Goal: Task Accomplishment & Management: Manage account settings

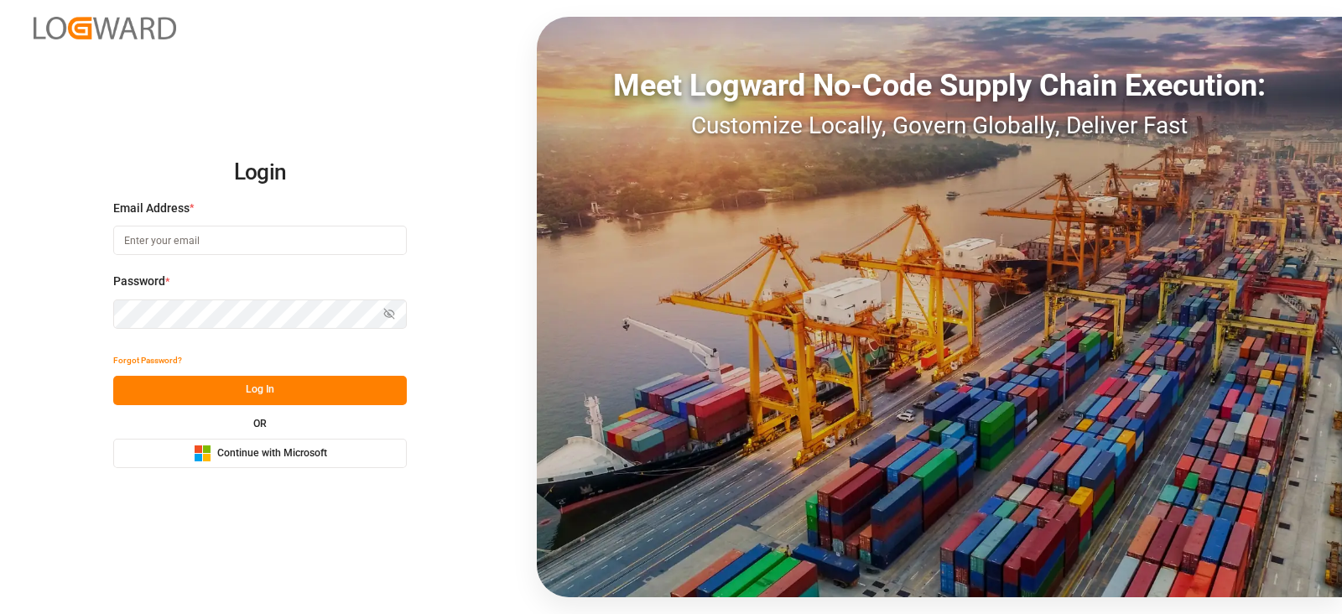
click at [250, 449] on span "Continue with Microsoft" at bounding box center [272, 453] width 110 height 15
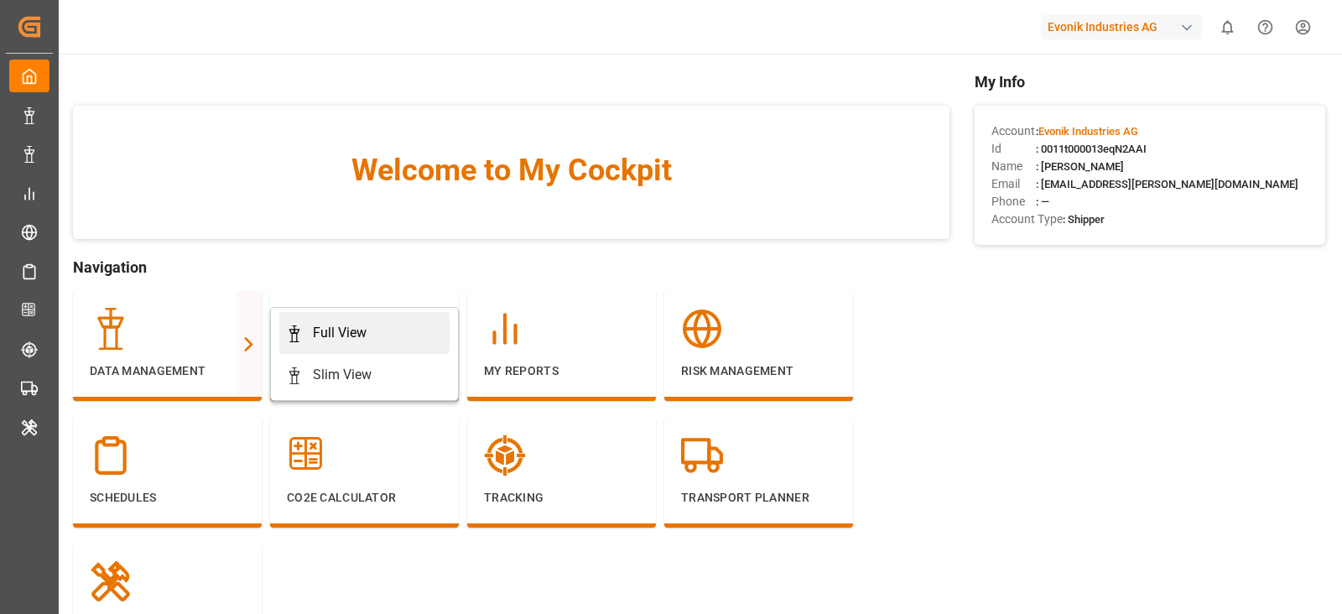
click at [336, 333] on div "Full View" at bounding box center [340, 333] width 54 height 20
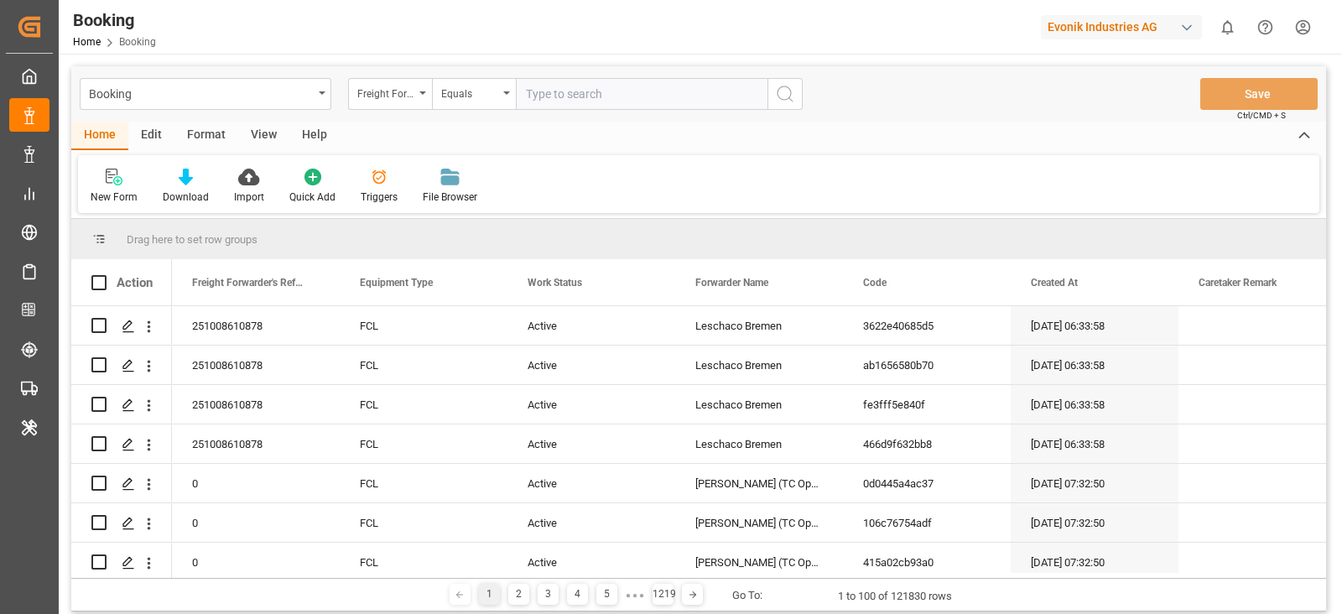
click at [211, 132] on div "Format" at bounding box center [206, 136] width 64 height 29
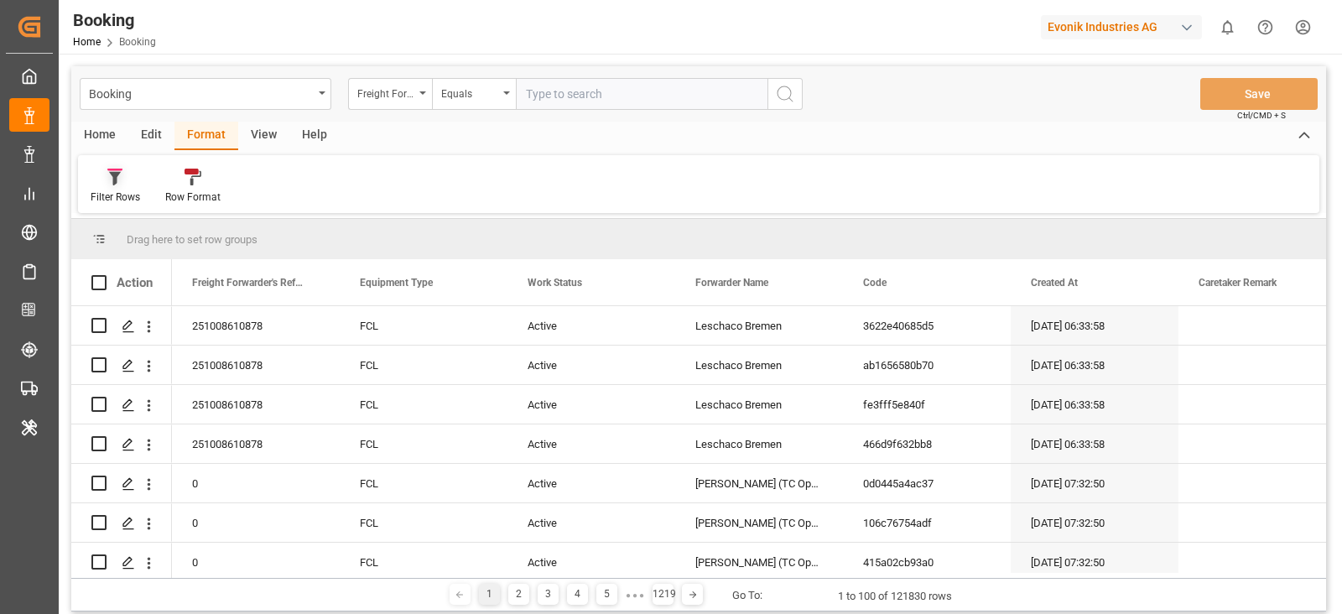
click at [98, 195] on div "Filter Rows" at bounding box center [115, 197] width 49 height 15
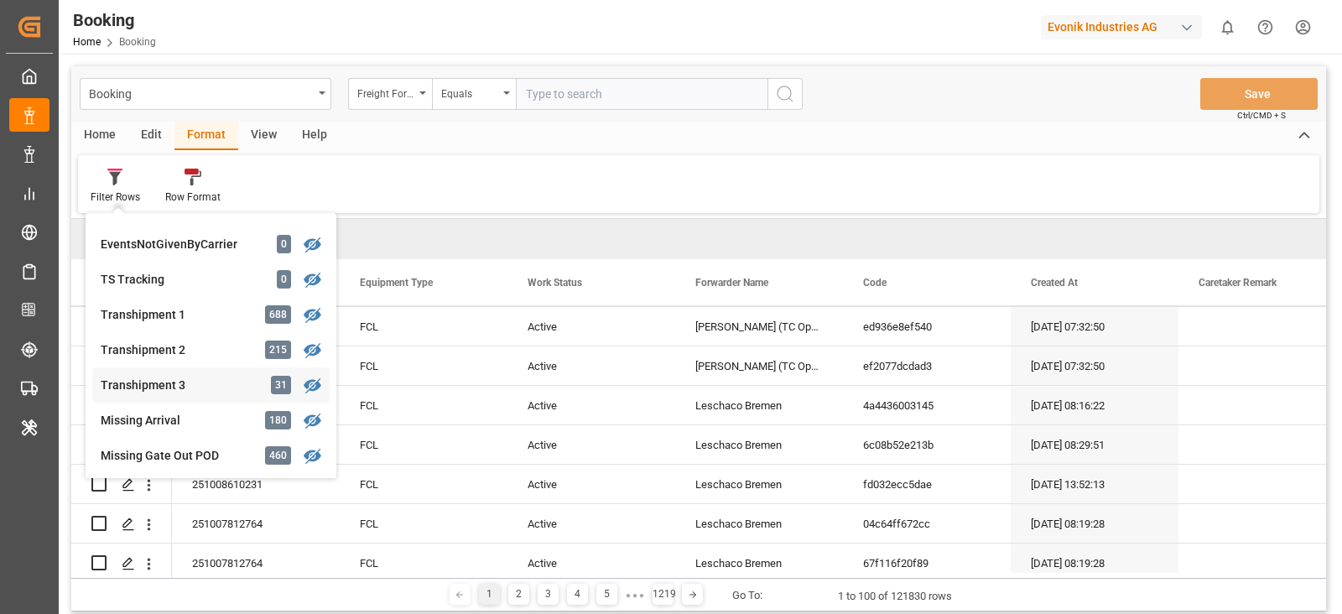
scroll to position [524, 0]
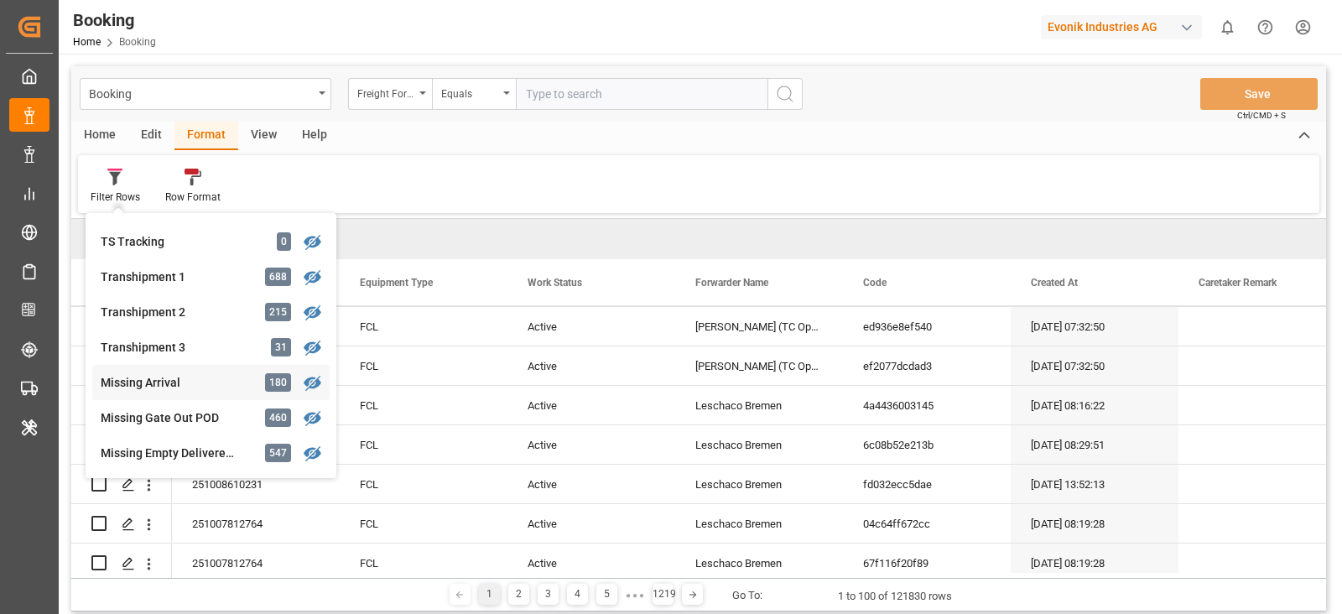
click at [203, 374] on div "Missing Arrival" at bounding box center [174, 383] width 147 height 18
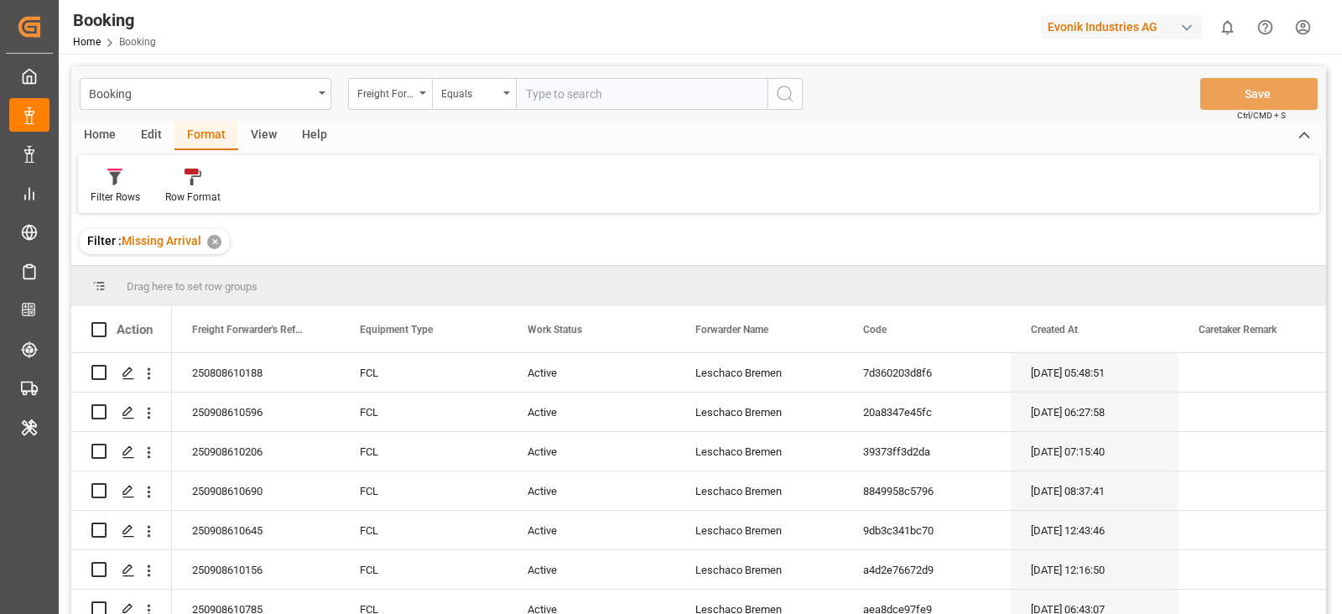
click at [257, 136] on div "View" at bounding box center [263, 136] width 51 height 29
click at [129, 175] on div "Default" at bounding box center [107, 186] width 58 height 37
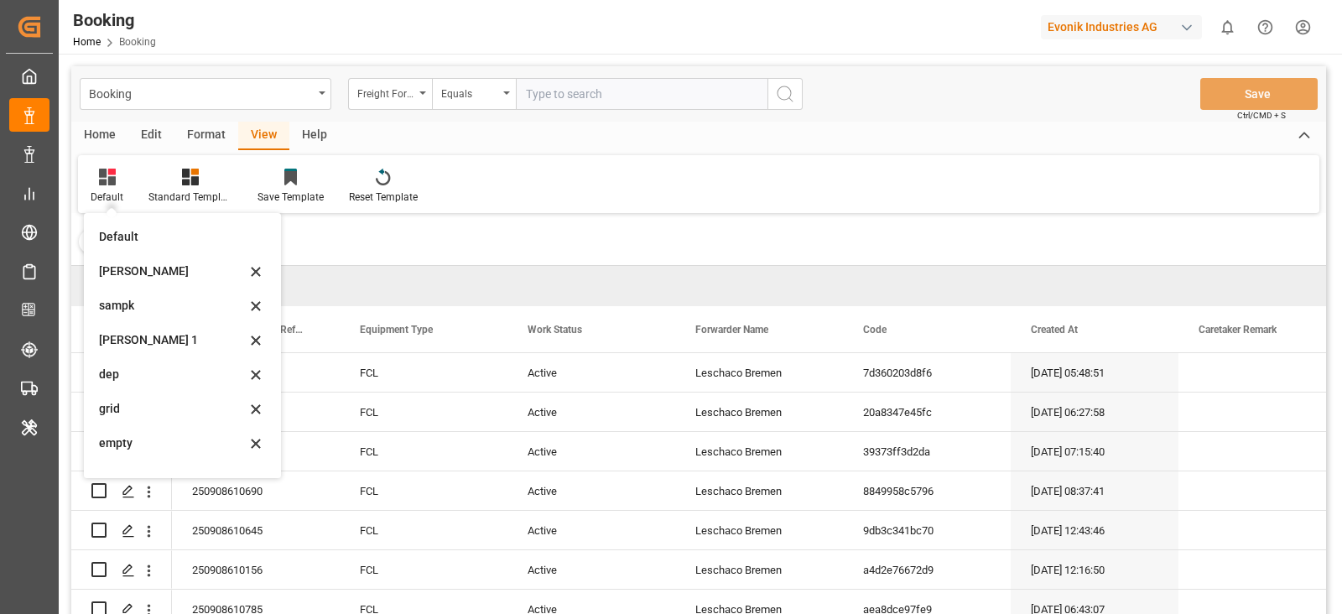
drag, startPoint x: 138, startPoint y: 258, endPoint x: 305, endPoint y: 18, distance: 292.9
click at [138, 262] on div "sam" at bounding box center [183, 271] width 184 height 34
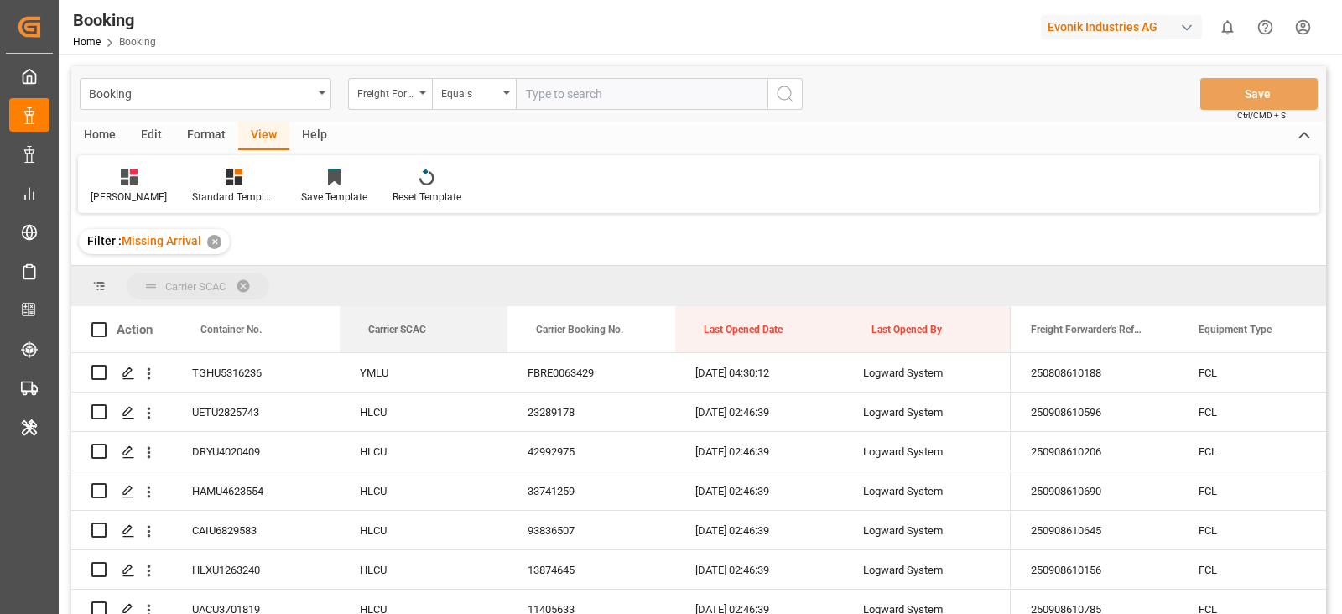
drag, startPoint x: 392, startPoint y: 323, endPoint x: 392, endPoint y: 281, distance: 41.9
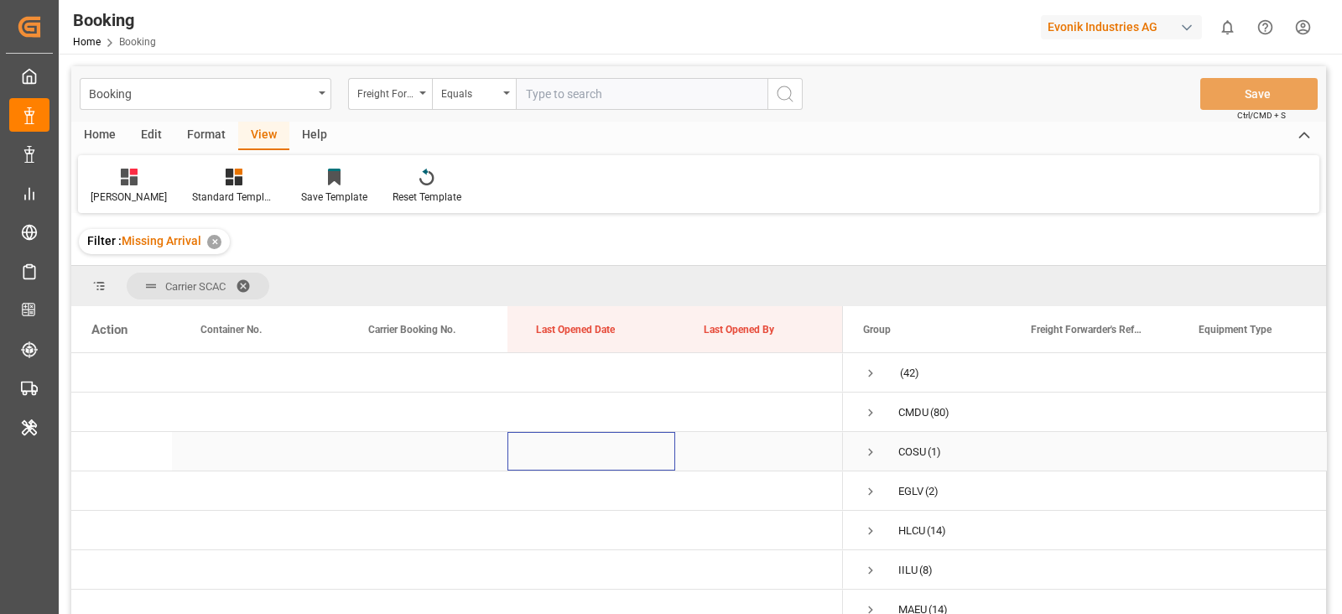
drag, startPoint x: 877, startPoint y: 360, endPoint x: 612, endPoint y: 434, distance: 275.1
click at [612, 434] on div "Press SPACE to select this row." at bounding box center [591, 451] width 168 height 39
click at [870, 369] on span "Press SPACE to select this row." at bounding box center [870, 373] width 15 height 15
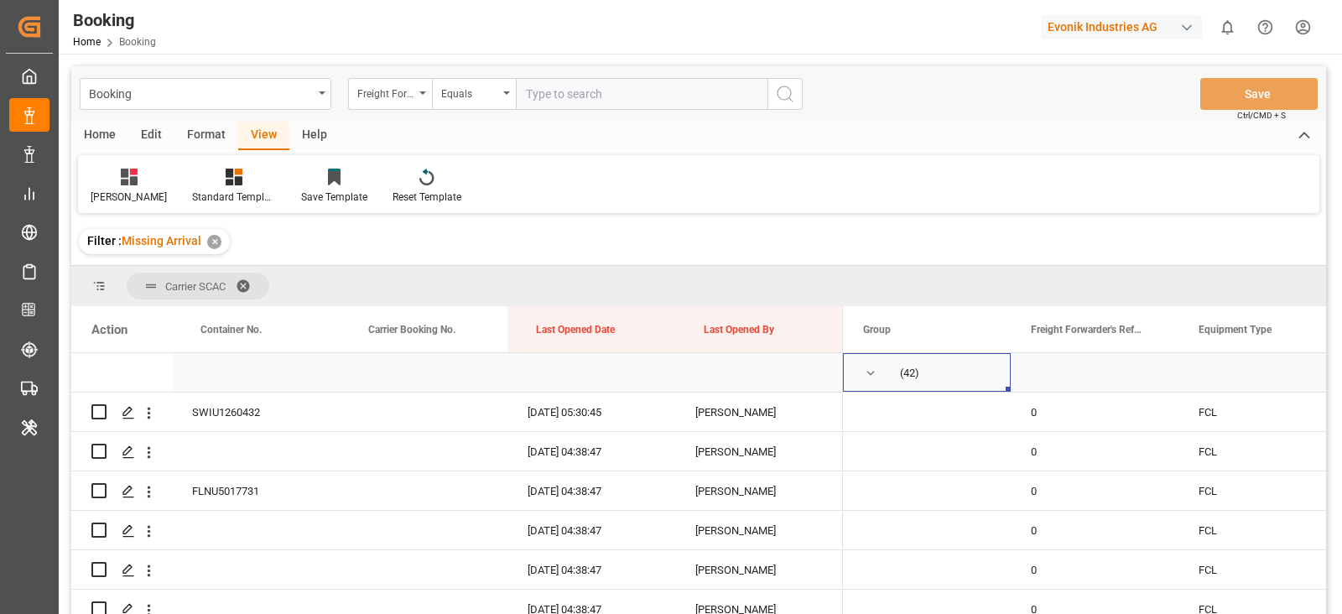
click at [859, 362] on div "(42)" at bounding box center [927, 372] width 168 height 39
click at [872, 368] on span "Press SPACE to select this row." at bounding box center [870, 373] width 15 height 15
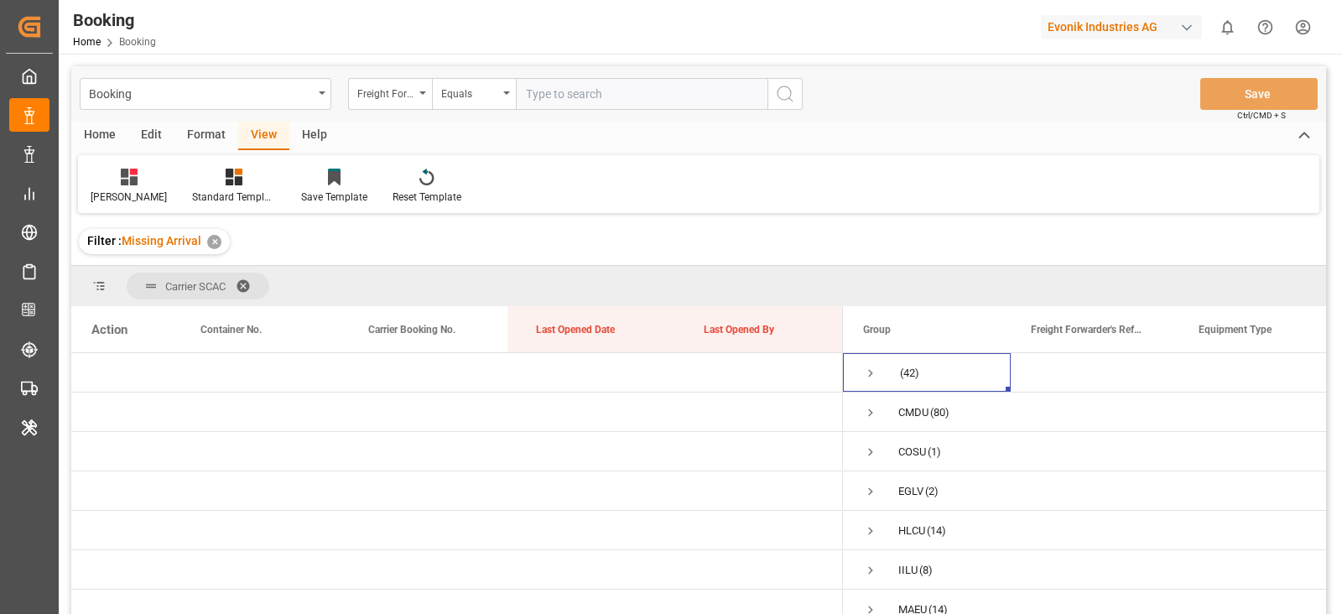
click at [202, 137] on div "Format" at bounding box center [206, 136] width 64 height 29
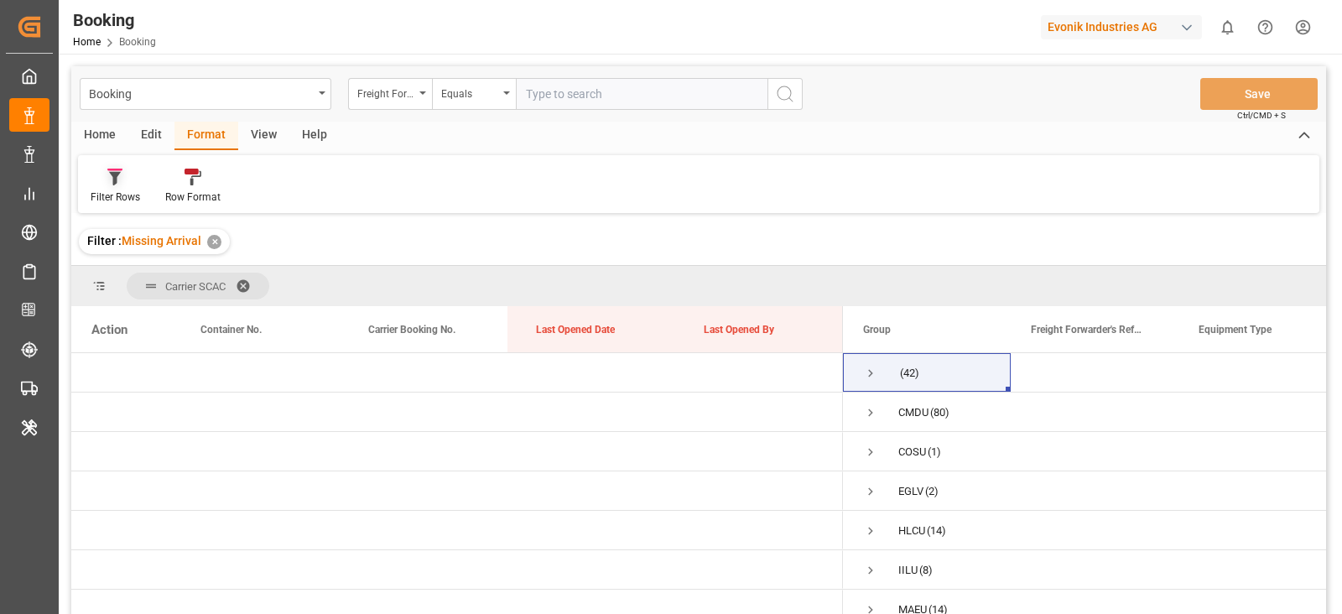
click at [104, 184] on div at bounding box center [115, 177] width 49 height 18
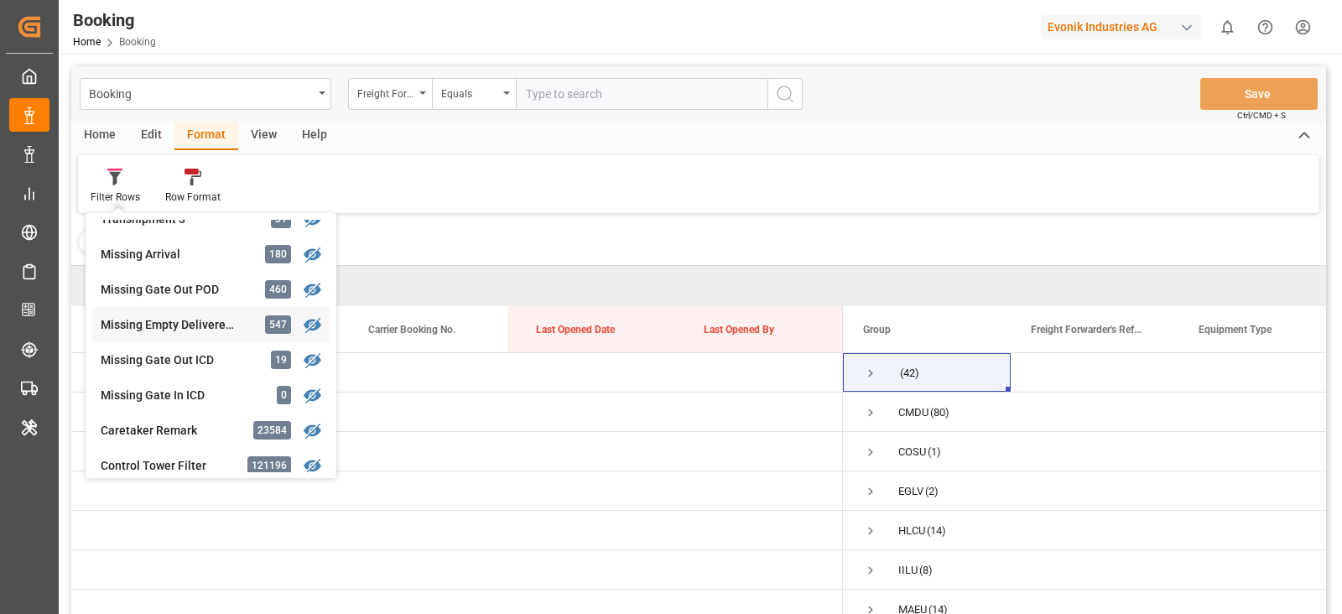
scroll to position [649, 0]
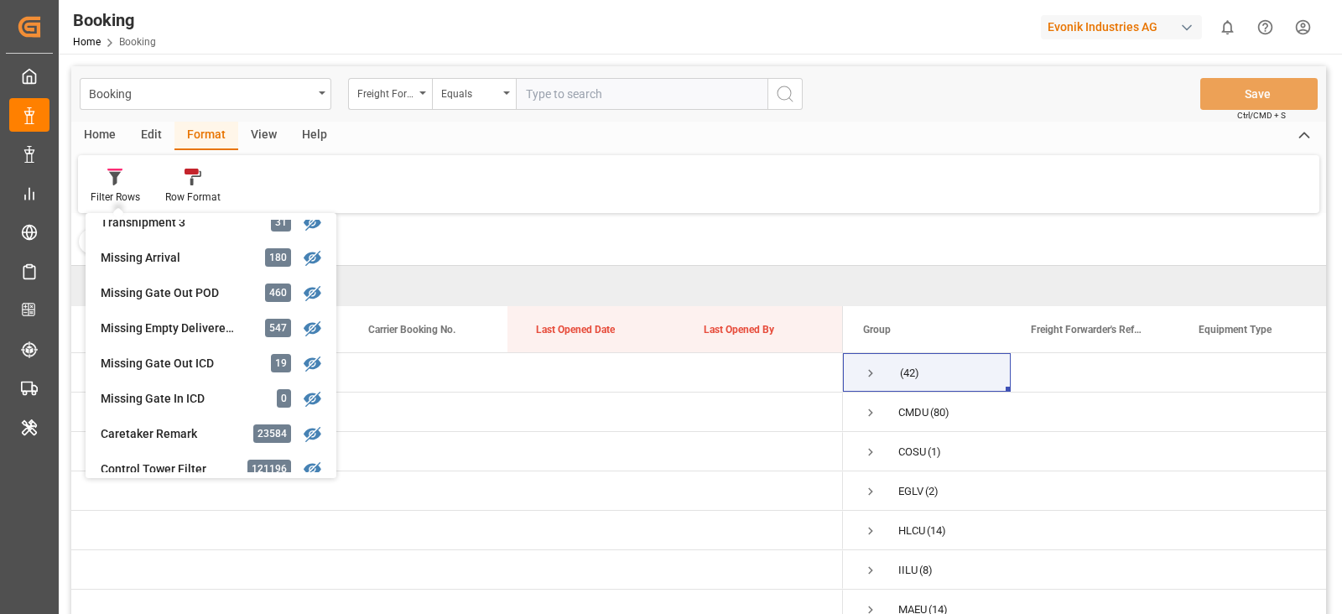
click at [761, 198] on div "Filter Rows GHM Tracking 2649 Karl gross 0 Evonik3rdParty 0 Business Line to be…" at bounding box center [698, 184] width 1241 height 58
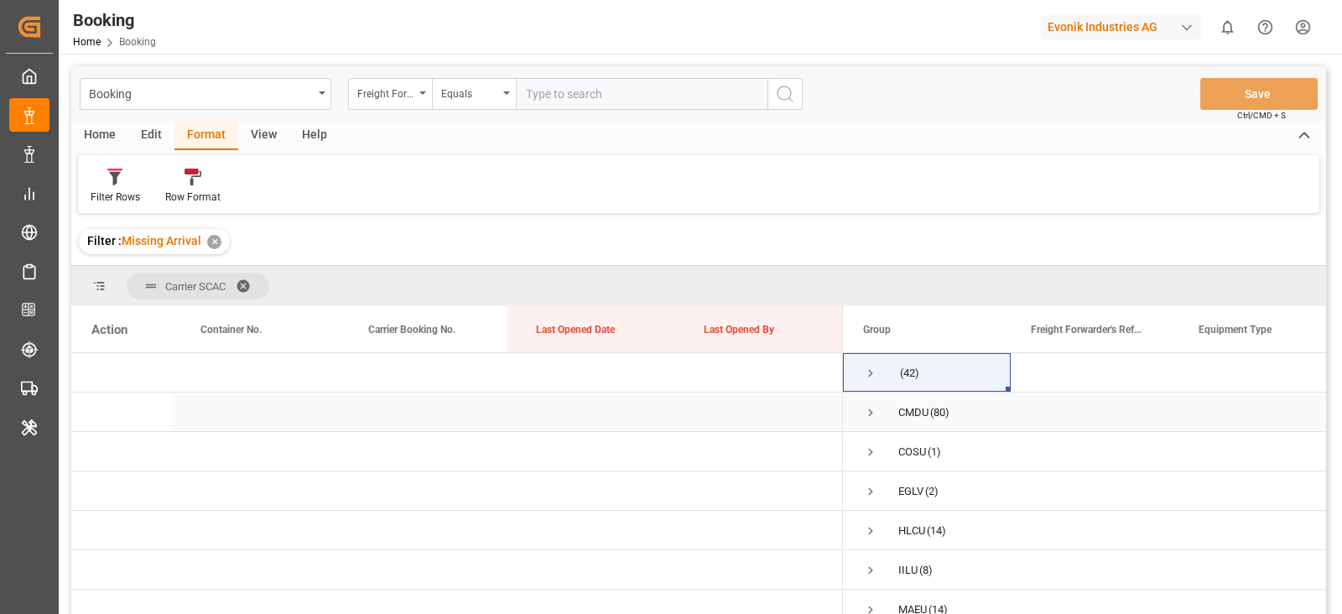
click at [860, 413] on div "CMDU (80)" at bounding box center [927, 411] width 168 height 39
click at [866, 410] on span "Press SPACE to select this row." at bounding box center [870, 412] width 15 height 15
click at [274, 127] on div "View" at bounding box center [263, 136] width 51 height 29
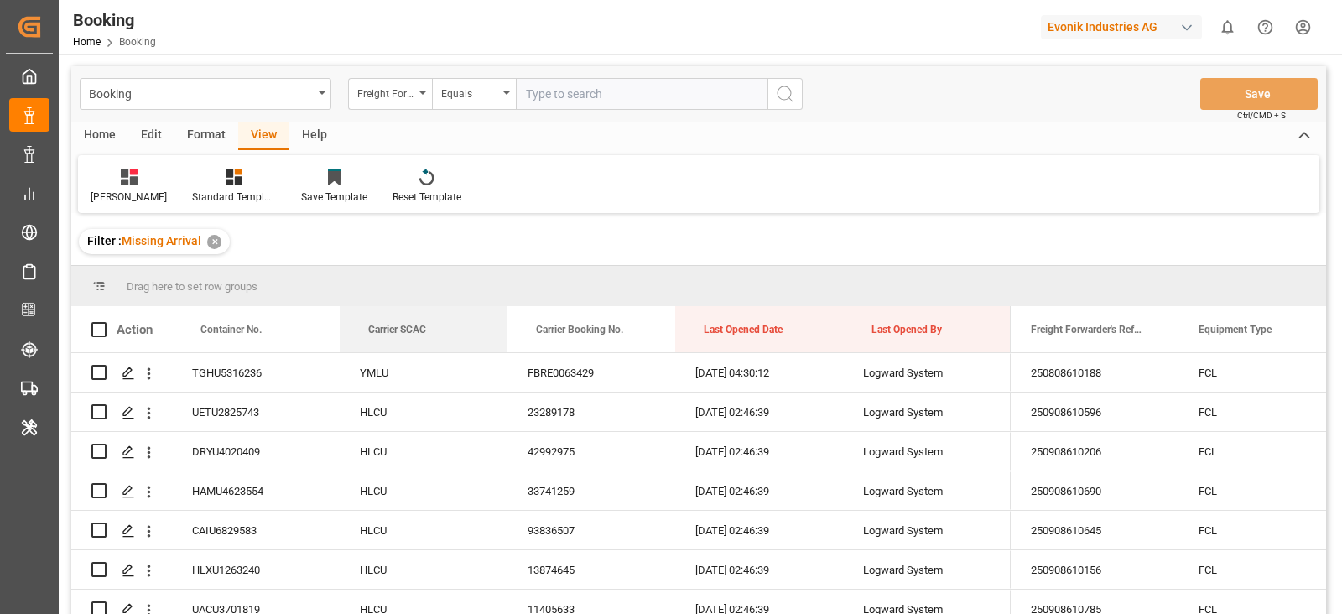
drag, startPoint x: 386, startPoint y: 333, endPoint x: 383, endPoint y: 263, distance: 69.6
click at [383, 263] on div "Booking Freight Forwarder's Reference No. Equals Save Ctrl/CMD + S Home Edit Fo…" at bounding box center [698, 362] width 1254 height 592
drag, startPoint x: 401, startPoint y: 319, endPoint x: 417, endPoint y: 263, distance: 58.4
click at [417, 263] on div "Booking Freight Forwarder's Reference No. Equals Save Ctrl/CMD + S Home Edit Fo…" at bounding box center [698, 362] width 1254 height 592
drag, startPoint x: 407, startPoint y: 332, endPoint x: 411, endPoint y: 293, distance: 38.8
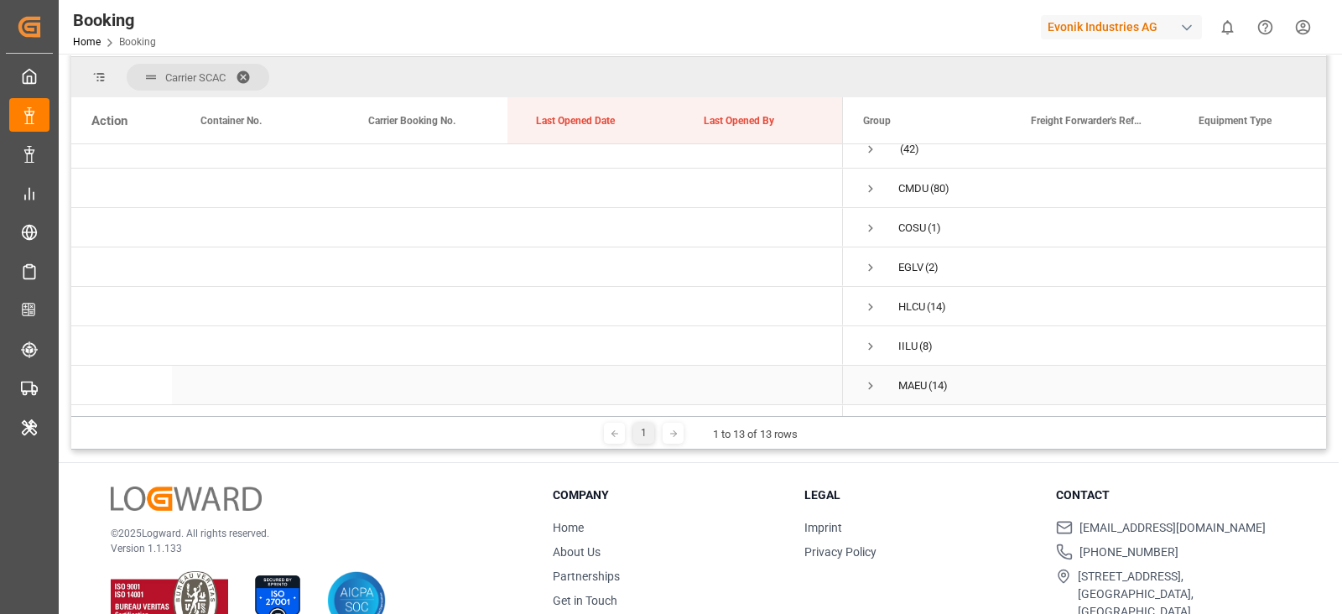
scroll to position [0, 0]
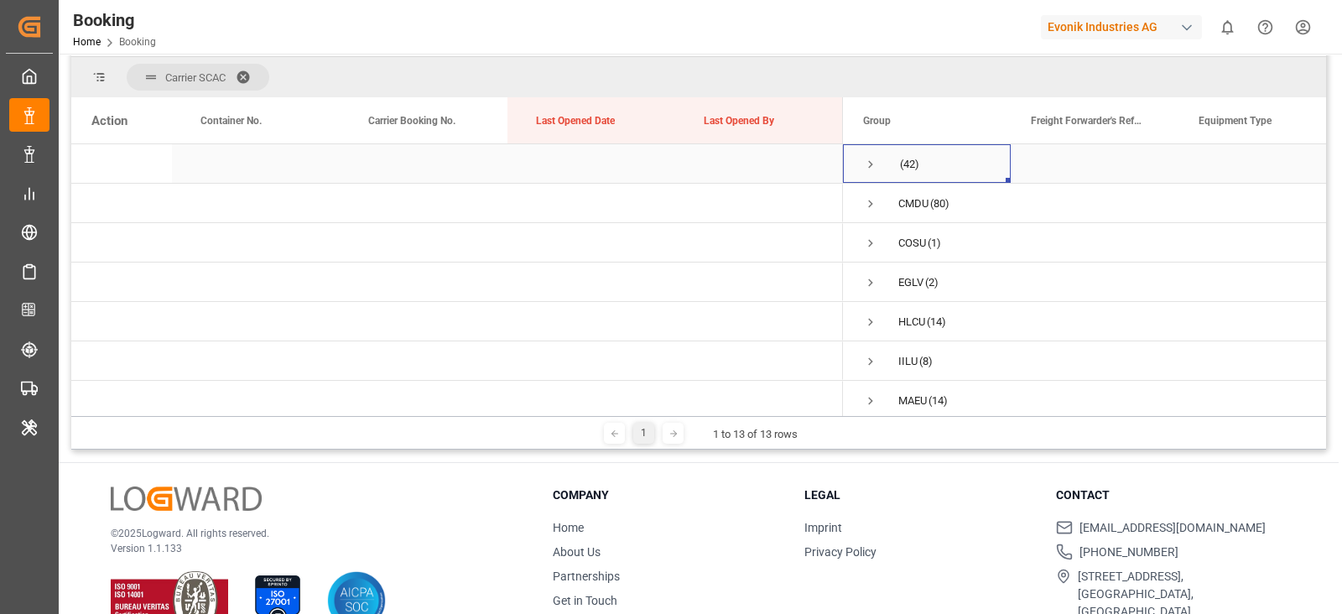
click at [870, 157] on span "Press SPACE to select this row." at bounding box center [870, 164] width 15 height 15
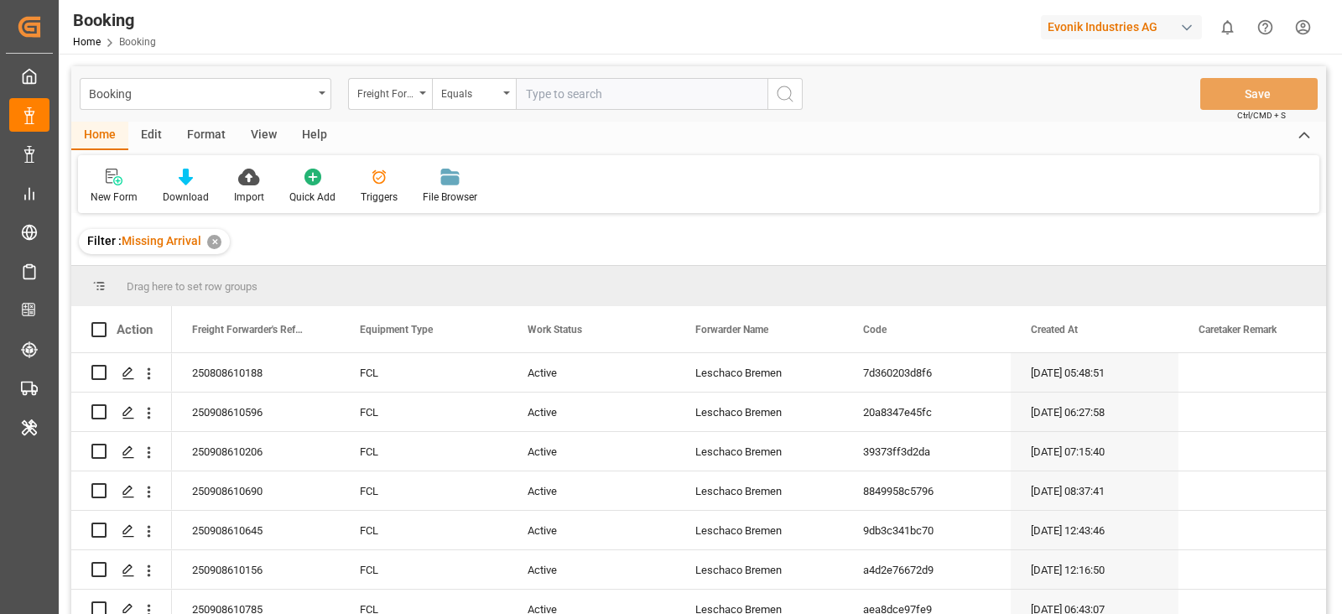
click at [253, 133] on div "View" at bounding box center [263, 136] width 51 height 29
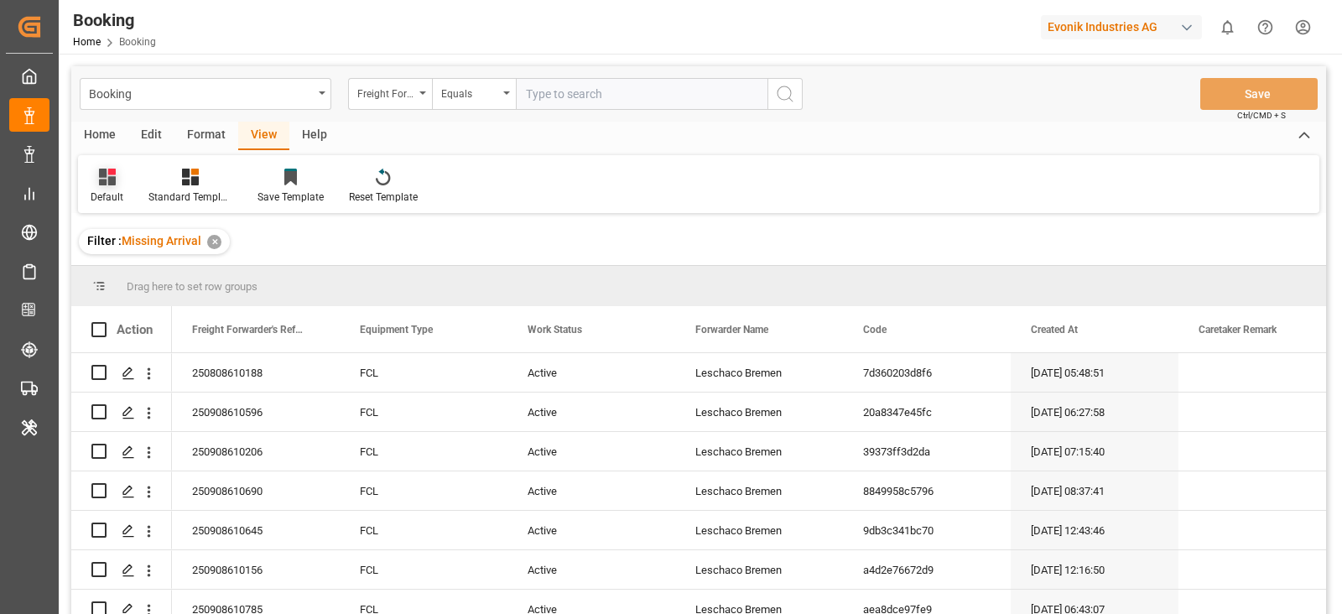
click at [106, 187] on div "Default" at bounding box center [107, 186] width 58 height 37
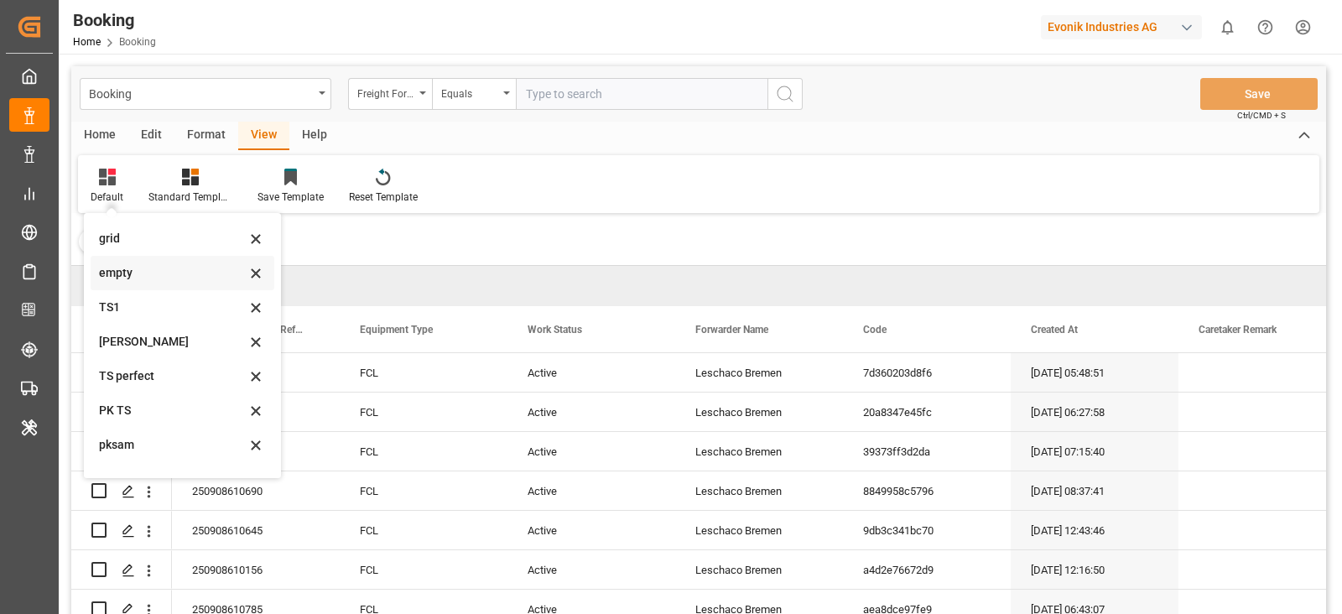
scroll to position [332, 0]
click at [131, 413] on div "main" at bounding box center [172, 421] width 147 height 18
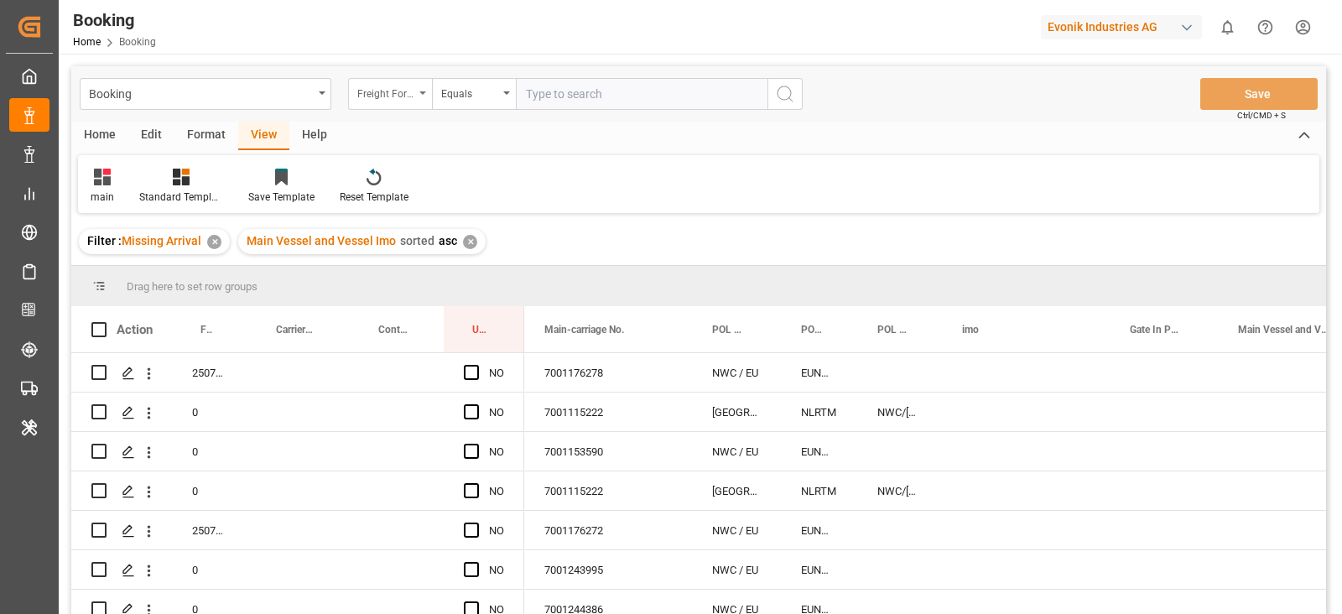
click at [373, 97] on div "Freight Forwarder's Reference No." at bounding box center [385, 91] width 57 height 19
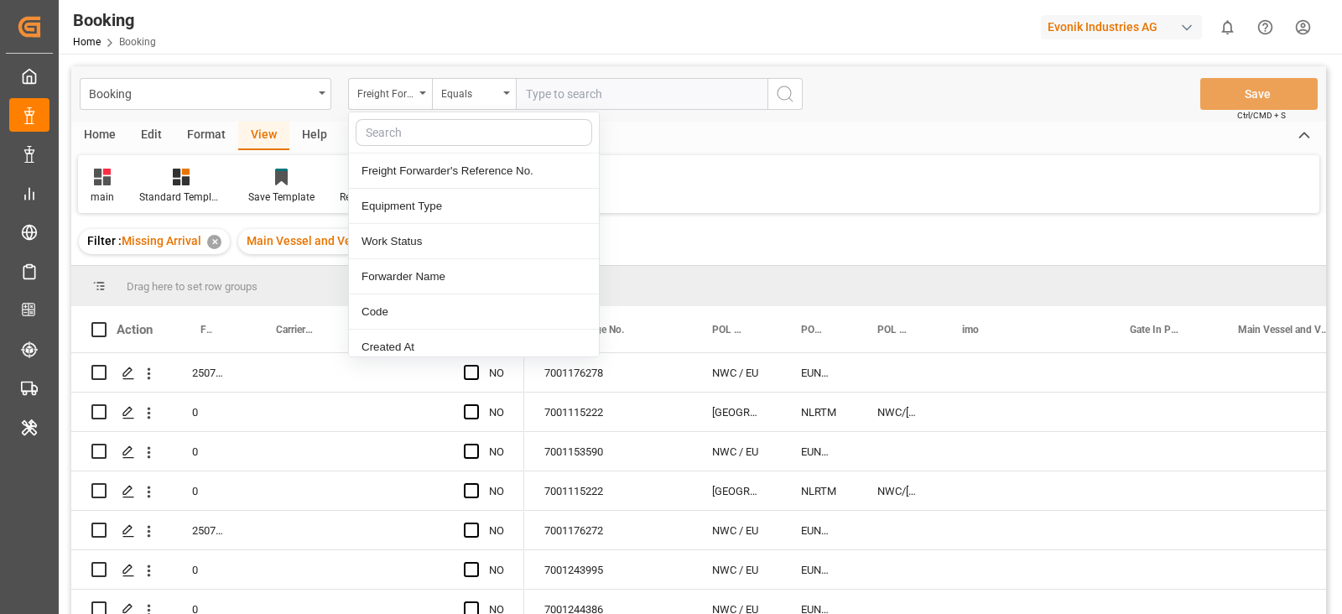
drag, startPoint x: 400, startPoint y: 117, endPoint x: 401, endPoint y: 127, distance: 10.1
click at [401, 118] on div at bounding box center [474, 132] width 250 height 41
click at [400, 131] on input "text" at bounding box center [474, 132] width 236 height 27
type input "carr"
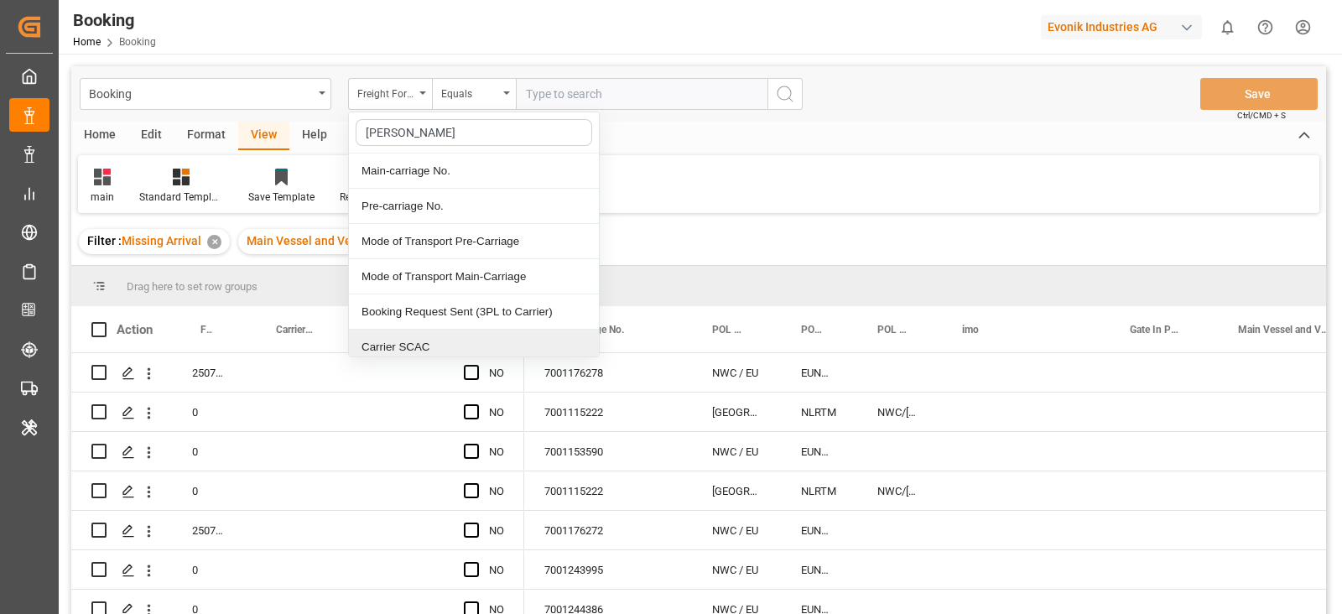
click at [413, 345] on div "Carrier SCAC" at bounding box center [474, 347] width 250 height 35
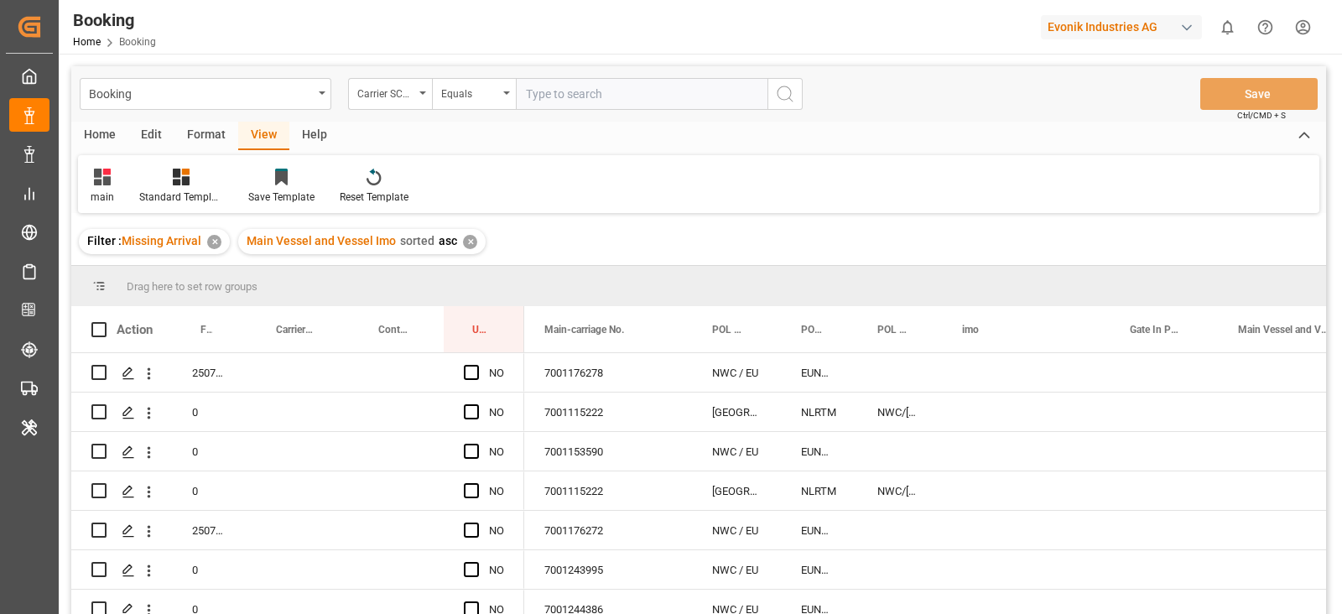
click at [588, 93] on input "text" at bounding box center [642, 94] width 252 height 32
click at [604, 101] on input "text" at bounding box center [642, 94] width 252 height 32
type input "cmdu"
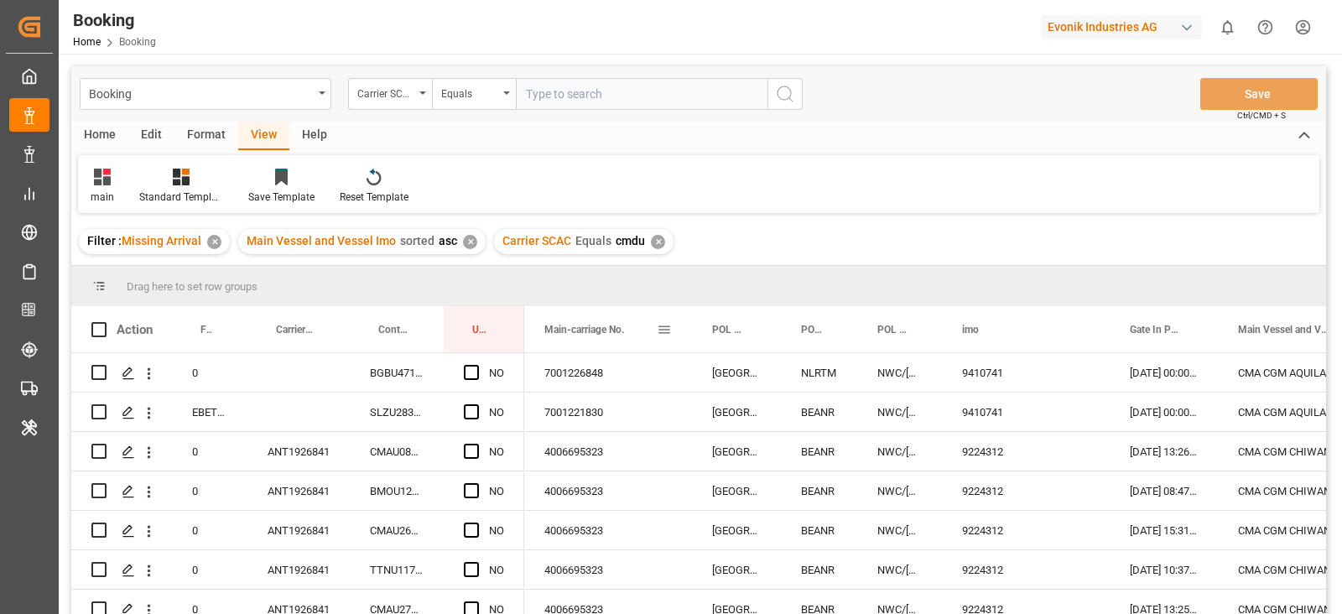
click at [583, 326] on span "Main-carriage No." at bounding box center [584, 330] width 80 height 12
click at [562, 434] on div "4006695323" at bounding box center [608, 451] width 168 height 39
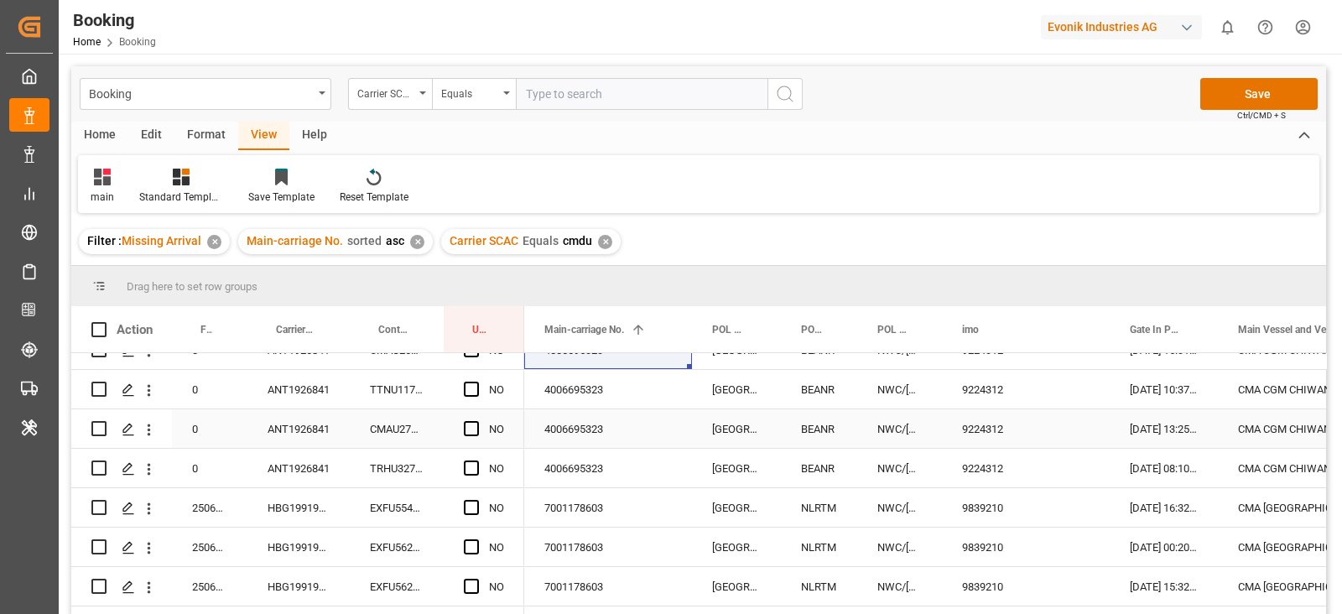
scroll to position [104, 0]
drag, startPoint x: 475, startPoint y: 468, endPoint x: 462, endPoint y: 476, distance: 15.8
click at [475, 467] on span "Press SPACE to select this row." at bounding box center [471, 465] width 15 height 15
click at [476, 458] on input "Press SPACE to select this row." at bounding box center [476, 458] width 0 height 0
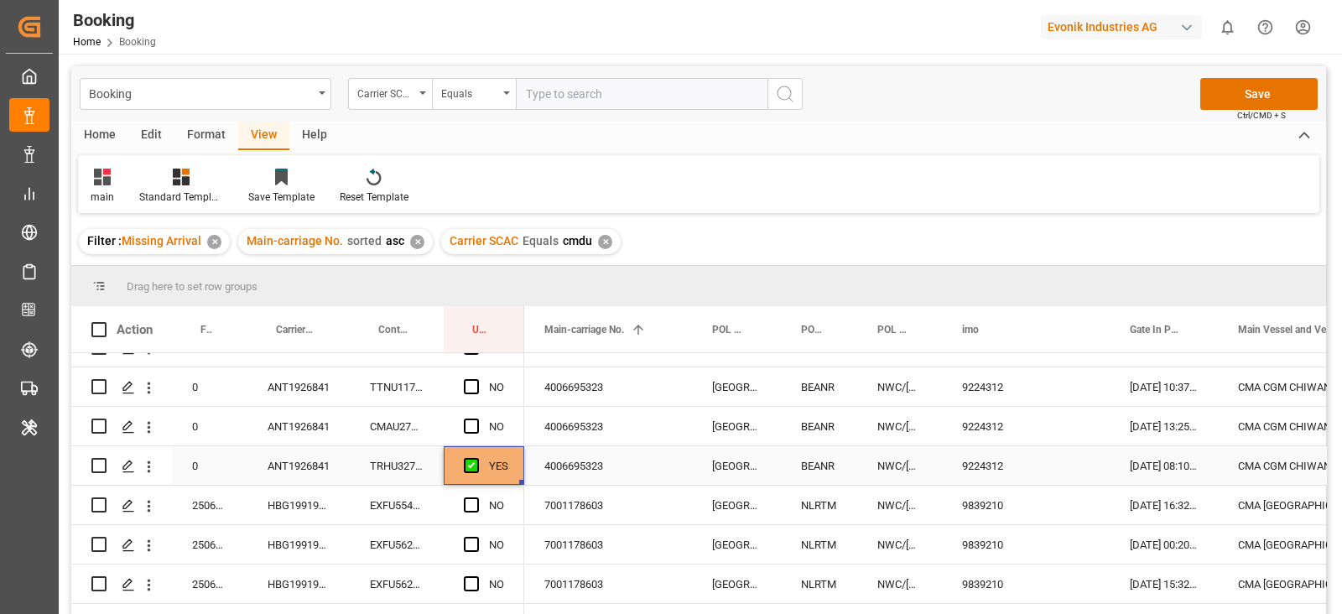
scroll to position [0, 0]
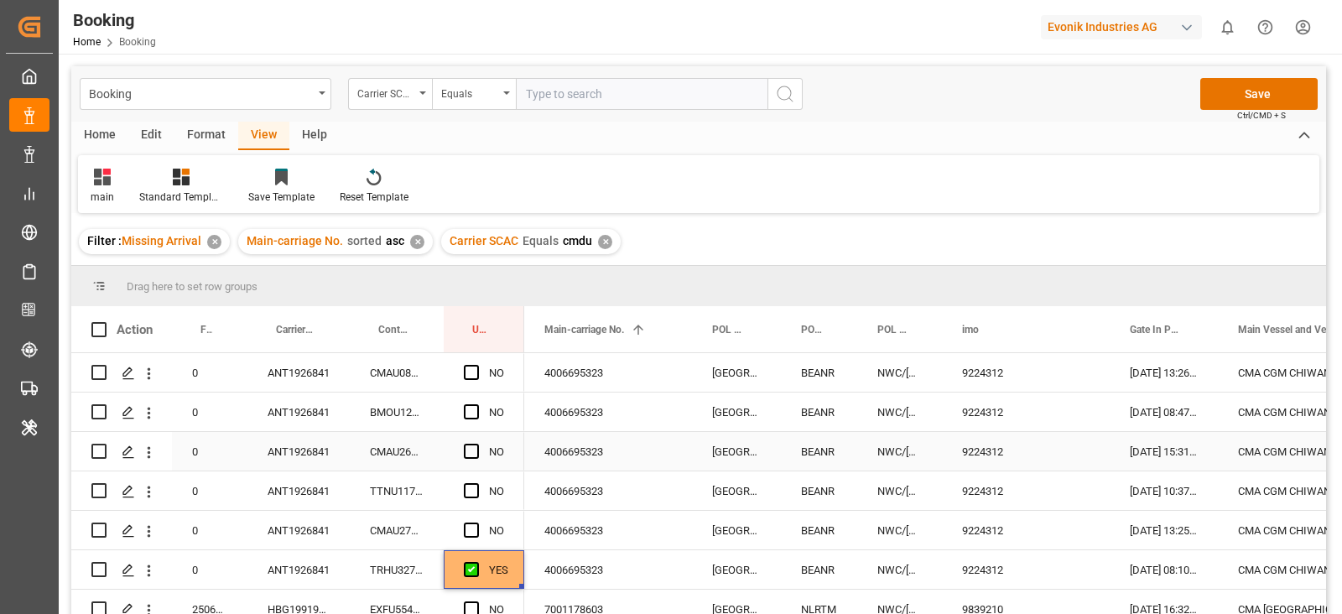
click at [305, 435] on div "ANT1926841" at bounding box center [298, 451] width 102 height 39
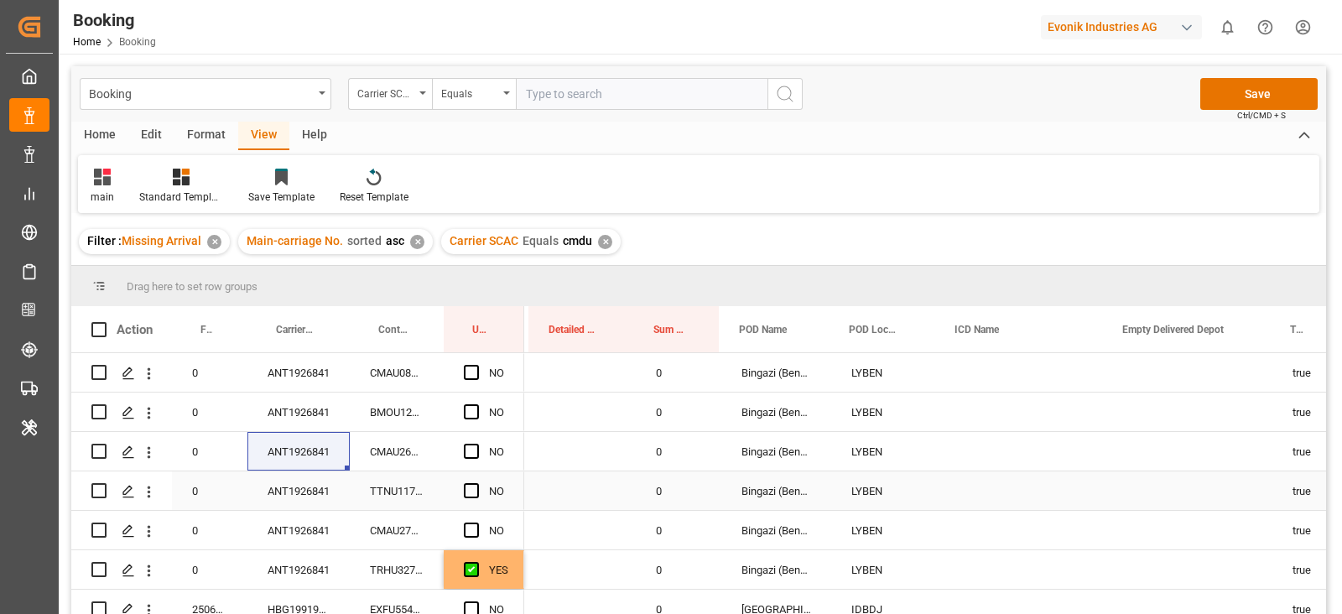
scroll to position [0, 859]
click at [933, 313] on div "ICD Name" at bounding box center [1016, 329] width 168 height 46
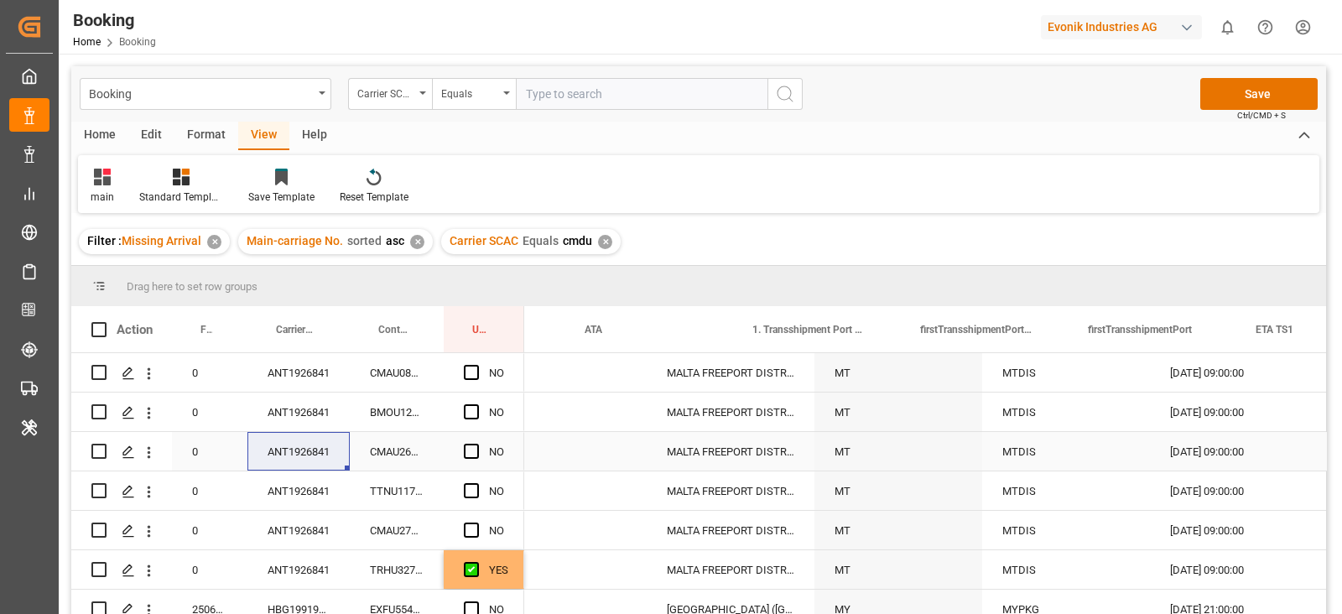
scroll to position [0, 1980]
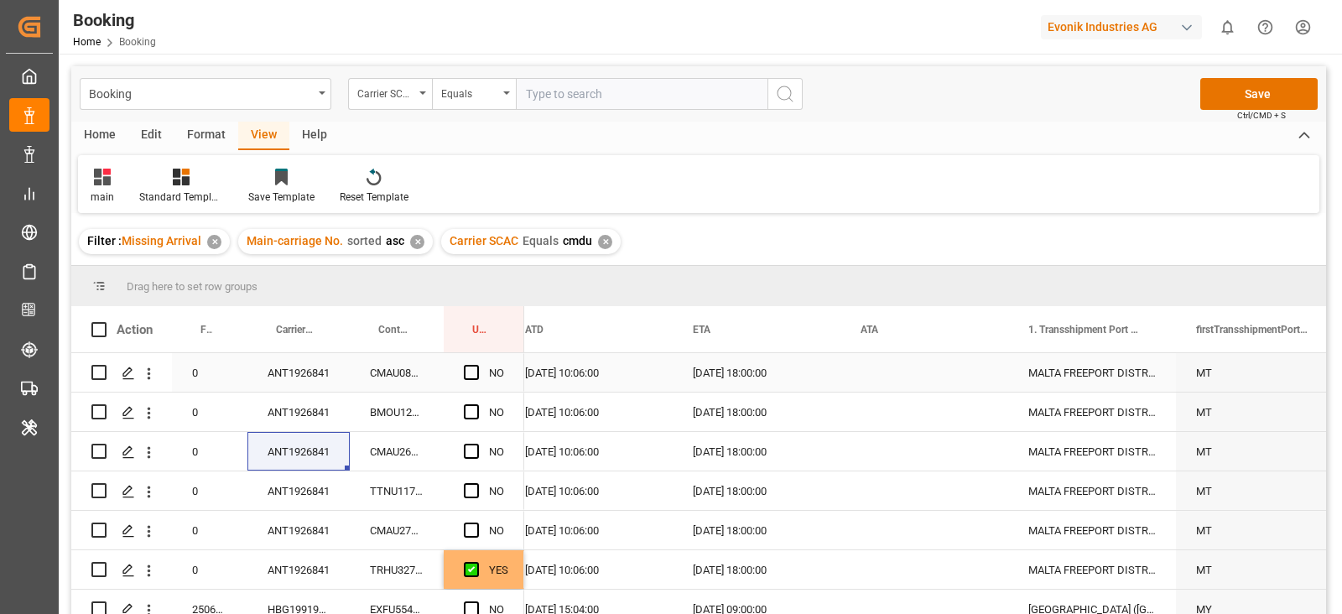
click at [915, 364] on div "Press SPACE to select this row." at bounding box center [924, 372] width 168 height 39
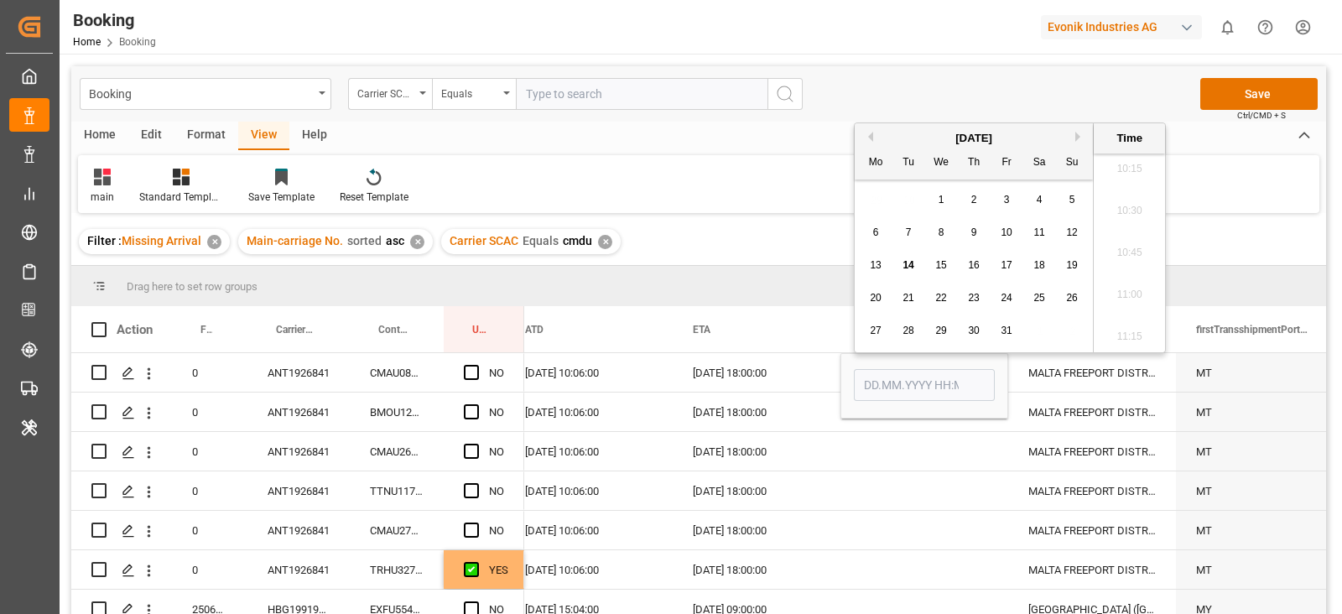
click at [878, 272] on div "13" at bounding box center [875, 266] width 21 height 20
type input "13.10.2025 00:00"
click at [880, 442] on div "Press SPACE to select this row." at bounding box center [924, 451] width 168 height 39
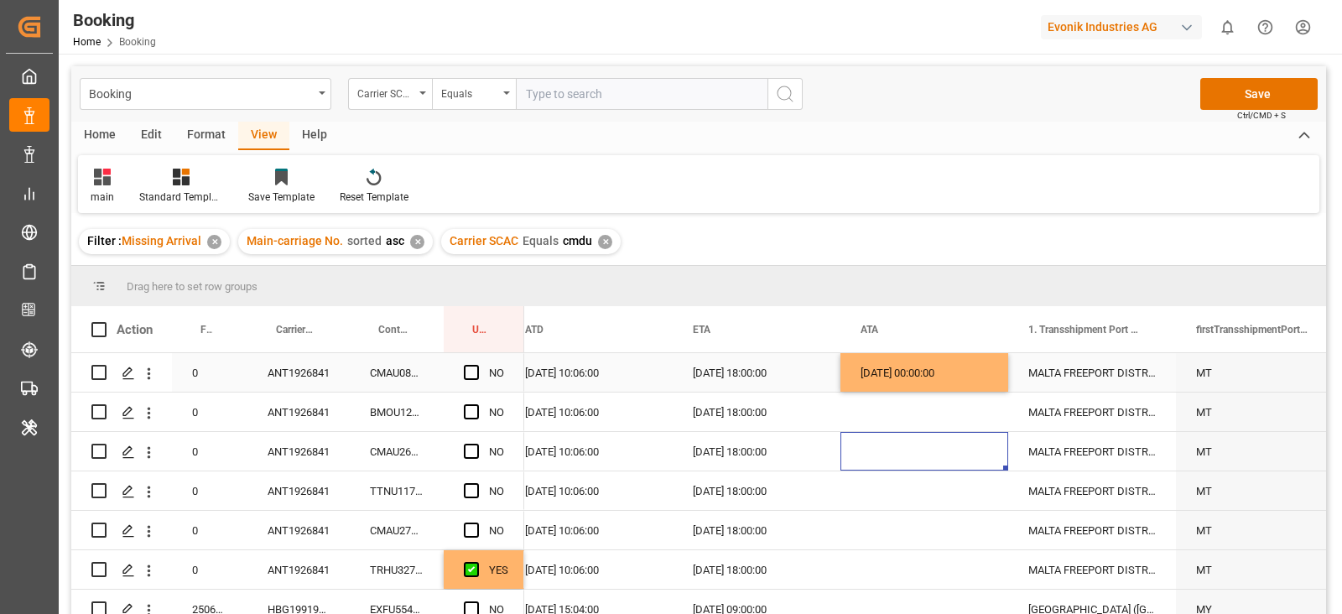
click at [930, 363] on div "13.10.2025 00:00:00" at bounding box center [924, 372] width 168 height 39
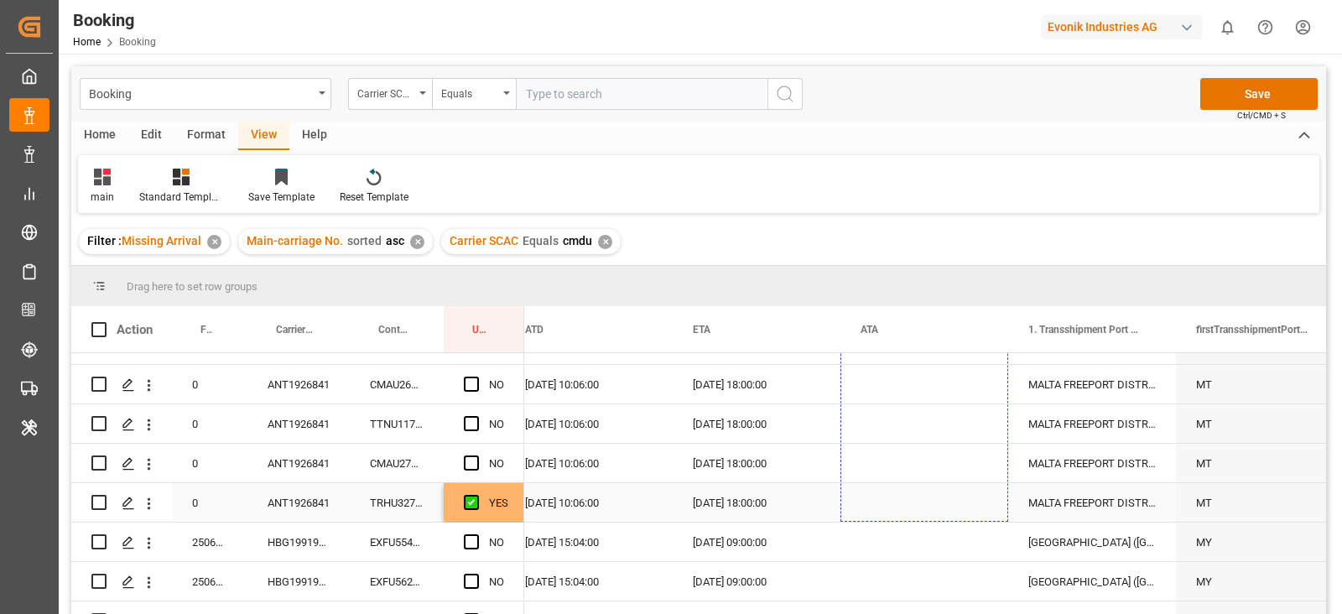
drag, startPoint x: 1004, startPoint y: 388, endPoint x: 944, endPoint y: 487, distance: 115.5
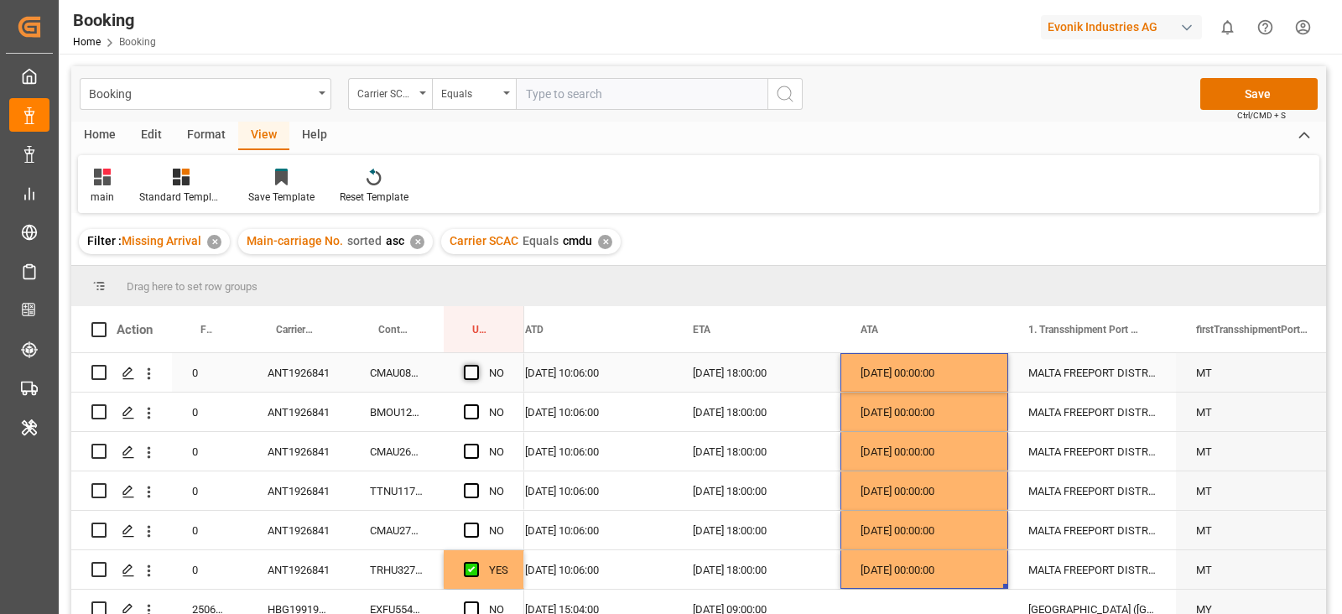
click at [465, 379] on span "Press SPACE to select this row." at bounding box center [471, 372] width 15 height 15
click at [476, 365] on input "Press SPACE to select this row." at bounding box center [476, 365] width 0 height 0
drag, startPoint x: 518, startPoint y: 388, endPoint x: 492, endPoint y: 548, distance: 162.3
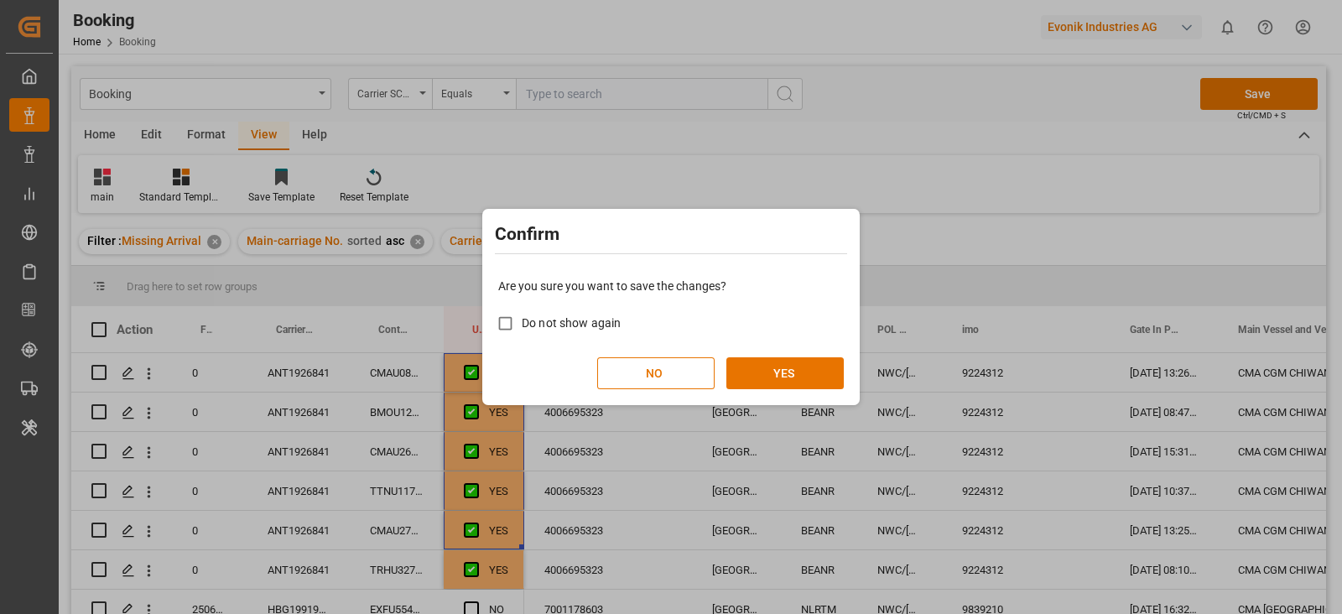
click at [784, 355] on div "Are you sure you want to save the changes? Do not show again NO YES" at bounding box center [670, 333] width 369 height 135
click at [787, 370] on button "YES" at bounding box center [784, 373] width 117 height 32
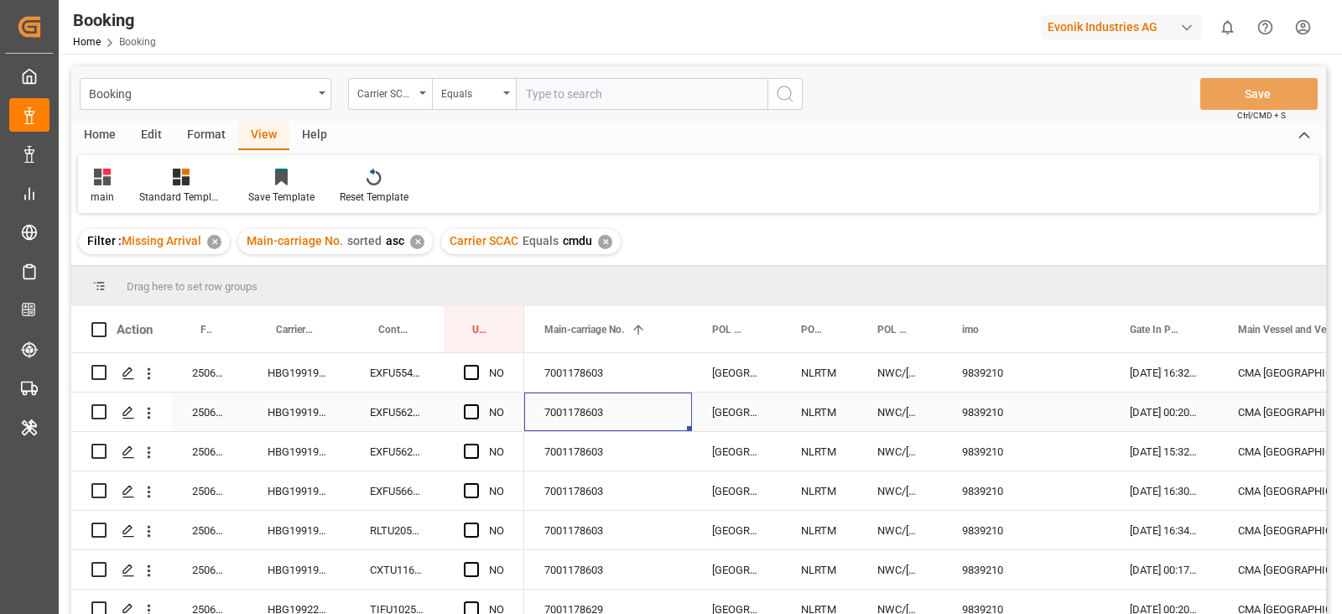
click at [553, 407] on div "7001178603" at bounding box center [608, 411] width 168 height 39
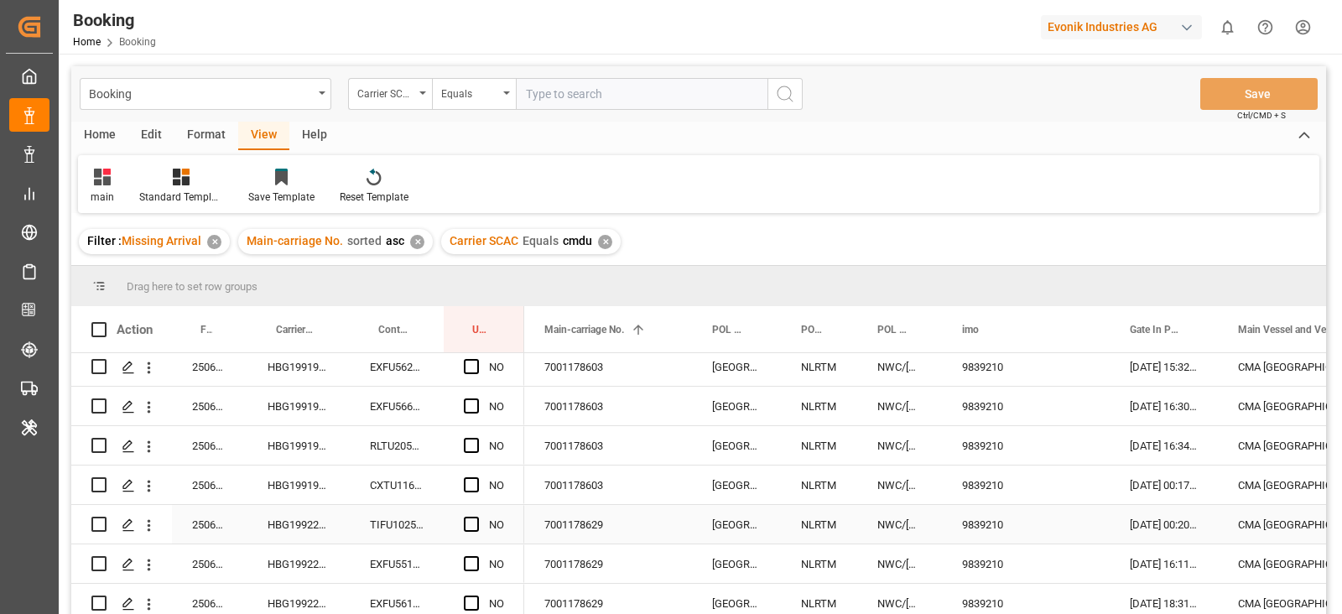
scroll to position [104, 0]
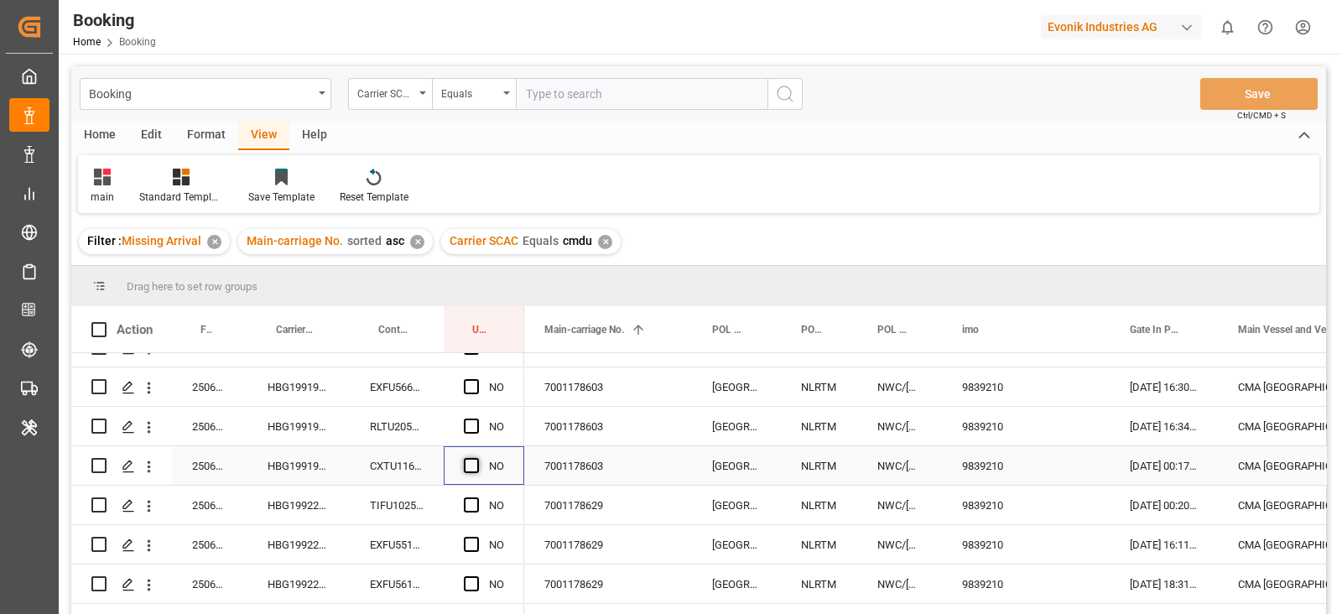
click at [472, 464] on span "Press SPACE to select this row." at bounding box center [471, 465] width 15 height 15
click at [476, 458] on input "Press SPACE to select this row." at bounding box center [476, 458] width 0 height 0
click at [283, 473] on div "HBG1991919" at bounding box center [298, 465] width 102 height 39
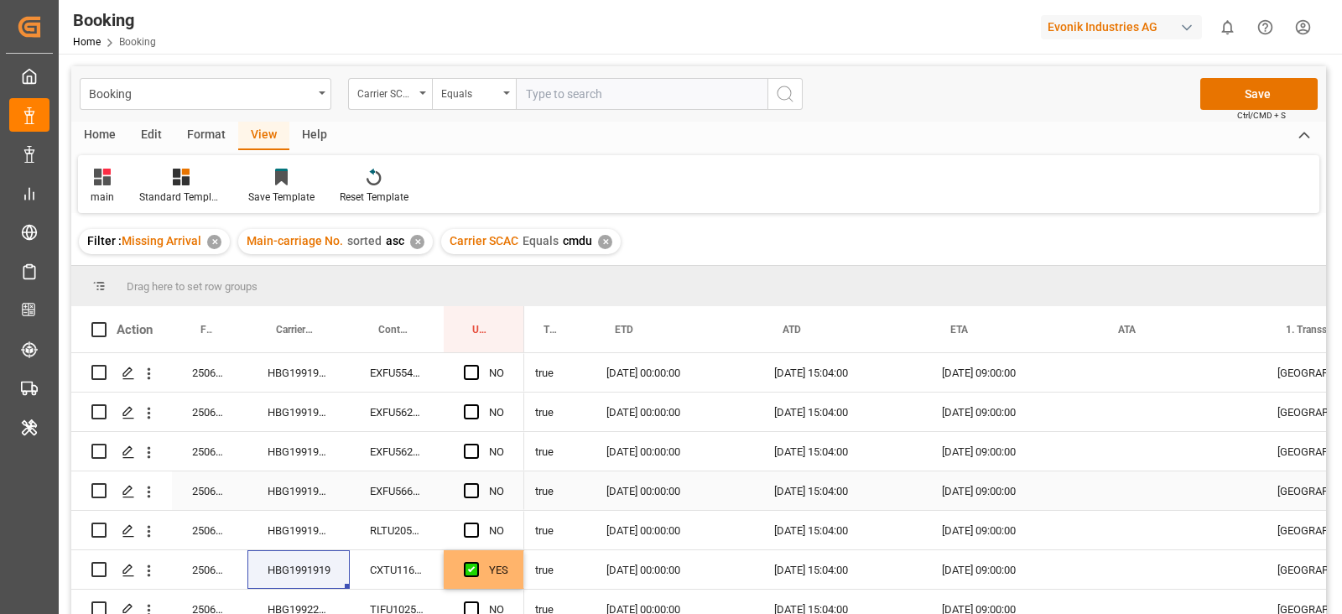
scroll to position [0, 1613]
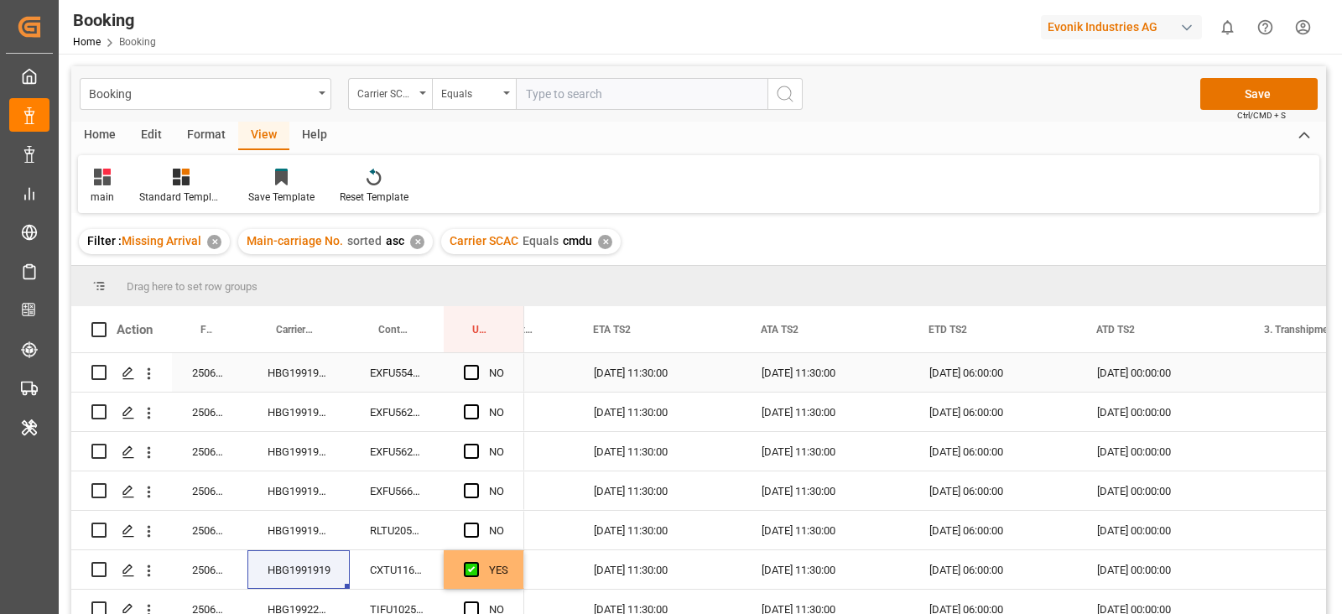
click at [469, 371] on span "Press SPACE to select this row." at bounding box center [471, 372] width 15 height 15
click at [476, 365] on input "Press SPACE to select this row." at bounding box center [476, 365] width 0 height 0
drag, startPoint x: 522, startPoint y: 390, endPoint x: 516, endPoint y: 540, distance: 150.3
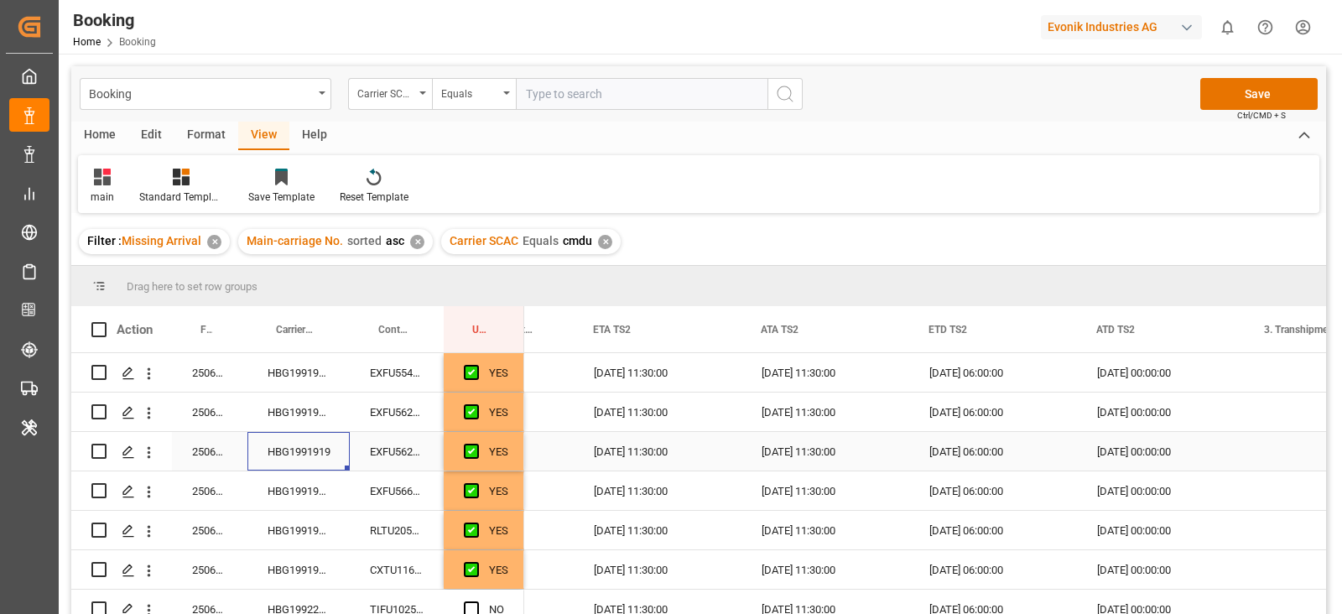
click at [318, 466] on div "HBG1991919" at bounding box center [298, 451] width 102 height 39
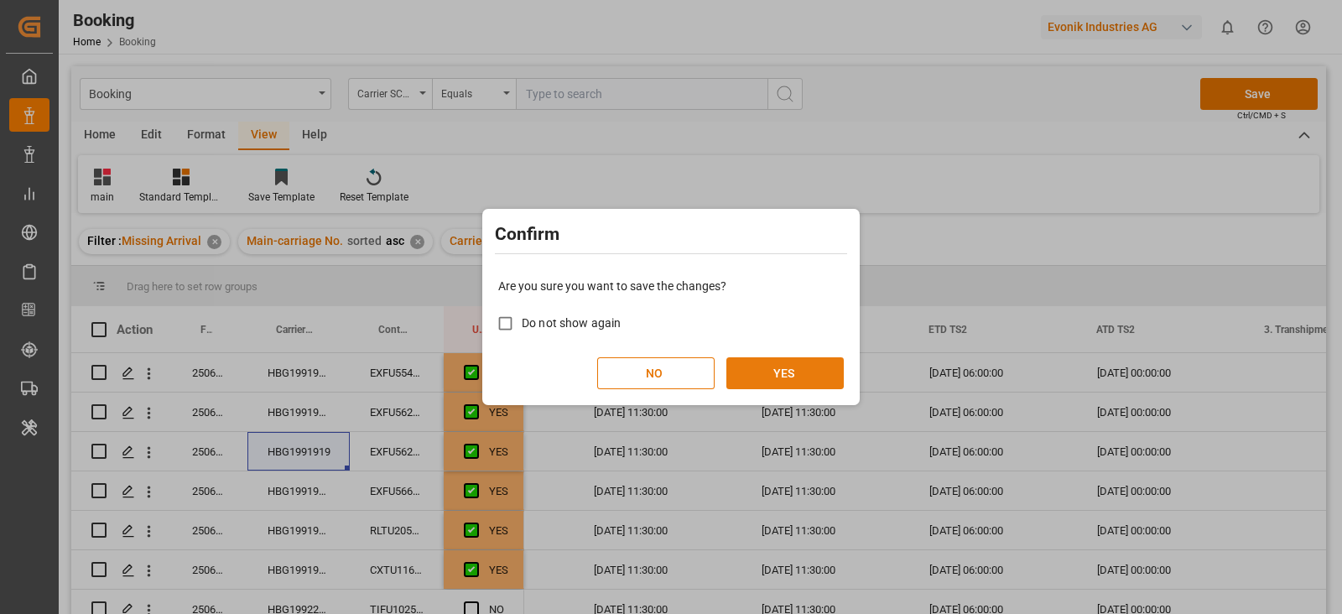
click at [761, 377] on button "YES" at bounding box center [784, 373] width 117 height 32
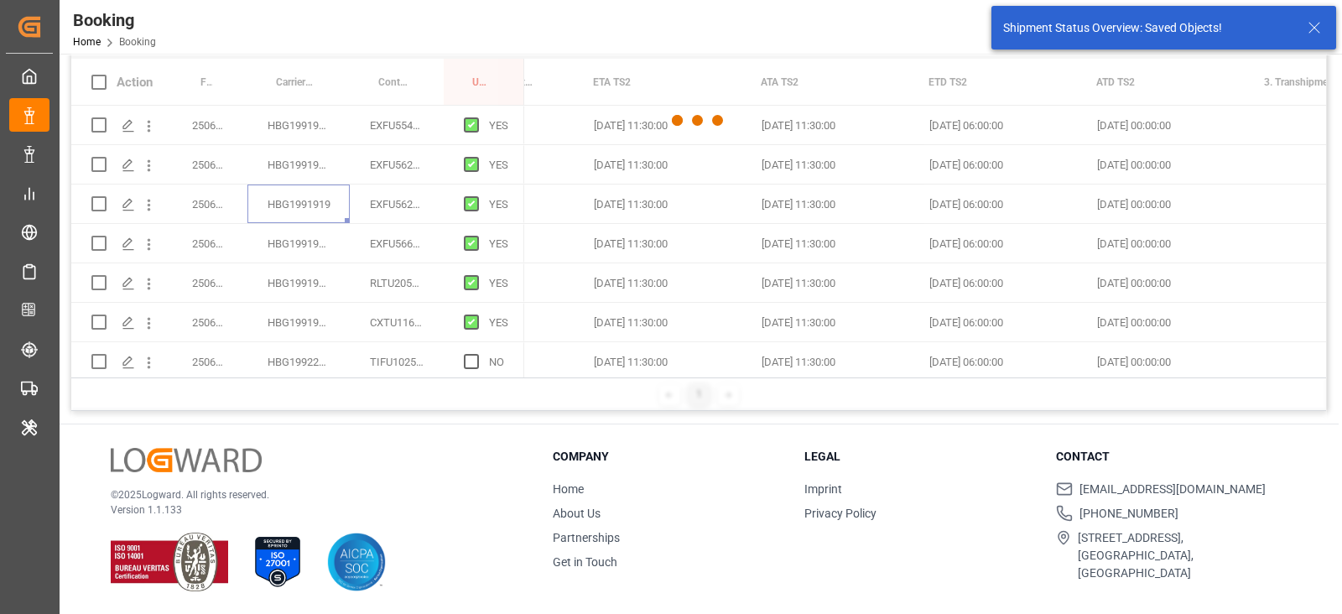
scroll to position [247, 0]
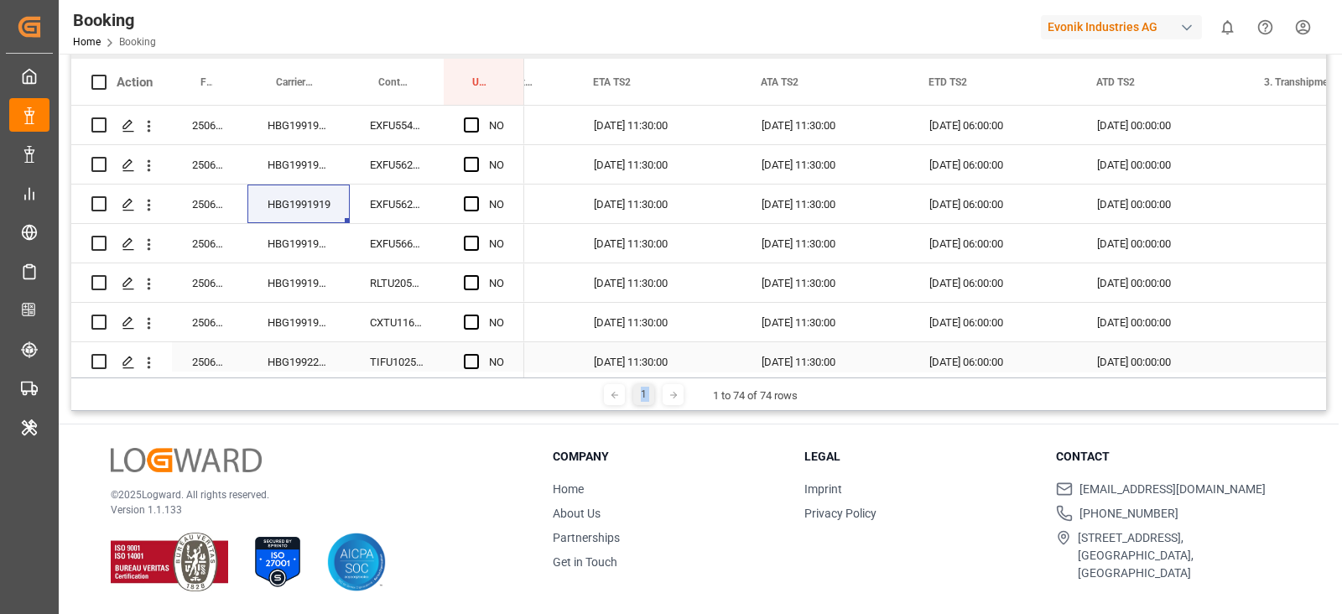
drag, startPoint x: 712, startPoint y: 376, endPoint x: 597, endPoint y: 359, distance: 116.1
click at [597, 359] on div "Drag here to set row groups Drag here to set column labels Action Freight Forwa…" at bounding box center [698, 214] width 1254 height 392
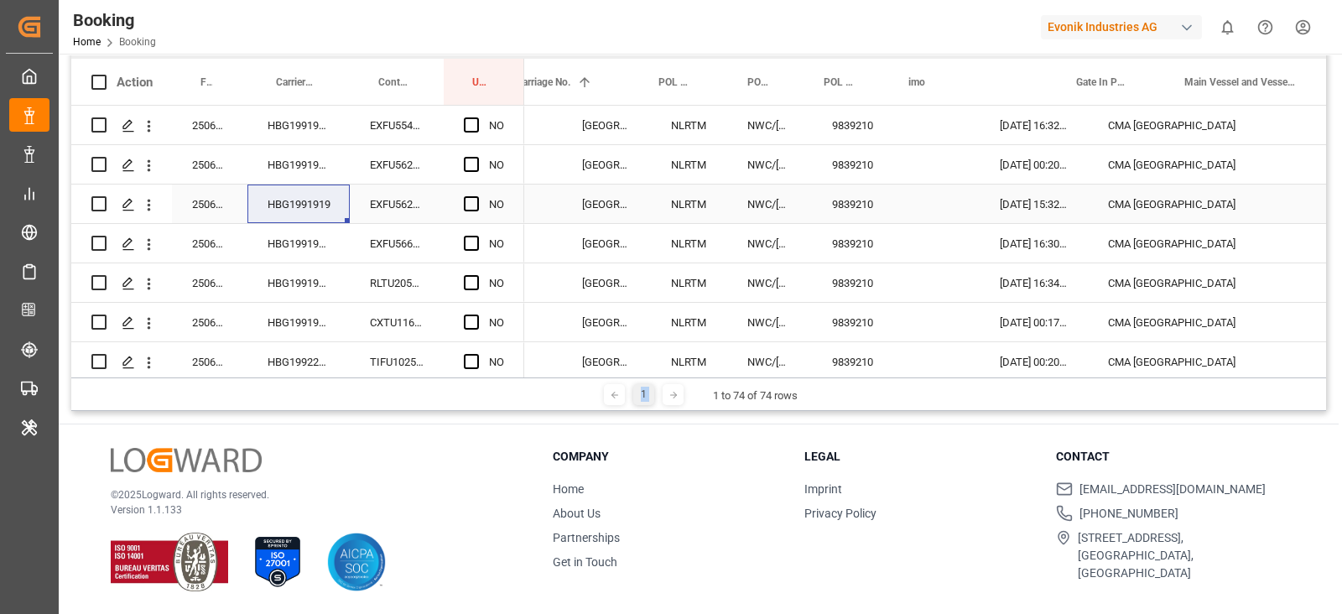
scroll to position [0, 0]
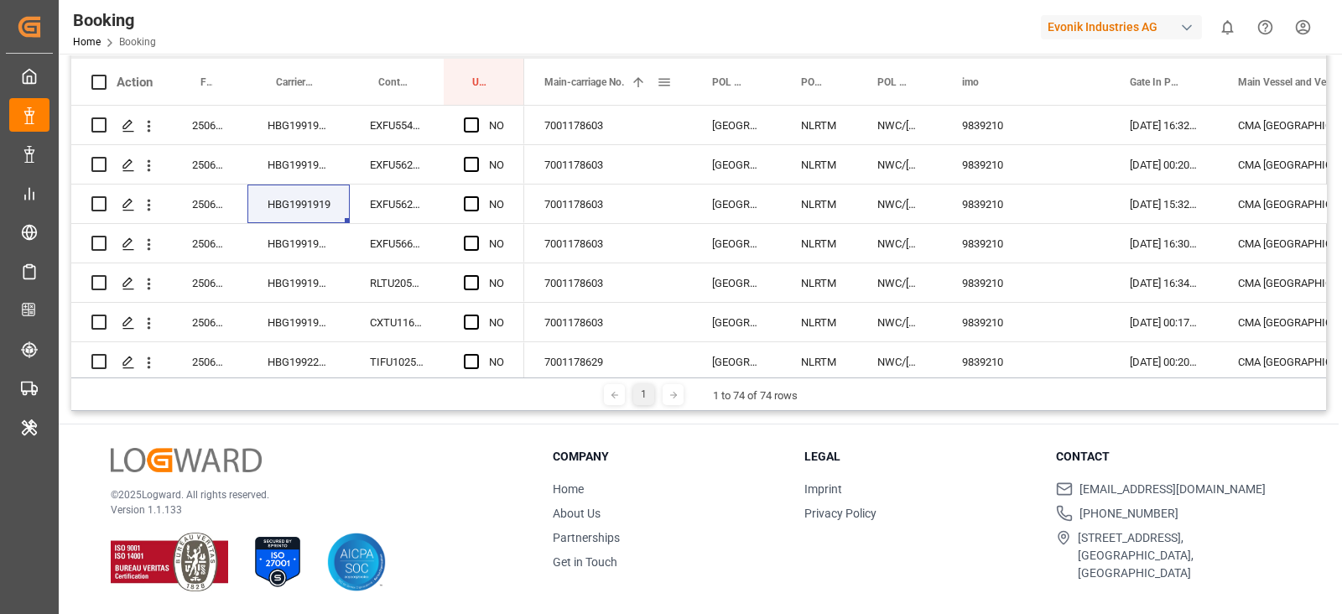
click at [667, 76] on span at bounding box center [664, 82] width 15 height 15
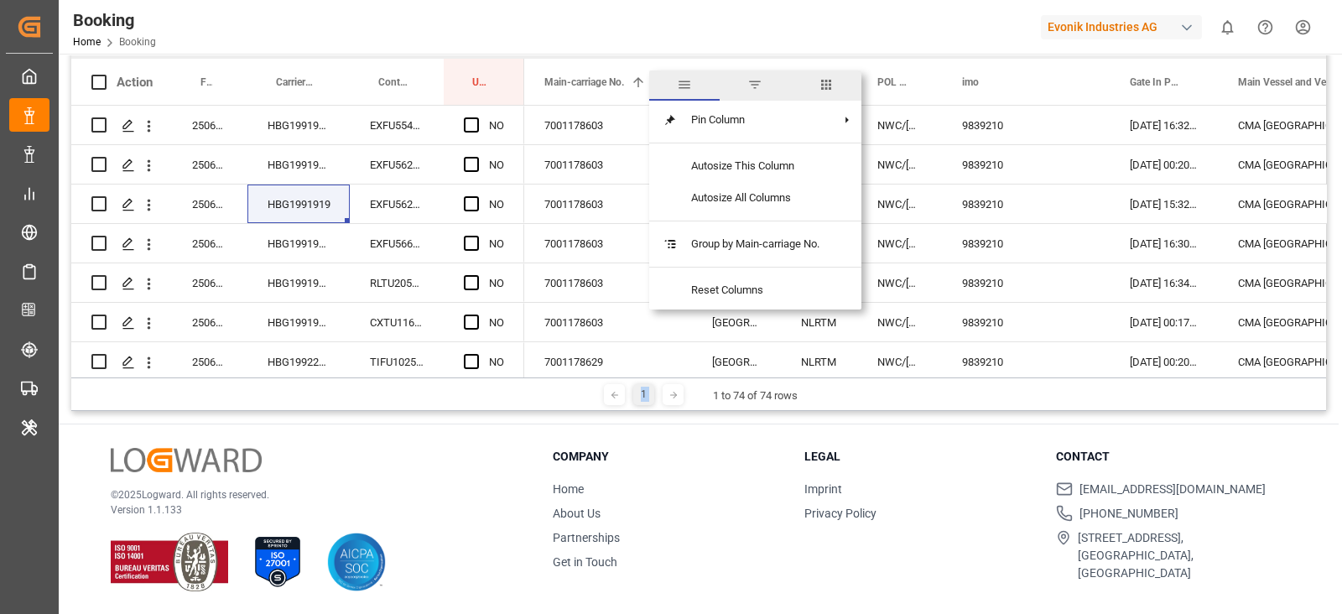
drag, startPoint x: 830, startPoint y: 85, endPoint x: 829, endPoint y: 101, distance: 16.0
click at [829, 89] on span "columns" at bounding box center [825, 84] width 15 height 15
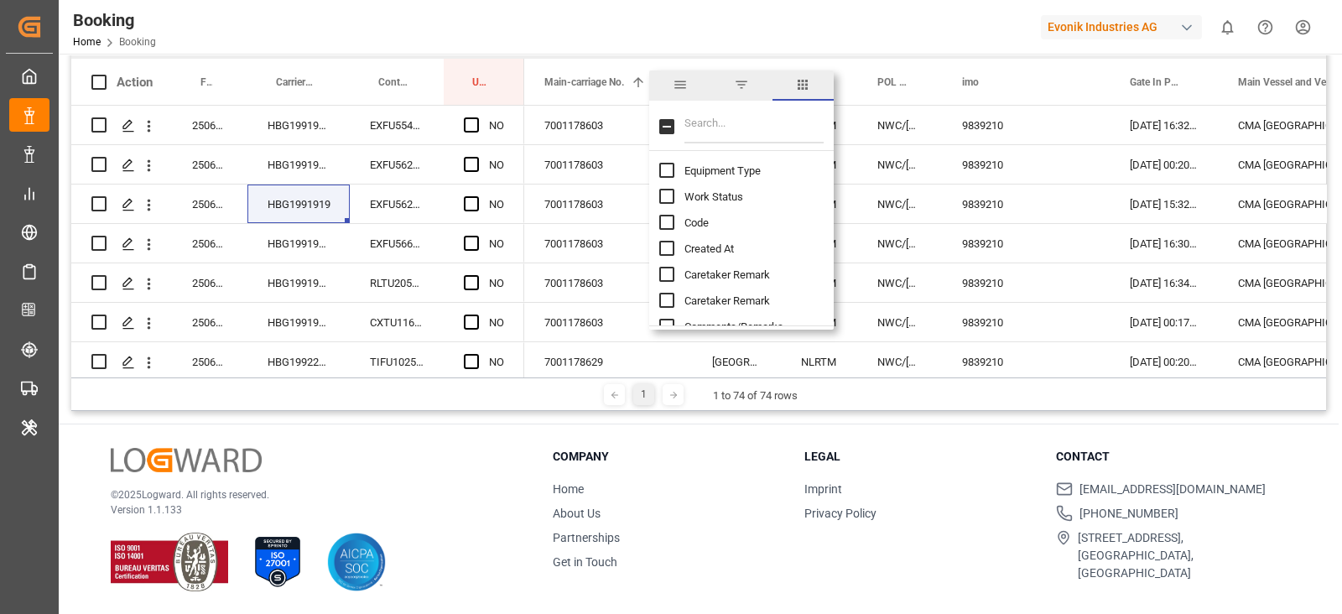
click at [817, 138] on input "Filter Columns Input" at bounding box center [753, 127] width 139 height 34
type input "last"
click at [695, 249] on span "Last Opened Date" at bounding box center [727, 248] width 86 height 13
checkbox input "true"
click at [666, 270] on input "Last Opened By column toggle visibility (hidden)" at bounding box center [666, 274] width 15 height 15
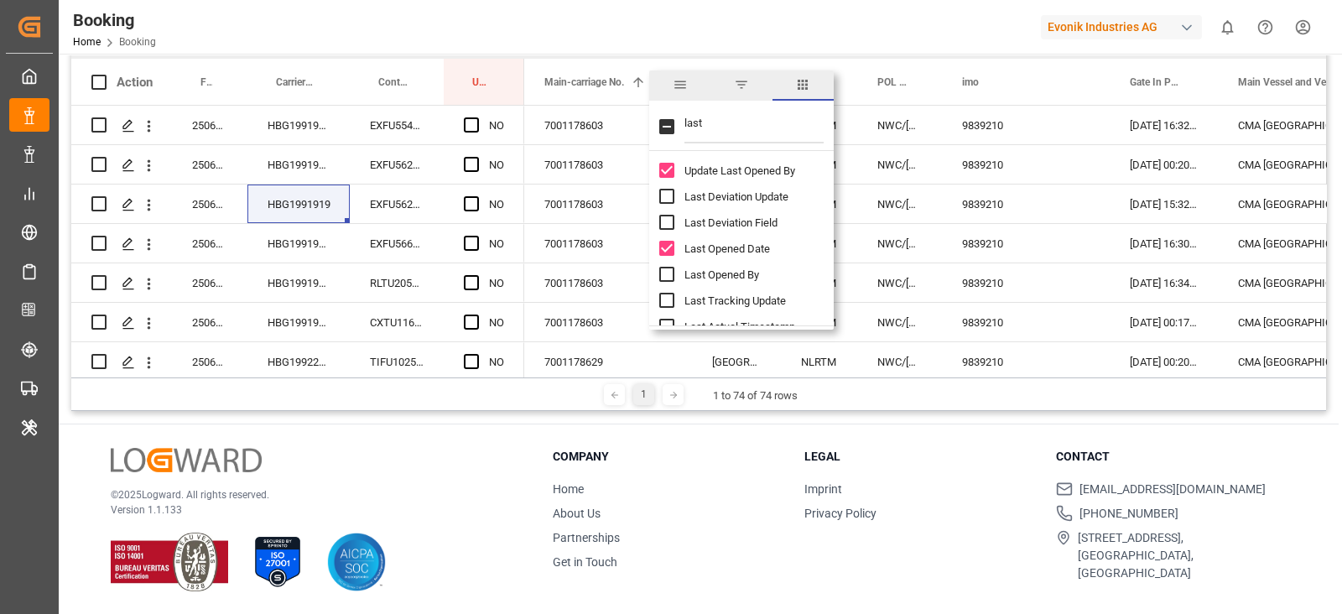
checkbox input "true"
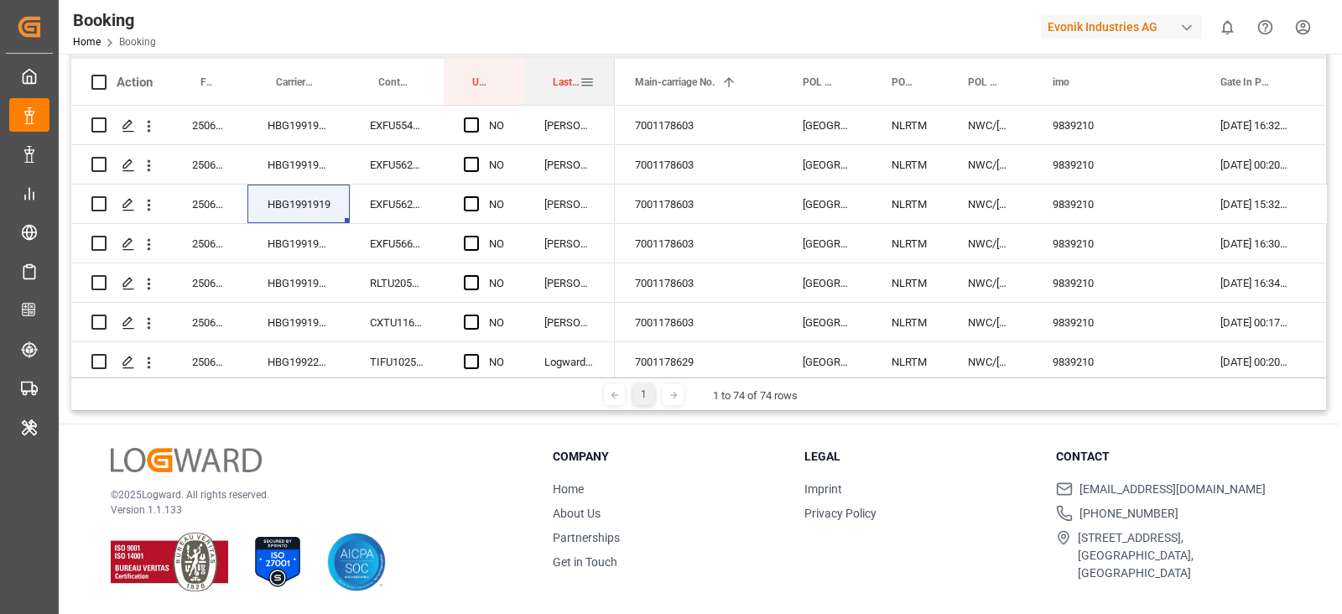
drag, startPoint x: 554, startPoint y: 63, endPoint x: 554, endPoint y: 40, distance: 22.6
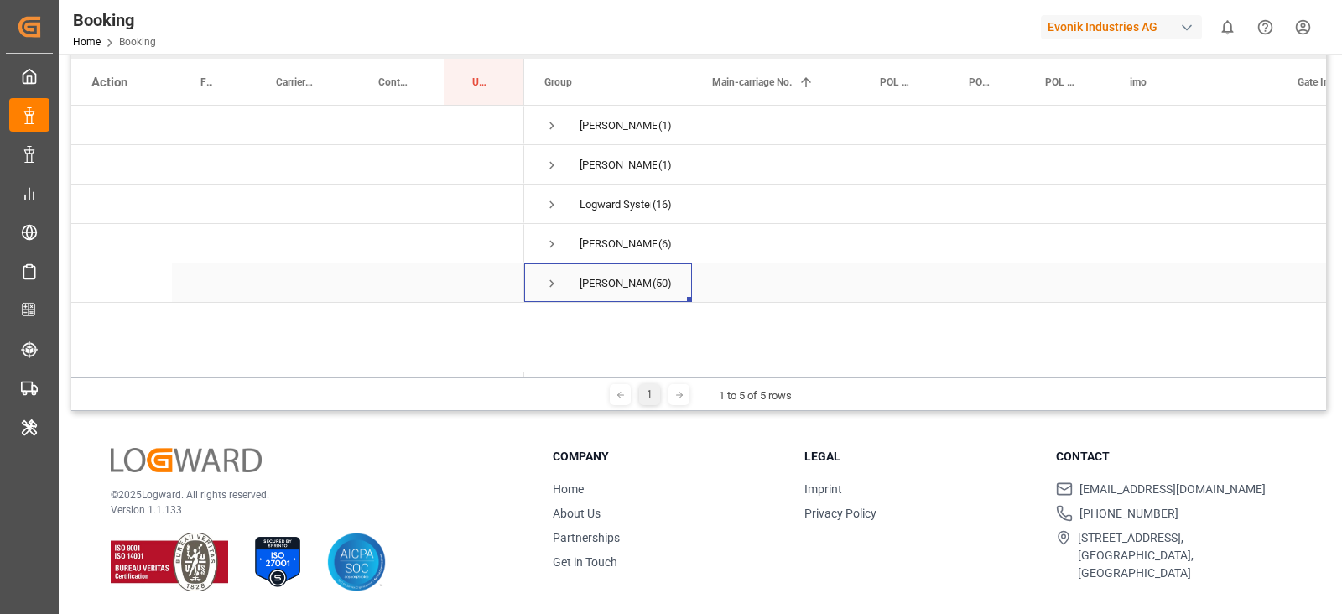
click at [568, 277] on span "Vipul Benurkar (50)" at bounding box center [607, 282] width 127 height 37
click at [562, 277] on span "Vipul Benurkar (50)" at bounding box center [607, 282] width 127 height 37
click at [550, 278] on span "Press SPACE to select this row." at bounding box center [551, 283] width 15 height 15
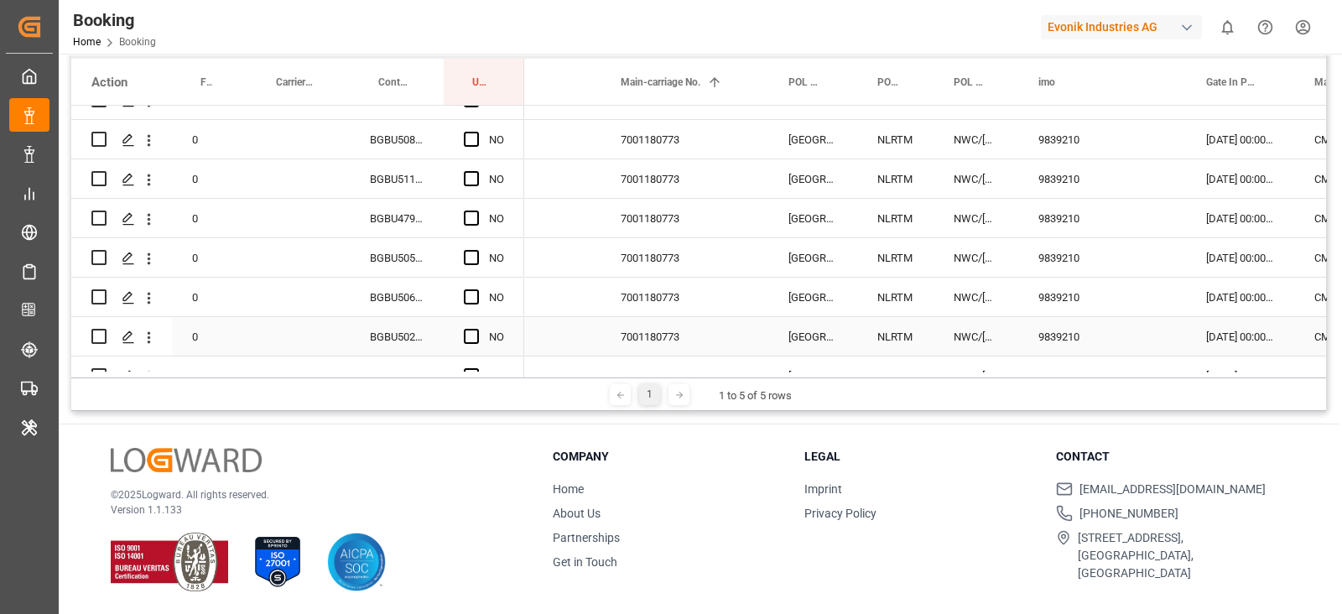
scroll to position [545, 0]
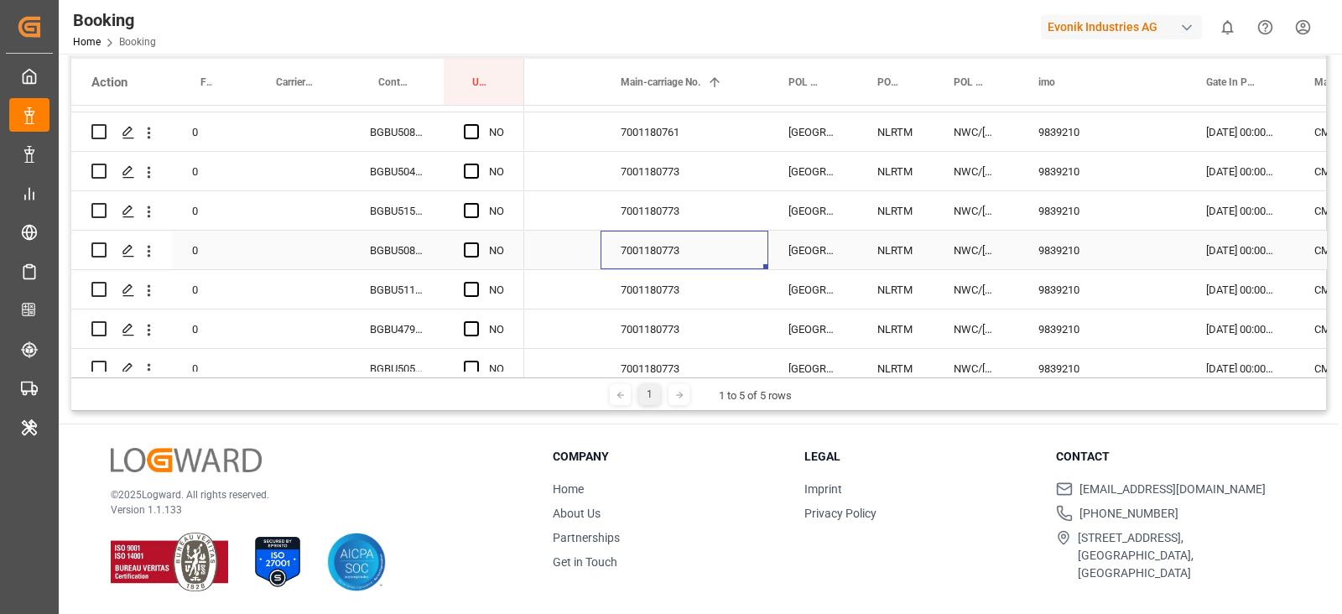
click at [664, 240] on div "7001180773" at bounding box center [684, 250] width 168 height 39
drag, startPoint x: 662, startPoint y: 249, endPoint x: 662, endPoint y: 236, distance: 12.6
click at [662, 238] on div "7001180761" at bounding box center [684, 249] width 168 height 39
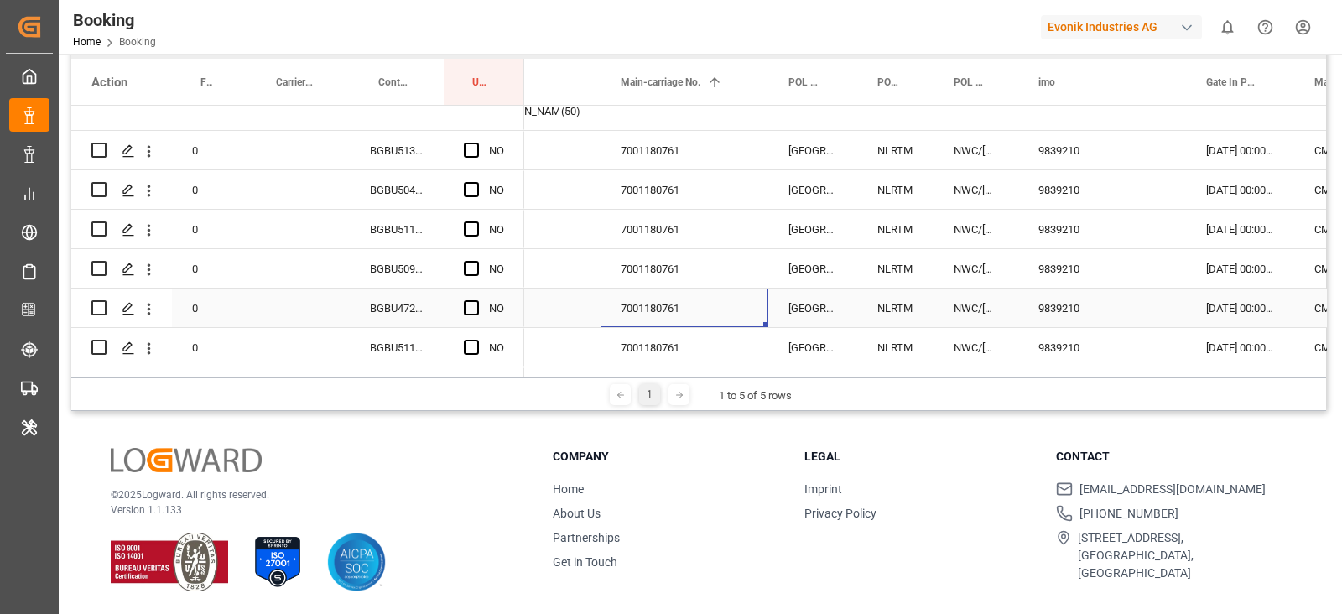
scroll to position [126, 0]
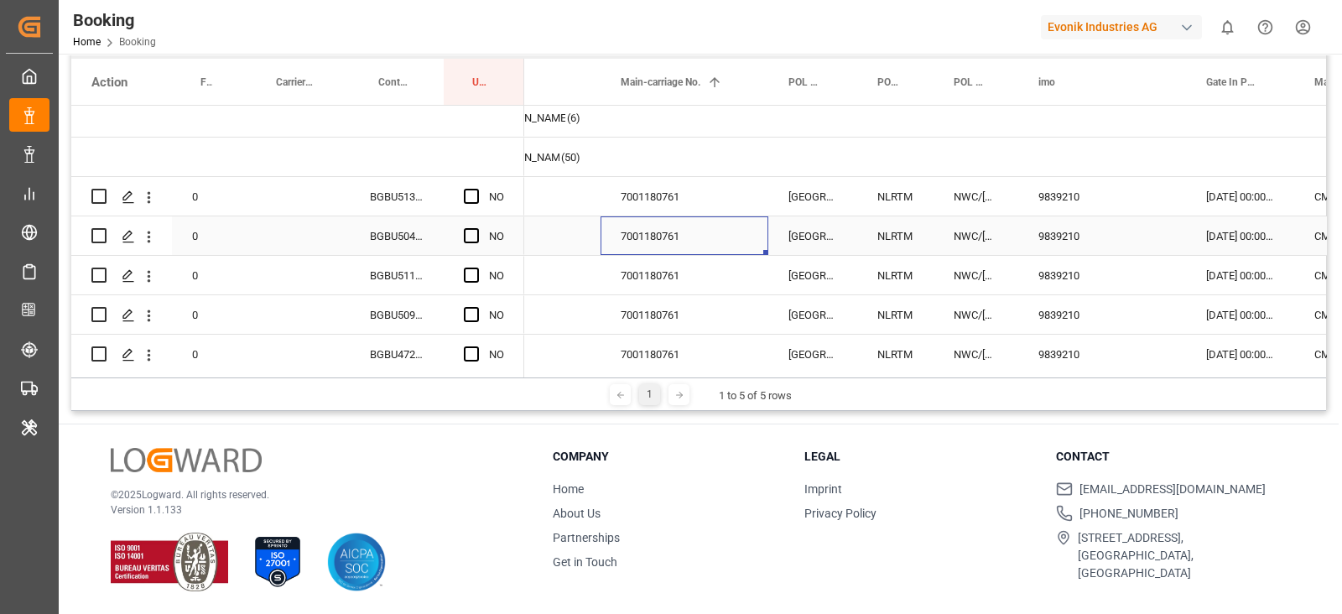
click at [662, 236] on div "7001180761" at bounding box center [684, 235] width 168 height 39
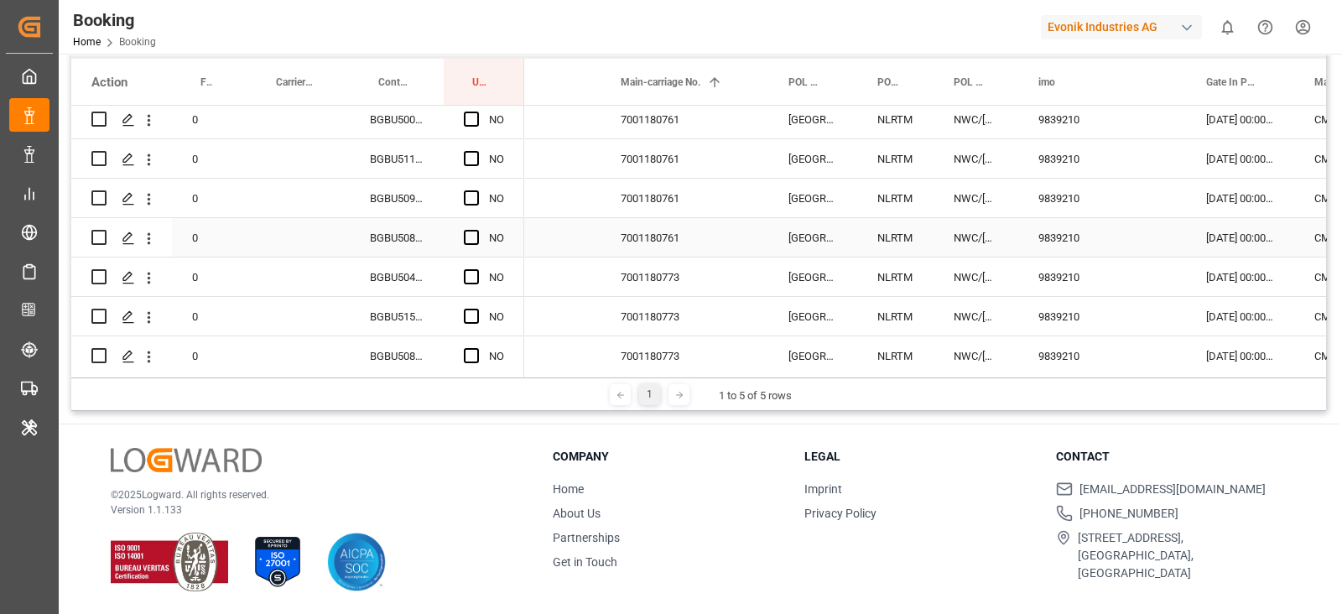
scroll to position [440, 0]
click at [465, 244] on div "Press SPACE to select this row." at bounding box center [476, 237] width 25 height 39
click at [470, 241] on span "Press SPACE to select this row." at bounding box center [471, 236] width 15 height 15
click at [476, 229] on input "Press SPACE to select this row." at bounding box center [476, 229] width 0 height 0
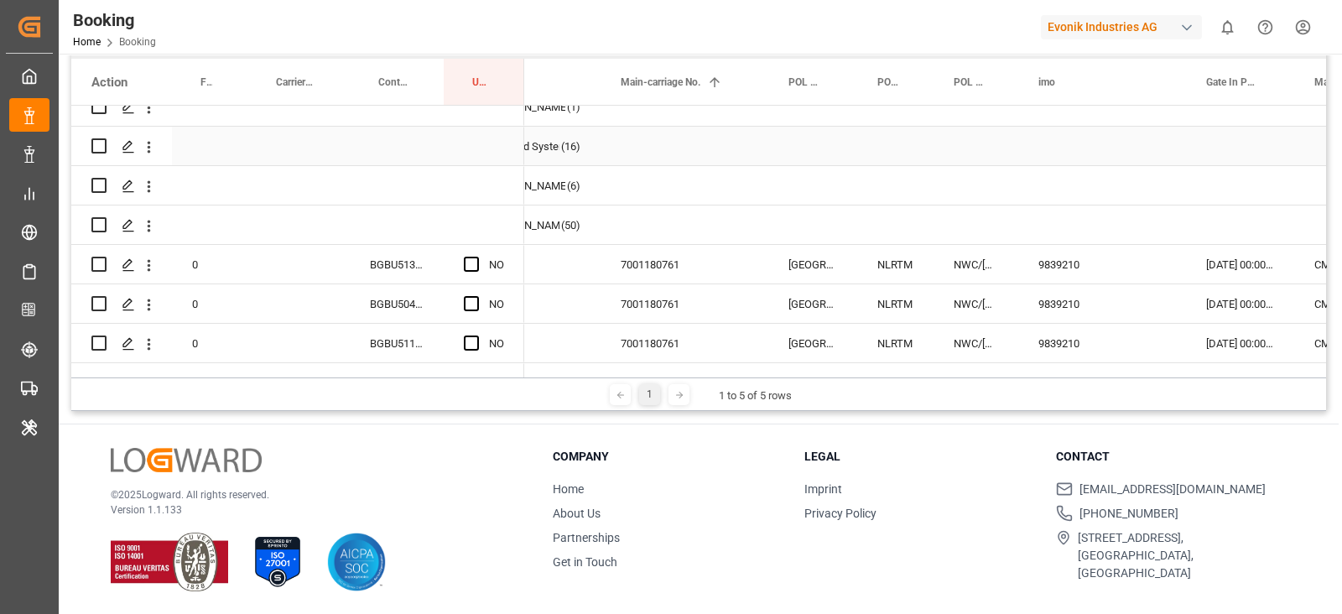
scroll to position [20, 0]
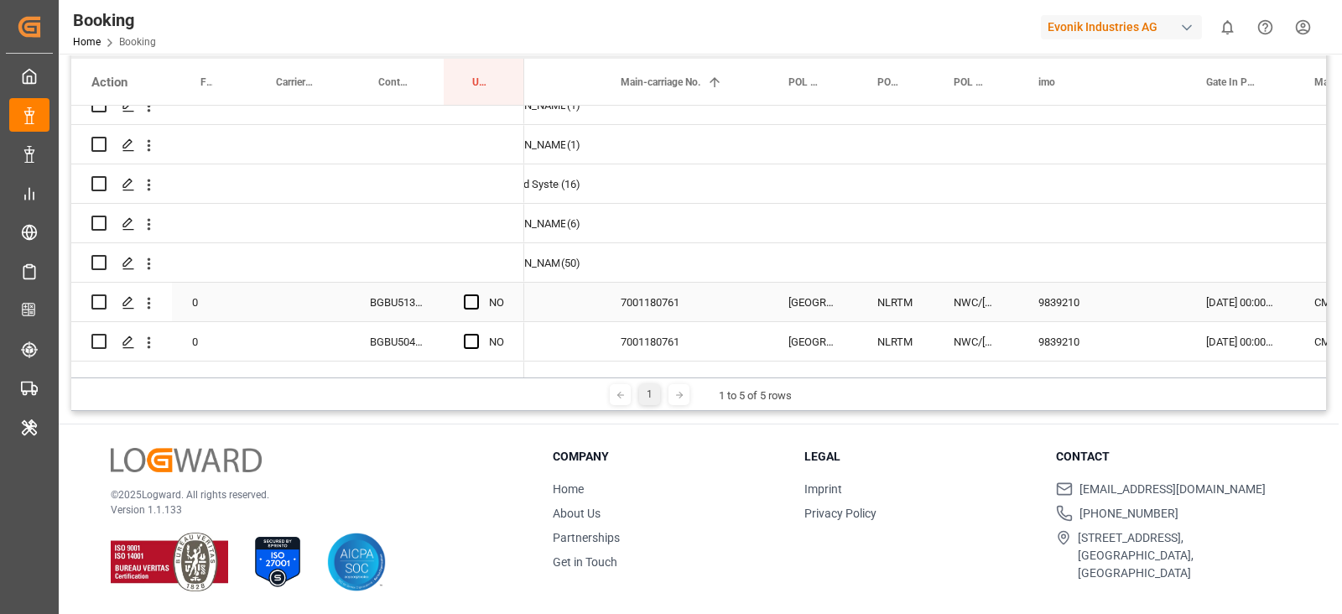
click at [404, 298] on div "BGBU5130330" at bounding box center [397, 302] width 94 height 39
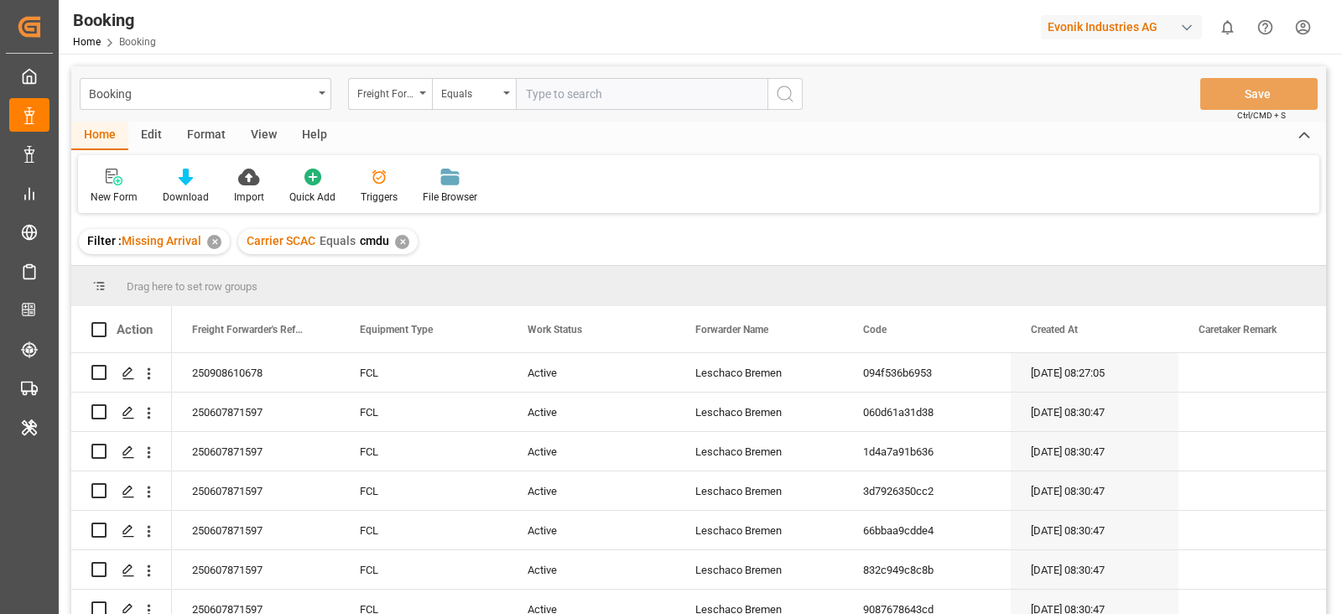
click at [403, 240] on div "✕" at bounding box center [402, 242] width 14 height 14
click at [264, 127] on div "View" at bounding box center [263, 136] width 51 height 29
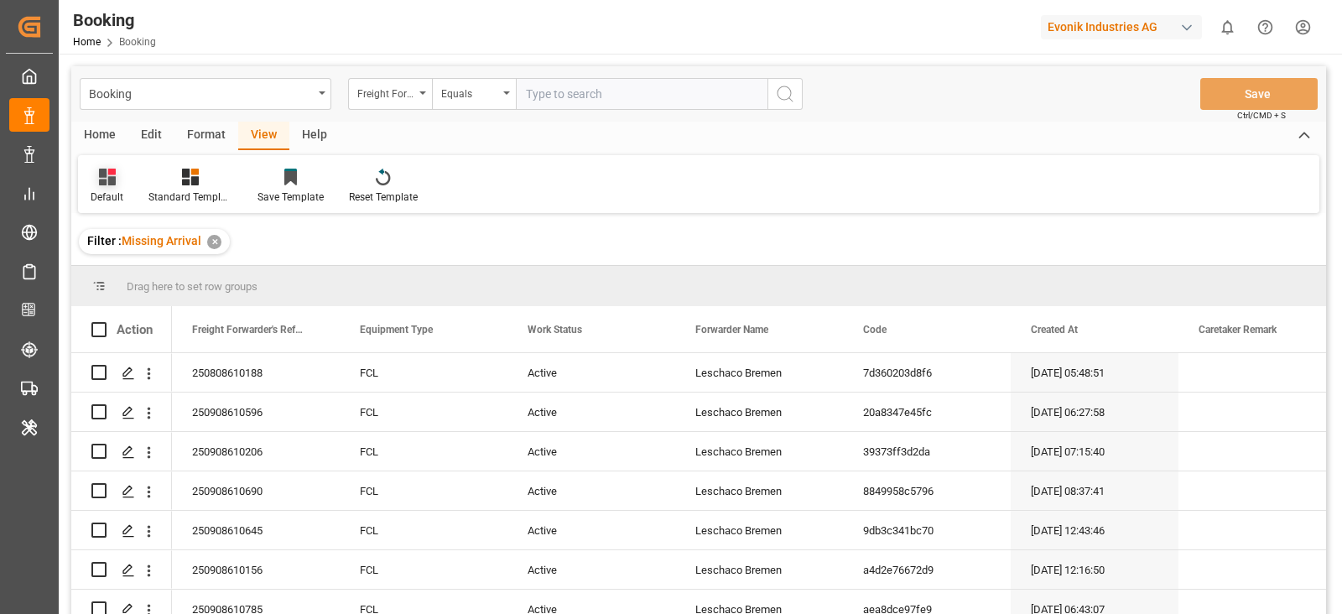
click at [94, 175] on div at bounding box center [107, 177] width 33 height 18
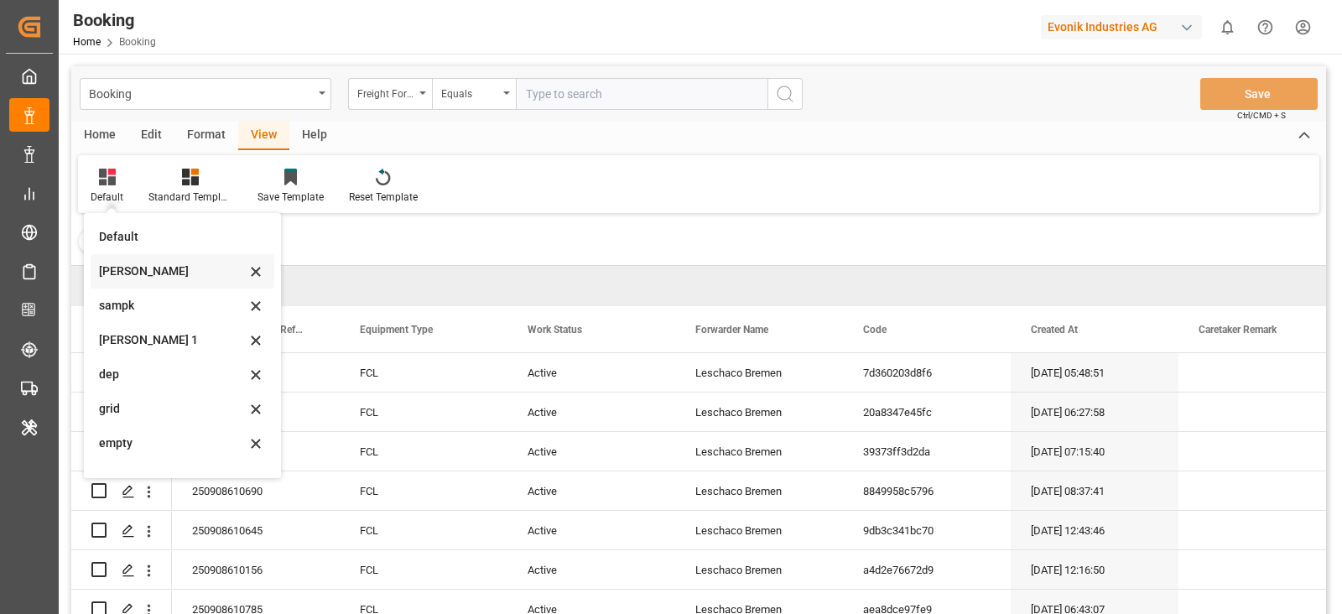
click at [138, 266] on div "sam" at bounding box center [172, 271] width 147 height 18
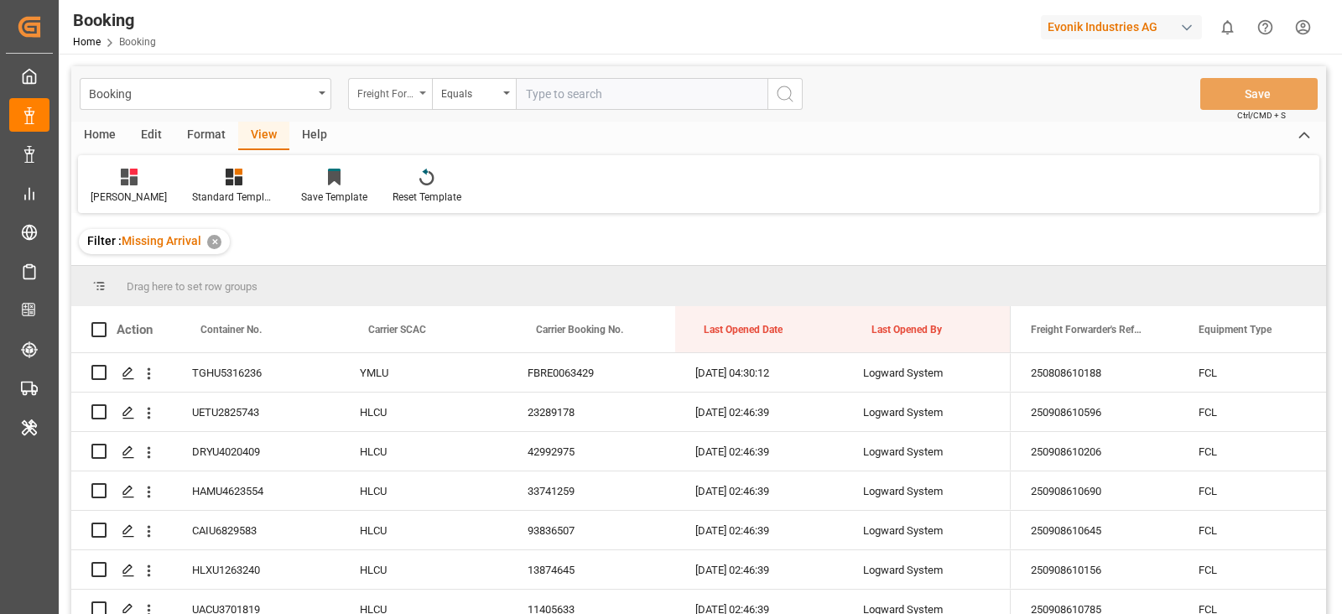
click at [412, 102] on div "Freight Forwarder's Reference No." at bounding box center [390, 94] width 84 height 32
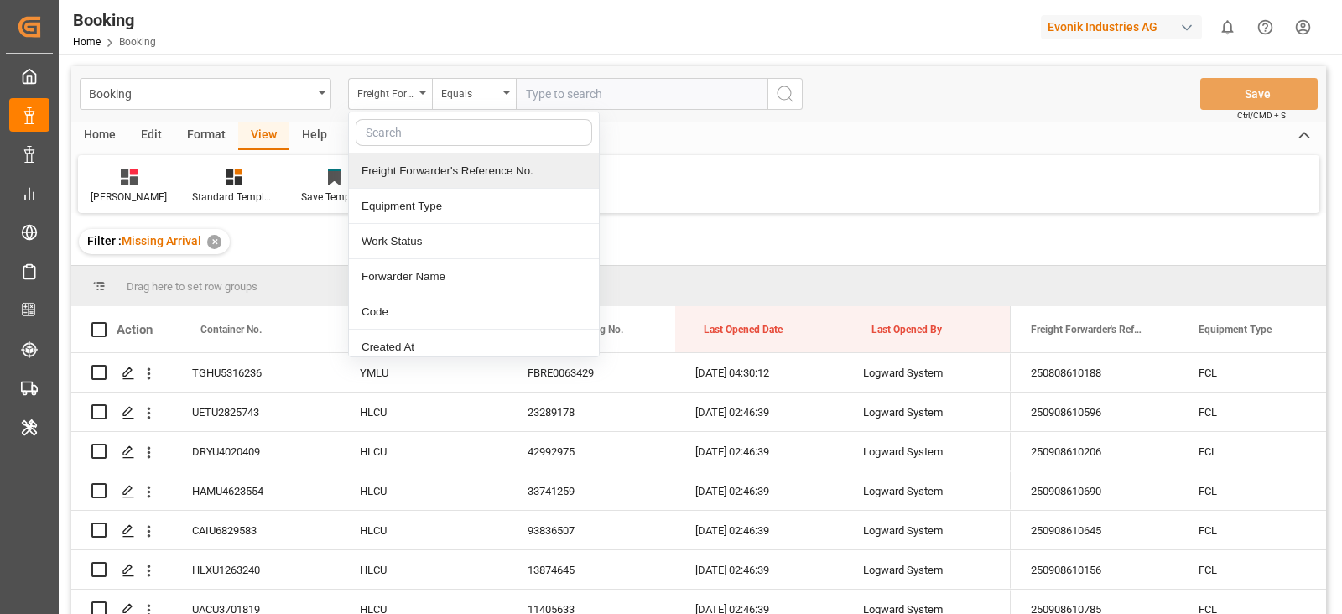
click at [453, 125] on input "text" at bounding box center [474, 132] width 236 height 27
type input "boo"
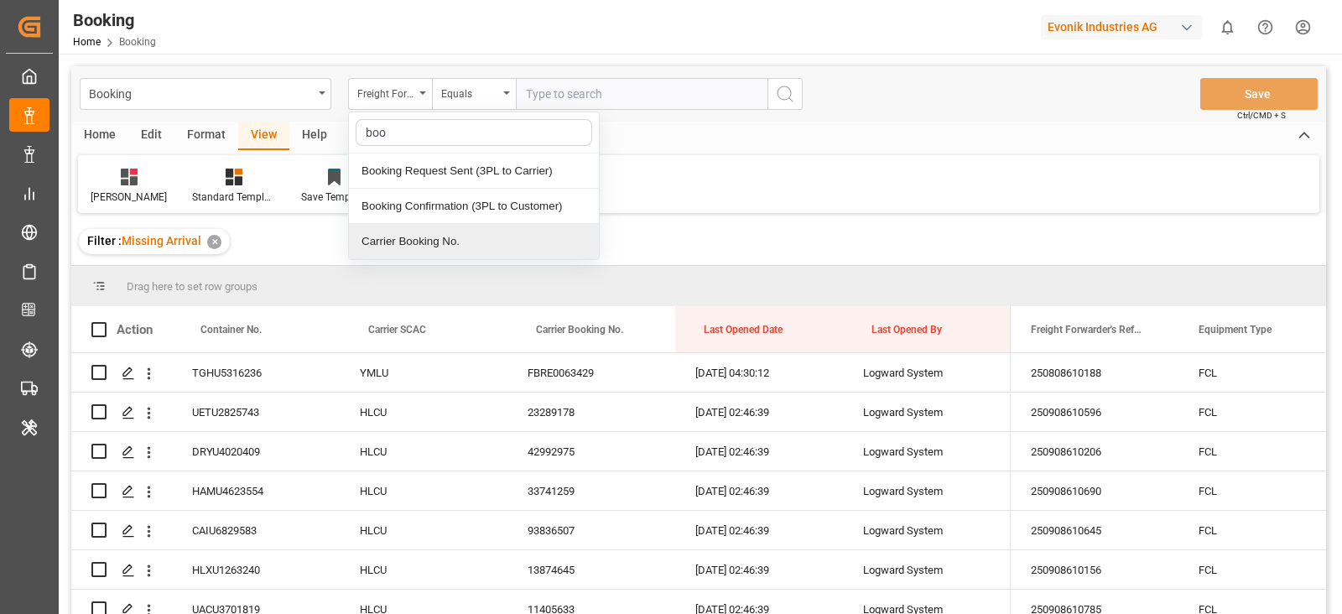
click at [475, 228] on div "Carrier Booking No." at bounding box center [474, 241] width 250 height 35
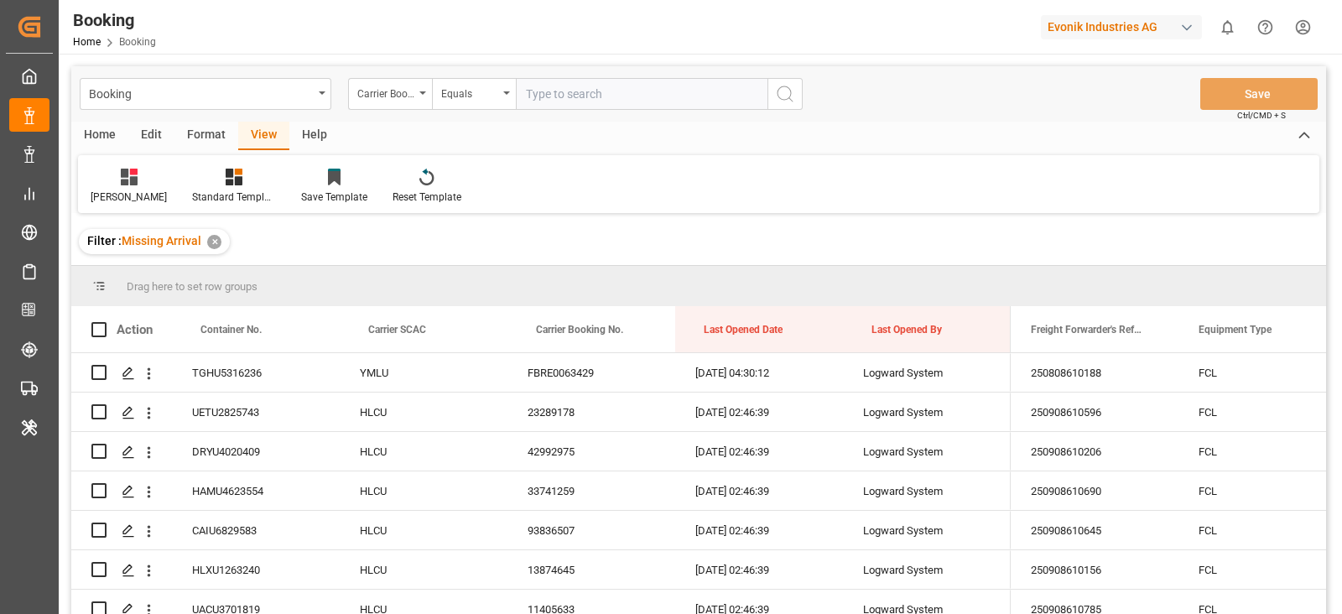
click at [657, 81] on input "text" at bounding box center [642, 94] width 252 height 32
paste input "ANT1926841"
type input "ANT1926841\"
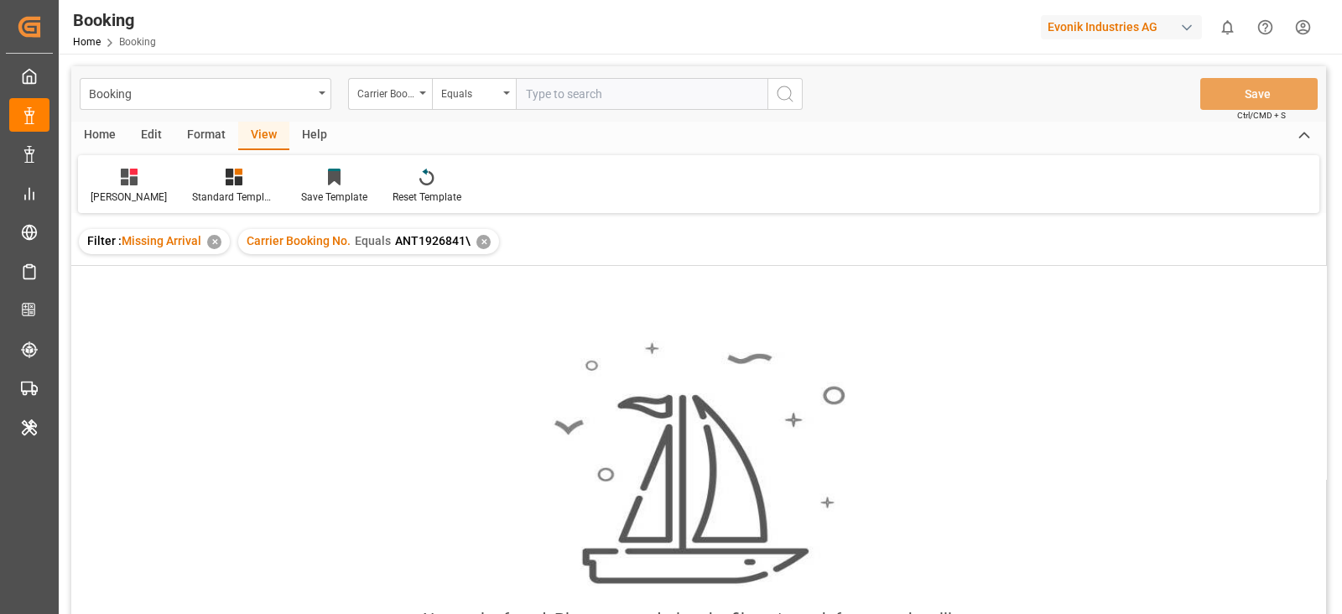
click at [480, 245] on div "✕" at bounding box center [483, 242] width 14 height 14
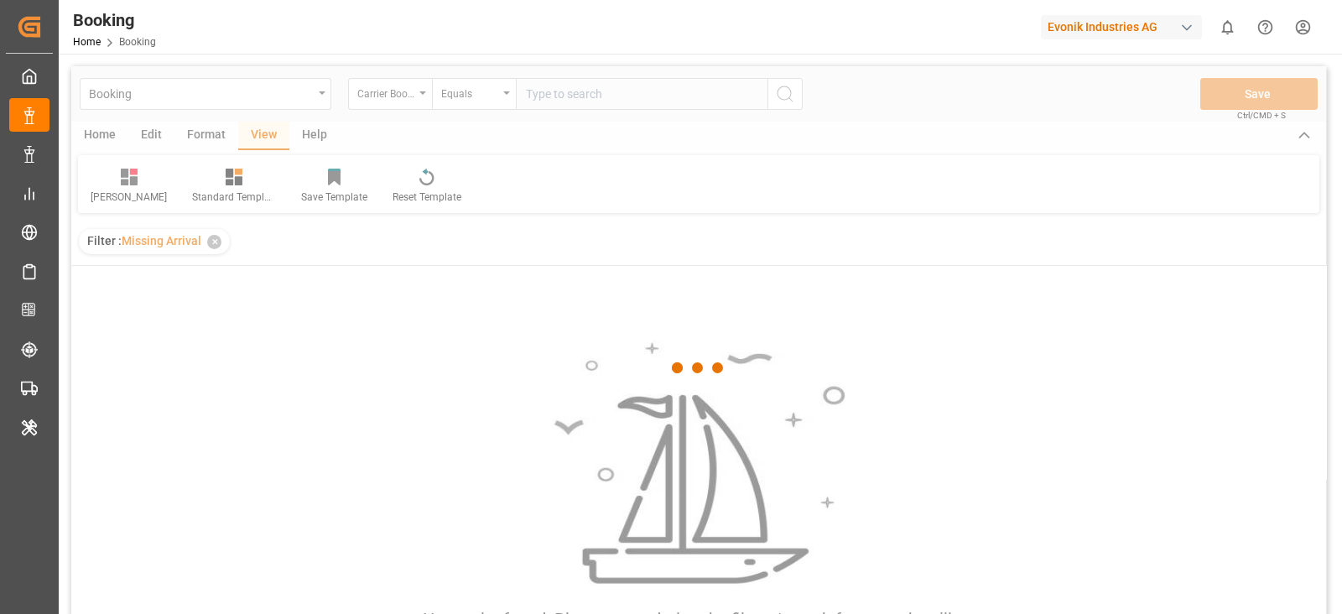
drag, startPoint x: 533, startPoint y: 129, endPoint x: 547, endPoint y: 108, distance: 24.9
click at [537, 122] on div at bounding box center [698, 368] width 1254 height 604
click at [547, 107] on div at bounding box center [698, 368] width 1254 height 604
click at [562, 78] on div at bounding box center [698, 368] width 1254 height 604
click at [553, 101] on div at bounding box center [698, 368] width 1254 height 604
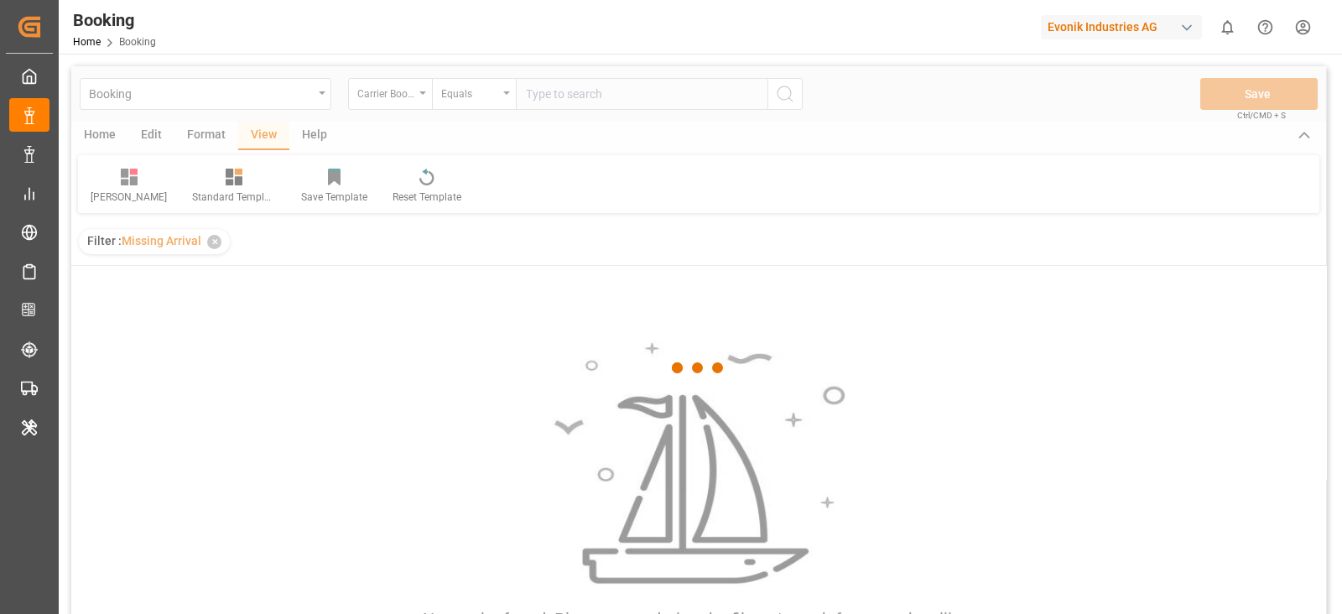
click at [558, 91] on div at bounding box center [698, 368] width 1254 height 604
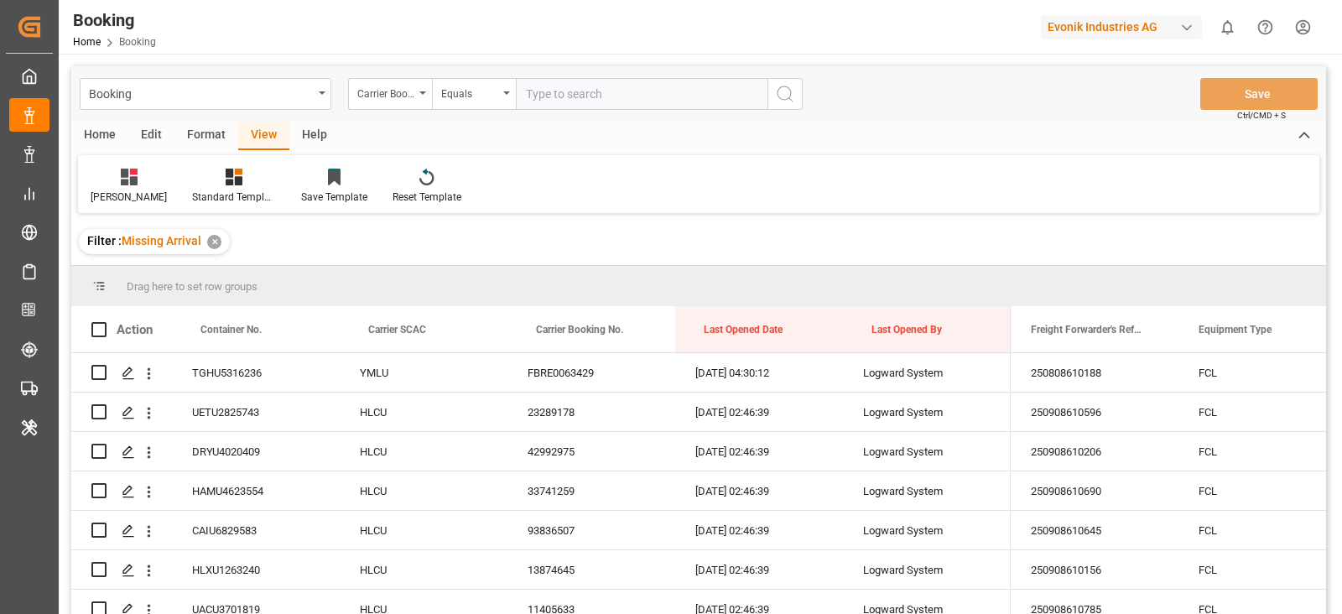
click at [558, 91] on input "text" at bounding box center [642, 94] width 252 height 32
paste input "ANT1926841"
type input "ANT1926841"
click at [792, 86] on icon "search button" at bounding box center [785, 94] width 20 height 20
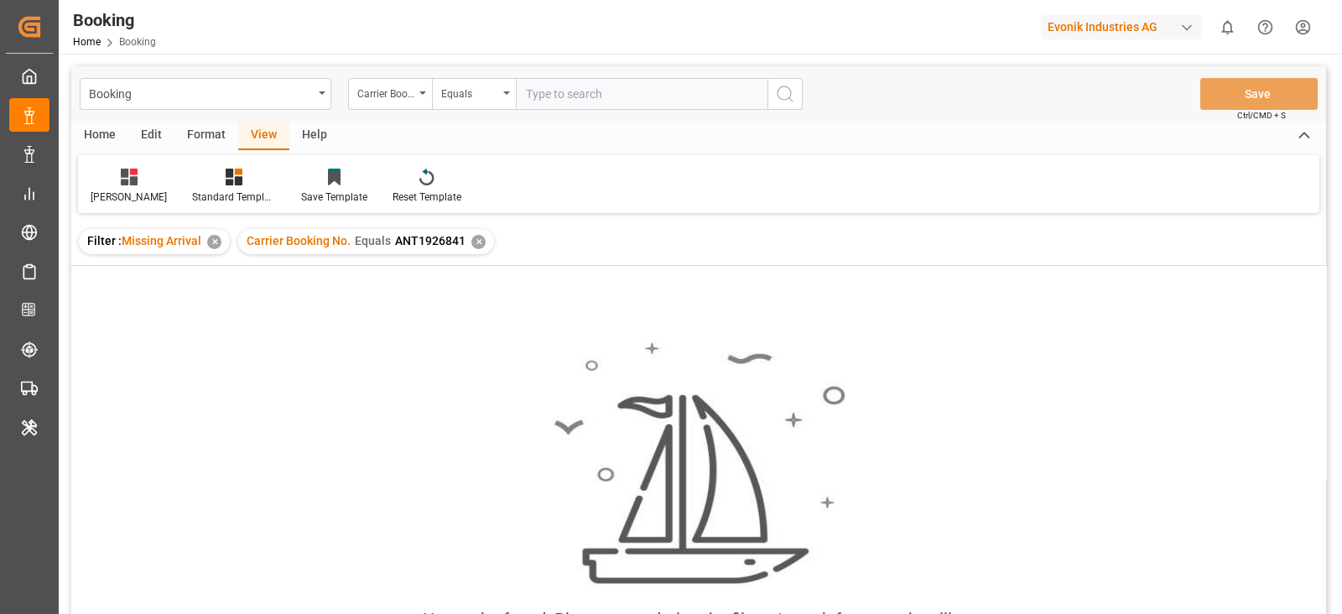
click at [211, 243] on div "✕" at bounding box center [214, 242] width 14 height 14
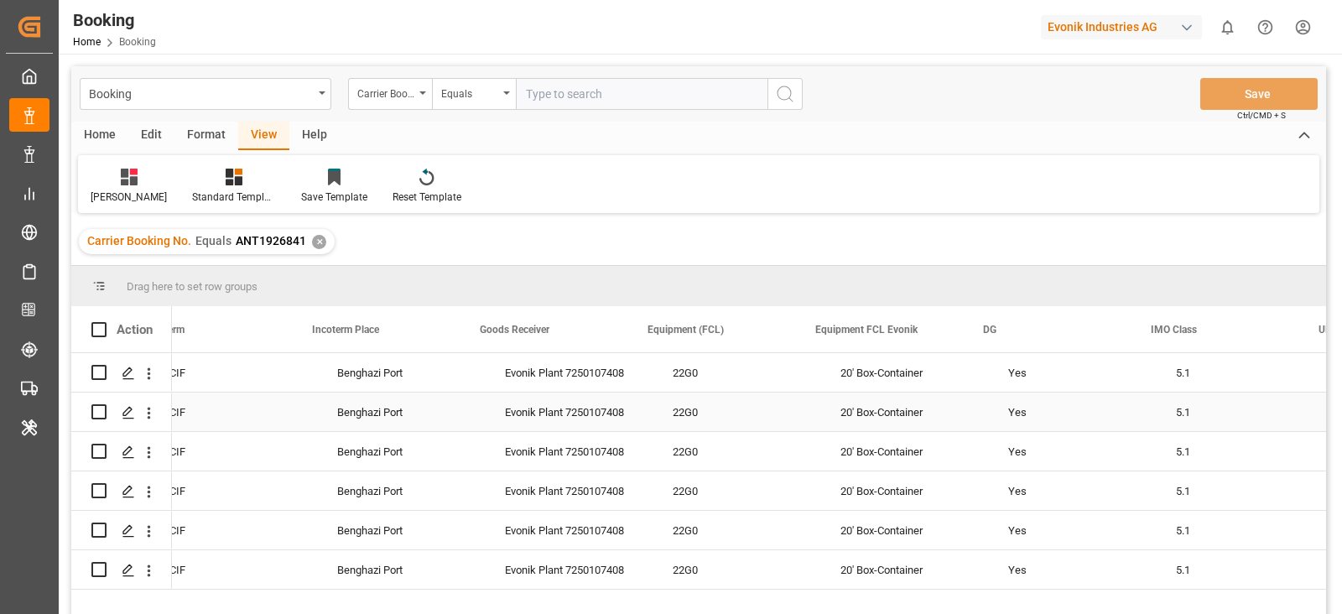
scroll to position [0, 3162]
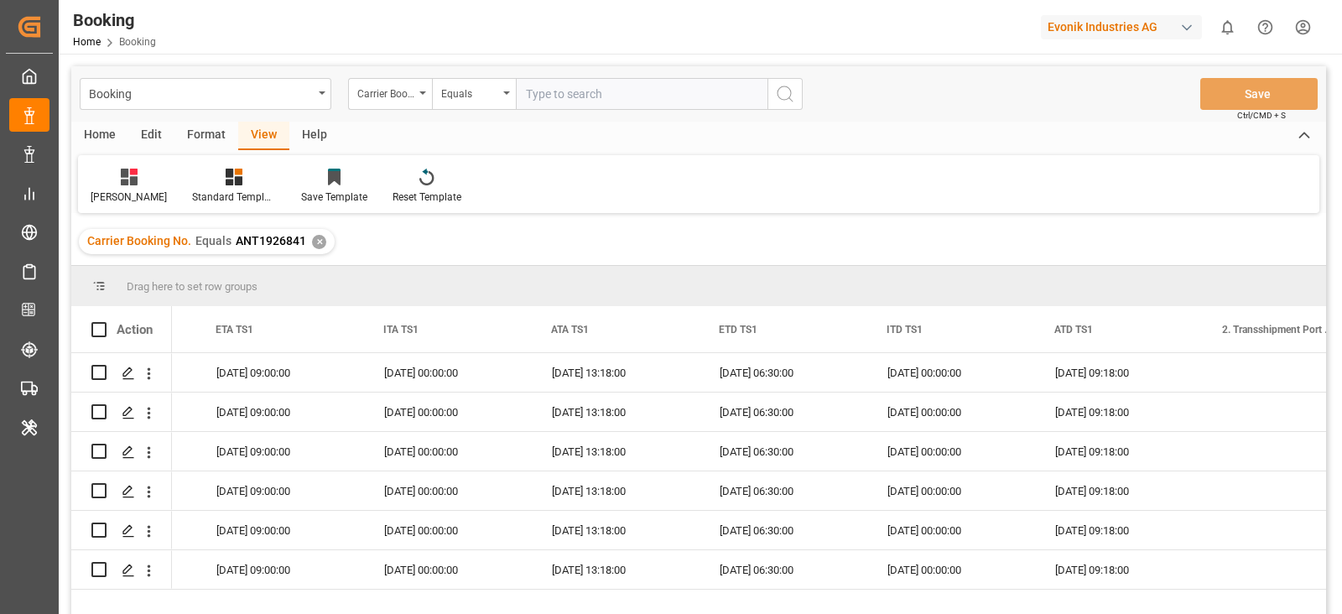
click at [591, 90] on input "text" at bounding box center [642, 94] width 252 height 32
paste input "HBG1991919"
type input "HBG1991919"
click at [777, 93] on circle "search button" at bounding box center [783, 92] width 13 height 13
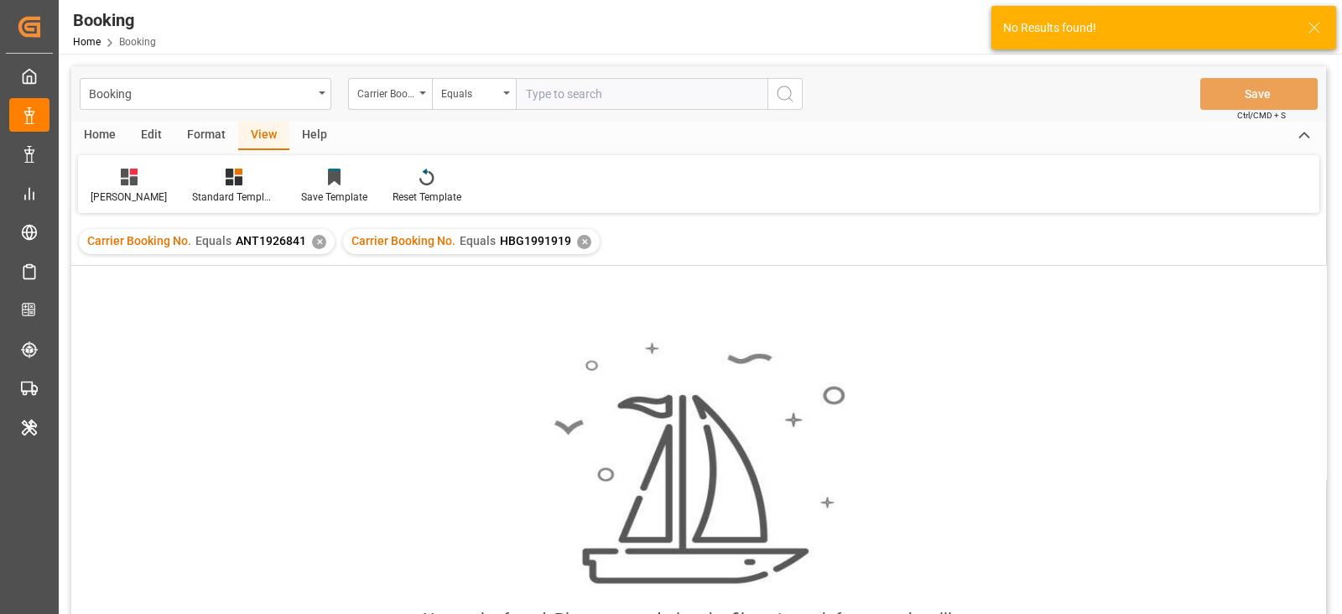
click at [314, 242] on div "✕" at bounding box center [319, 242] width 14 height 14
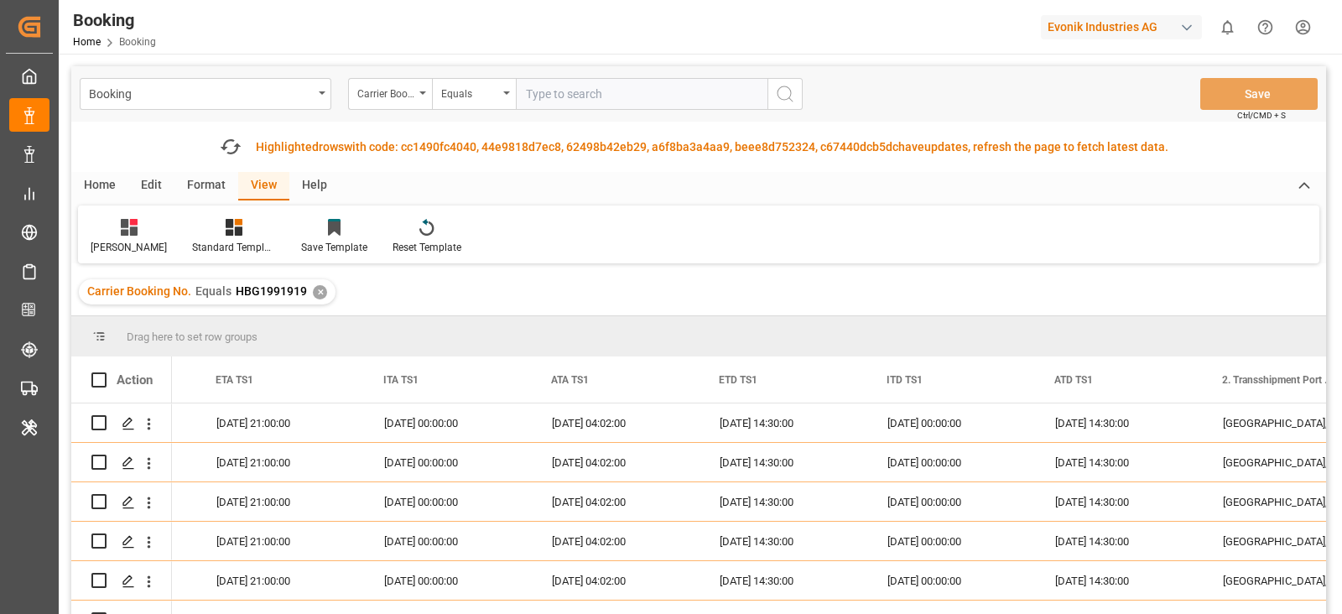
click at [553, 99] on input "text" at bounding box center [642, 94] width 252 height 32
click at [373, 98] on div "Carrier Booking No." at bounding box center [385, 91] width 57 height 19
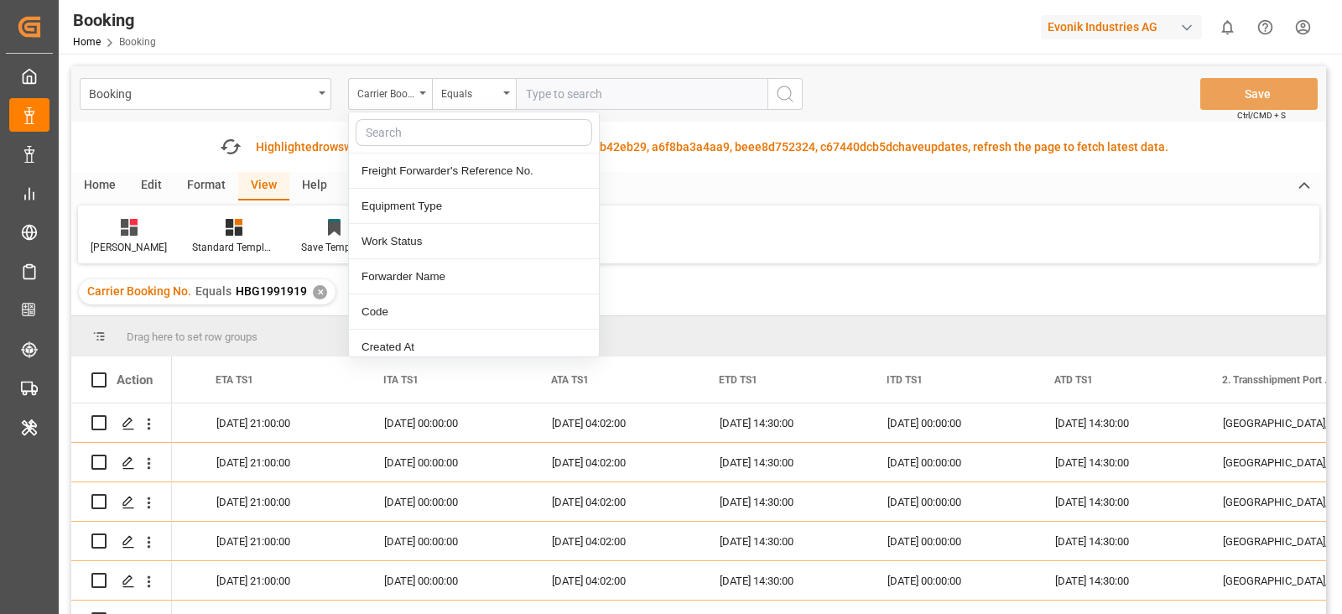
click at [408, 142] on input "text" at bounding box center [474, 132] width 236 height 27
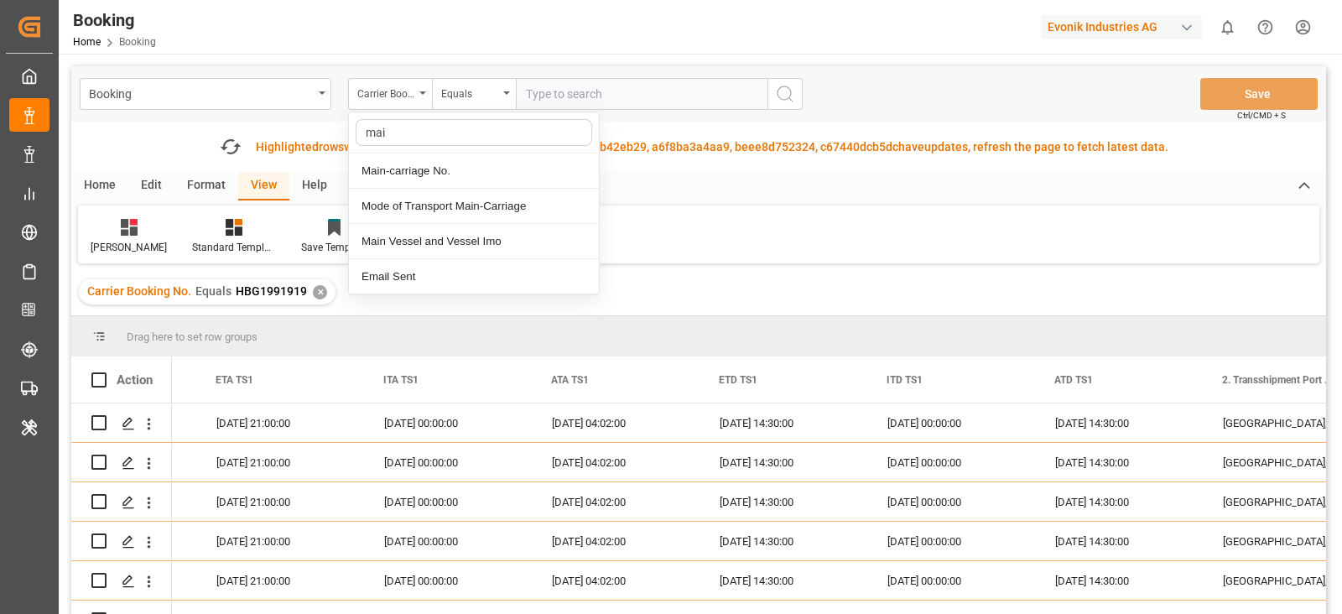
type input "main"
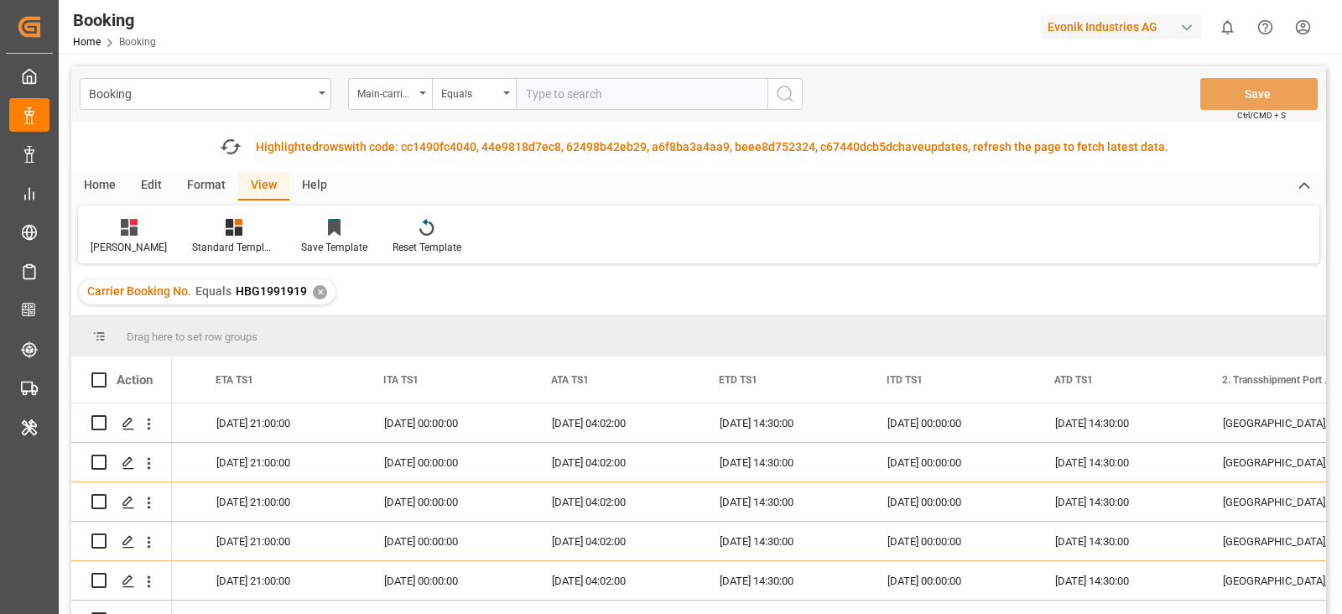
click at [573, 78] on div "Booking Main-carriage No. Equals Save Ctrl/CMD + S" at bounding box center [698, 93] width 1254 height 55
click at [573, 79] on input "text" at bounding box center [642, 94] width 252 height 32
paste input "7001180761"
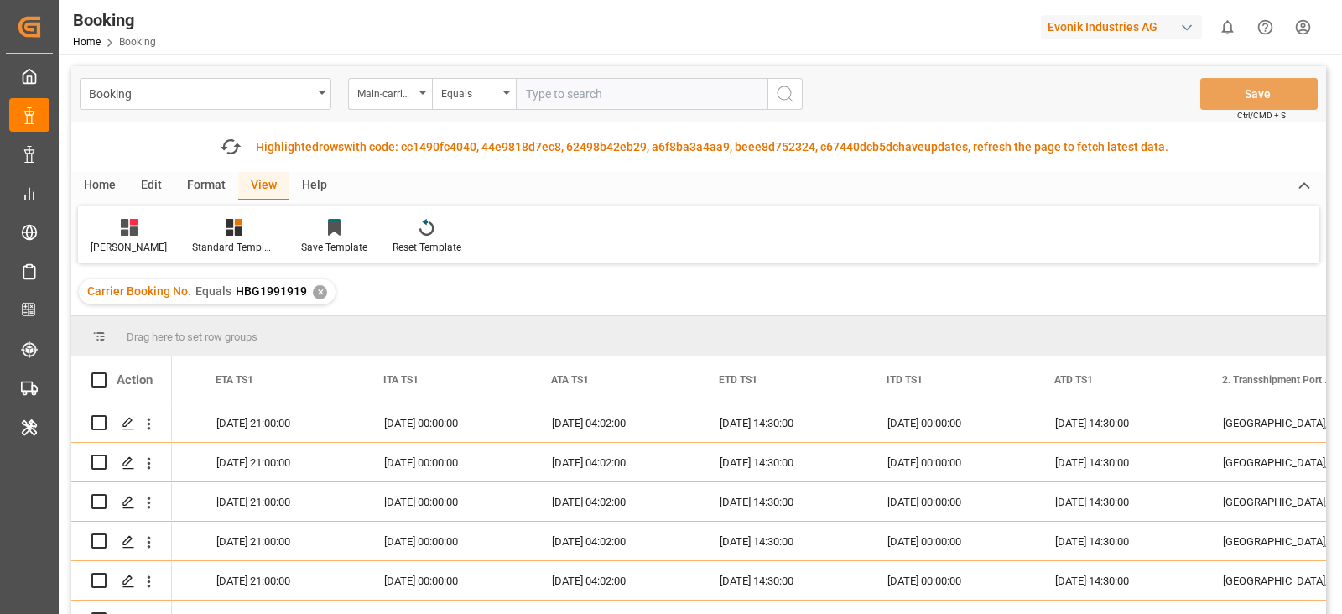
type input "7001180761"
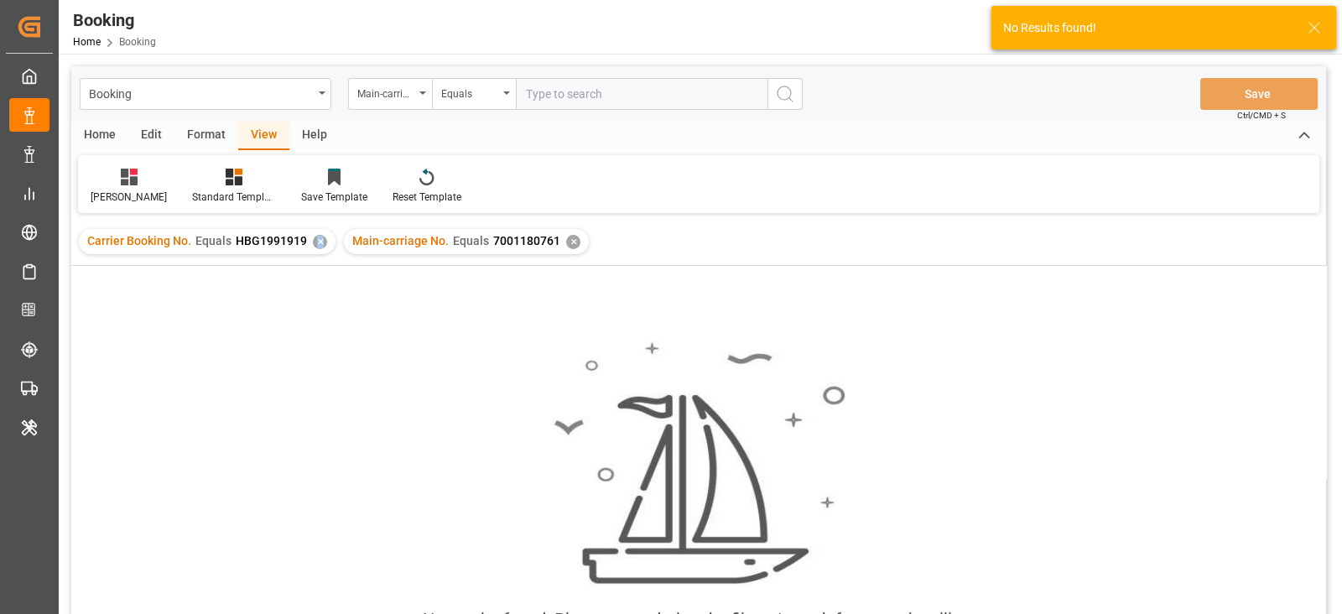
click at [323, 242] on div "✕" at bounding box center [320, 242] width 14 height 14
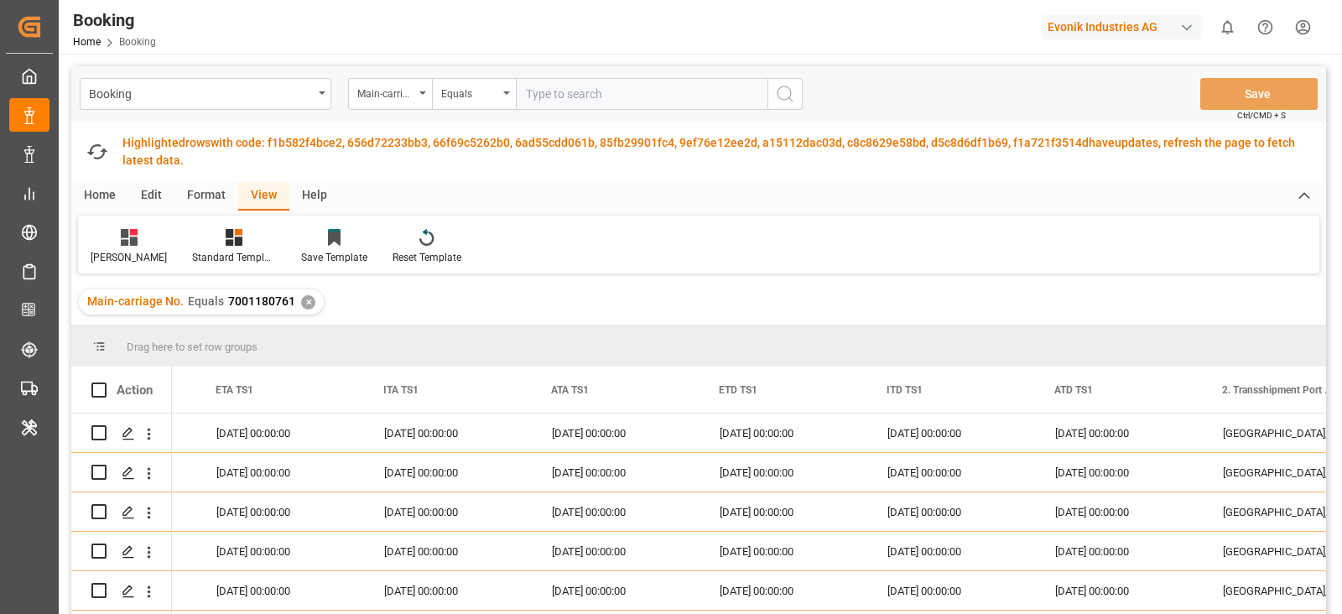
click at [577, 87] on input "text" at bounding box center [642, 94] width 252 height 32
paste input "7001180773"
type input "7001180773"
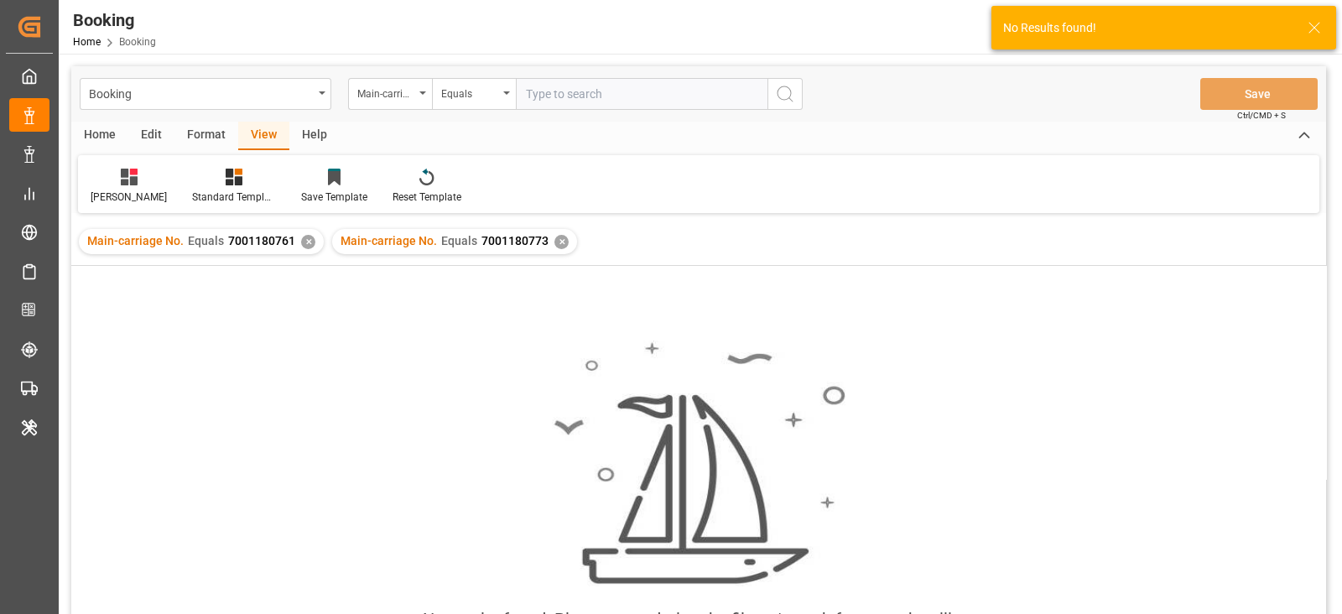
click at [304, 243] on div "✕" at bounding box center [308, 242] width 14 height 14
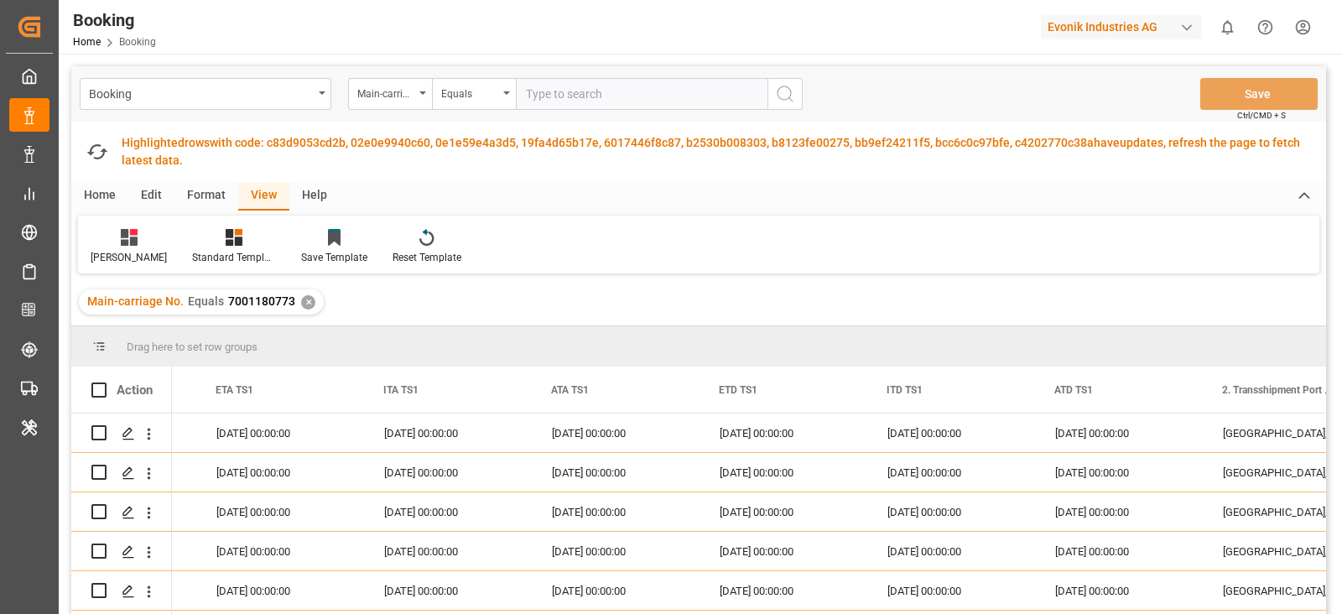
click at [557, 94] on input "text" at bounding box center [642, 94] width 252 height 32
paste input "7001211502"
type input "7001211502"
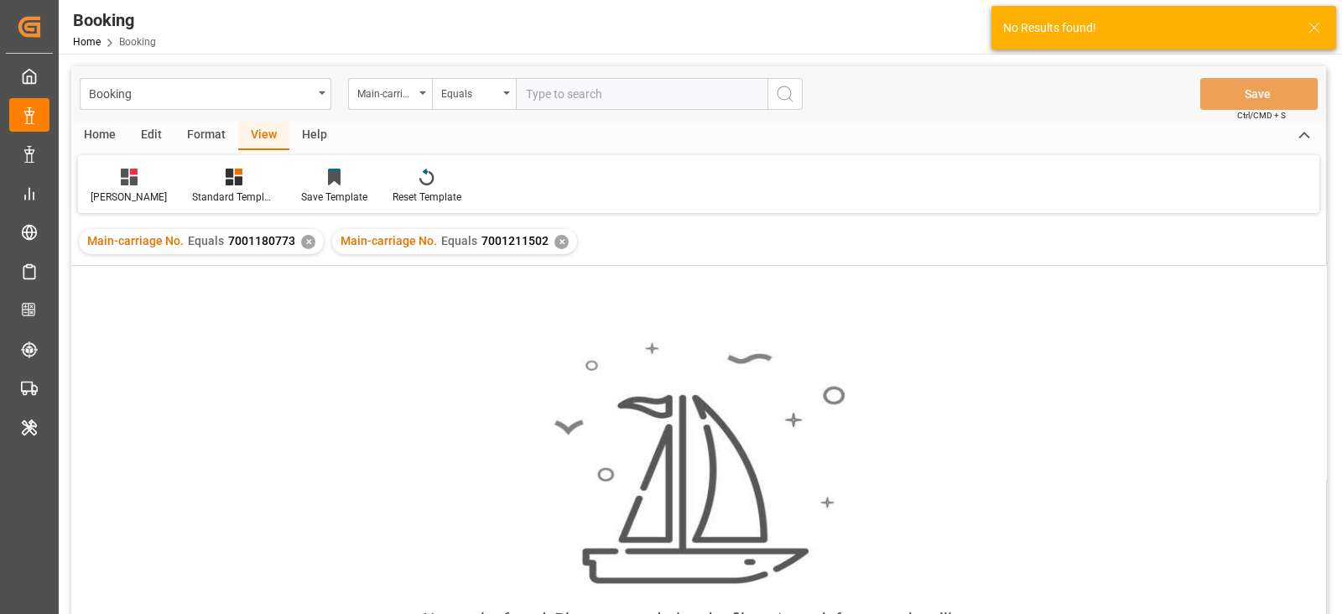
click at [310, 242] on div "✕" at bounding box center [308, 242] width 14 height 14
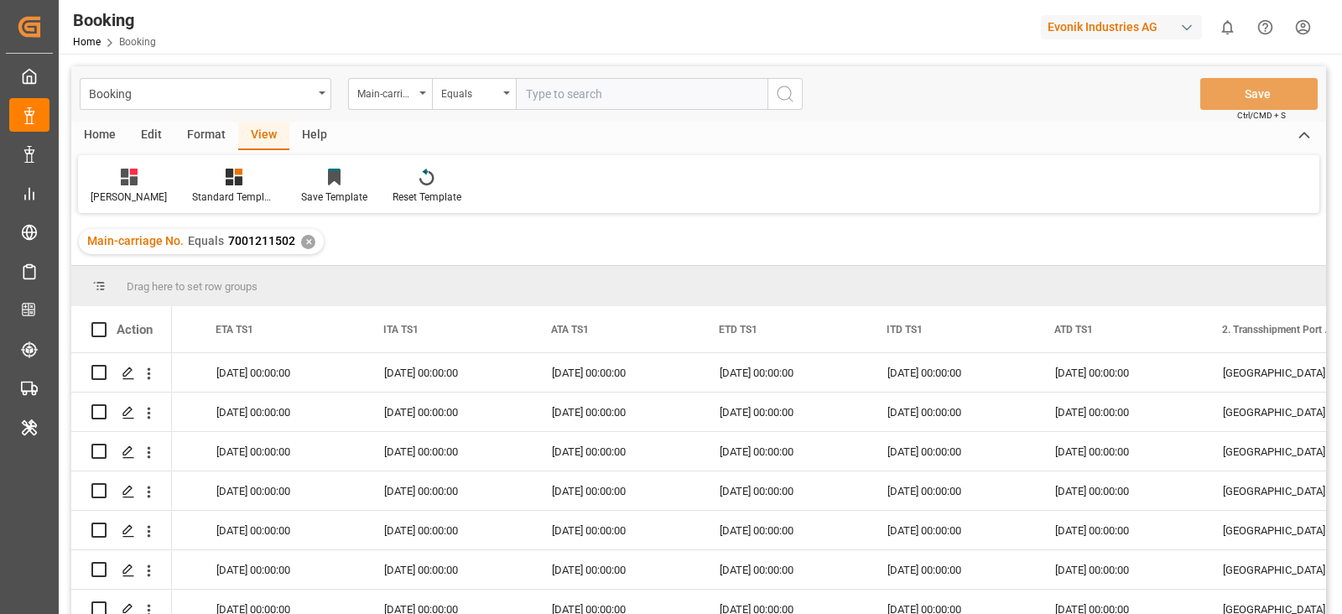
click at [537, 101] on input "text" at bounding box center [642, 94] width 252 height 32
paste input "7001211502"
type input "7001211502"
click at [302, 232] on div "Main-carriage No. Equals 7001211502 ✕" at bounding box center [201, 241] width 245 height 25
click at [301, 241] on div "✕" at bounding box center [308, 242] width 14 height 14
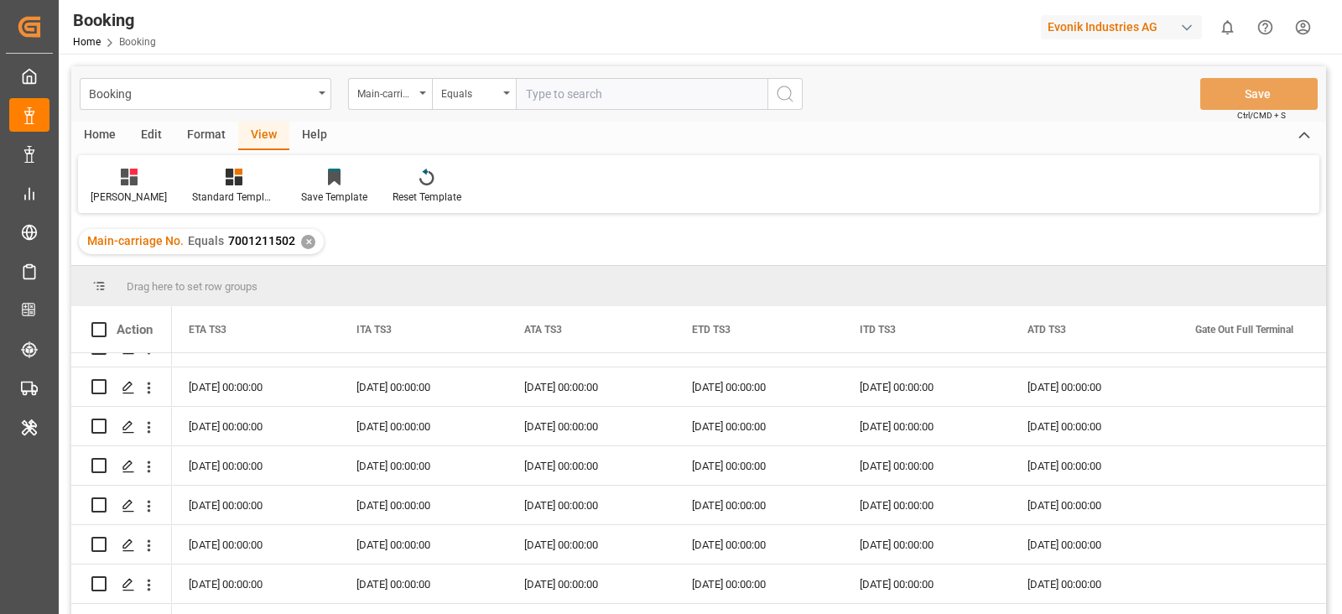
click at [599, 78] on input "text" at bounding box center [642, 94] width 252 height 32
click at [596, 90] on input "text" at bounding box center [642, 94] width 252 height 32
paste input "7001233621"
type input "7001233621"
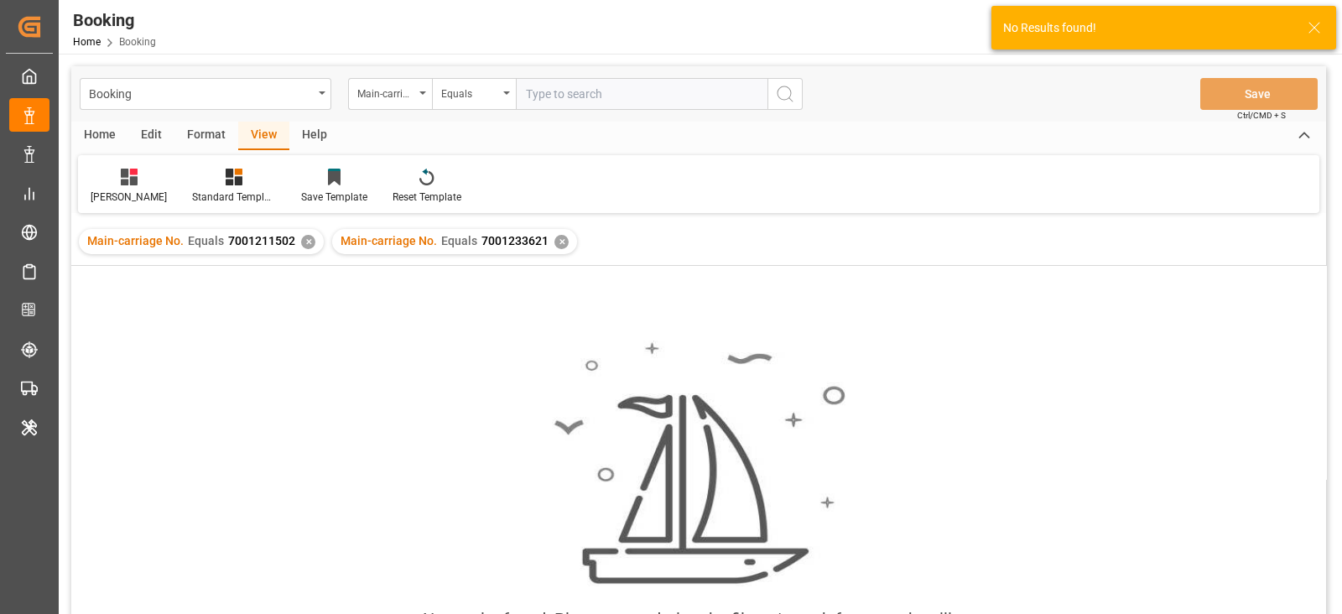
click at [295, 244] on div "Main-carriage No. Equals 7001211502 ✕" at bounding box center [201, 241] width 245 height 25
click at [303, 236] on div "✕" at bounding box center [308, 242] width 14 height 14
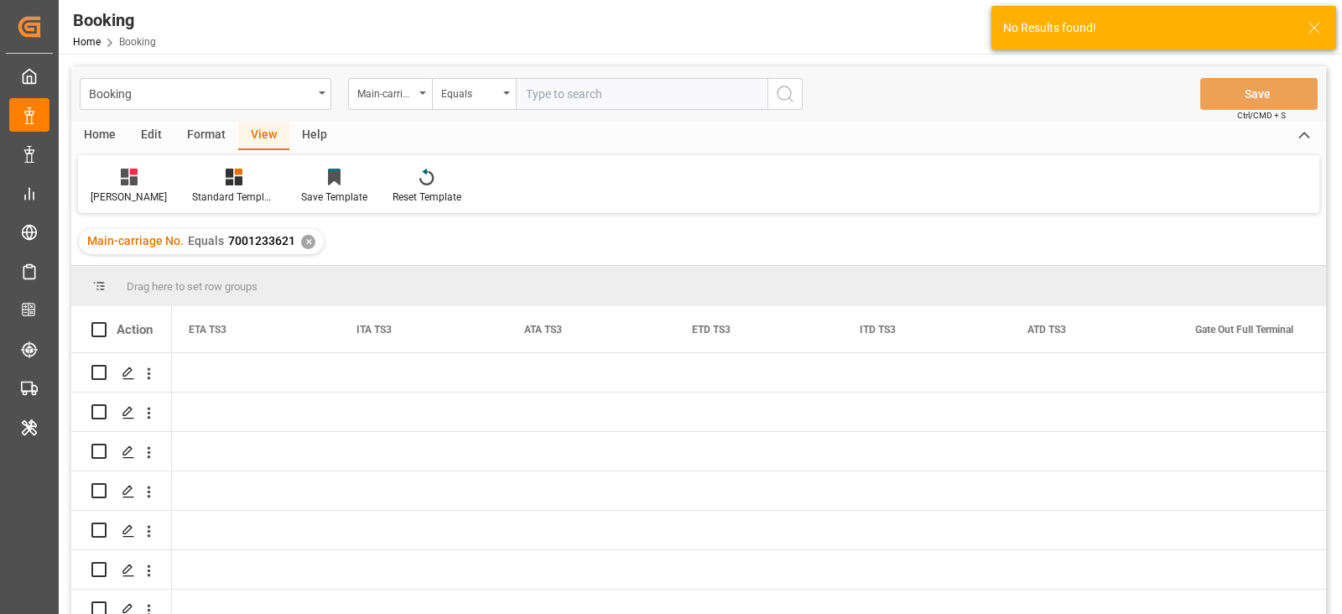
click at [353, 10] on div "Booking Home Booking Evonik Industries AG 0 Notifications Only show unread All …" at bounding box center [694, 27] width 1295 height 54
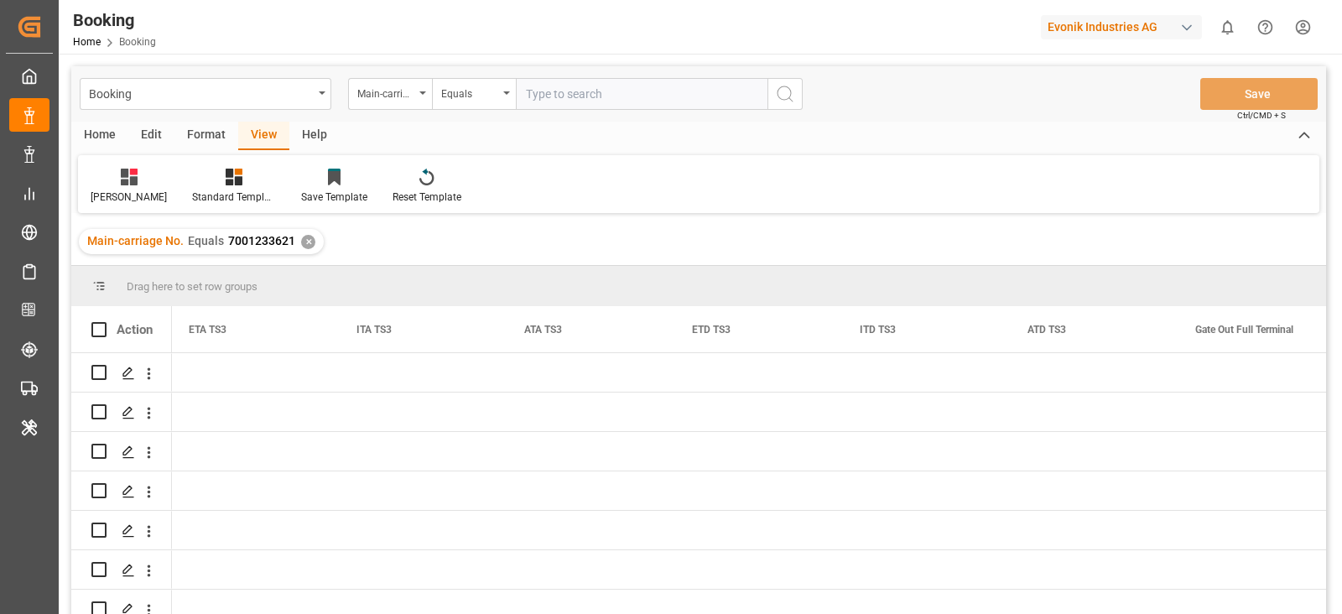
click at [353, 10] on div "Booking Home Booking Evonik Industries AG 0 Notifications Only show unread All …" at bounding box center [694, 27] width 1295 height 54
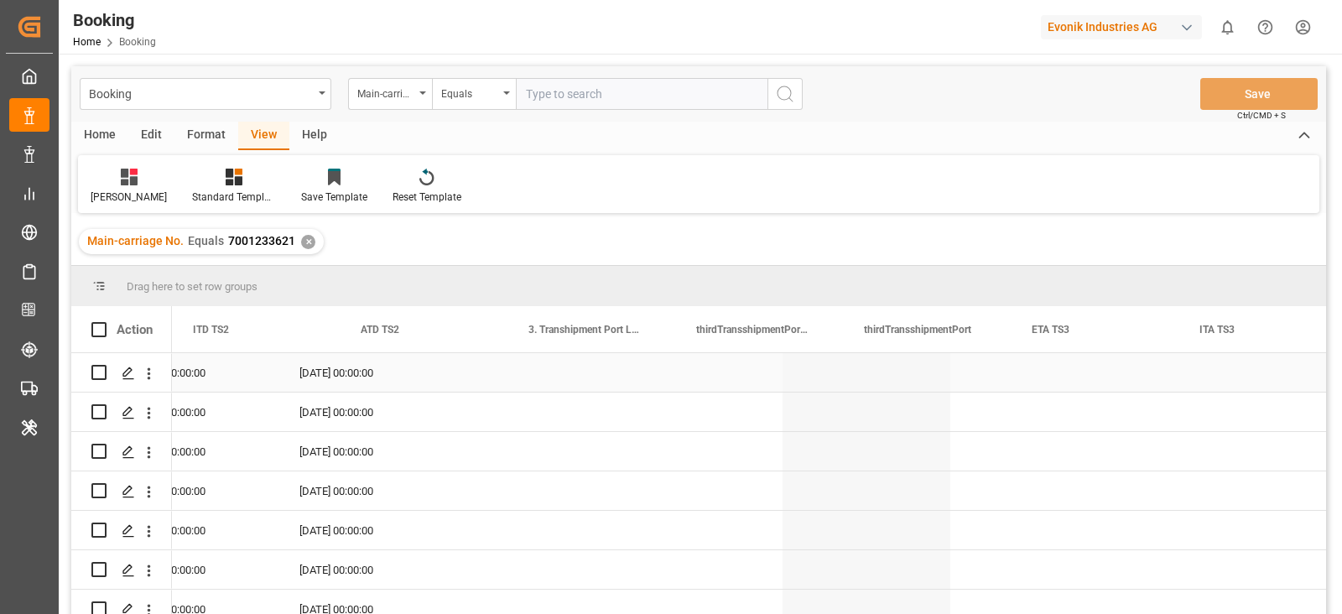
scroll to position [0, 13477]
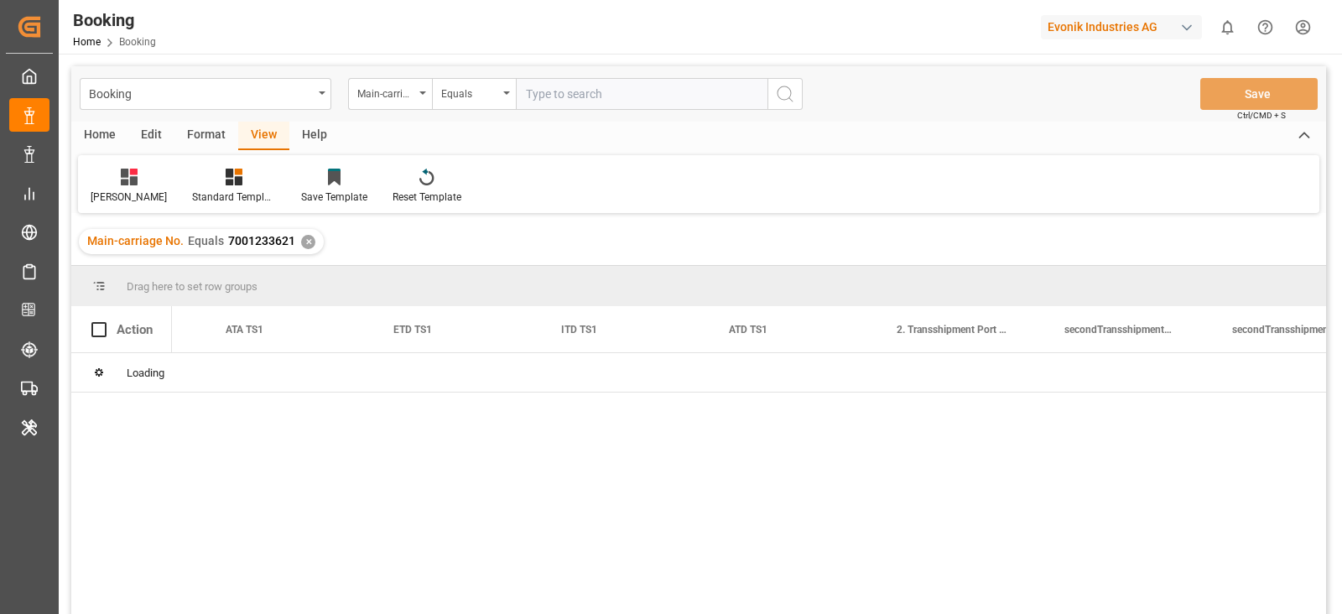
click at [558, 94] on input "text" at bounding box center [642, 94] width 252 height 32
paste input "7001233621"
type input "7001233621"
click at [781, 92] on icon "search button" at bounding box center [785, 94] width 20 height 20
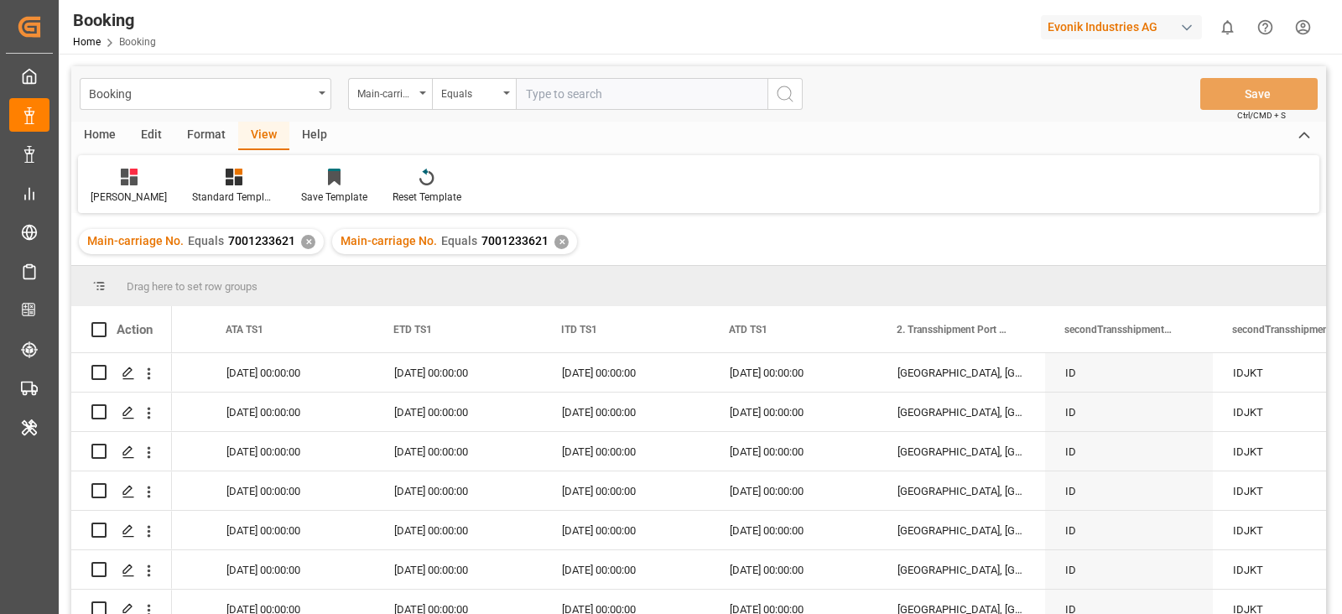
click at [306, 242] on div "✕" at bounding box center [308, 242] width 14 height 14
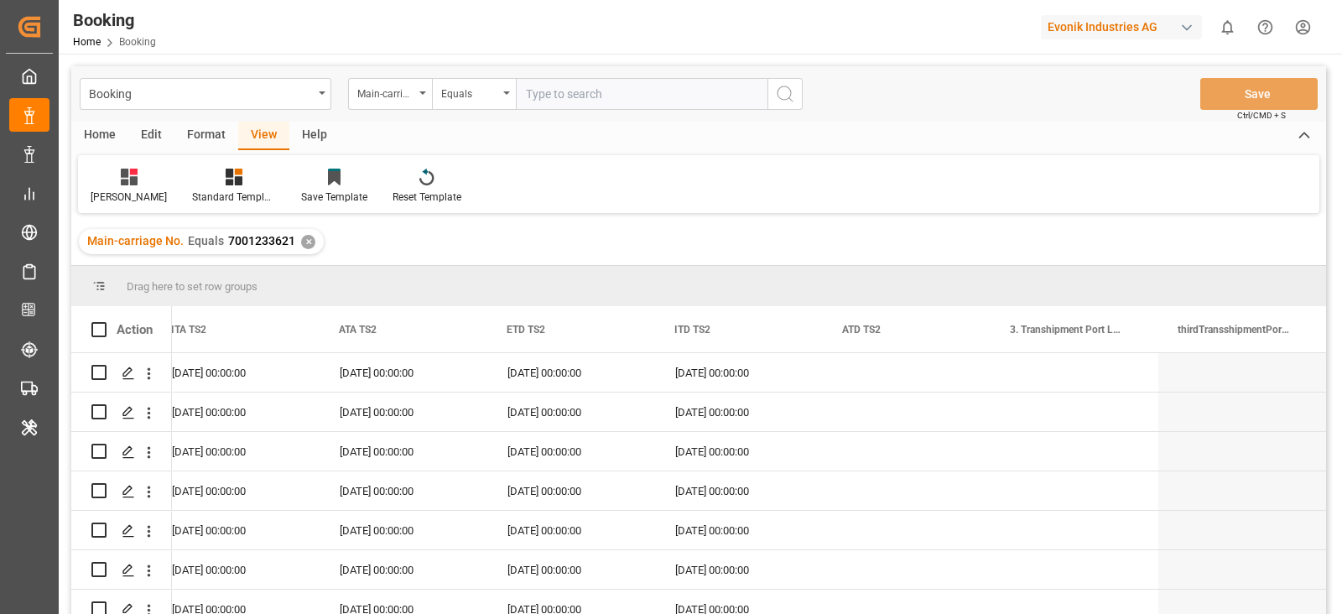
click at [620, 78] on input "text" at bounding box center [642, 94] width 252 height 32
click at [619, 112] on div "Booking Main-carriage No. Equals Save Ctrl/CMD + S" at bounding box center [698, 93] width 1254 height 55
paste input "7001263261"
type input "7001263261"
click at [653, 88] on input "7001263261" at bounding box center [642, 94] width 252 height 32
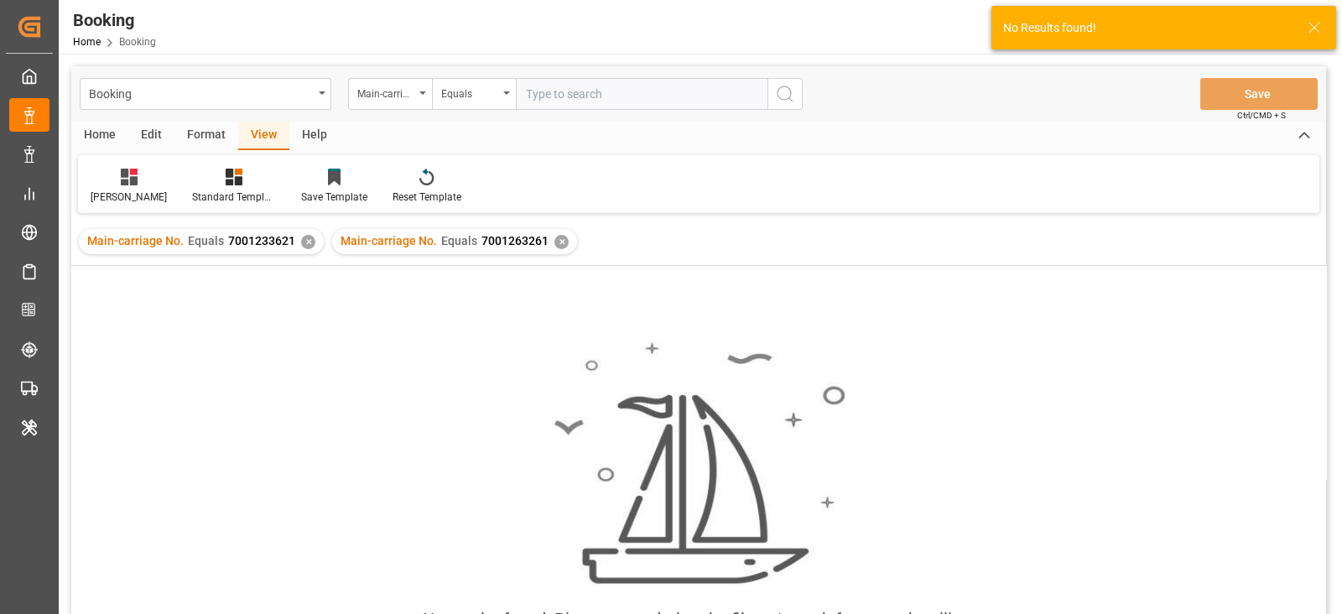
click at [302, 236] on div "✕" at bounding box center [308, 242] width 14 height 14
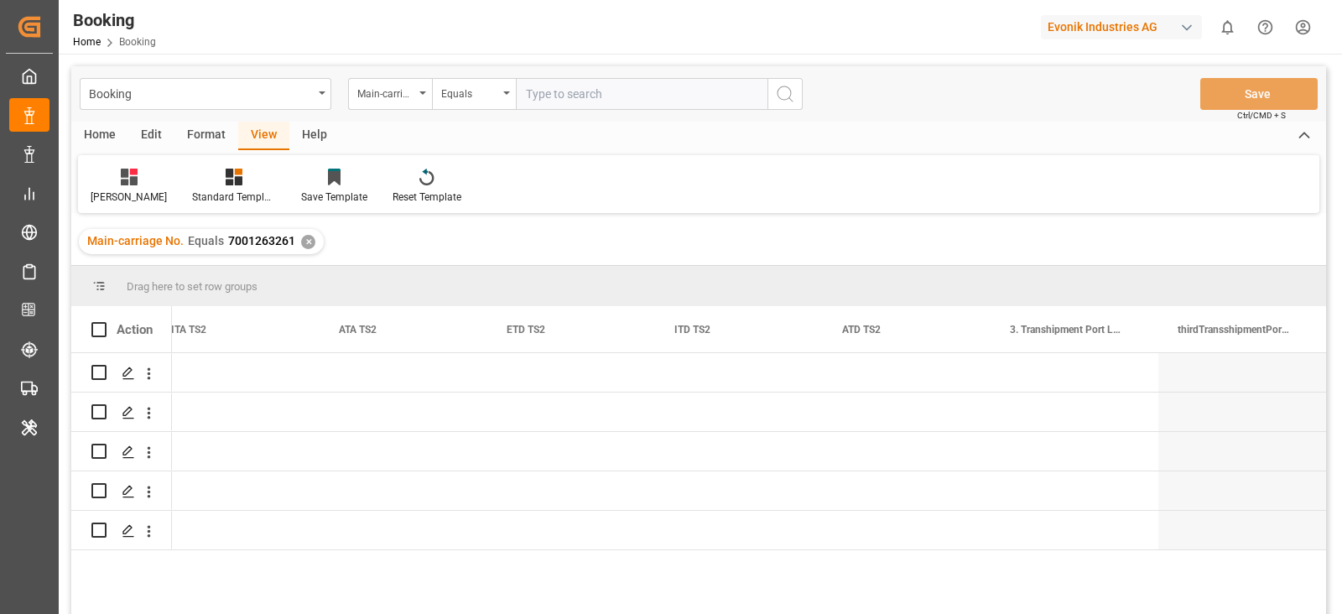
click at [558, 108] on input "text" at bounding box center [642, 94] width 252 height 32
paste input "7001178629"
type input "7001178629"
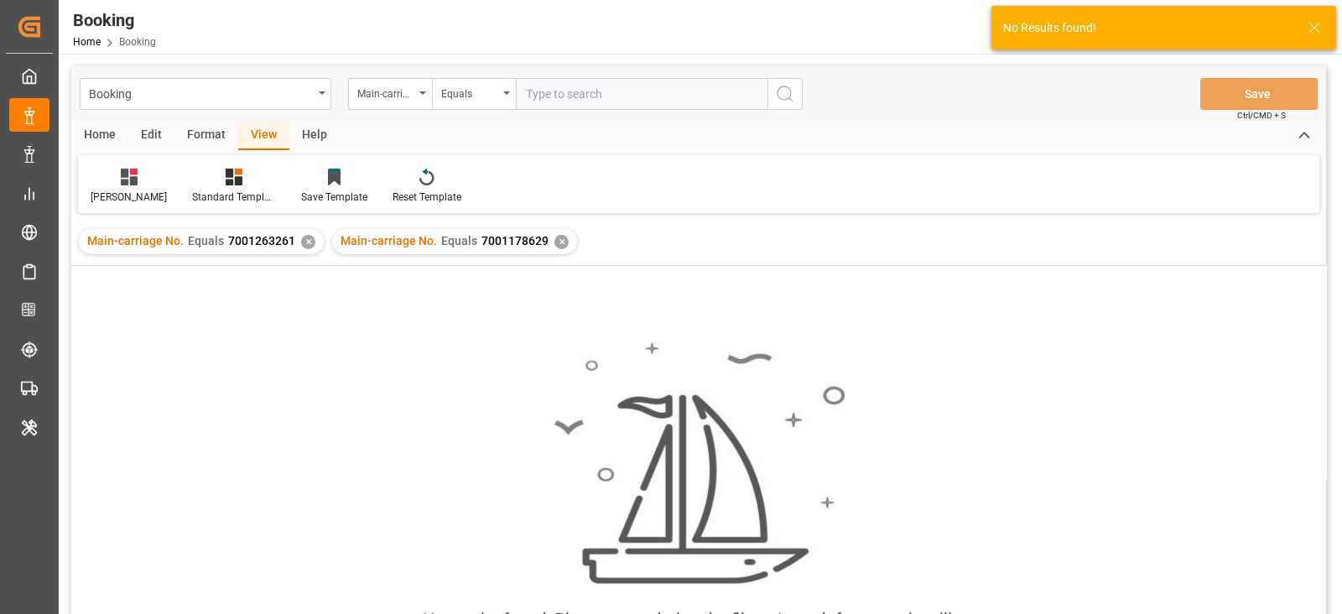
click at [310, 245] on div "Main-carriage No. Equals 7001263261 ✕" at bounding box center [201, 241] width 245 height 25
click at [304, 245] on div "✕" at bounding box center [308, 242] width 14 height 14
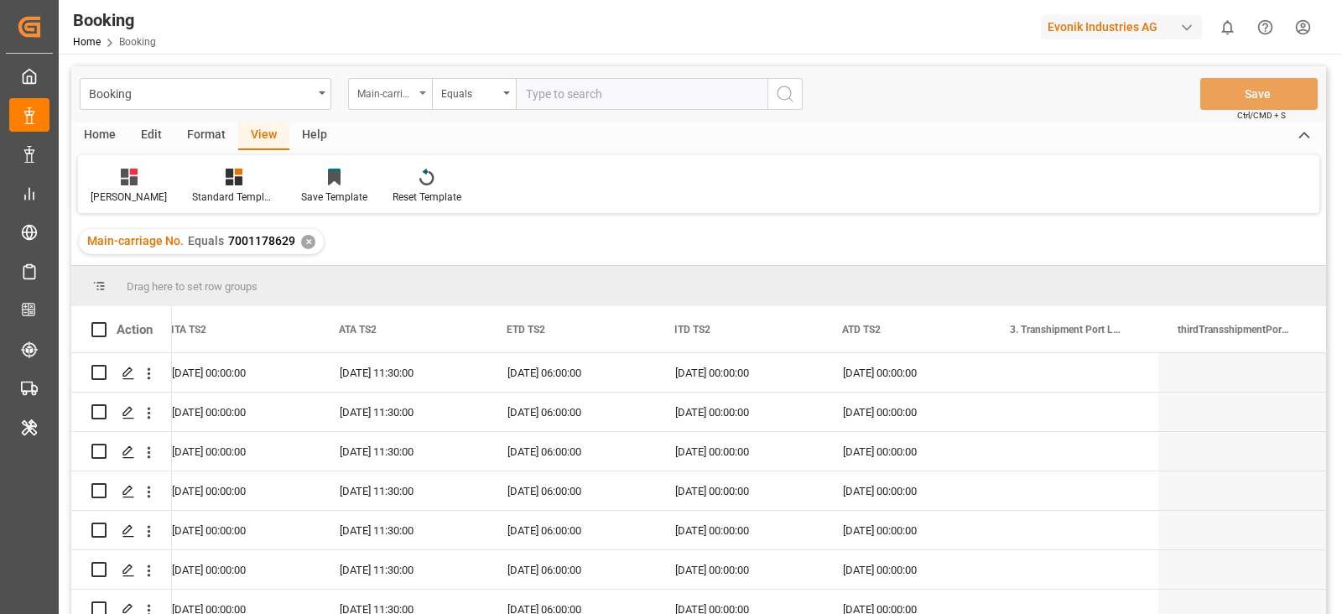
click at [398, 101] on div "Main-carriage No." at bounding box center [385, 91] width 57 height 19
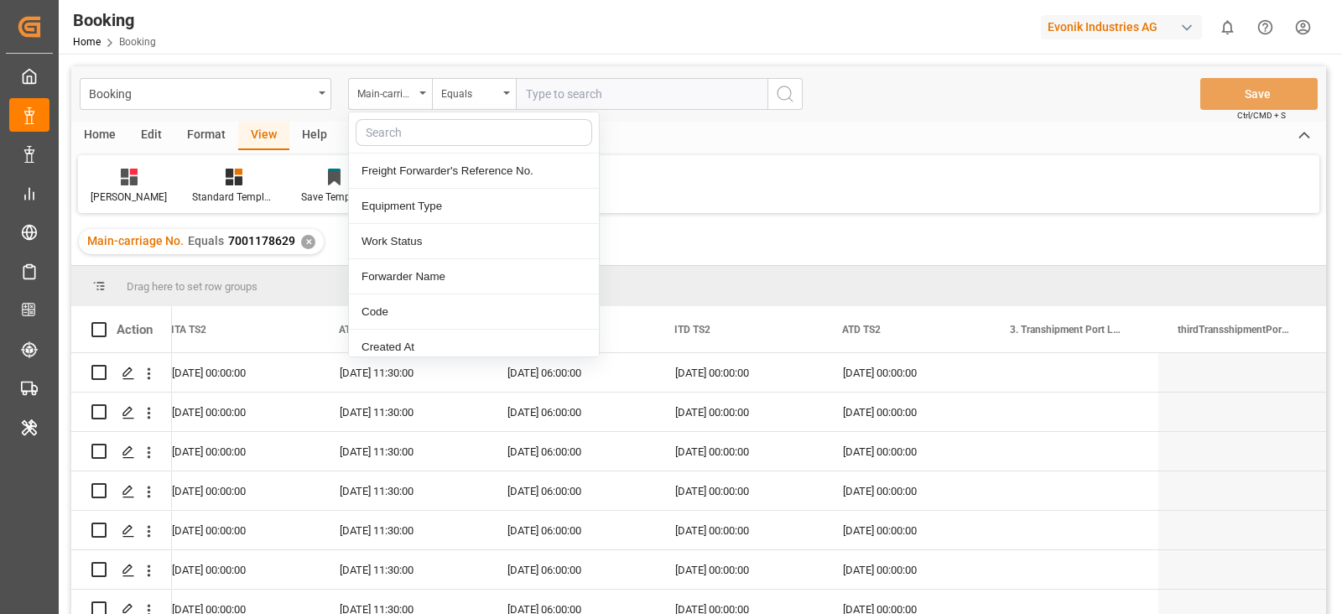
click at [423, 146] on div at bounding box center [474, 132] width 250 height 41
click at [422, 136] on input "text" at bounding box center [474, 132] width 236 height 27
type input "boo"
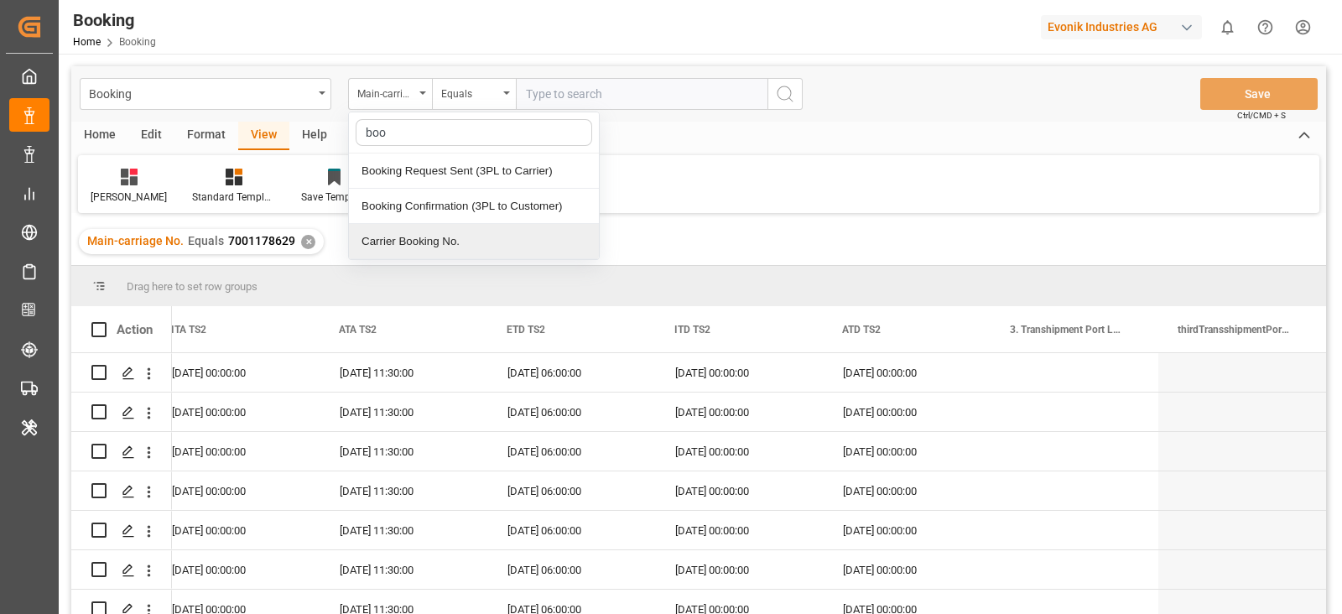
click at [407, 228] on div "Carrier Booking No." at bounding box center [474, 241] width 250 height 35
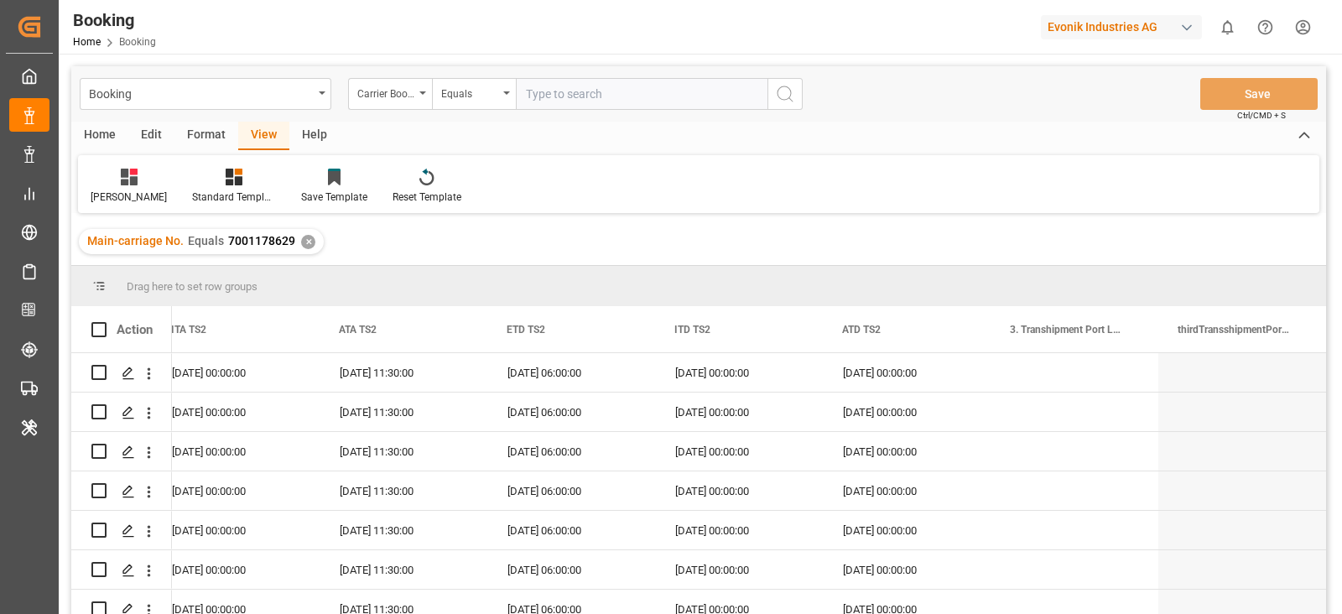
drag, startPoint x: 587, startPoint y: 127, endPoint x: 583, endPoint y: 106, distance: 22.2
click at [587, 122] on div "Home Edit Format View Help" at bounding box center [698, 136] width 1254 height 29
click at [583, 106] on input "text" at bounding box center [642, 94] width 252 height 32
paste input "HBG1992271"
type input "HBG1992271"
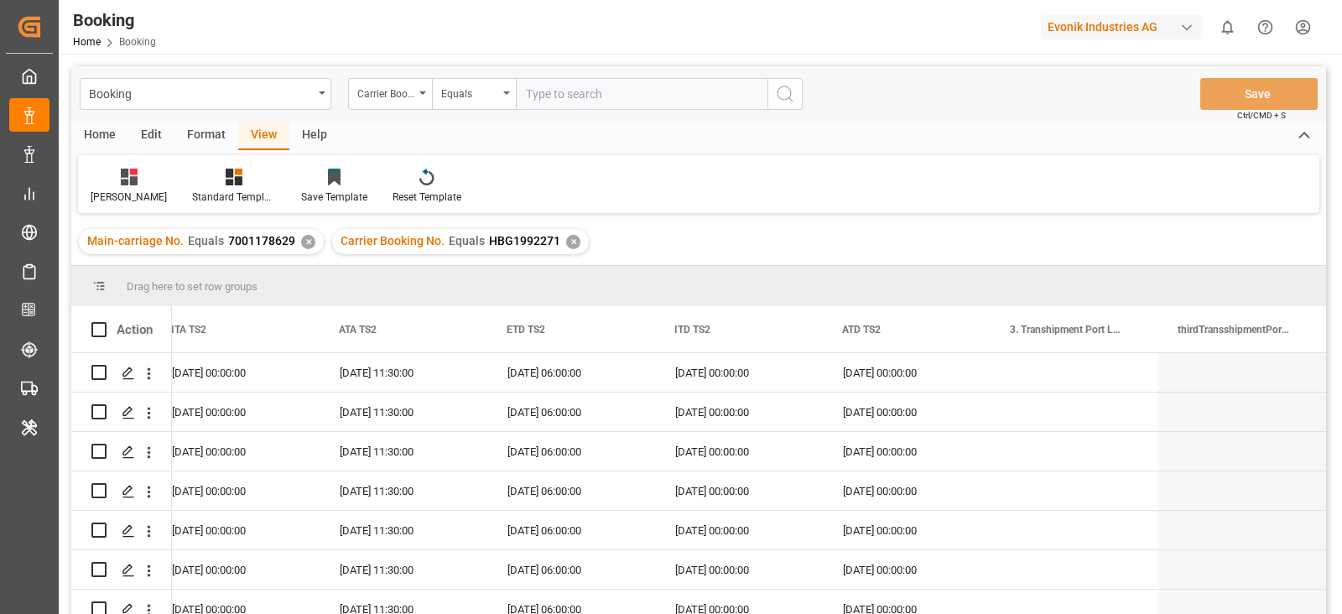
click at [307, 236] on div "✕" at bounding box center [308, 242] width 14 height 14
click at [546, 93] on input "text" at bounding box center [642, 94] width 252 height 32
paste input "HBG1992441"
type input "HBG1992441"
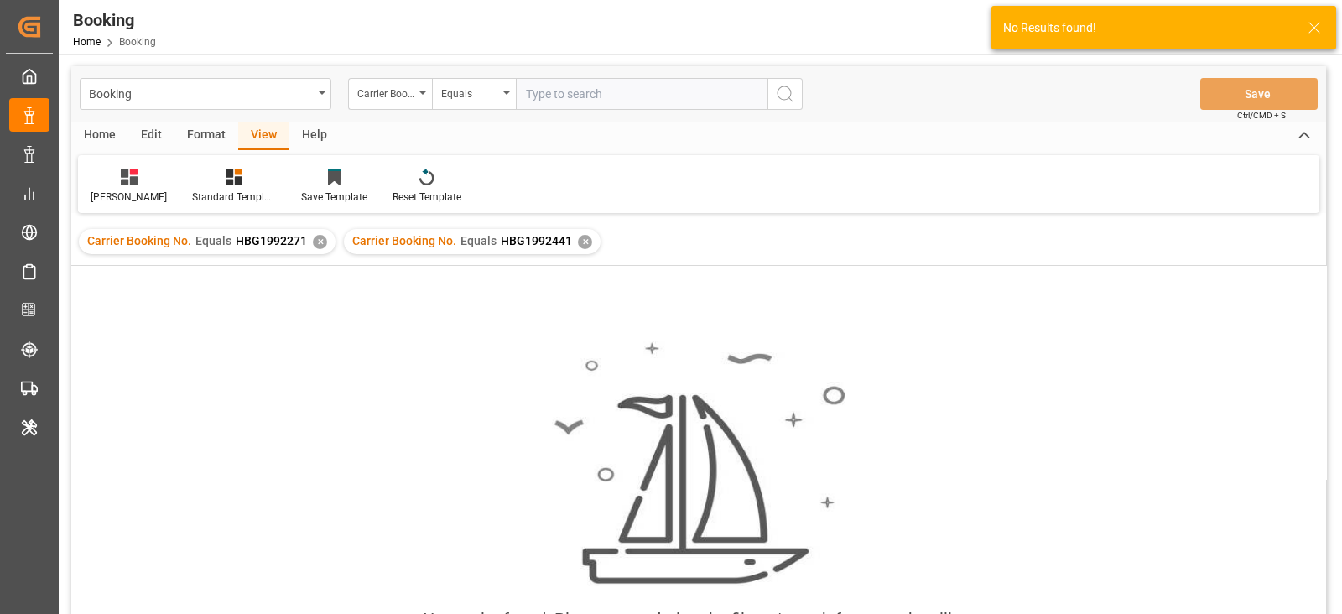
click at [313, 243] on div "✕" at bounding box center [320, 242] width 14 height 14
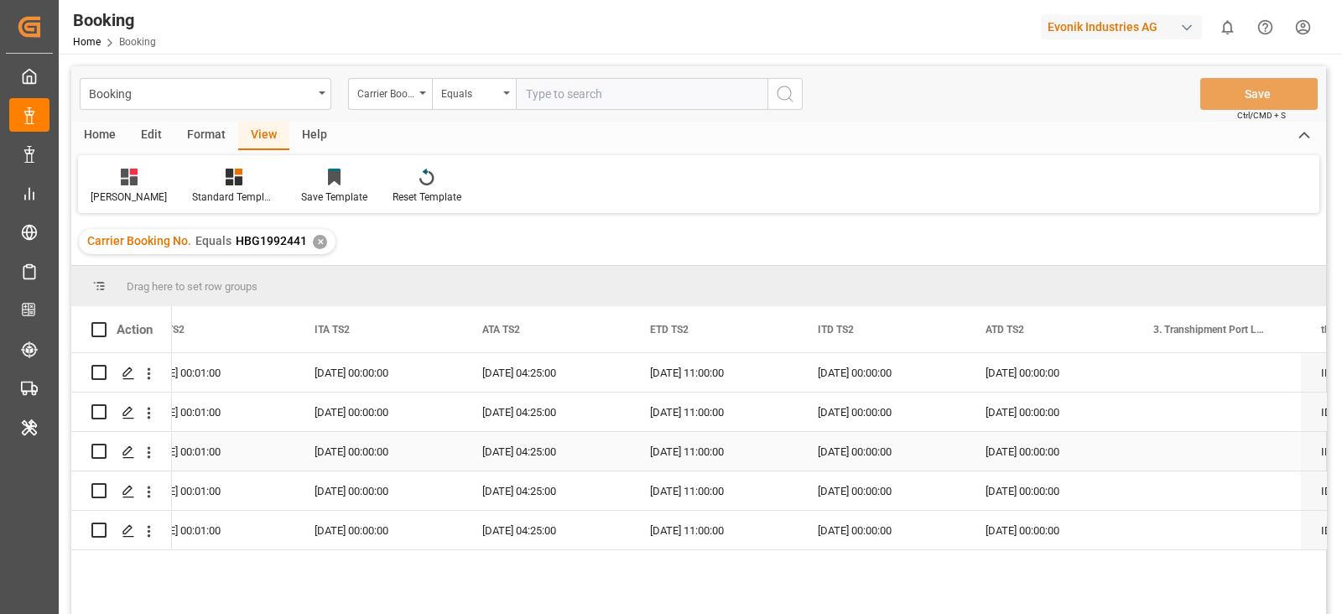
scroll to position [0, 13081]
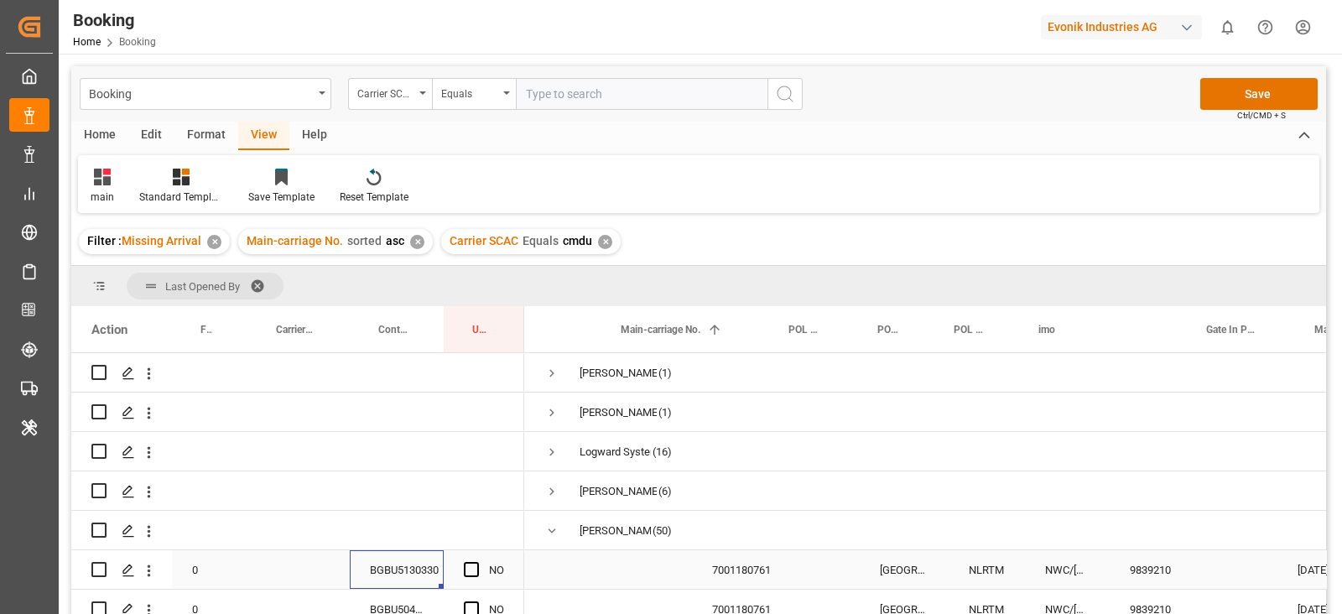
scroll to position [0, 91]
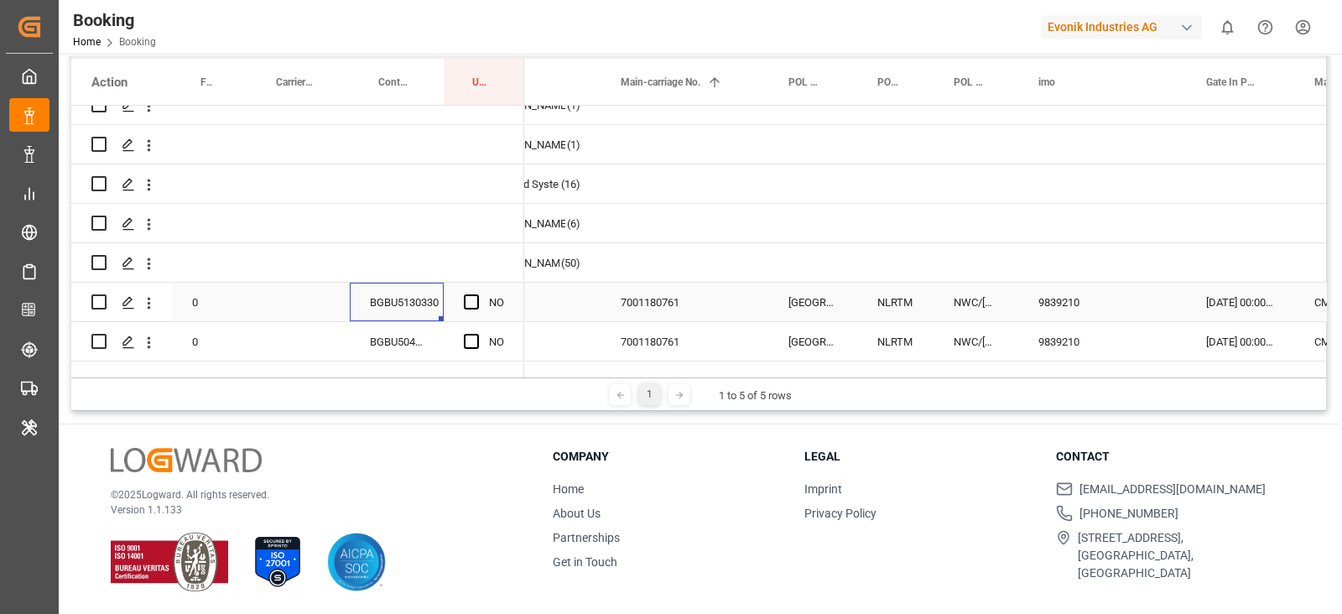
click at [714, 304] on div "7001180761" at bounding box center [684, 302] width 168 height 39
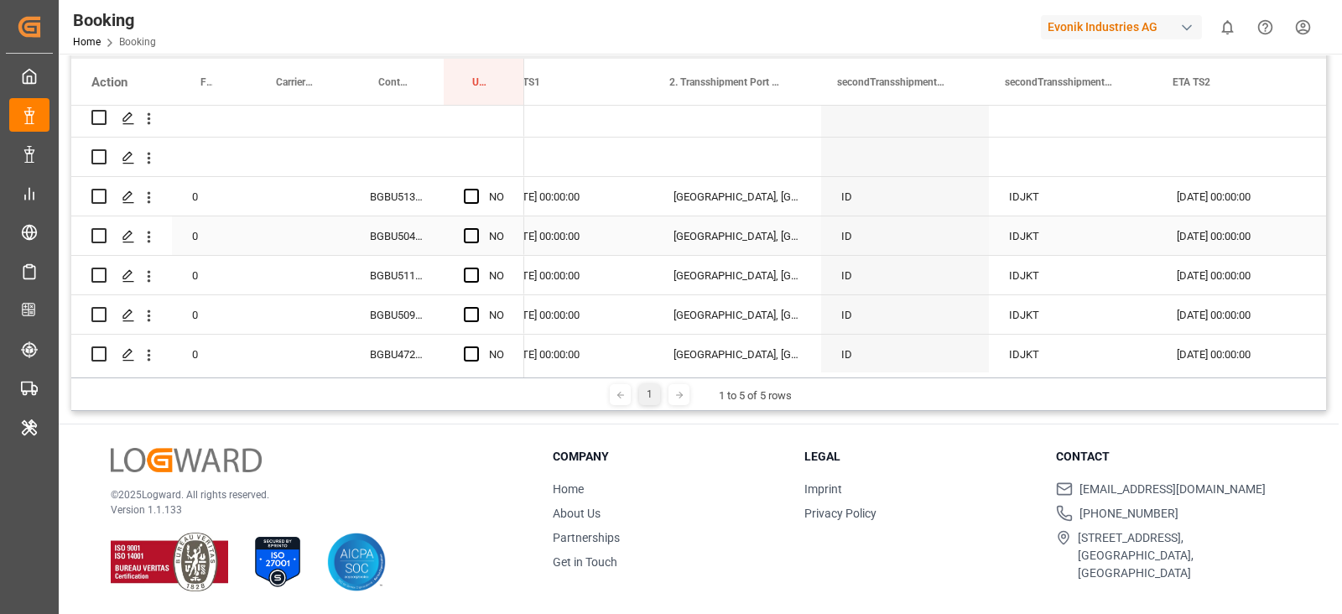
scroll to position [0, 3669]
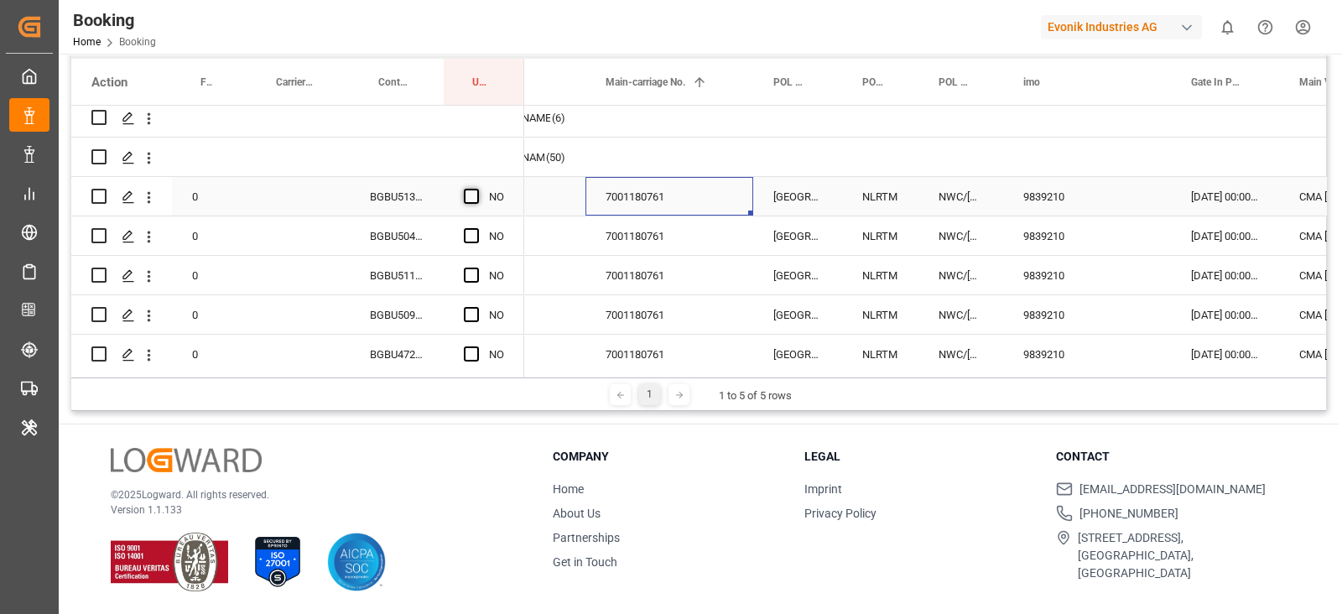
click at [473, 199] on span "Press SPACE to select this row." at bounding box center [471, 196] width 15 height 15
click at [476, 189] on input "Press SPACE to select this row." at bounding box center [476, 189] width 0 height 0
click at [608, 240] on div "7001180761" at bounding box center [669, 235] width 168 height 39
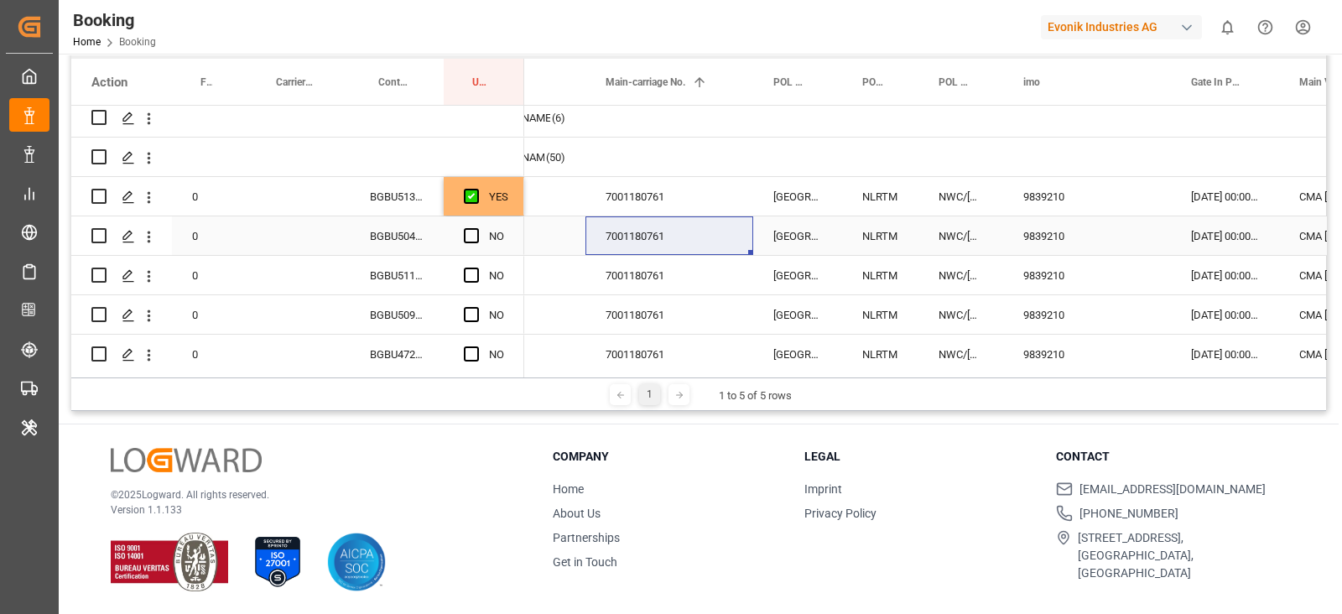
click at [512, 200] on div "YES" at bounding box center [484, 196] width 81 height 39
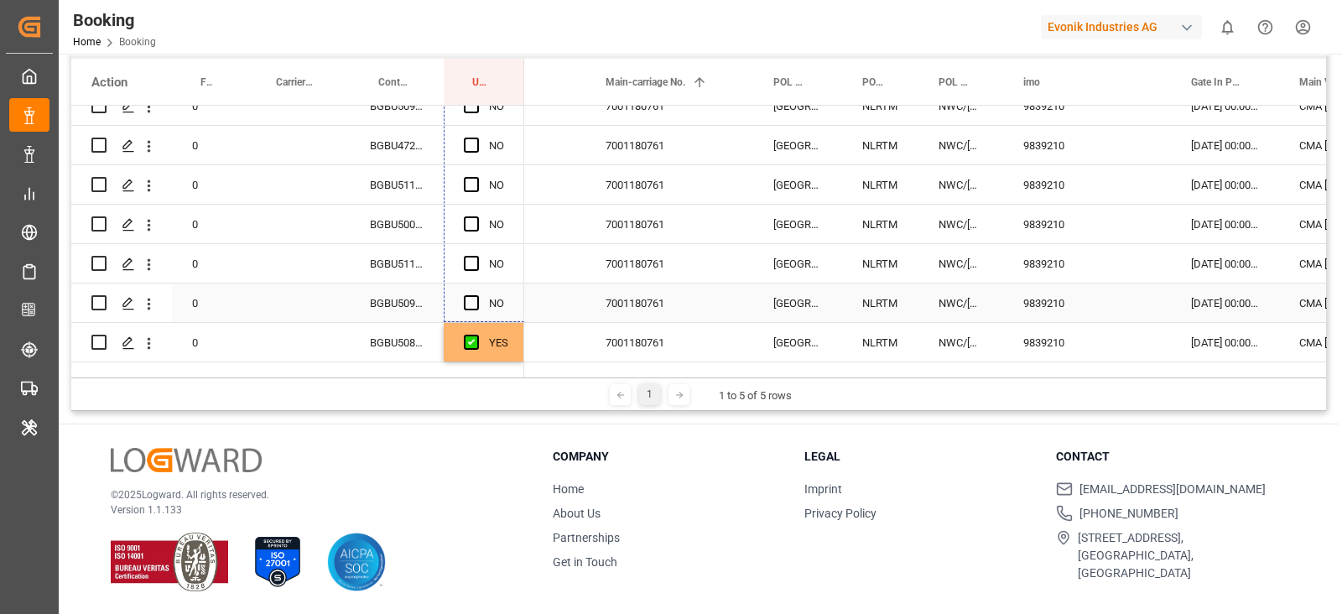
drag, startPoint x: 521, startPoint y: 211, endPoint x: 508, endPoint y: 286, distance: 75.7
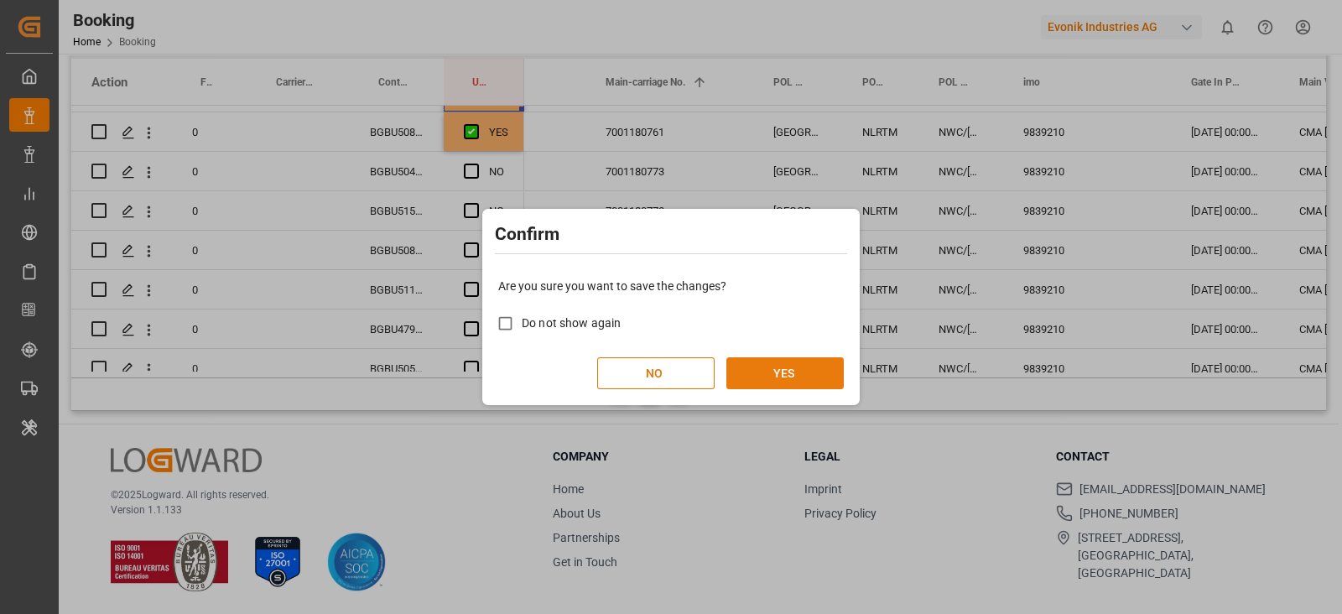
click at [745, 371] on button "YES" at bounding box center [784, 373] width 117 height 32
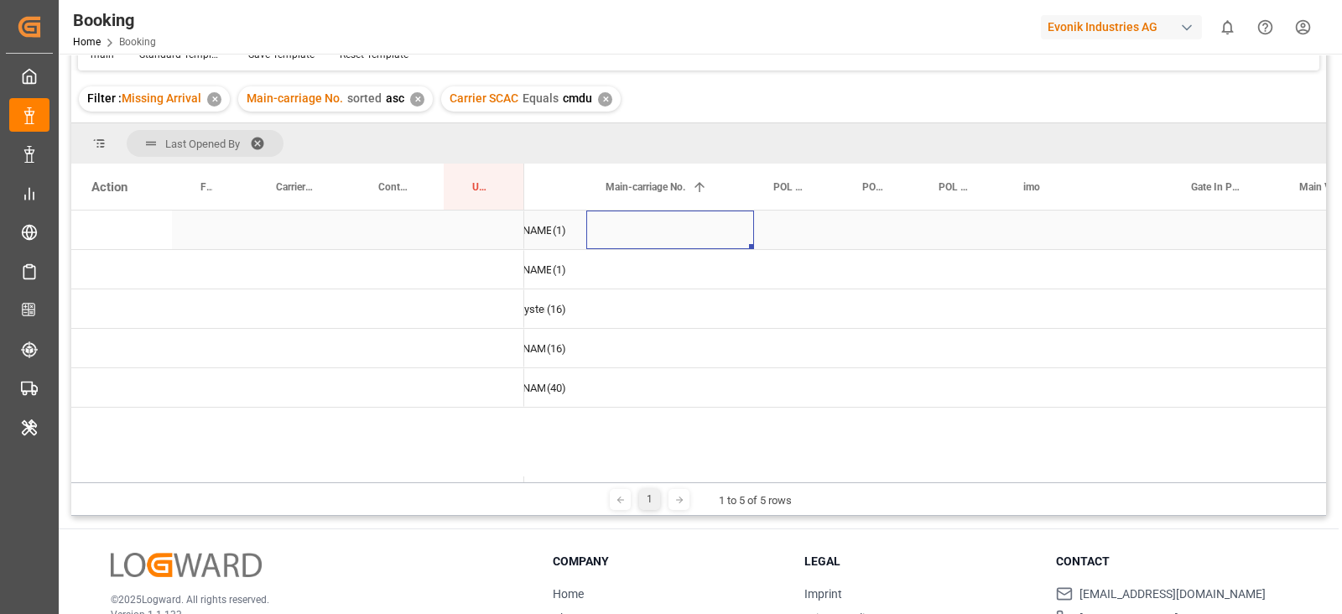
drag, startPoint x: 704, startPoint y: 245, endPoint x: 735, endPoint y: 323, distance: 84.2
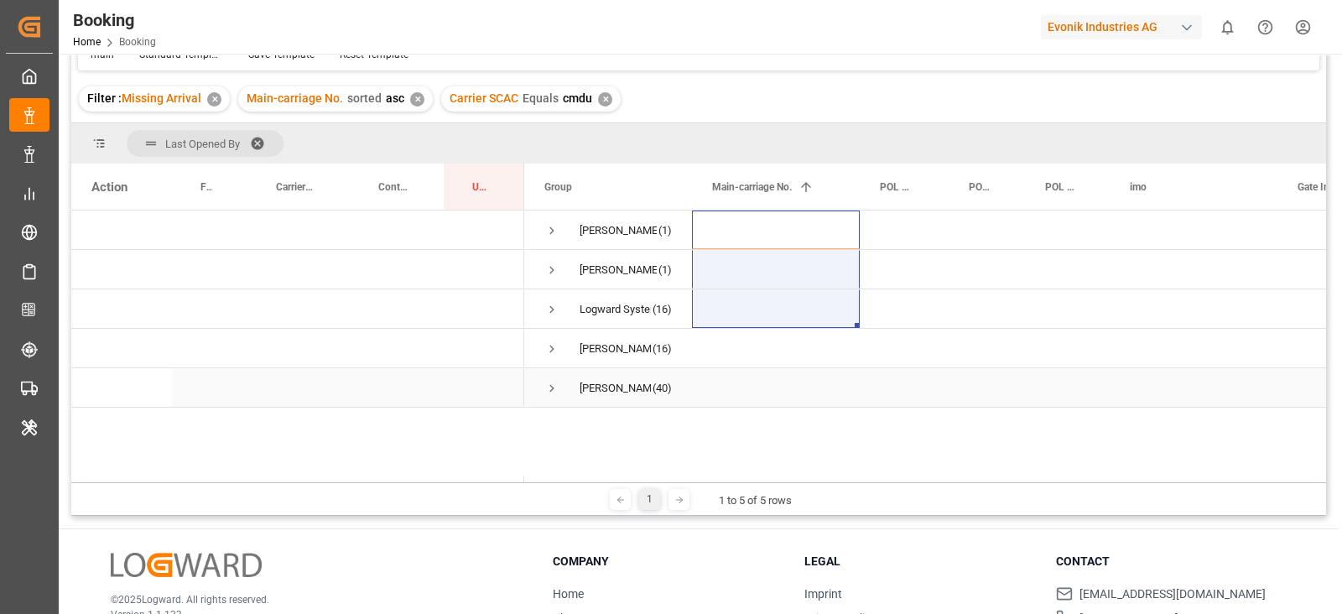
click at [550, 383] on span "Press SPACE to select this row." at bounding box center [551, 388] width 15 height 15
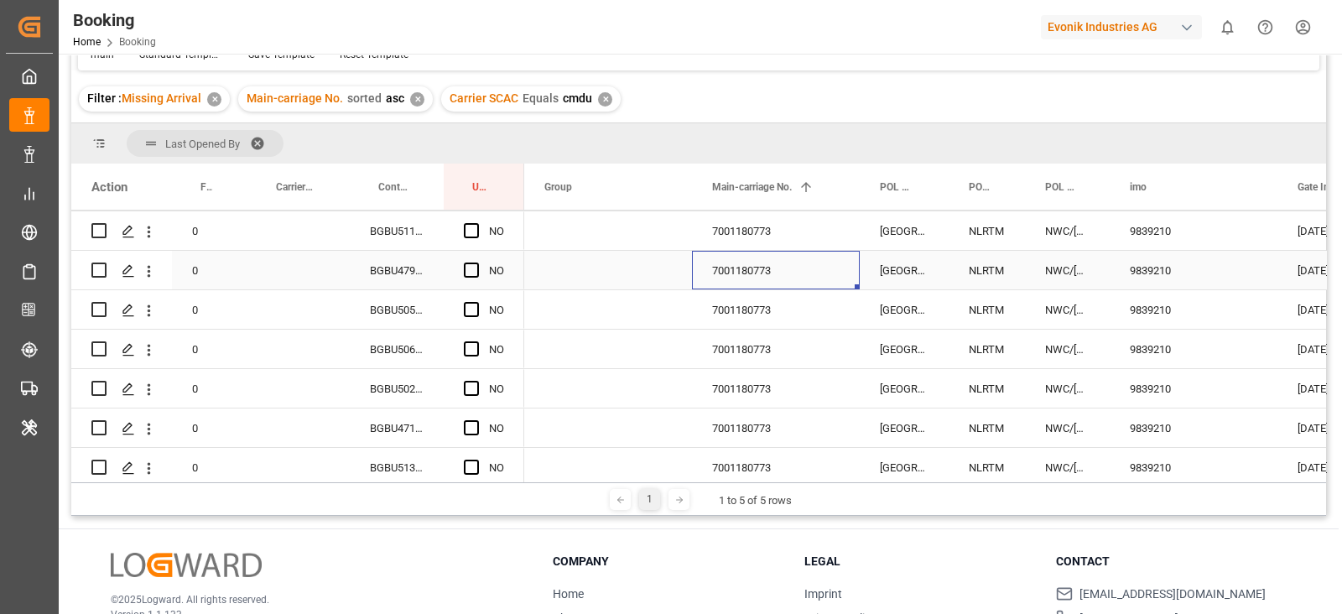
click at [710, 276] on div "7001180773" at bounding box center [776, 270] width 168 height 39
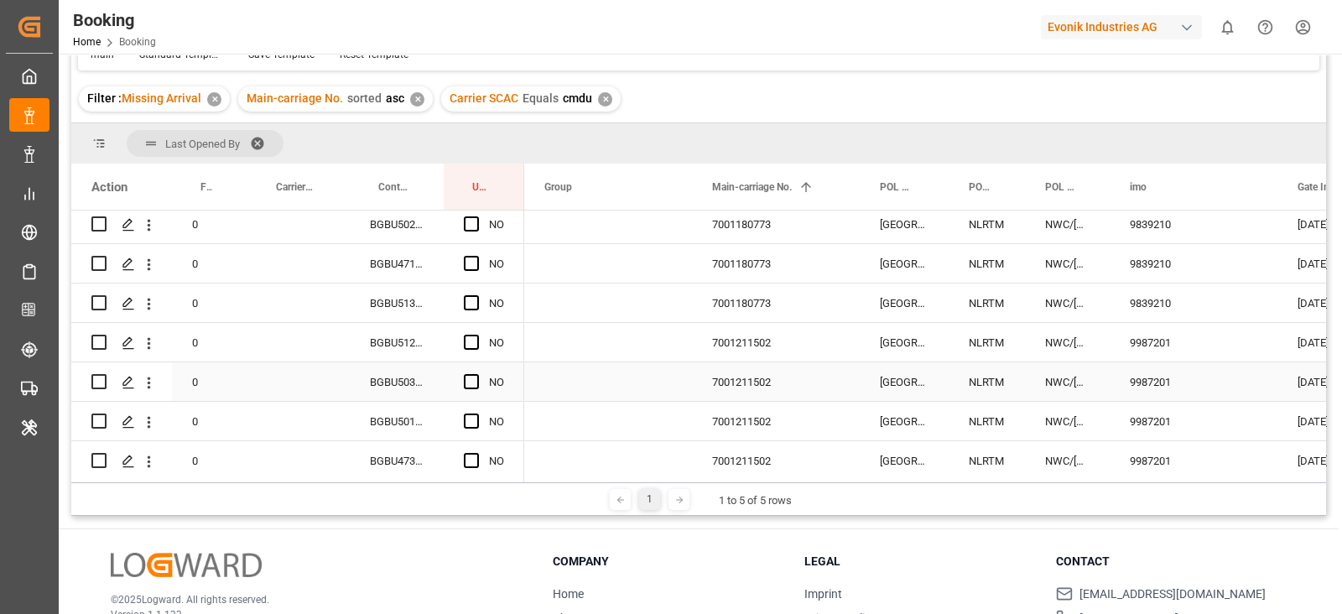
scroll to position [402, 0]
click at [473, 377] on span "Press SPACE to select this row." at bounding box center [471, 379] width 15 height 15
click at [476, 372] on input "Press SPACE to select this row." at bounding box center [476, 372] width 0 height 0
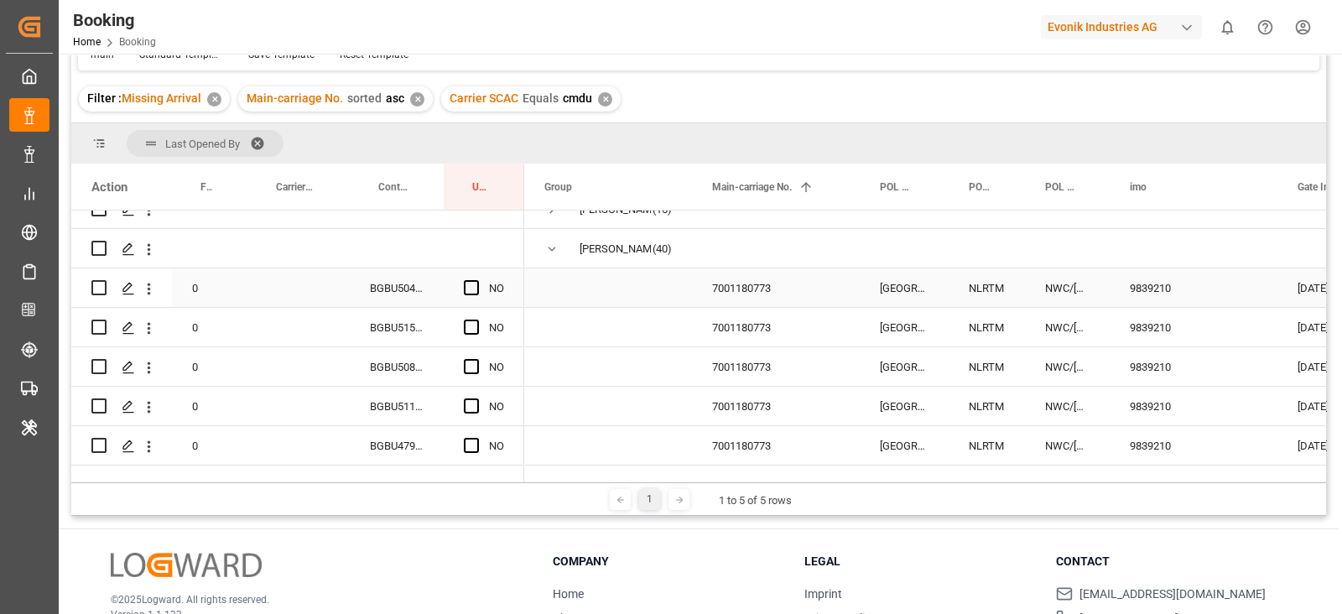
scroll to position [87, 0]
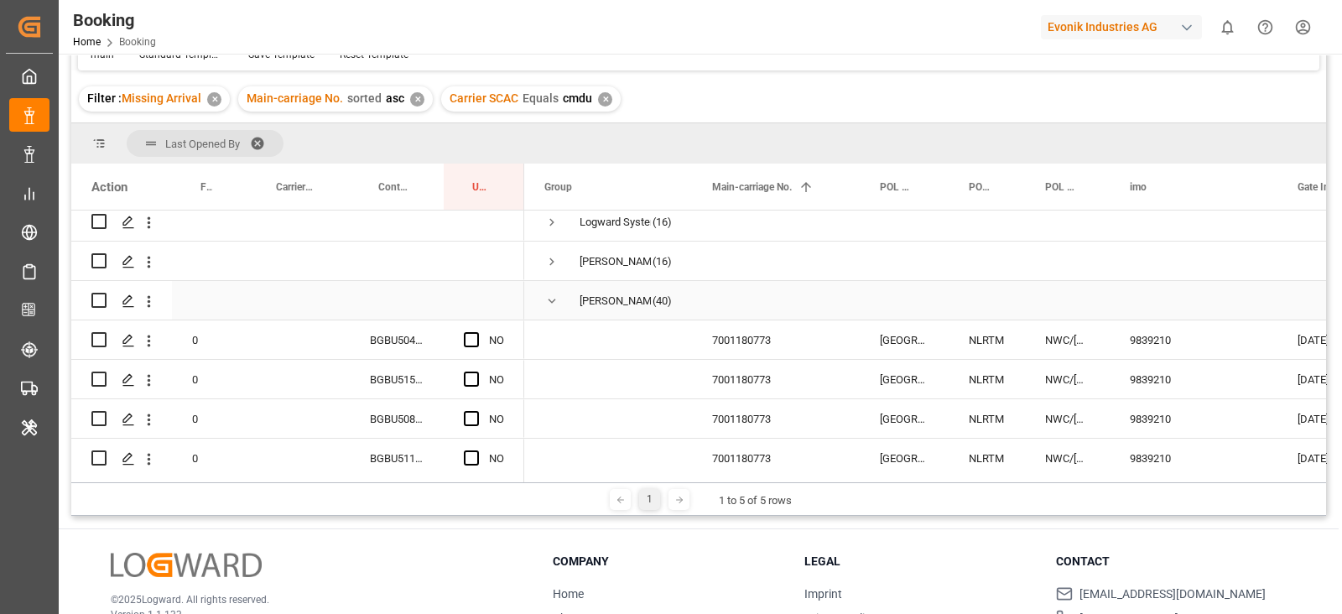
click at [389, 314] on div "Press SPACE to select this row." at bounding box center [397, 300] width 94 height 39
click at [391, 329] on div "BGBU5044083" at bounding box center [397, 339] width 94 height 39
click at [704, 329] on div "7001180773" at bounding box center [776, 339] width 168 height 39
click at [475, 341] on span "Press SPACE to select this row." at bounding box center [471, 339] width 15 height 15
click at [476, 332] on input "Press SPACE to select this row." at bounding box center [476, 332] width 0 height 0
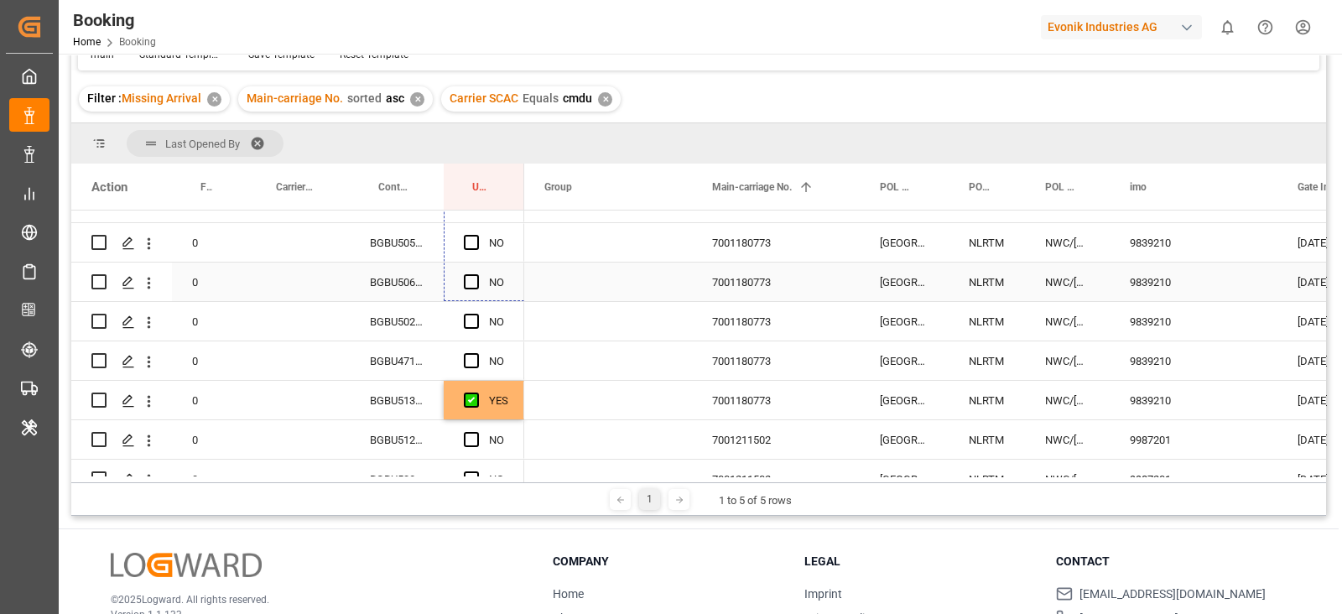
scroll to position [402, 0]
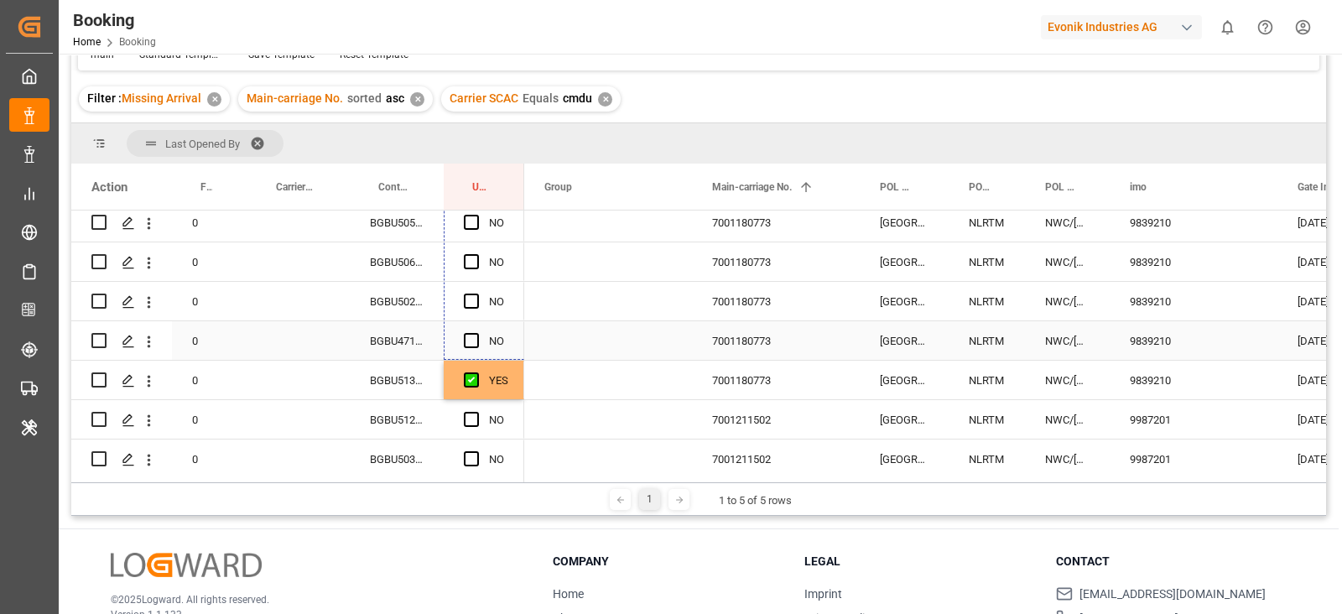
drag, startPoint x: 520, startPoint y: 354, endPoint x: 501, endPoint y: 358, distance: 18.9
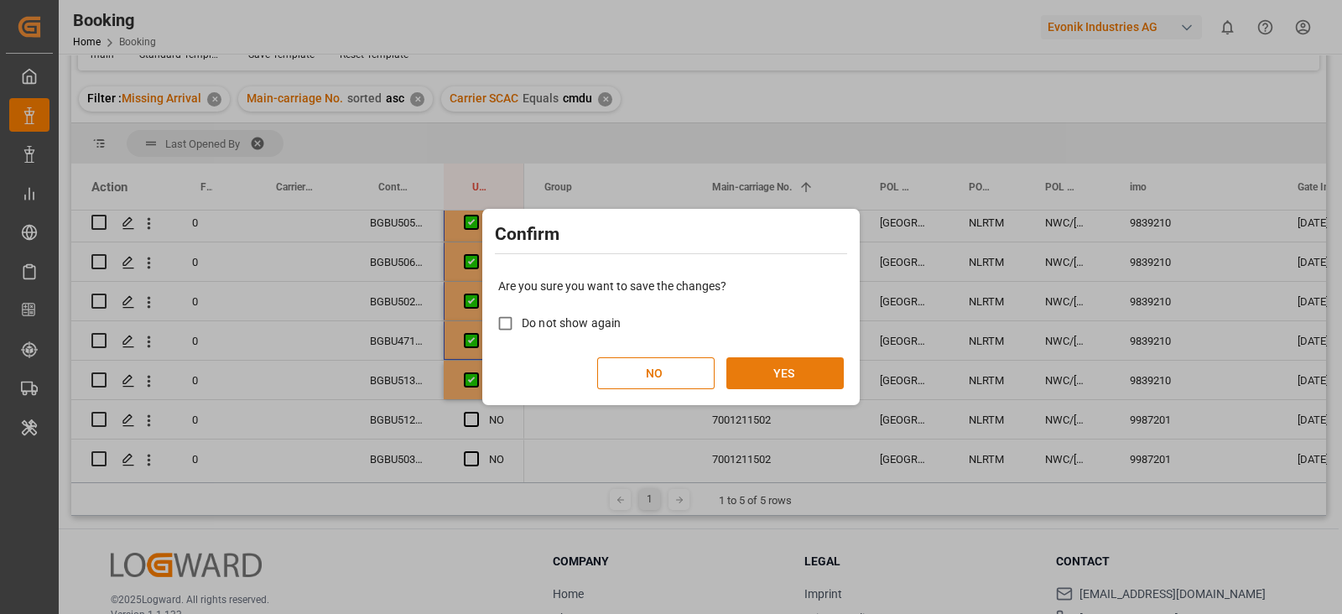
click at [782, 381] on button "YES" at bounding box center [784, 373] width 117 height 32
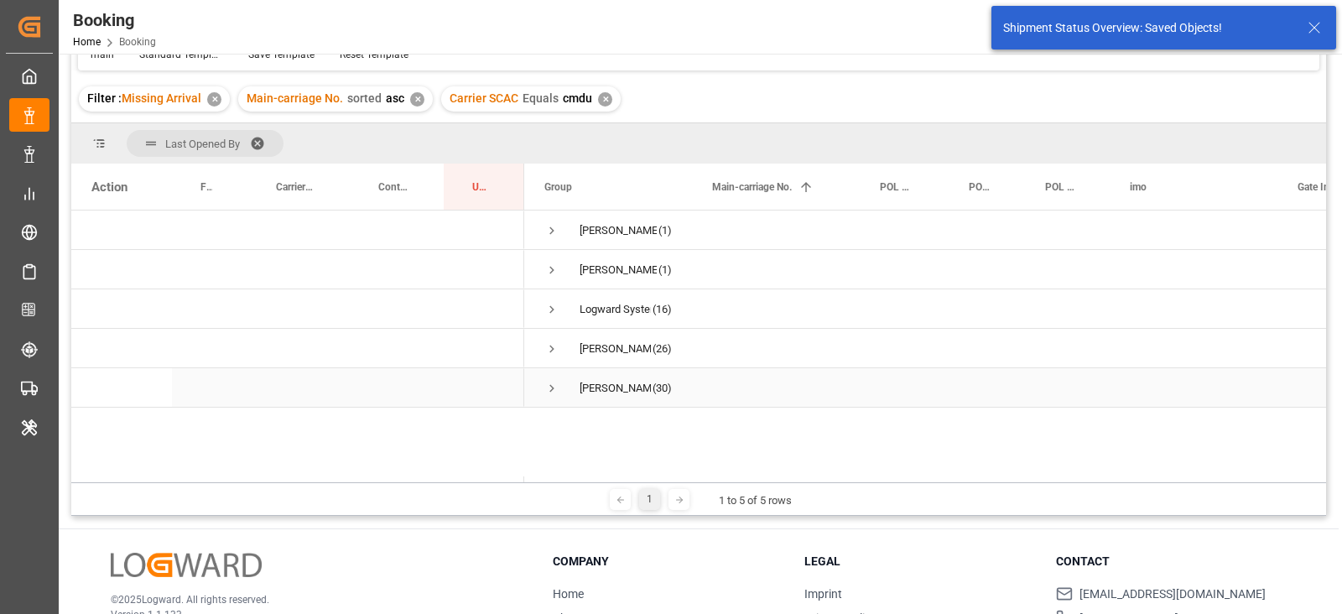
scroll to position [0, 0]
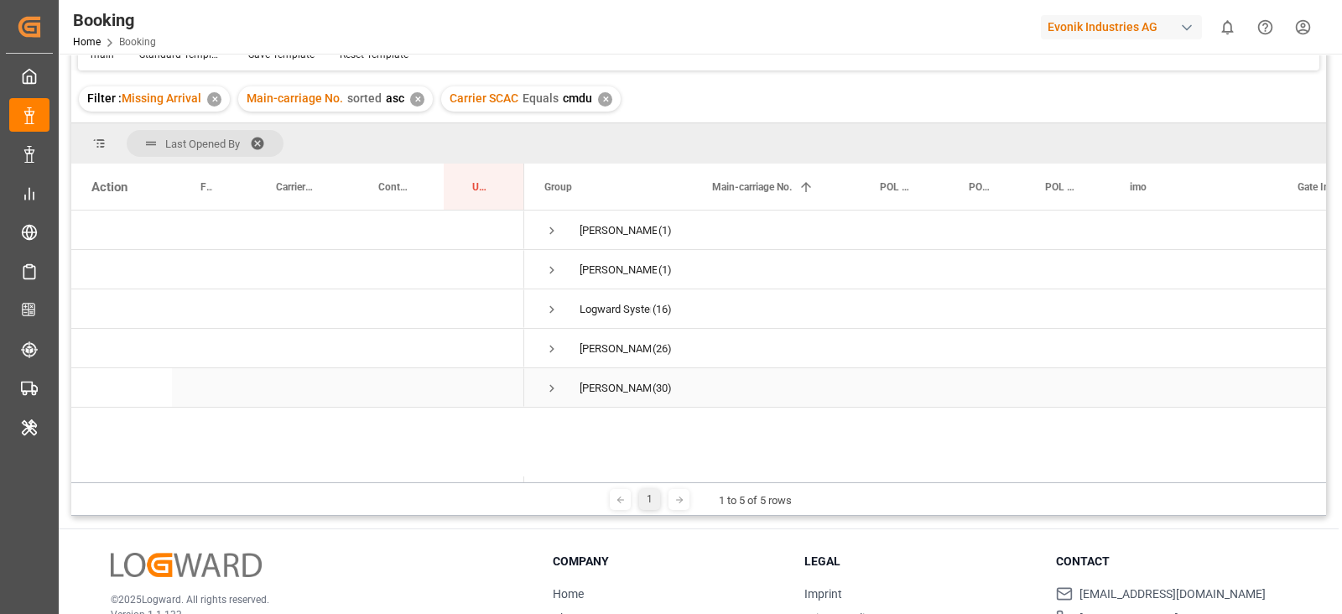
click at [549, 381] on span "Press SPACE to select this row." at bounding box center [551, 388] width 15 height 15
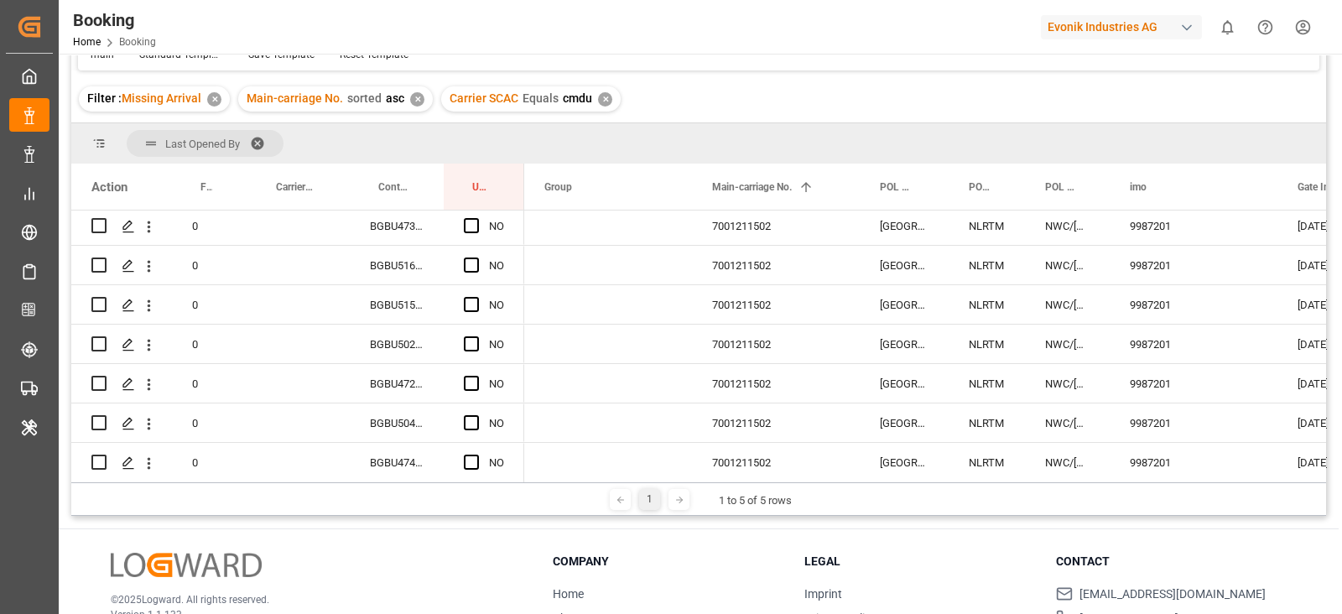
scroll to position [314, 0]
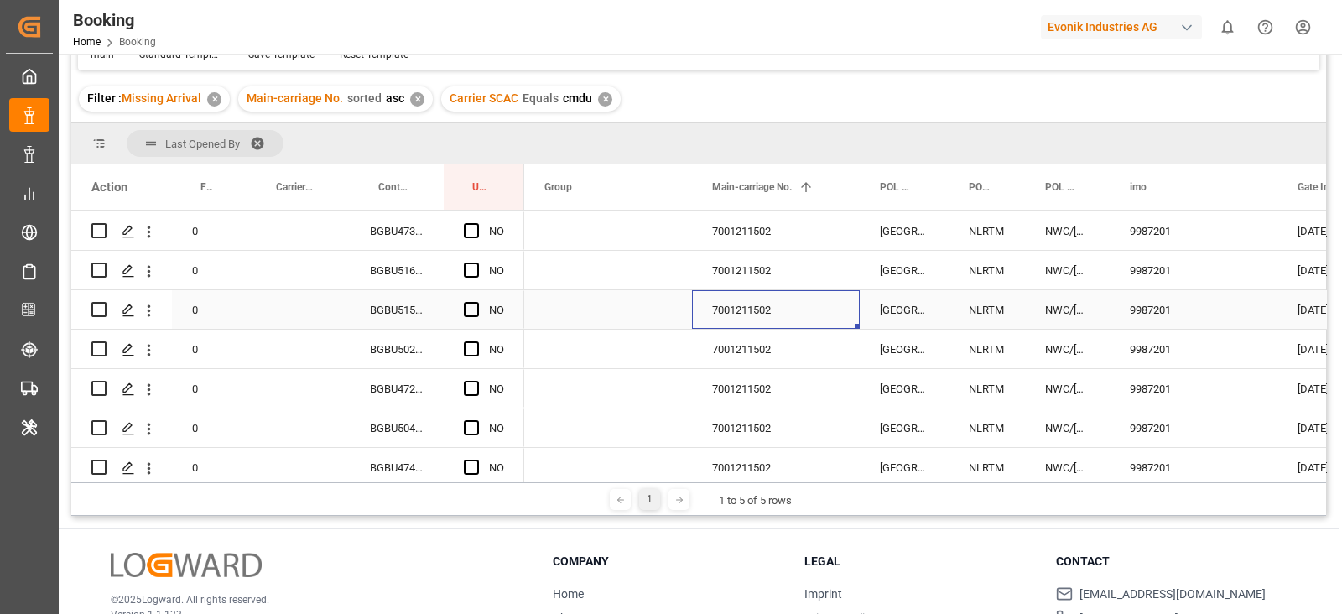
click at [721, 322] on div "7001211502" at bounding box center [776, 309] width 168 height 39
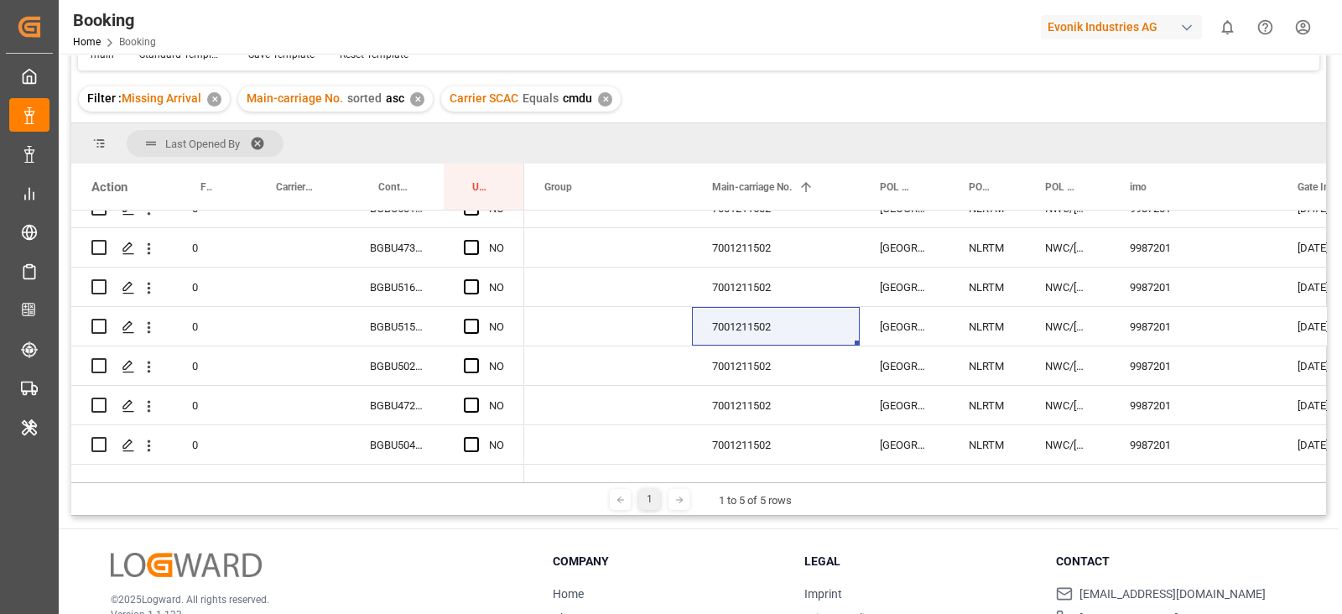
scroll to position [402, 0]
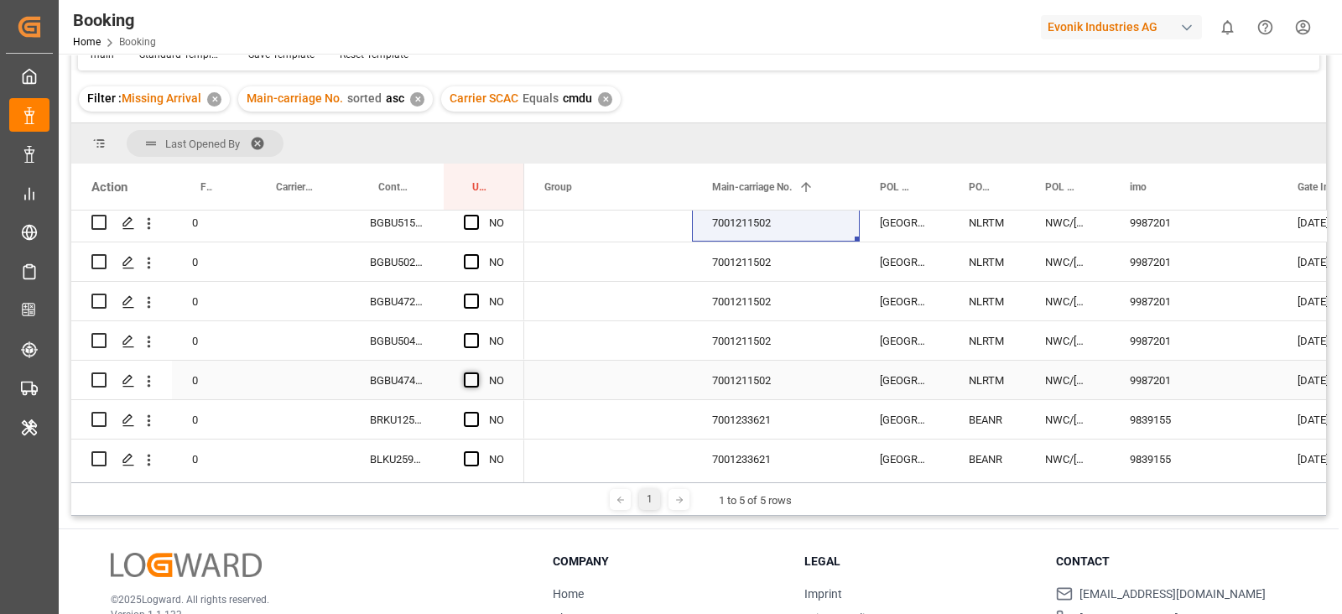
click at [470, 379] on span "Press SPACE to select this row." at bounding box center [471, 379] width 15 height 15
click at [476, 372] on input "Press SPACE to select this row." at bounding box center [476, 372] width 0 height 0
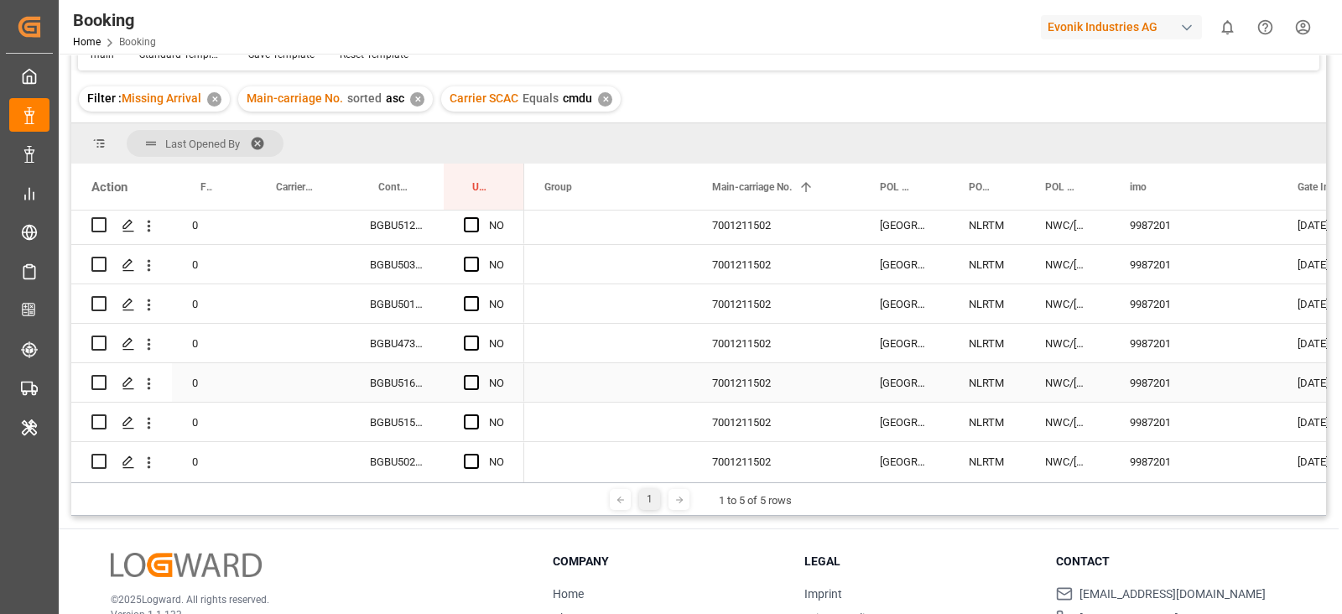
scroll to position [209, 0]
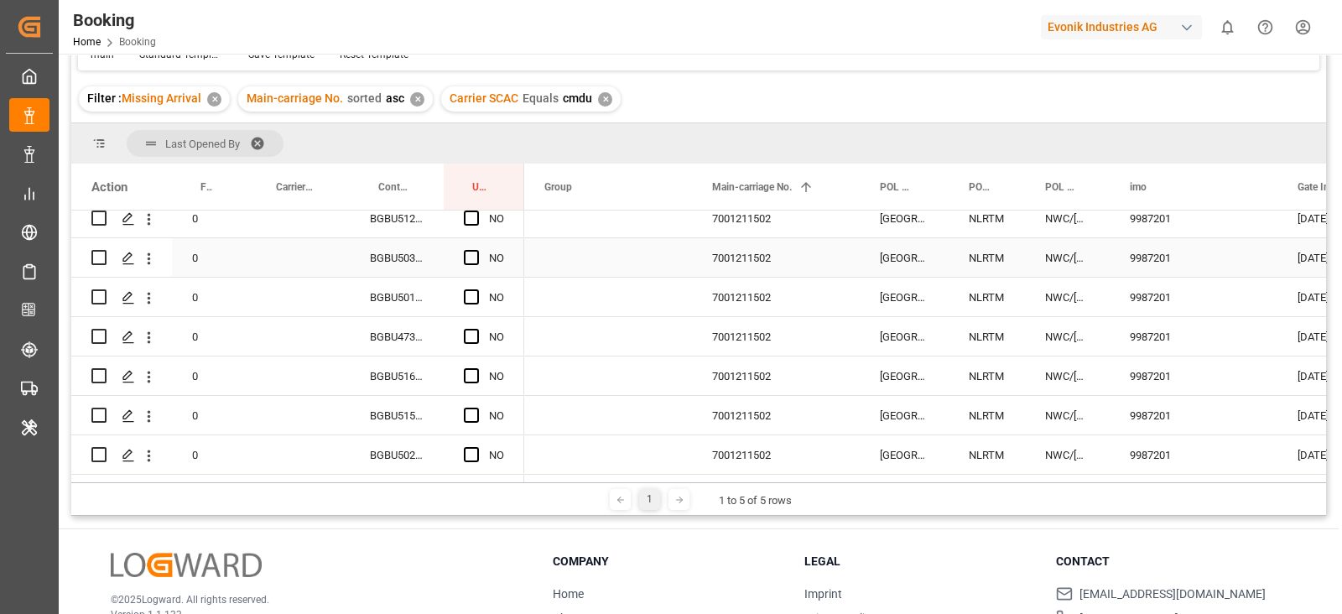
click at [372, 266] on div "BGBU5038100" at bounding box center [397, 257] width 94 height 39
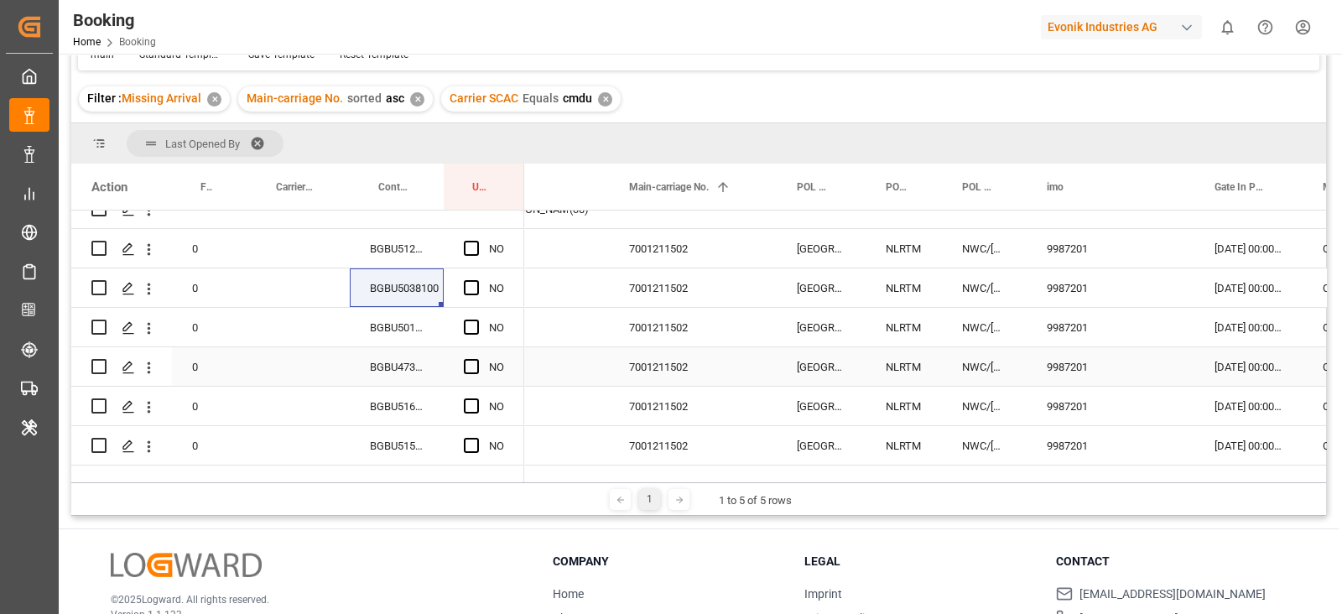
scroll to position [0, 0]
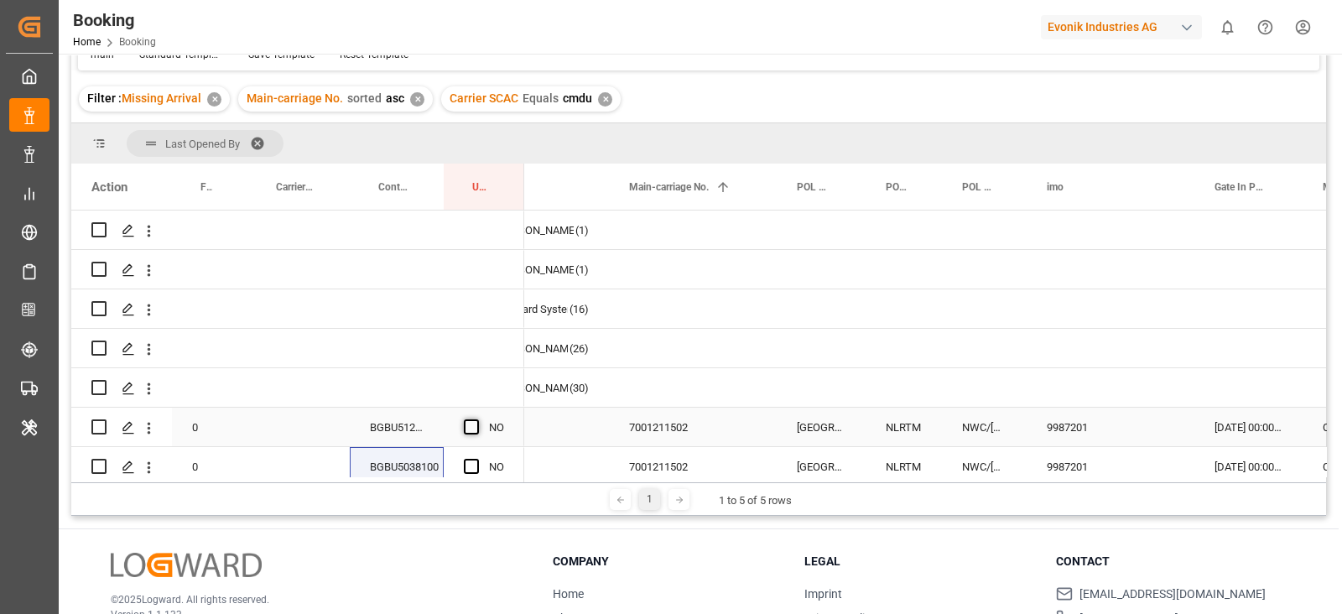
click at [470, 426] on span "Press SPACE to select this row." at bounding box center [471, 426] width 15 height 15
click at [476, 419] on input "Press SPACE to select this row." at bounding box center [476, 419] width 0 height 0
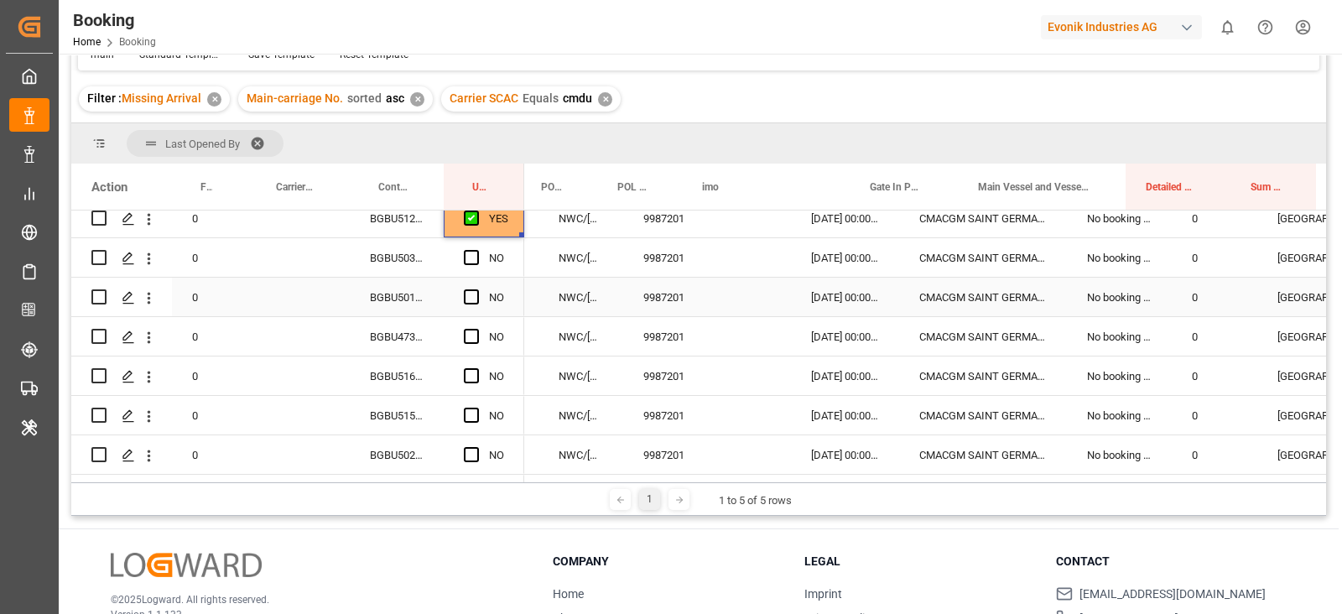
scroll to position [0, 527]
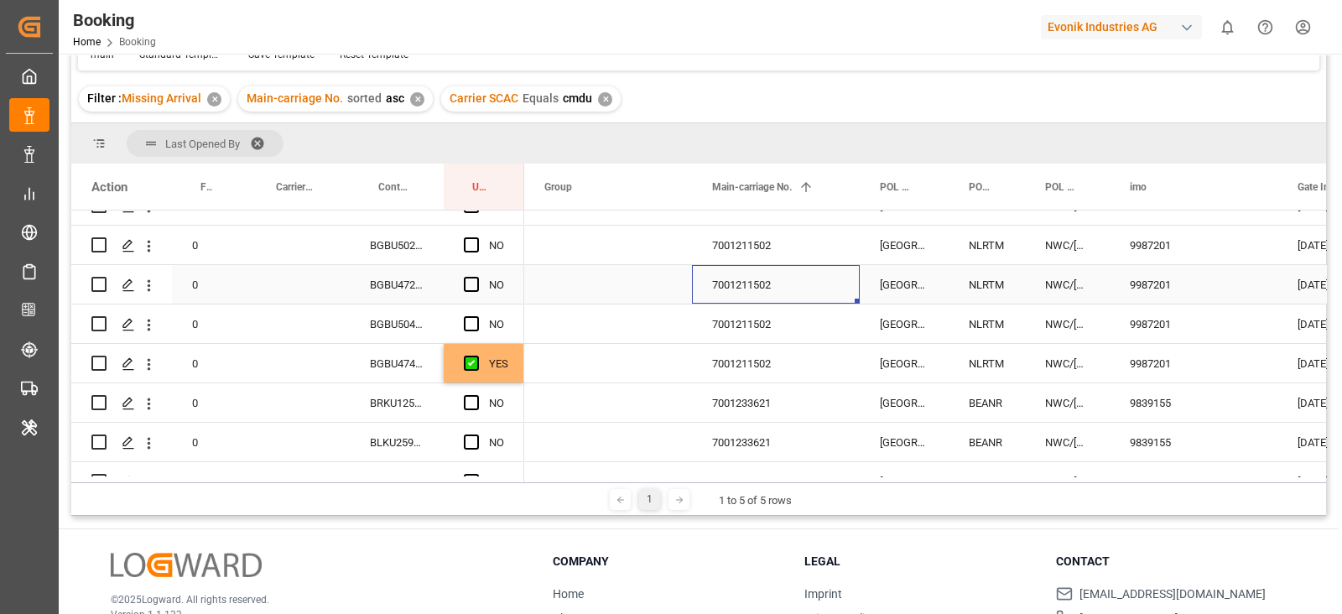
click at [742, 300] on div "7001211502" at bounding box center [776, 284] width 168 height 39
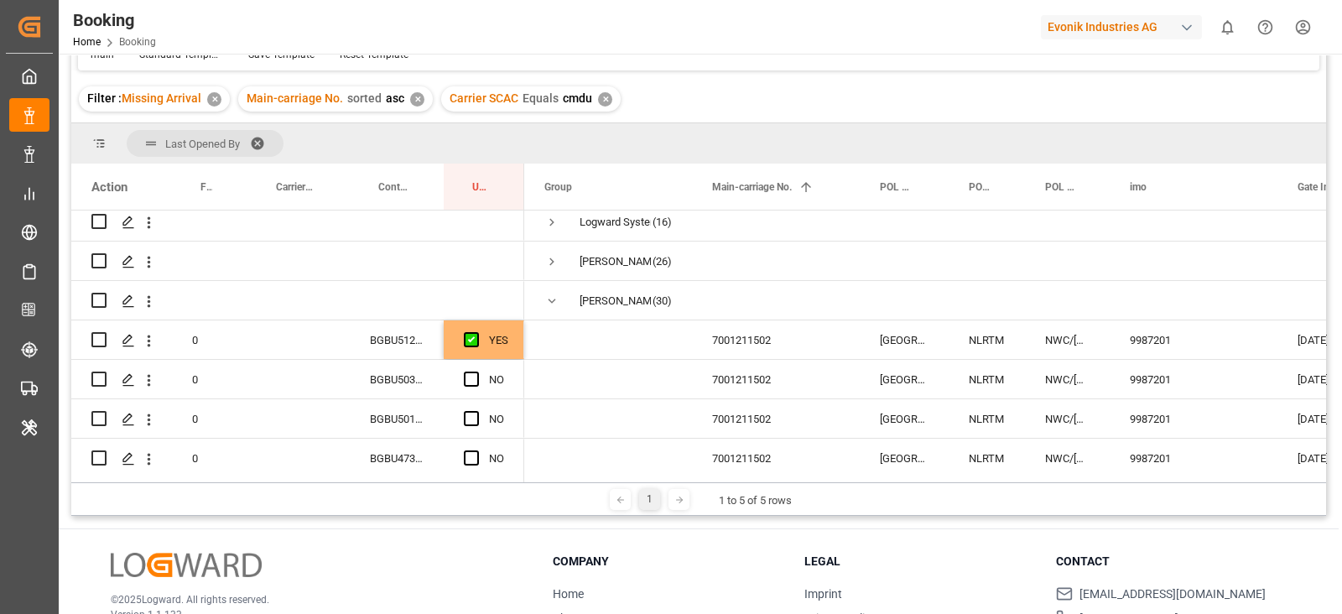
drag, startPoint x: 786, startPoint y: 53, endPoint x: 805, endPoint y: -85, distance: 138.9
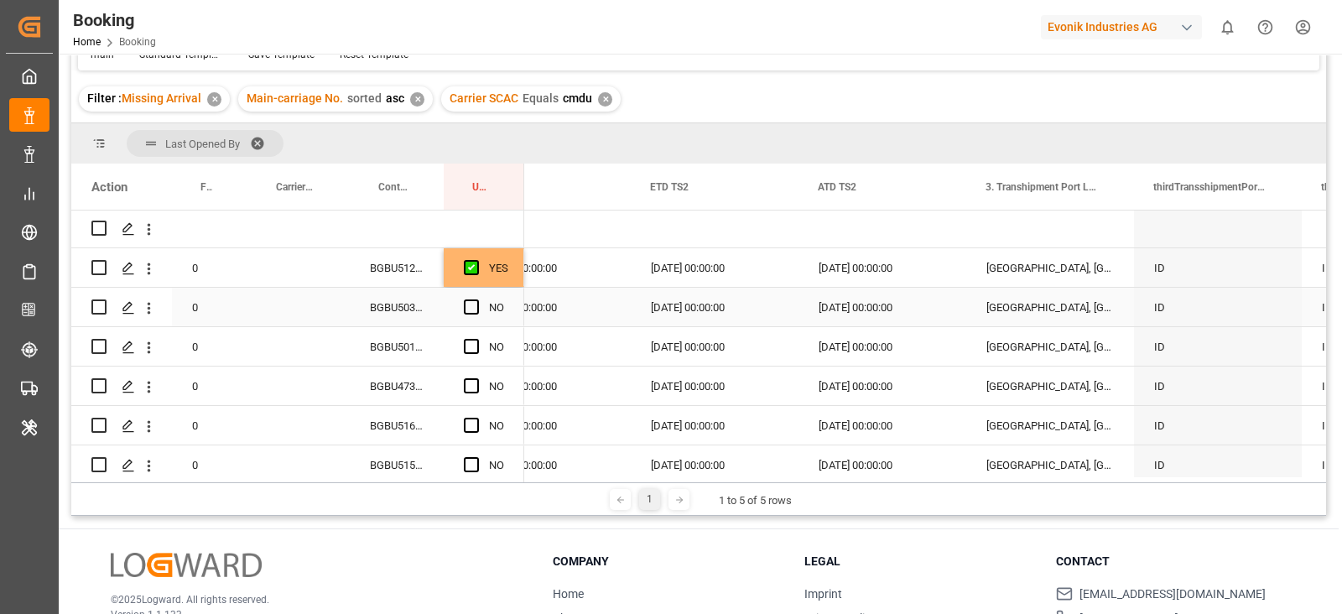
scroll to position [192, 0]
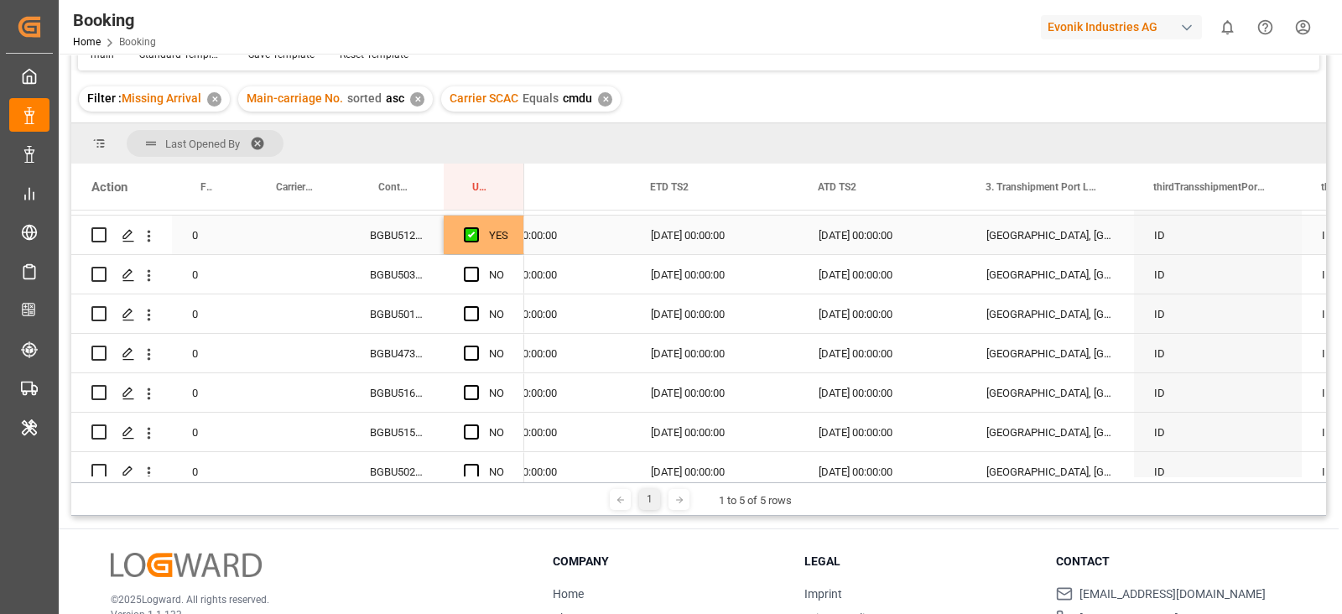
click at [496, 246] on div "YES" at bounding box center [498, 235] width 19 height 39
click at [520, 245] on div "YES" at bounding box center [484, 235] width 81 height 39
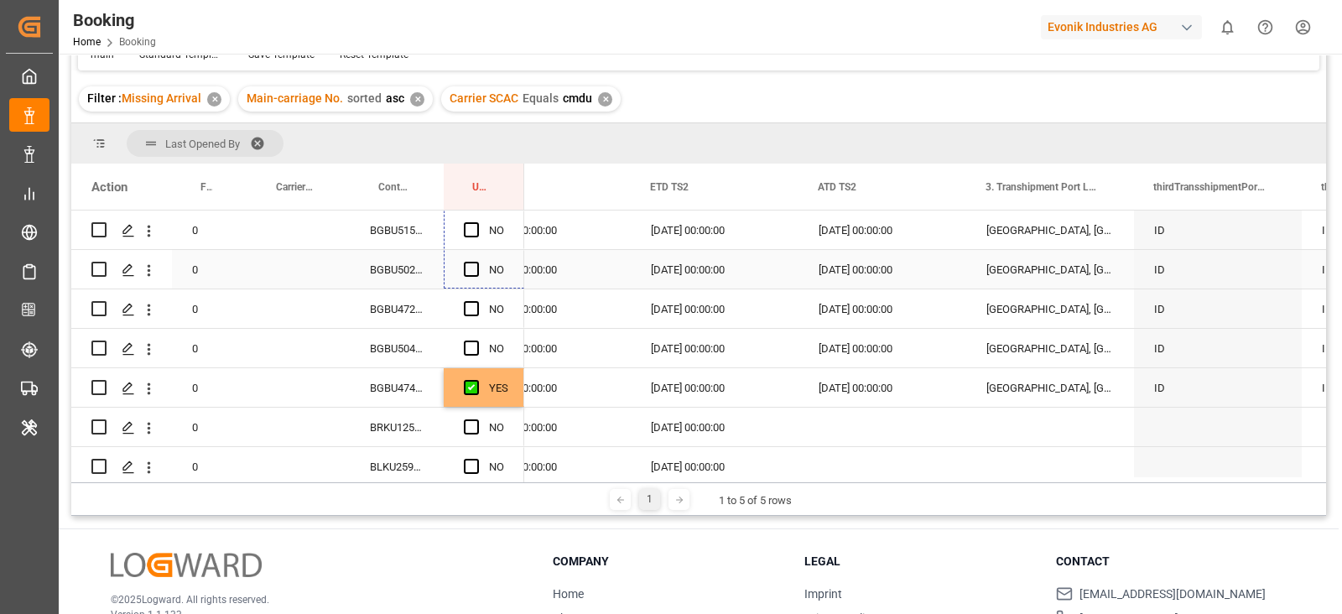
scroll to position [402, 0]
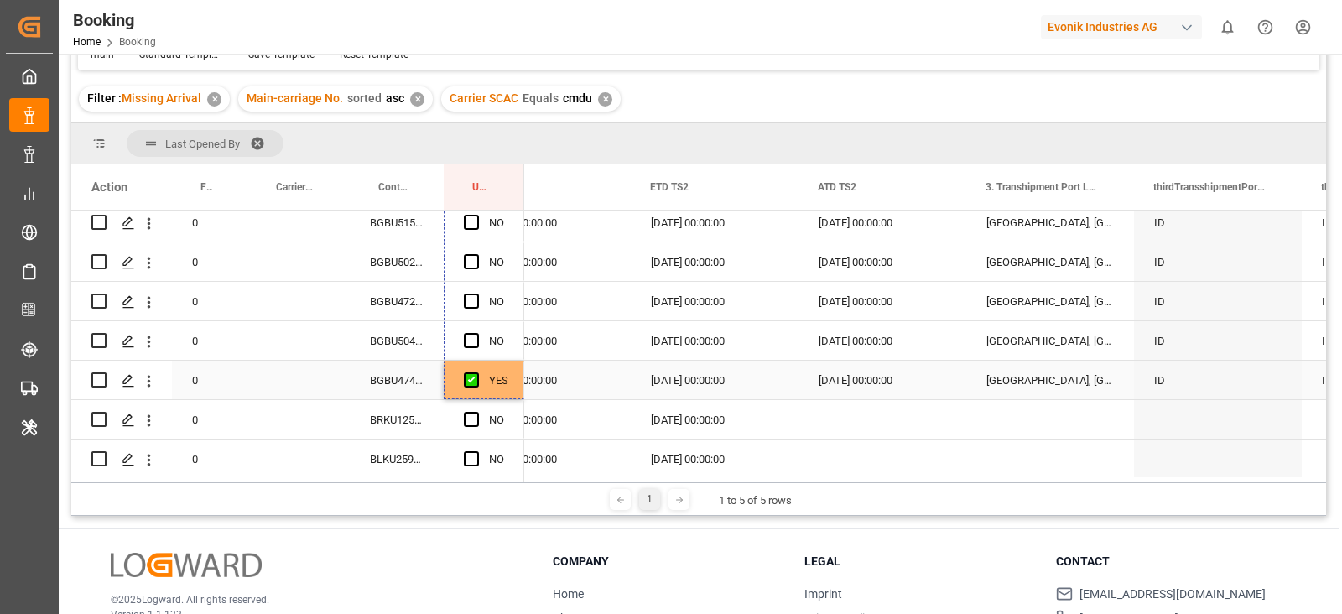
drag, startPoint x: 520, startPoint y: 250, endPoint x: 497, endPoint y: 361, distance: 113.0
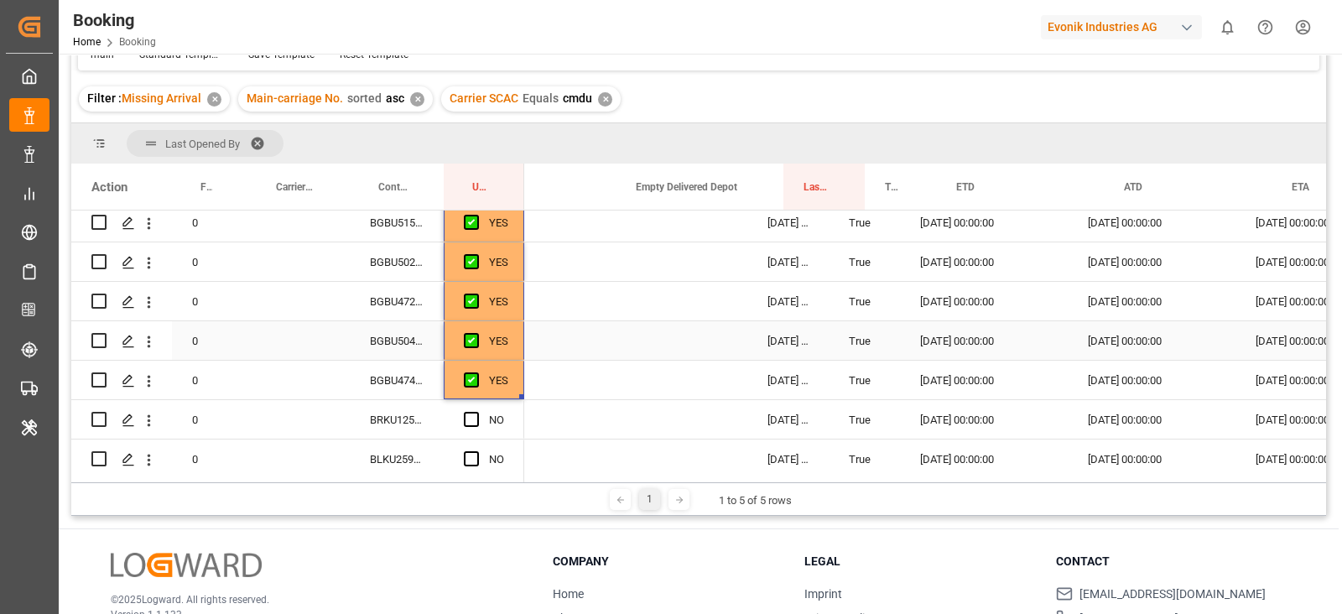
scroll to position [0, 1467]
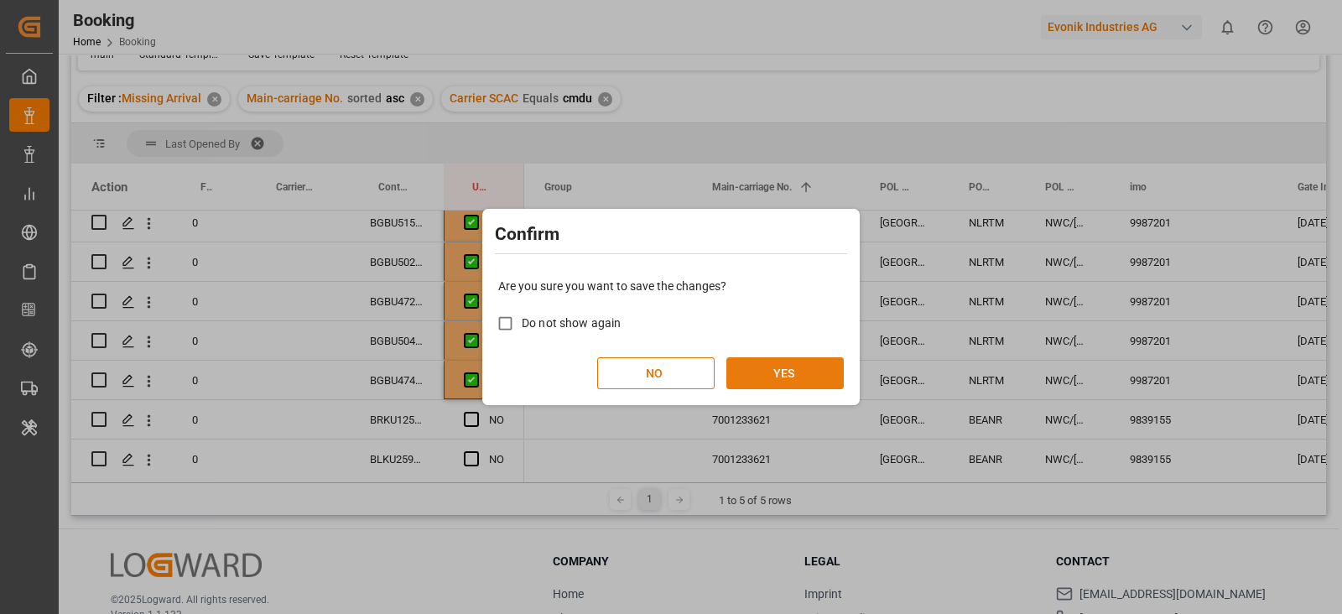
click at [773, 377] on button "YES" at bounding box center [784, 373] width 117 height 32
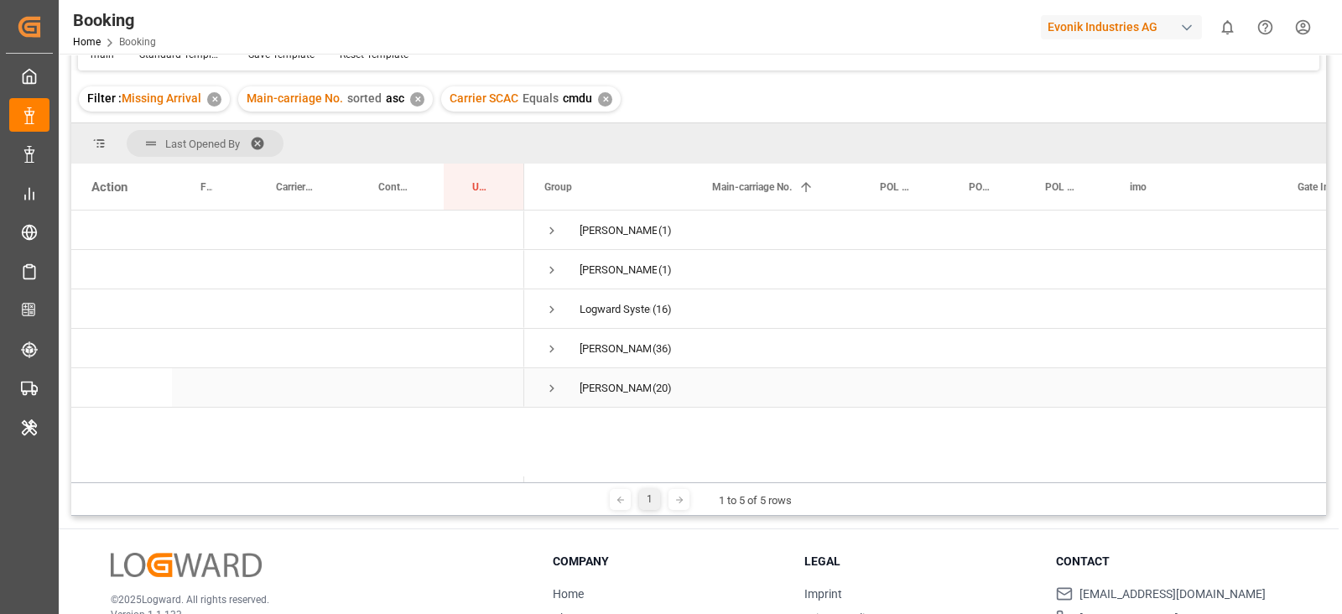
drag, startPoint x: 558, startPoint y: 389, endPoint x: 555, endPoint y: 378, distance: 11.2
click at [555, 381] on span "Press SPACE to select this row." at bounding box center [551, 388] width 15 height 15
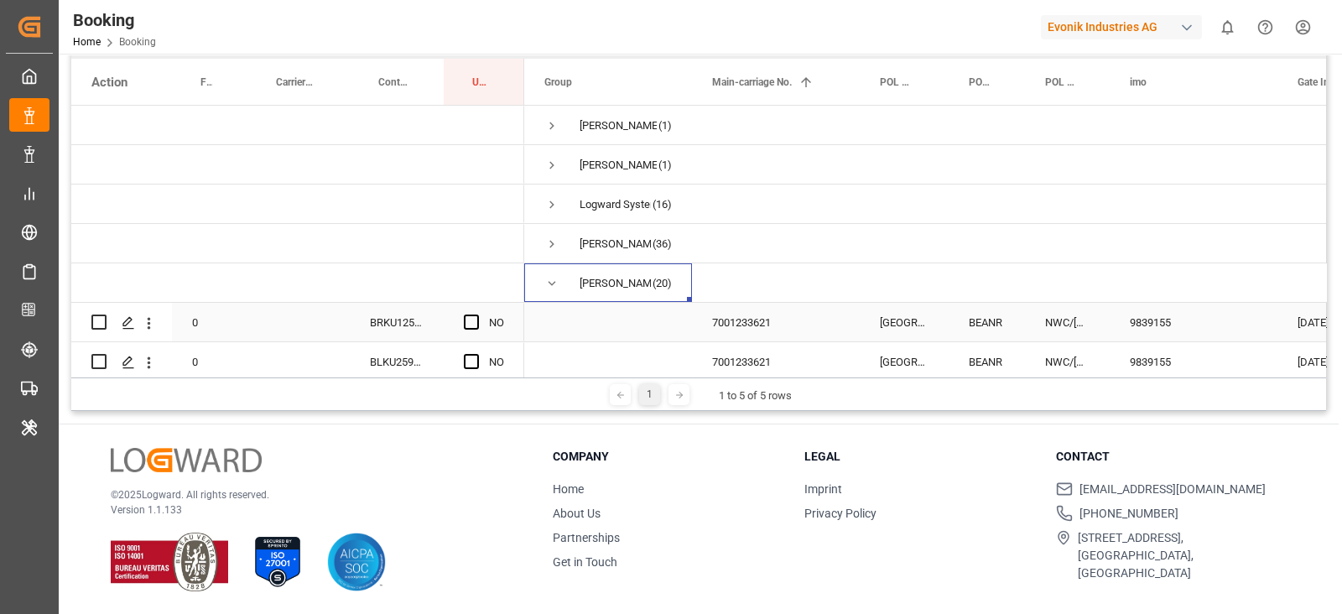
click at [719, 307] on div "7001233621" at bounding box center [776, 322] width 168 height 39
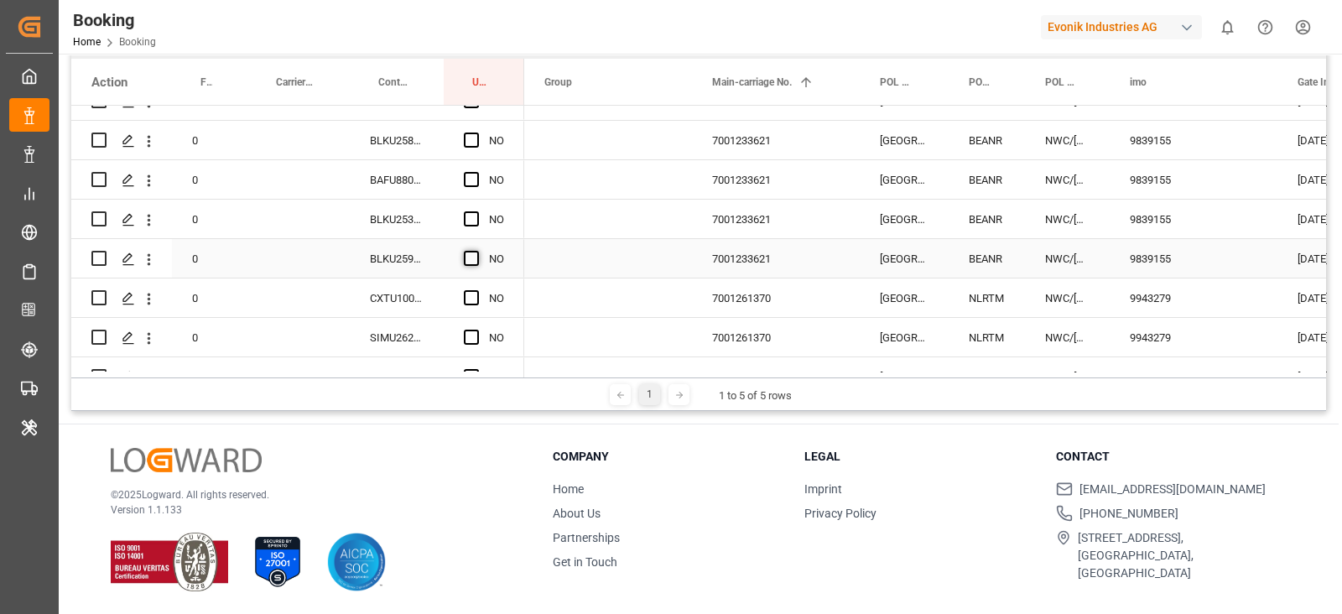
click at [466, 254] on span "Press SPACE to select this row." at bounding box center [471, 258] width 15 height 15
click at [476, 251] on input "Press SPACE to select this row." at bounding box center [476, 251] width 0 height 0
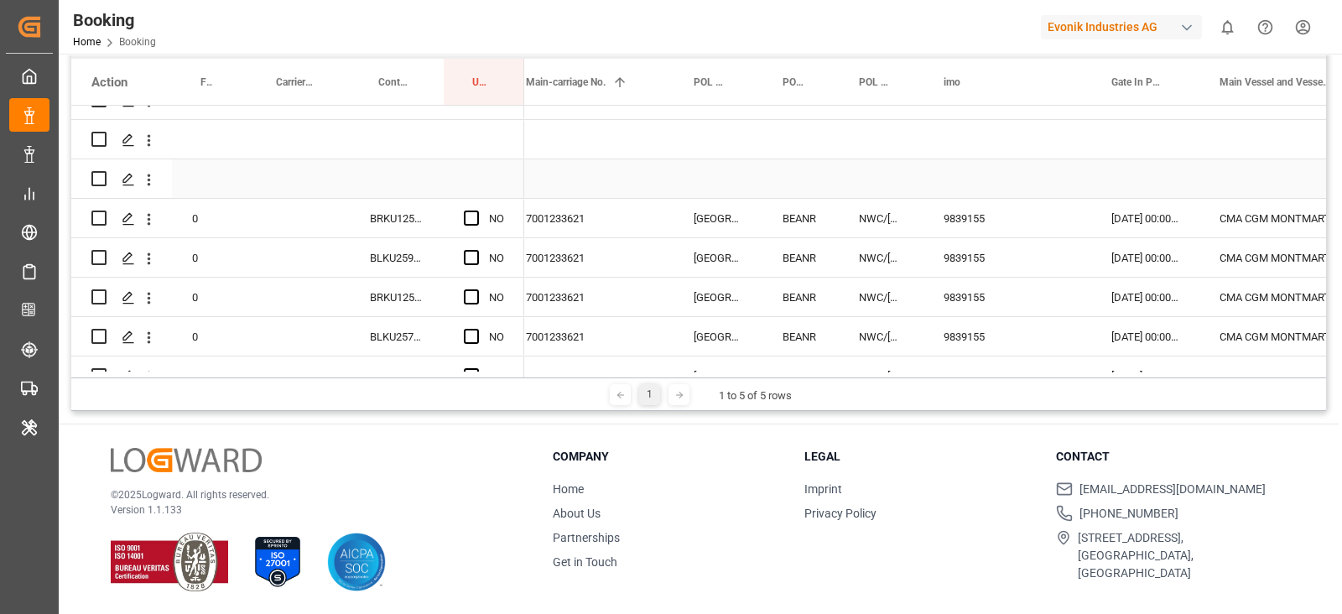
click at [405, 195] on div "Press SPACE to select this row." at bounding box center [397, 178] width 94 height 39
click at [410, 216] on div "BRKU1251750" at bounding box center [397, 218] width 94 height 39
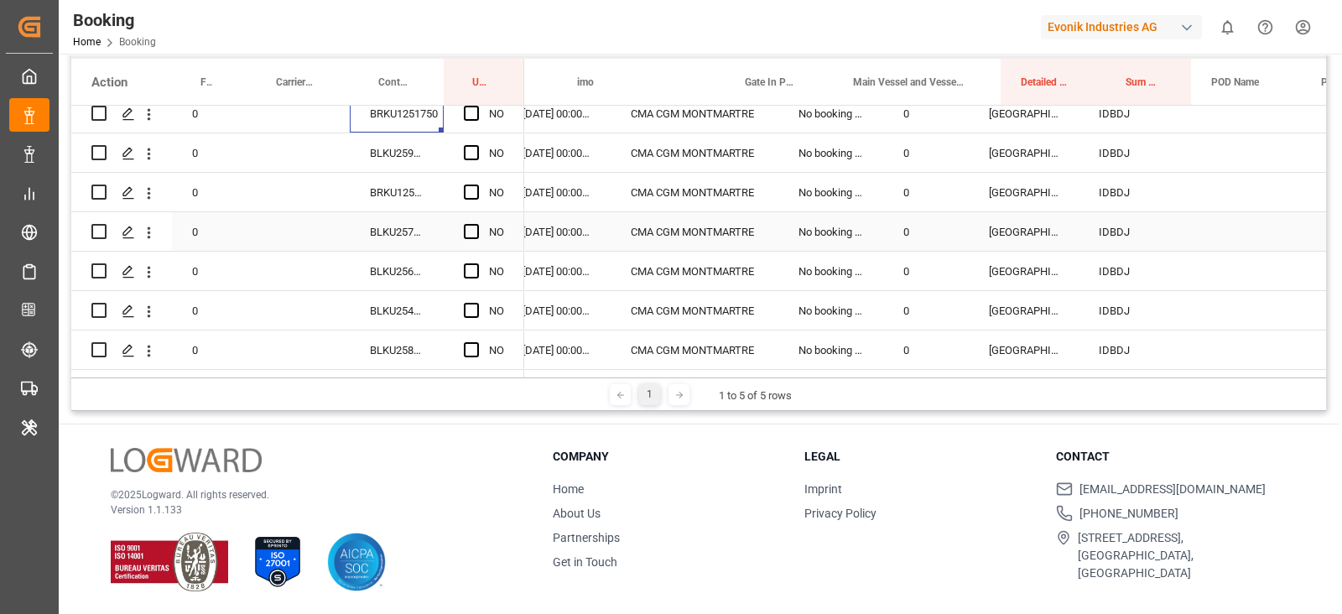
scroll to position [0, 775]
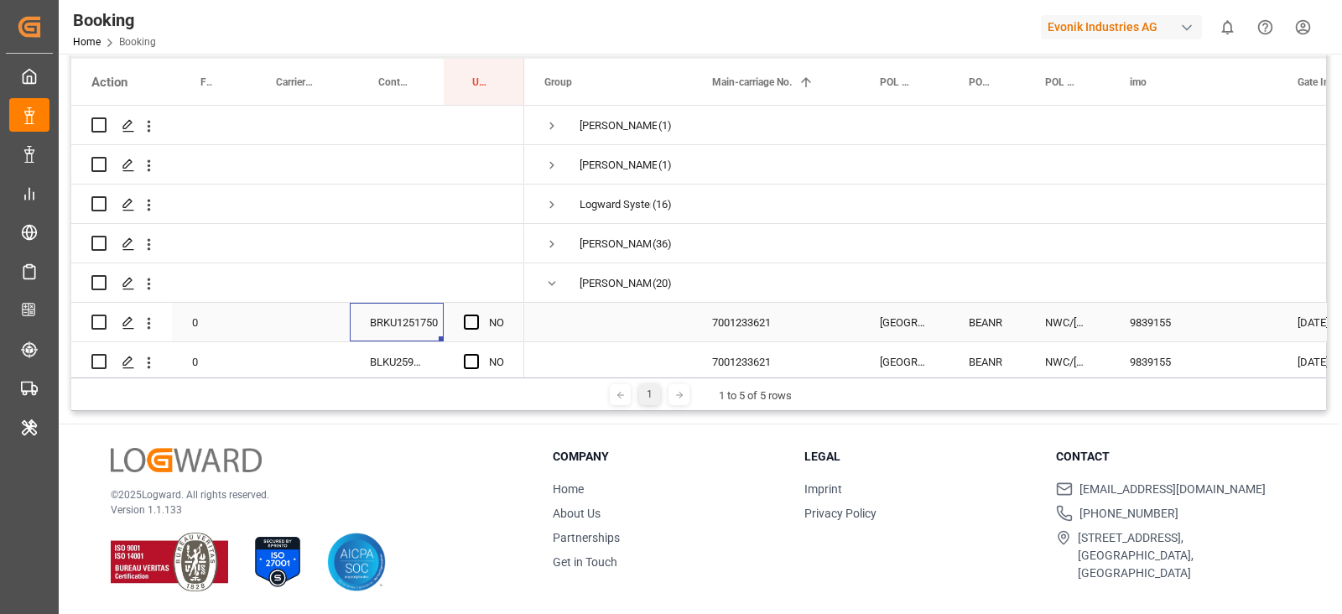
click at [768, 316] on div "7001233621" at bounding box center [776, 322] width 168 height 39
click at [771, 275] on div "Press SPACE to select this row." at bounding box center [776, 282] width 168 height 39
click at [767, 330] on div "7001233621" at bounding box center [776, 322] width 168 height 39
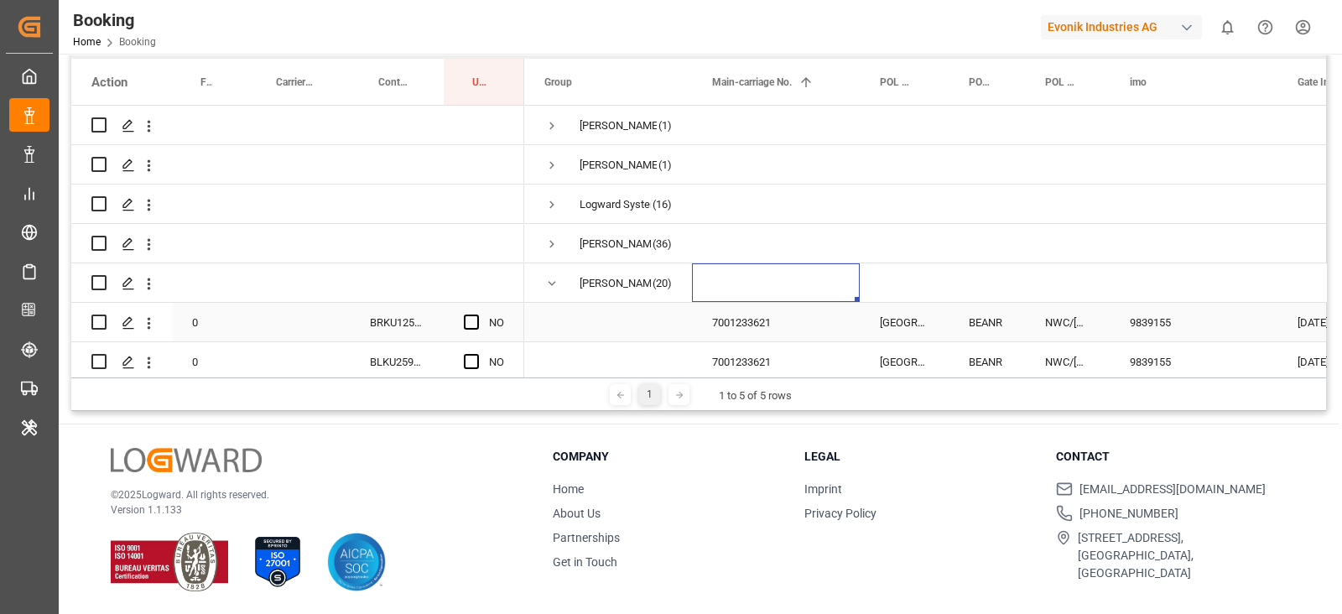
click at [767, 330] on div "7001233621" at bounding box center [776, 322] width 168 height 39
click at [773, 278] on div "Press SPACE to select this row." at bounding box center [776, 282] width 168 height 39
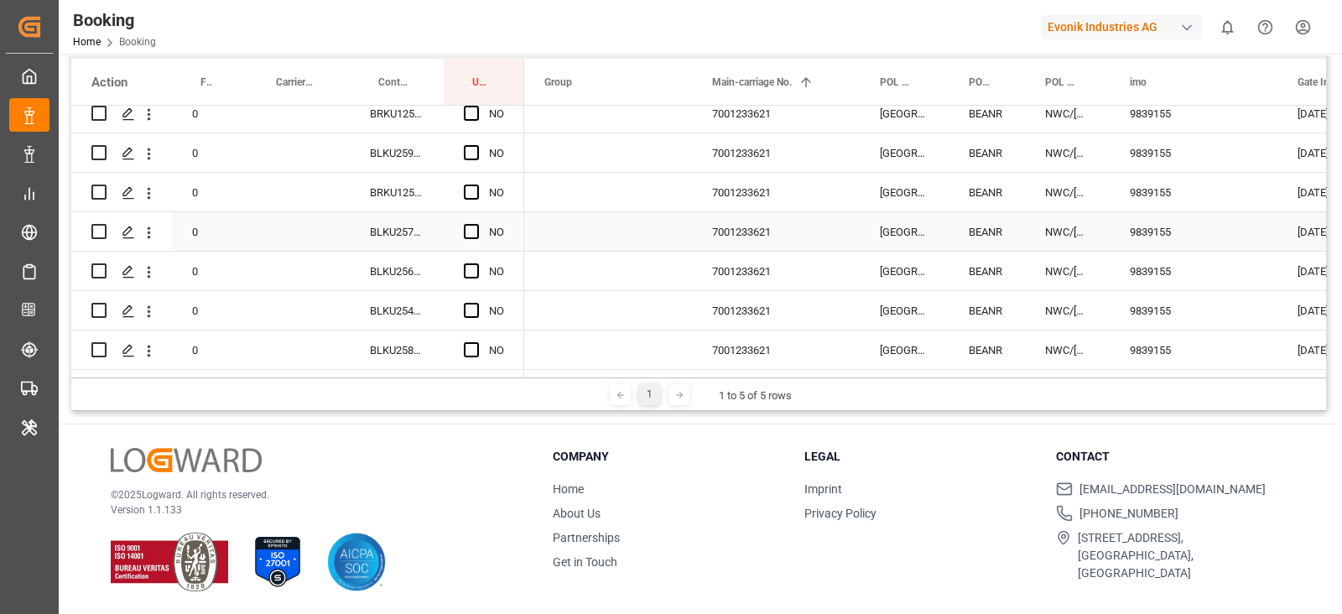
click at [763, 222] on div "7001233621" at bounding box center [776, 231] width 168 height 39
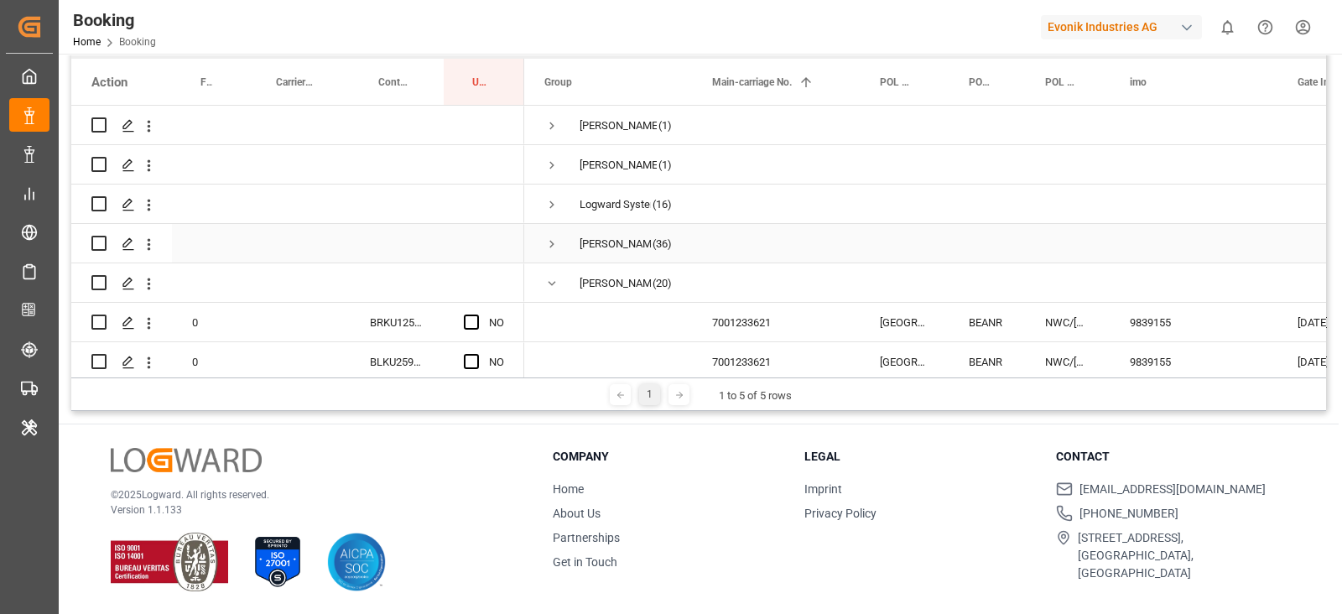
scroll to position [104, 0]
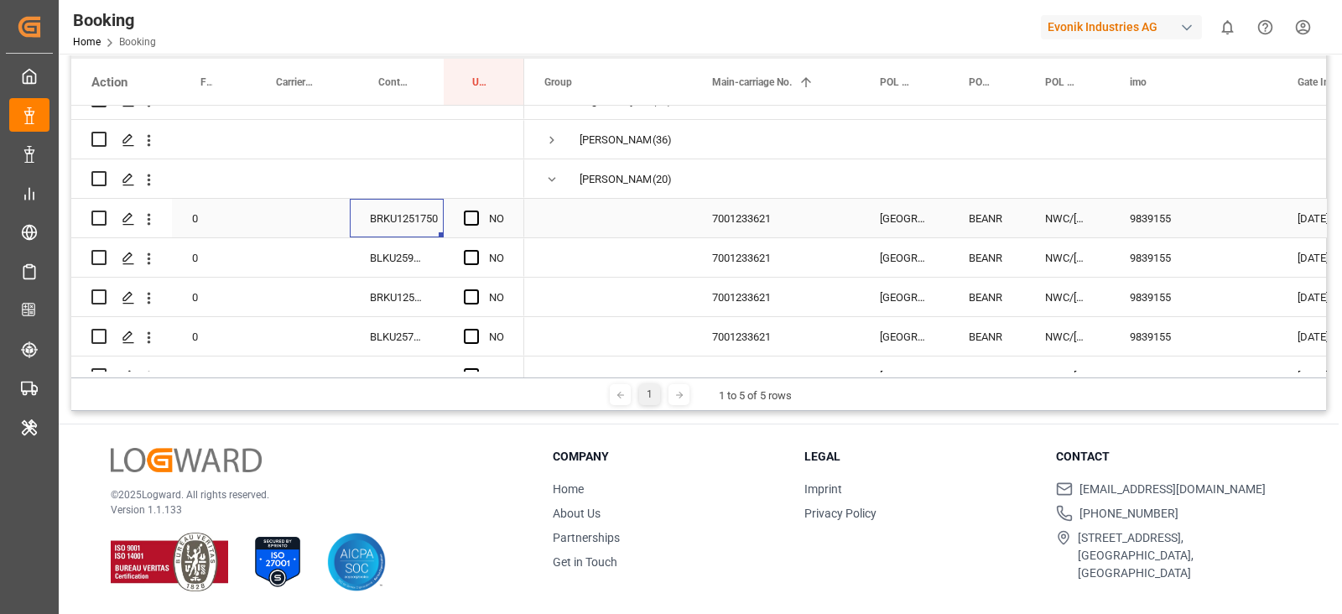
click at [409, 233] on div "BRKU1251750" at bounding box center [397, 218] width 94 height 39
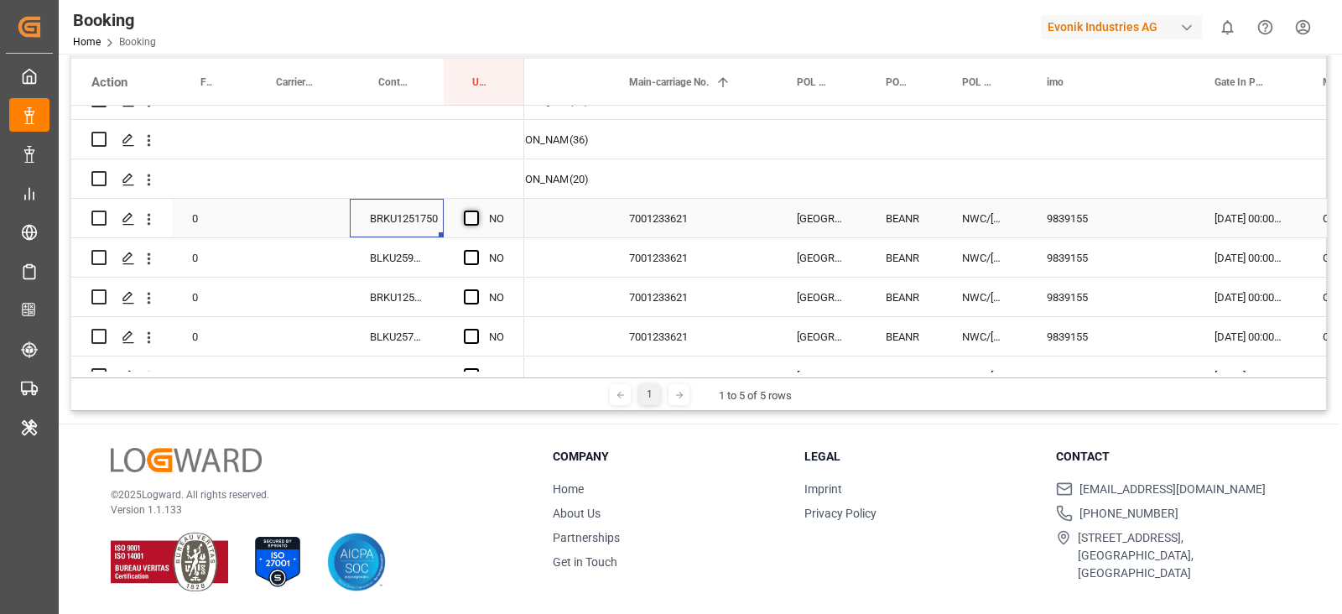
scroll to position [0, 81]
click at [465, 216] on span "Press SPACE to select this row." at bounding box center [471, 217] width 15 height 15
click at [476, 210] on input "Press SPACE to select this row." at bounding box center [476, 210] width 0 height 0
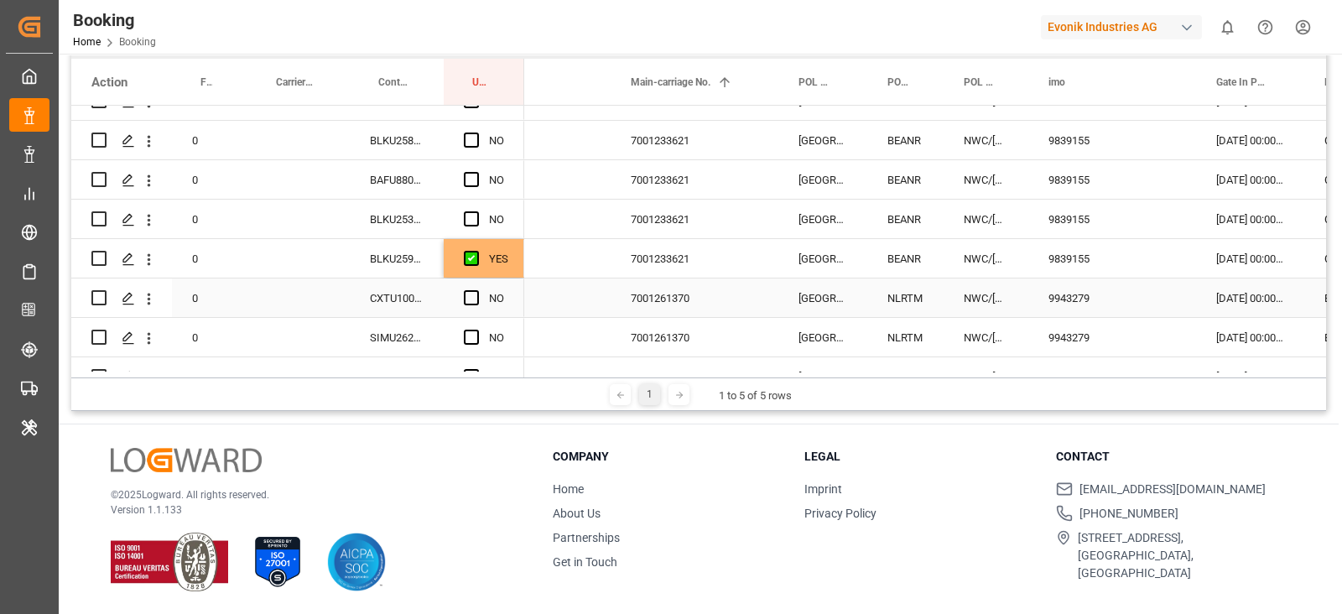
scroll to position [104, 0]
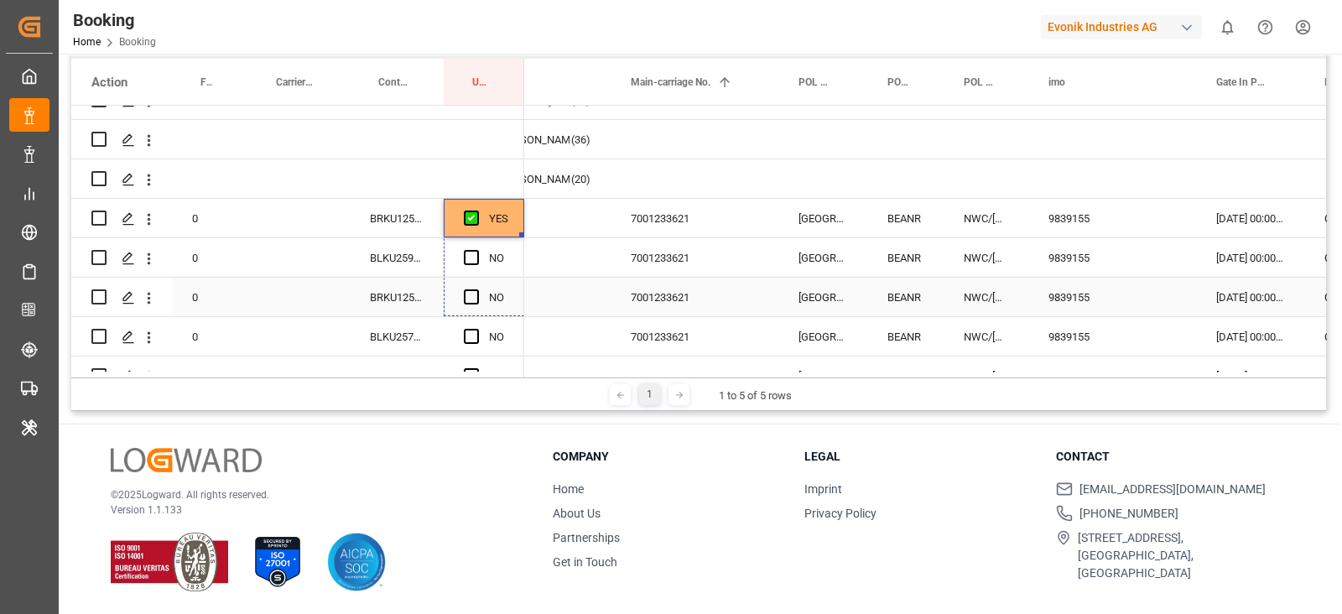
drag, startPoint x: 520, startPoint y: 232, endPoint x: 546, endPoint y: 299, distance: 71.2
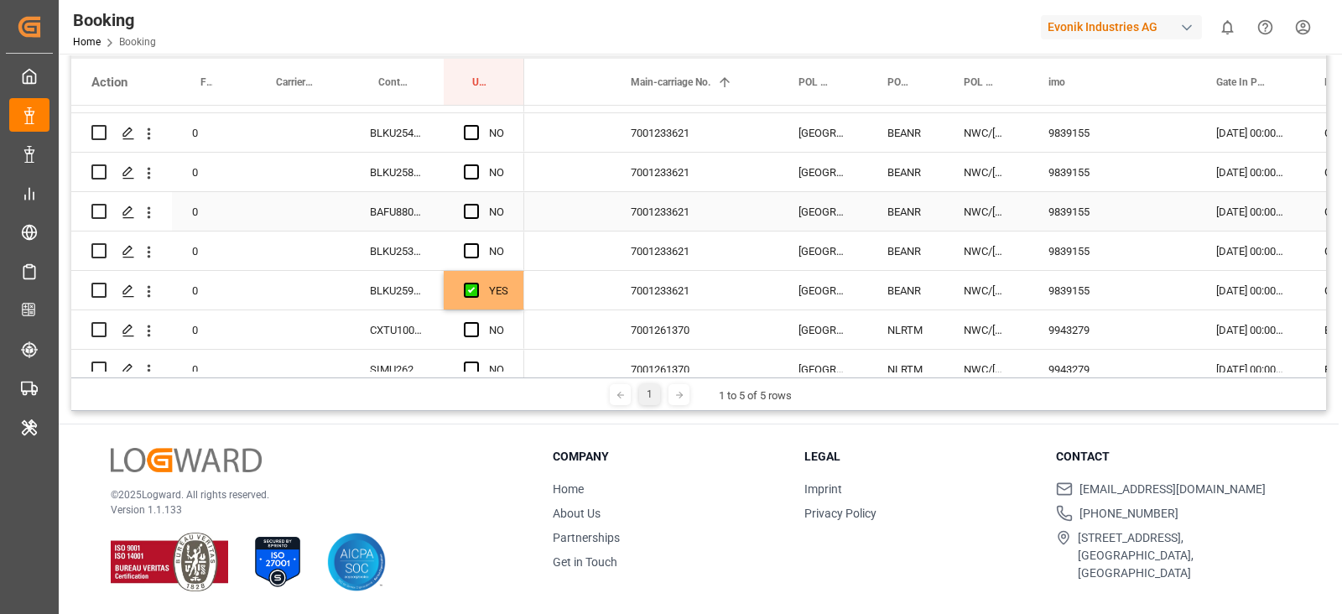
click at [501, 271] on div "YES" at bounding box center [484, 290] width 81 height 39
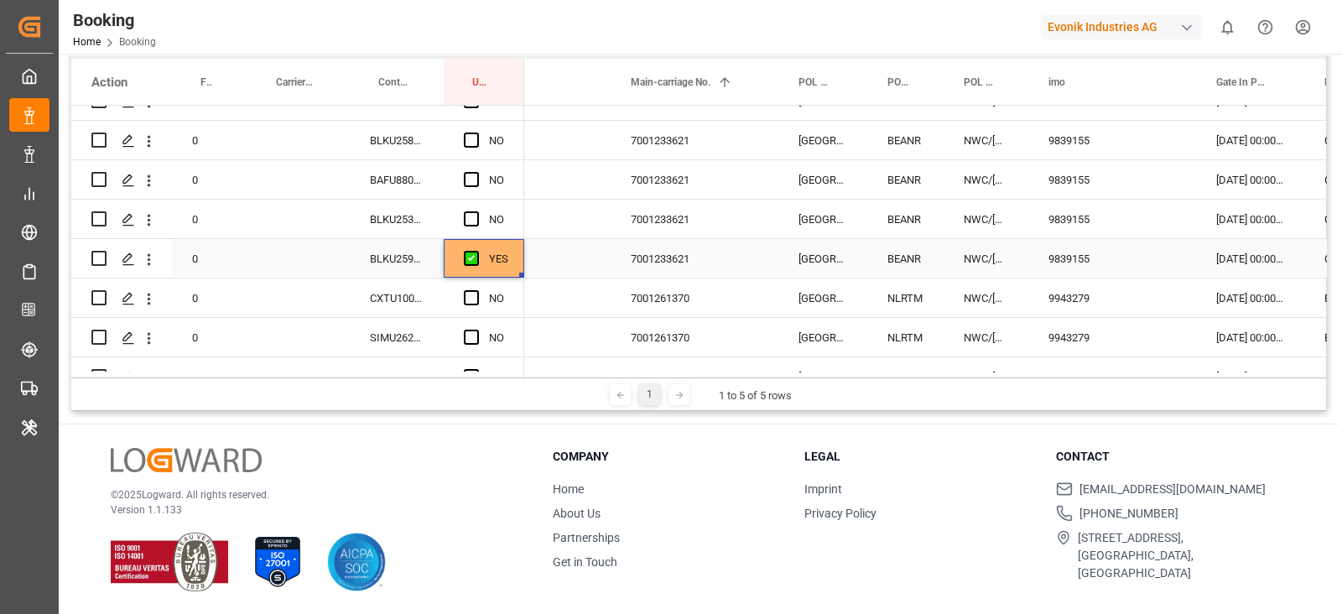
scroll to position [209, 0]
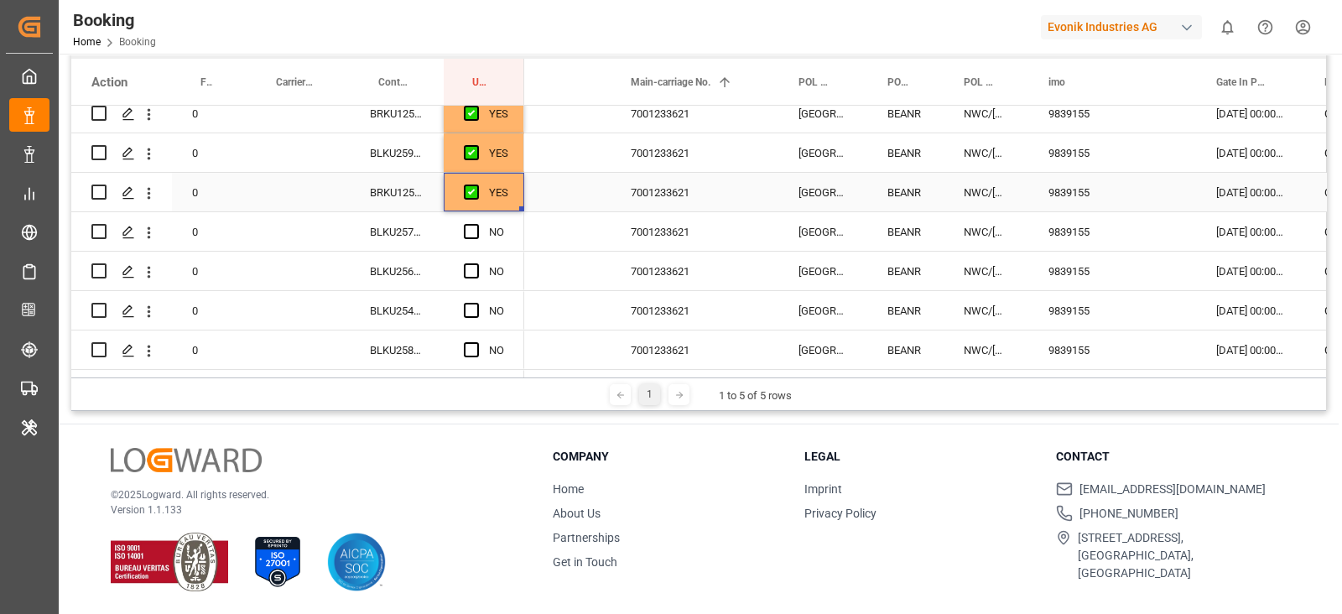
click at [512, 202] on div "YES" at bounding box center [484, 192] width 81 height 39
drag, startPoint x: 520, startPoint y: 207, endPoint x: 506, endPoint y: 268, distance: 61.8
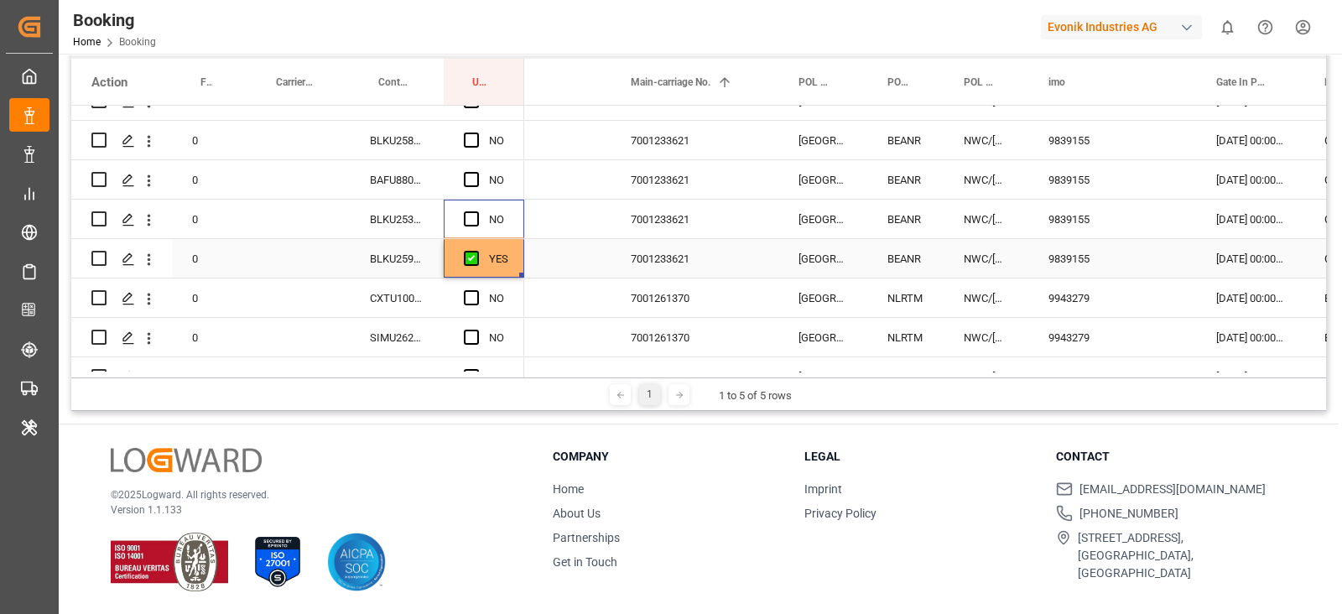
drag, startPoint x: 506, startPoint y: 268, endPoint x: 493, endPoint y: 253, distance: 19.6
click at [494, 254] on div "0 0" at bounding box center [297, 179] width 453 height 985
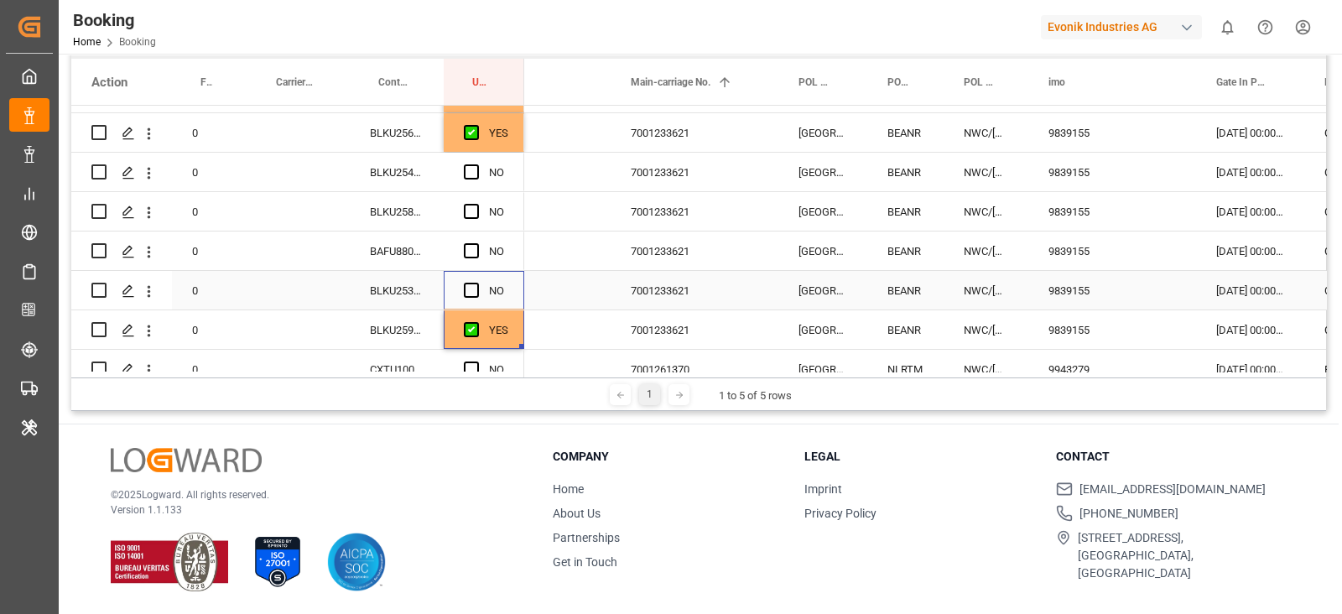
scroll to position [314, 0]
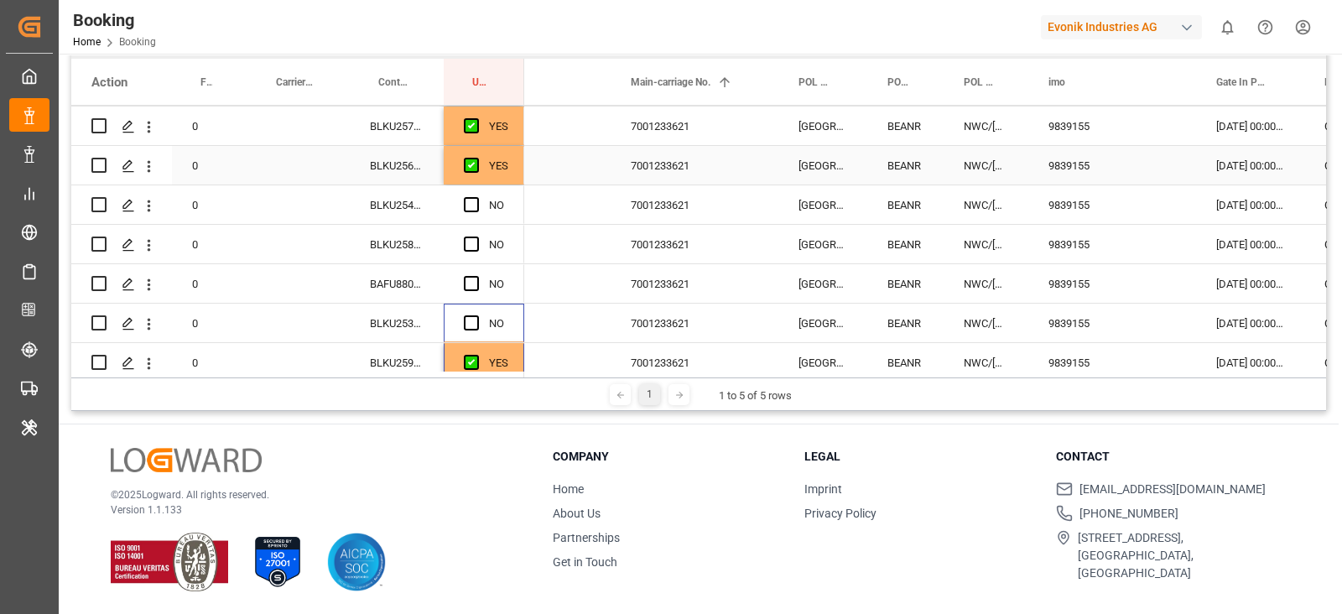
click at [510, 166] on div "YES" at bounding box center [484, 165] width 81 height 39
drag, startPoint x: 521, startPoint y: 180, endPoint x: 508, endPoint y: 307, distance: 127.2
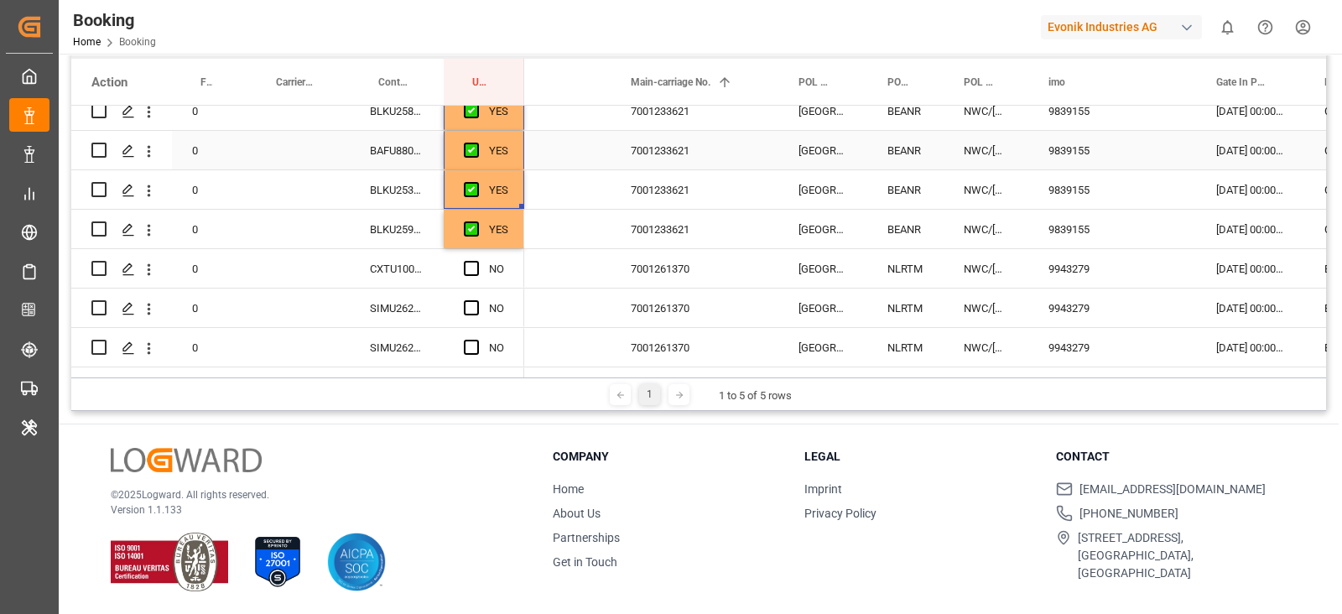
scroll to position [524, 0]
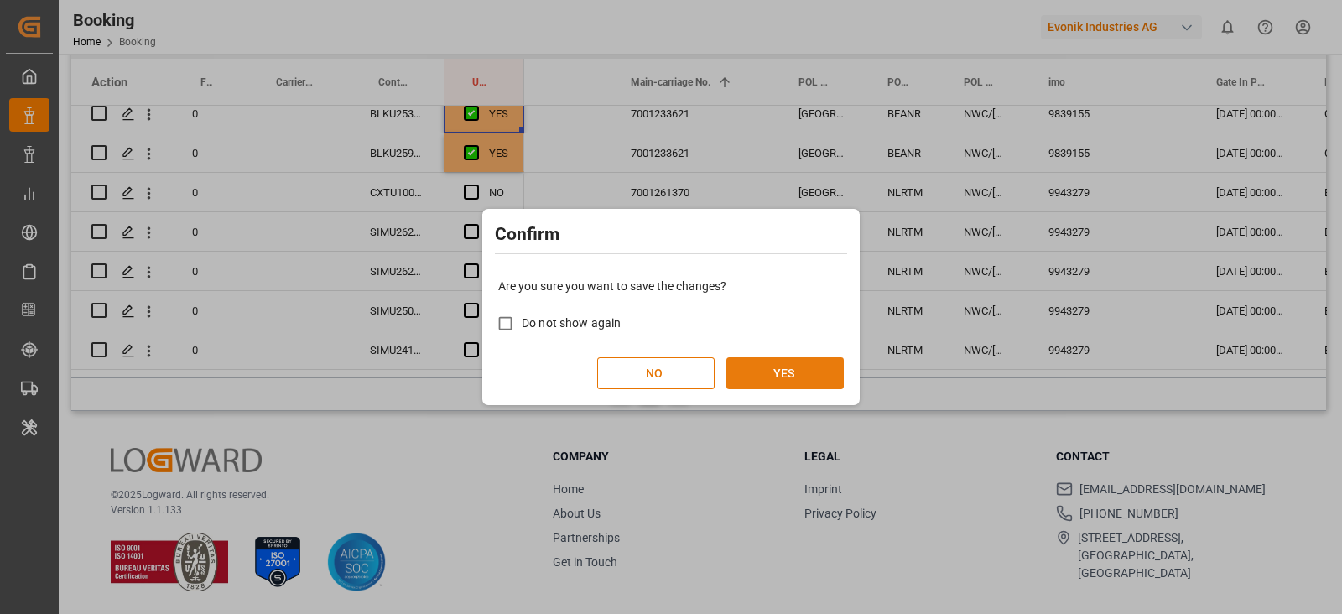
click at [789, 364] on button "YES" at bounding box center [784, 373] width 117 height 32
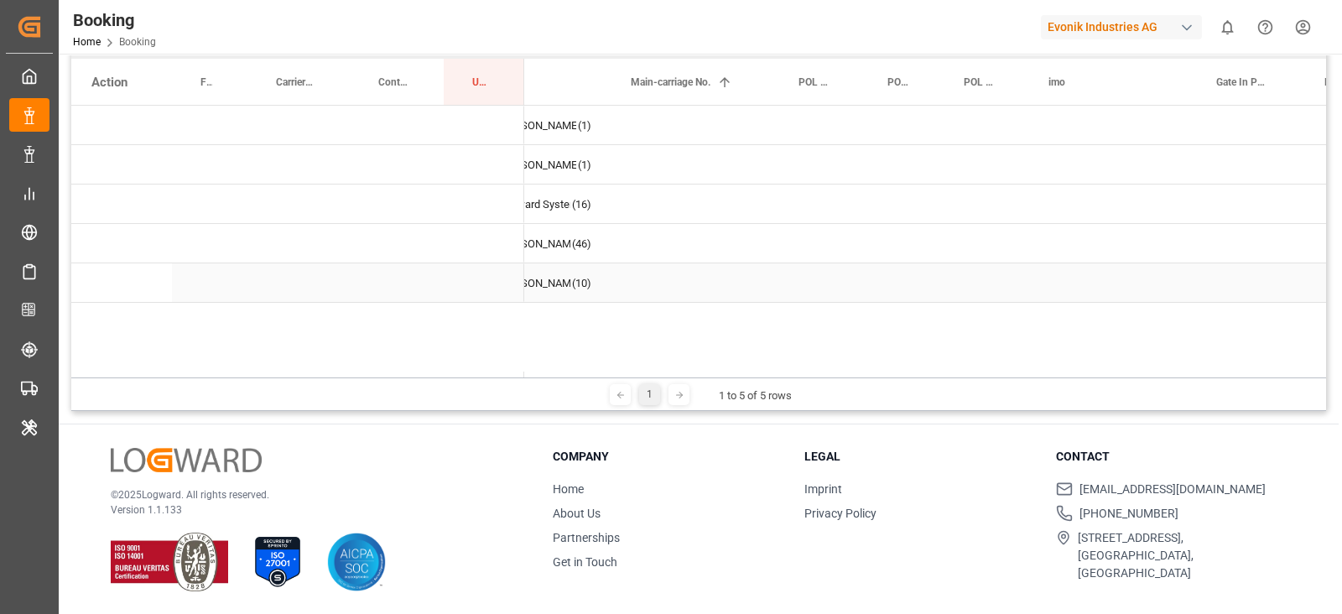
scroll to position [0, 0]
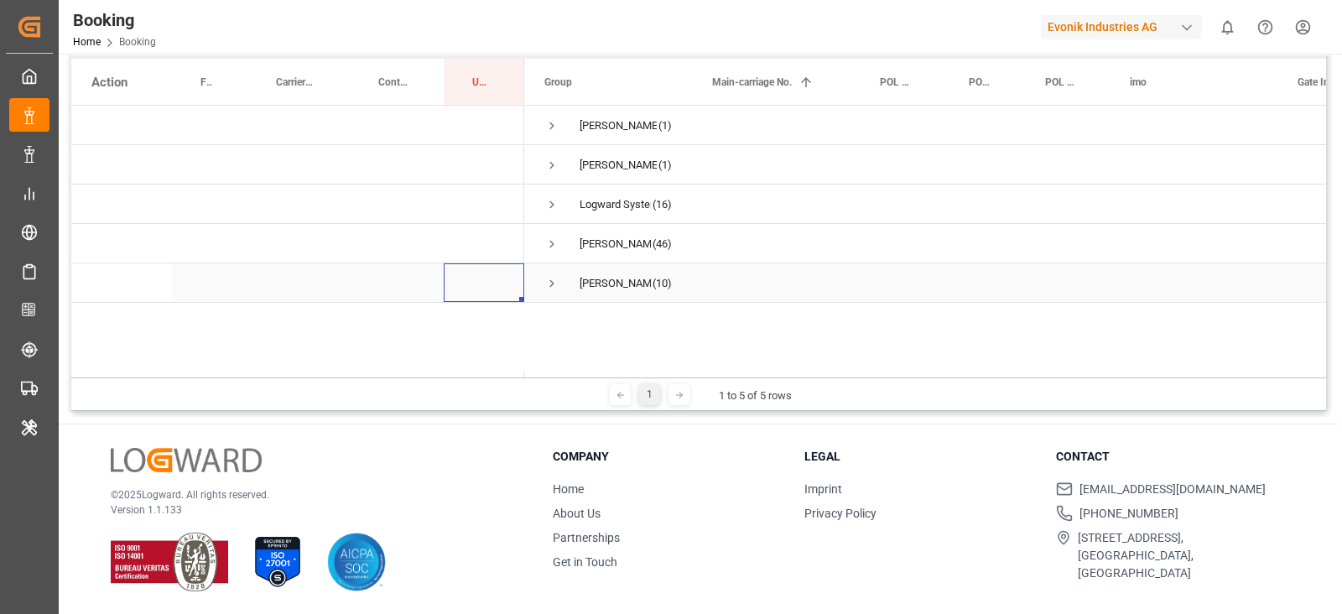
click at [519, 275] on div "Press SPACE to select this row." at bounding box center [484, 282] width 81 height 39
click at [559, 278] on span "Vipul Benurkar (10)" at bounding box center [607, 282] width 127 height 37
click at [562, 275] on span "Vipul Benurkar (10)" at bounding box center [607, 282] width 127 height 37
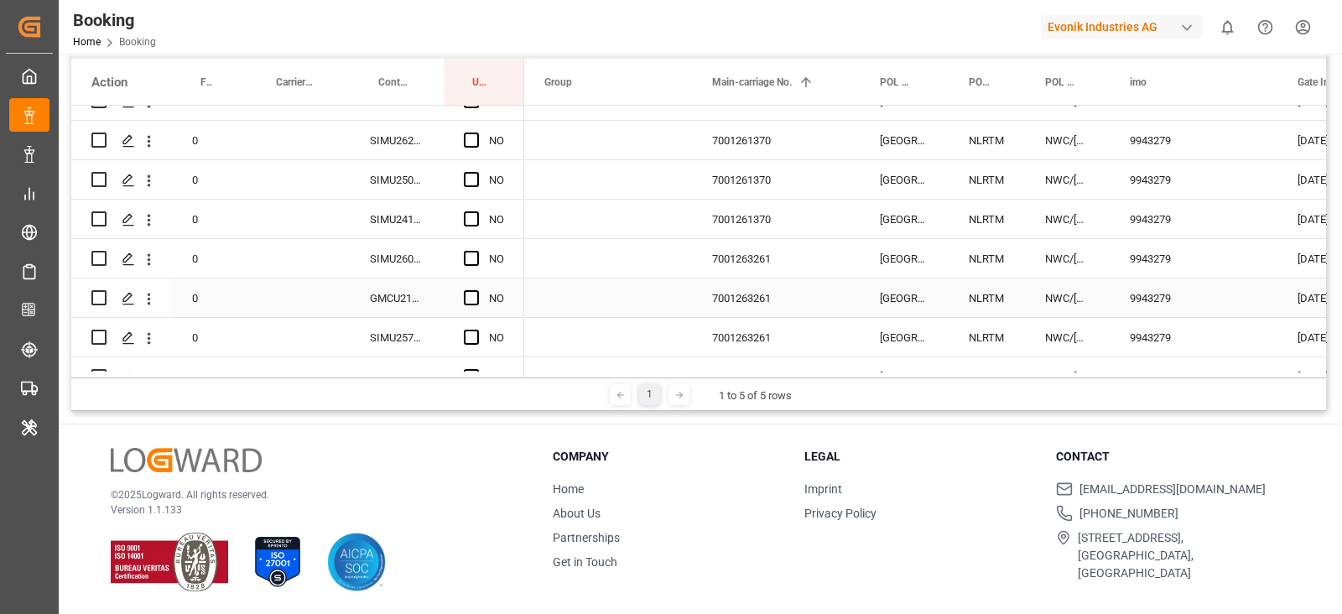
scroll to position [314, 0]
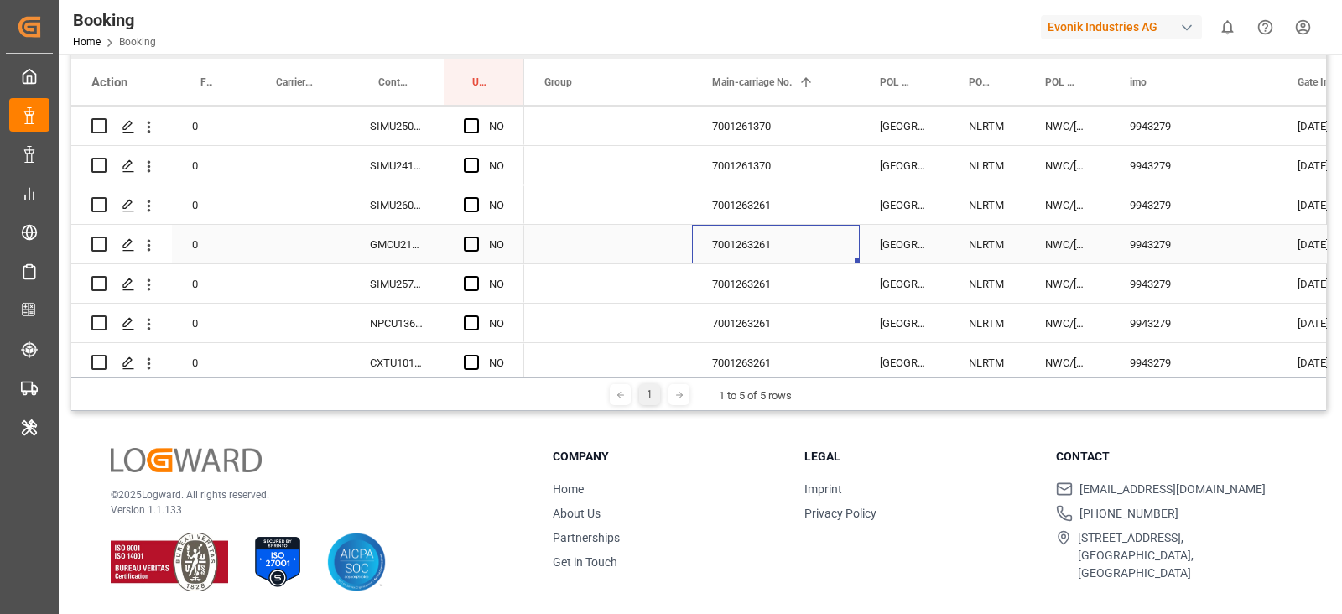
click at [759, 262] on div "7001263261" at bounding box center [776, 244] width 168 height 39
click at [469, 207] on span "Press SPACE to select this row." at bounding box center [471, 204] width 15 height 15
click at [476, 197] on input "Press SPACE to select this row." at bounding box center [476, 197] width 0 height 0
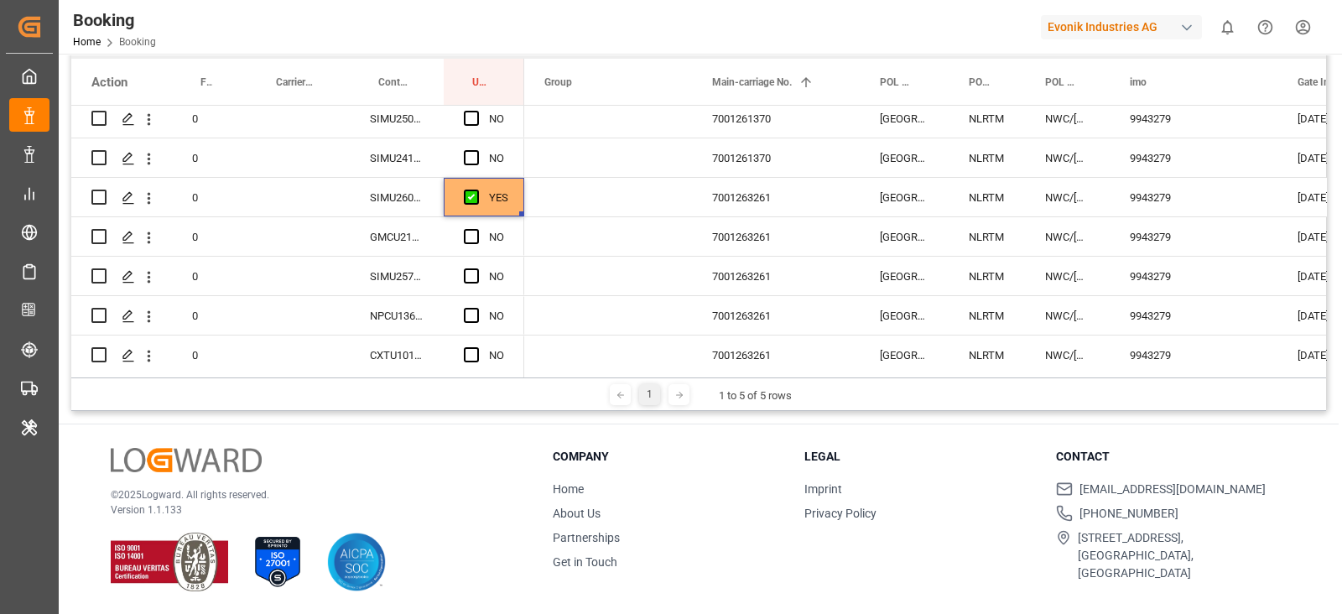
scroll to position [330, 0]
click at [382, 179] on div "SIMU2603617" at bounding box center [397, 193] width 94 height 39
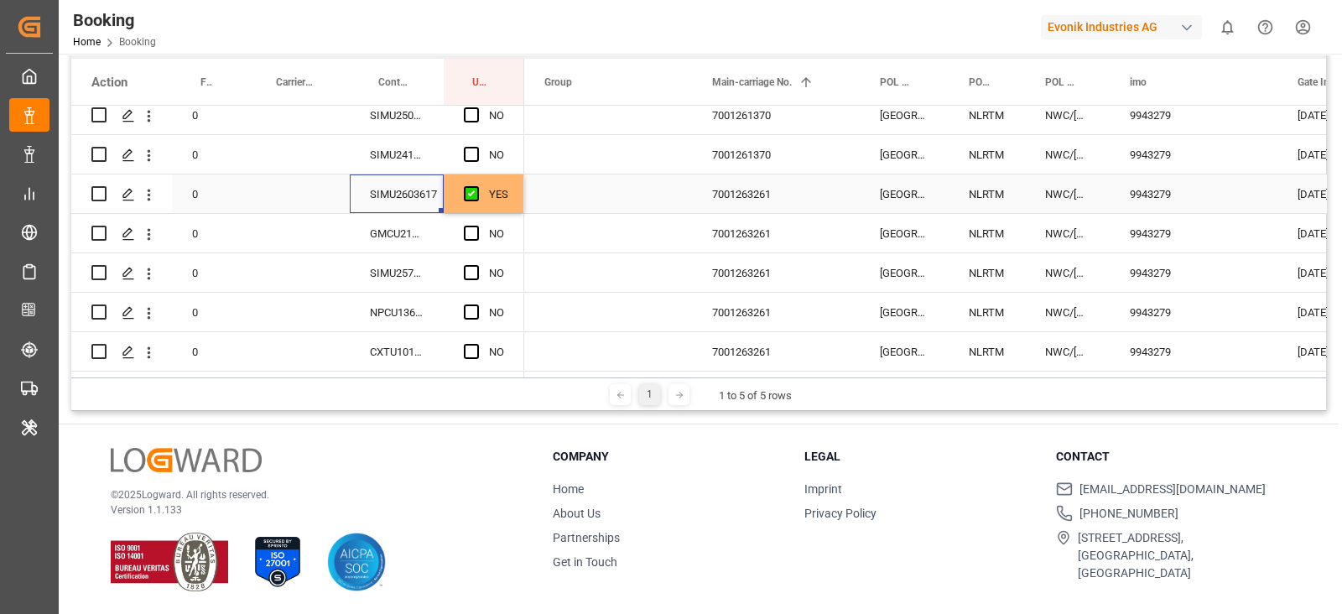
click at [382, 179] on div "SIMU2603617" at bounding box center [397, 193] width 94 height 39
click at [391, 267] on div "SIMU2578999" at bounding box center [397, 272] width 94 height 39
click at [399, 189] on div "SIMU2603617" at bounding box center [397, 193] width 94 height 39
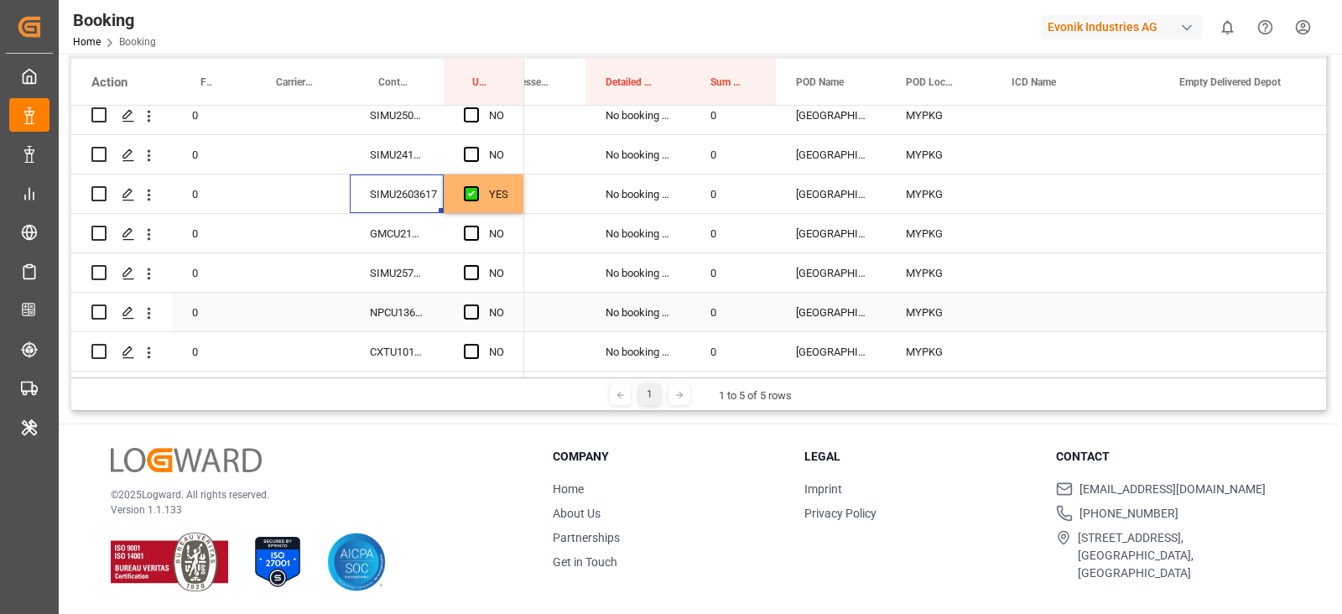
scroll to position [0, 969]
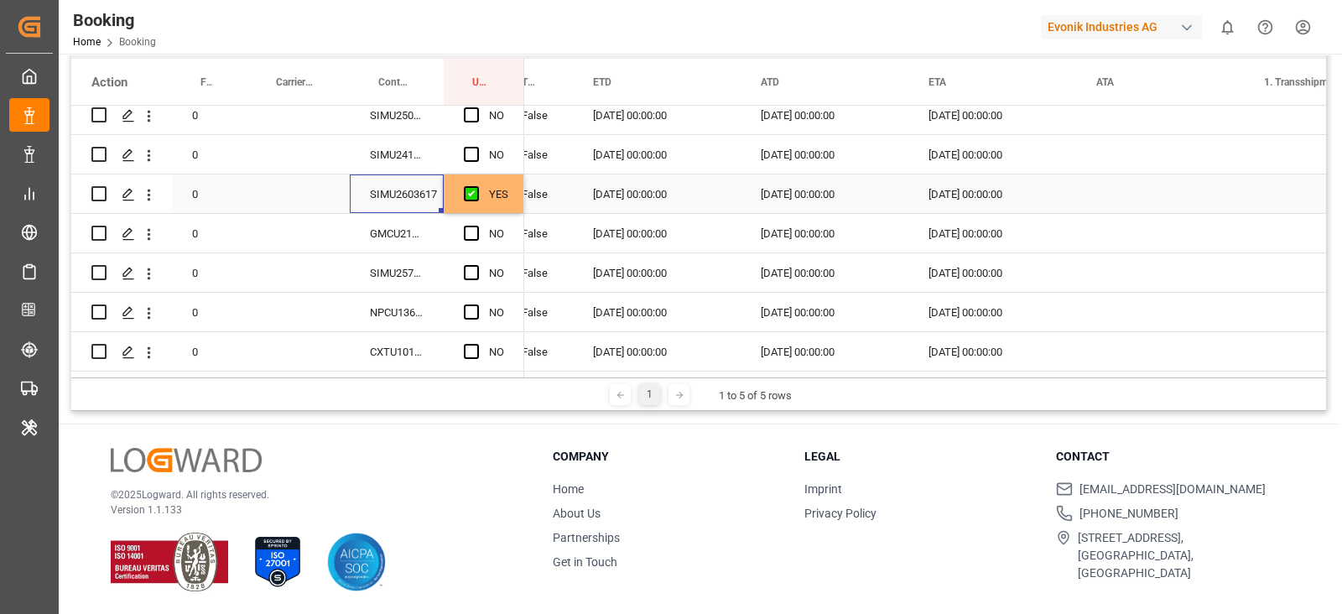
click at [972, 188] on div "13.10.2025 00:00:00" at bounding box center [992, 193] width 168 height 39
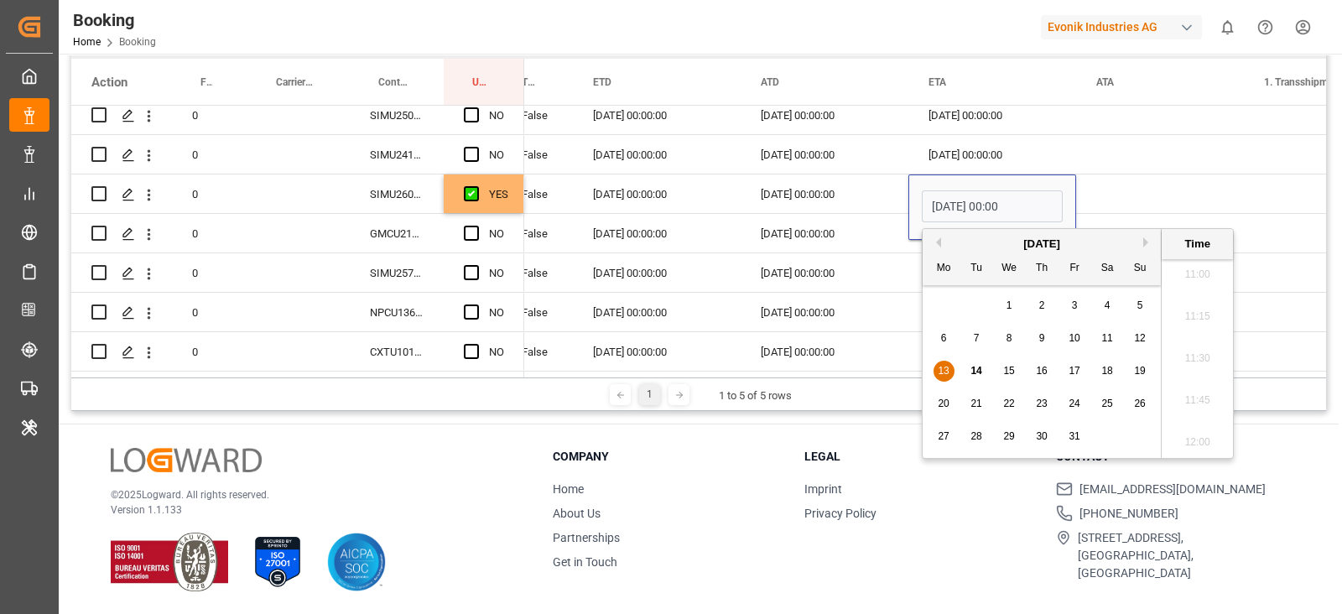
click at [974, 371] on span "14" at bounding box center [975, 371] width 11 height 12
type input "[DATE] 00:00"
click at [1132, 233] on div "October 2025 Mo Tu We Th Fr Sa Su" at bounding box center [1041, 257] width 238 height 56
click at [1104, 195] on div "Press SPACE to select this row." at bounding box center [1160, 193] width 168 height 39
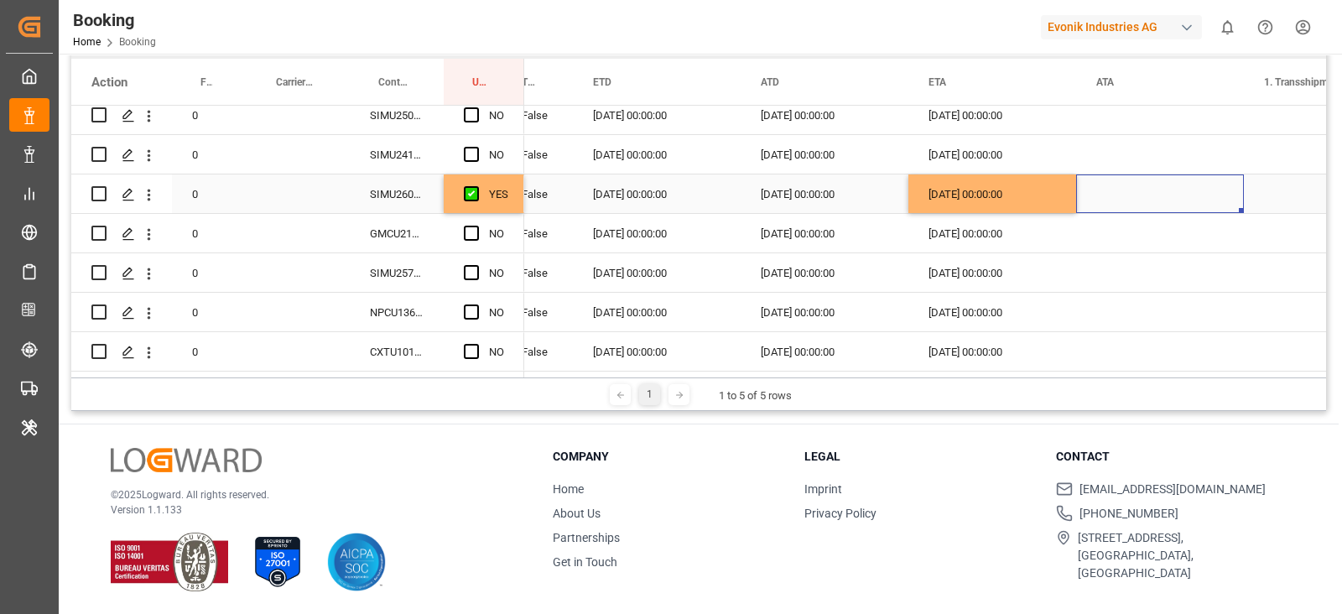
click at [1062, 197] on div "14.10.2025 00:00:00" at bounding box center [992, 193] width 168 height 39
drag, startPoint x: 1073, startPoint y: 204, endPoint x: 1037, endPoint y: 358, distance: 158.5
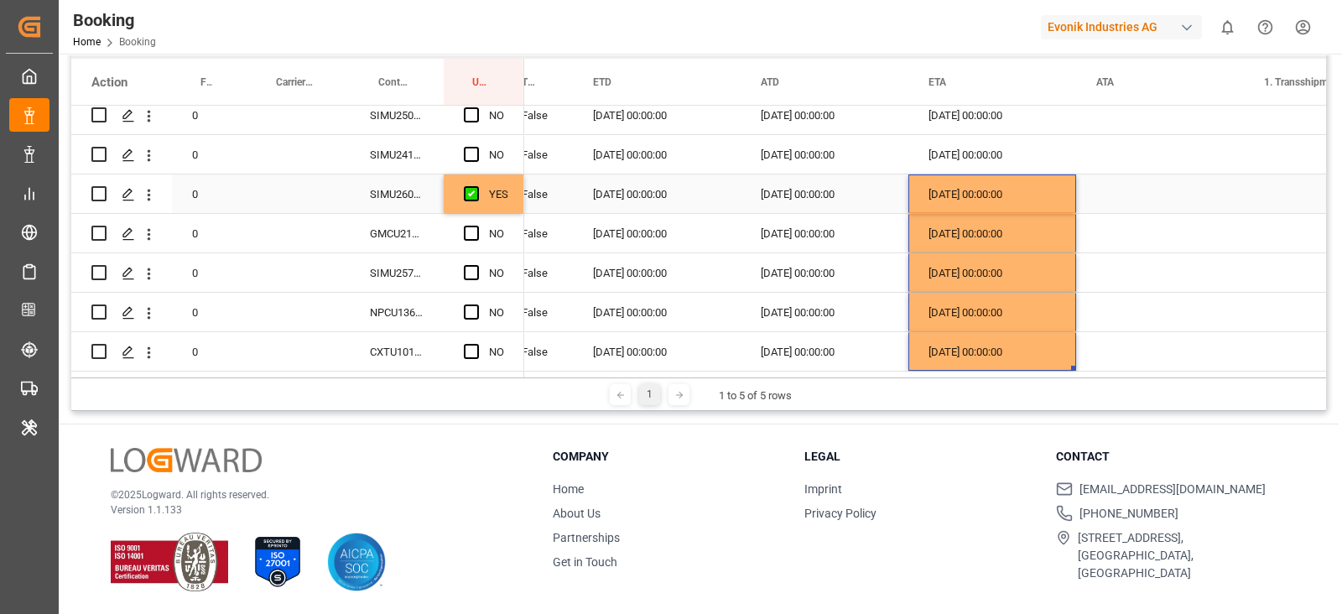
click at [496, 190] on div "YES" at bounding box center [498, 194] width 19 height 39
drag, startPoint x: 520, startPoint y: 205, endPoint x: 491, endPoint y: 358, distance: 155.4
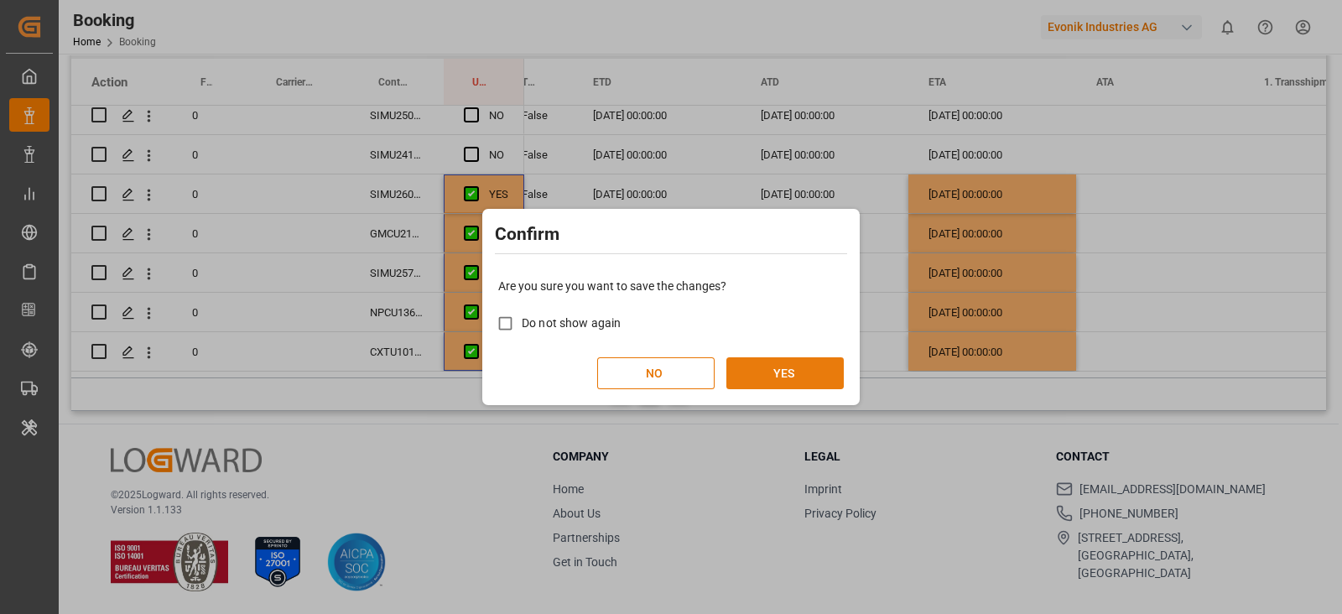
click at [771, 371] on button "YES" at bounding box center [784, 373] width 117 height 32
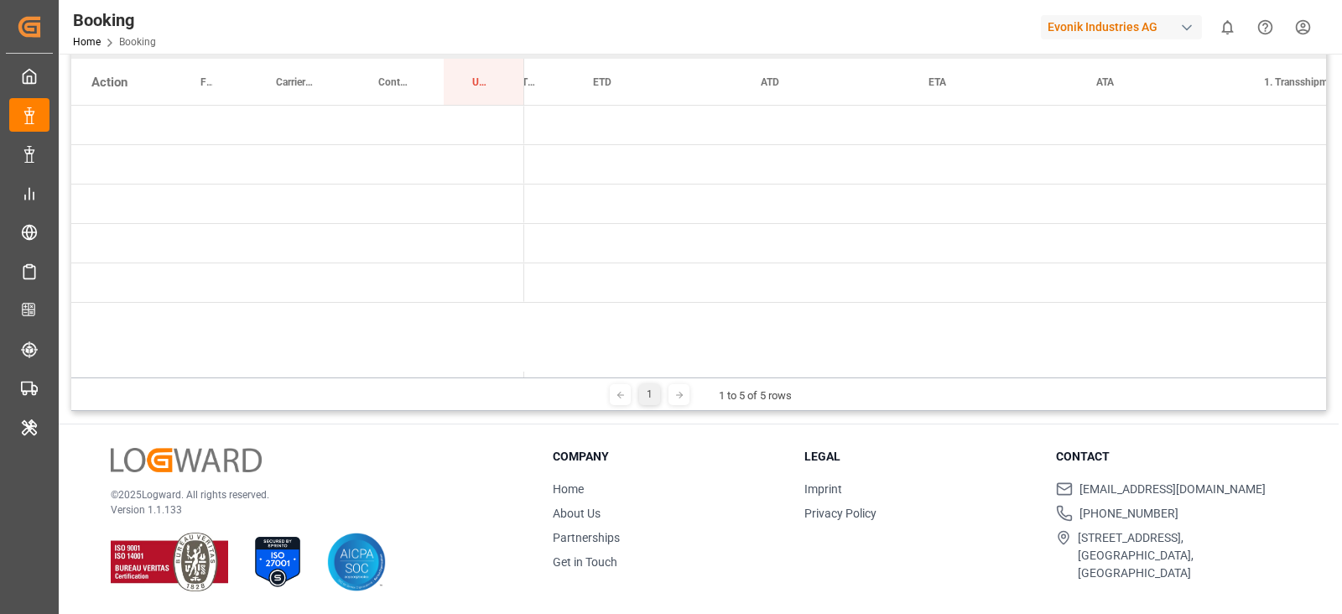
click at [621, 377] on div "1 1 to 5 of 5 rows" at bounding box center [698, 394] width 1254 height 34
drag, startPoint x: 621, startPoint y: 371, endPoint x: 417, endPoint y: 356, distance: 204.3
click at [417, 356] on div "Action Freight Forwarder's Reference No. Carrier Booking No. Container No." at bounding box center [698, 218] width 1254 height 319
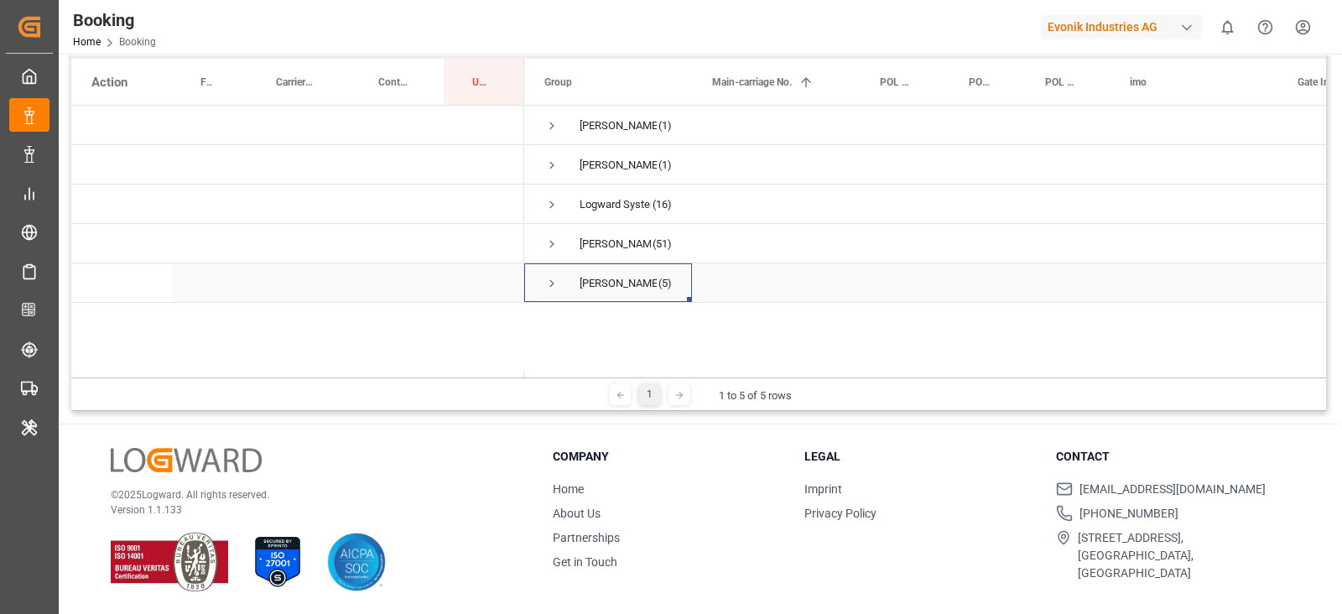
click at [559, 297] on span "Vipul Benurkar (5)" at bounding box center [607, 282] width 127 height 37
click at [534, 289] on div "Vipul Benurkar (5)" at bounding box center [608, 282] width 168 height 39
click at [538, 293] on div "Vipul Benurkar (5)" at bounding box center [608, 282] width 168 height 39
click at [538, 299] on div "Vipul Benurkar (5)" at bounding box center [608, 282] width 168 height 39
click at [549, 287] on span "Press SPACE to select this row." at bounding box center [551, 283] width 15 height 15
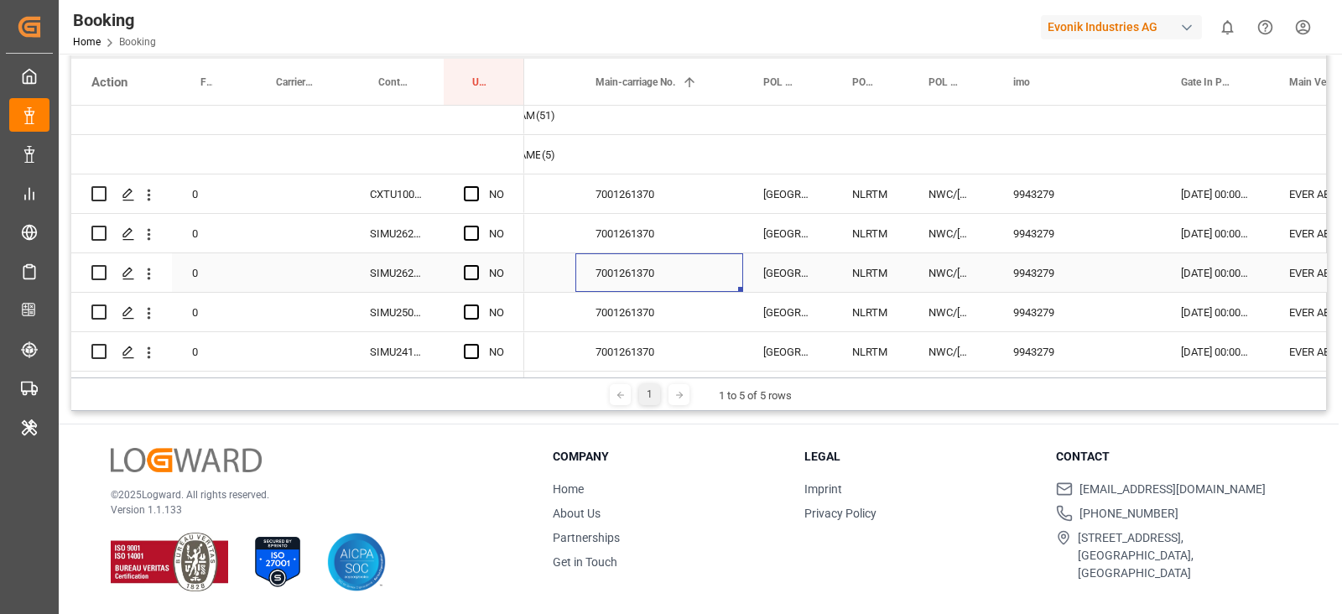
click at [624, 253] on div "7001261370" at bounding box center [659, 272] width 168 height 39
click at [408, 199] on div "CXTU1001344" at bounding box center [397, 193] width 94 height 39
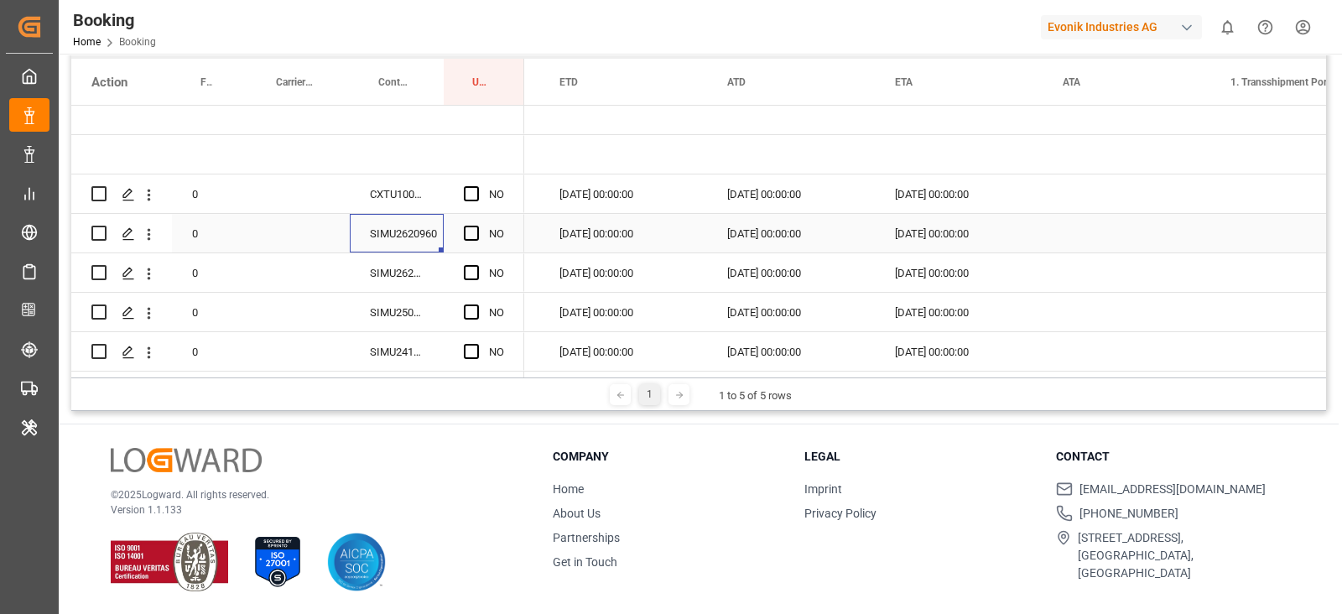
click at [398, 225] on div "SIMU2620960" at bounding box center [397, 233] width 94 height 39
click at [350, 267] on div "SIMU2625489" at bounding box center [397, 272] width 94 height 39
click at [982, 203] on div "13.10.2025 00:00:00" at bounding box center [959, 193] width 168 height 39
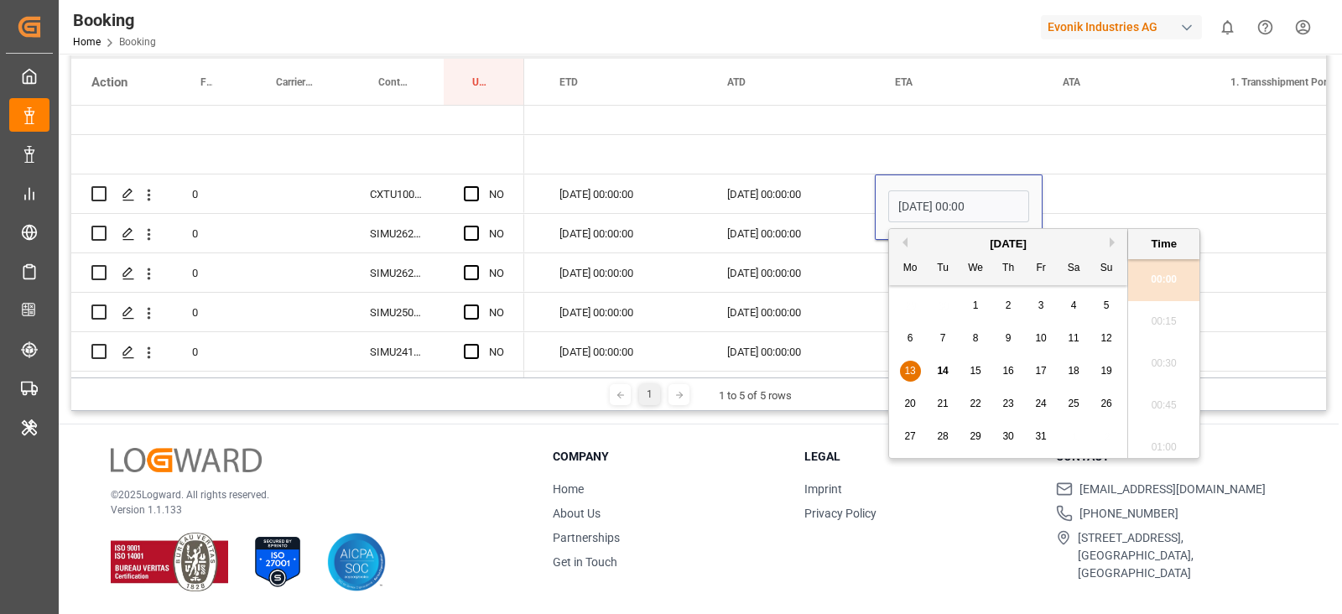
drag, startPoint x: 937, startPoint y: 371, endPoint x: 954, endPoint y: 364, distance: 18.8
click at [938, 371] on span "14" at bounding box center [942, 371] width 11 height 12
type input "14.10.2025 00:00"
click at [1101, 214] on div "Press SPACE to select this row." at bounding box center [1126, 233] width 168 height 39
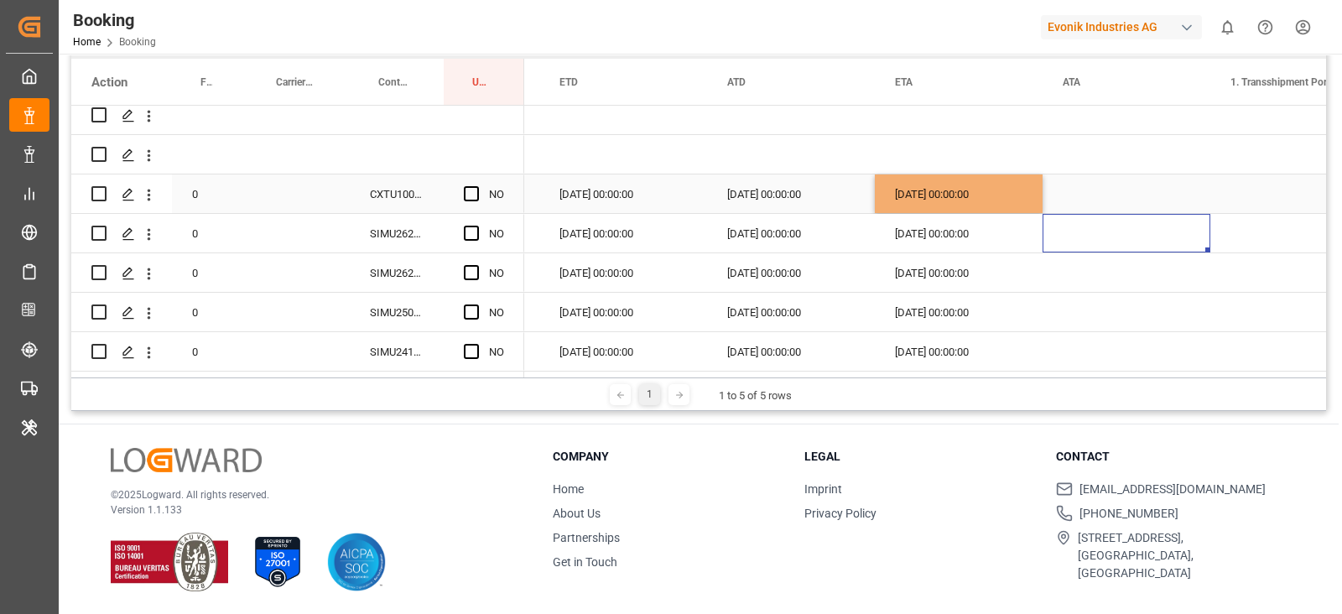
click at [1024, 195] on div "14.10.2025 00:00:00" at bounding box center [959, 193] width 168 height 39
drag, startPoint x: 1039, startPoint y: 205, endPoint x: 1032, endPoint y: 377, distance: 172.0
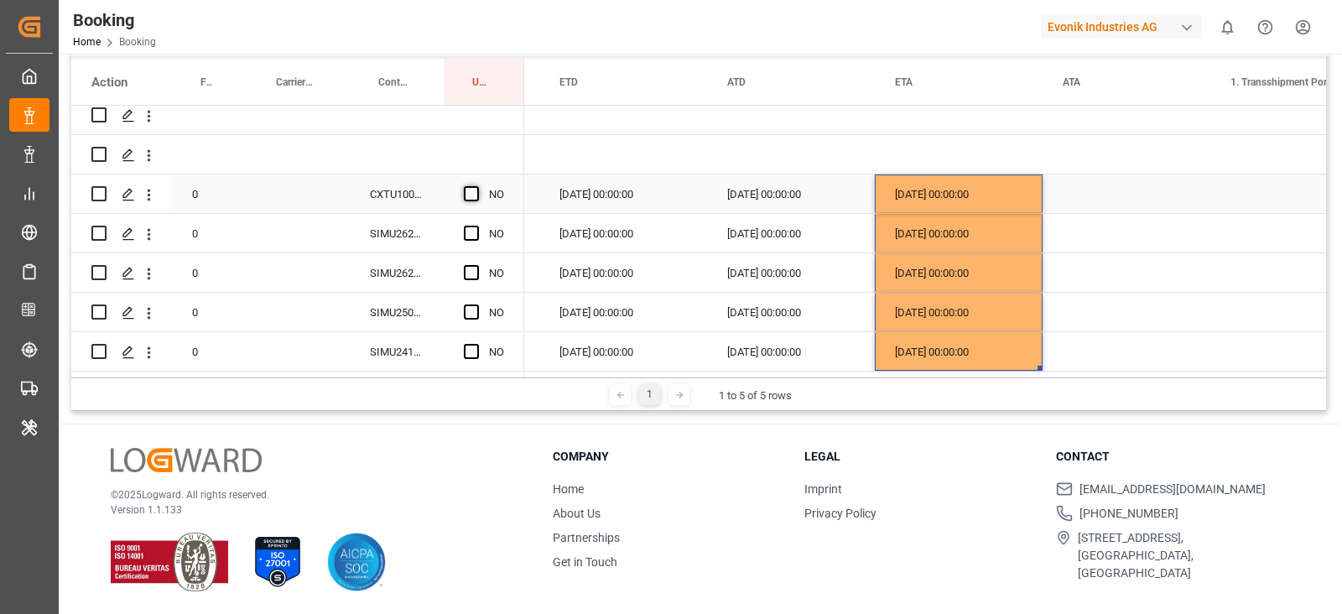
click at [475, 190] on span "Press SPACE to select this row." at bounding box center [471, 193] width 15 height 15
click at [476, 186] on input "Press SPACE to select this row." at bounding box center [476, 186] width 0 height 0
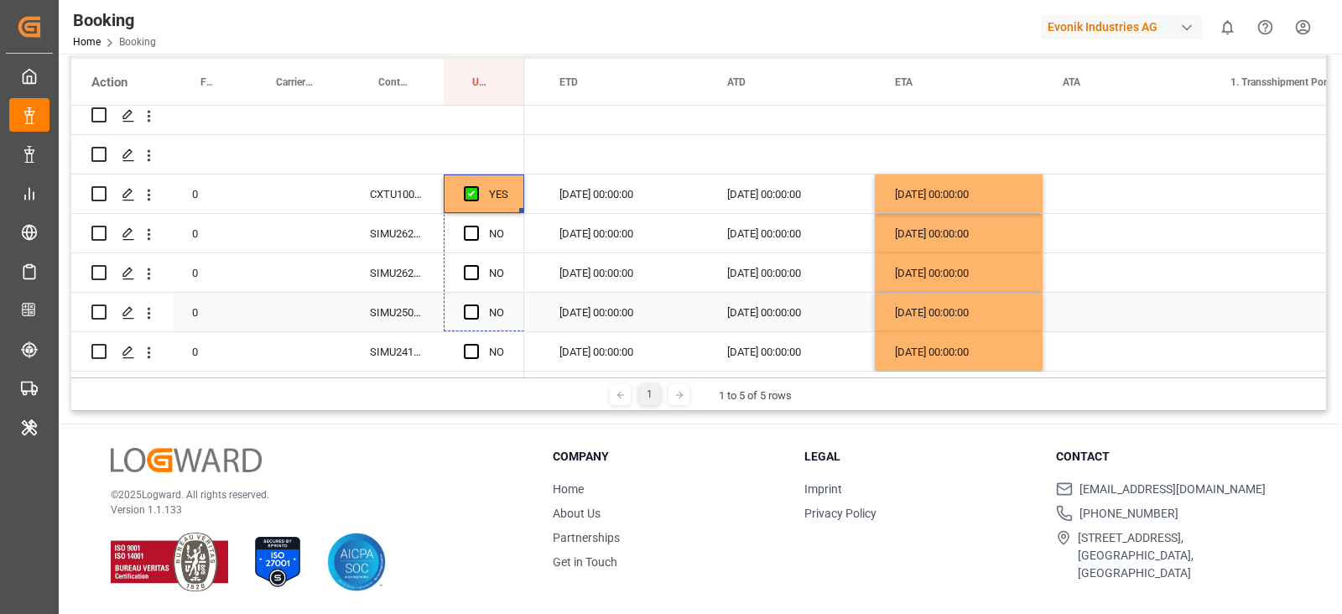
drag, startPoint x: 519, startPoint y: 205, endPoint x: 516, endPoint y: 412, distance: 206.3
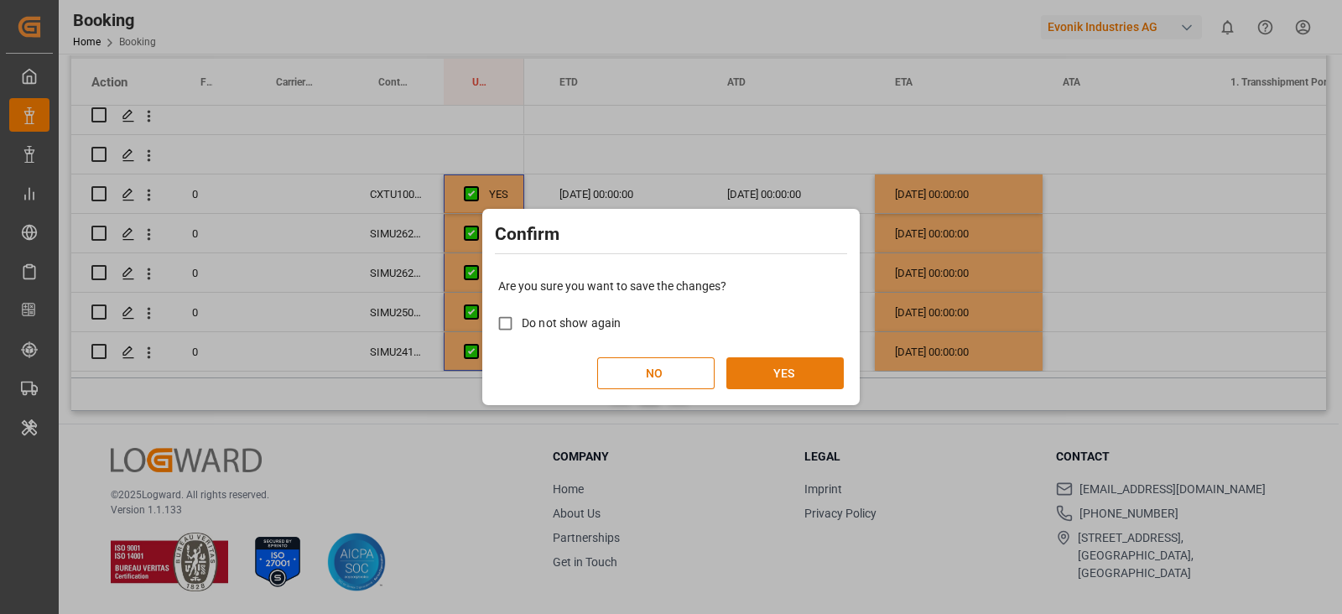
click at [826, 376] on button "YES" at bounding box center [784, 373] width 117 height 32
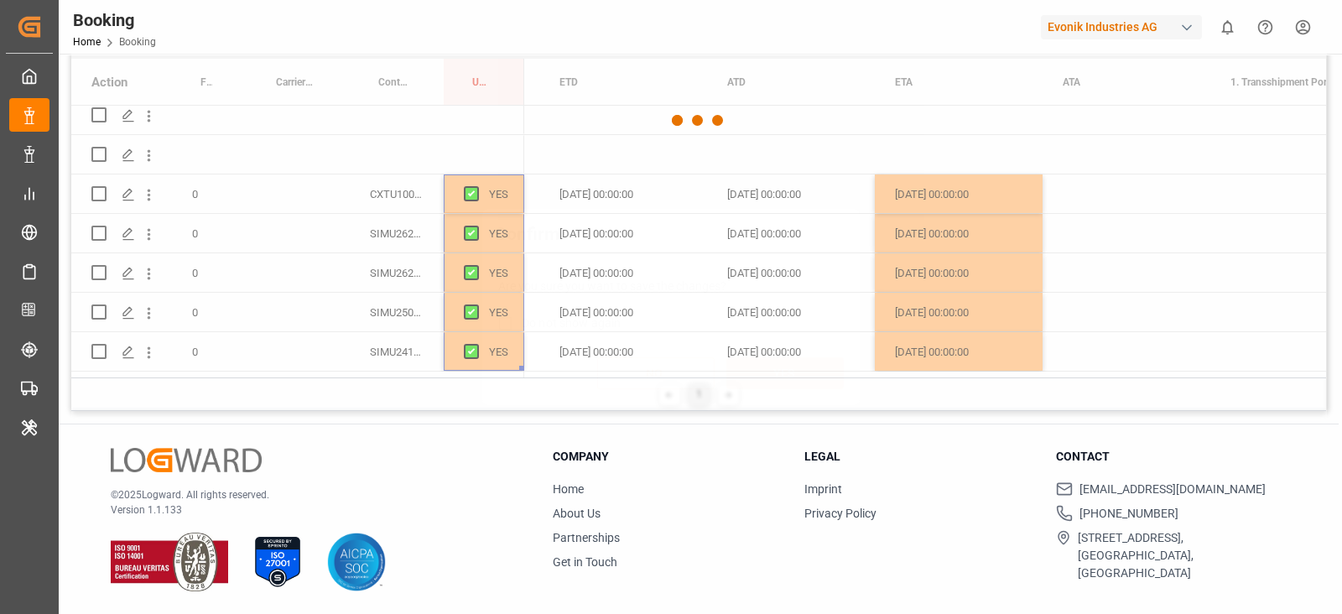
click at [826, 376] on button "YES" at bounding box center [784, 373] width 117 height 32
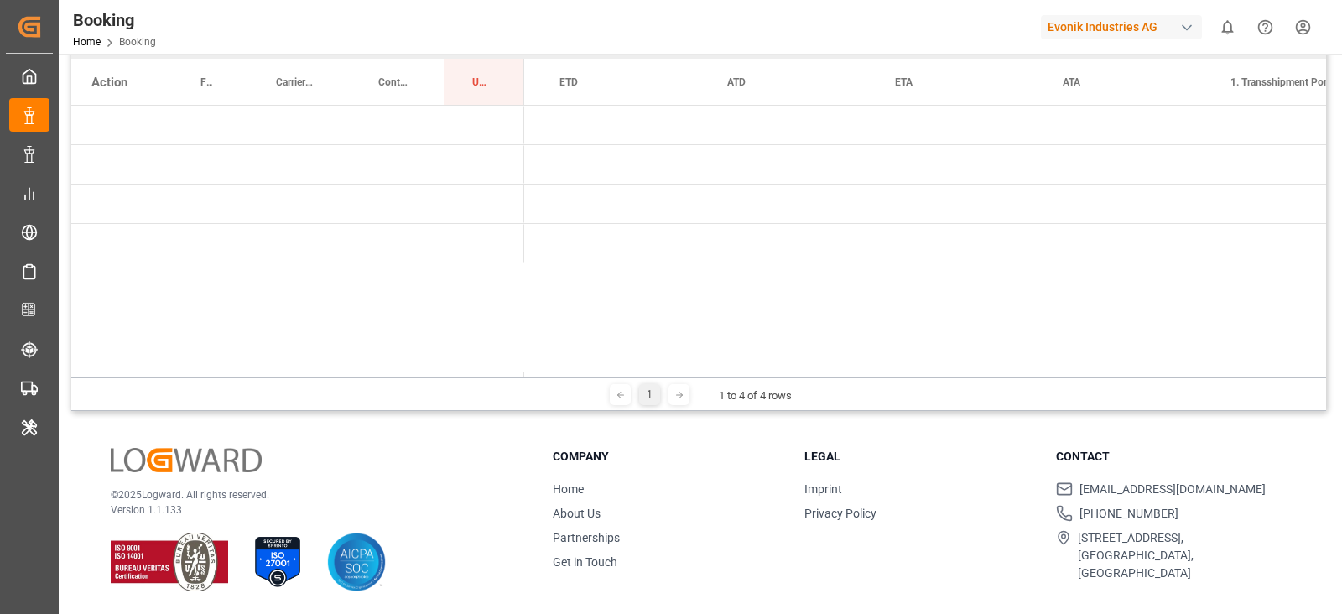
scroll to position [0, 1597]
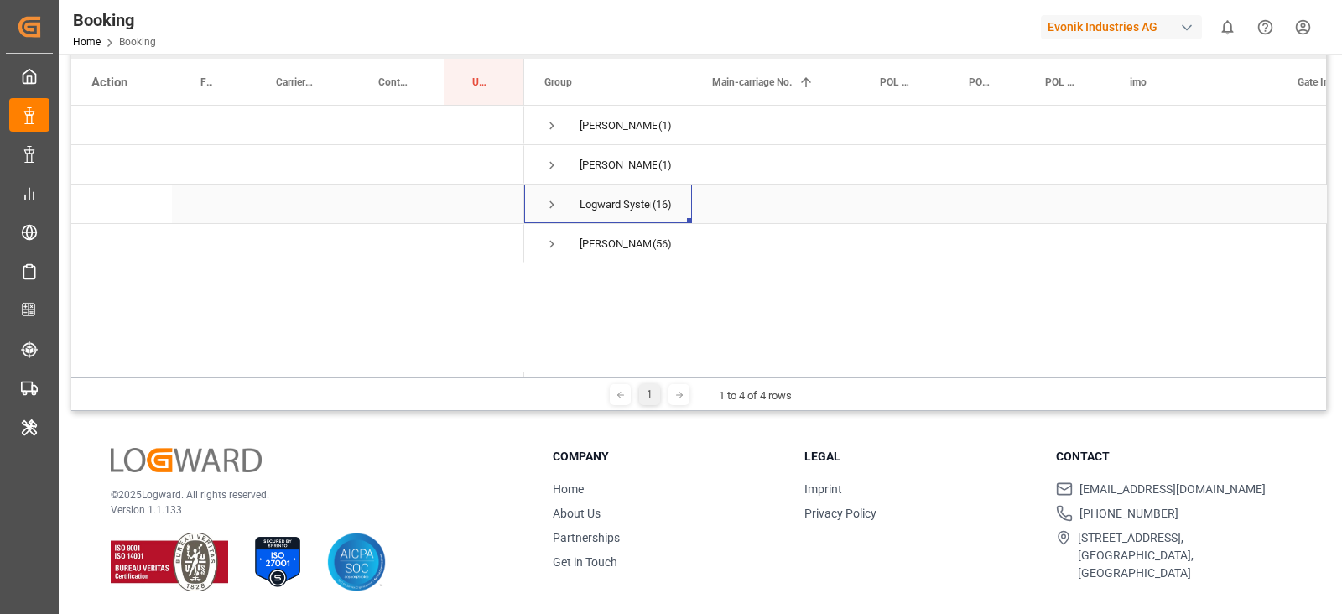
click at [555, 207] on span "Press SPACE to select this row." at bounding box center [551, 204] width 15 height 15
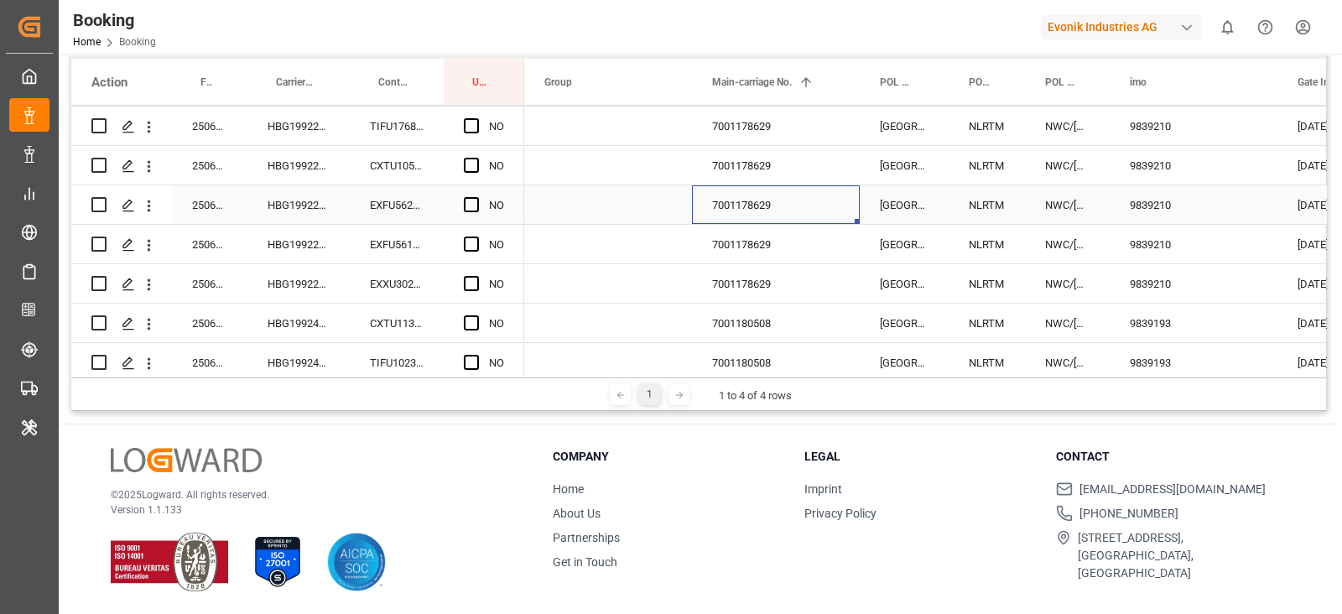
click at [739, 212] on div "7001178629" at bounding box center [776, 204] width 168 height 39
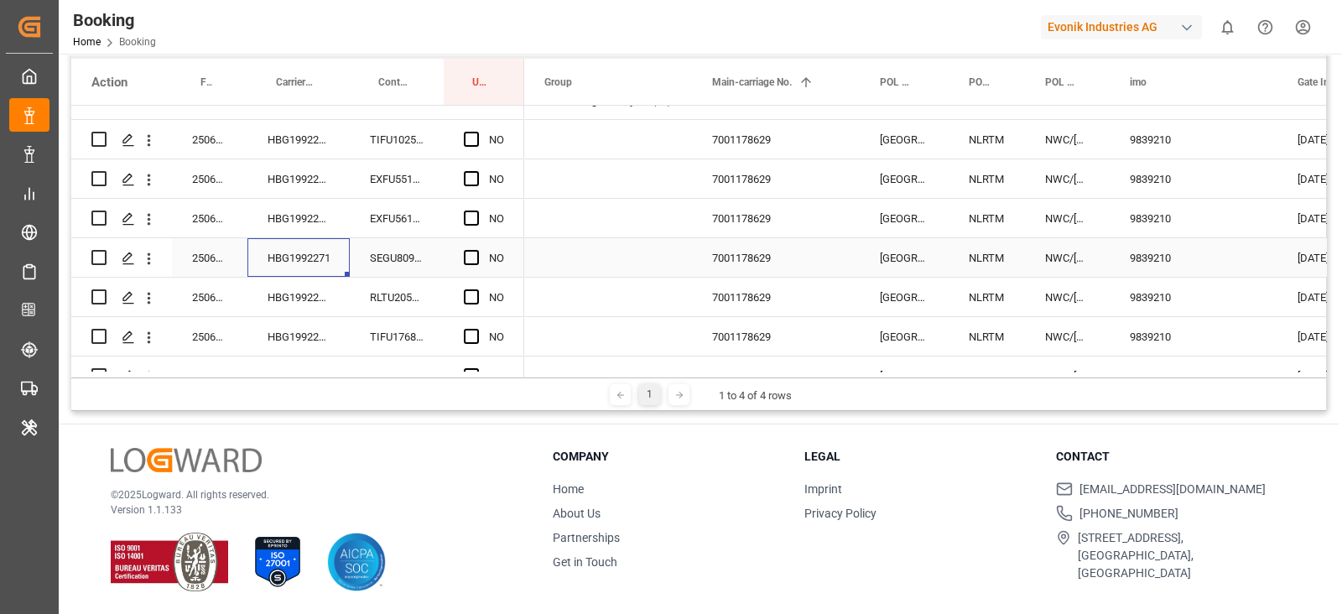
click at [299, 238] on div "HBG1992271" at bounding box center [298, 257] width 102 height 39
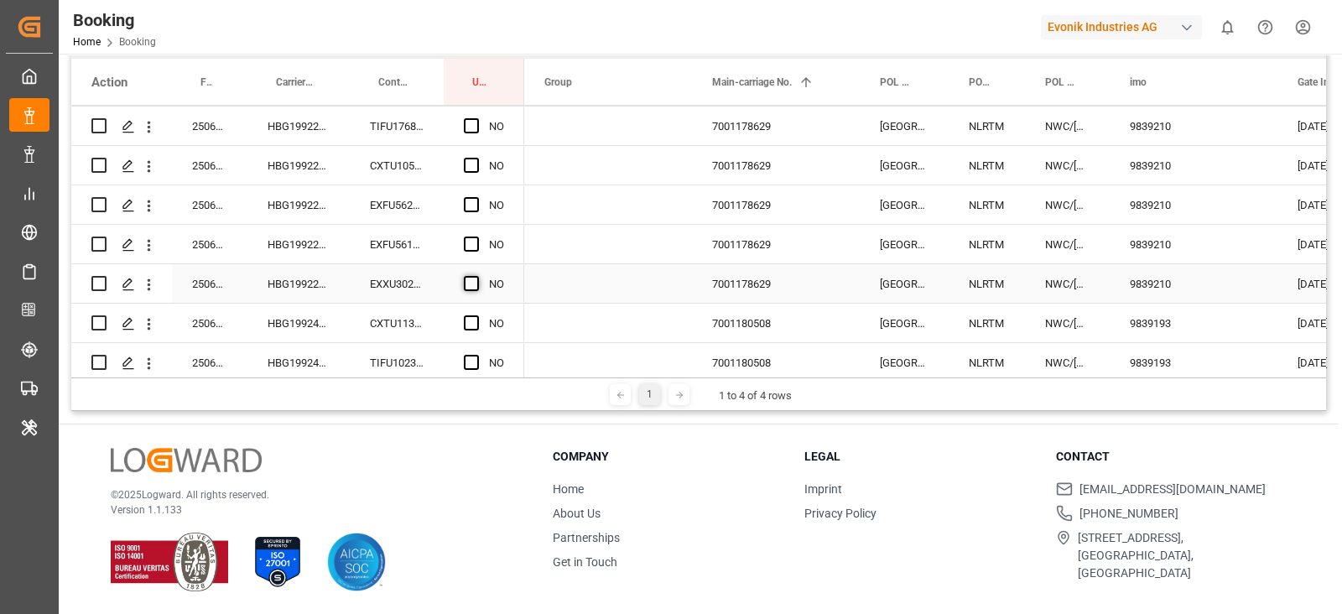
click at [477, 278] on span "Press SPACE to select this row." at bounding box center [471, 283] width 15 height 15
click at [476, 276] on input "Press SPACE to select this row." at bounding box center [476, 276] width 0 height 0
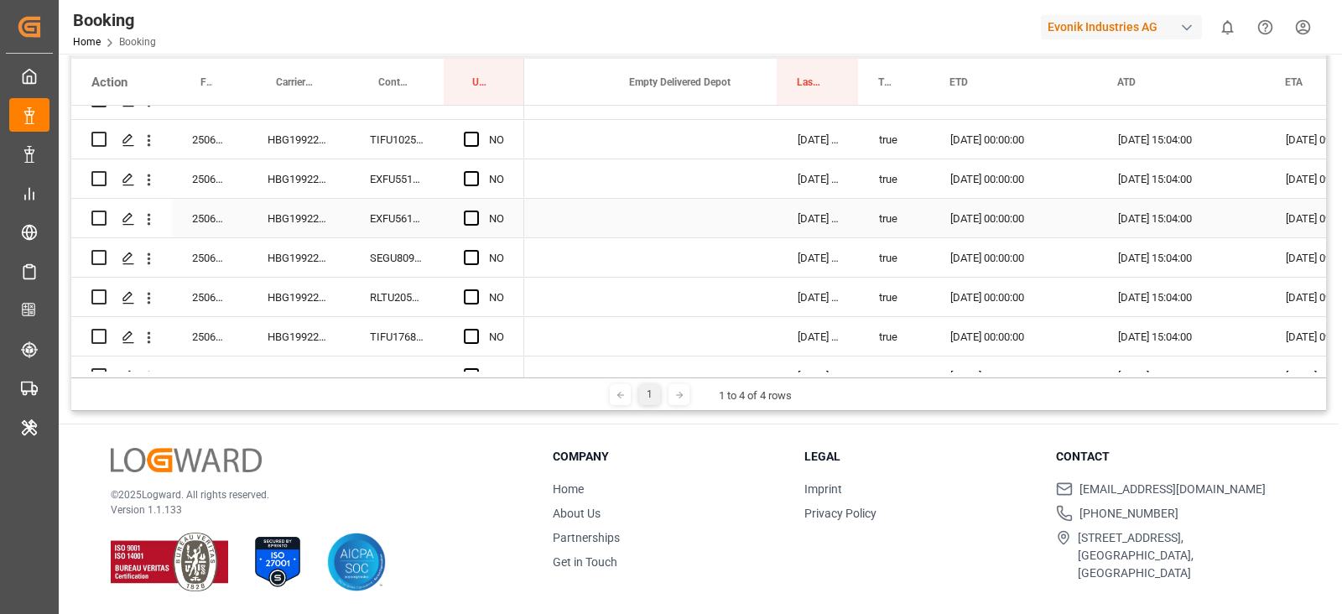
scroll to position [0, 1787]
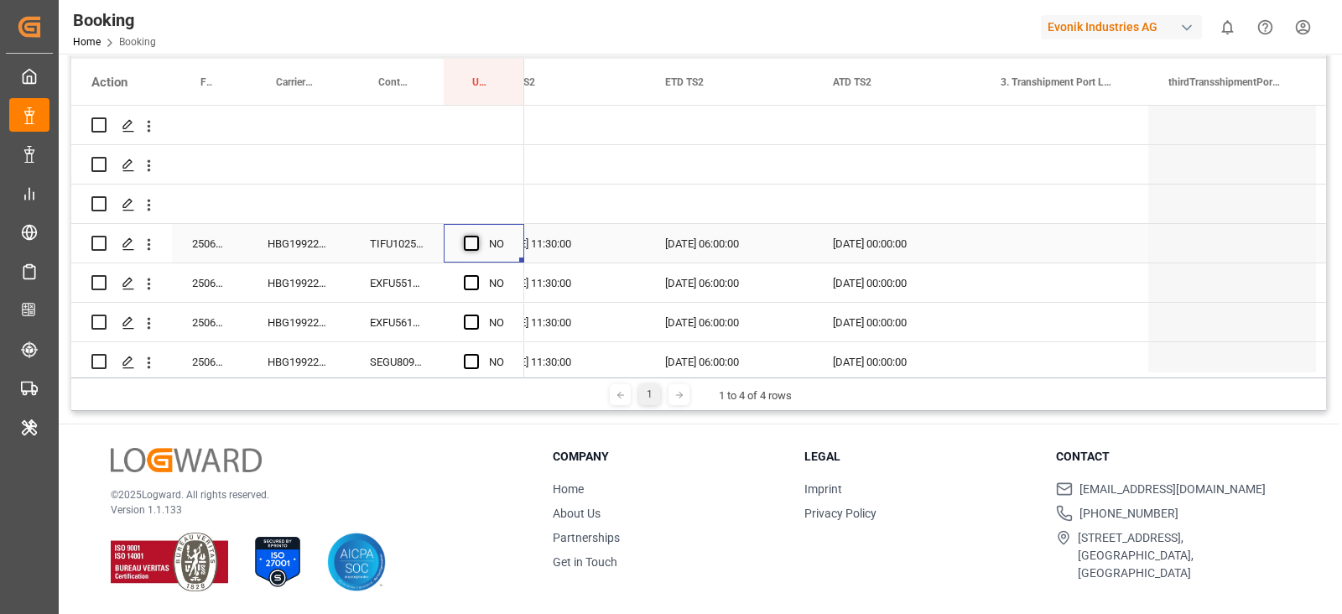
click at [478, 236] on span "Press SPACE to select this row." at bounding box center [471, 243] width 15 height 15
click at [476, 236] on input "Press SPACE to select this row." at bounding box center [476, 236] width 0 height 0
click at [520, 258] on div "Press SPACE to select this row." at bounding box center [521, 259] width 5 height 5
drag, startPoint x: 520, startPoint y: 258, endPoint x: 513, endPoint y: 287, distance: 29.3
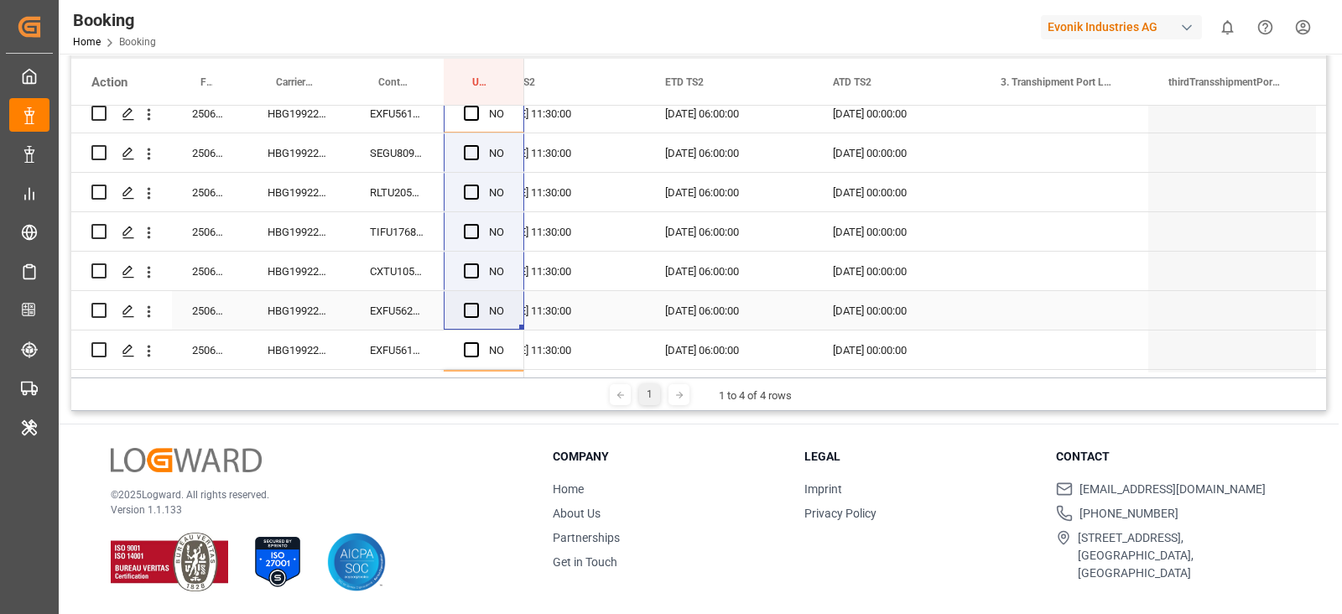
drag, startPoint x: 513, startPoint y: 287, endPoint x: 495, endPoint y: 277, distance: 21.0
click at [496, 281] on div "250607871597 HBG1992271 TIFU1025389 YES" at bounding box center [297, 291] width 453 height 788
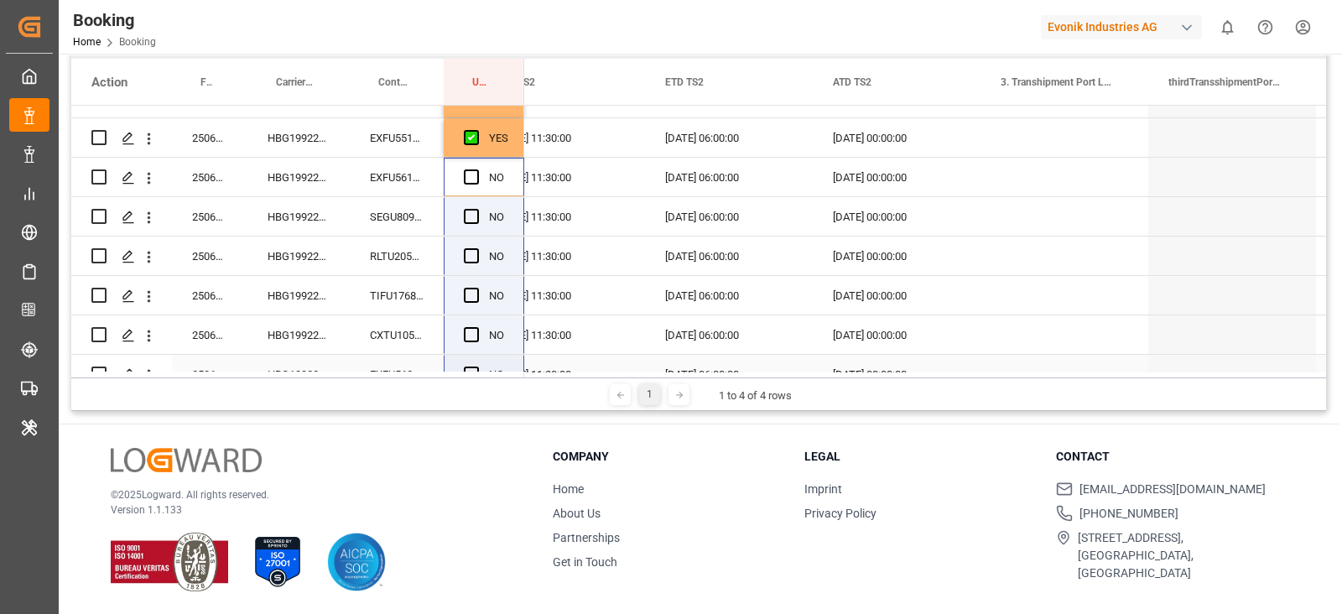
scroll to position [104, 0]
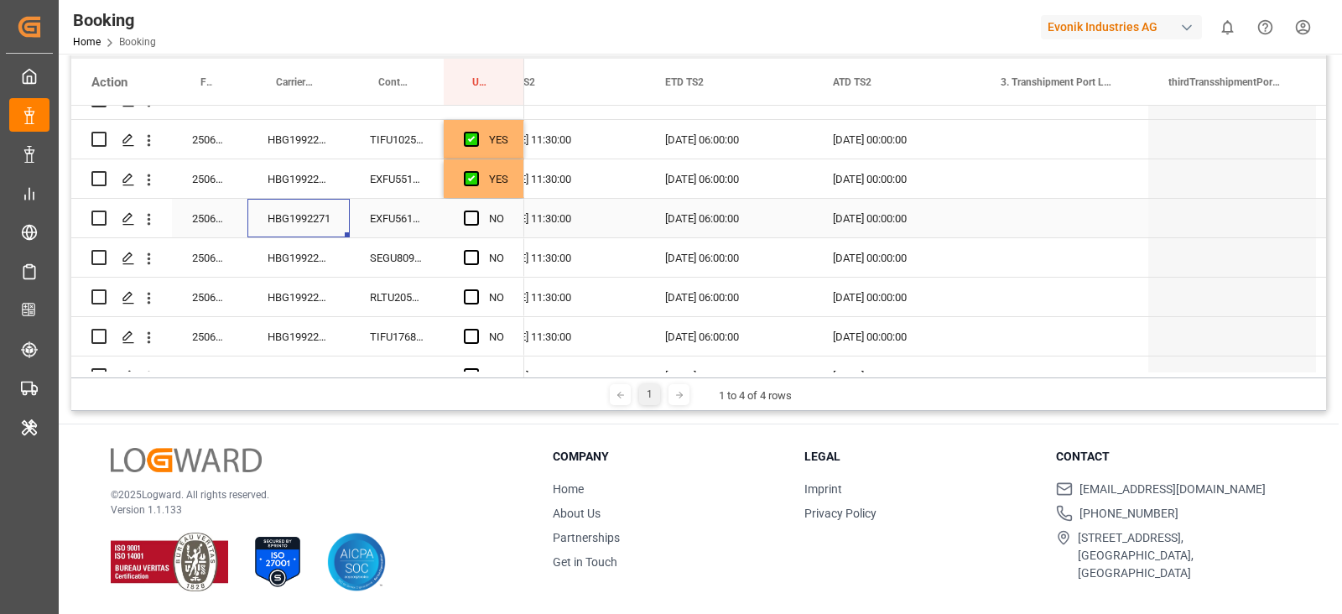
click at [304, 223] on div "HBG1992271" at bounding box center [298, 218] width 102 height 39
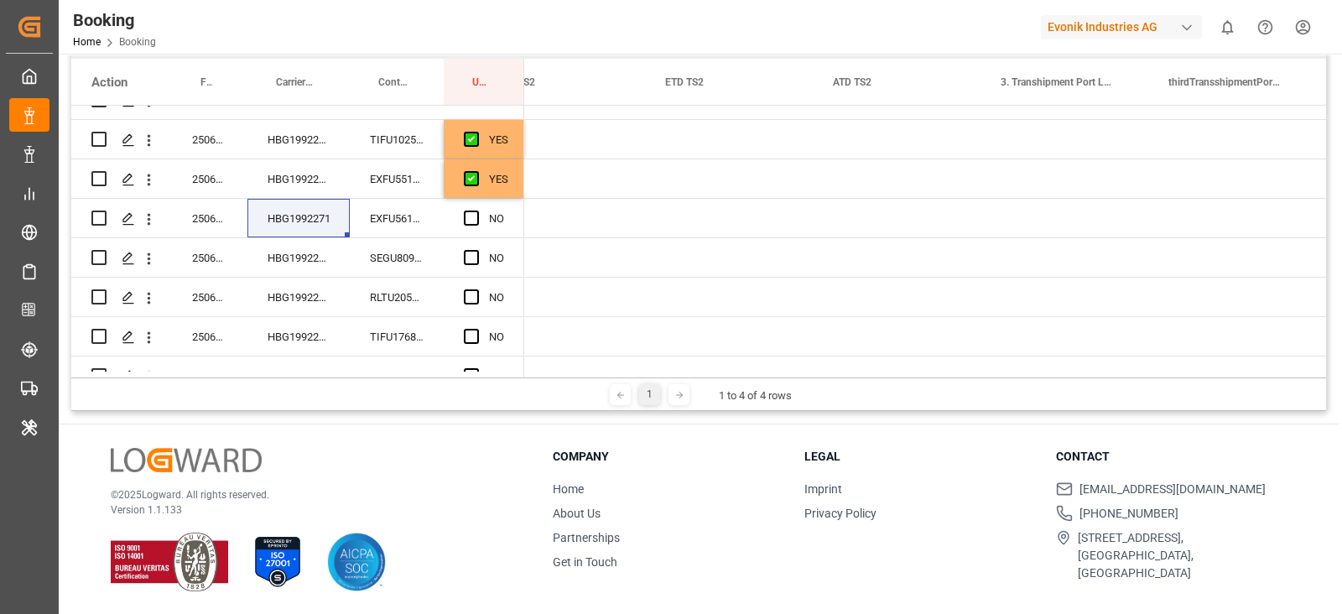
scroll to position [0, 4485]
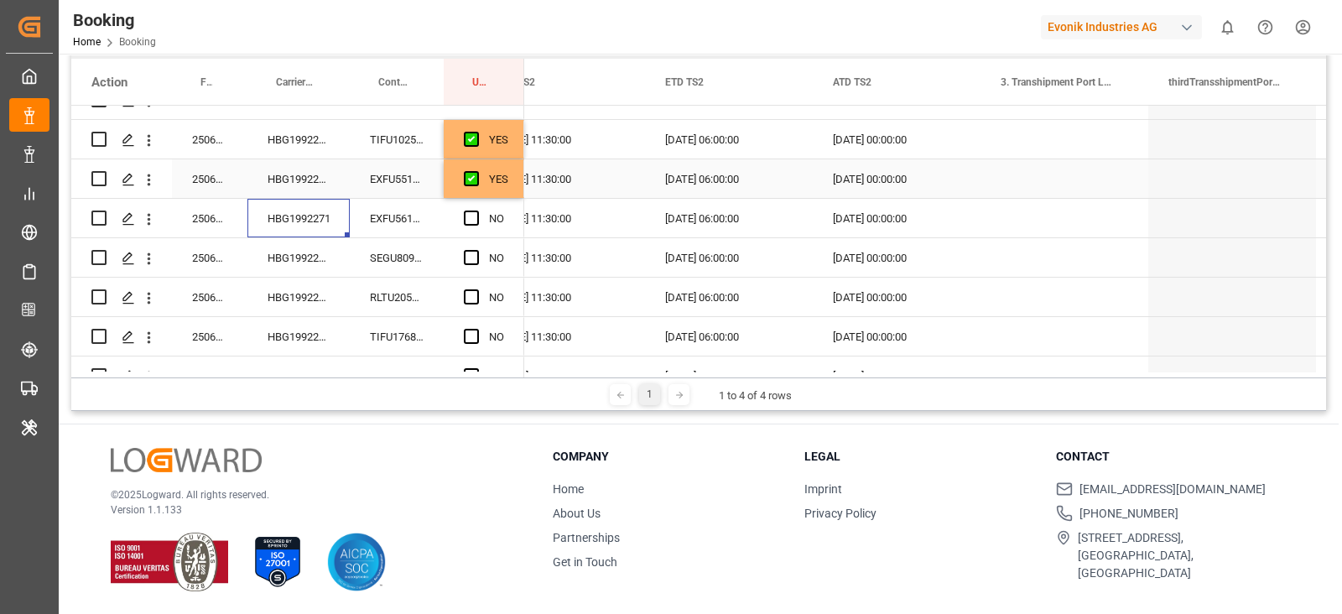
click at [486, 182] on div "Press SPACE to select this row." at bounding box center [476, 179] width 25 height 39
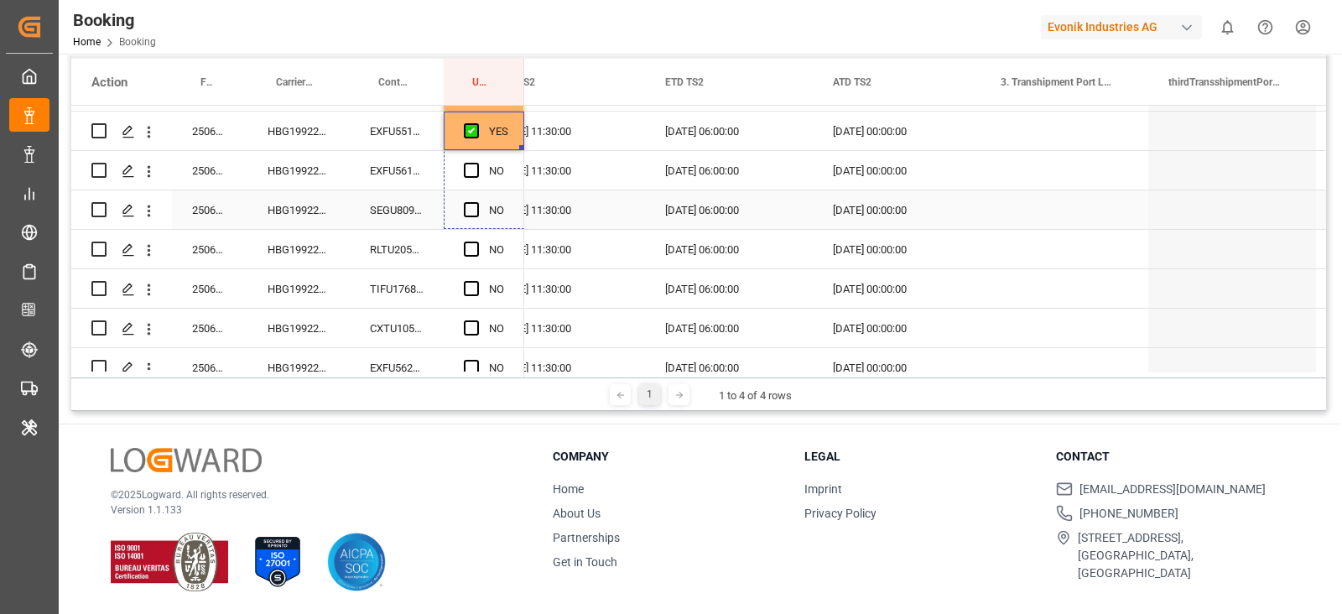
drag, startPoint x: 521, startPoint y: 193, endPoint x: 503, endPoint y: 242, distance: 51.7
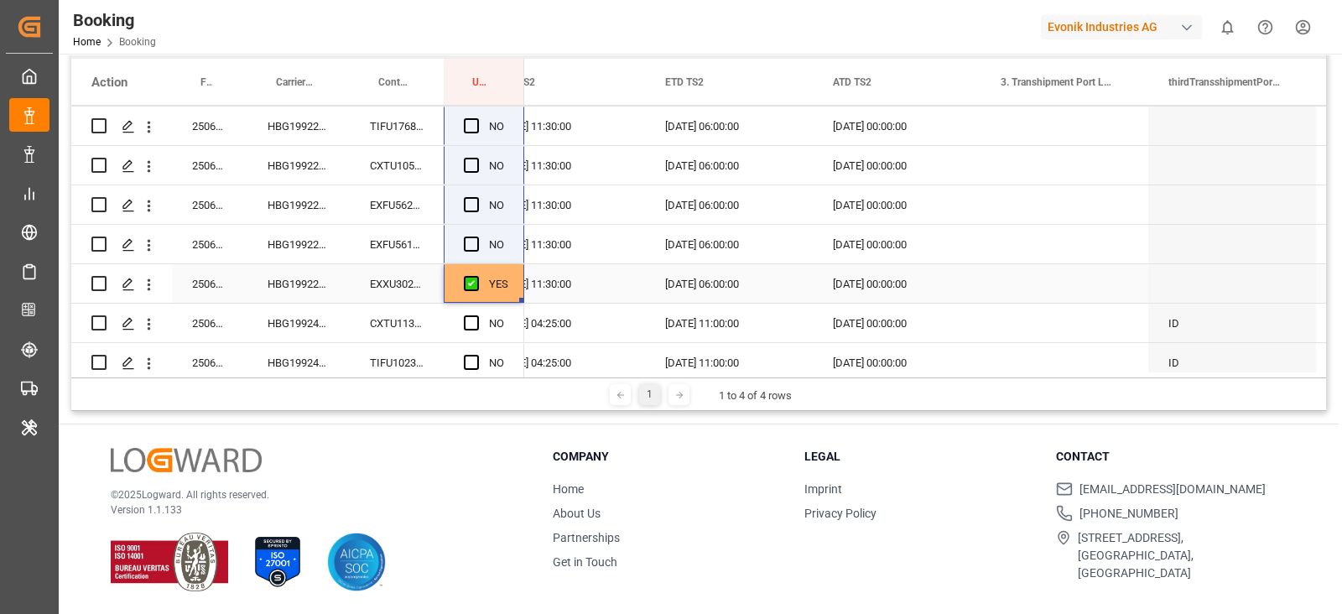
drag, startPoint x: 502, startPoint y: 242, endPoint x: 480, endPoint y: 257, distance: 27.0
click at [480, 269] on div "250607871597 HBG1992271 TIFU1025389 YES" at bounding box center [297, 185] width 453 height 788
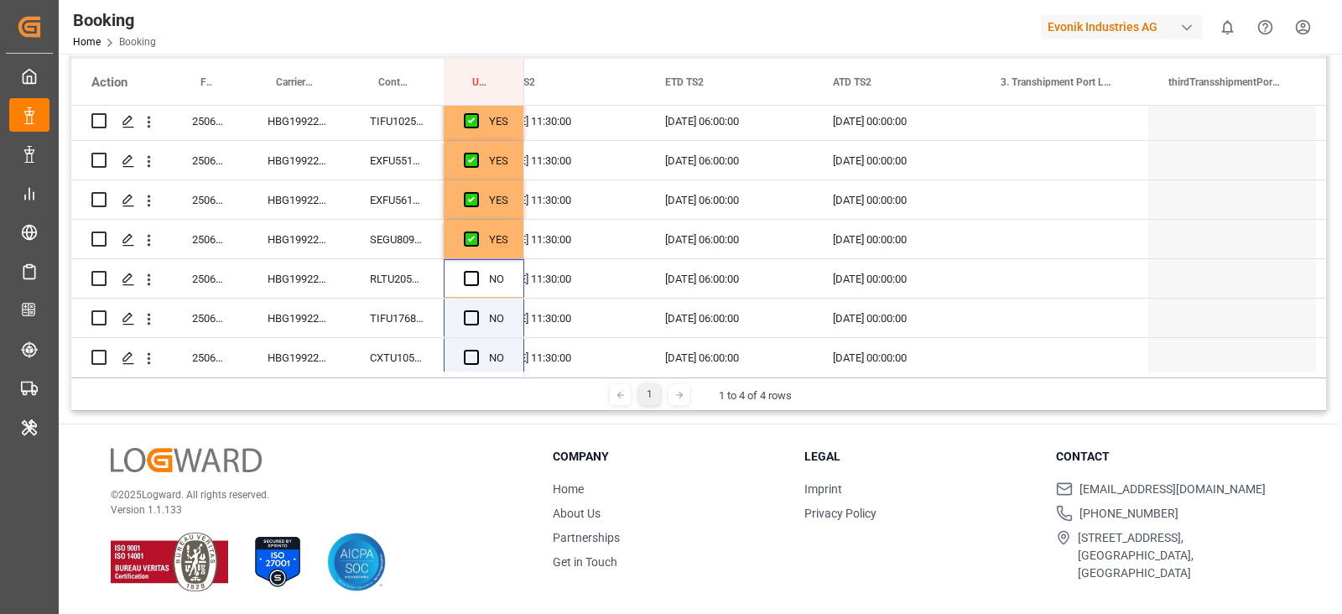
scroll to position [104, 0]
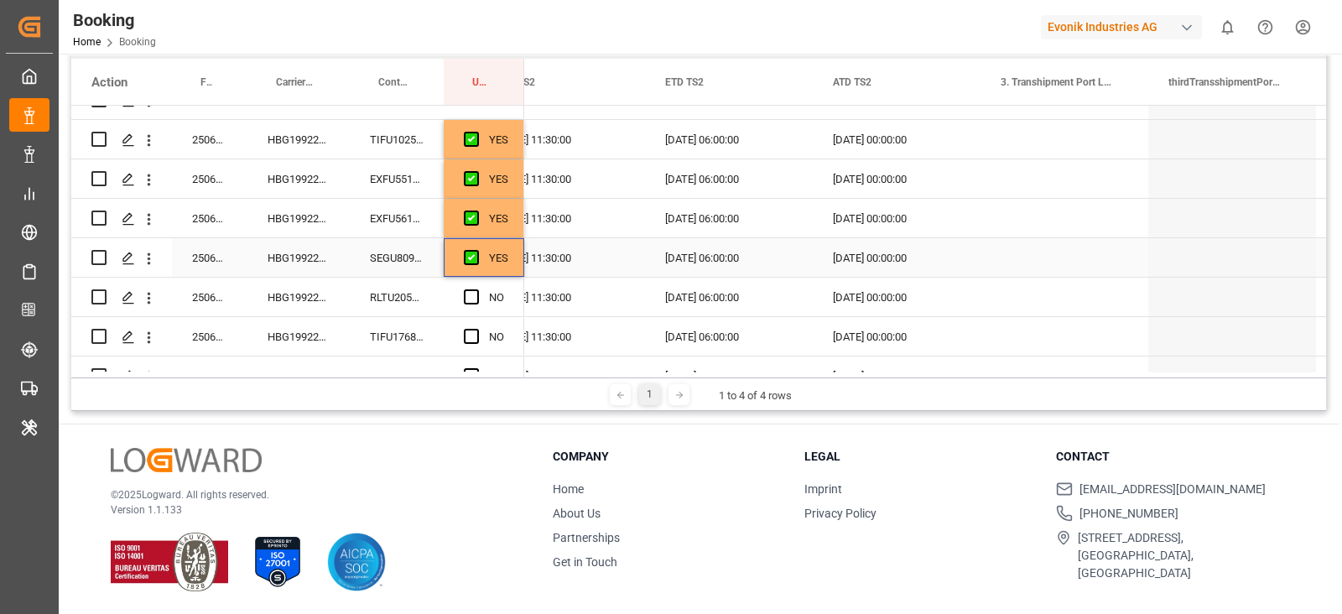
click at [496, 241] on div "YES" at bounding box center [498, 258] width 19 height 39
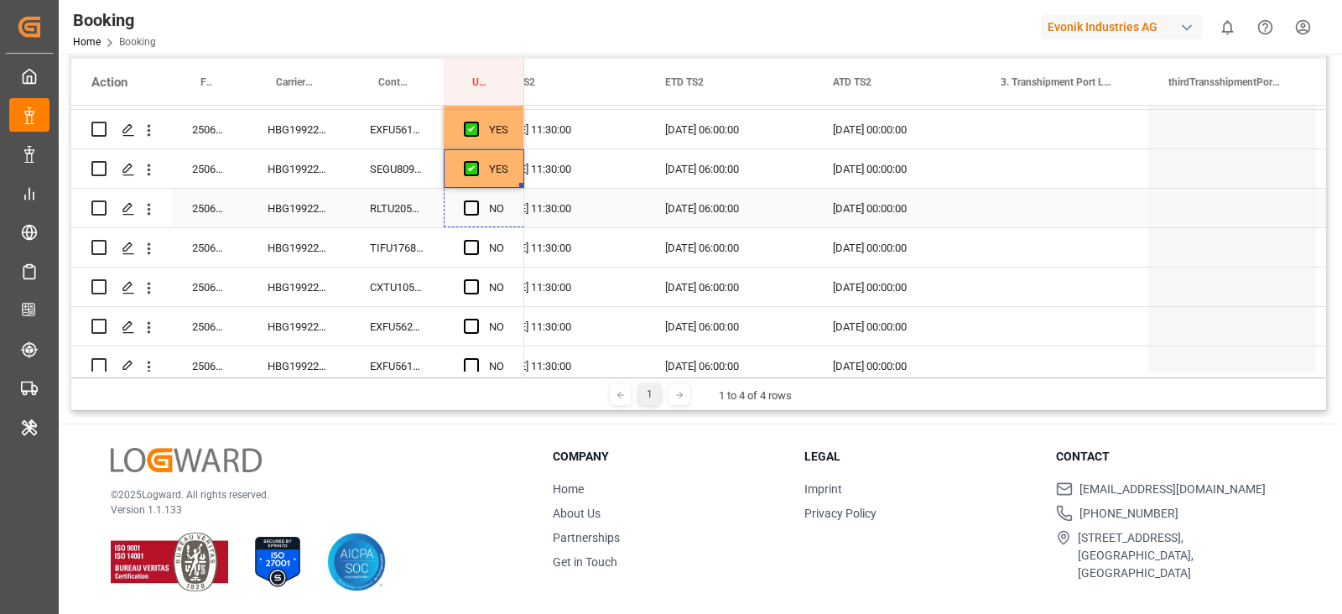
scroll to position [314, 0]
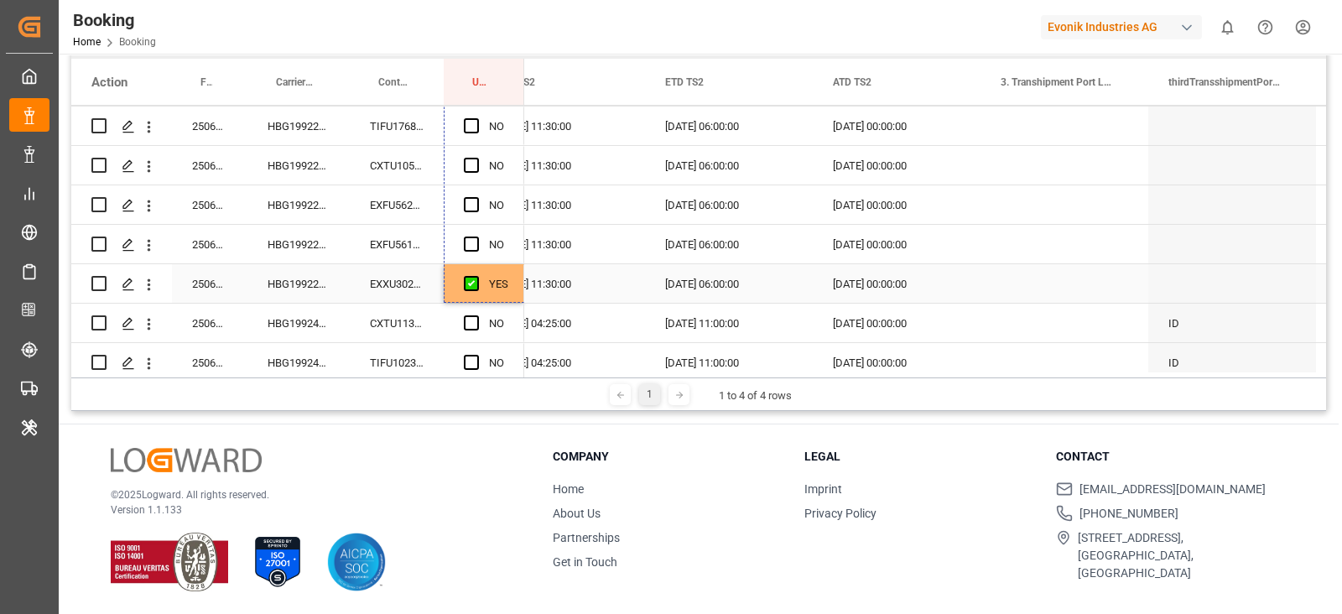
drag, startPoint x: 521, startPoint y: 274, endPoint x: 503, endPoint y: 270, distance: 18.1
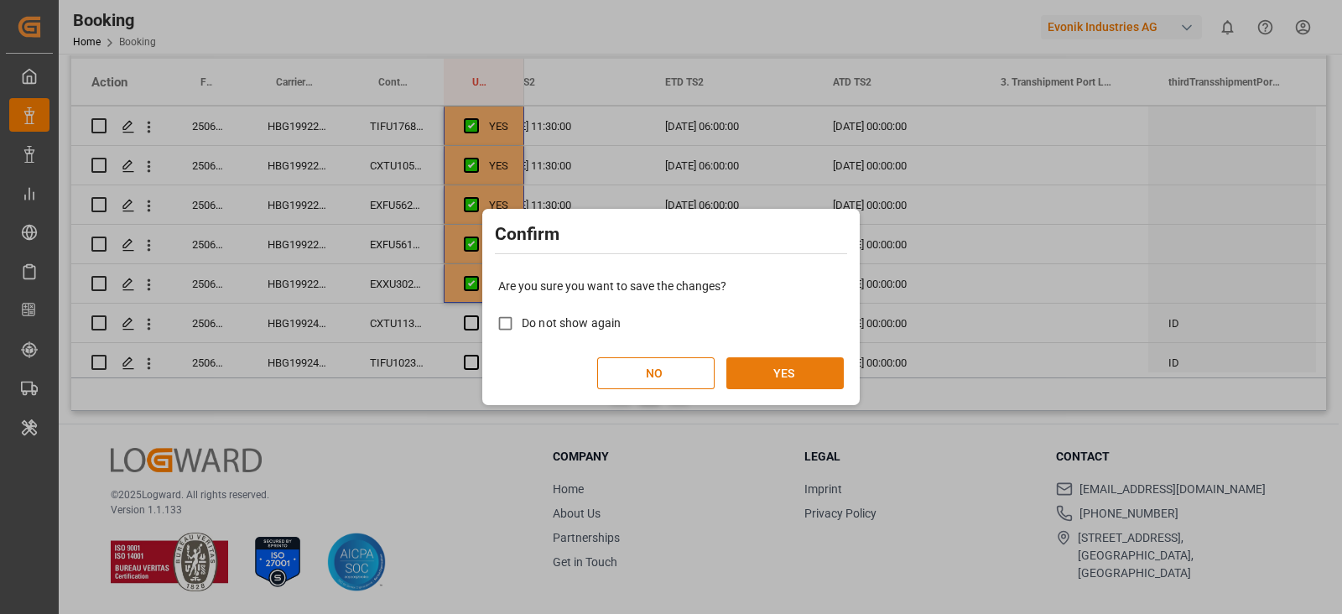
click at [801, 382] on button "YES" at bounding box center [784, 373] width 117 height 32
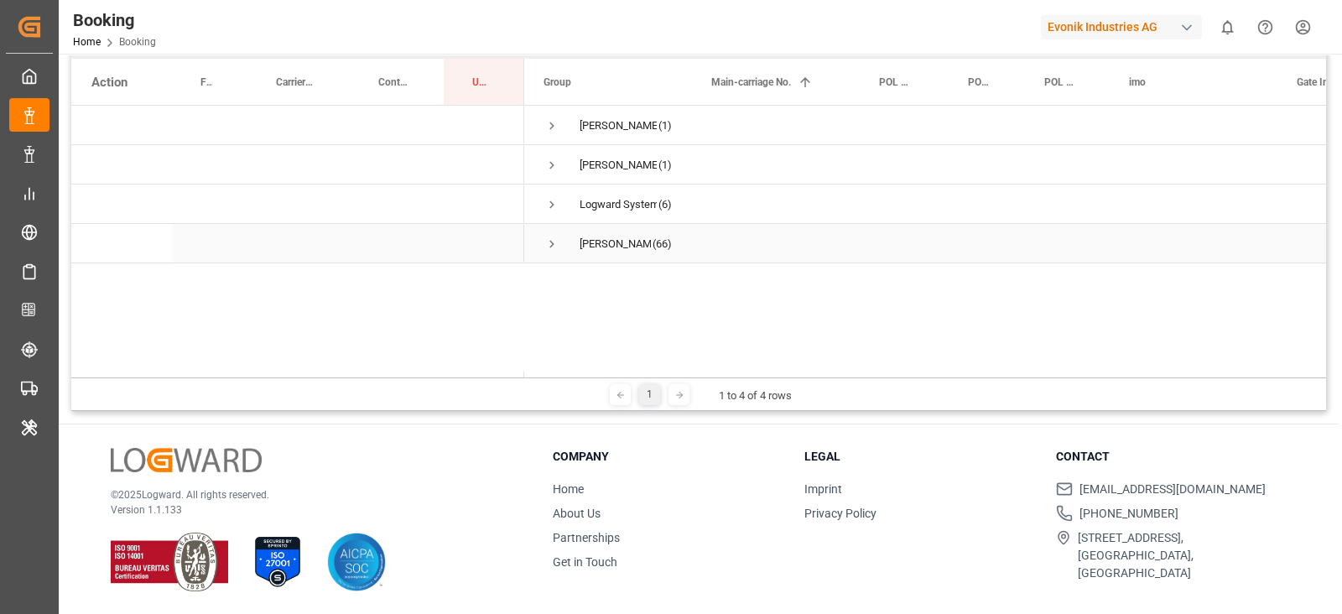
scroll to position [0, 0]
click at [554, 209] on span "Press SPACE to select this row." at bounding box center [551, 204] width 15 height 15
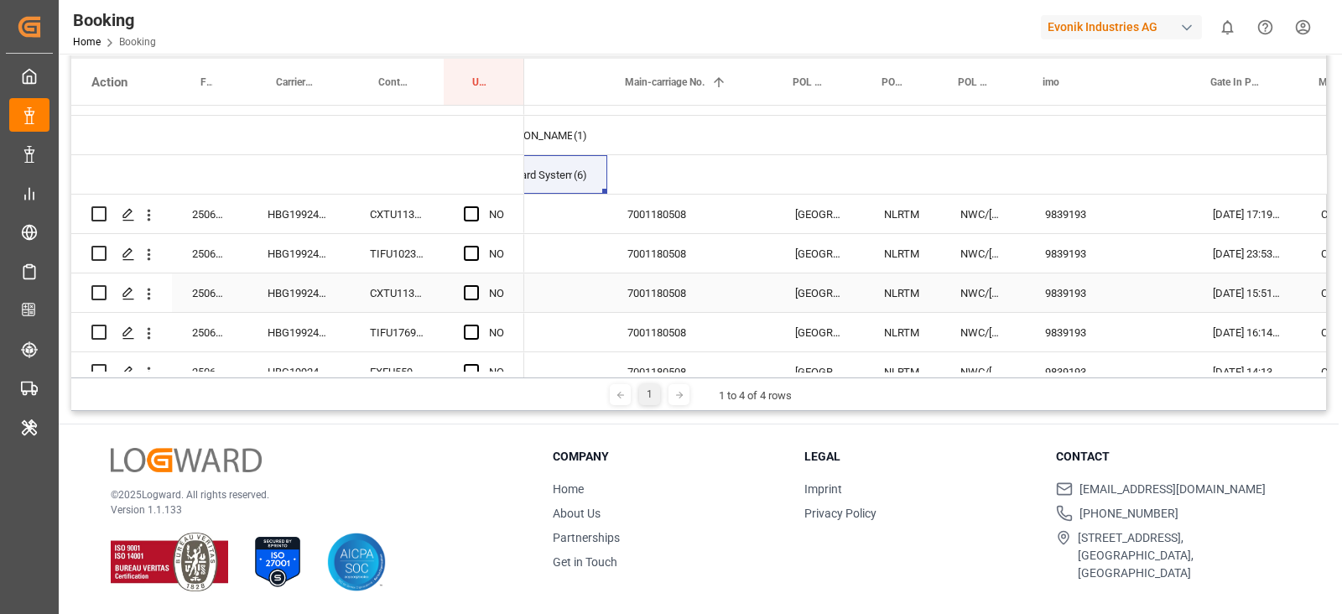
scroll to position [0, 87]
click at [700, 279] on div "7001180508" at bounding box center [689, 292] width 168 height 39
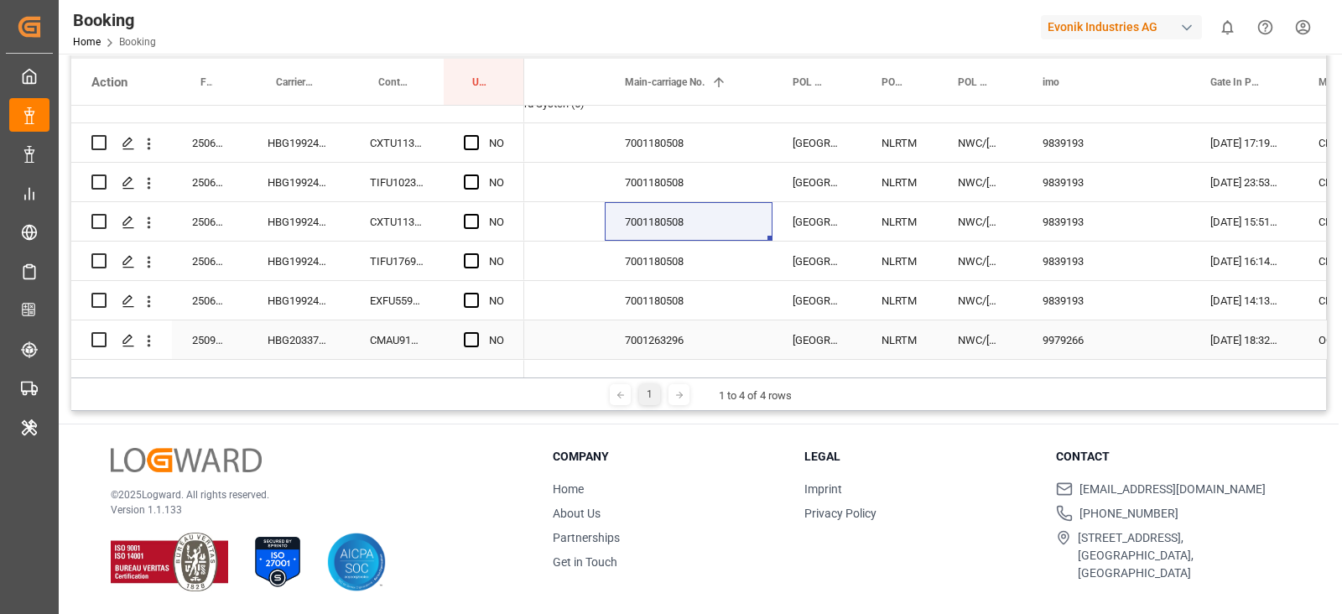
scroll to position [134, 0]
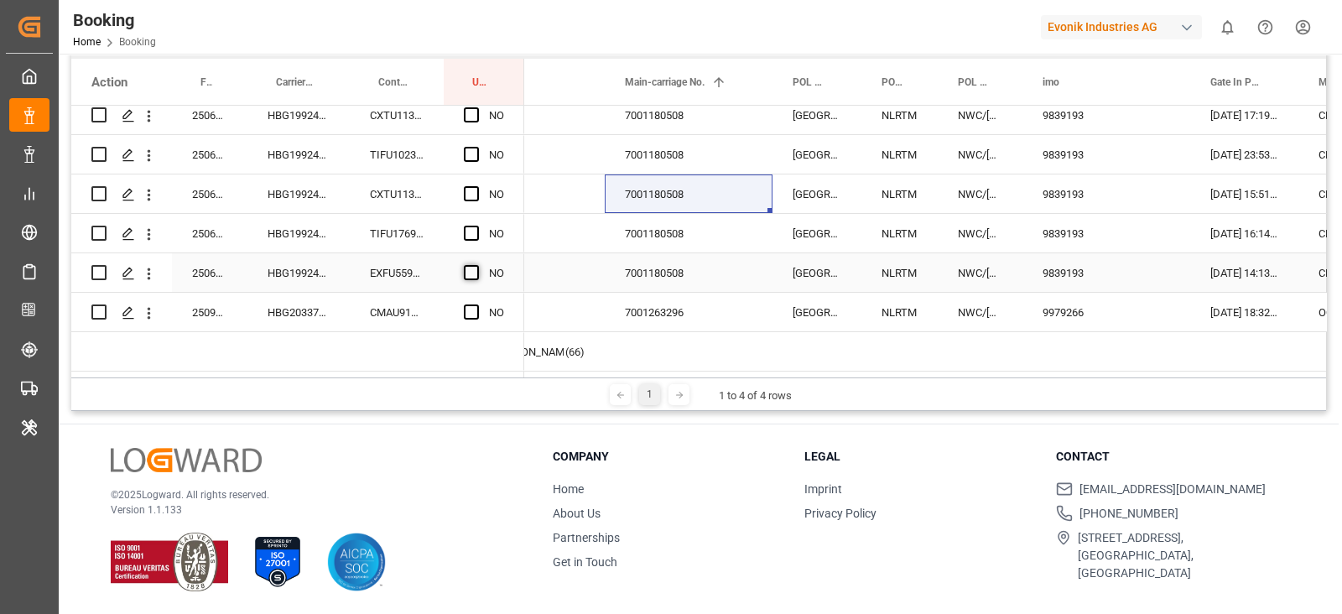
click at [475, 267] on span "Press SPACE to select this row." at bounding box center [471, 272] width 15 height 15
click at [476, 265] on input "Press SPACE to select this row." at bounding box center [476, 265] width 0 height 0
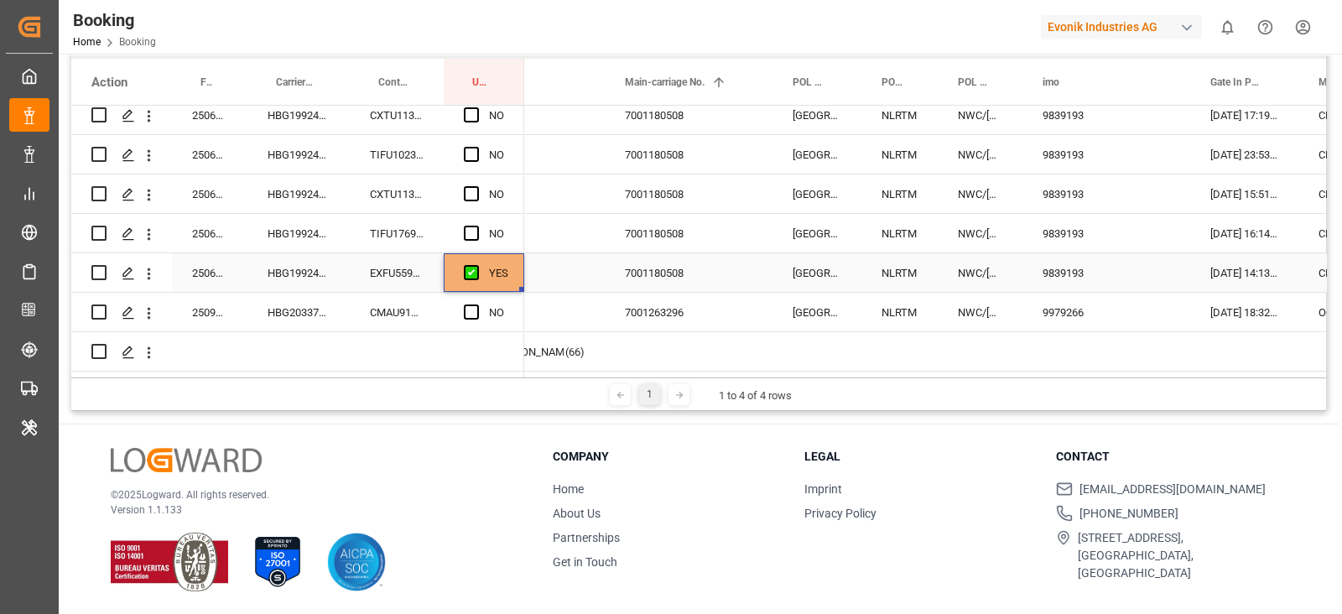
scroll to position [29, 0]
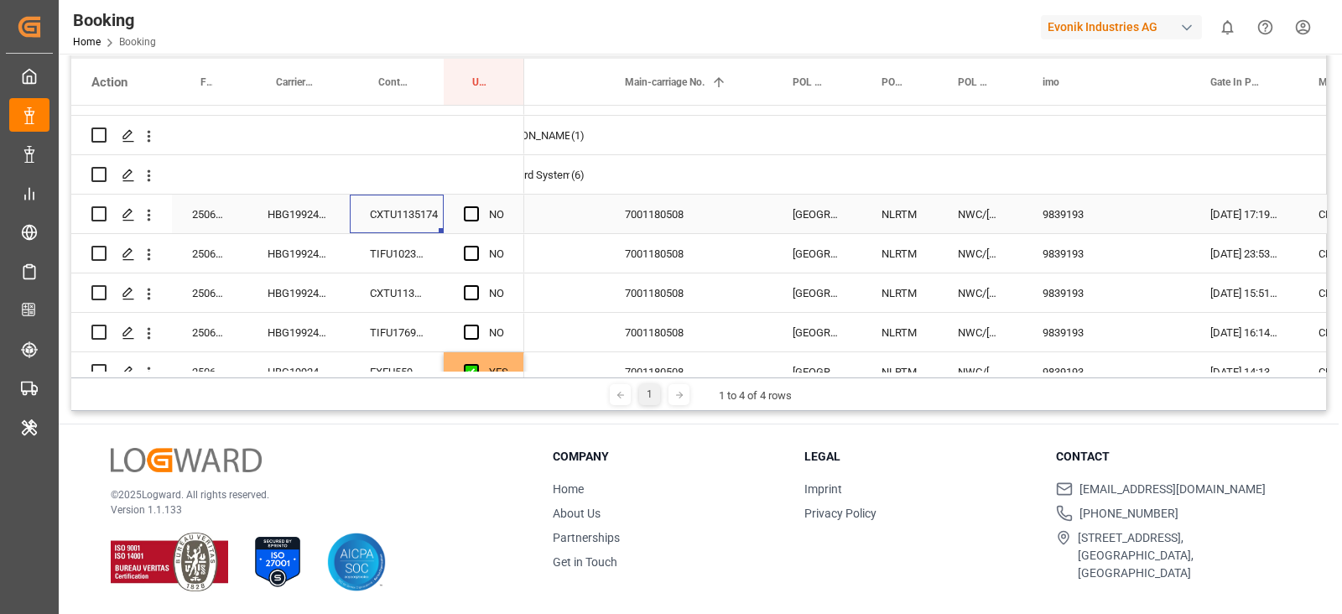
click at [350, 228] on div "CXTU1135174" at bounding box center [397, 214] width 94 height 39
click at [331, 218] on div "HBG1992441" at bounding box center [298, 214] width 102 height 39
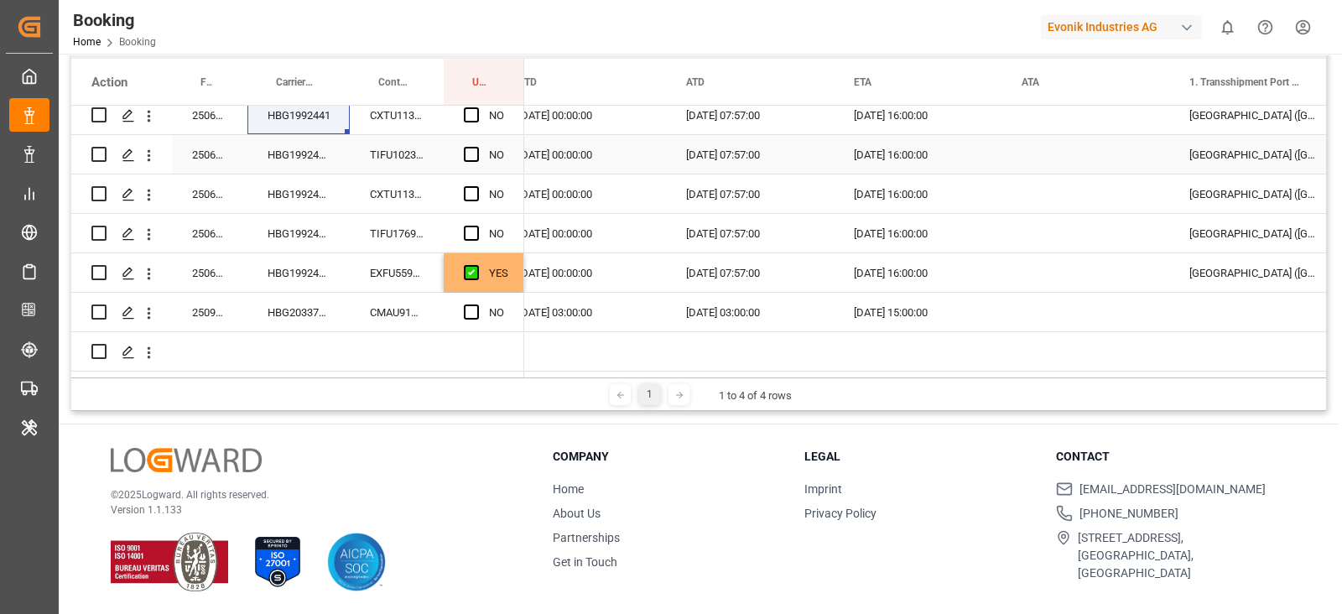
scroll to position [0, 1994]
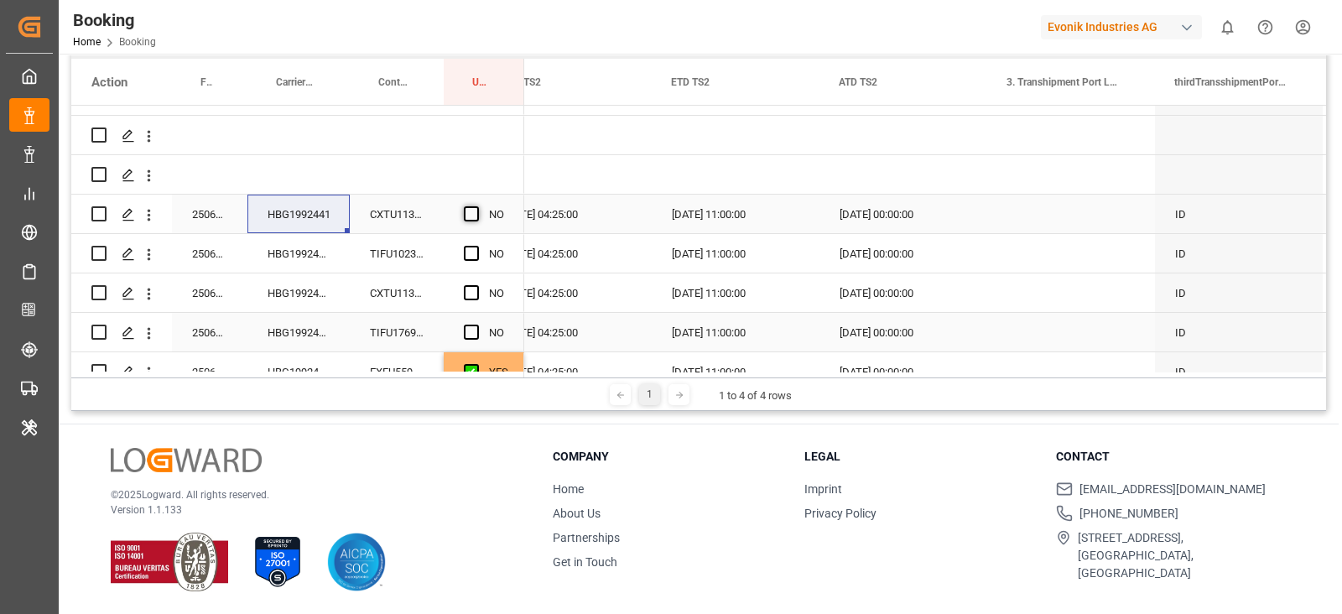
click at [467, 211] on span "Press SPACE to select this row." at bounding box center [471, 213] width 15 height 15
click at [476, 206] on input "Press SPACE to select this row." at bounding box center [476, 206] width 0 height 0
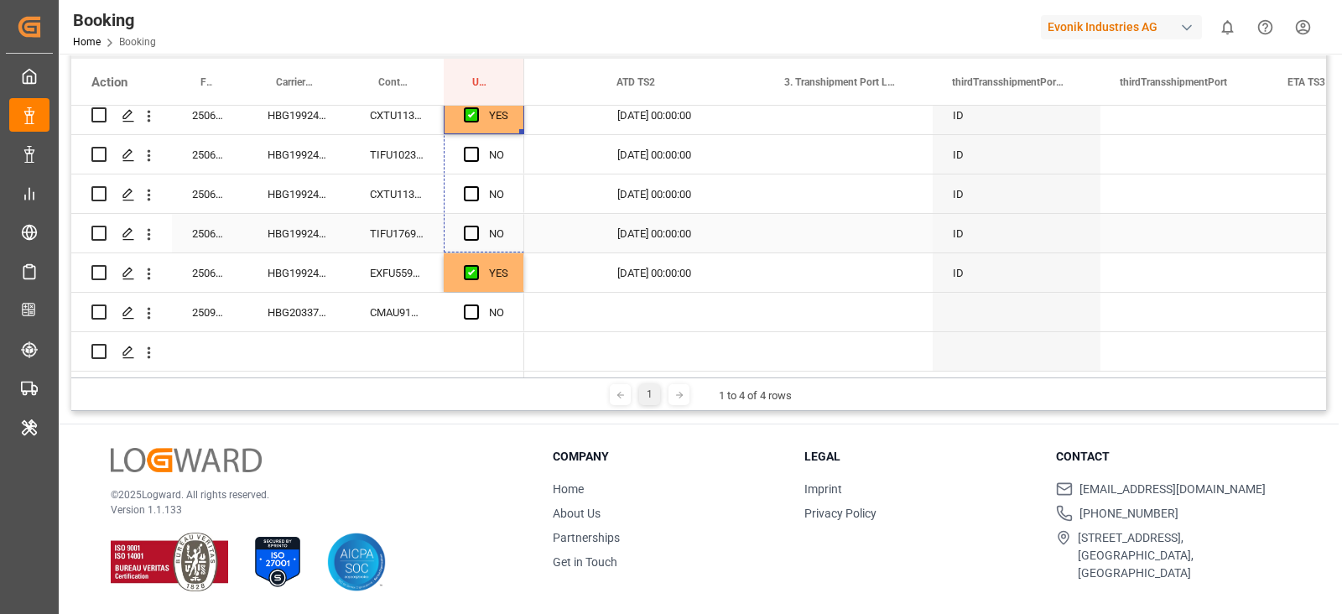
drag, startPoint x: 518, startPoint y: 124, endPoint x: 496, endPoint y: 231, distance: 109.5
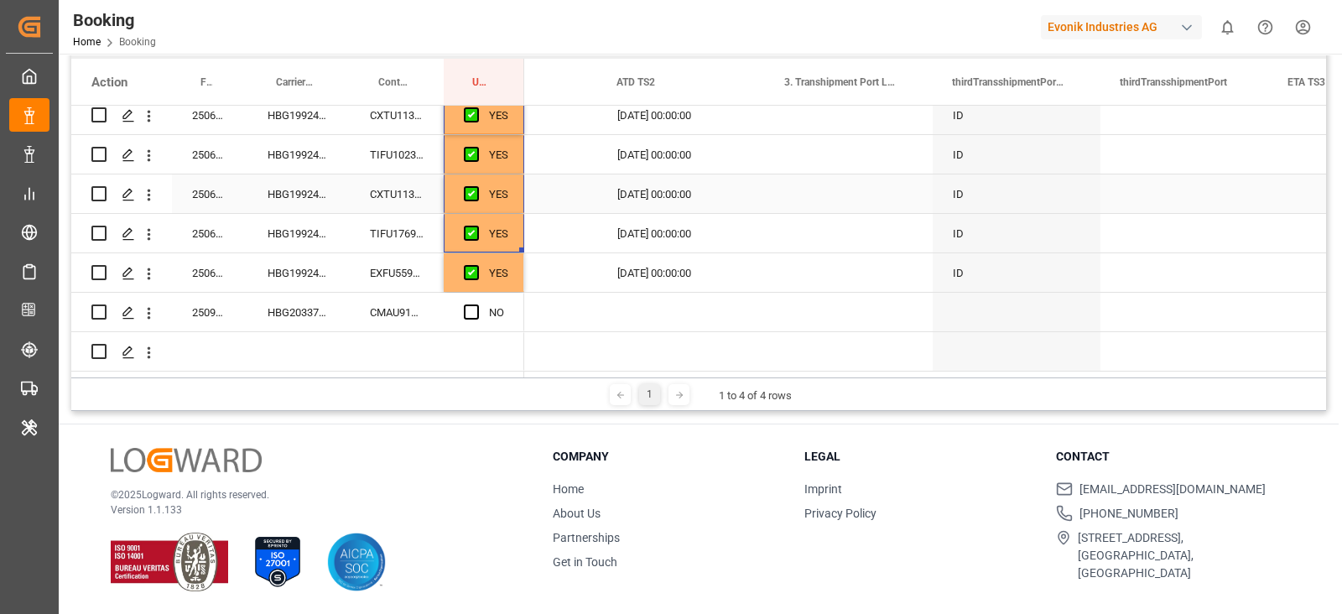
scroll to position [29, 0]
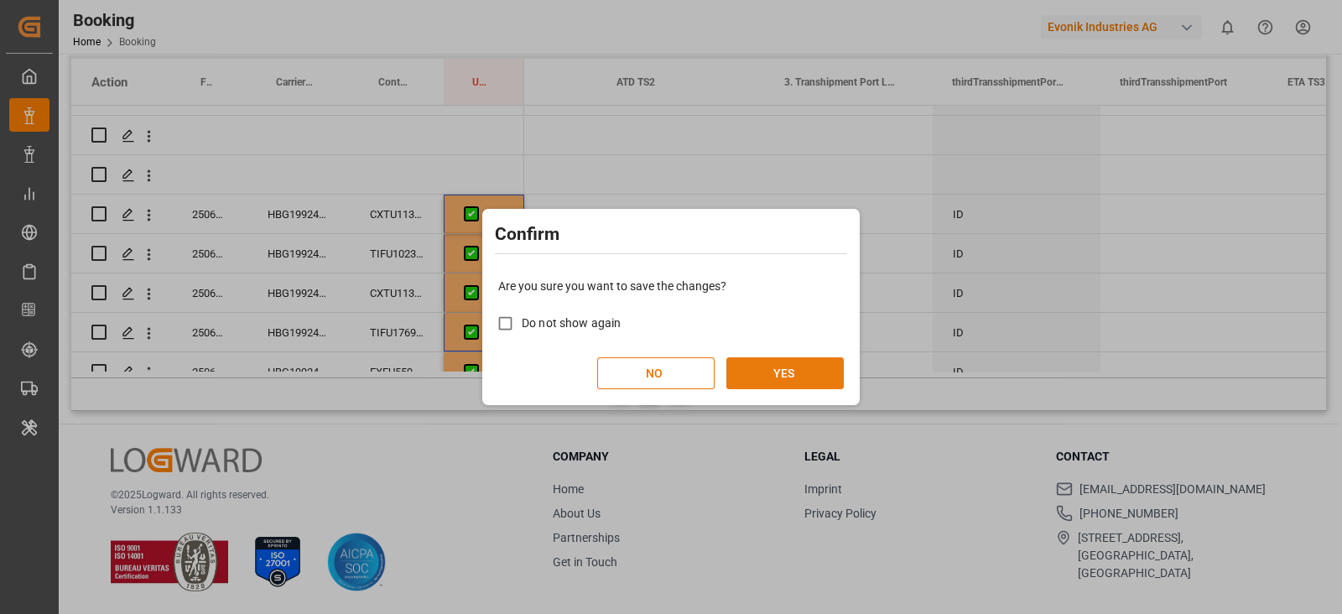
click at [805, 379] on button "YES" at bounding box center [784, 373] width 117 height 32
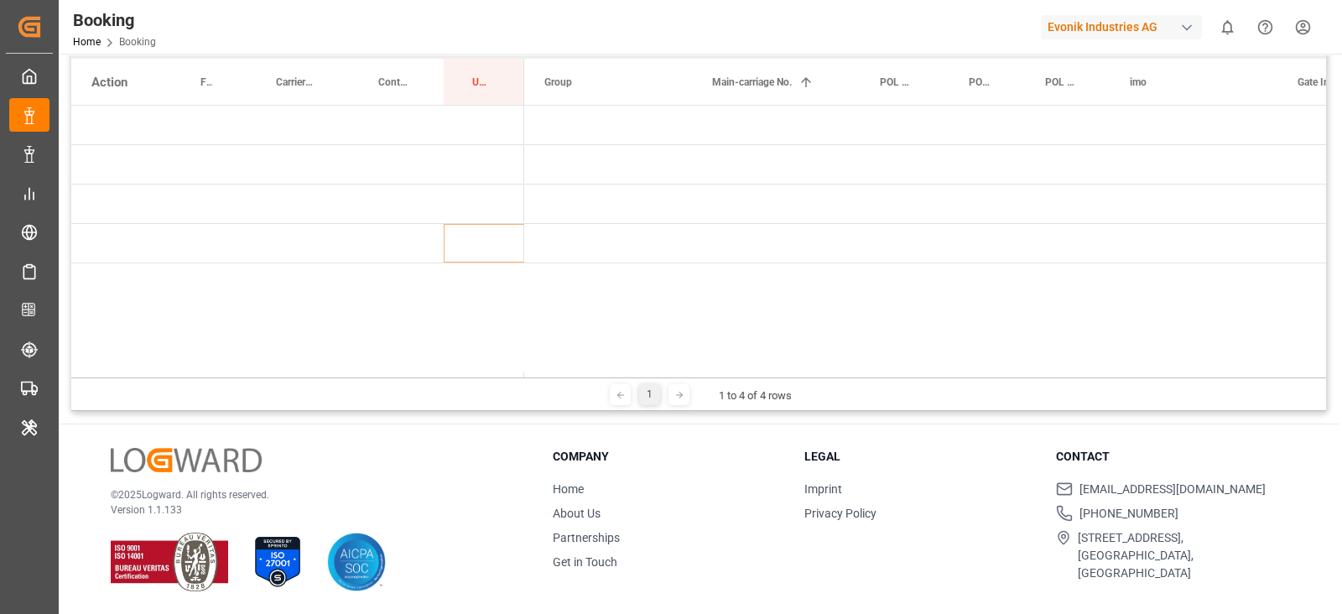
scroll to position [0, 0]
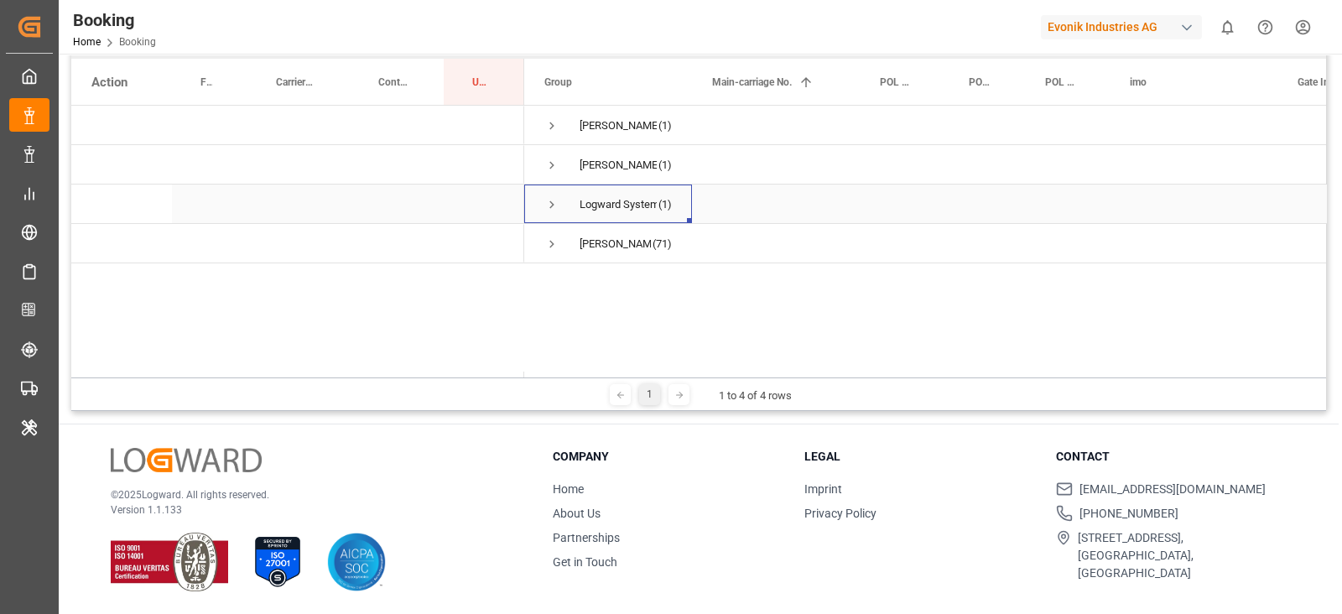
click at [548, 191] on span "Press SPACE to select this row." at bounding box center [551, 204] width 15 height 39
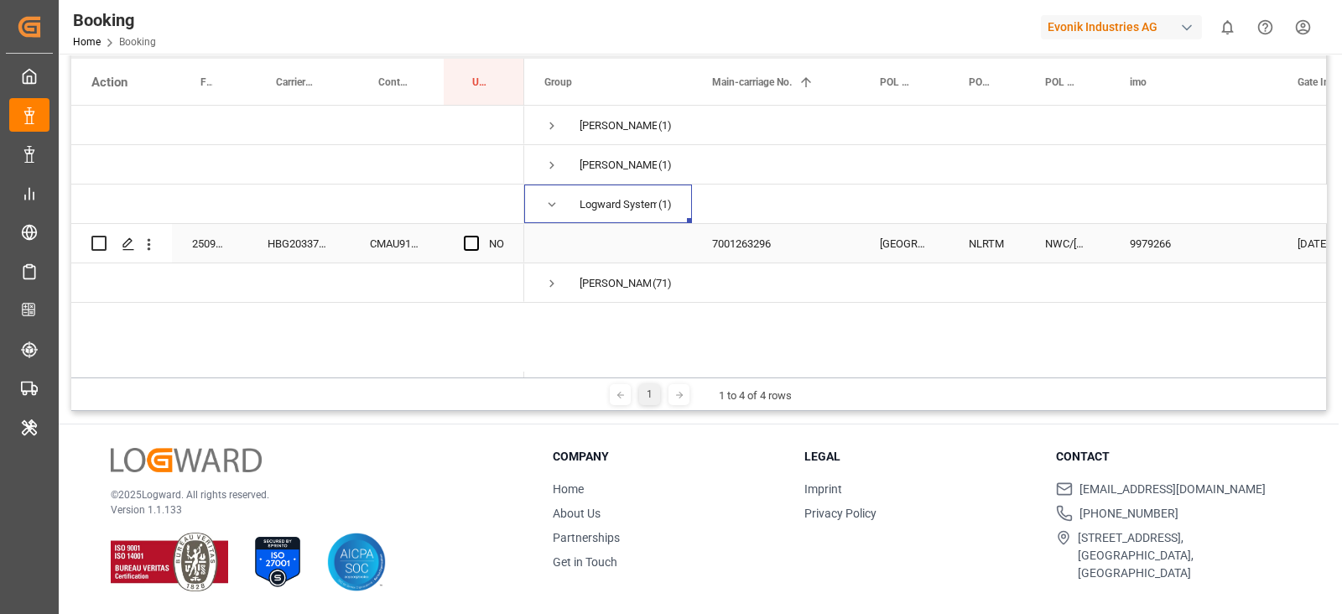
click at [298, 257] on div "HBG2033799" at bounding box center [298, 243] width 102 height 39
click at [155, 242] on icon "open menu" at bounding box center [149, 245] width 18 height 18
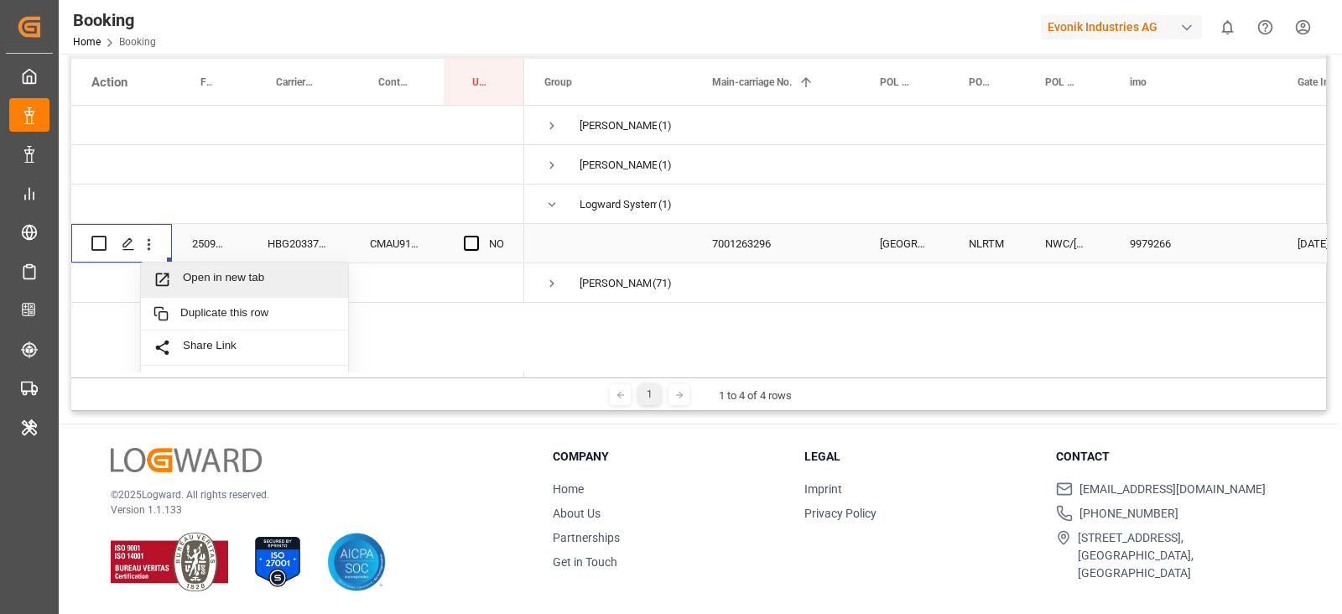
click at [273, 263] on div "Open in new tab" at bounding box center [244, 279] width 207 height 35
click at [559, 195] on span "Logward System (1)" at bounding box center [607, 203] width 127 height 37
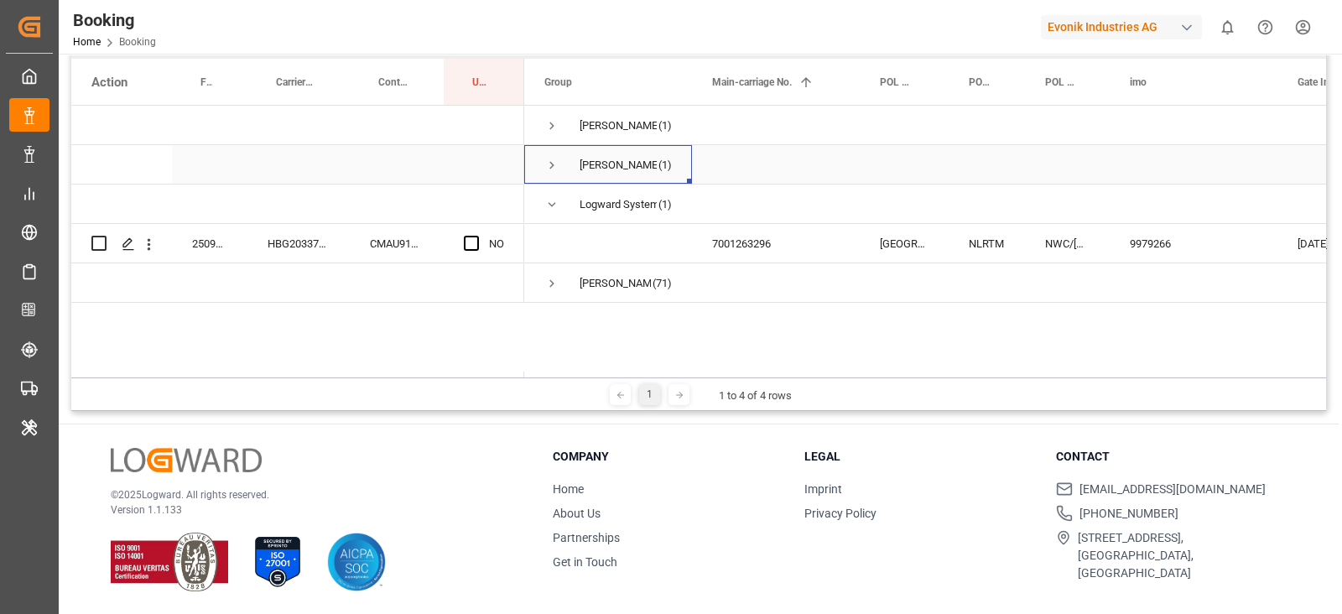
click at [555, 164] on span "Press SPACE to select this row." at bounding box center [551, 165] width 15 height 15
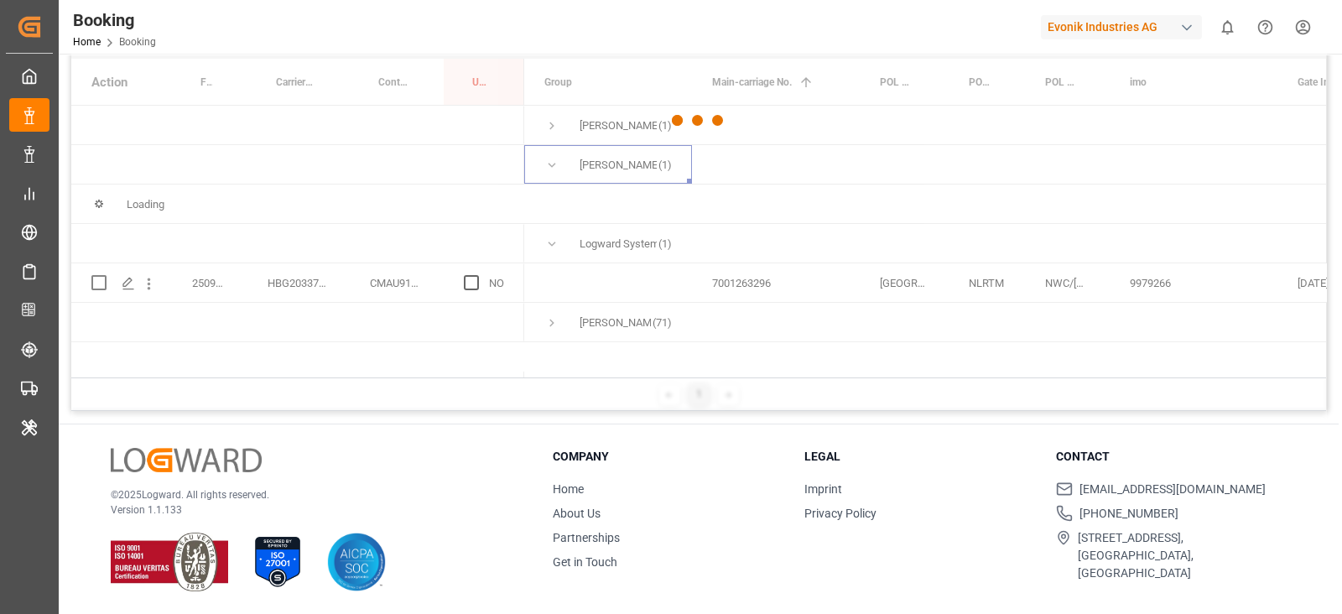
click at [553, 136] on div at bounding box center [698, 121] width 1254 height 604
click at [553, 126] on div at bounding box center [698, 121] width 1254 height 604
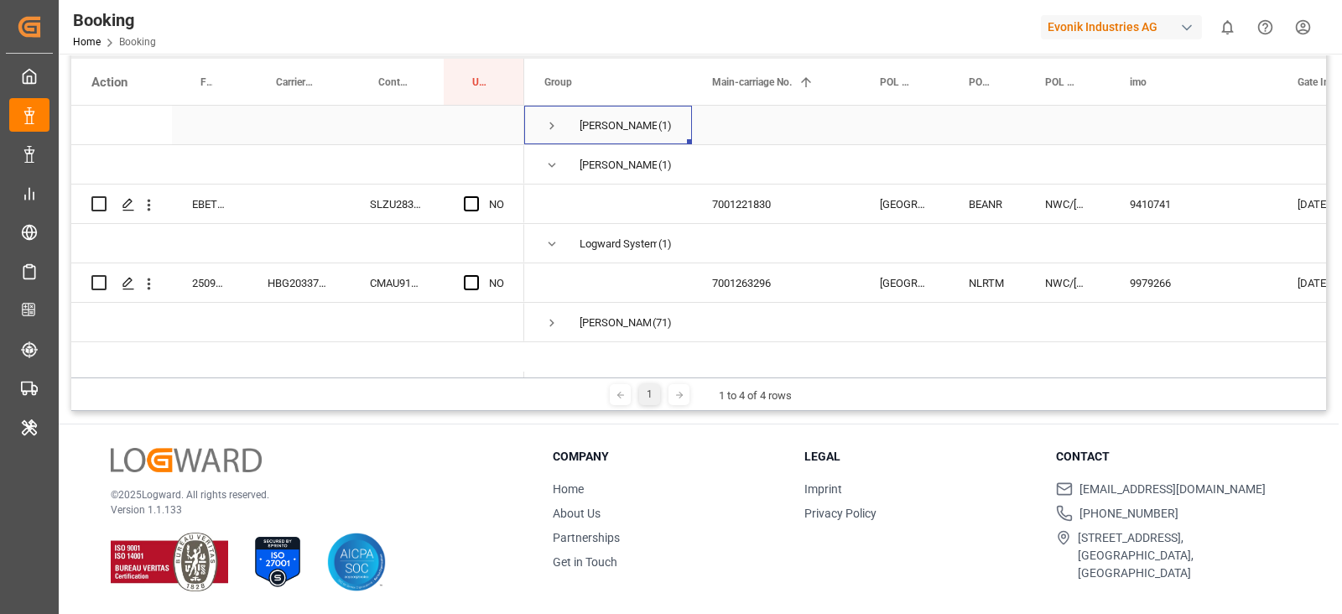
click at [556, 108] on span "Press SPACE to select this row." at bounding box center [551, 125] width 15 height 39
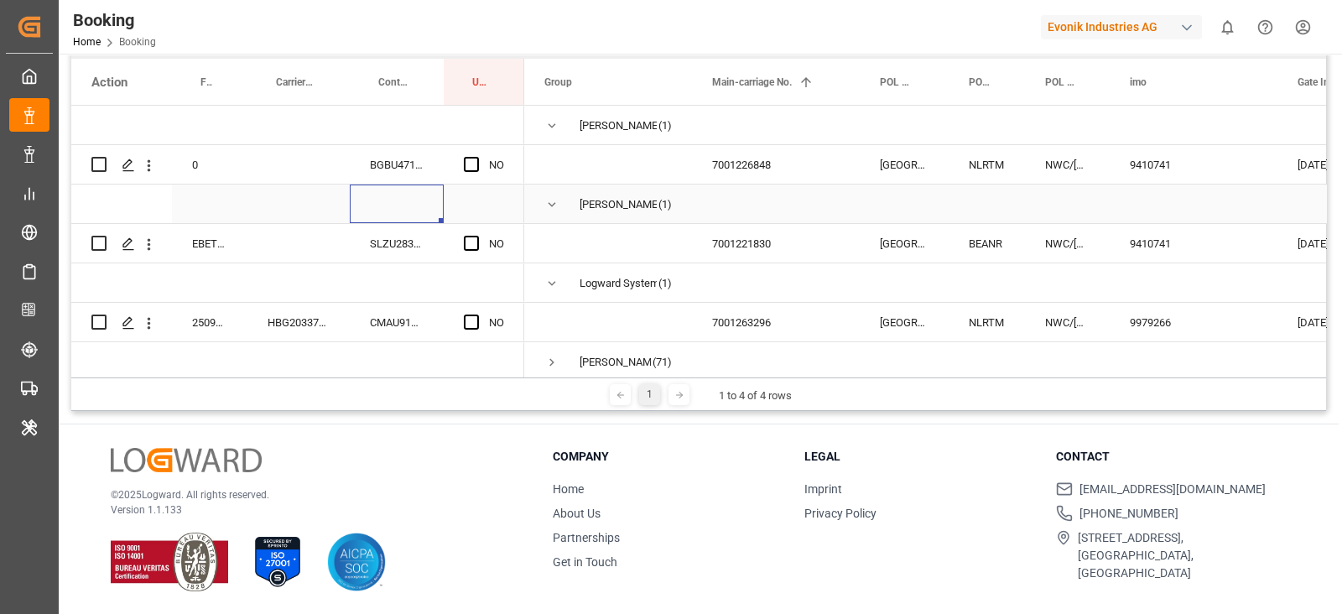
click at [379, 193] on div "Press SPACE to select this row." at bounding box center [397, 203] width 94 height 39
click at [377, 173] on div "BGBU4712634" at bounding box center [397, 164] width 94 height 39
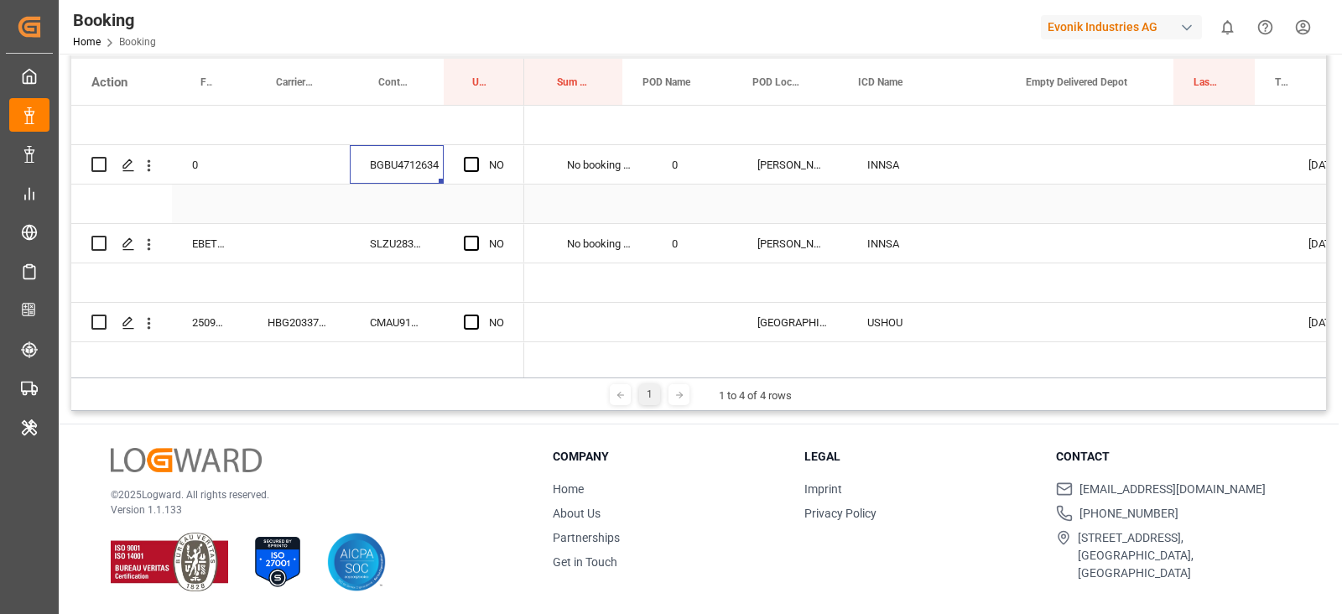
scroll to position [0, 842]
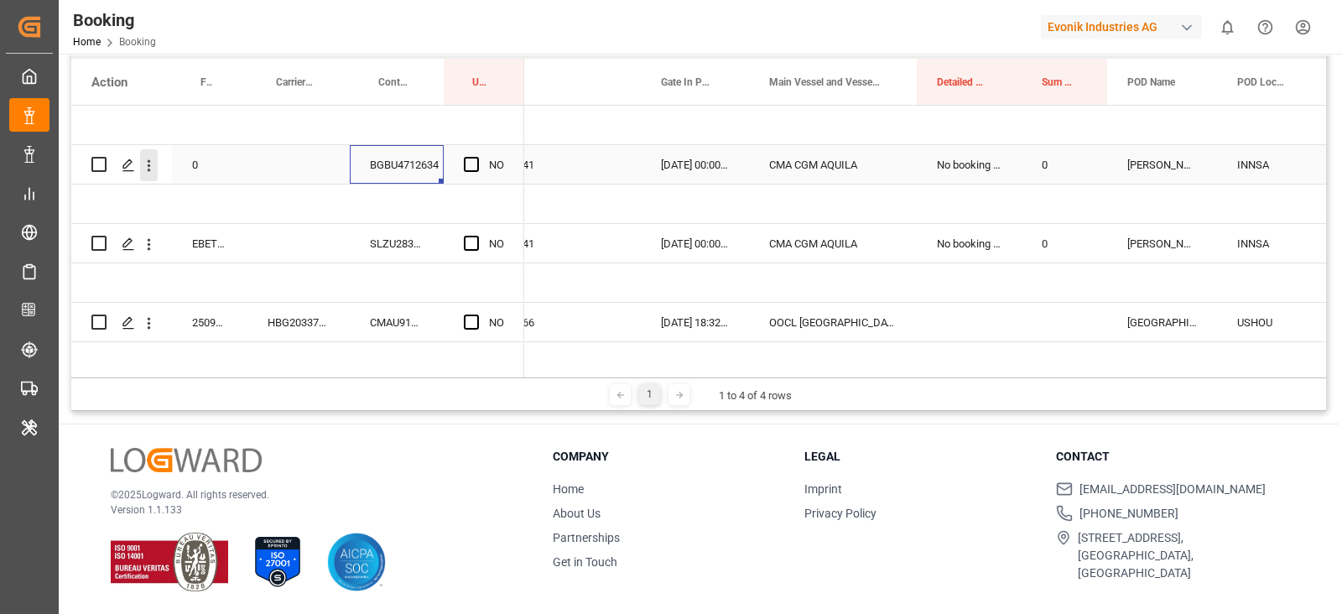
click at [152, 166] on icon "open menu" at bounding box center [149, 166] width 18 height 18
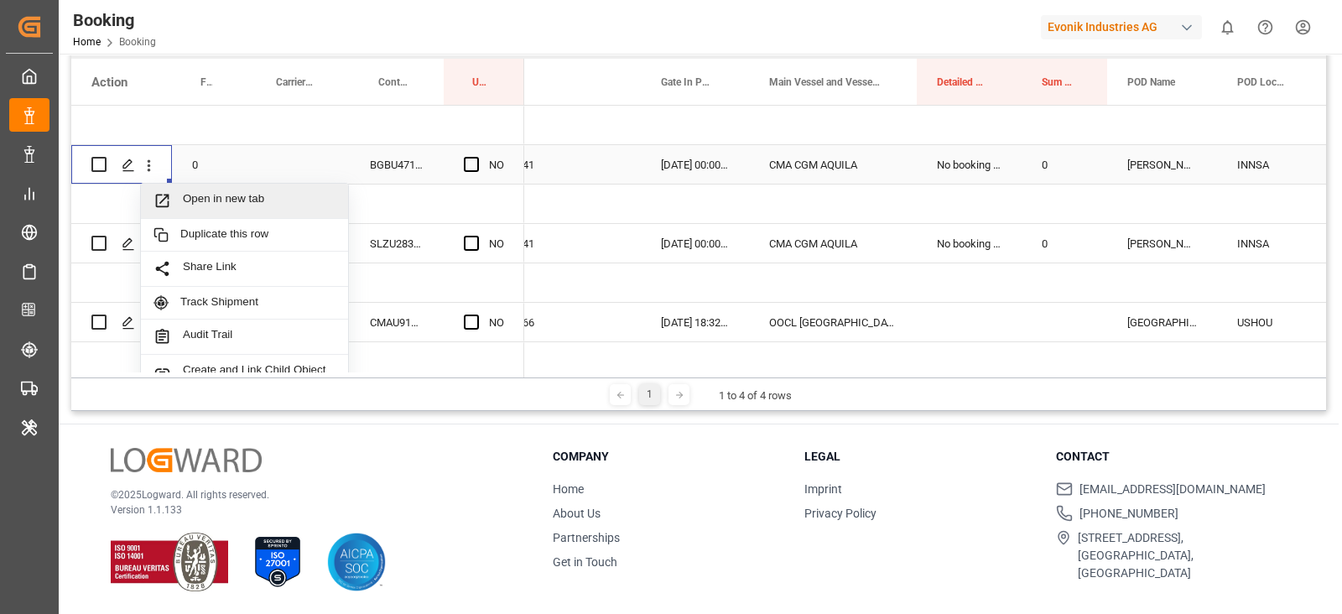
click at [207, 195] on span "Open in new tab" at bounding box center [259, 201] width 153 height 18
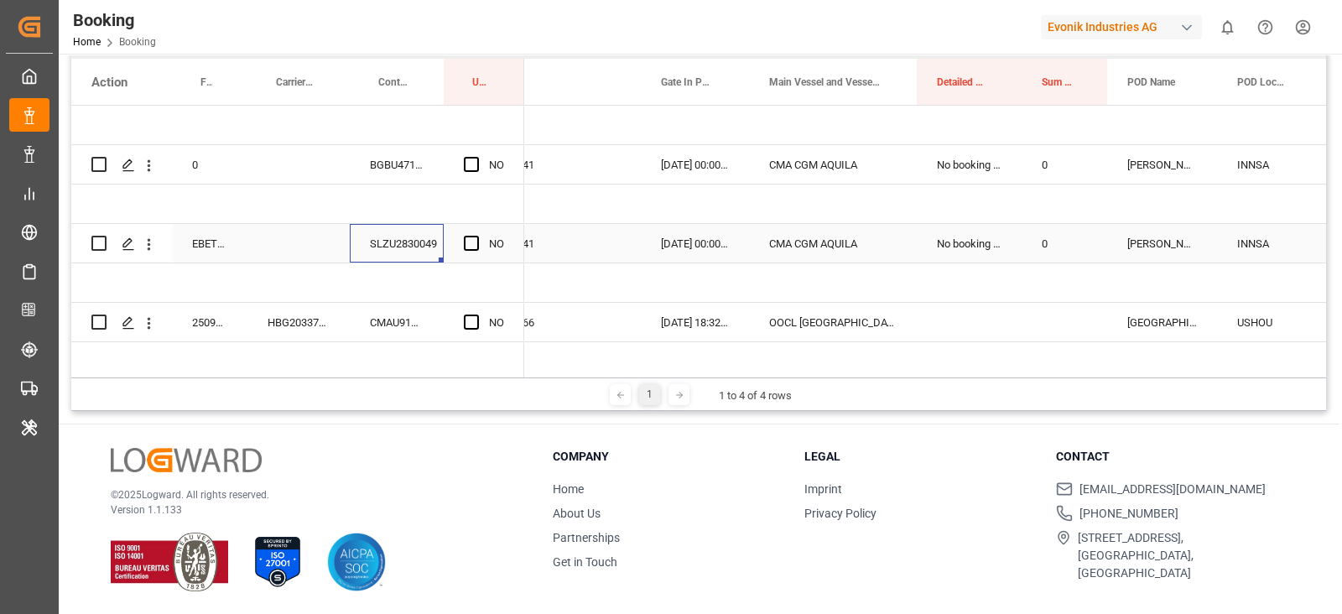
click at [390, 246] on div "SLZU2830049" at bounding box center [397, 243] width 94 height 39
click at [156, 242] on icon "open menu" at bounding box center [149, 245] width 18 height 18
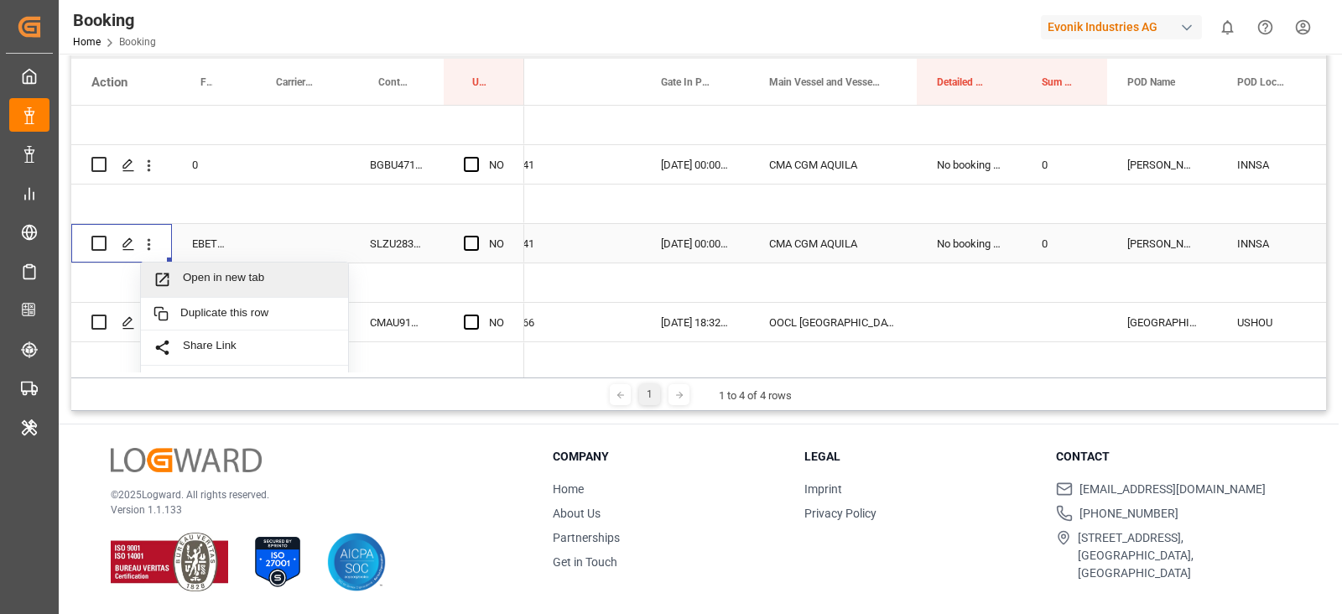
click at [184, 262] on div "Open in new tab" at bounding box center [244, 279] width 207 height 35
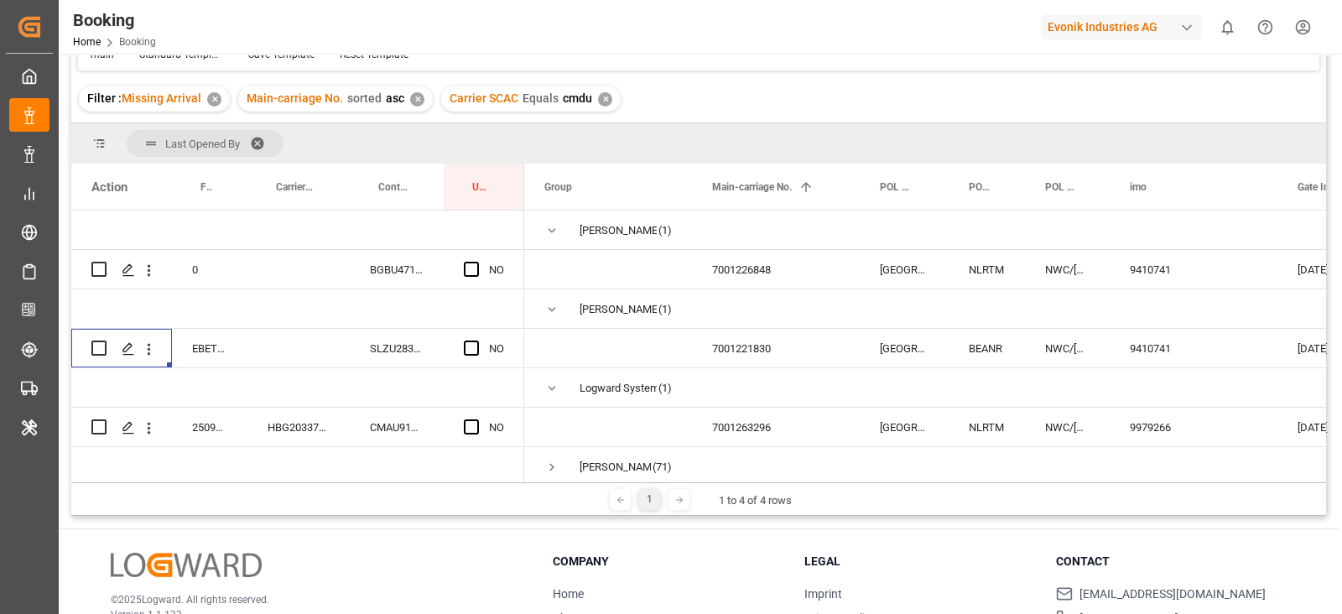
scroll to position [0, 0]
click at [447, 194] on div "Update Last Opened By" at bounding box center [484, 187] width 81 height 46
click at [382, 178] on div "Container No." at bounding box center [393, 187] width 30 height 46
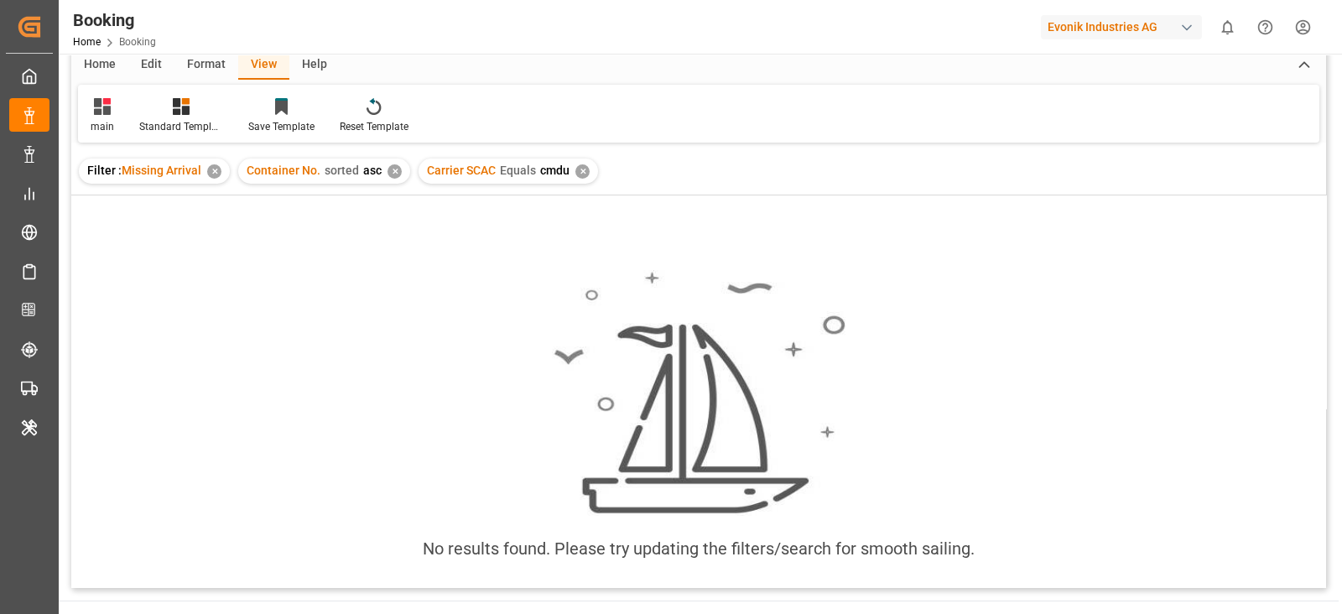
scroll to position [38, 0]
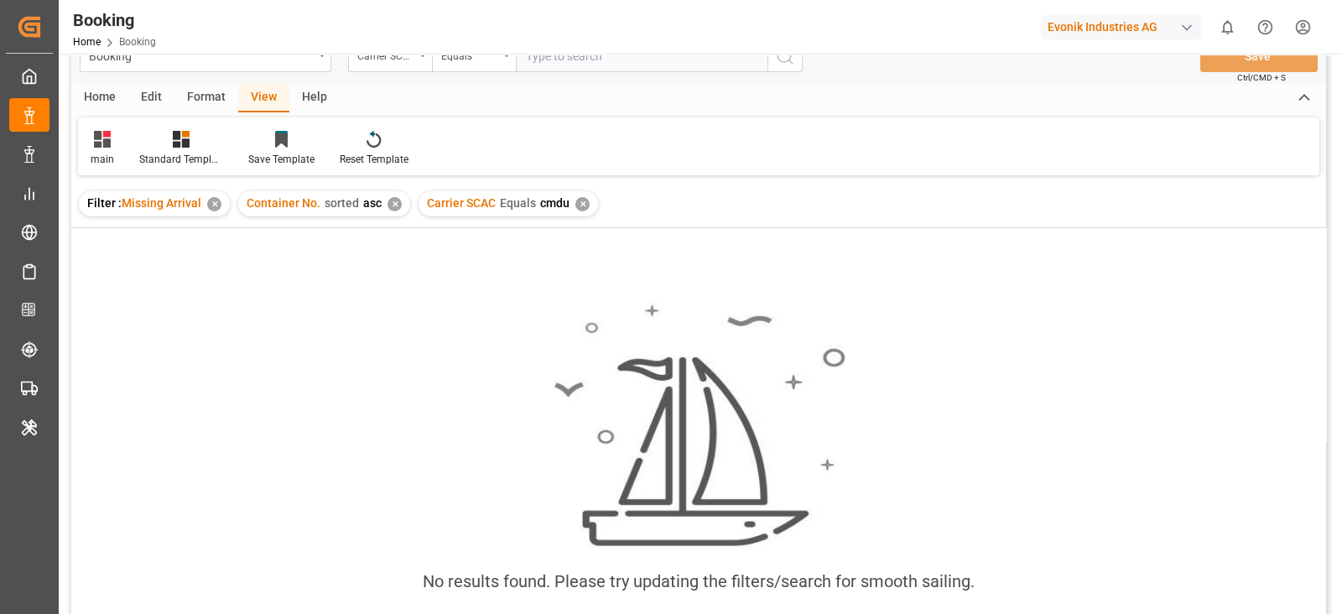
click at [389, 198] on div "✕" at bounding box center [394, 204] width 14 height 14
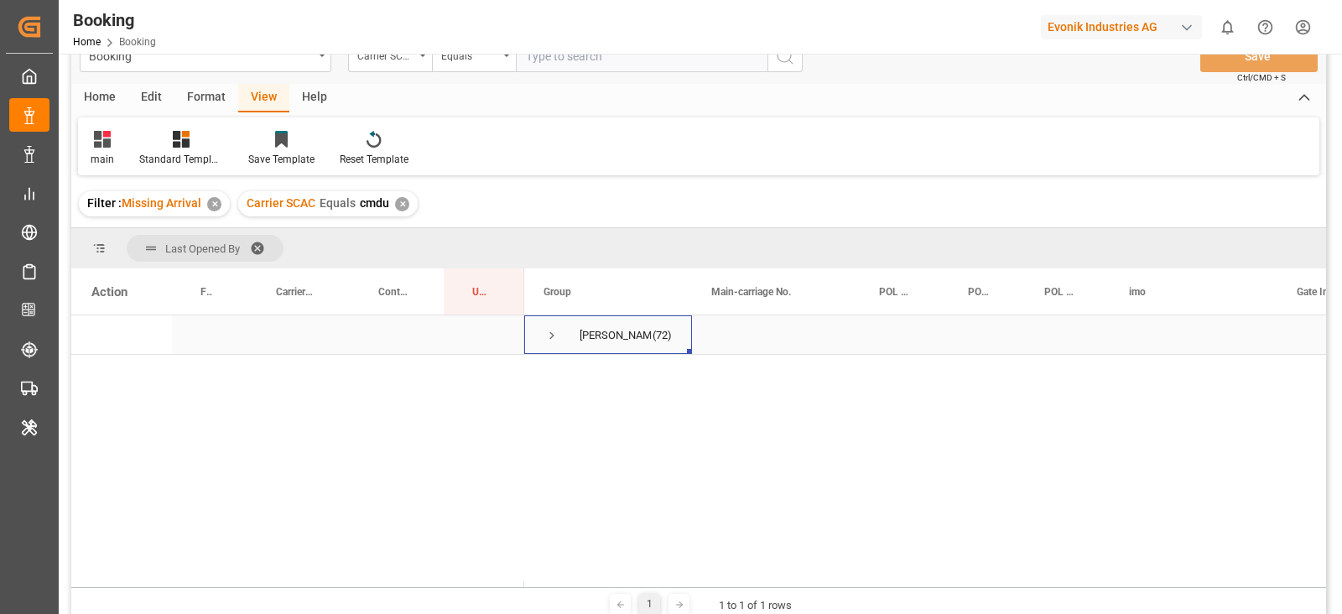
click at [554, 332] on span "Press SPACE to select this row." at bounding box center [551, 335] width 15 height 15
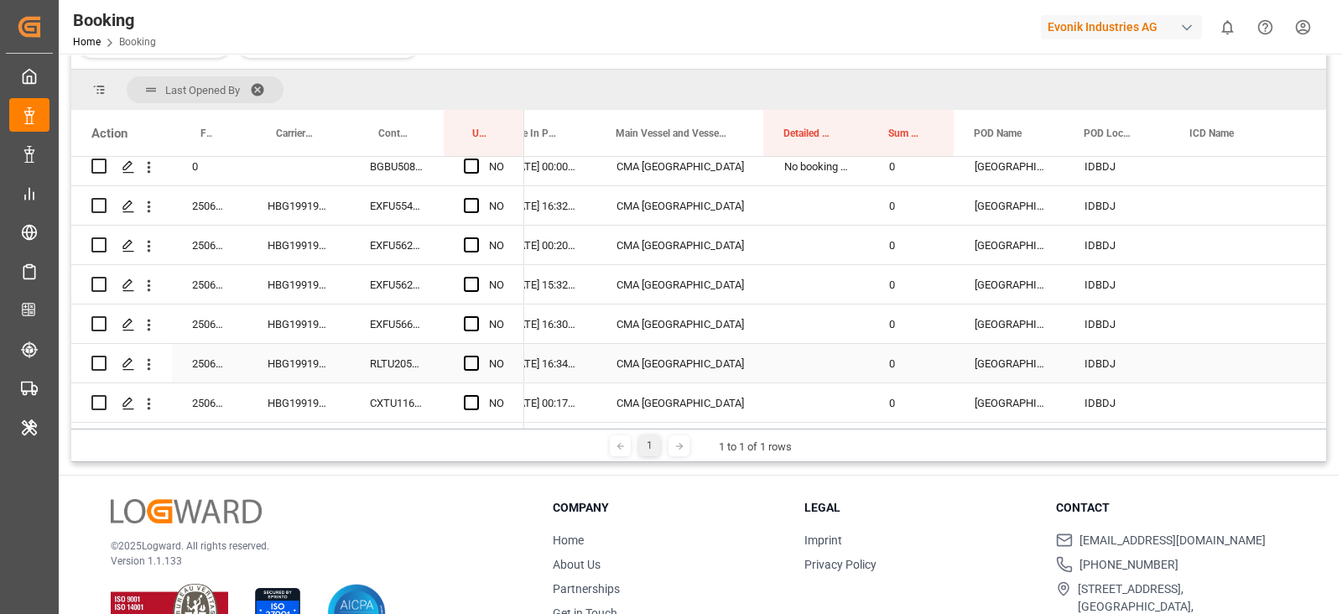
scroll to position [247, 0]
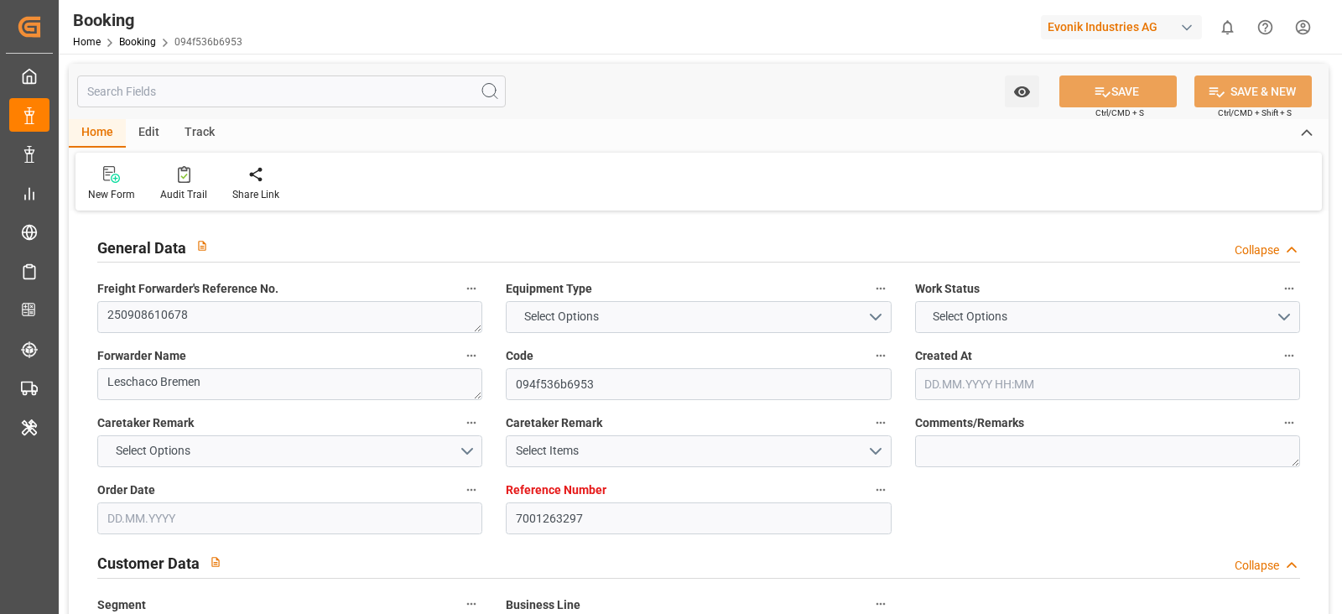
type input "7001263297"
type input "9979266"
type input "CMACGM"
type input "CMA CGM Group"
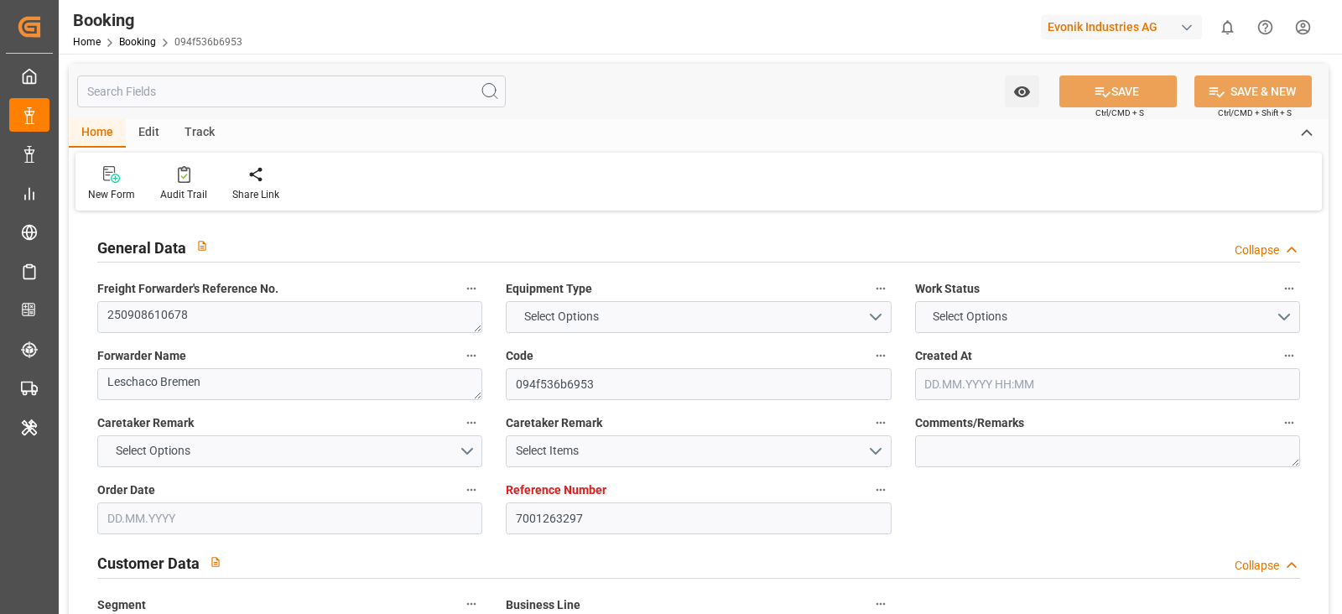
type input "NLRTM"
type input "USHOU"
type input "NLRTM"
type input "USHOU"
type input "[DATE] 08:27"
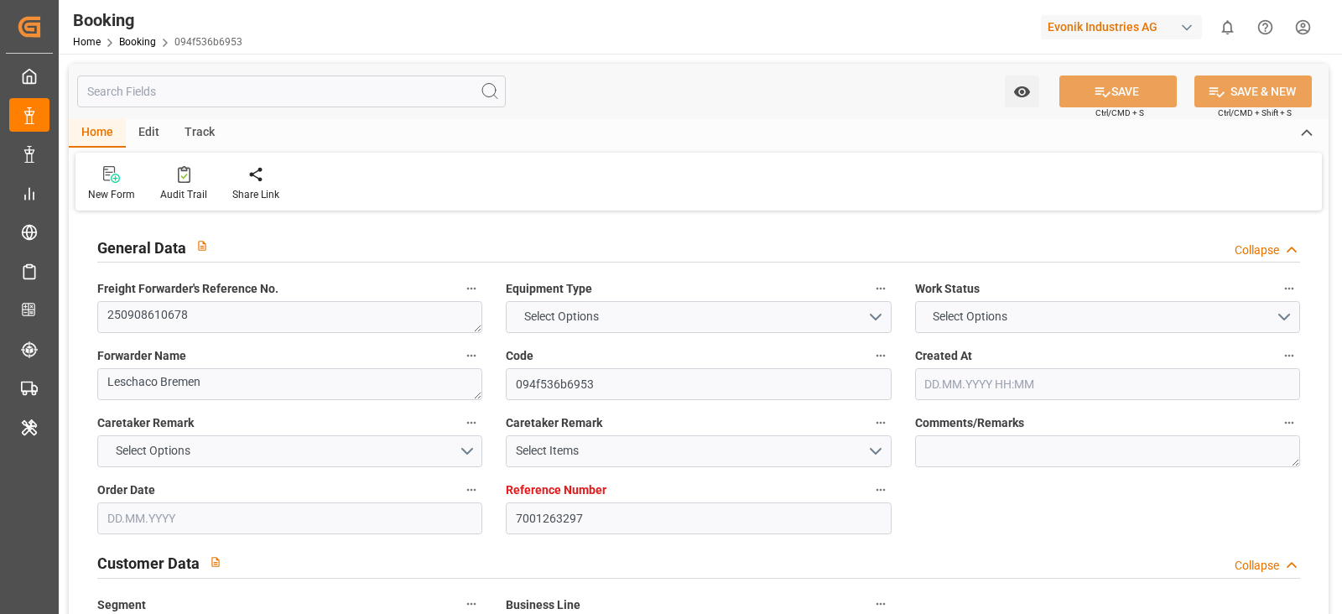
type input "[DATE]"
type input "[DATE] 00:00"
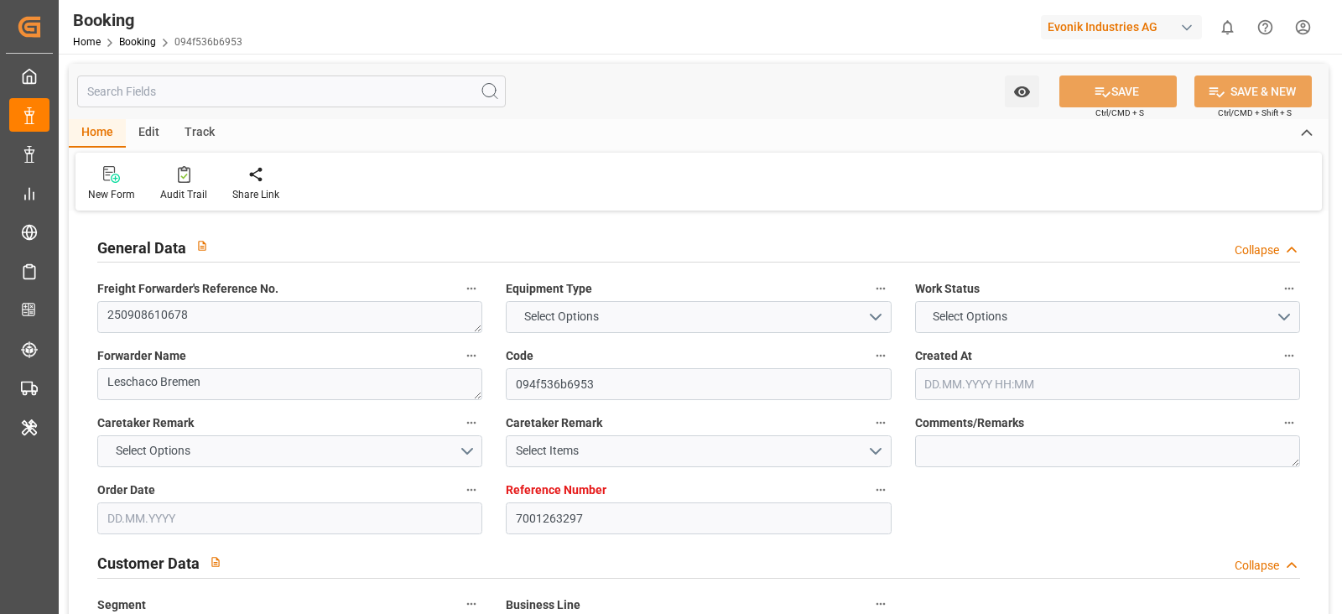
type input "[DATE] 00:00"
type input "[DATE]"
type input "[DATE] 03:00"
type input "[DATE] 00:00"
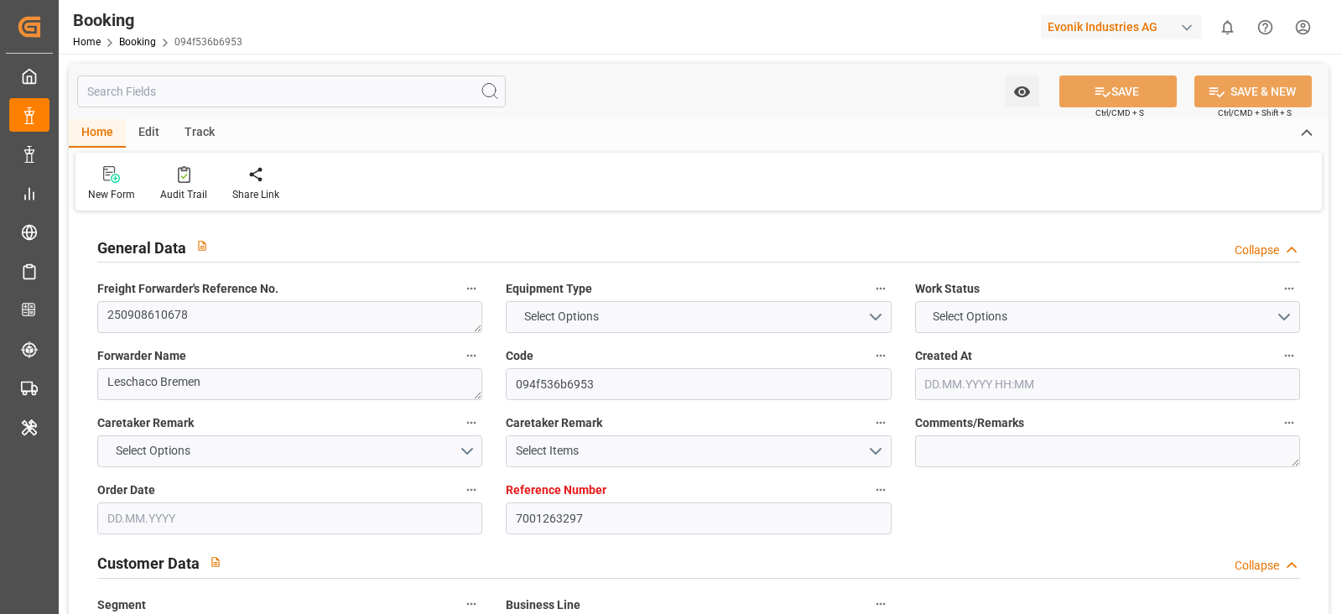
type input "[DATE] 03:00"
type input "[DATE] 18:32"
type input "[DATE] 15:00"
type input "[DATE] 00:00"
type input "[DATE] 22:32"
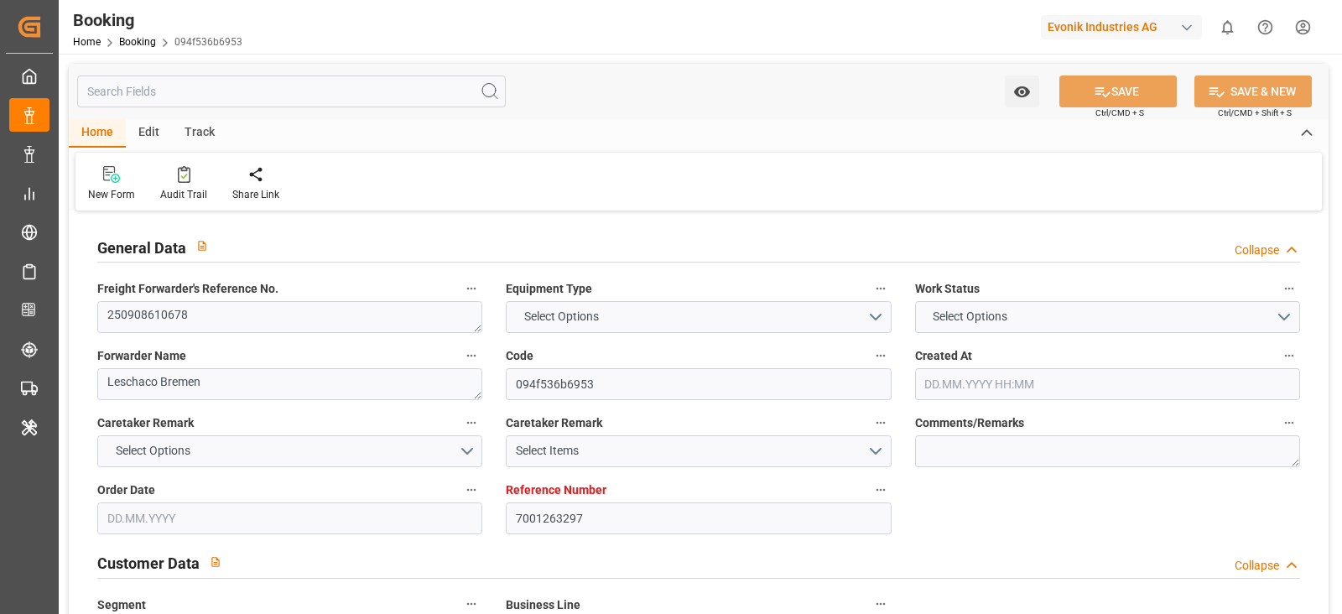
type input "[DATE]"
type input "[DATE] 23:28"
type input "[DATE] 03:00"
type input "[DATE] 02:16"
type input "[DATE] 15:00"
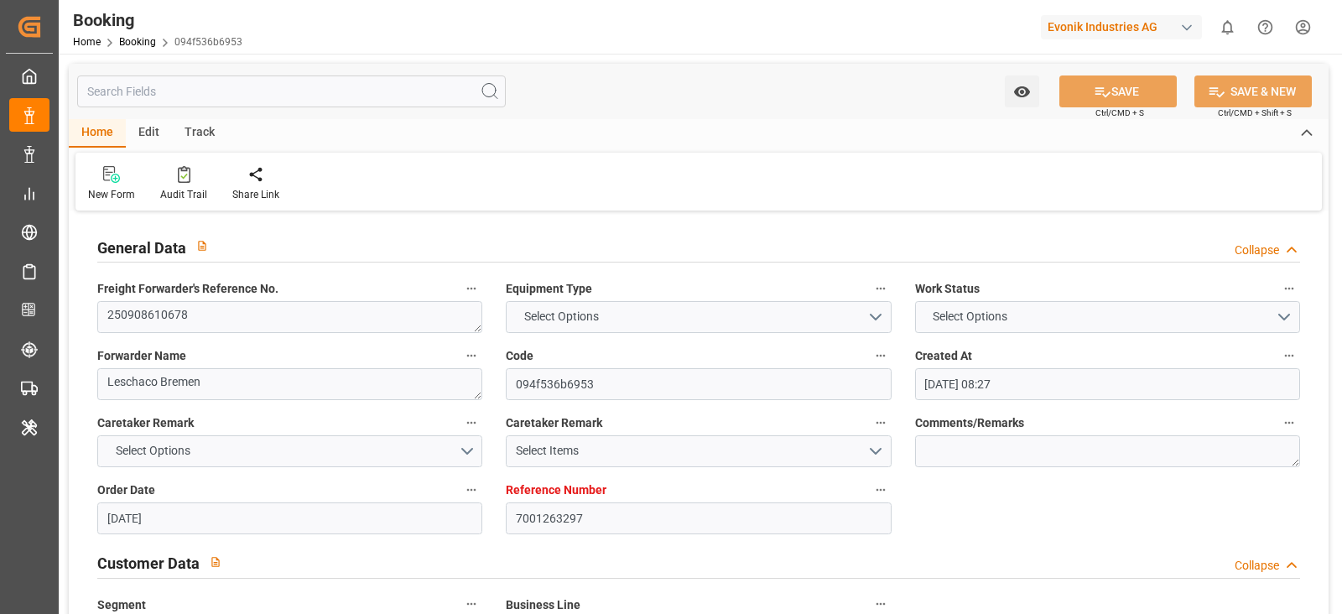
type input "[DATE] 17:02"
type input "[DATE] 14:09"
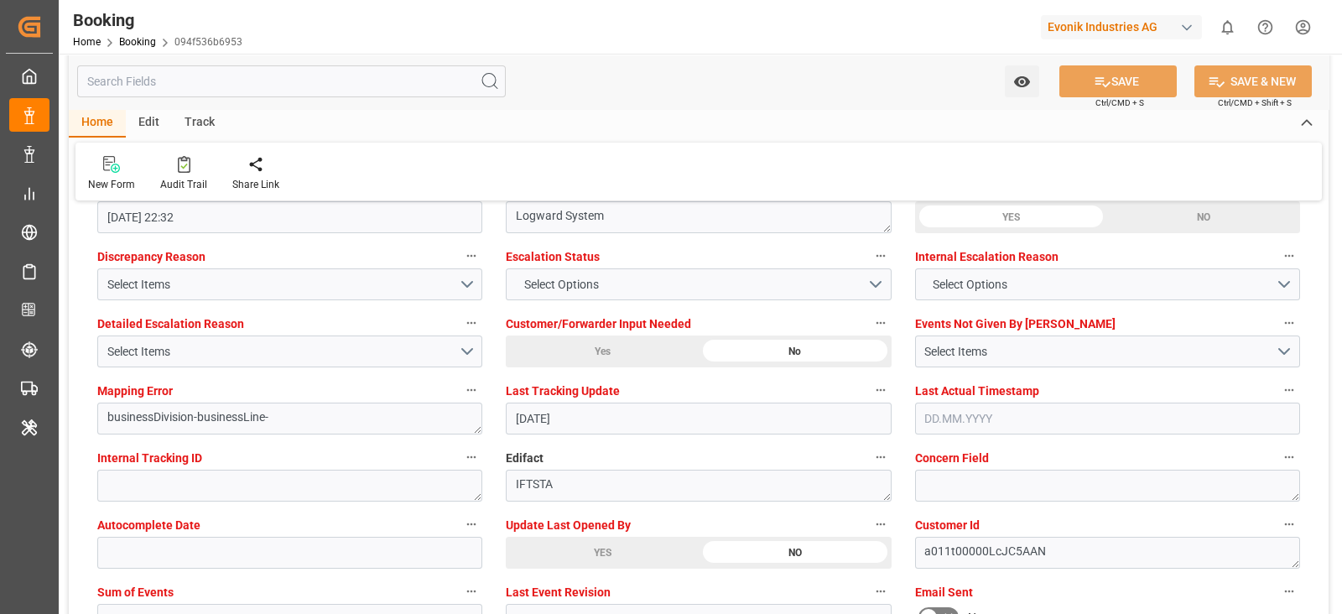
scroll to position [3144, 0]
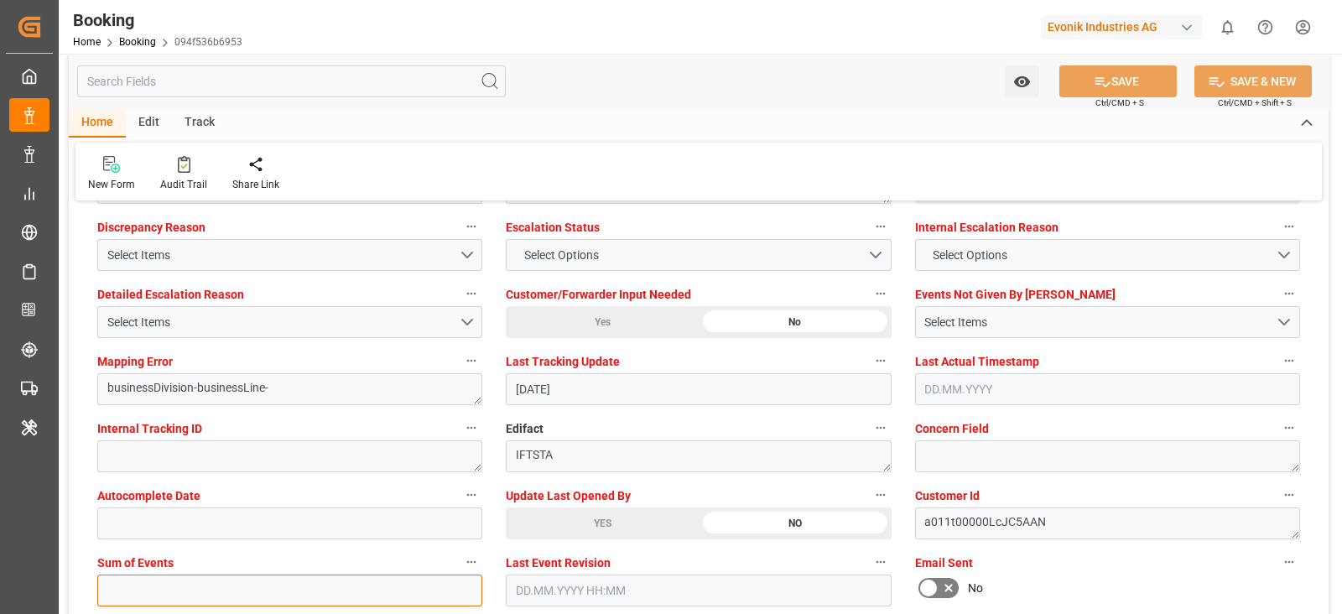
click at [163, 576] on input "text" at bounding box center [289, 590] width 385 height 32
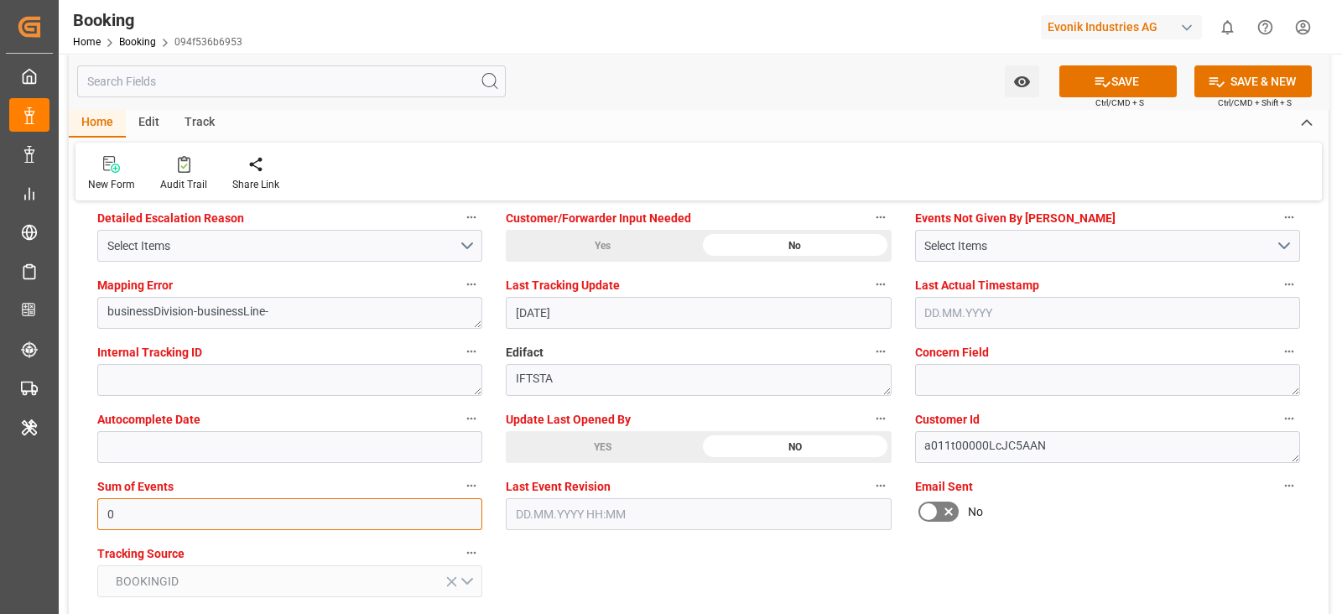
scroll to position [3249, 0]
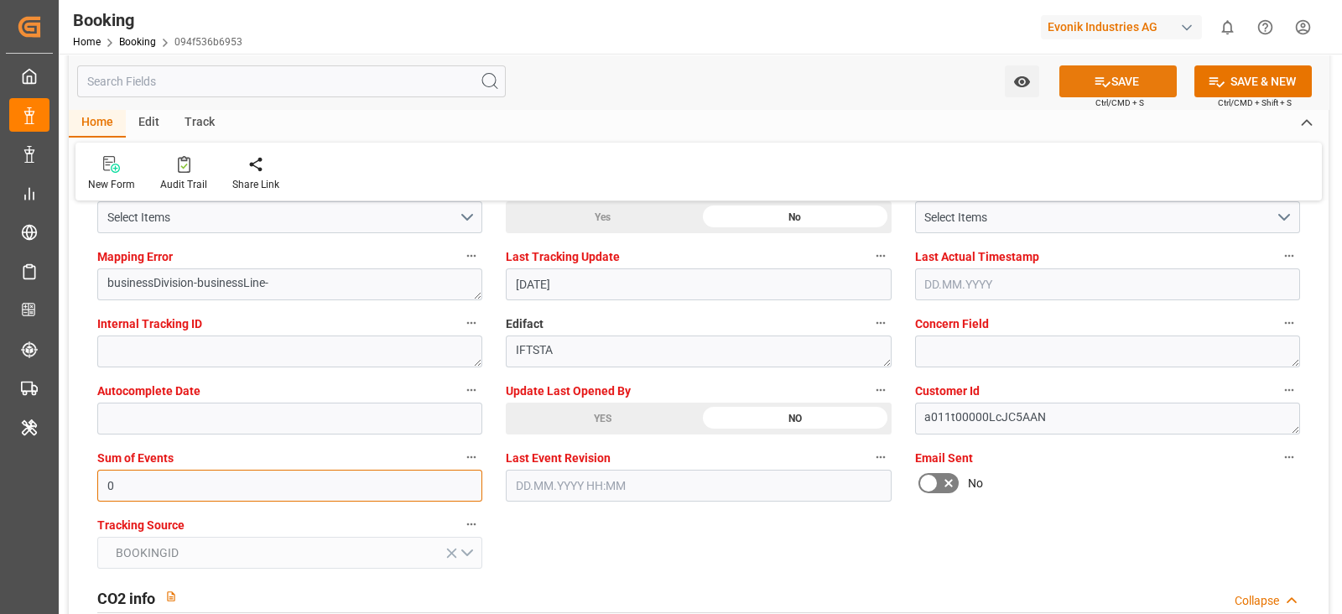
type input "0"
click at [1113, 77] on button "SAVE" at bounding box center [1117, 81] width 117 height 32
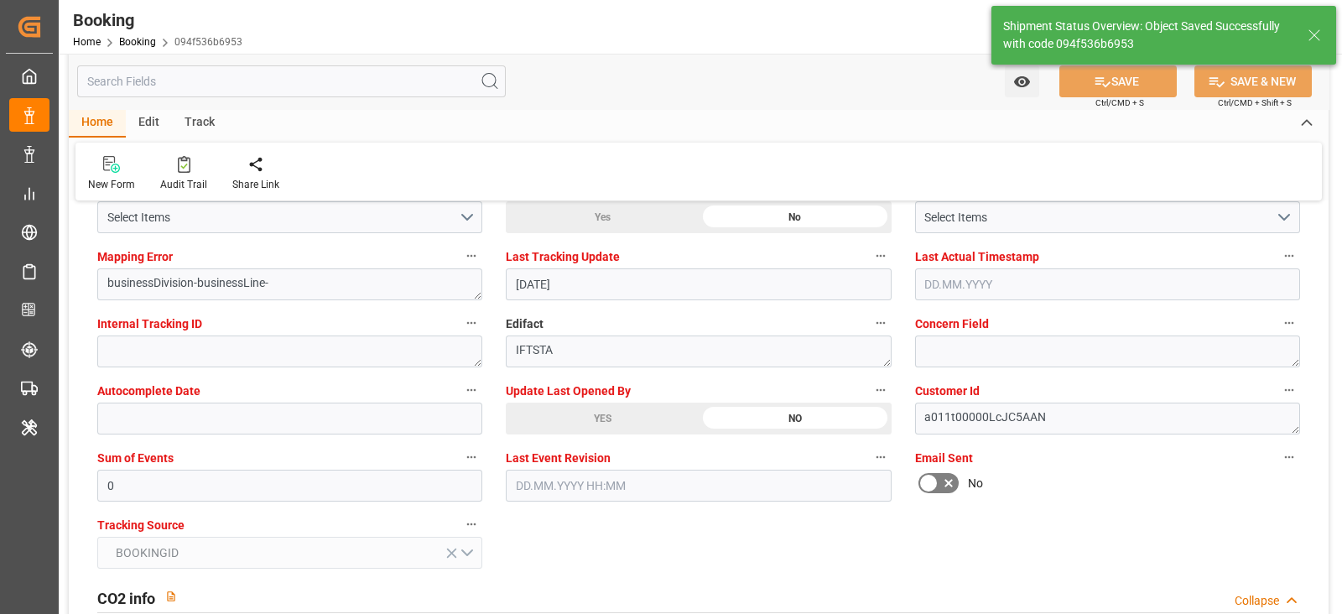
type textarea "[PERSON_NAME]"
type input "[DATE] 06:25"
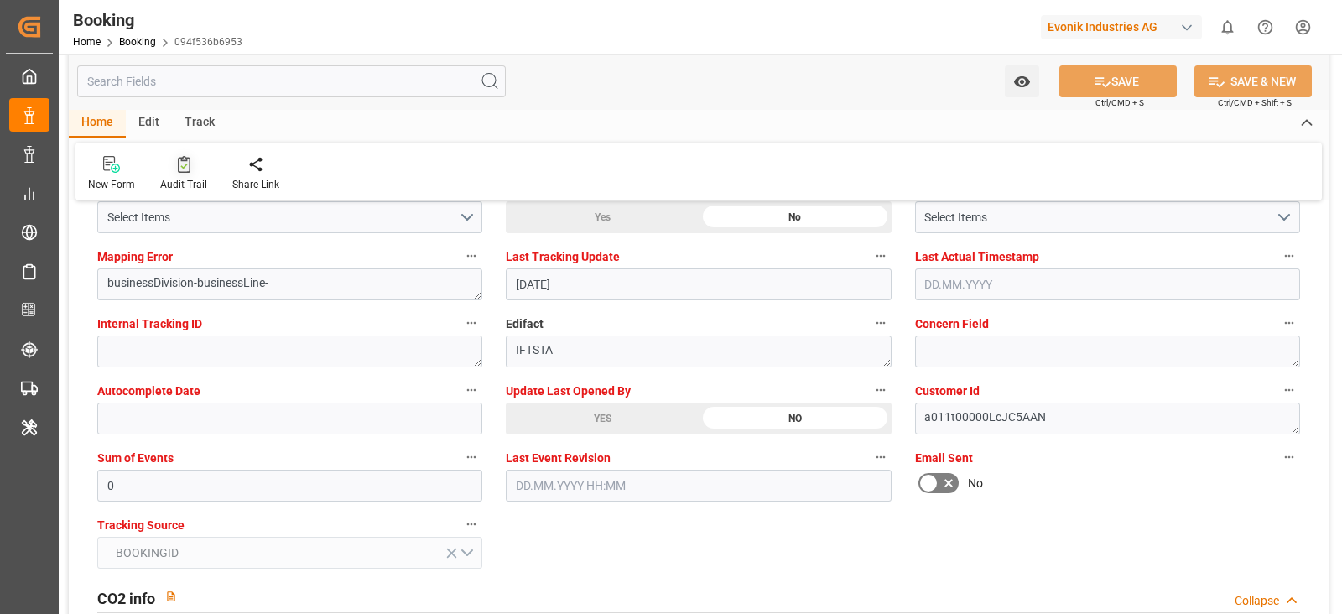
click at [182, 157] on icon at bounding box center [184, 164] width 13 height 17
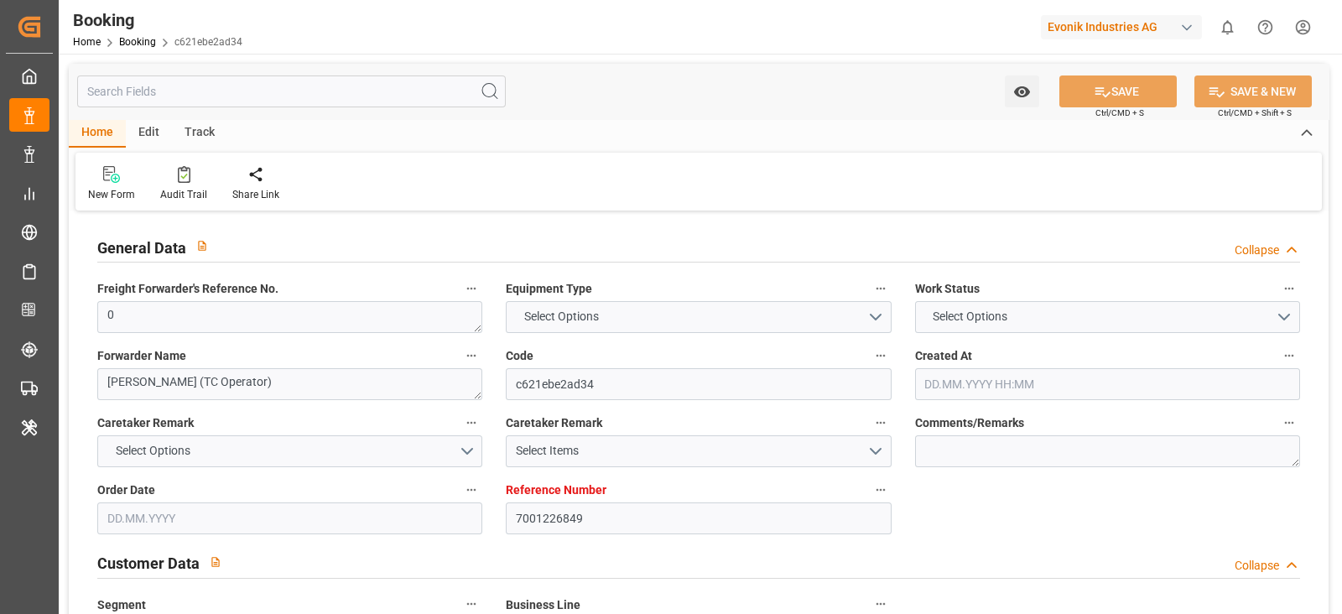
type input "7001226849"
type input "9410741"
type input "CMACGM"
type input "CMA CGM Group"
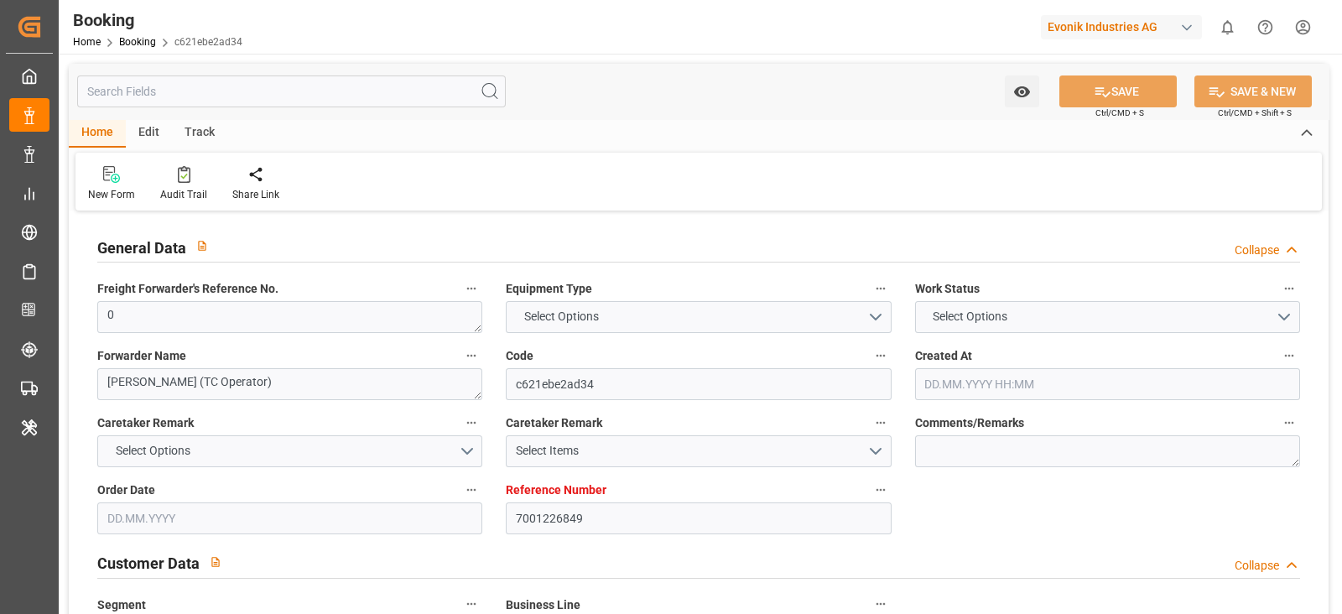
type input "NLRTM"
type input "INNSA"
type input "0"
type input "[DATE] 15:53"
type input "[DATE]"
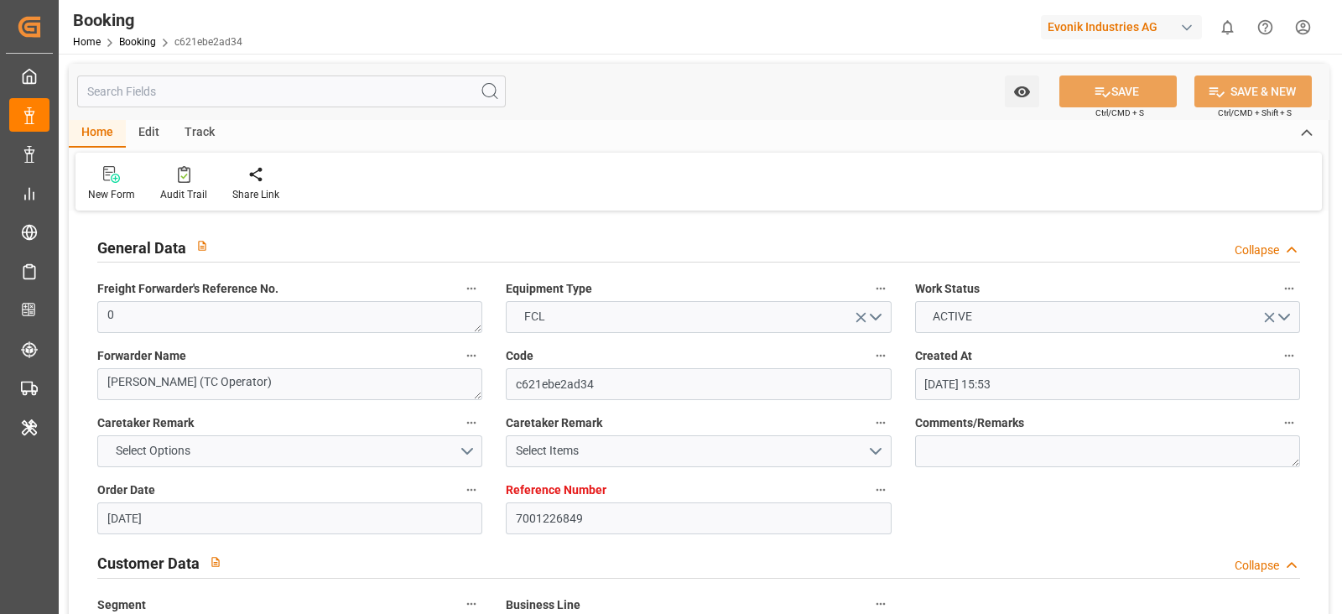
type input "[DATE]"
type input "[DATE] 00:00"
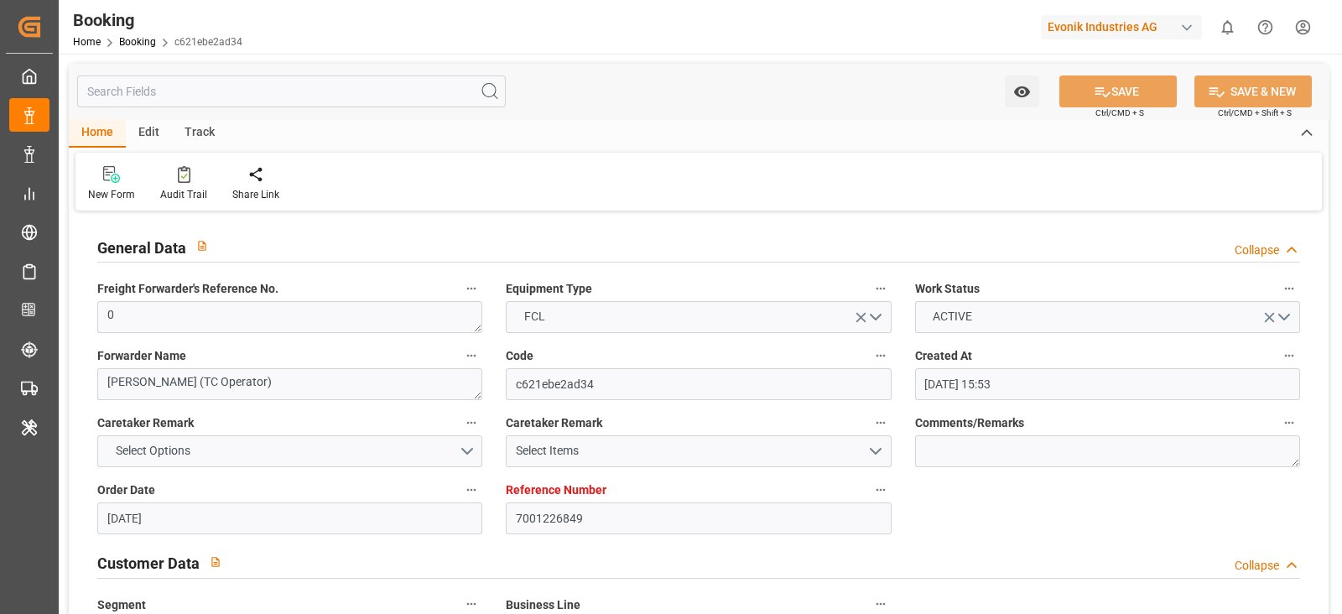
type input "[DATE] 00:00"
type input "[DATE]"
type input "[DATE] 08:47"
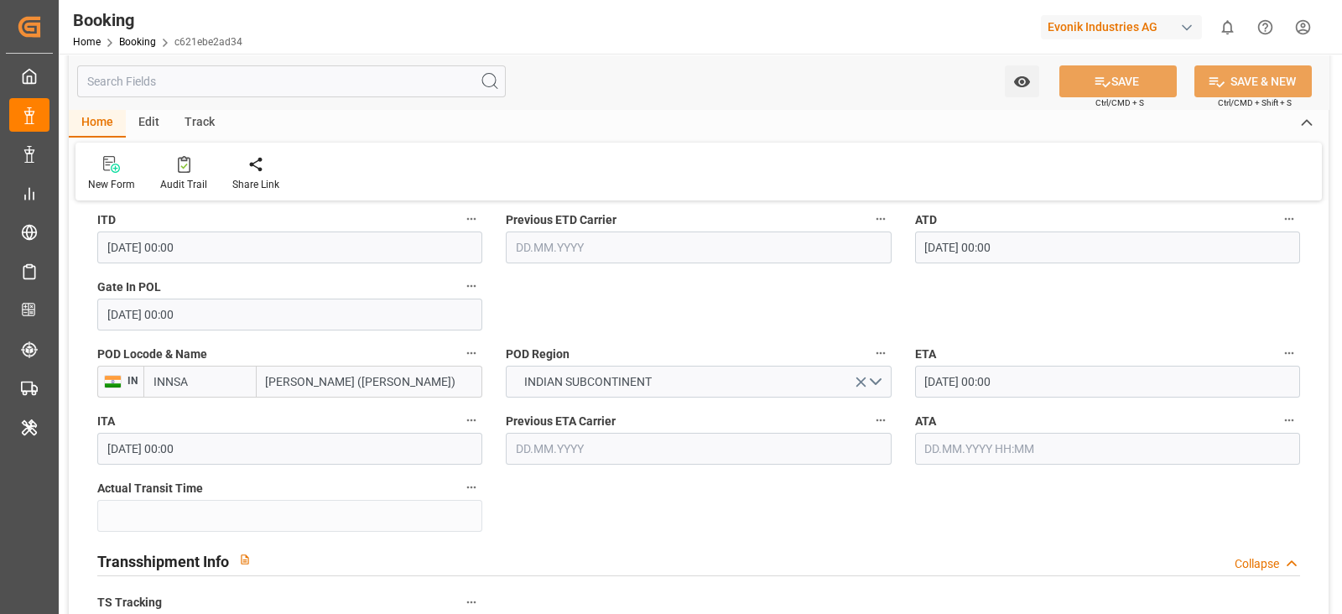
scroll to position [1467, 0]
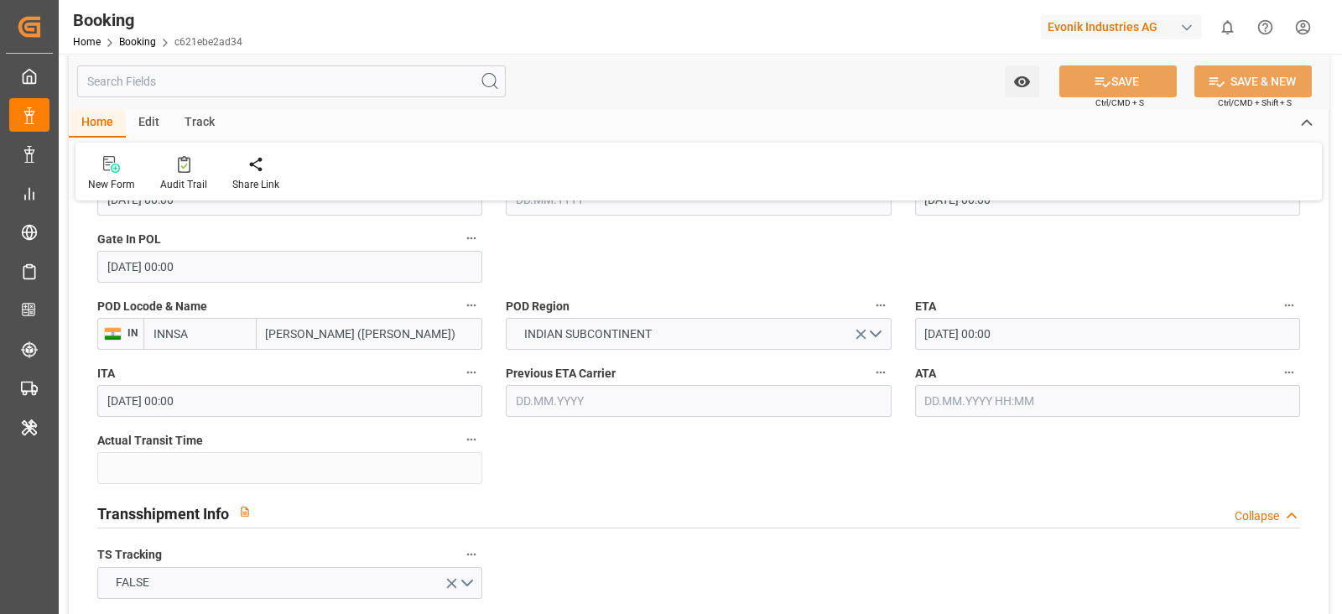
click at [1040, 392] on input "text" at bounding box center [1107, 401] width 385 height 32
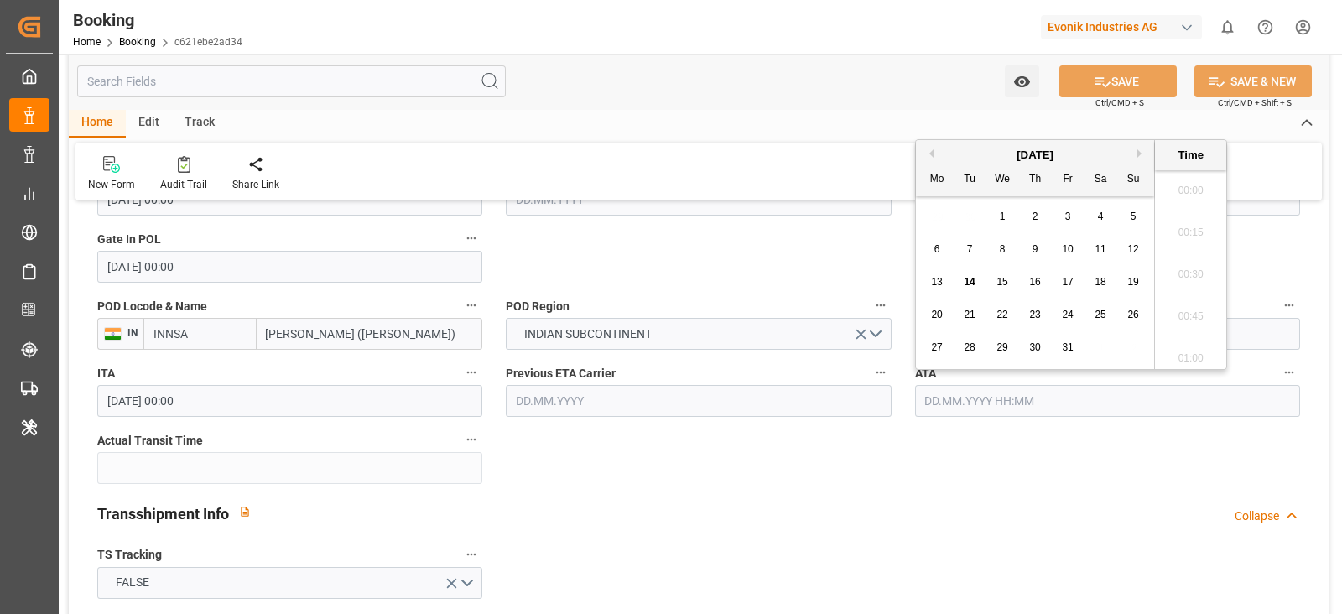
scroll to position [1892, 0]
click at [979, 283] on div "13 14 15 16 17 18 19" at bounding box center [1035, 282] width 229 height 33
click at [979, 283] on div "14" at bounding box center [969, 283] width 21 height 20
type input "[DATE] 00:00"
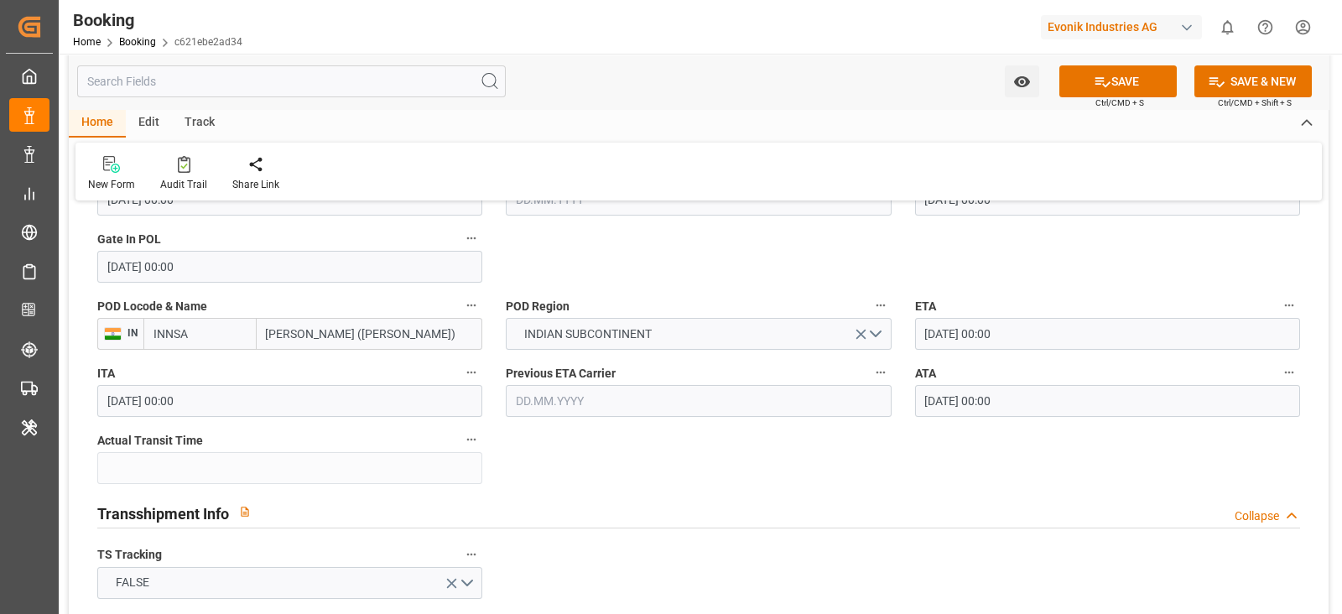
click at [892, 499] on div "Transshipment Info Collapse" at bounding box center [698, 512] width 1202 height 32
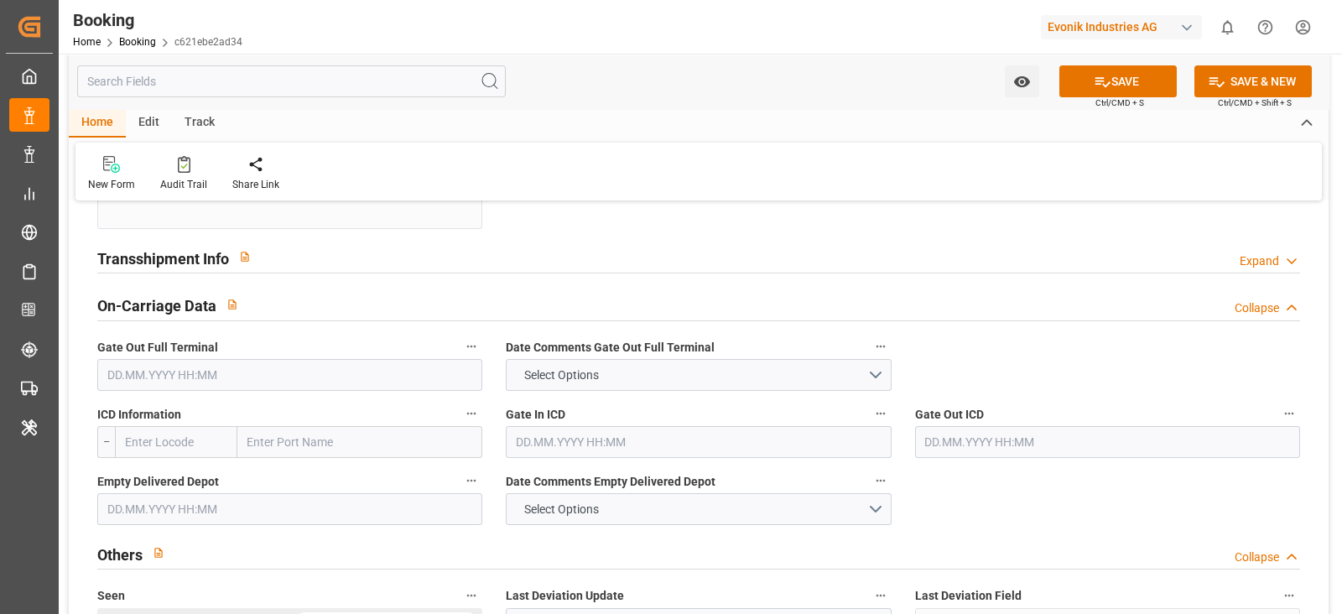
scroll to position [1676, 0]
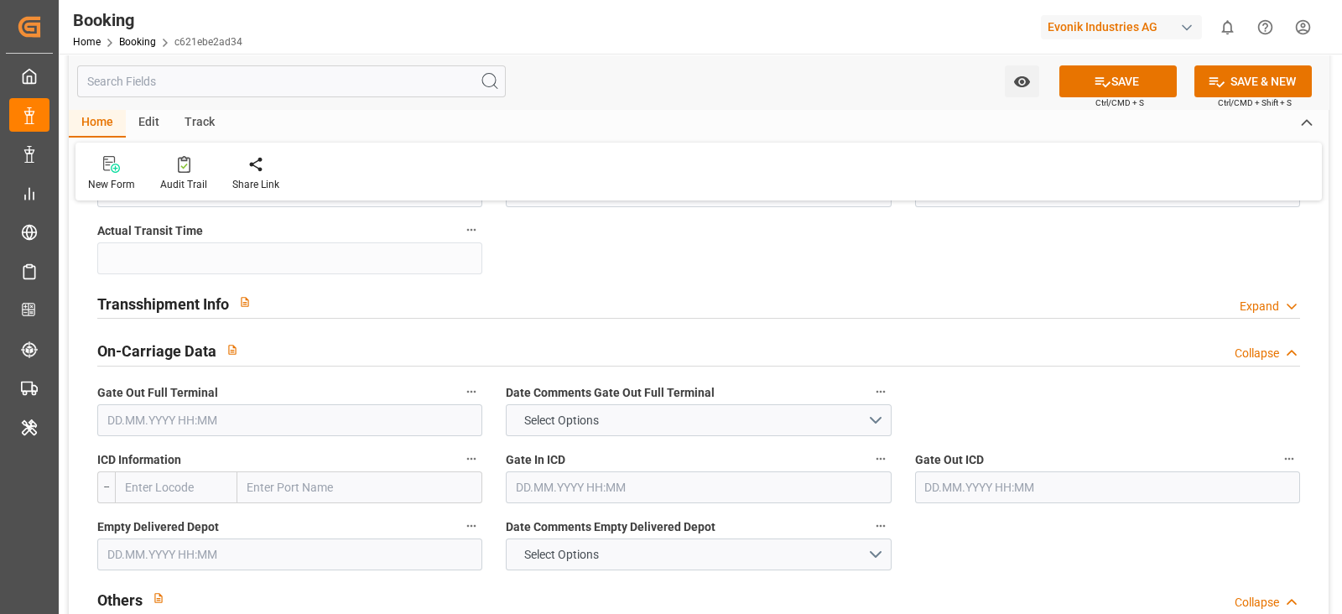
click at [525, 311] on div "Transshipment Info Expand" at bounding box center [698, 302] width 1202 height 32
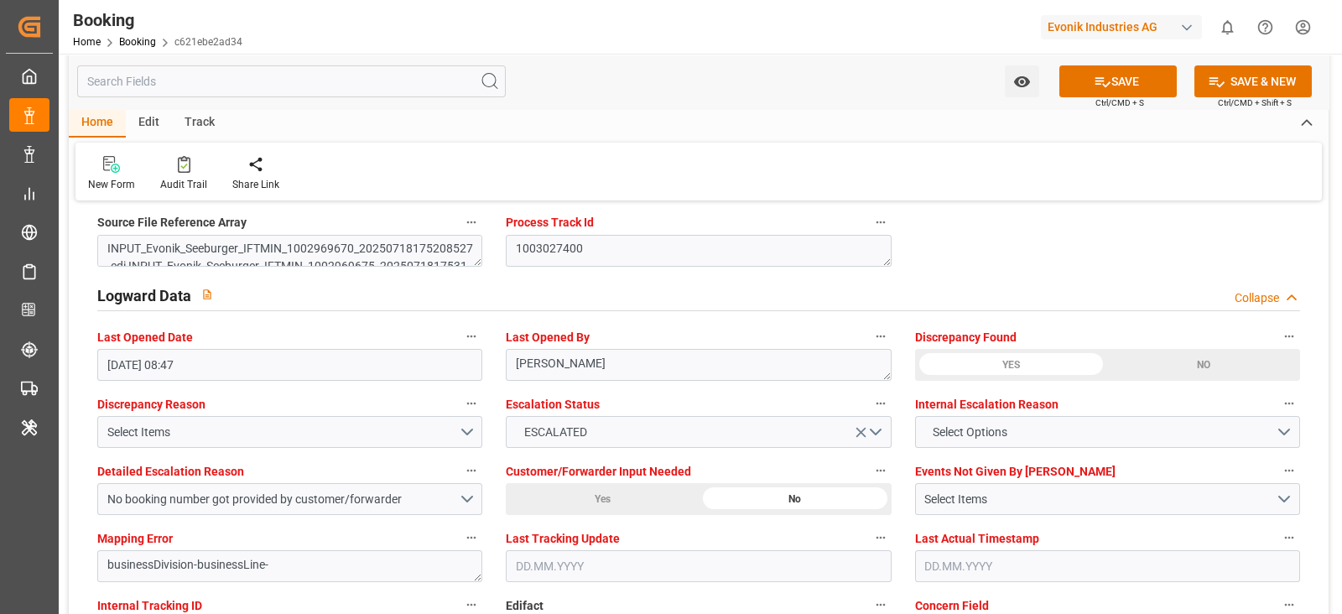
scroll to position [3144, 0]
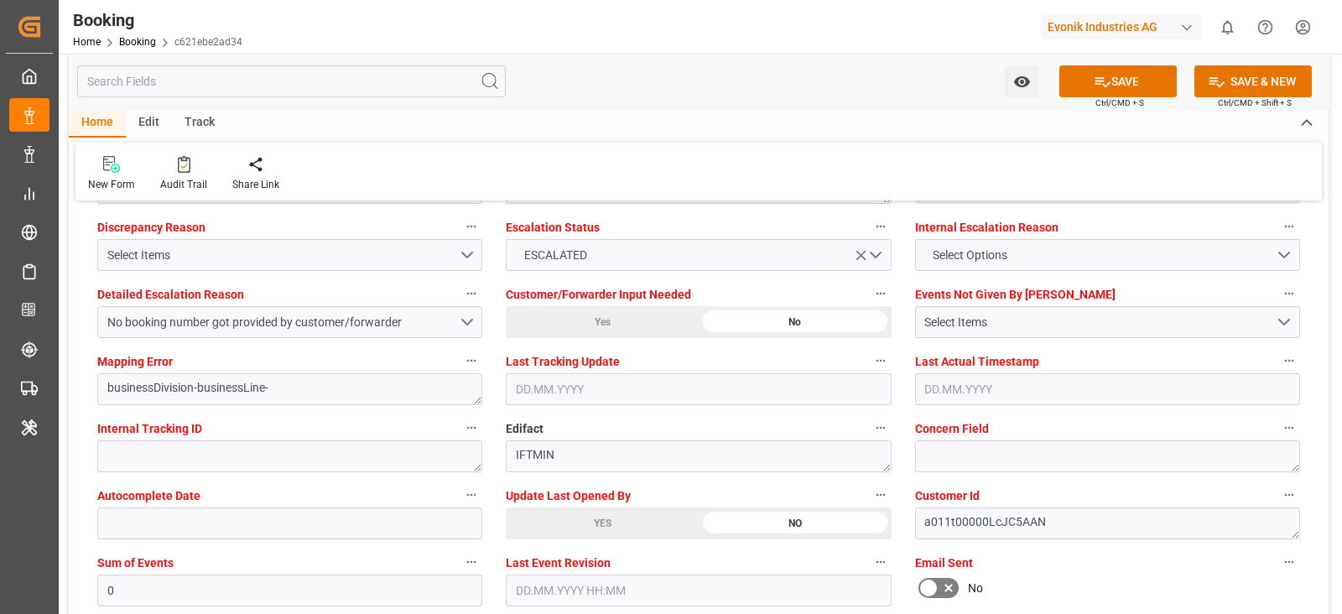
click at [565, 525] on div "YES" at bounding box center [602, 523] width 193 height 32
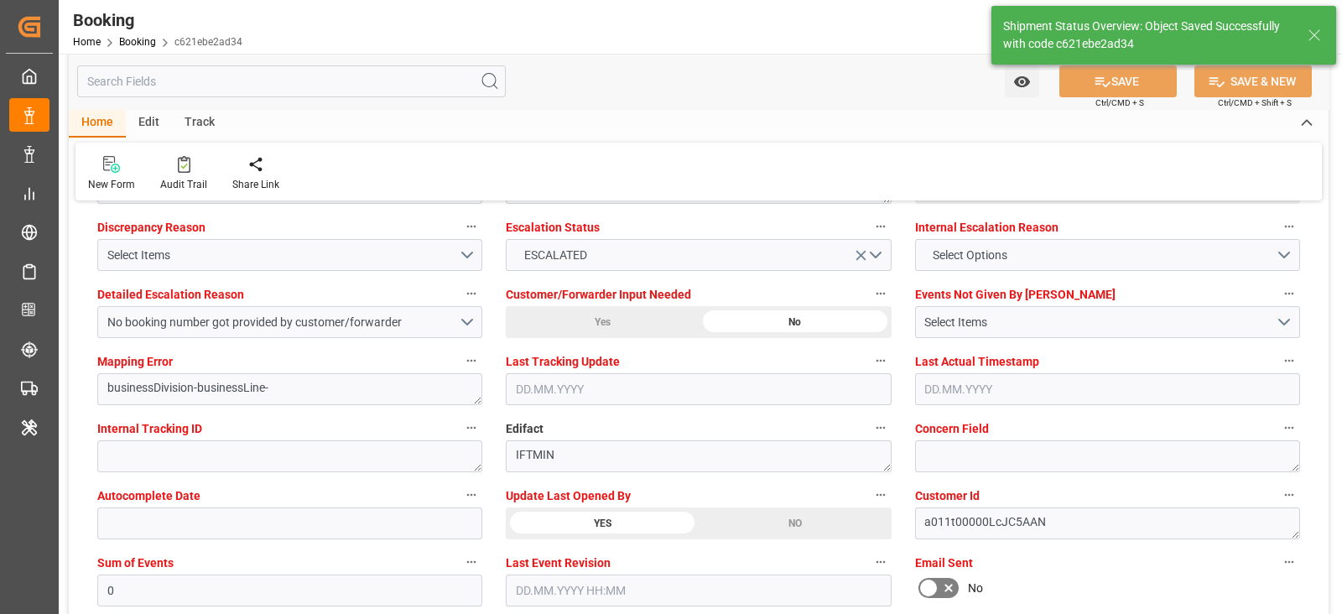
type textarea "[PERSON_NAME]"
type input "52"
type input "[DATE] 06:29"
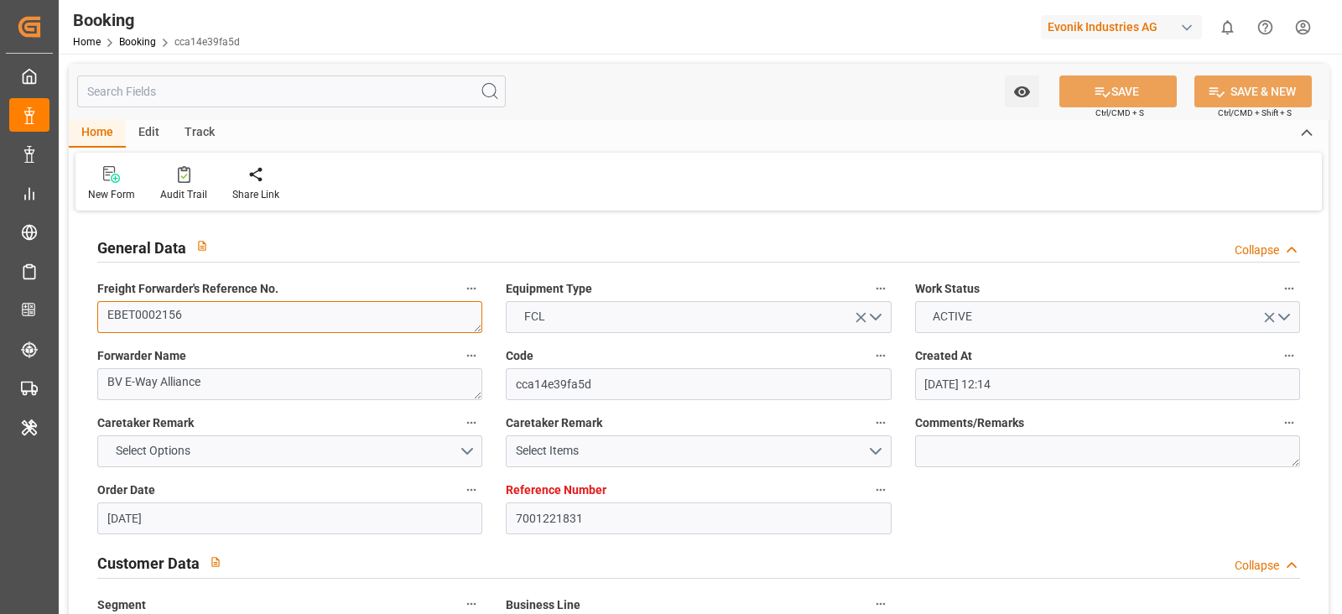
click at [293, 305] on textarea "EBET0002156" at bounding box center [289, 317] width 385 height 32
click at [296, 307] on textarea "EBET0002156" at bounding box center [289, 317] width 385 height 32
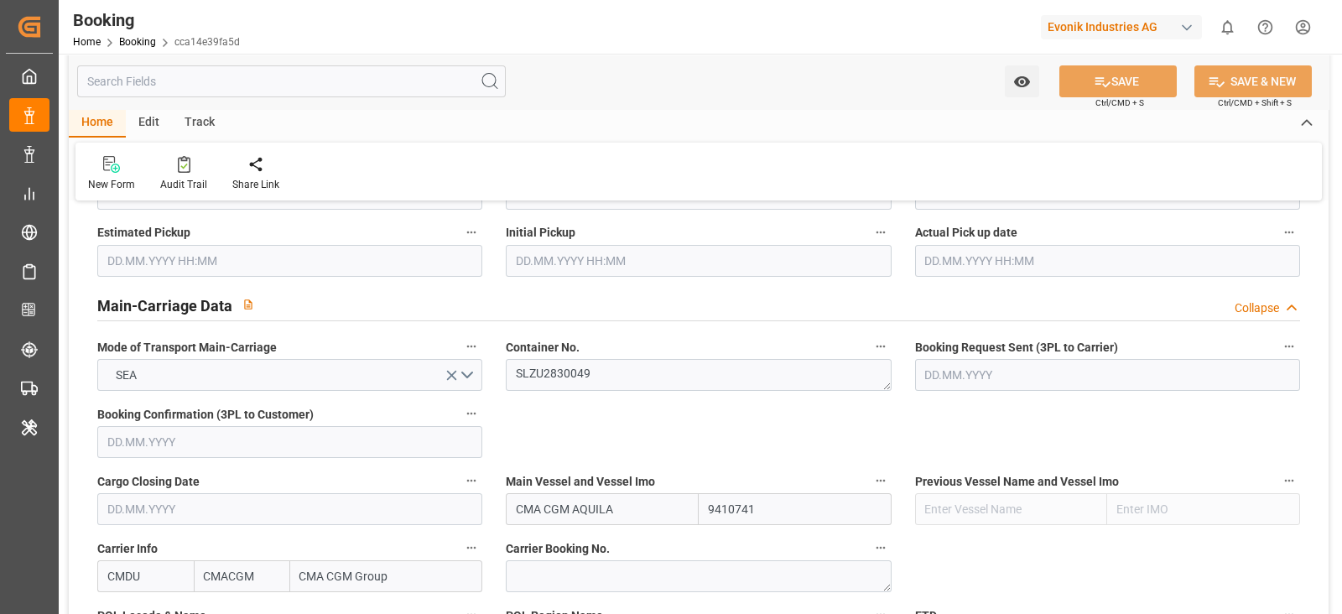
scroll to position [943, 0]
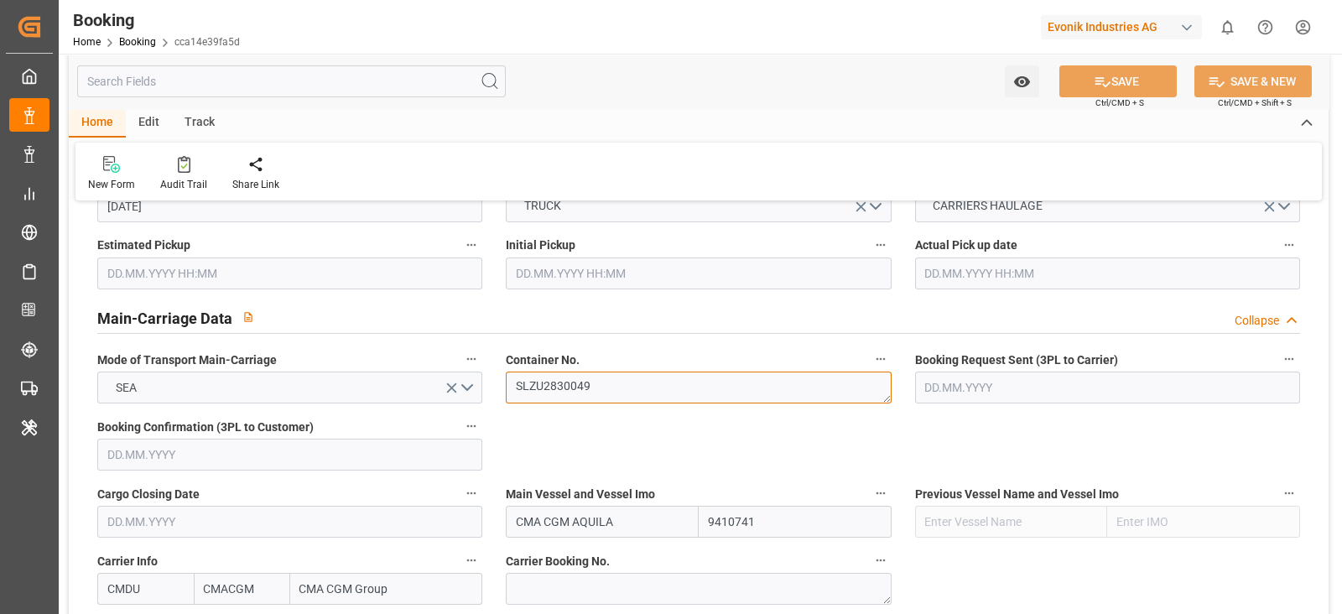
click at [612, 392] on textarea "SLZU2830049" at bounding box center [698, 387] width 385 height 32
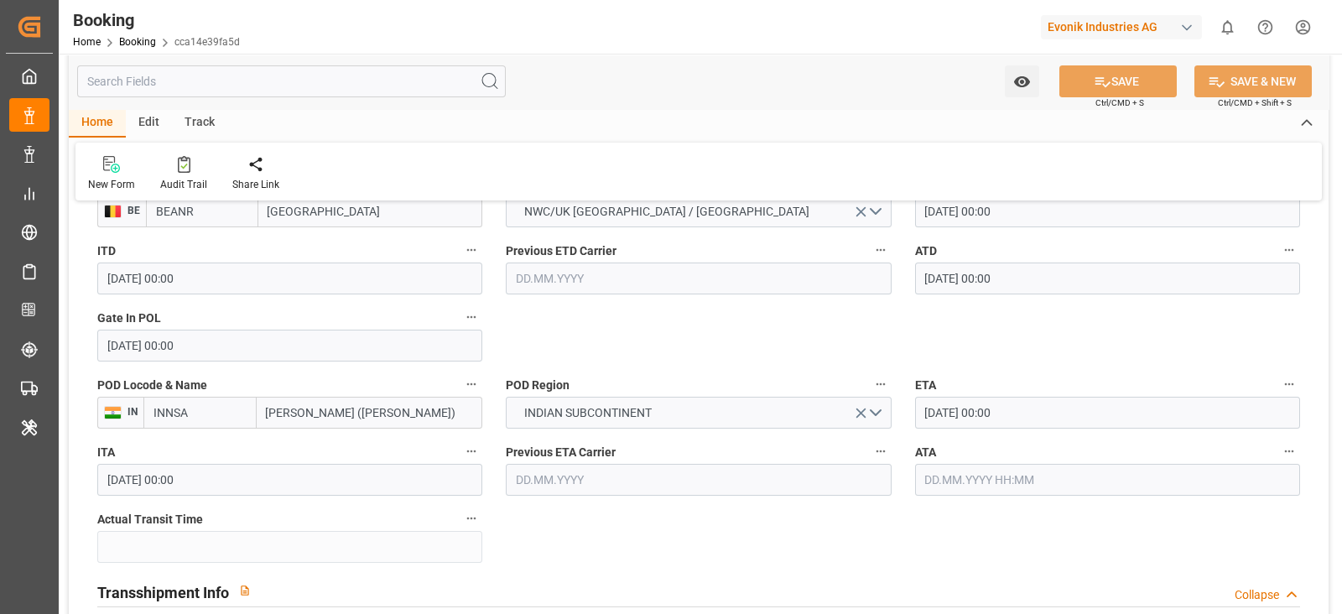
scroll to position [1467, 0]
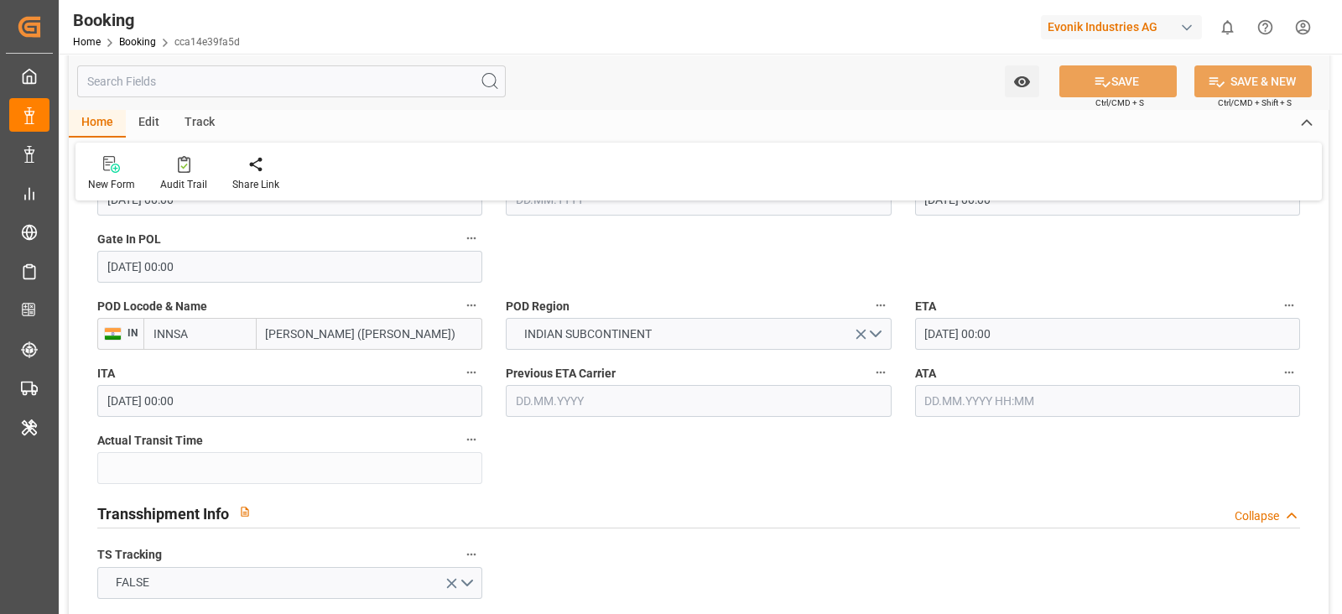
click at [1052, 395] on input "text" at bounding box center [1107, 401] width 385 height 32
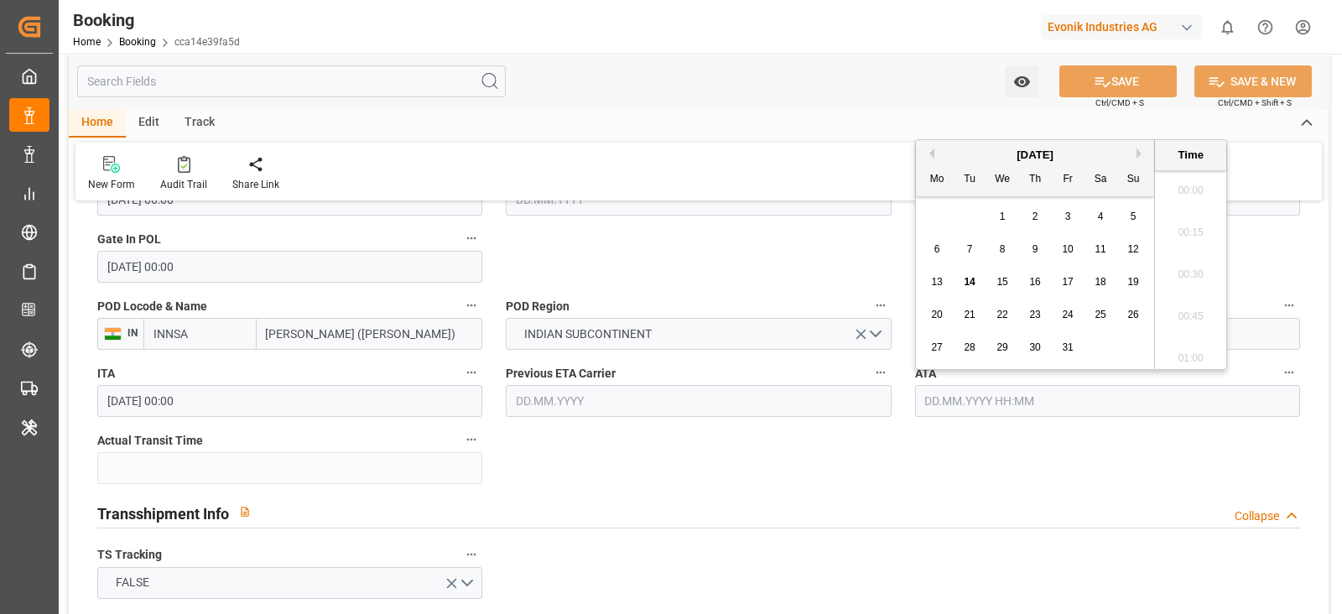
scroll to position [1934, 0]
click at [963, 280] on div "14" at bounding box center [969, 283] width 21 height 20
type input "[DATE] 00:00"
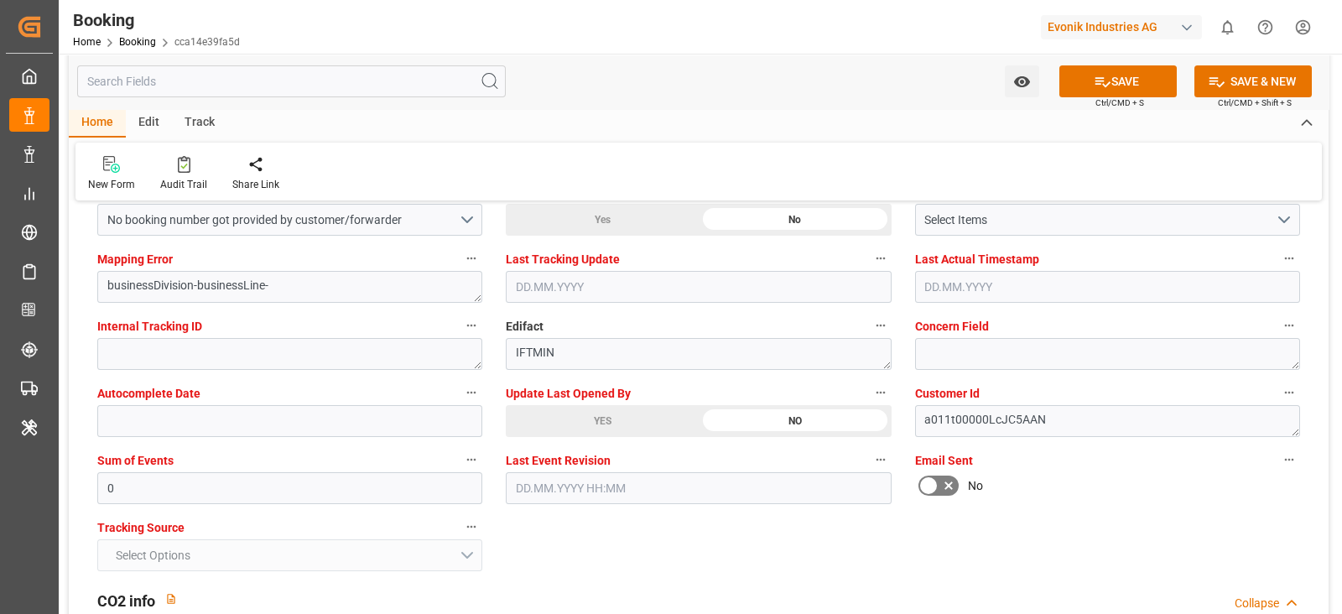
scroll to position [3249, 0]
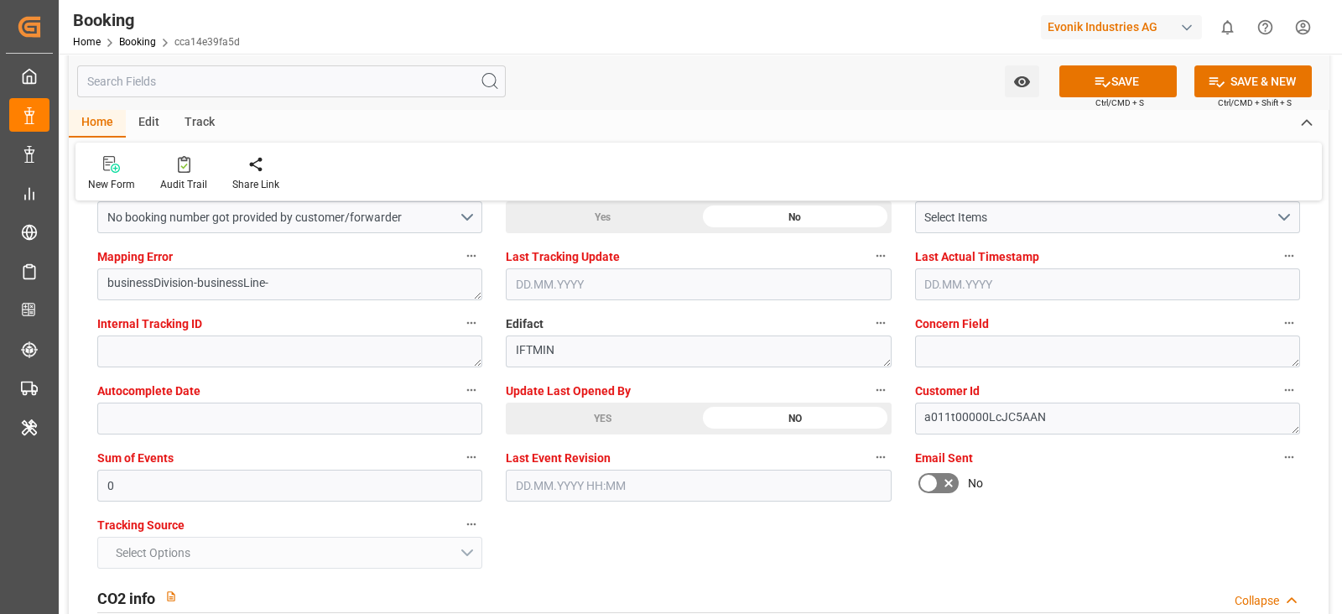
click at [610, 415] on div "YES" at bounding box center [602, 419] width 193 height 32
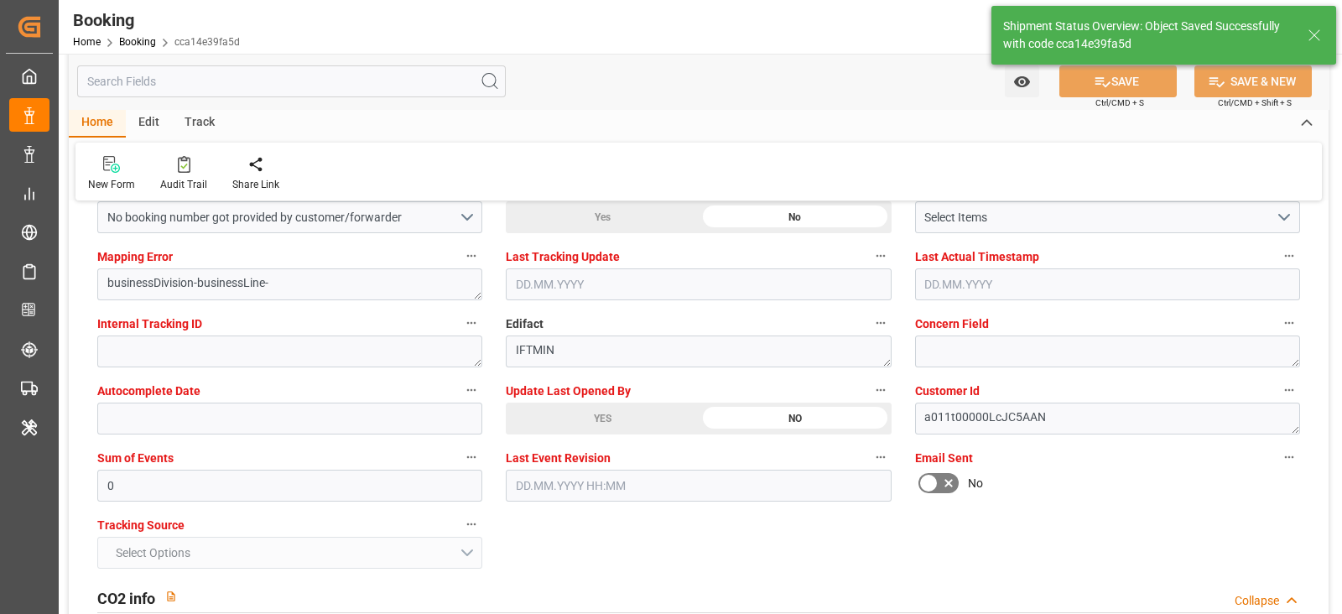
type input "45"
type input "[DATE] 06:35"
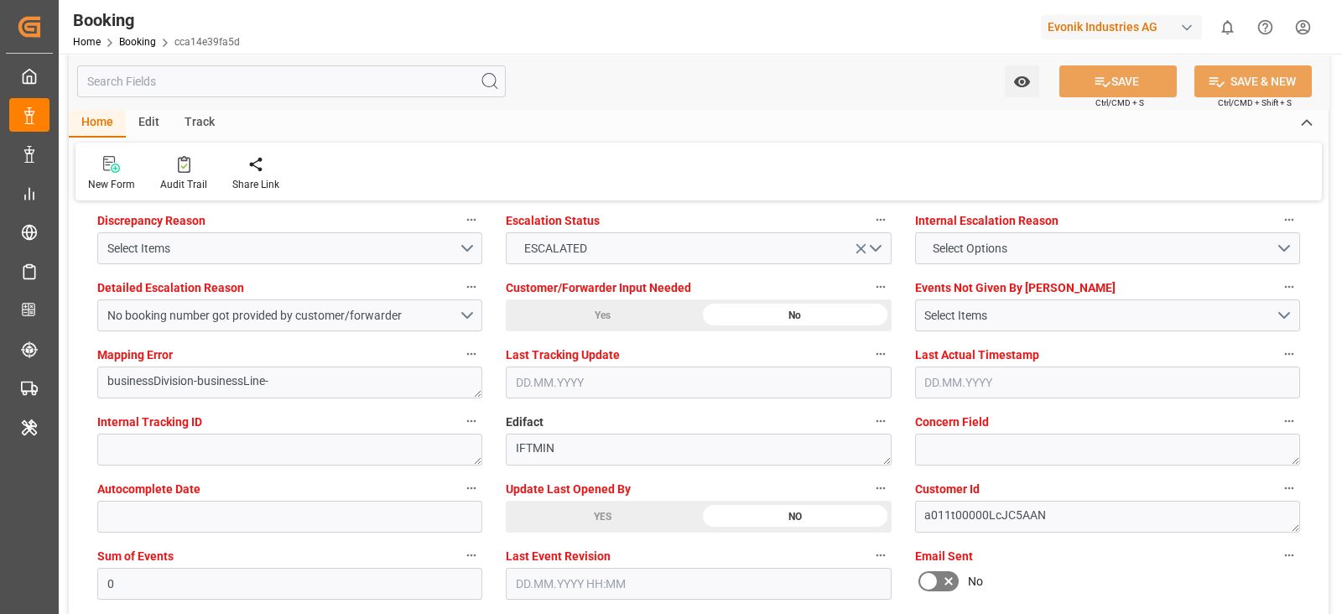
scroll to position [3039, 0]
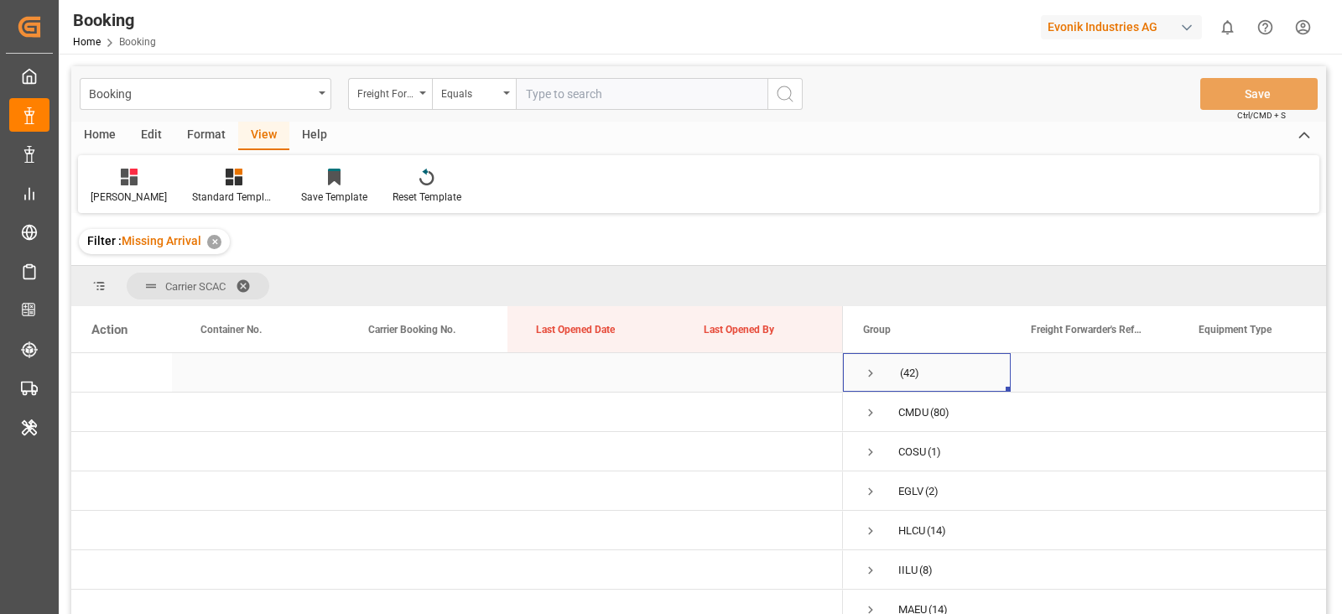
scroll to position [247, 0]
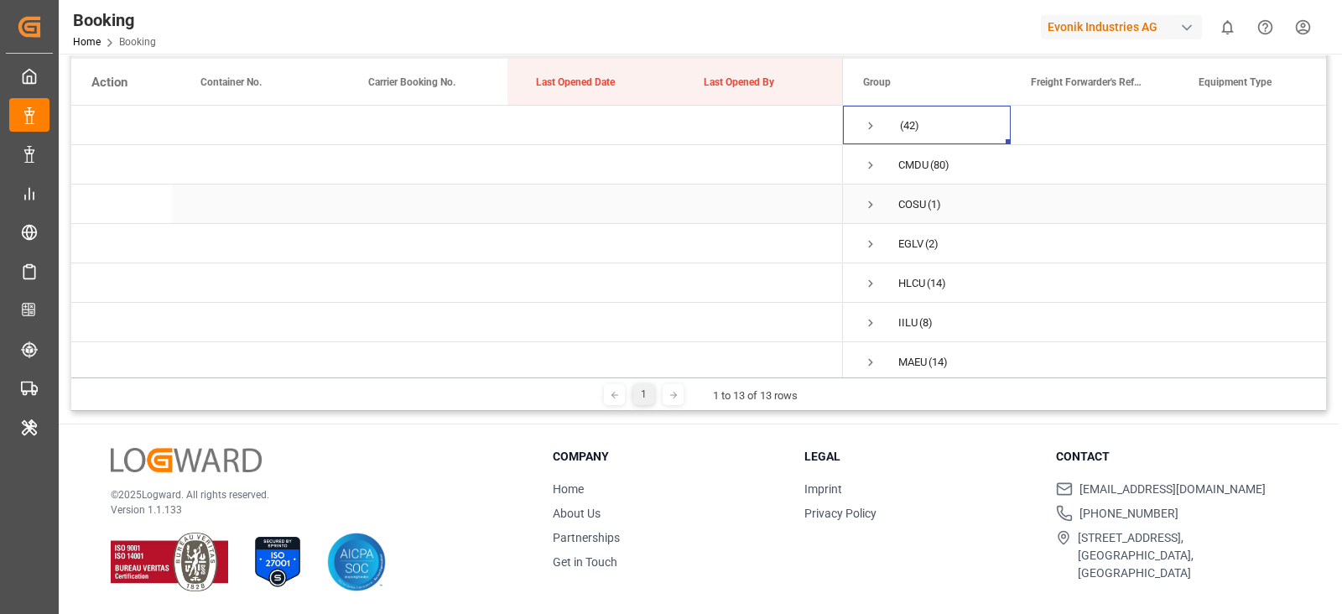
click at [876, 197] on span "Press SPACE to select this row." at bounding box center [870, 204] width 15 height 15
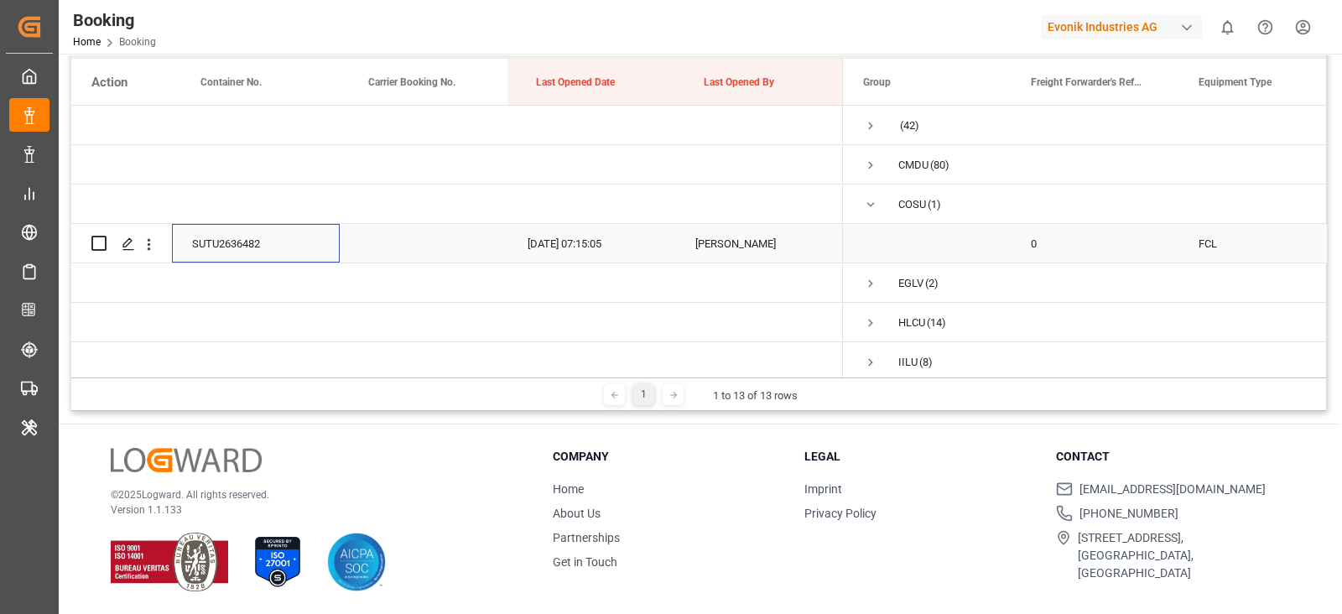
click at [251, 253] on div "SUTU2636482" at bounding box center [256, 243] width 168 height 39
click at [151, 239] on icon "open menu" at bounding box center [149, 245] width 18 height 18
click at [184, 278] on span "Open in new tab" at bounding box center [259, 280] width 153 height 18
click at [870, 285] on span "Press SPACE to select this row." at bounding box center [870, 283] width 15 height 15
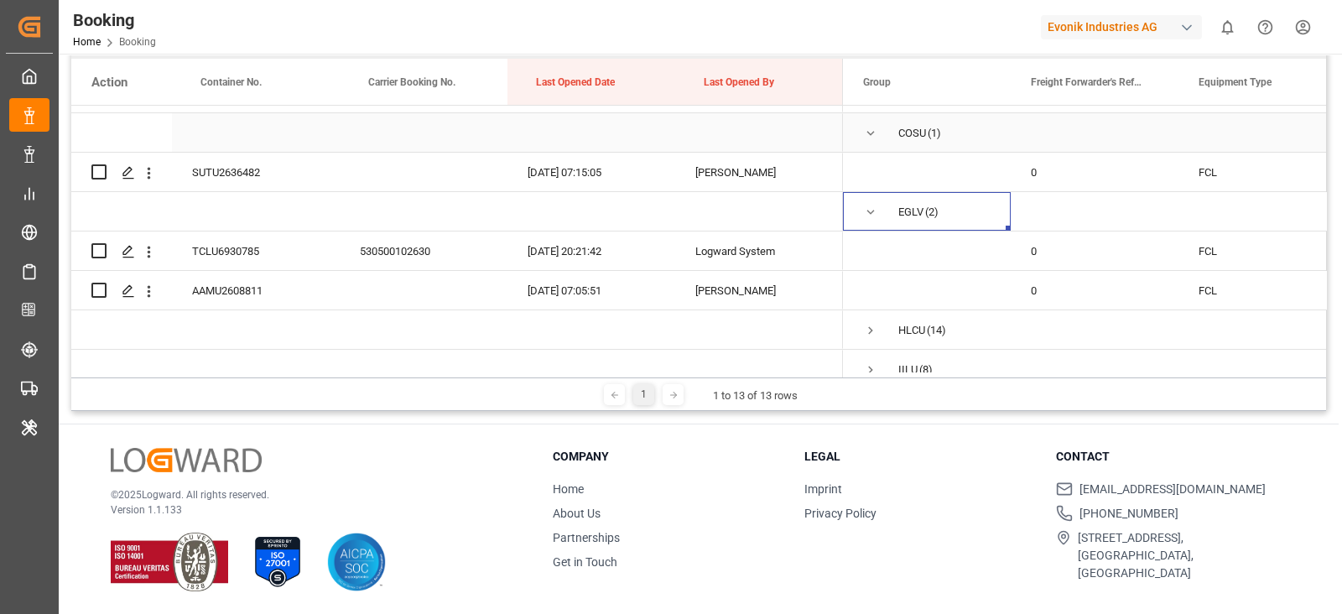
scroll to position [104, 0]
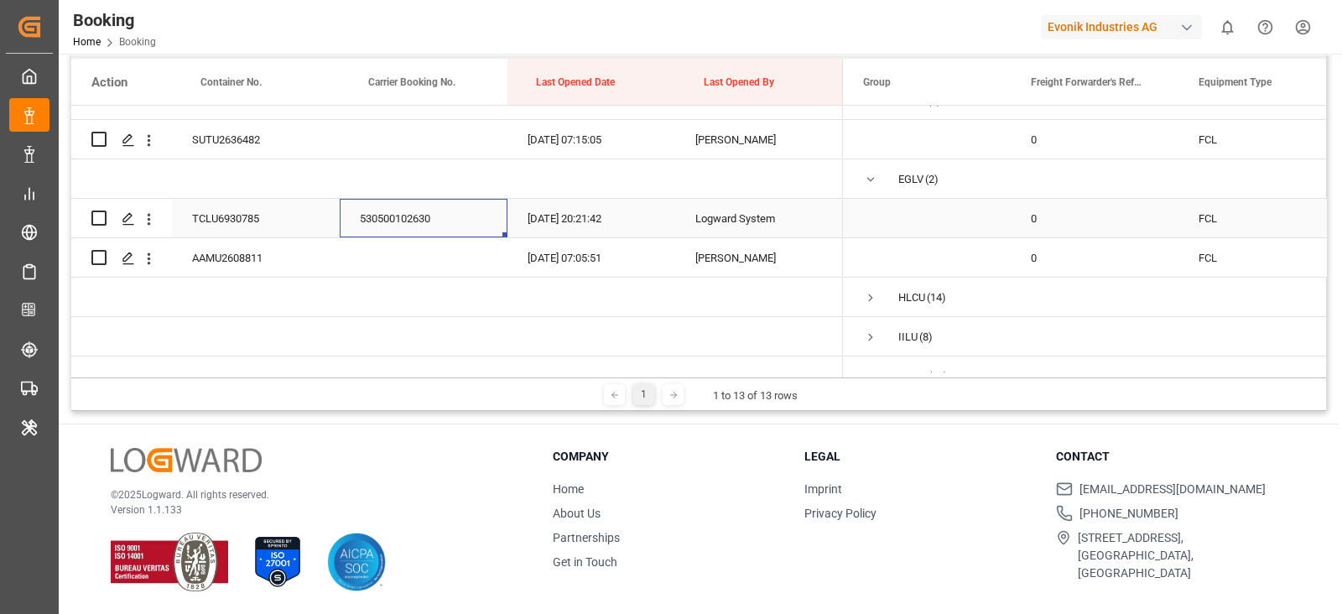
click at [394, 217] on div "530500102630" at bounding box center [424, 218] width 168 height 39
click at [148, 213] on icon "open menu" at bounding box center [149, 219] width 3 height 12
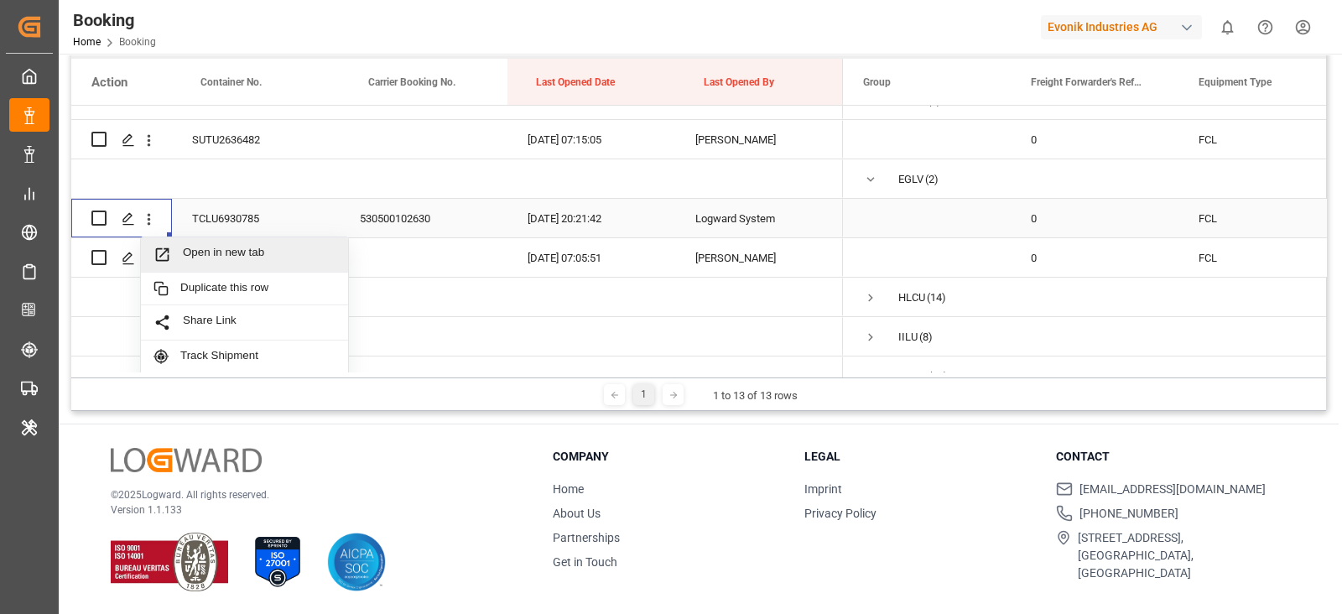
click at [208, 239] on div "Open in new tab" at bounding box center [244, 254] width 207 height 35
click at [272, 259] on div "AAMU2608811" at bounding box center [256, 257] width 168 height 39
click at [147, 258] on icon "open menu" at bounding box center [149, 259] width 18 height 18
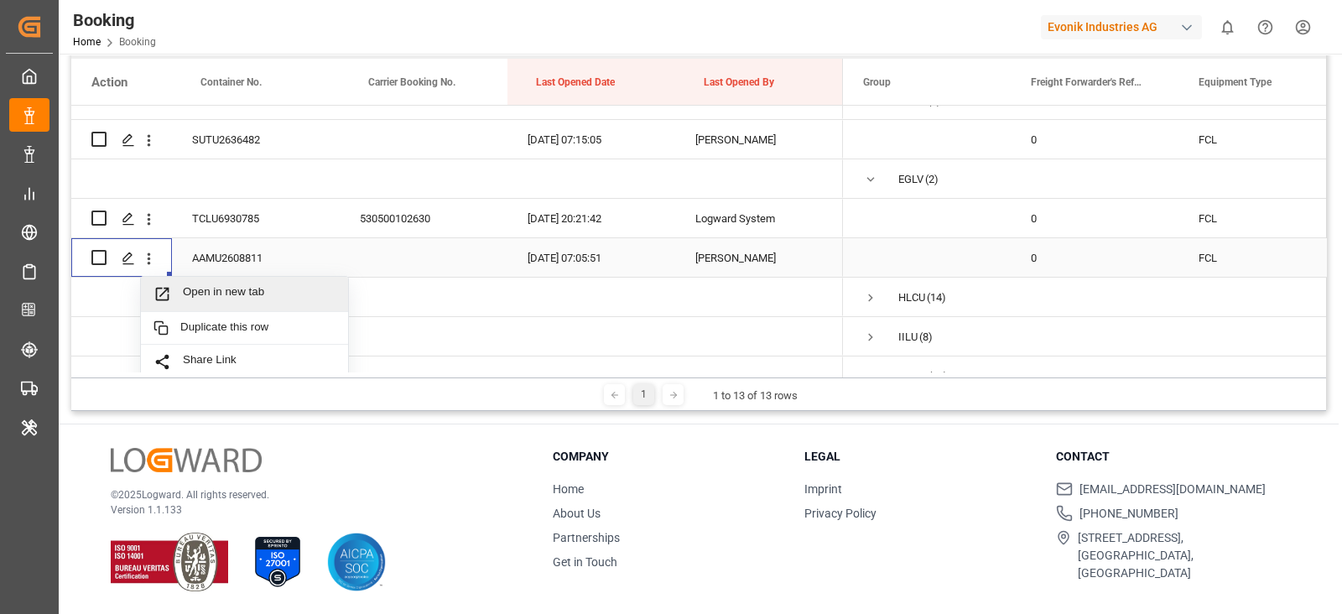
click at [177, 285] on span "Press SPACE to select this row." at bounding box center [167, 294] width 29 height 18
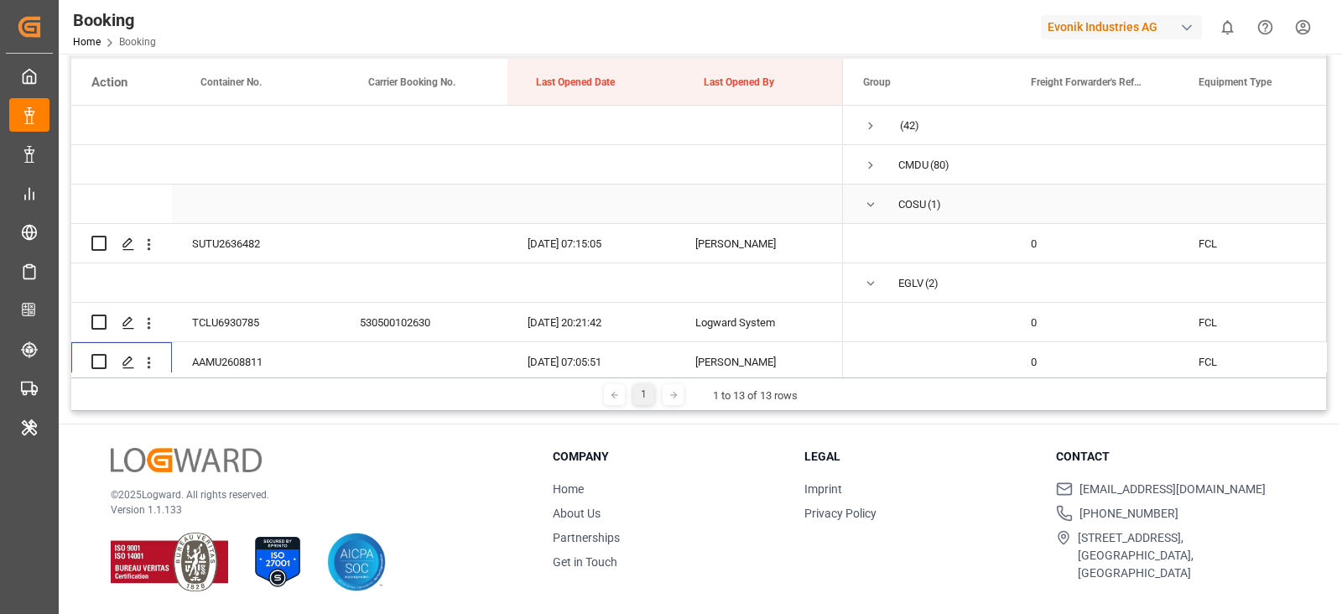
click at [865, 208] on span "Press SPACE to select this row." at bounding box center [870, 204] width 15 height 15
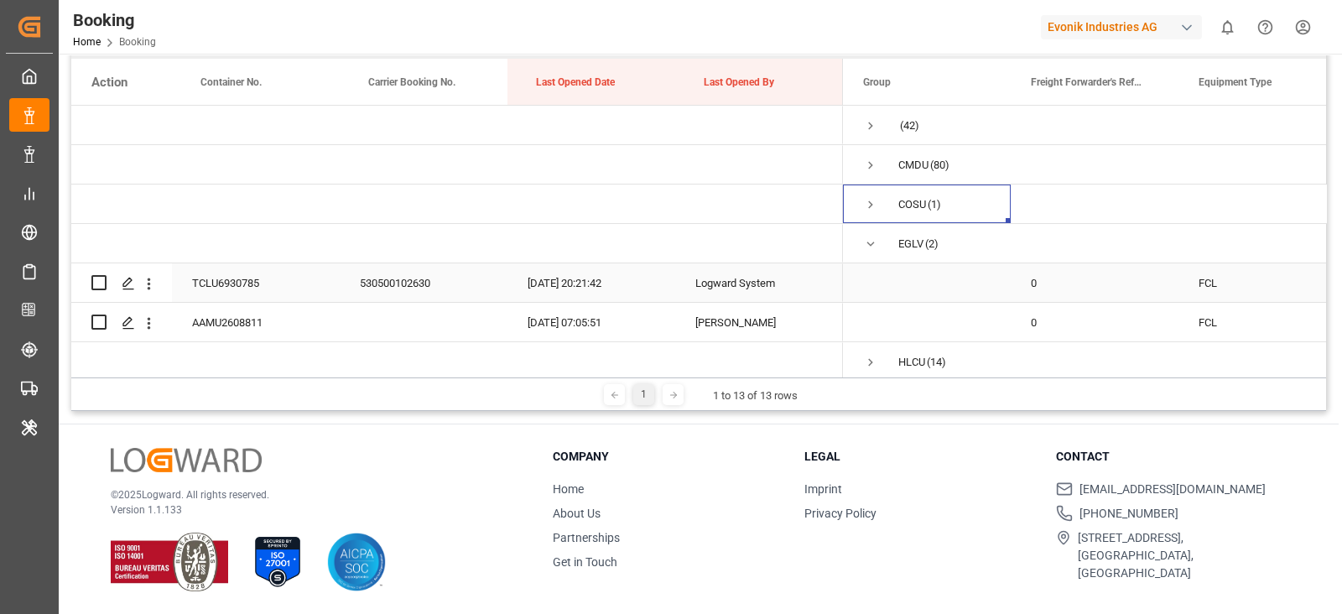
click at [861, 268] on div "Press SPACE to select this row." at bounding box center [927, 282] width 168 height 39
click at [873, 246] on span "Press SPACE to select this row." at bounding box center [870, 243] width 15 height 15
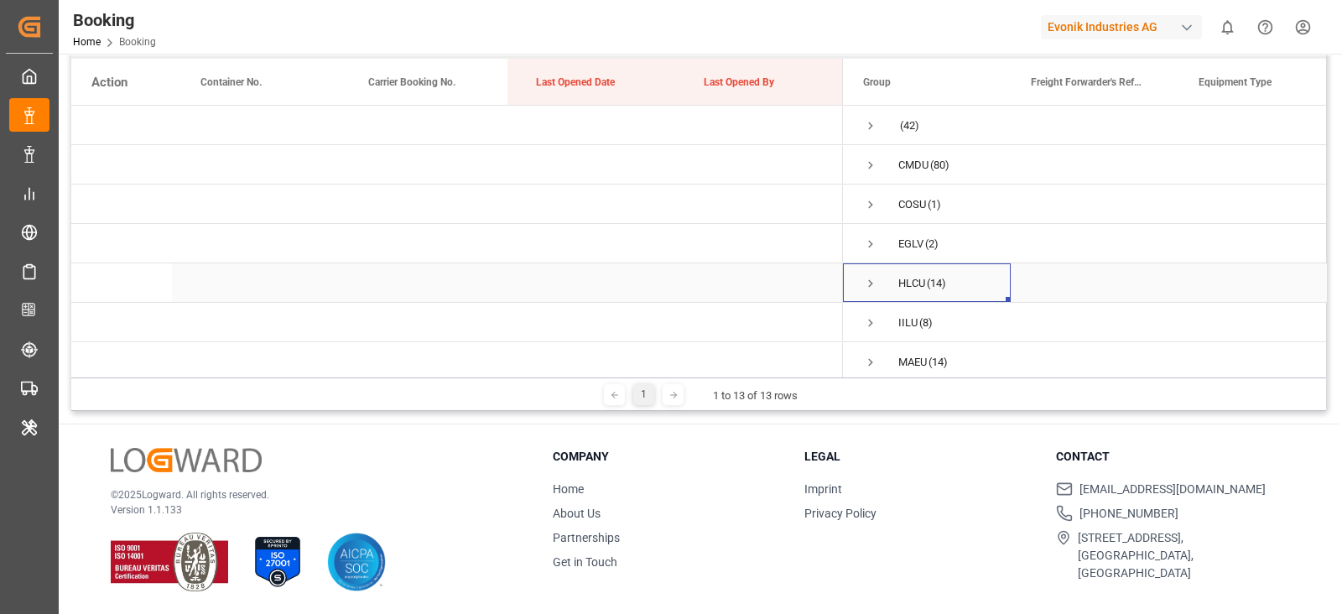
click at [881, 278] on span "HLCU (14)" at bounding box center [926, 282] width 127 height 37
click at [875, 280] on span "Press SPACE to select this row." at bounding box center [870, 283] width 15 height 15
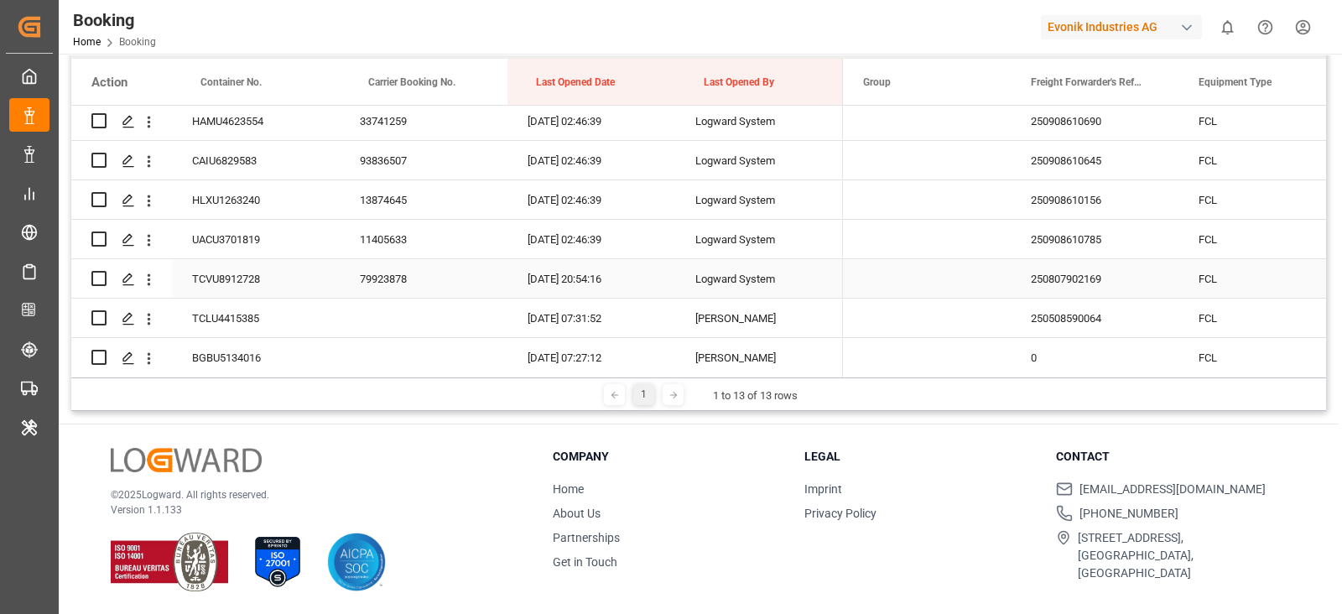
scroll to position [70, 0]
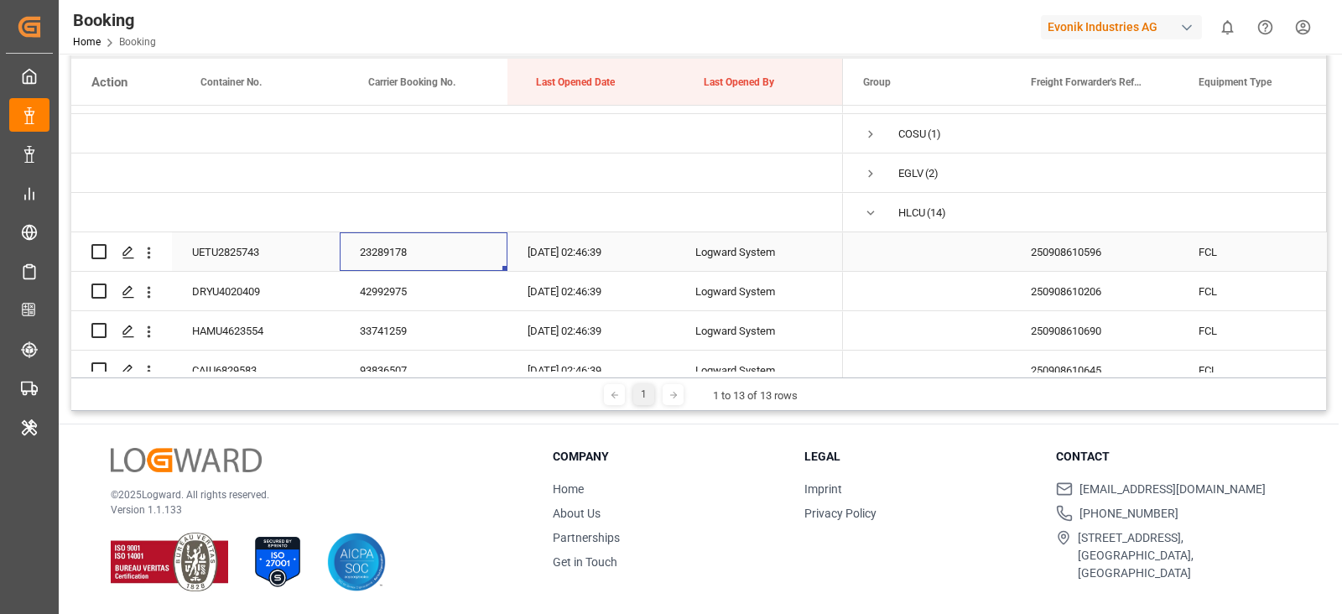
click at [403, 246] on div "23289178" at bounding box center [424, 251] width 168 height 39
click at [155, 250] on icon "open menu" at bounding box center [149, 253] width 18 height 18
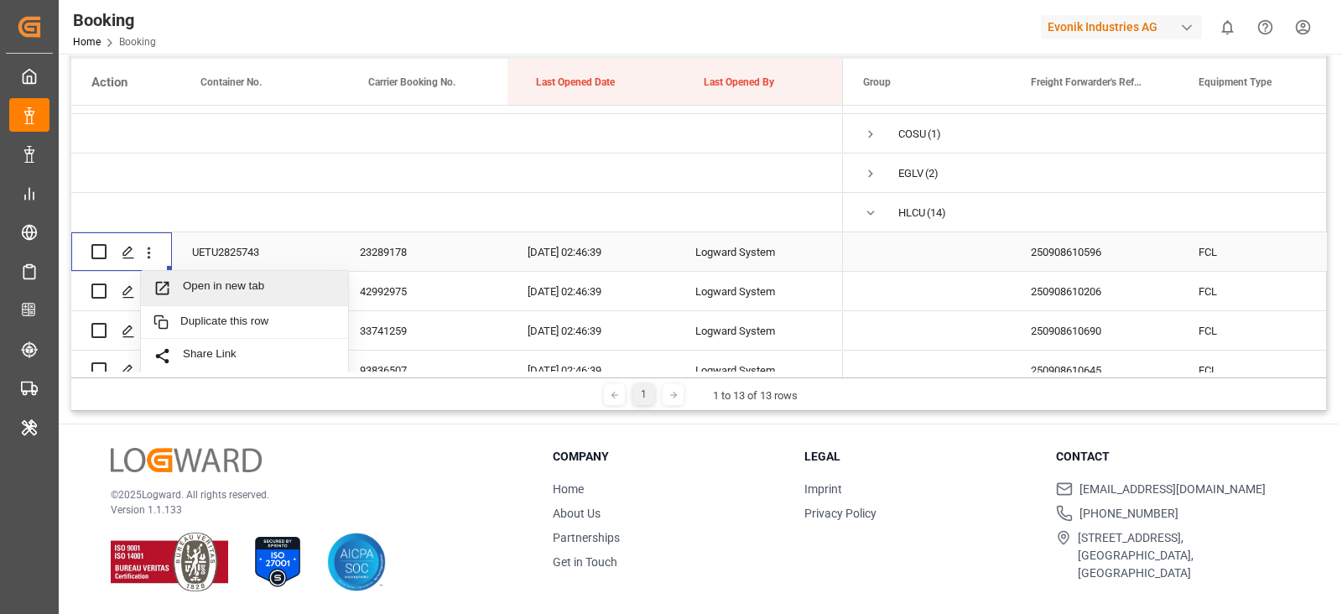
click at [197, 273] on div "Open in new tab" at bounding box center [244, 288] width 207 height 35
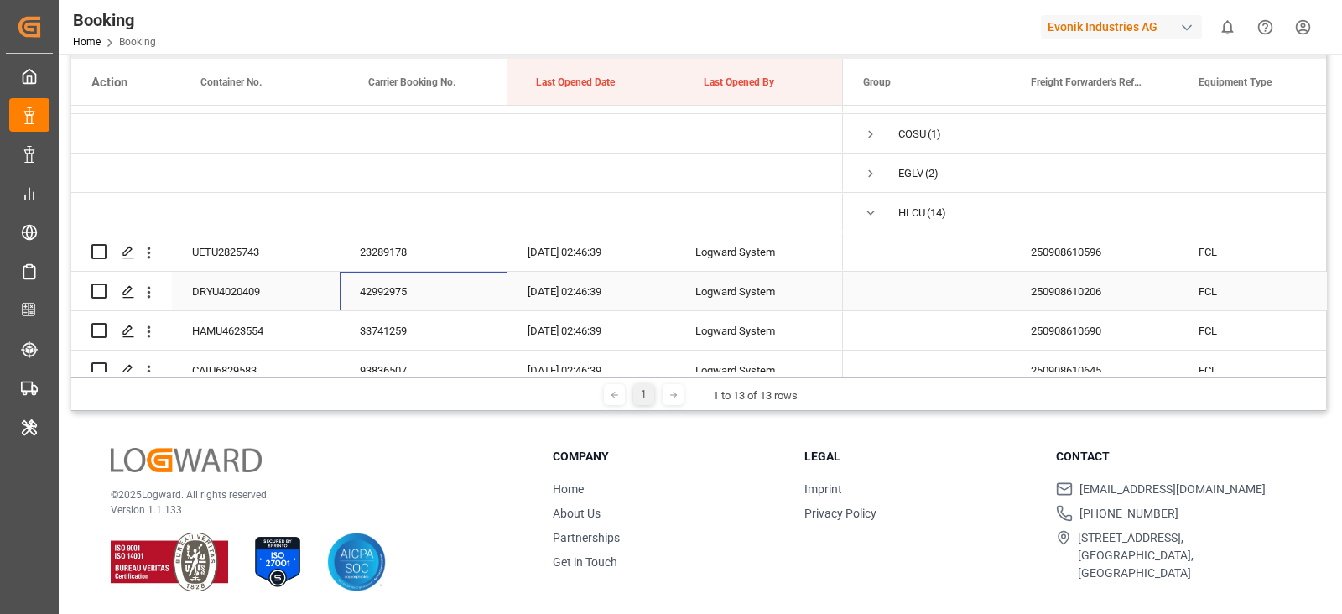
click at [403, 293] on div "42992975" at bounding box center [424, 291] width 168 height 39
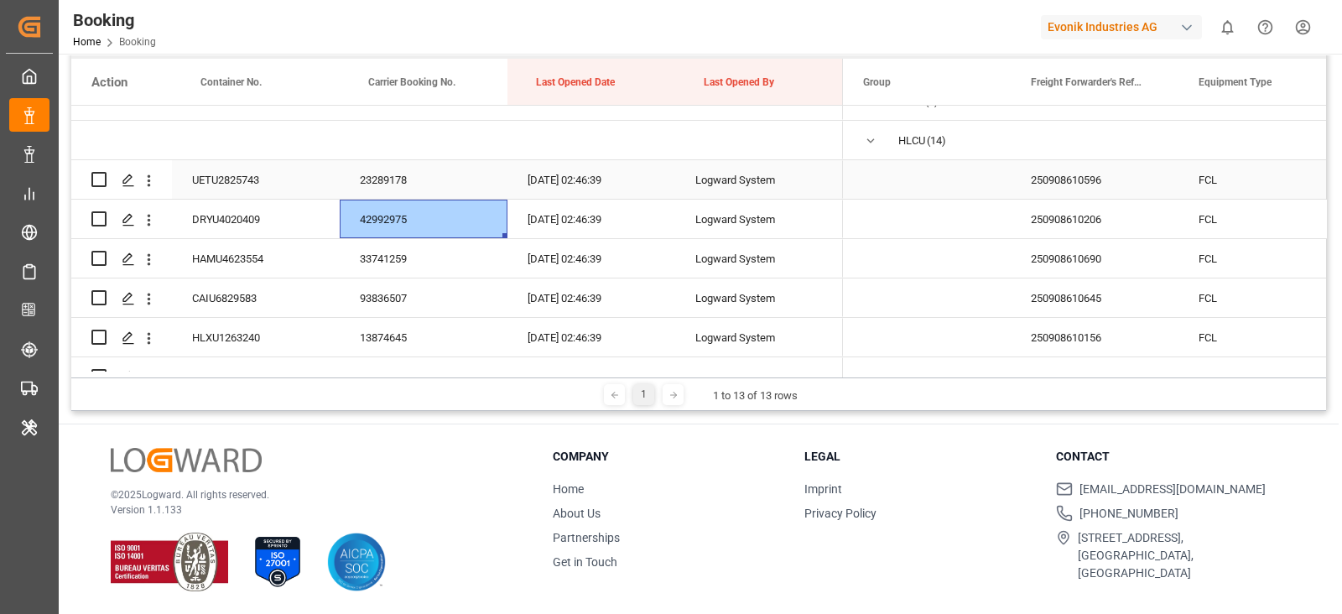
scroll to position [175, 0]
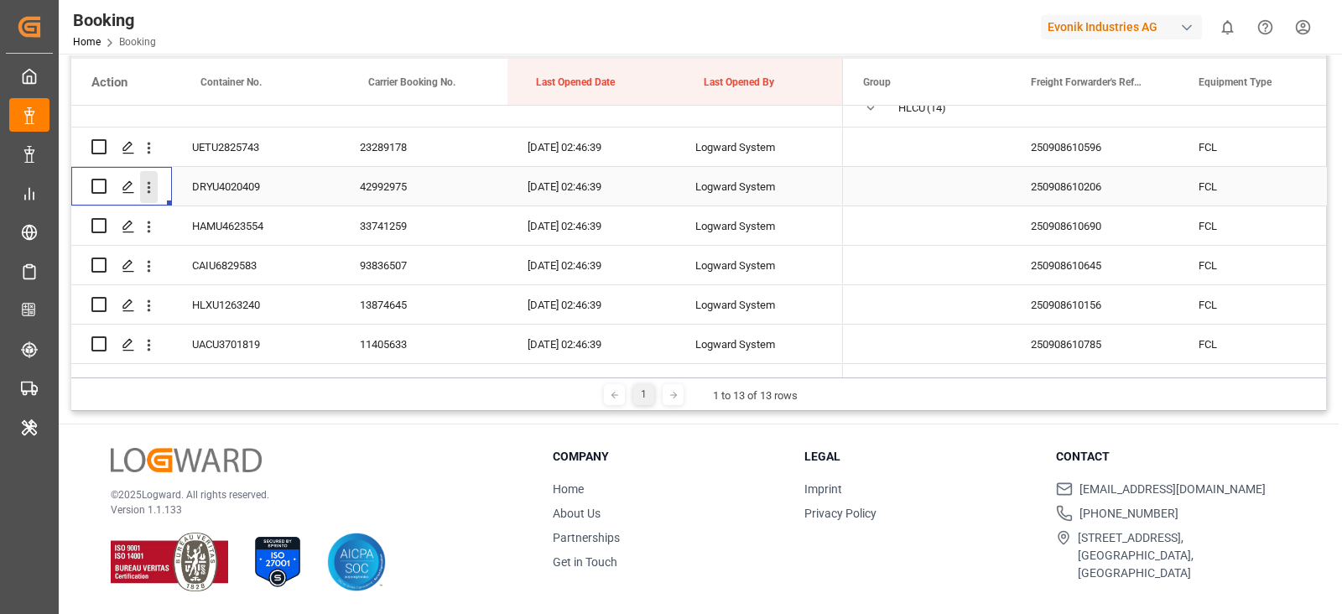
click at [151, 179] on icon "open menu" at bounding box center [149, 188] width 18 height 18
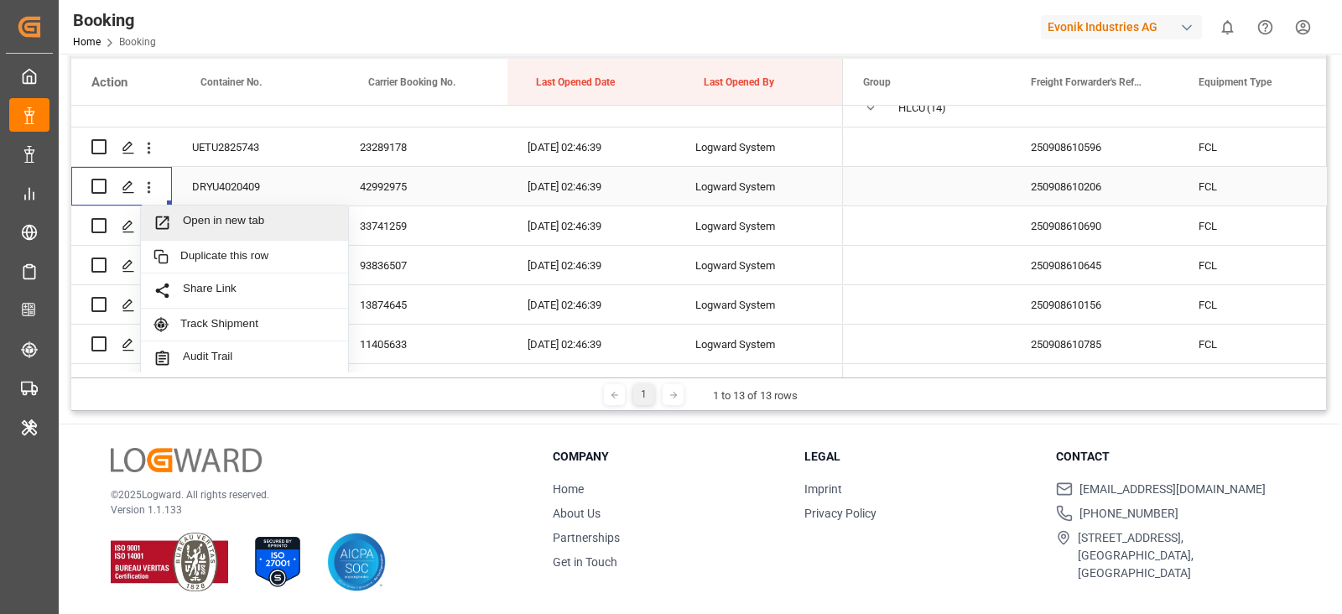
click at [217, 207] on div "Open in new tab" at bounding box center [244, 222] width 207 height 35
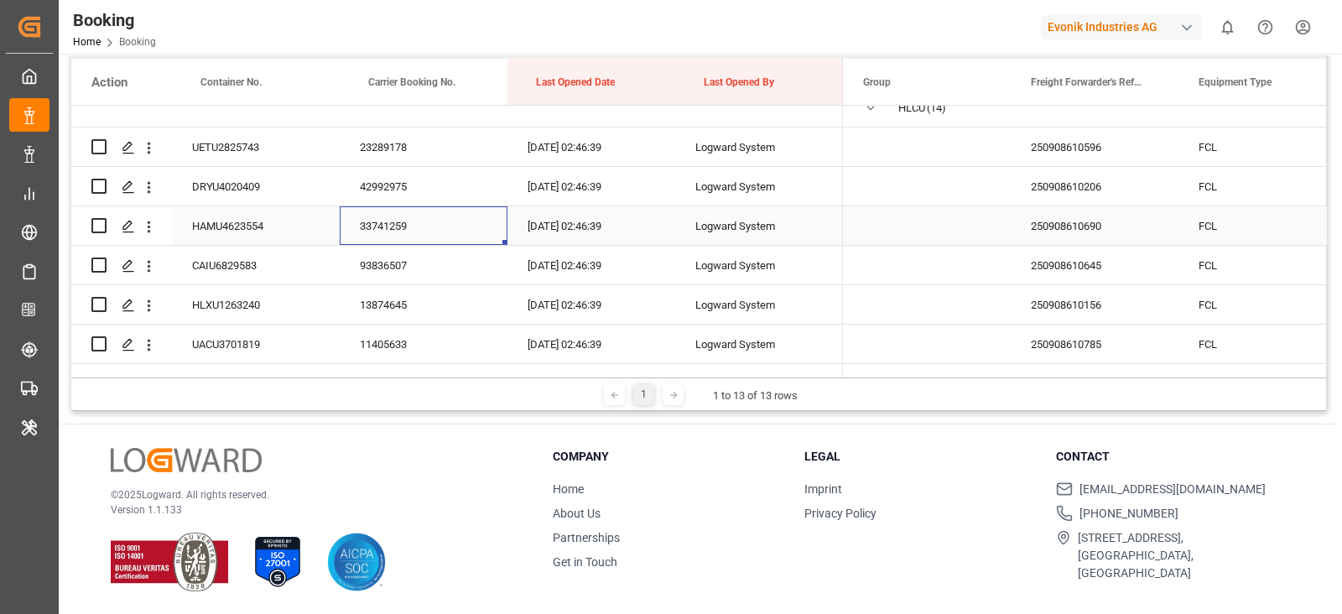
click at [382, 216] on div "33741259" at bounding box center [424, 225] width 168 height 39
click at [141, 226] on div "Press SPACE to select this row." at bounding box center [138, 226] width 47 height 33
click at [152, 221] on icon "open menu" at bounding box center [149, 227] width 18 height 18
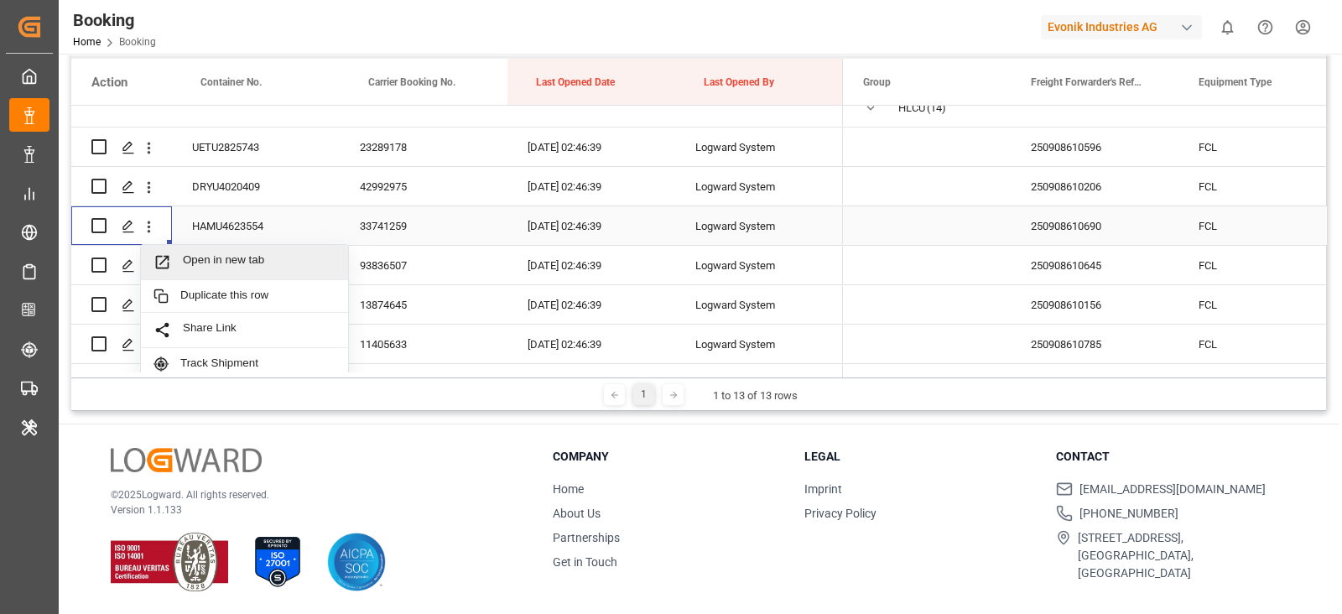
click at [202, 261] on span "Open in new tab" at bounding box center [259, 262] width 153 height 18
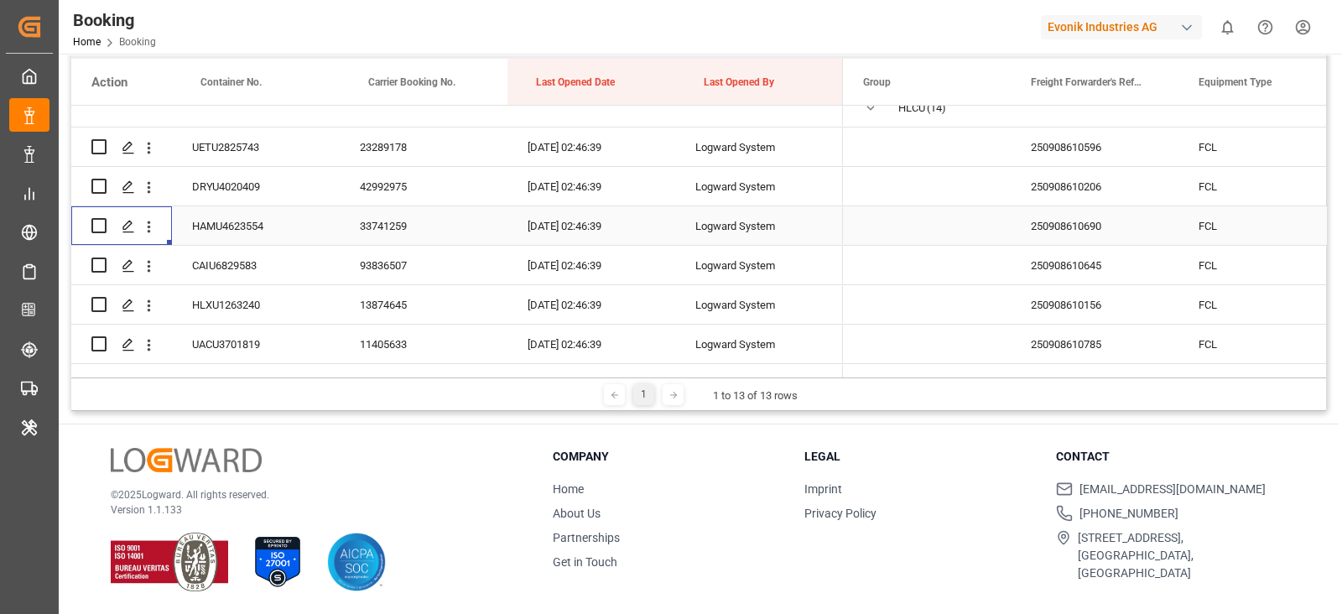
click at [394, 274] on div "93836507" at bounding box center [424, 265] width 168 height 39
click at [151, 266] on icon "open menu" at bounding box center [149, 266] width 18 height 18
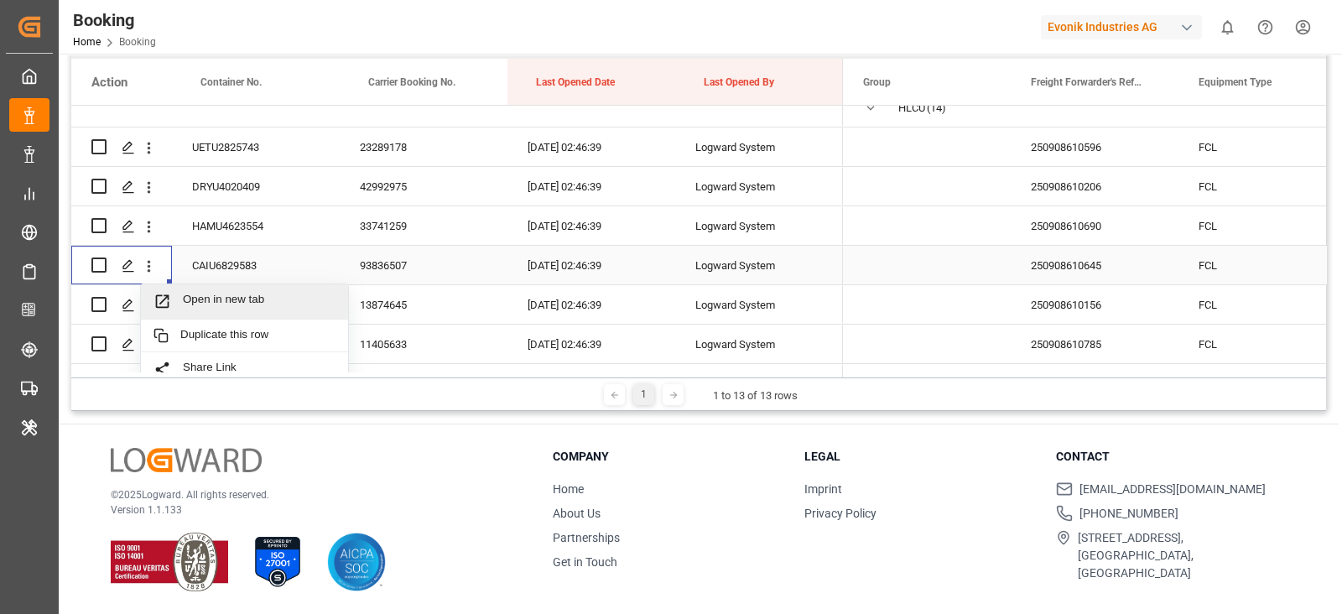
click at [204, 305] on span "Open in new tab" at bounding box center [259, 302] width 153 height 18
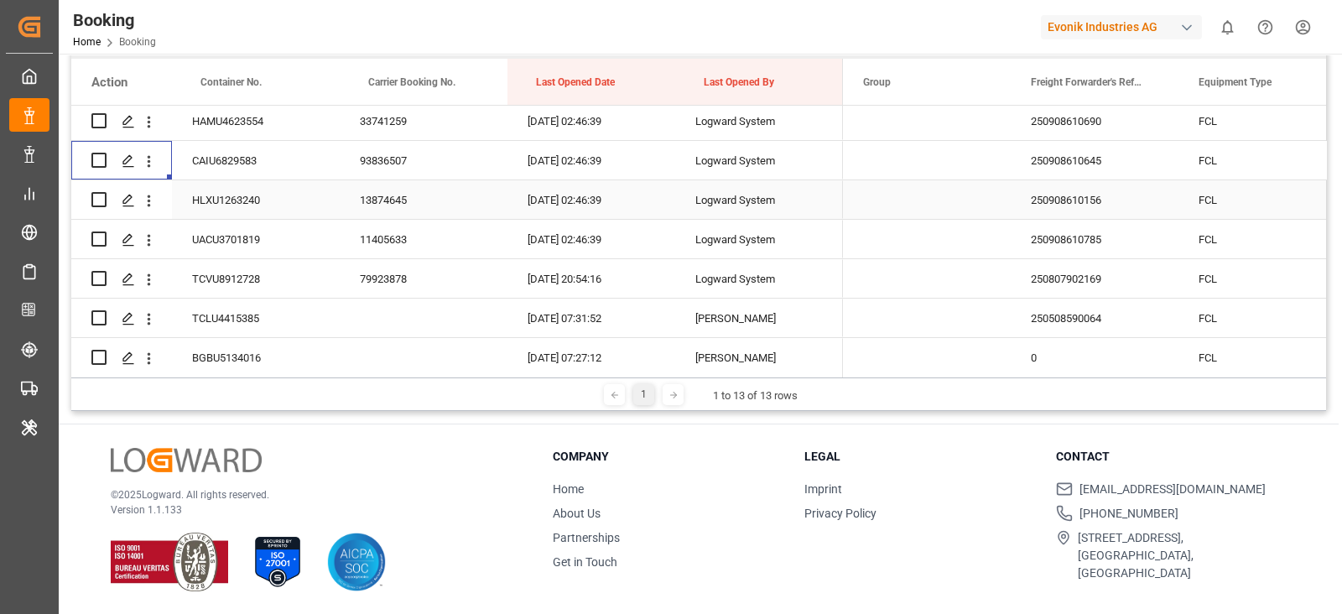
click at [382, 199] on div "13874645" at bounding box center [424, 199] width 168 height 39
click at [151, 203] on icon "open menu" at bounding box center [149, 201] width 18 height 18
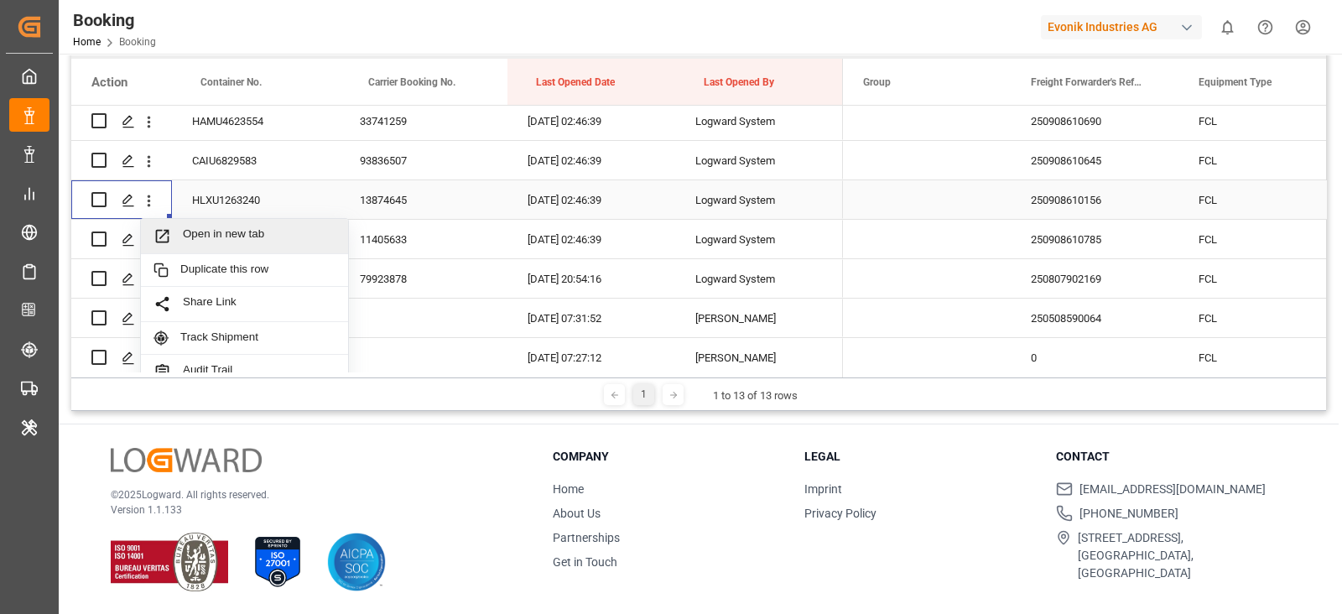
drag, startPoint x: 186, startPoint y: 222, endPoint x: 195, endPoint y: 223, distance: 9.3
click at [189, 224] on div "Open in new tab" at bounding box center [244, 236] width 207 height 35
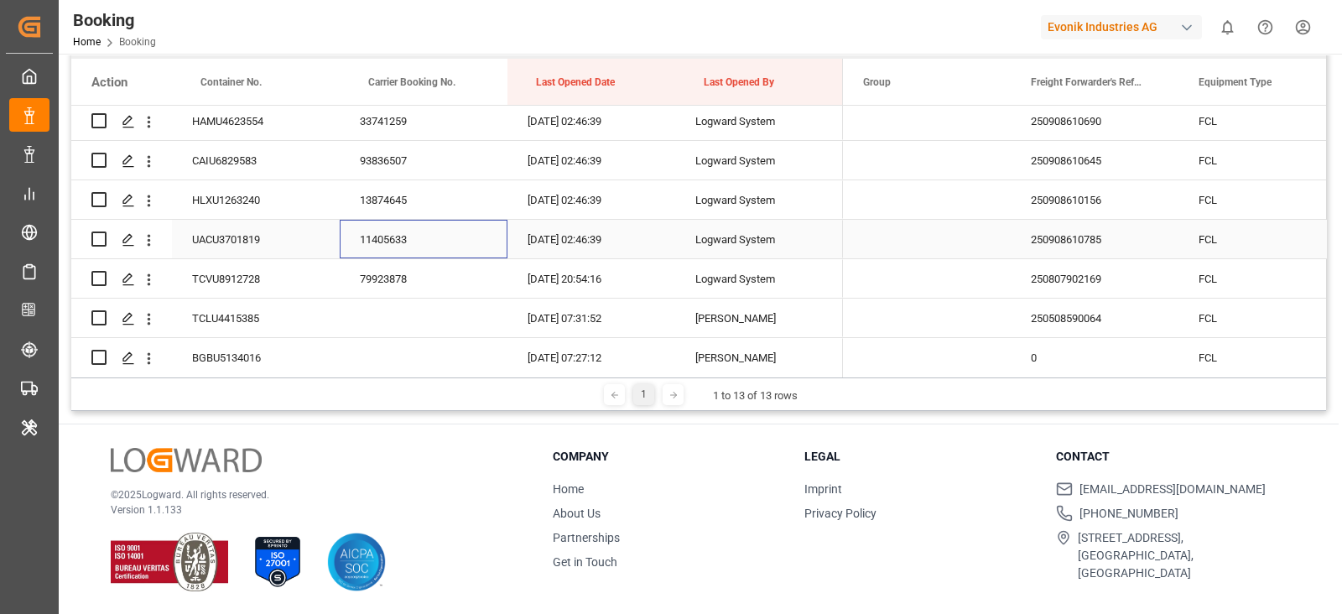
click at [446, 241] on div "11405633" at bounding box center [424, 239] width 168 height 39
click at [152, 242] on icon "open menu" at bounding box center [149, 240] width 18 height 18
click at [394, 249] on div "11405633" at bounding box center [424, 239] width 168 height 39
drag, startPoint x: 156, startPoint y: 235, endPoint x: 172, endPoint y: 250, distance: 21.9
click at [156, 236] on icon "open menu" at bounding box center [149, 240] width 18 height 18
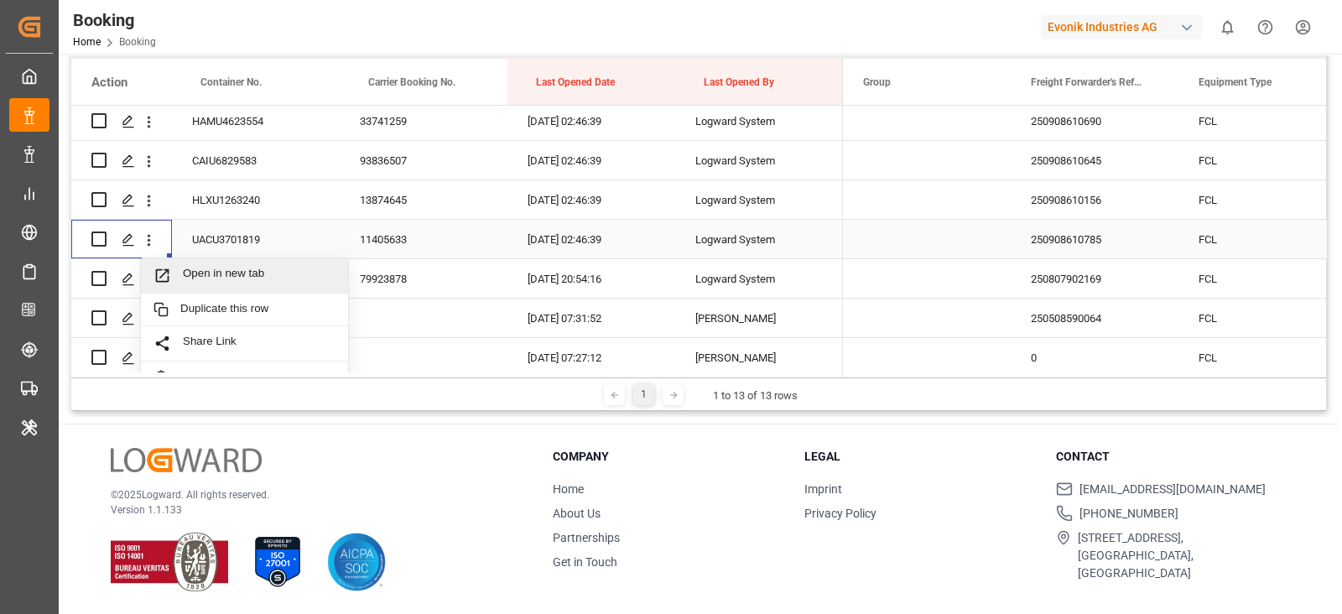
click at [190, 268] on span "Open in new tab" at bounding box center [259, 276] width 153 height 18
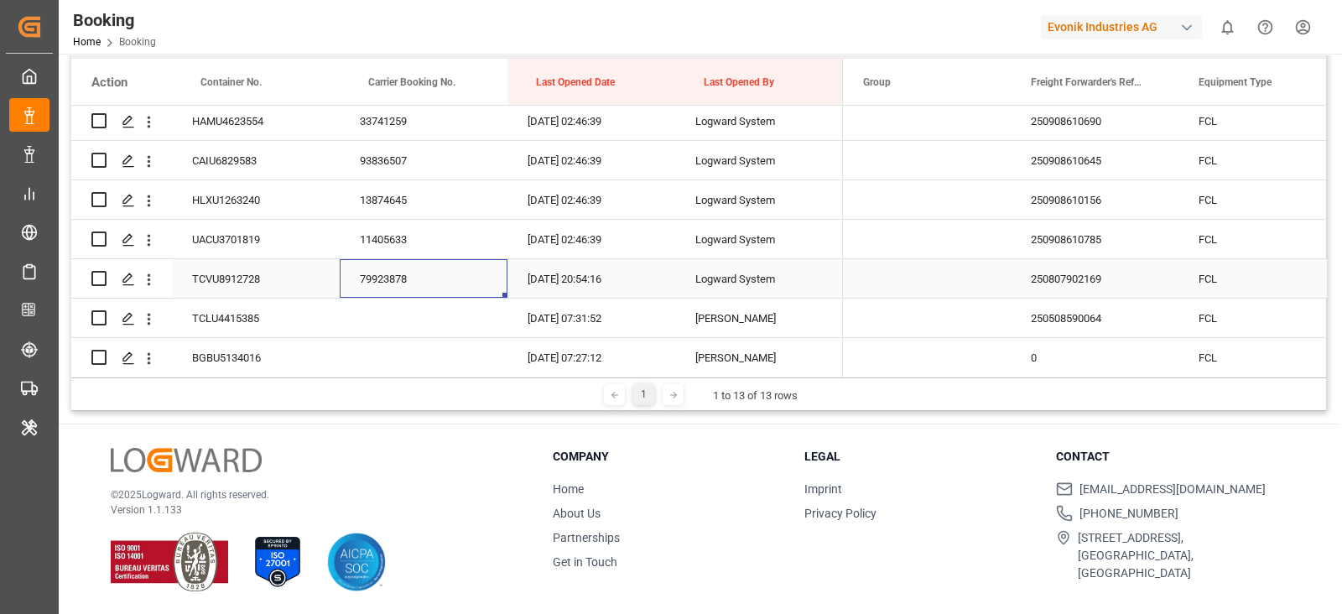
click at [412, 262] on div "79923878" at bounding box center [424, 278] width 168 height 39
click at [158, 275] on div "Press SPACE to select this row." at bounding box center [148, 279] width 43 height 32
click at [155, 278] on icon "open menu" at bounding box center [149, 280] width 18 height 18
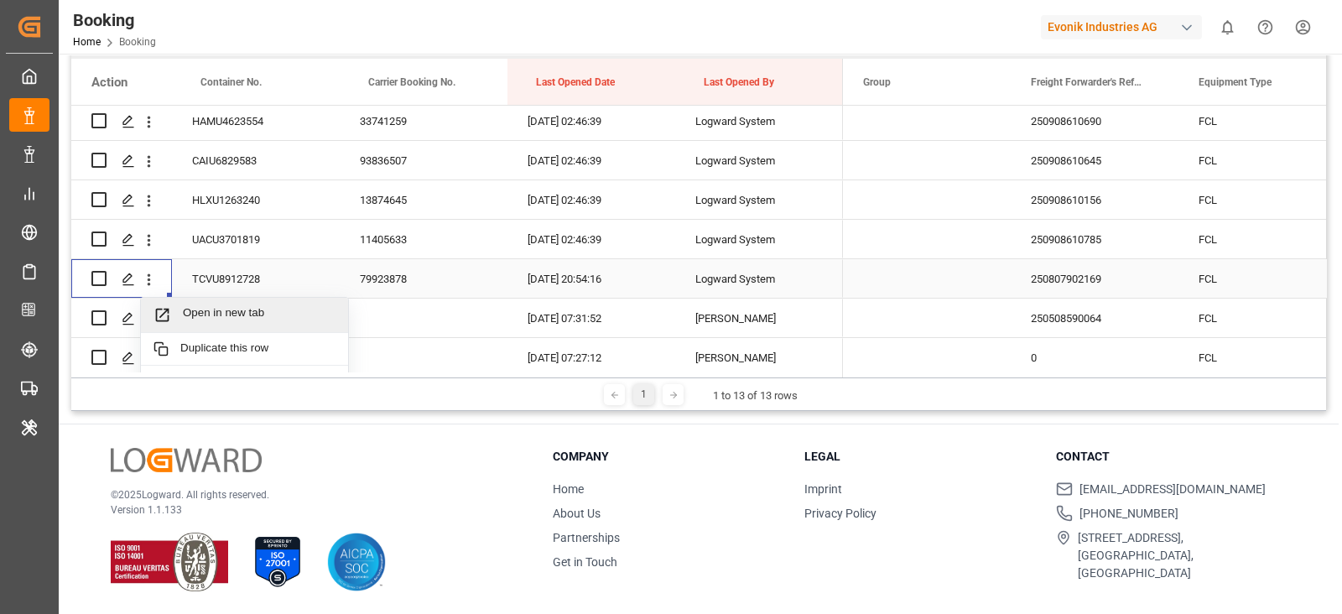
click at [173, 320] on span "Press SPACE to select this row." at bounding box center [167, 315] width 29 height 18
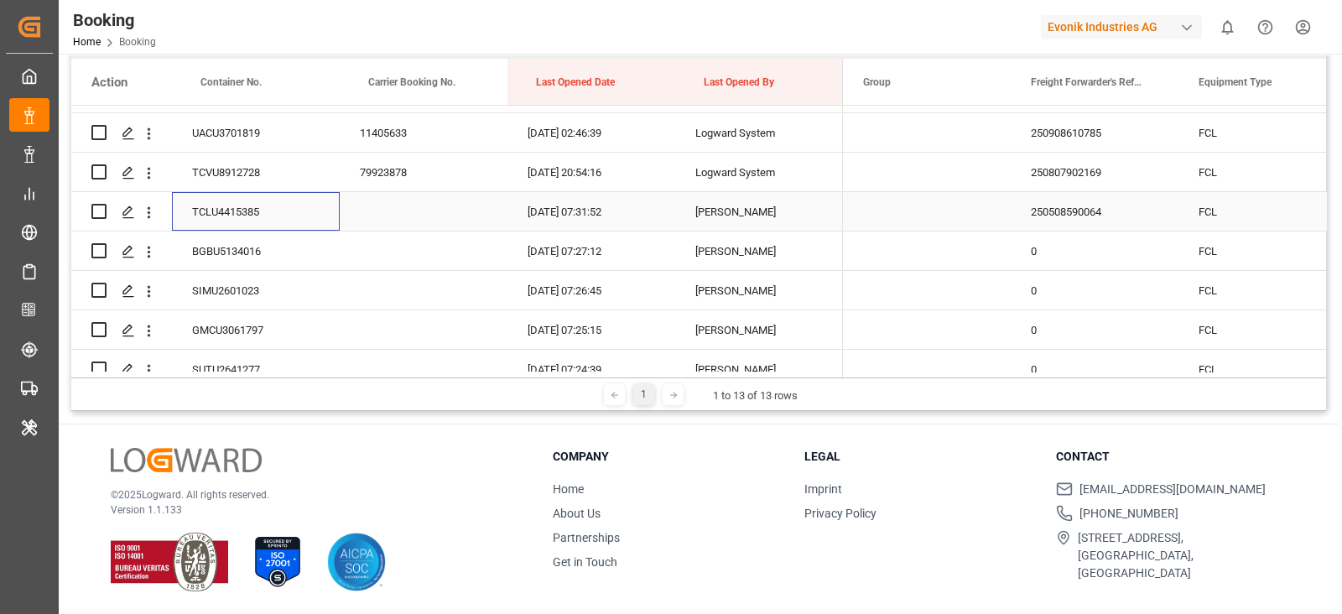
scroll to position [385, 0]
click at [237, 204] on div "TCLU4415385" at bounding box center [256, 213] width 168 height 39
click at [152, 205] on icon "open menu" at bounding box center [149, 214] width 18 height 18
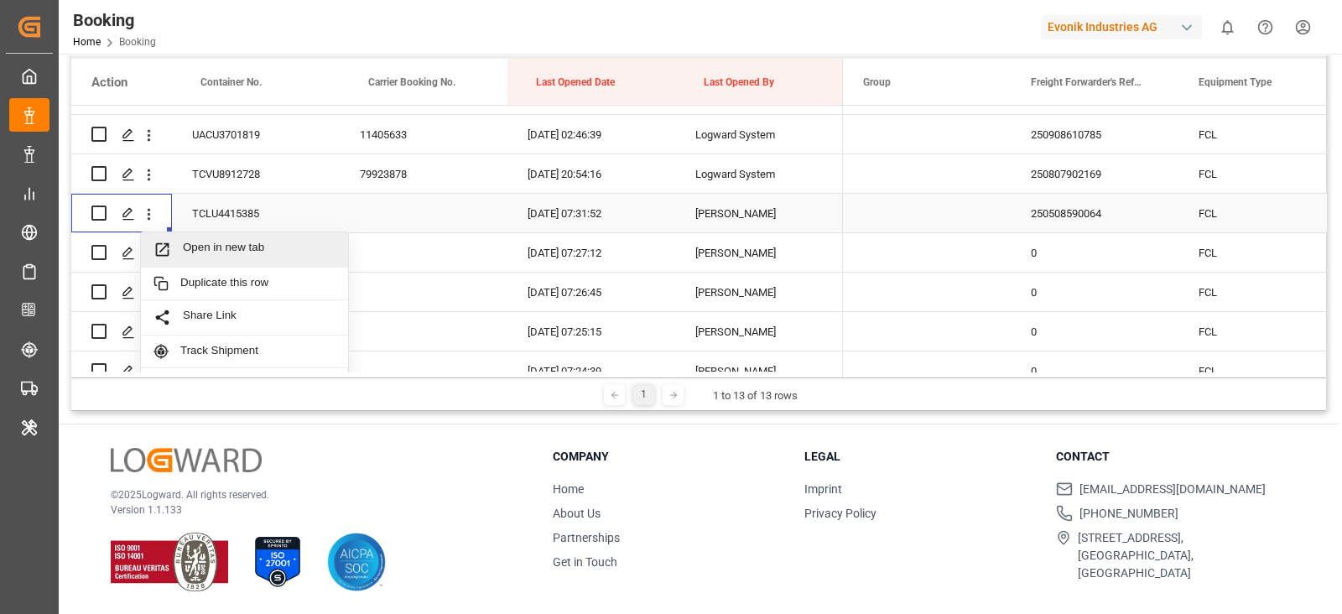
click at [203, 241] on span "Open in new tab" at bounding box center [259, 250] width 153 height 18
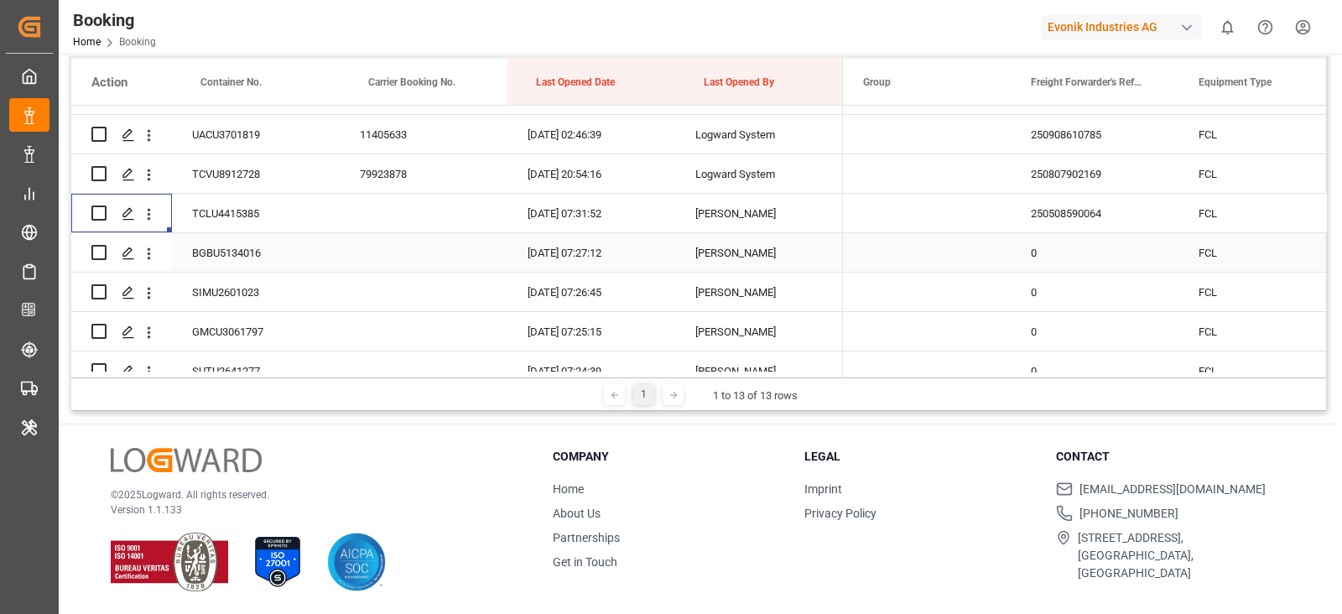
click at [256, 253] on div "BGBU5134016" at bounding box center [256, 252] width 168 height 39
click at [156, 249] on icon "open menu" at bounding box center [149, 254] width 18 height 18
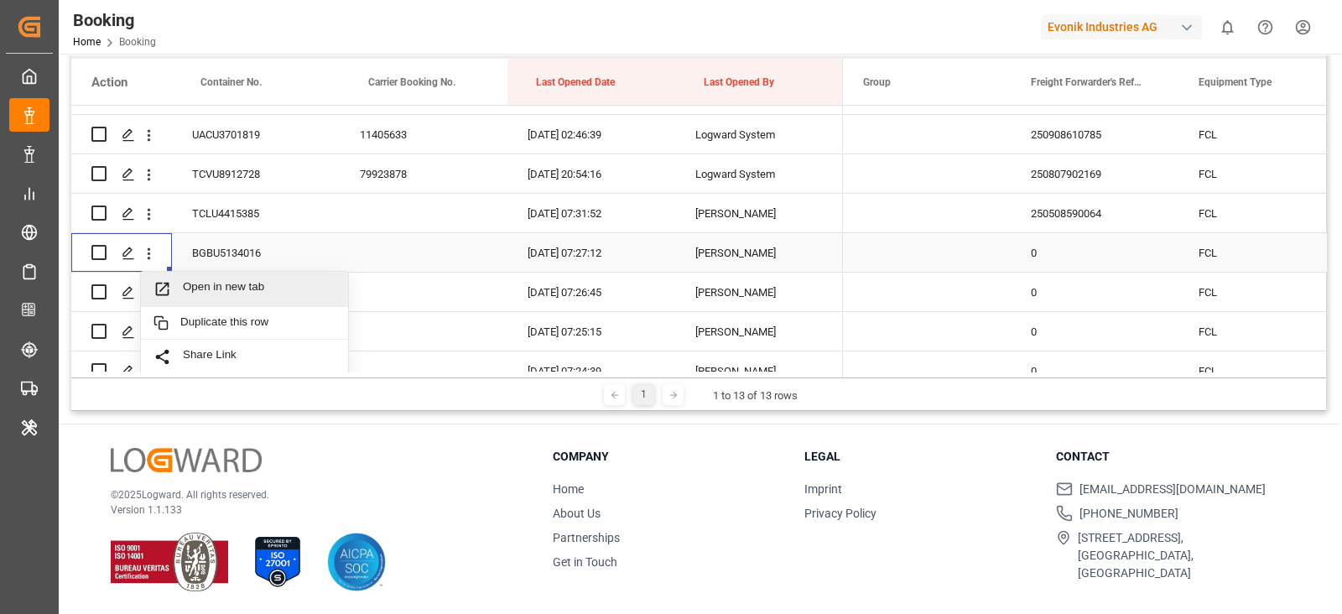
click at [184, 277] on div "Open in new tab" at bounding box center [244, 289] width 207 height 35
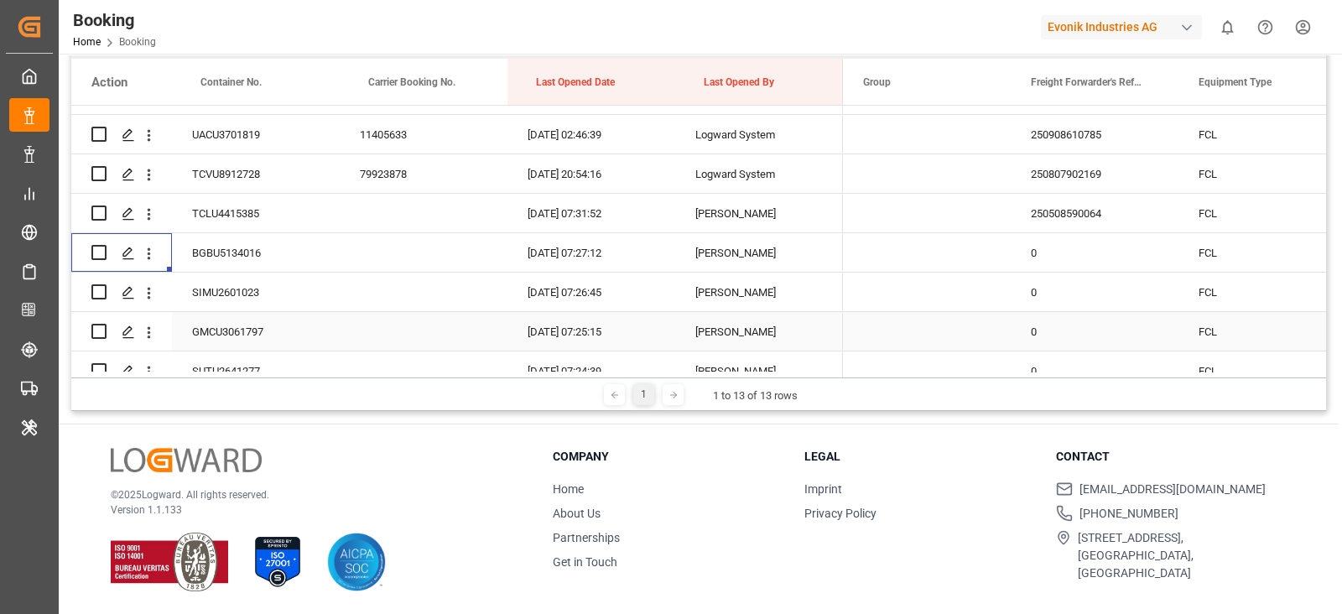
click at [217, 299] on div "SIMU2601023" at bounding box center [256, 292] width 168 height 39
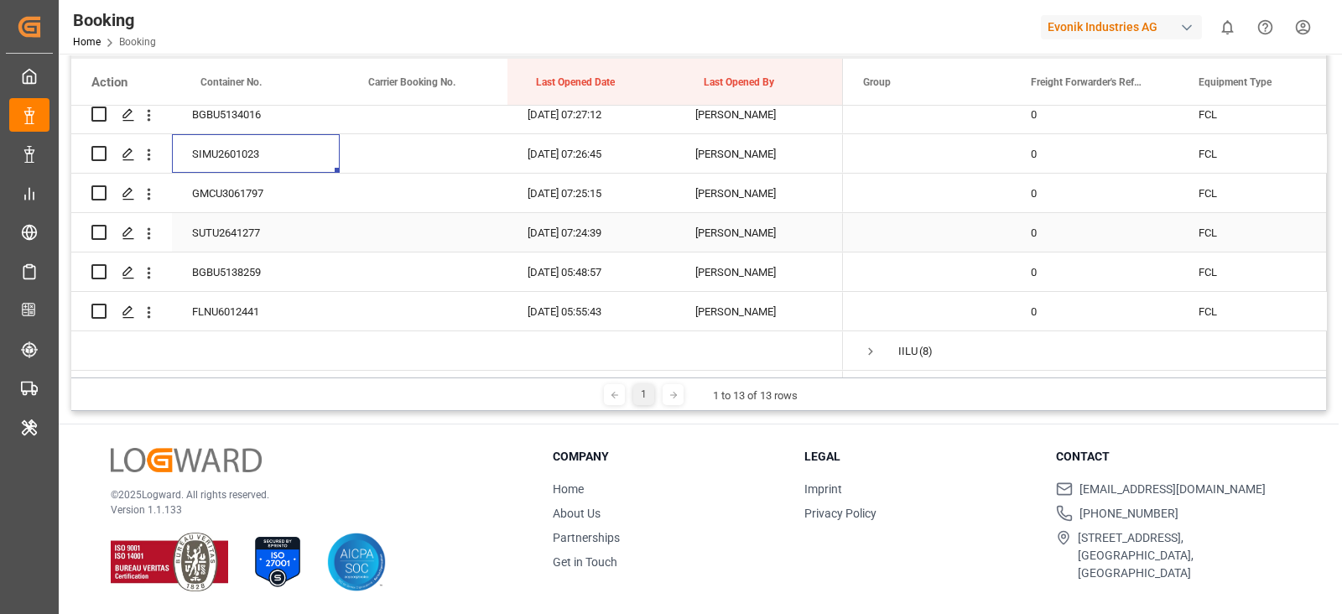
scroll to position [490, 0]
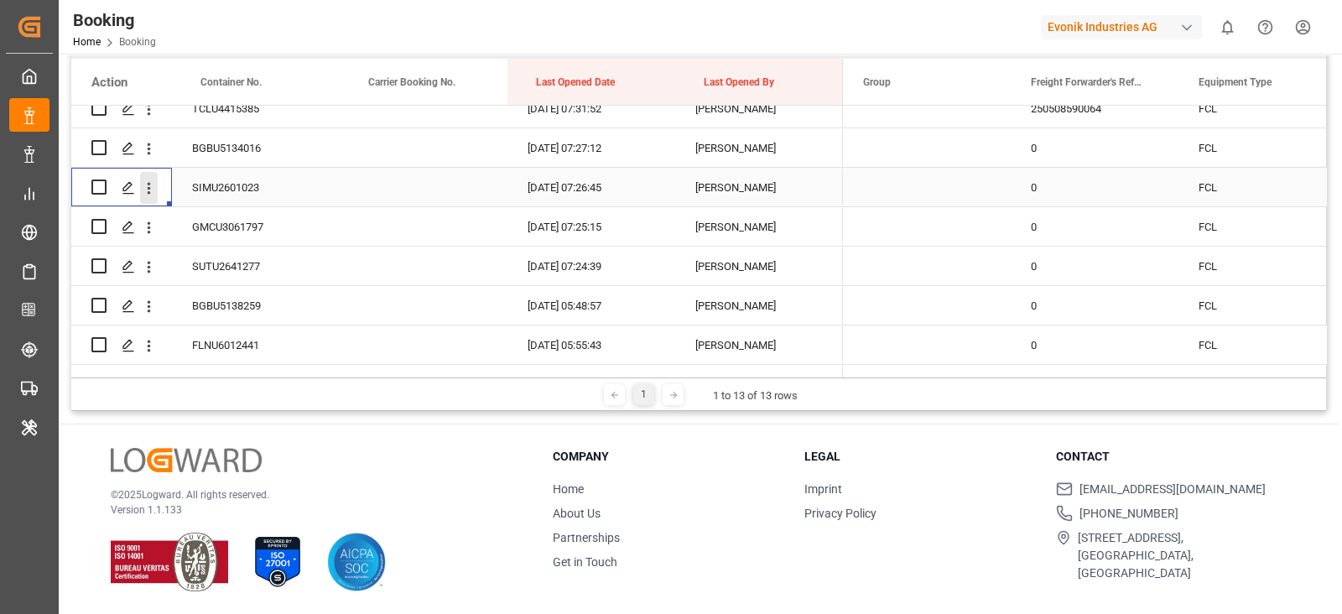
click at [150, 181] on icon "open menu" at bounding box center [149, 188] width 18 height 18
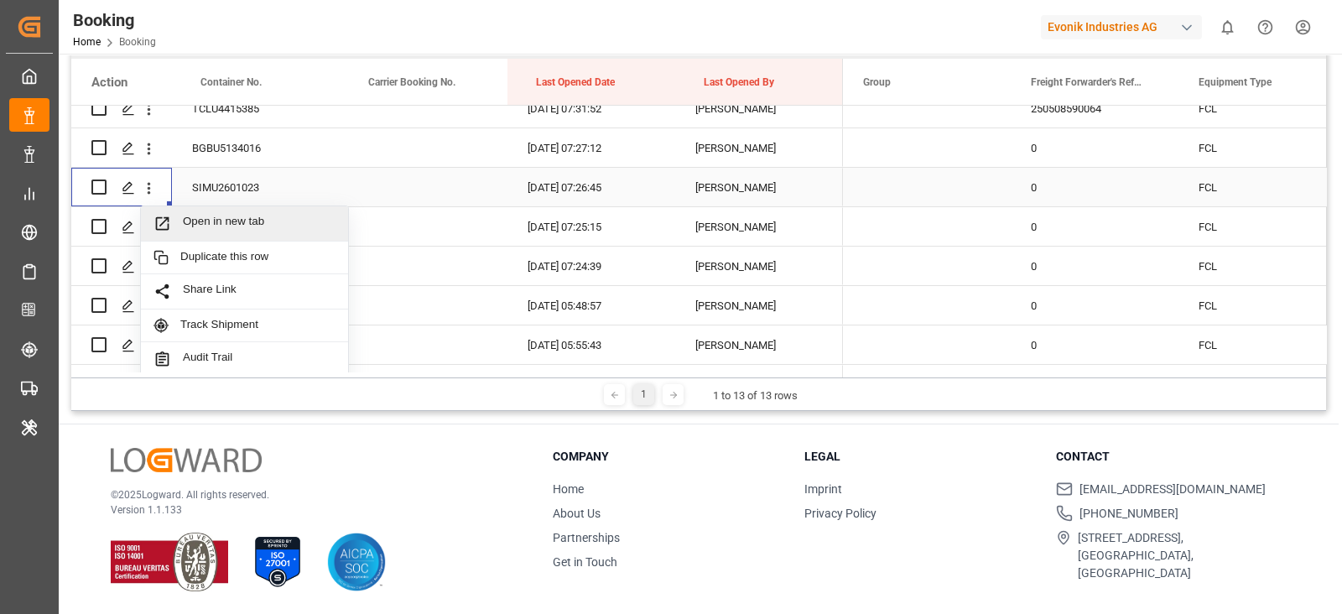
click at [231, 219] on span "Open in new tab" at bounding box center [259, 224] width 153 height 18
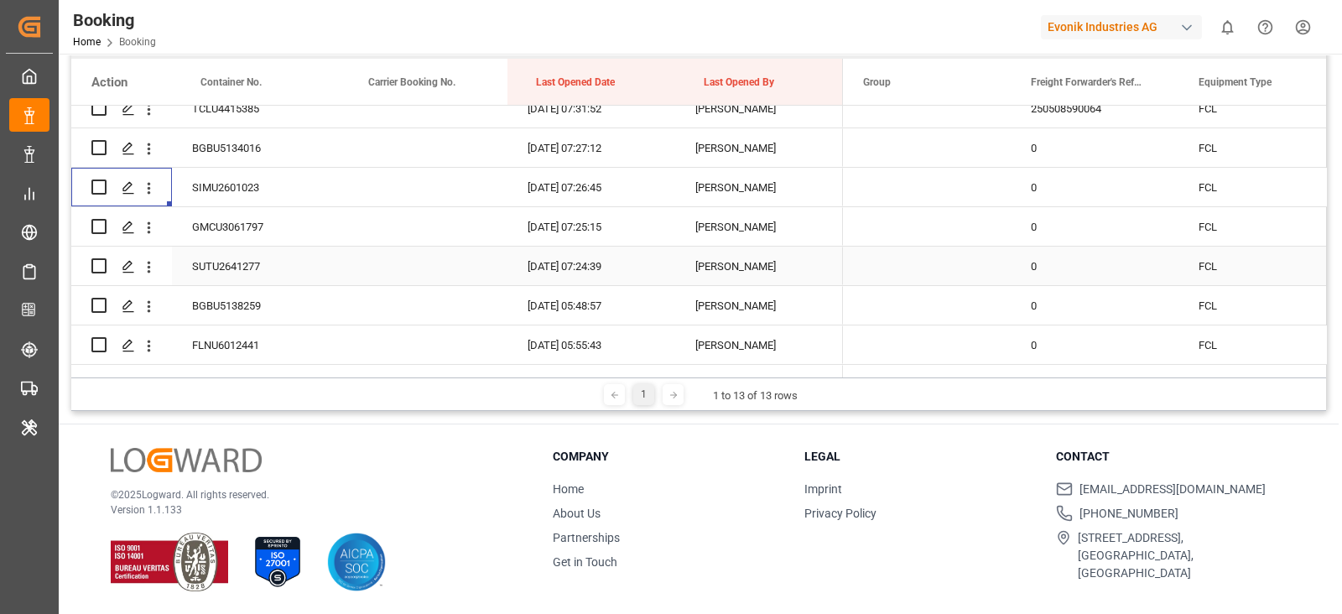
click at [247, 250] on div "SUTU2641277" at bounding box center [256, 266] width 168 height 39
click at [273, 211] on div "GMCU3061797" at bounding box center [256, 226] width 168 height 39
drag, startPoint x: 140, startPoint y: 228, endPoint x: 184, endPoint y: 234, distance: 44.8
click at [141, 228] on icon "open menu" at bounding box center [149, 228] width 18 height 18
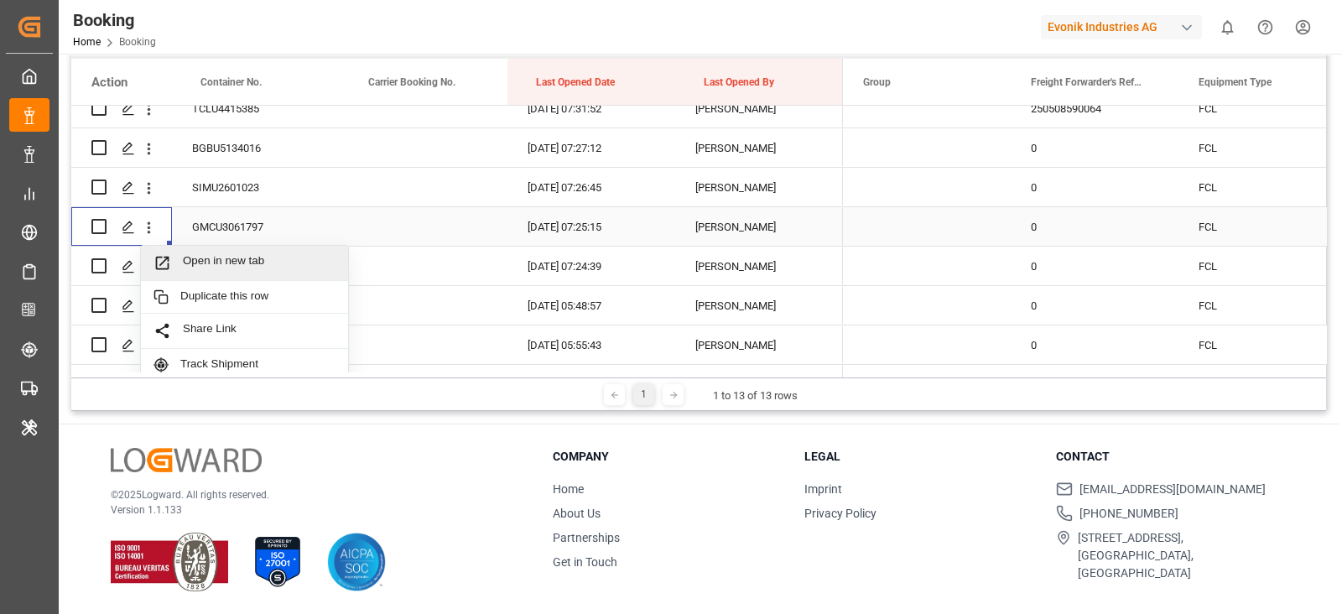
click at [239, 262] on span "Open in new tab" at bounding box center [259, 263] width 153 height 18
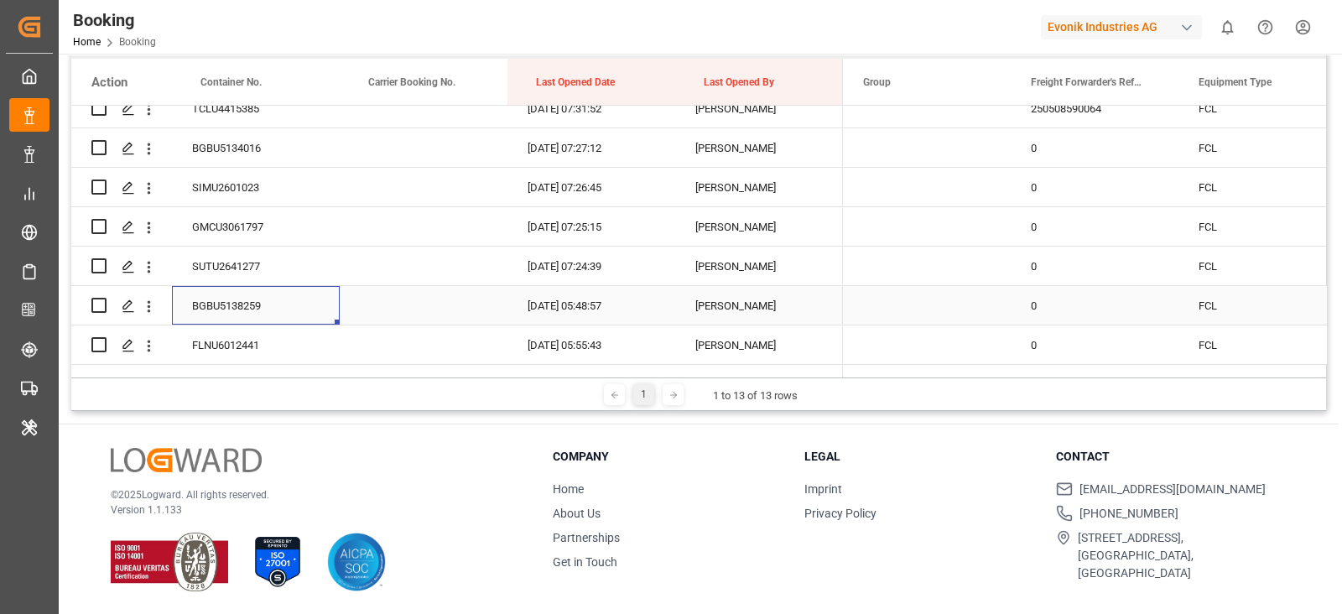
click at [215, 287] on div "BGBU5138259" at bounding box center [256, 305] width 168 height 39
click at [219, 278] on div "SUTU2641277" at bounding box center [256, 266] width 168 height 39
click at [153, 262] on icon "open menu" at bounding box center [149, 267] width 18 height 18
click at [186, 287] on div "Open in new tab" at bounding box center [244, 302] width 207 height 35
click at [228, 292] on div "BGBU5138259" at bounding box center [256, 305] width 168 height 39
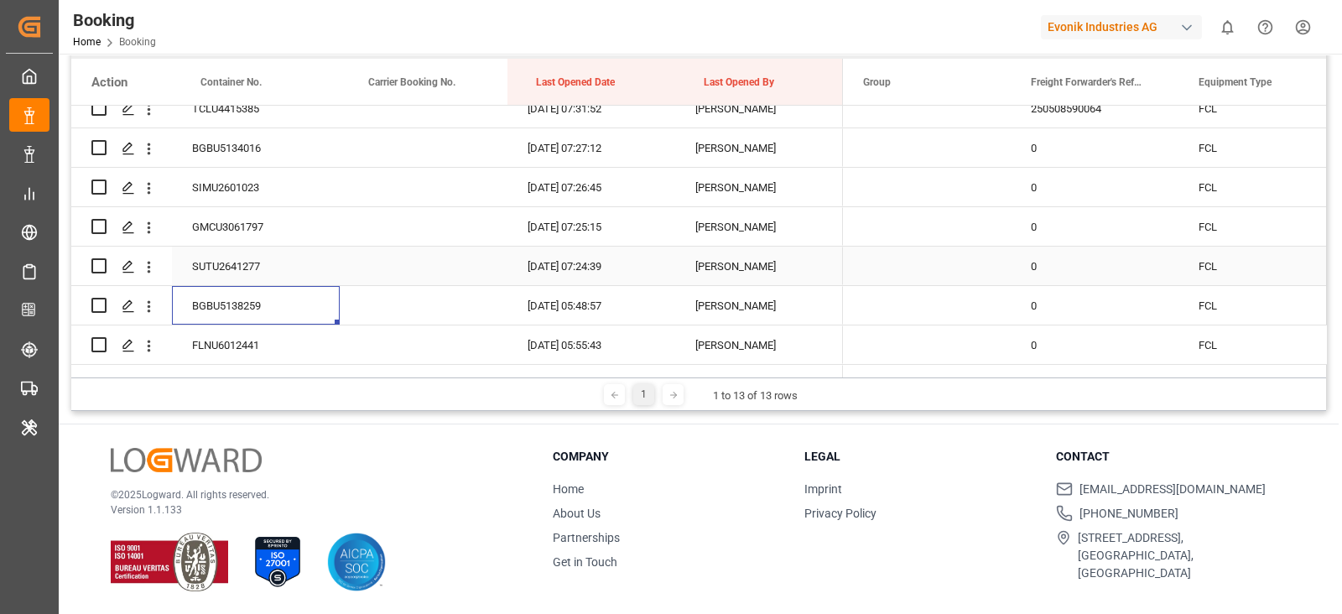
scroll to position [595, 0]
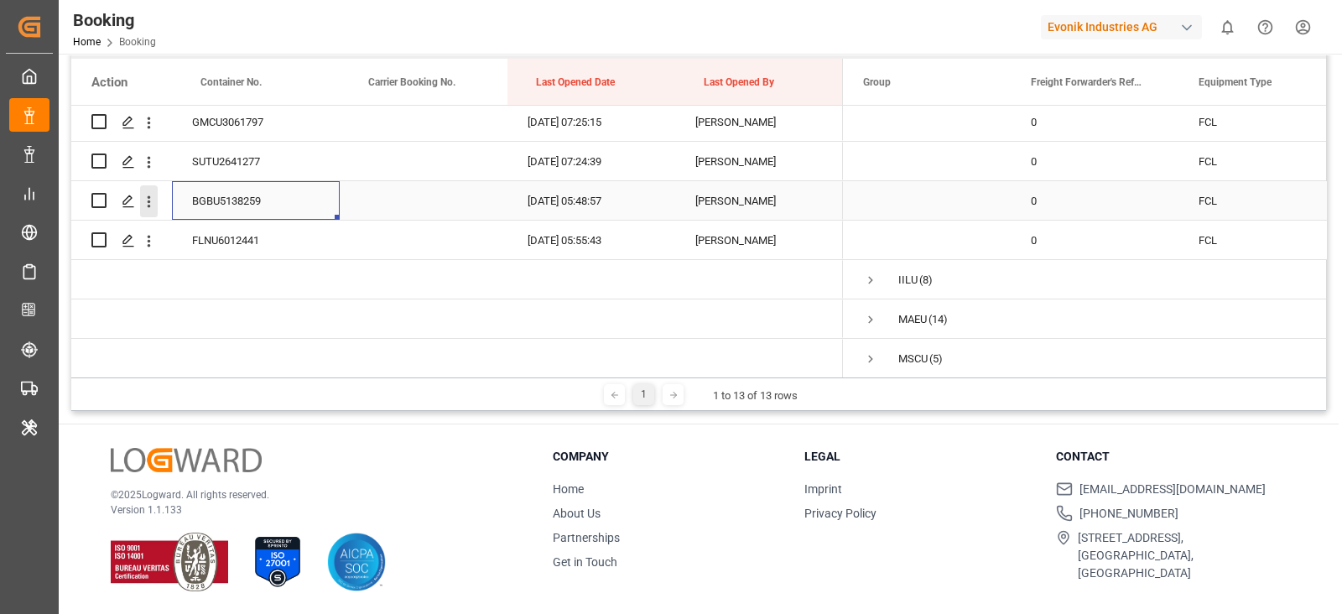
click at [156, 199] on icon "open menu" at bounding box center [149, 202] width 18 height 18
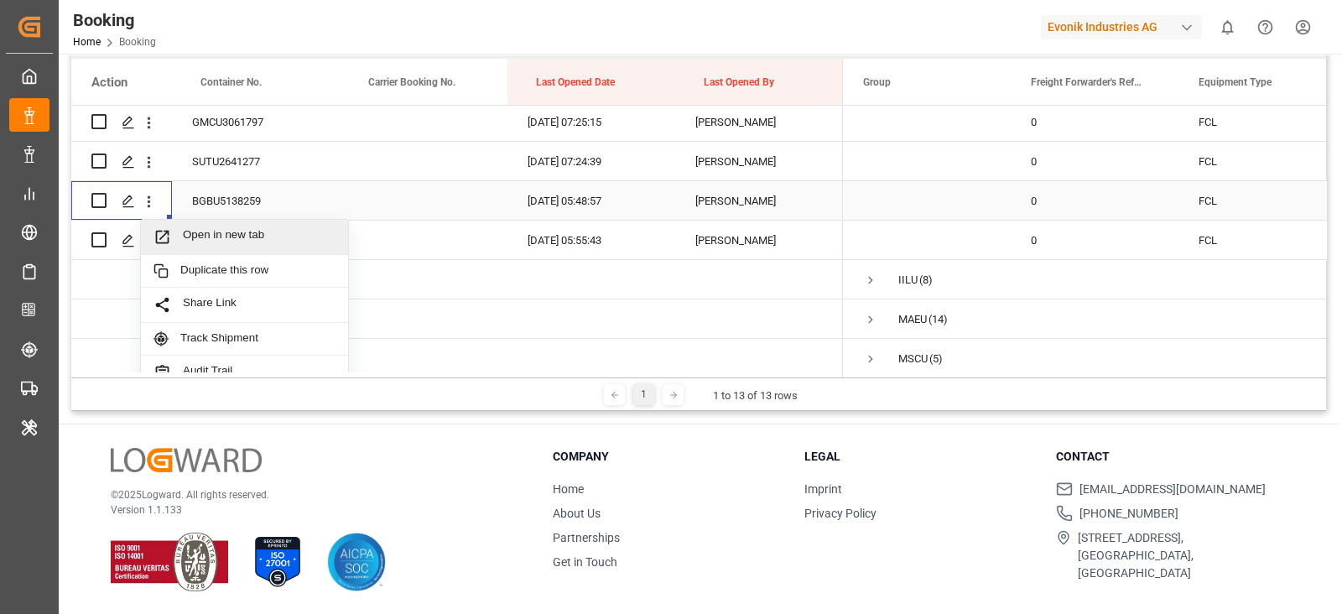
click at [205, 229] on span "Open in new tab" at bounding box center [259, 237] width 153 height 18
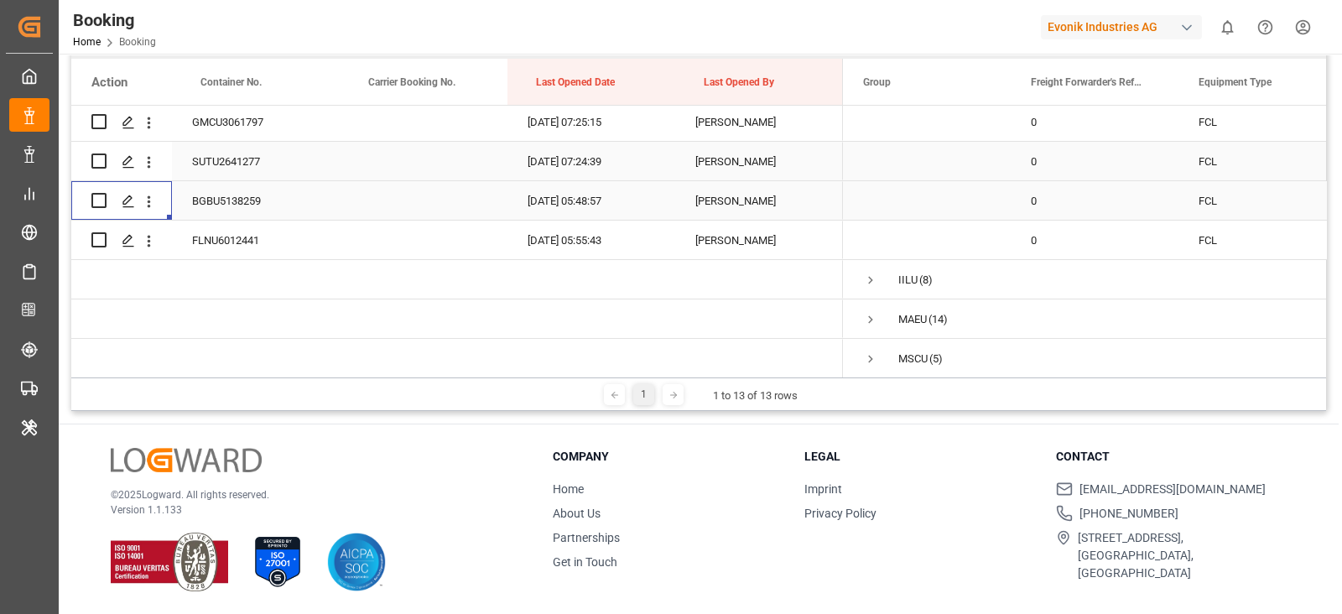
click at [273, 246] on div "FLNU6012441" at bounding box center [256, 240] width 168 height 39
click at [151, 242] on icon "open menu" at bounding box center [149, 241] width 18 height 18
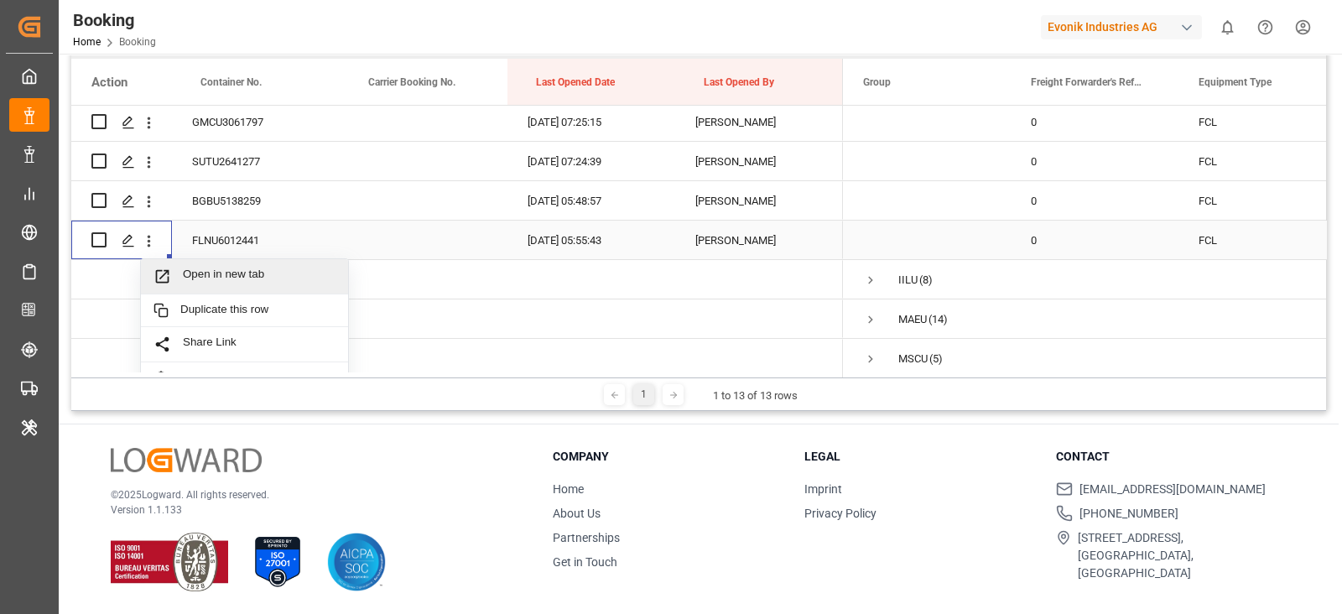
click at [197, 271] on span "Open in new tab" at bounding box center [259, 277] width 153 height 18
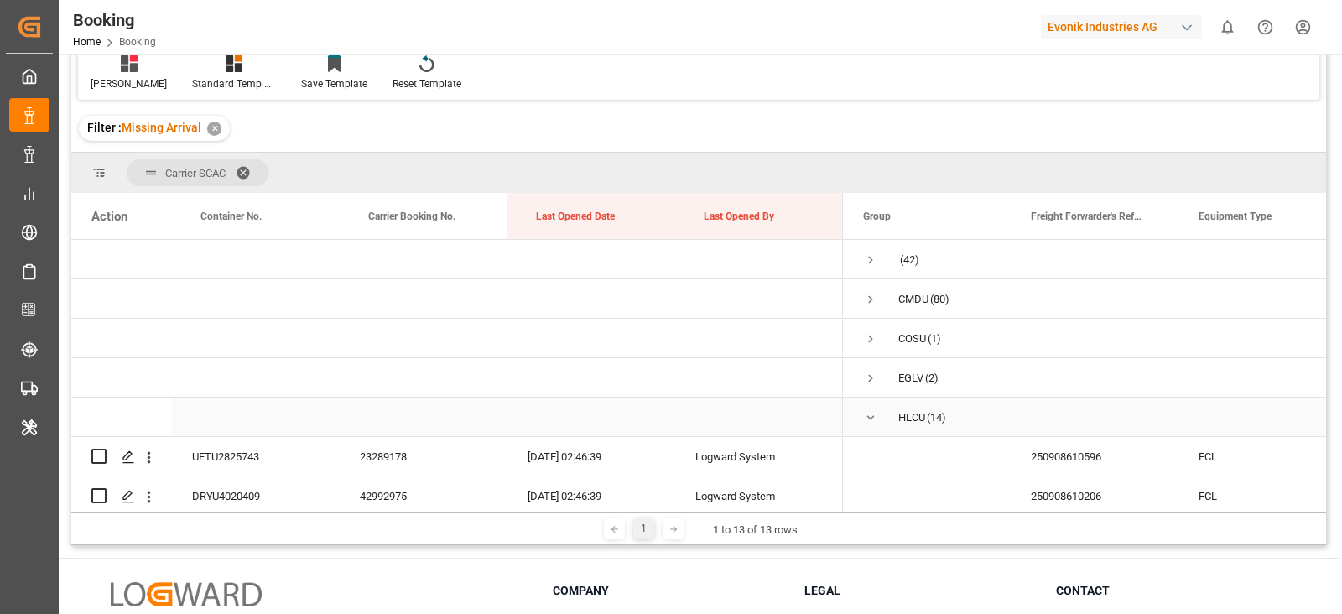
scroll to position [209, 0]
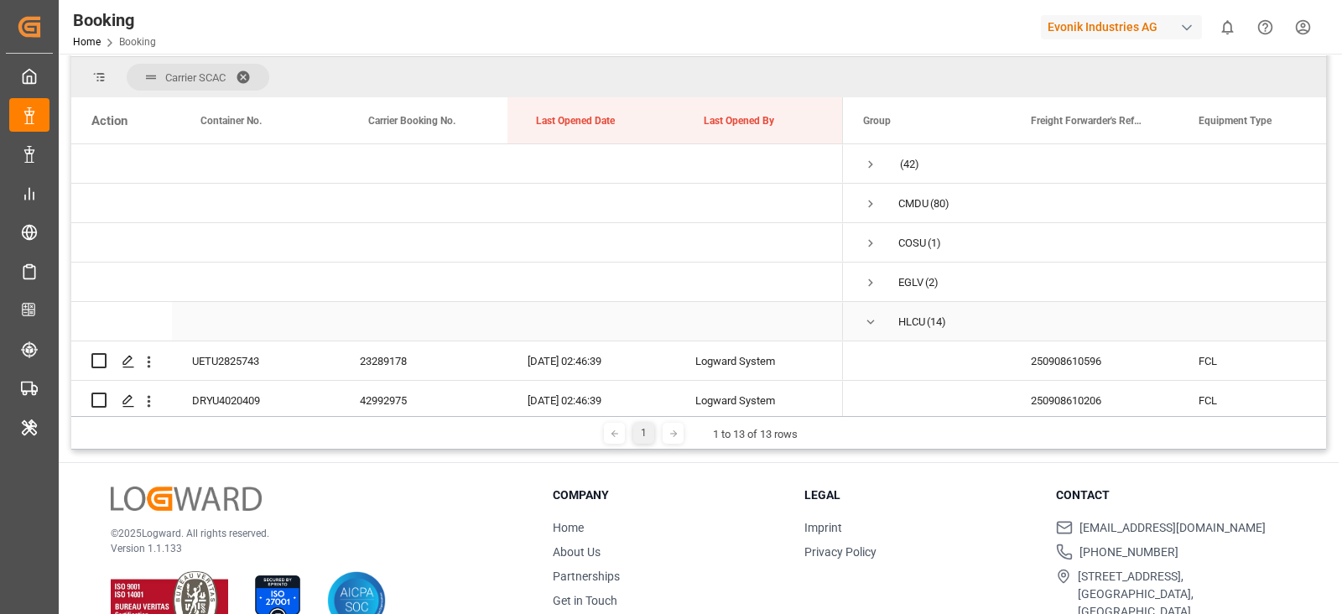
click at [868, 319] on span "Press SPACE to select this row." at bounding box center [870, 321] width 15 height 15
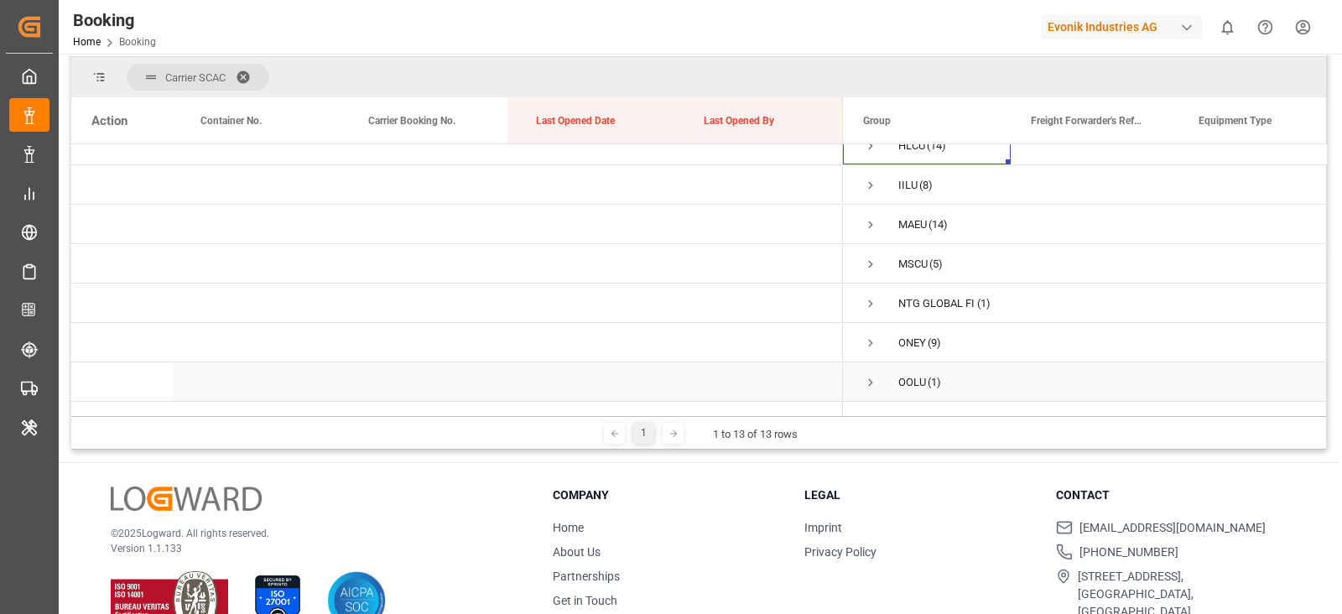
scroll to position [148, 0]
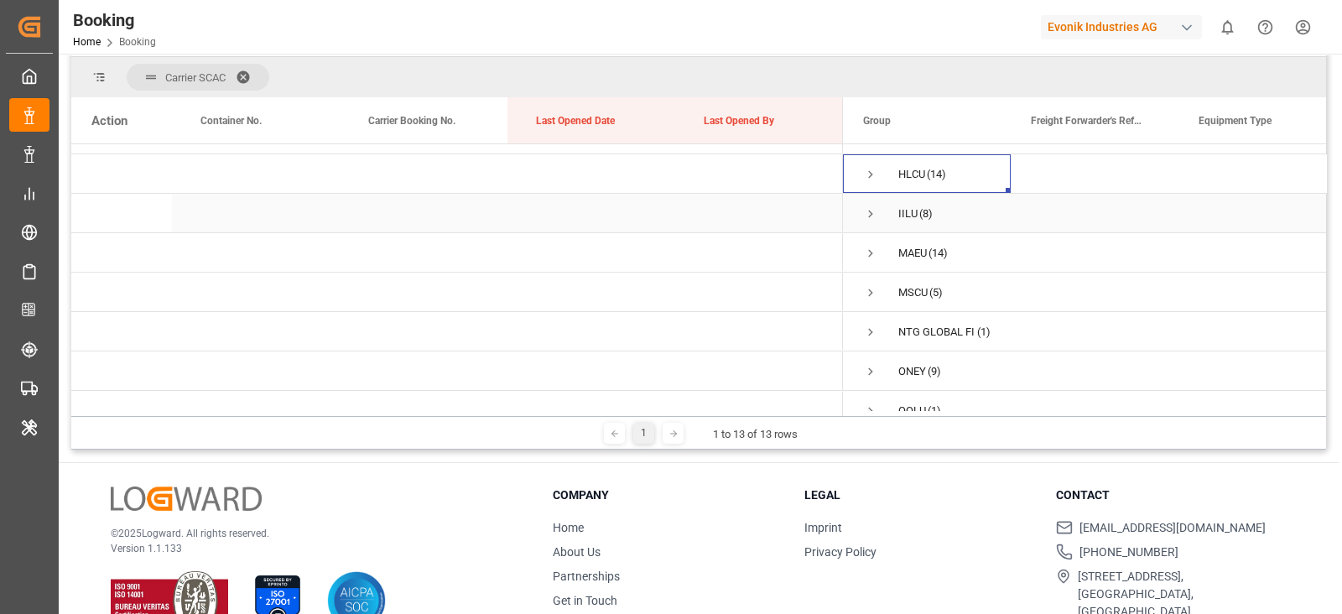
click at [872, 211] on span "Press SPACE to select this row." at bounding box center [870, 213] width 15 height 15
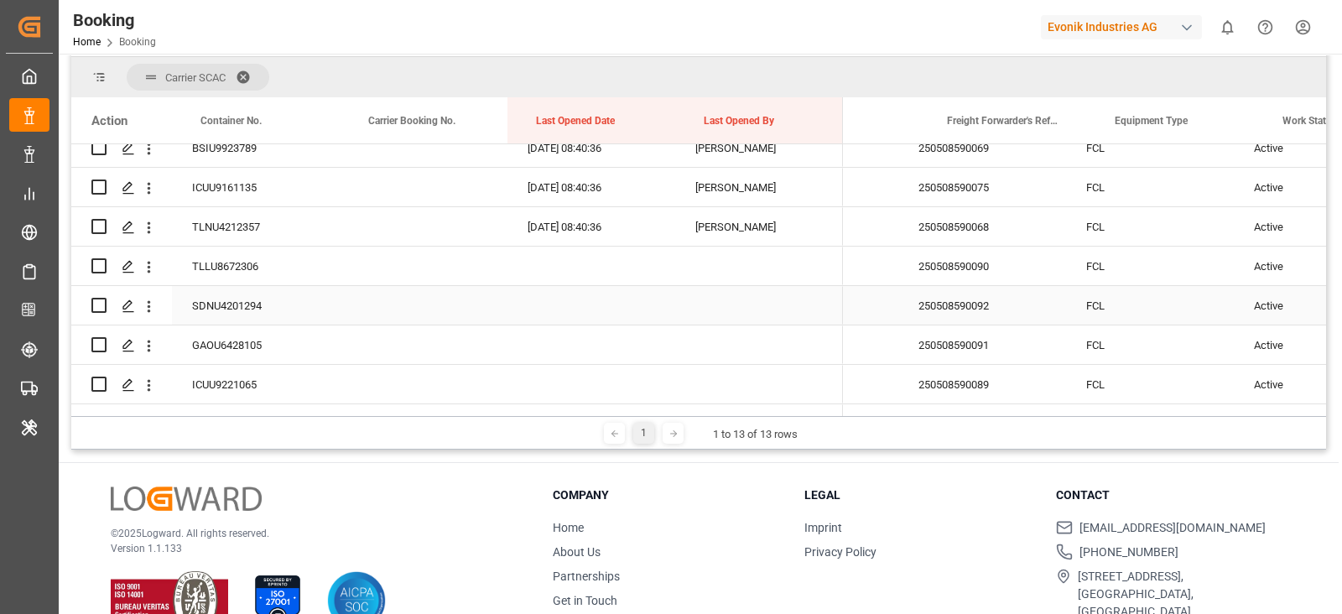
scroll to position [0, 0]
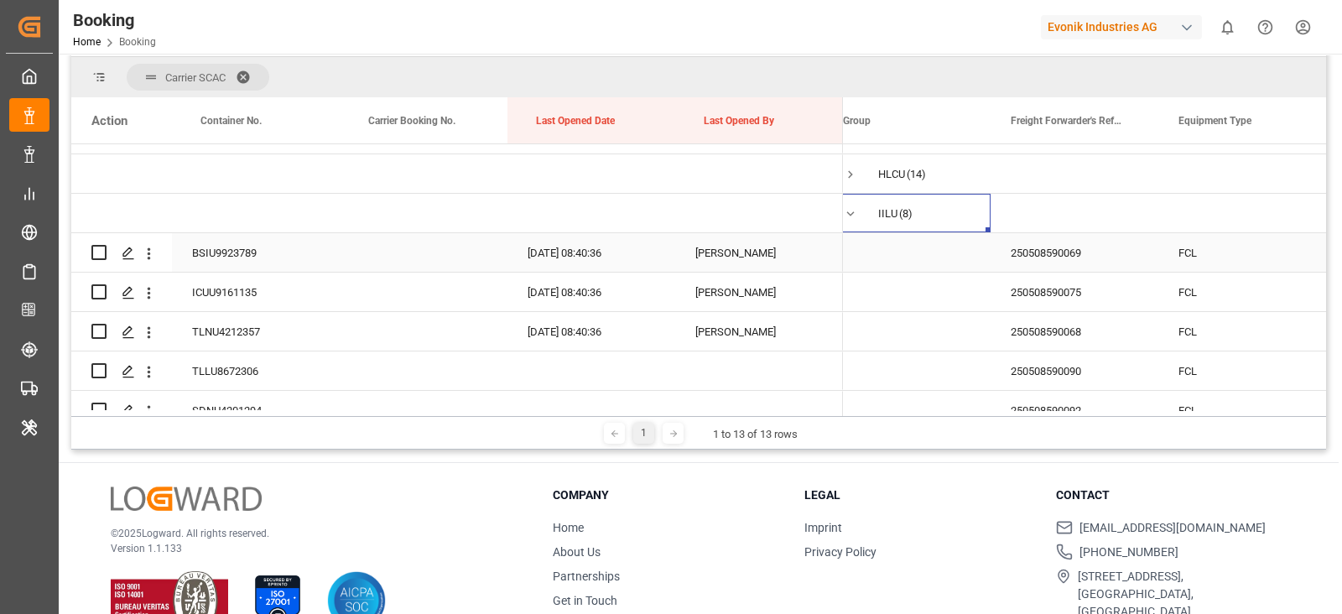
click at [256, 253] on div "BSIU9923789" at bounding box center [256, 252] width 168 height 39
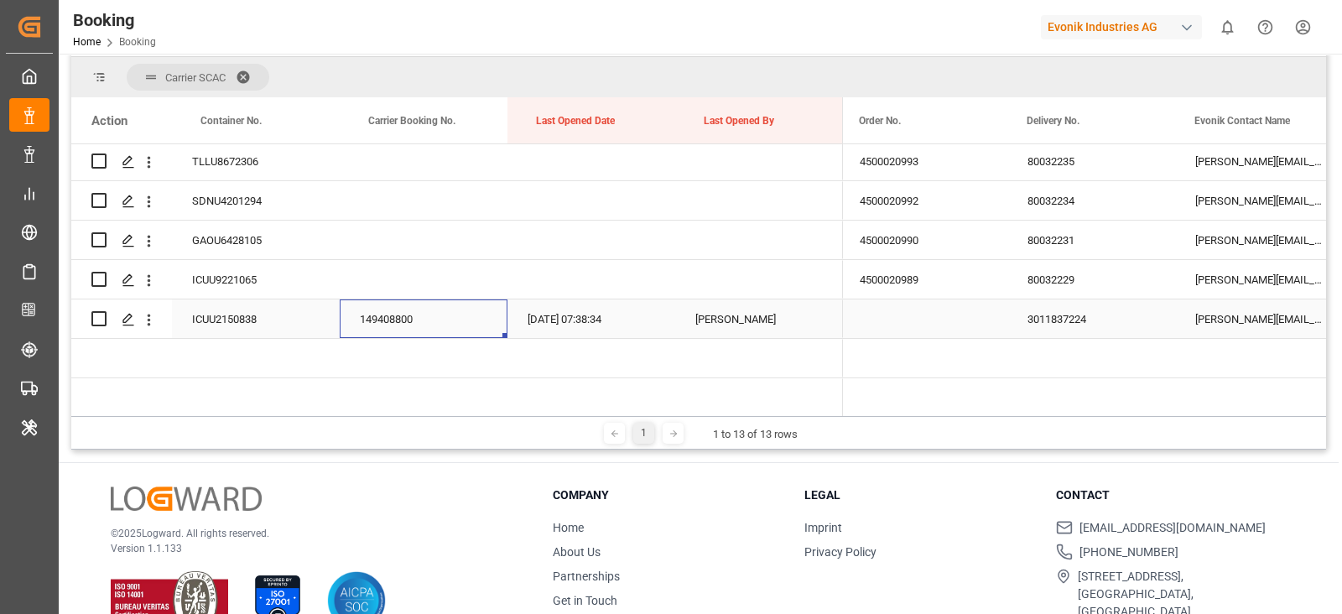
click at [399, 321] on div "149408800" at bounding box center [424, 318] width 168 height 39
click at [159, 315] on div "Press SPACE to select this row." at bounding box center [148, 320] width 43 height 32
click at [156, 314] on icon "open menu" at bounding box center [149, 320] width 18 height 18
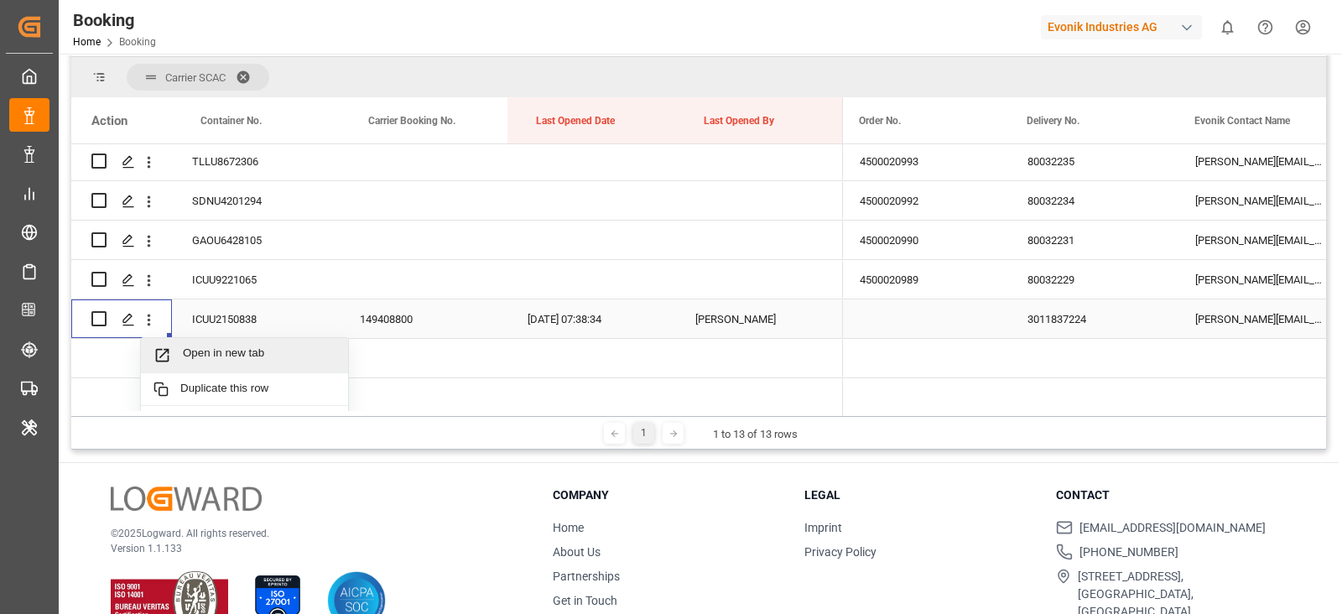
click at [183, 338] on div "Open in new tab" at bounding box center [244, 355] width 207 height 35
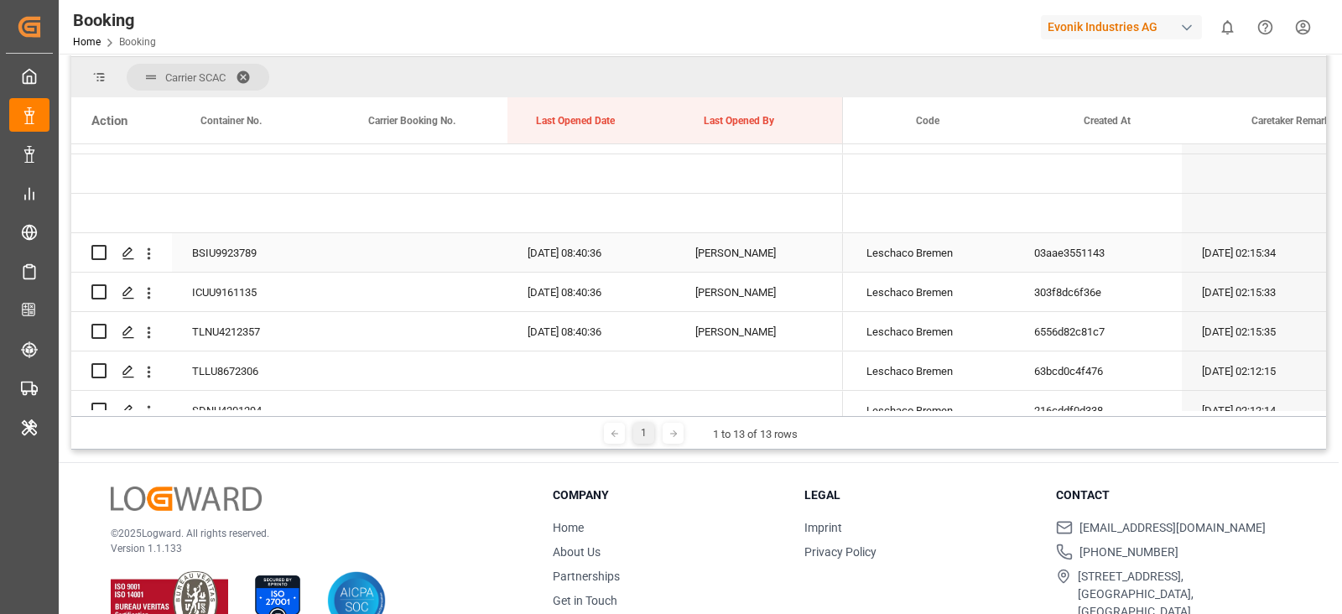
scroll to position [0, 667]
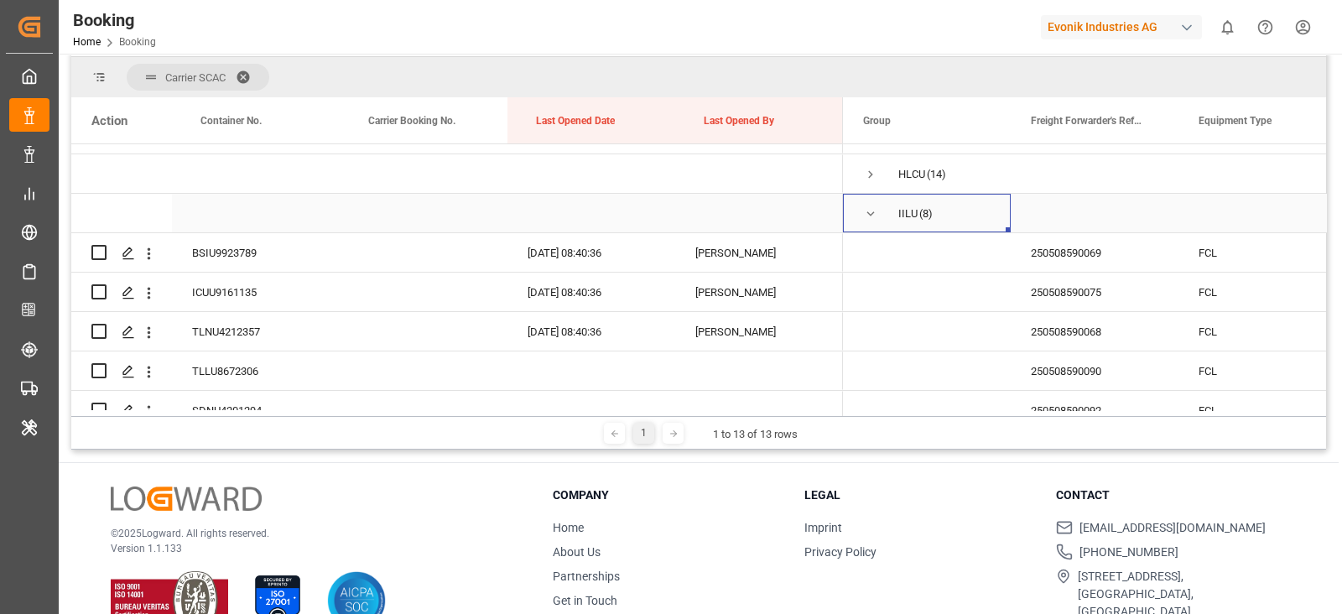
click at [865, 208] on span "Press SPACE to select this row." at bounding box center [870, 213] width 15 height 15
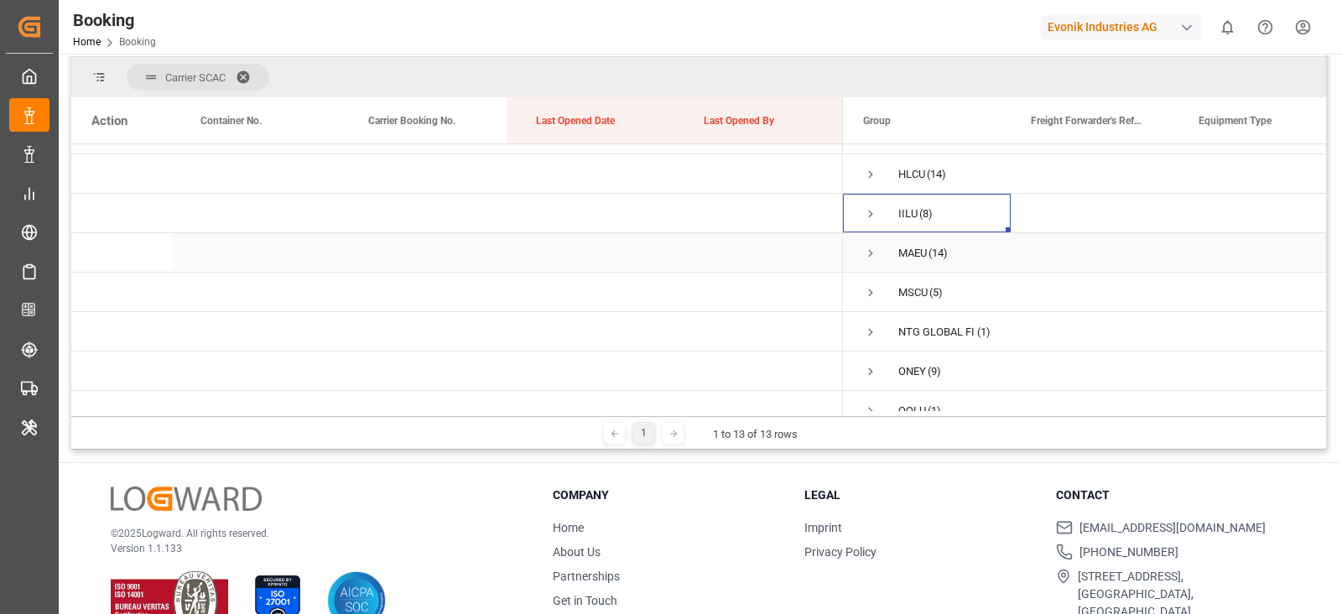
click at [870, 264] on span "Press SPACE to select this row." at bounding box center [870, 253] width 15 height 39
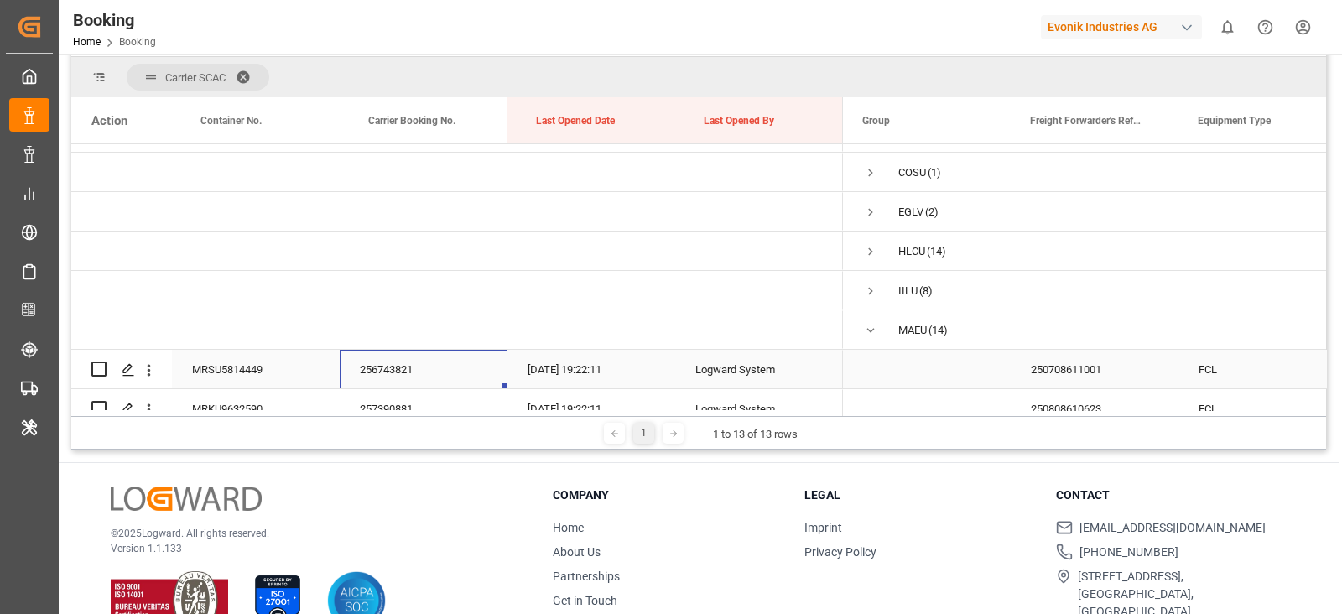
click at [413, 371] on div "256743821" at bounding box center [424, 369] width 168 height 39
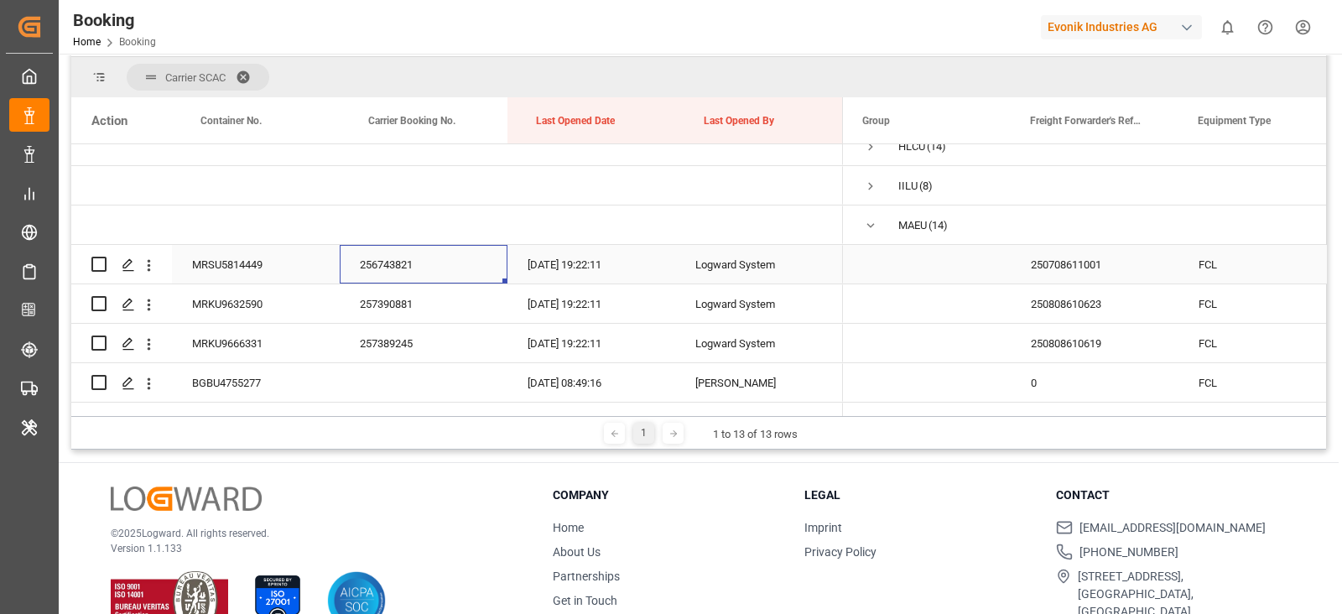
click at [158, 258] on div "Press SPACE to select this row." at bounding box center [148, 265] width 43 height 32
click at [154, 257] on icon "open menu" at bounding box center [149, 266] width 18 height 18
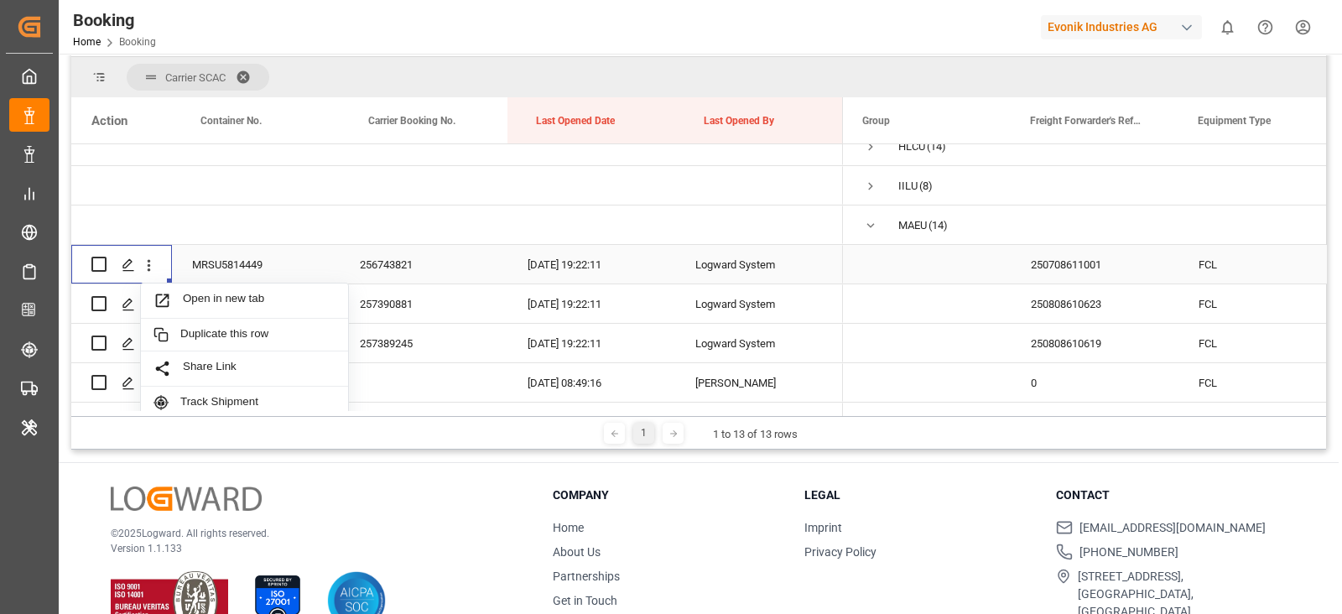
click at [205, 274] on div "MRSU5814449" at bounding box center [256, 264] width 168 height 39
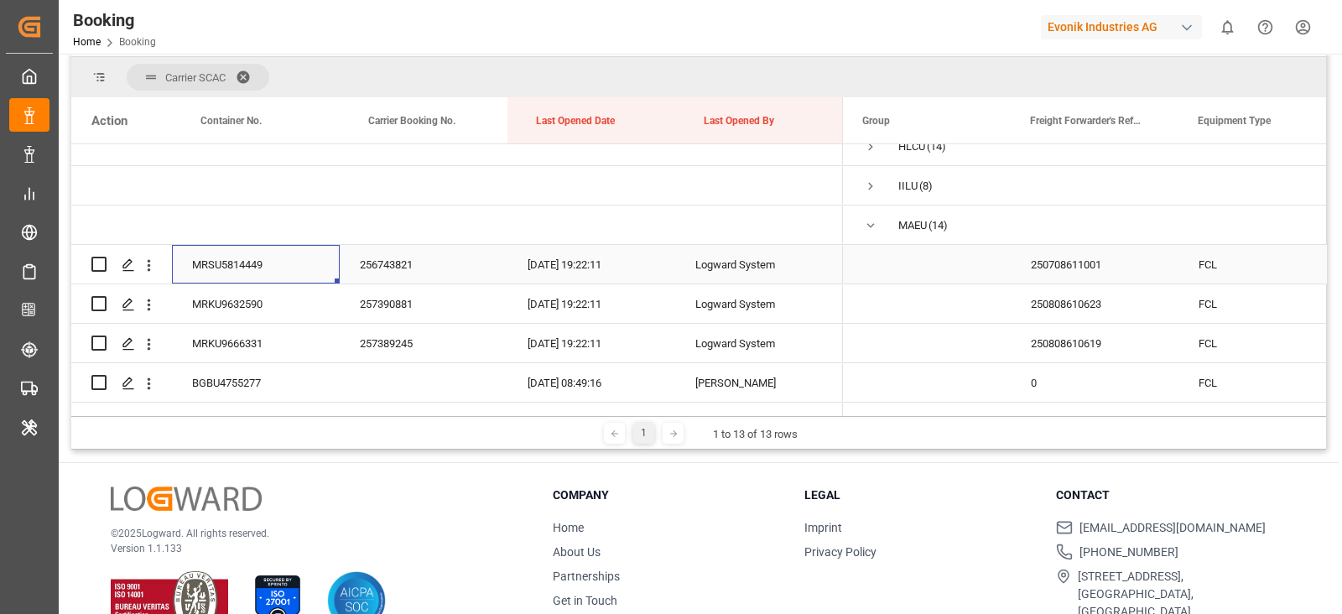
click at [148, 268] on icon "open menu" at bounding box center [149, 265] width 3 height 12
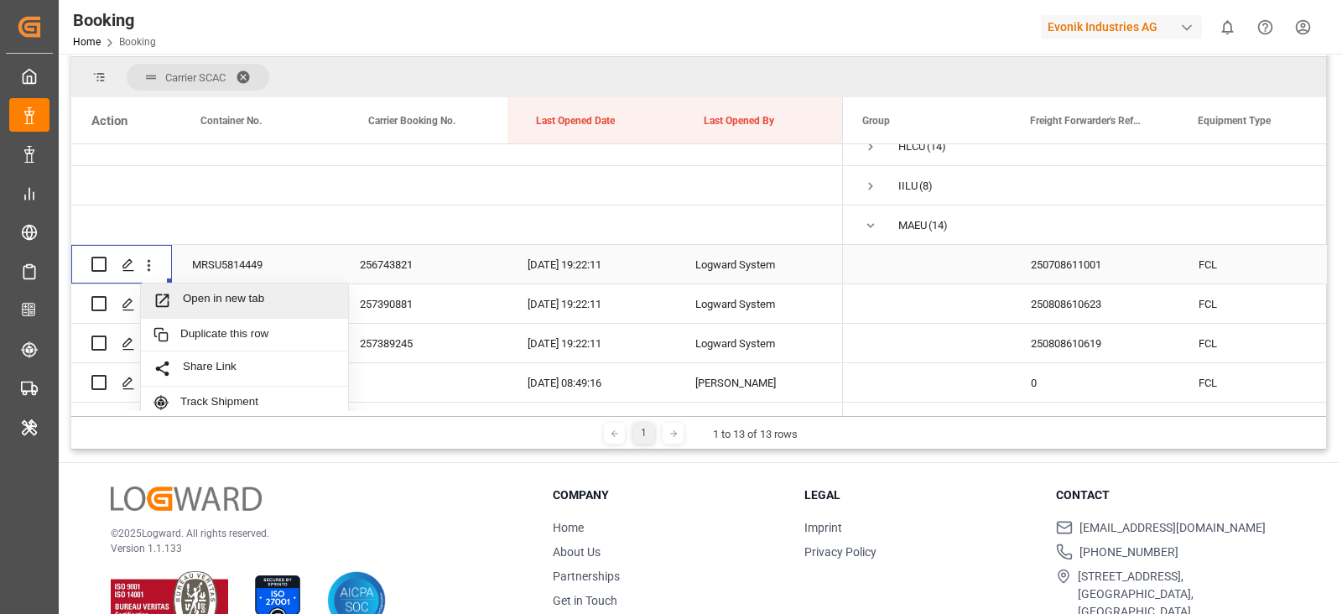
click at [202, 293] on span "Open in new tab" at bounding box center [259, 301] width 153 height 18
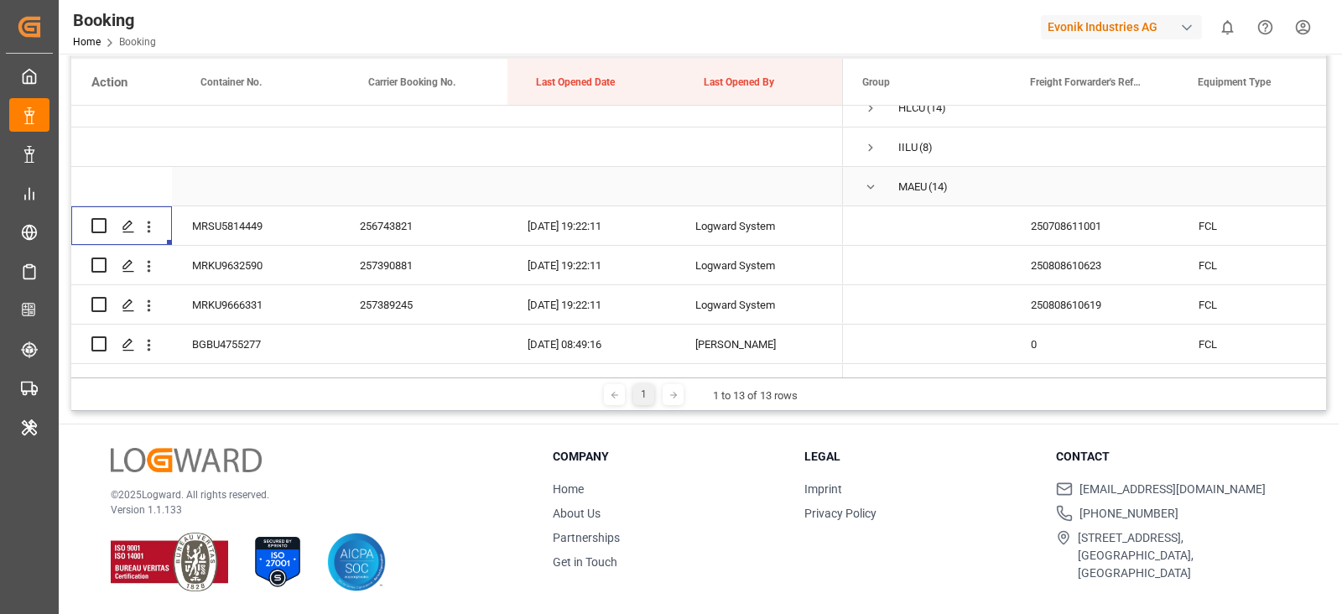
scroll to position [0, 0]
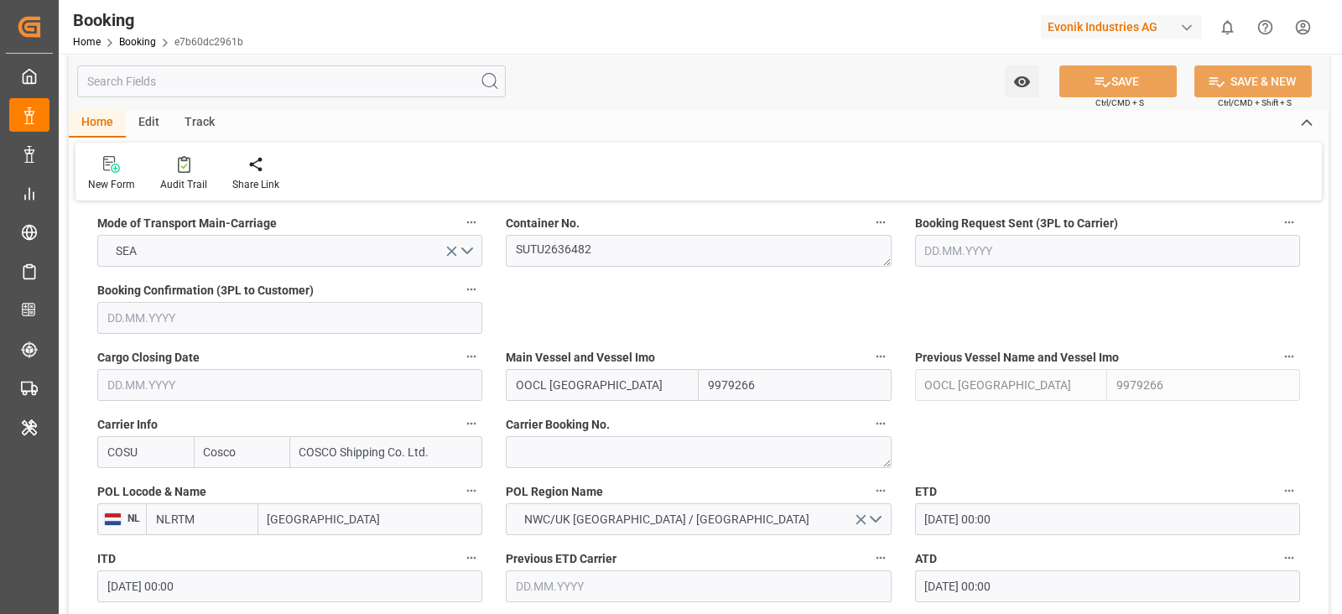
scroll to position [1048, 0]
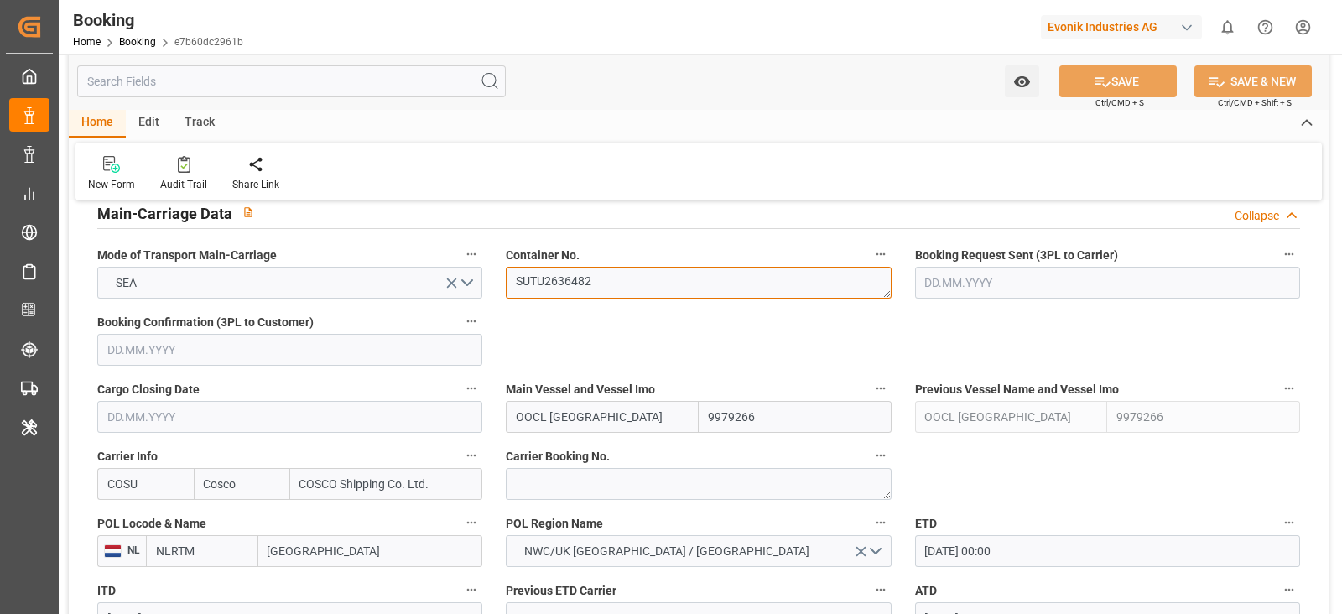
click at [647, 289] on textarea "SUTU2636482" at bounding box center [698, 283] width 385 height 32
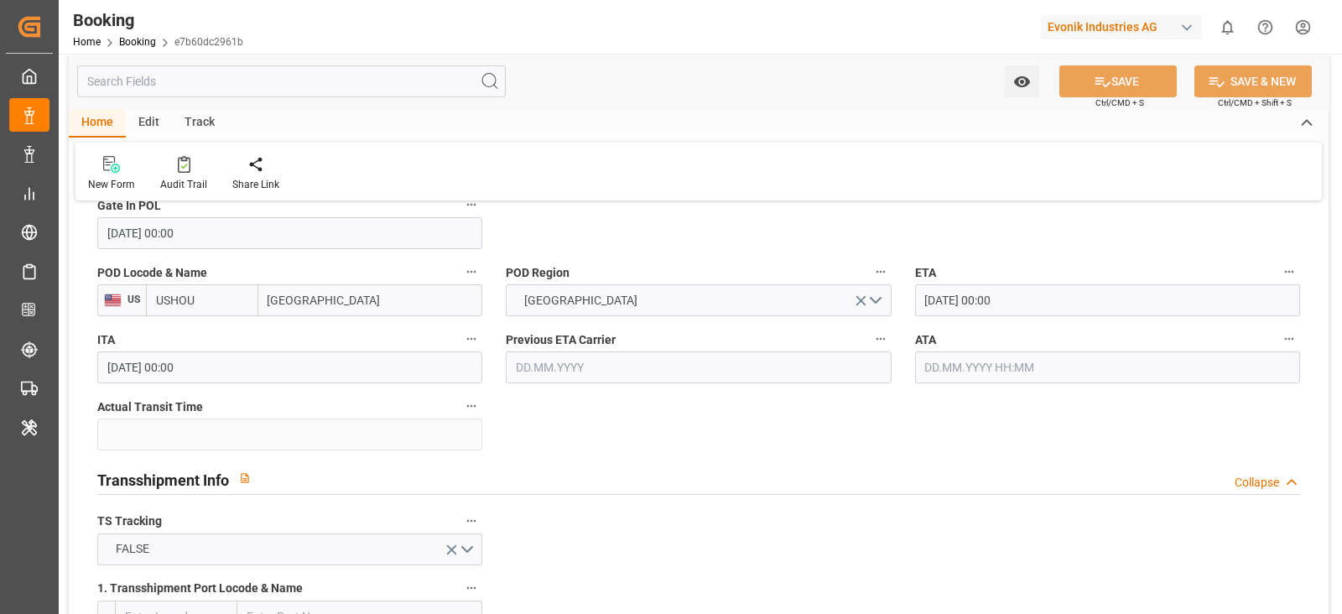
scroll to position [1467, 0]
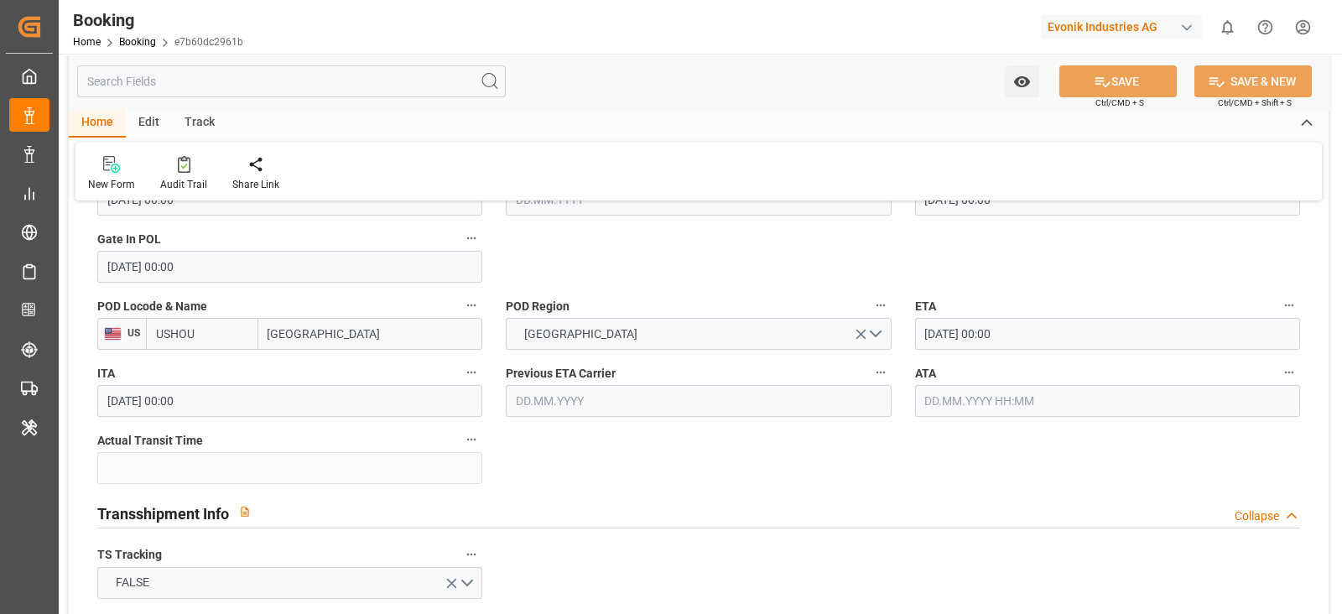
click at [1003, 371] on label "ATA" at bounding box center [1107, 372] width 385 height 23
click at [1278, 371] on button "ATA" at bounding box center [1289, 372] width 22 height 22
click at [1000, 402] on div at bounding box center [671, 307] width 1342 height 614
click at [1000, 402] on div "Description Audits Tracking Details" at bounding box center [671, 307] width 1342 height 614
click at [1000, 402] on input "text" at bounding box center [1107, 401] width 385 height 32
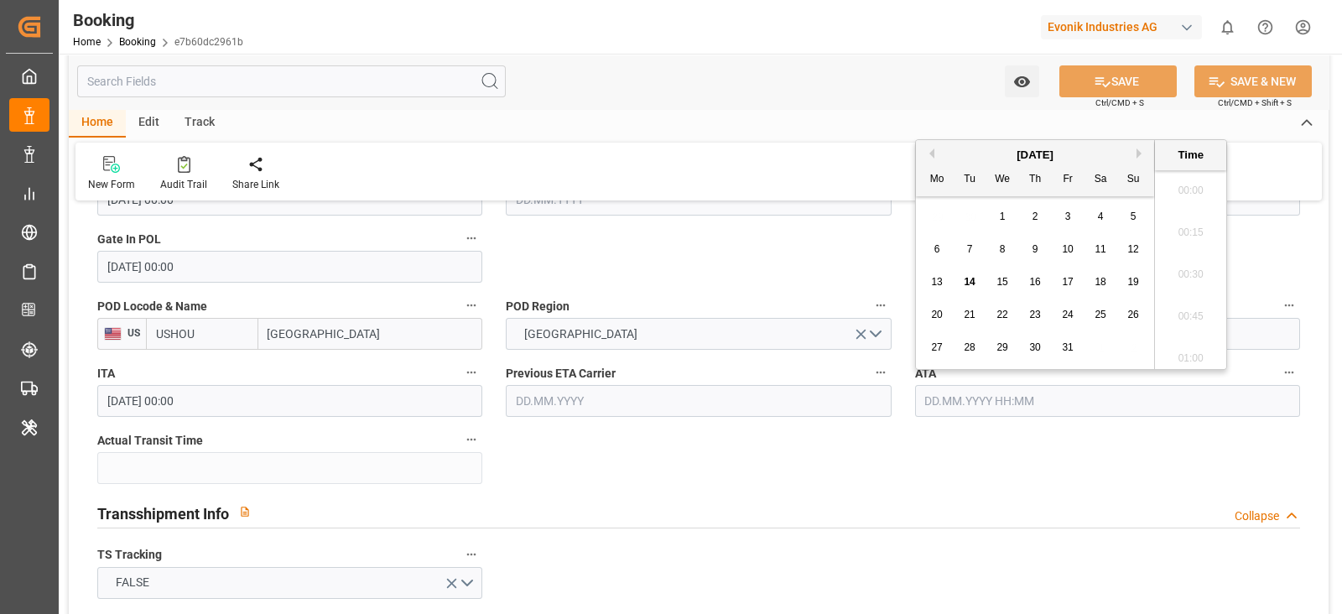
scroll to position [1934, 0]
click at [929, 285] on div "13" at bounding box center [937, 283] width 21 height 20
type input "[DATE] 00:00"
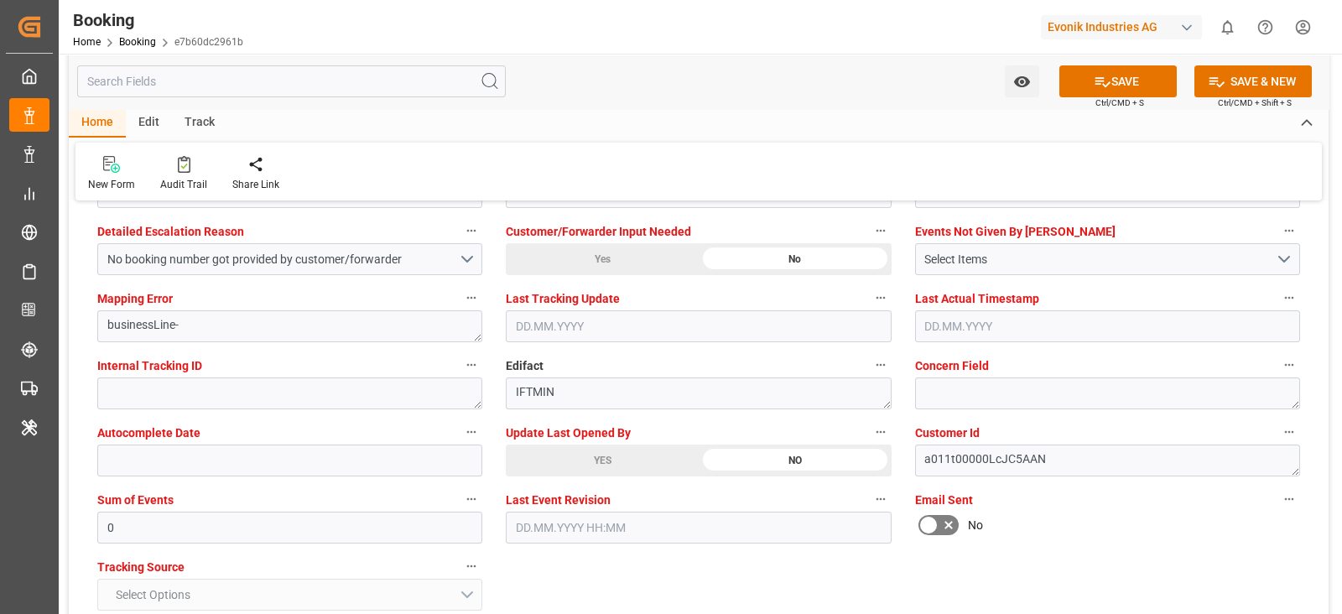
scroll to position [3144, 0]
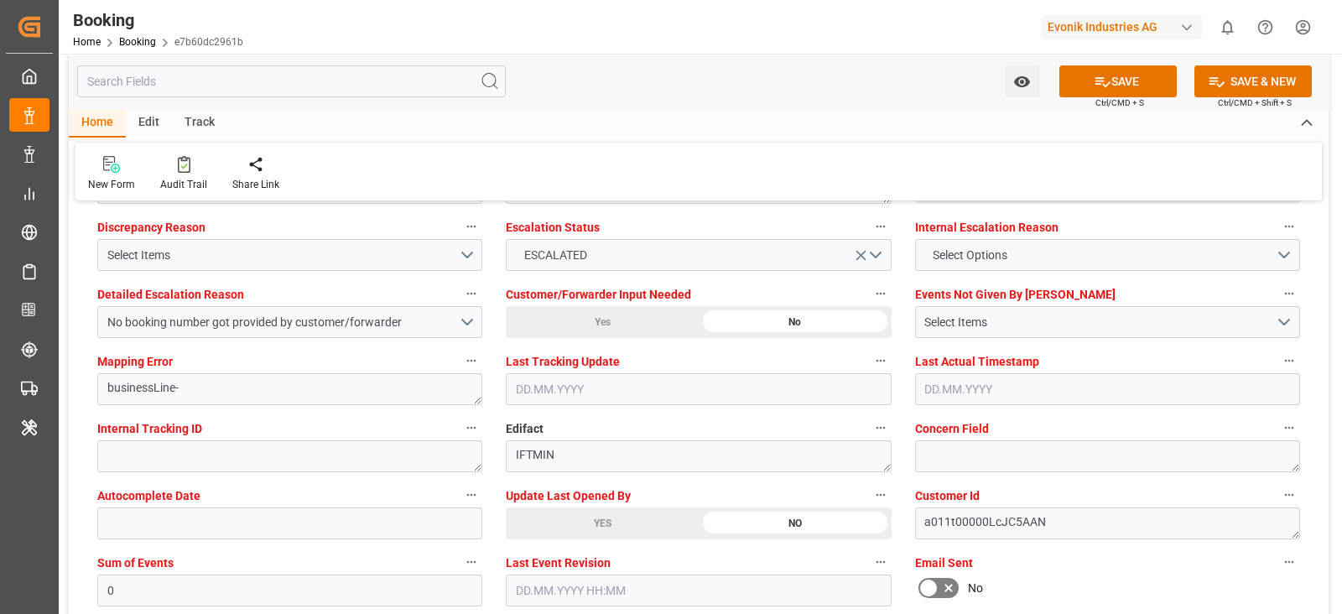
click at [603, 521] on div "YES" at bounding box center [602, 523] width 193 height 32
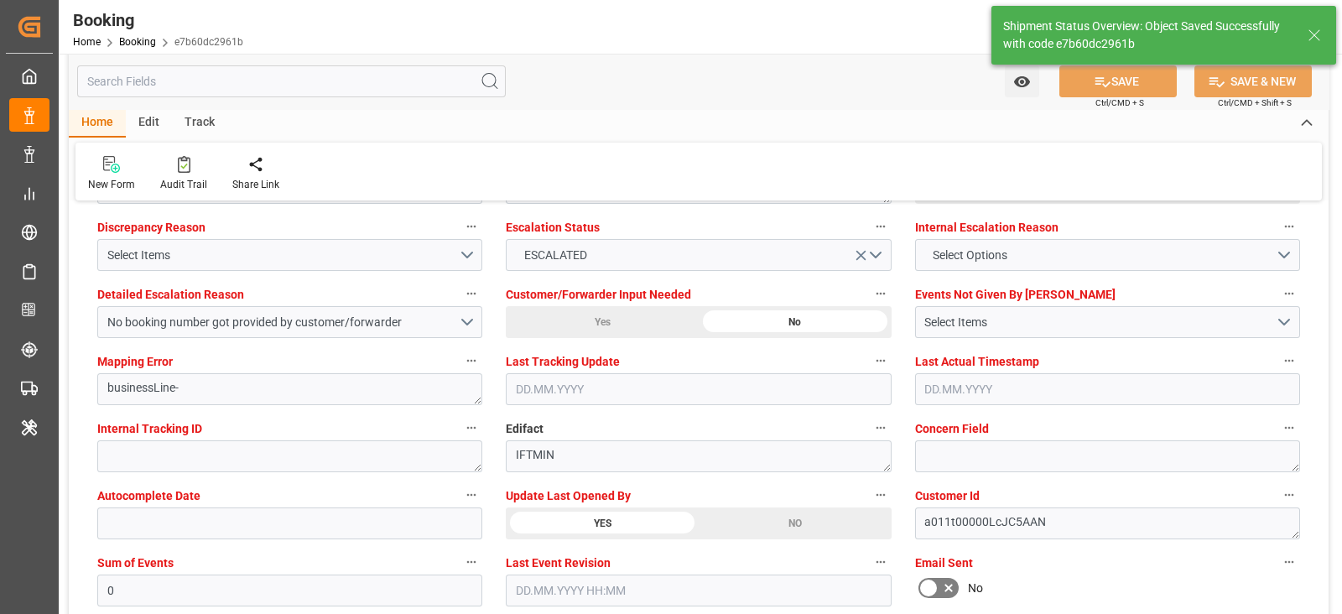
type textarea "[PERSON_NAME]"
type input "23"
type input "14.10.2025 06:41"
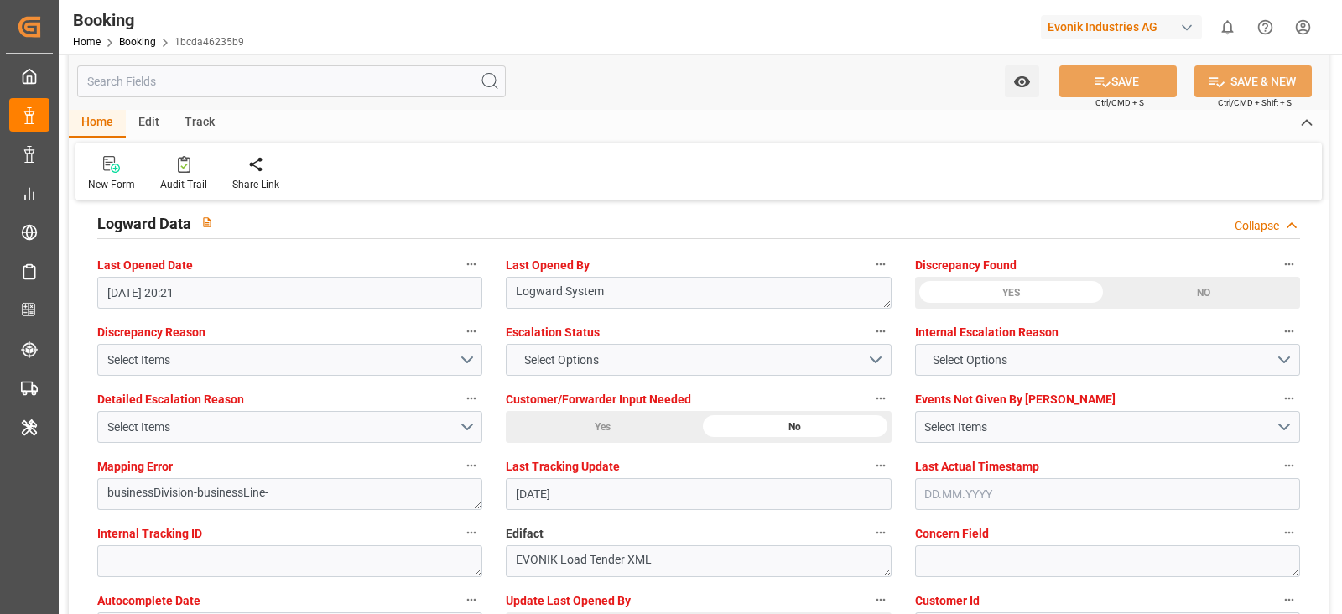
scroll to position [3144, 0]
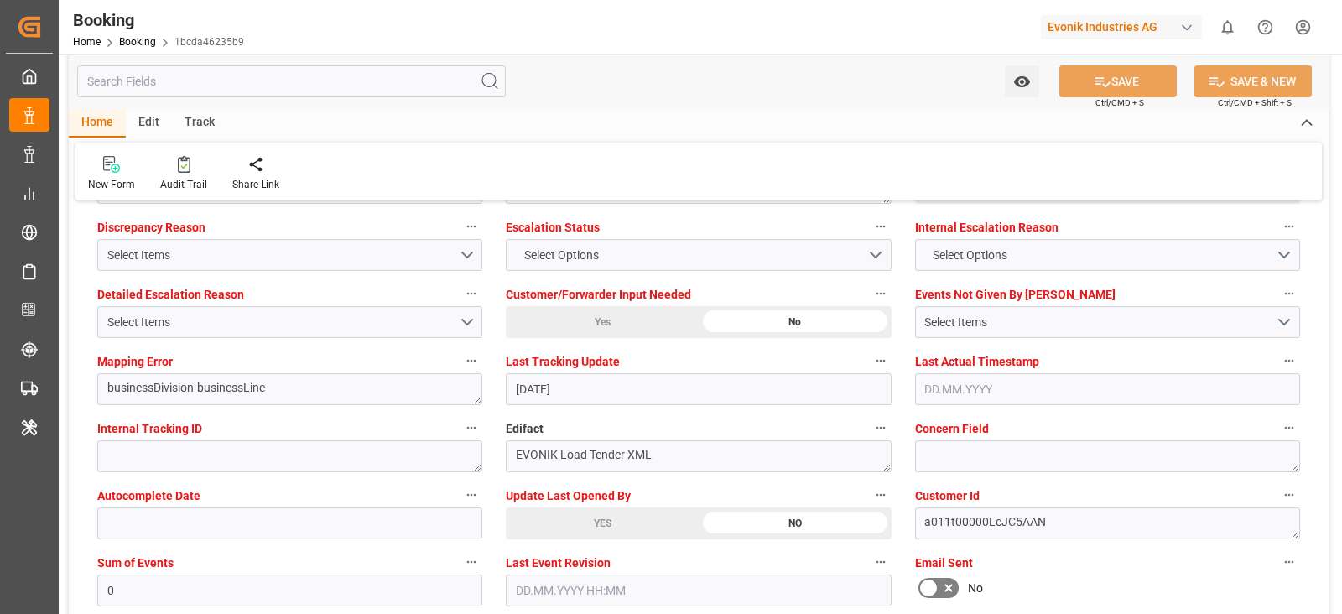
click at [561, 532] on div "YES" at bounding box center [602, 523] width 193 height 32
click at [615, 6] on div "Booking Home Booking 1bcda46235b9 Evonik Industries AG 0 Notifications Only sho…" at bounding box center [694, 27] width 1295 height 54
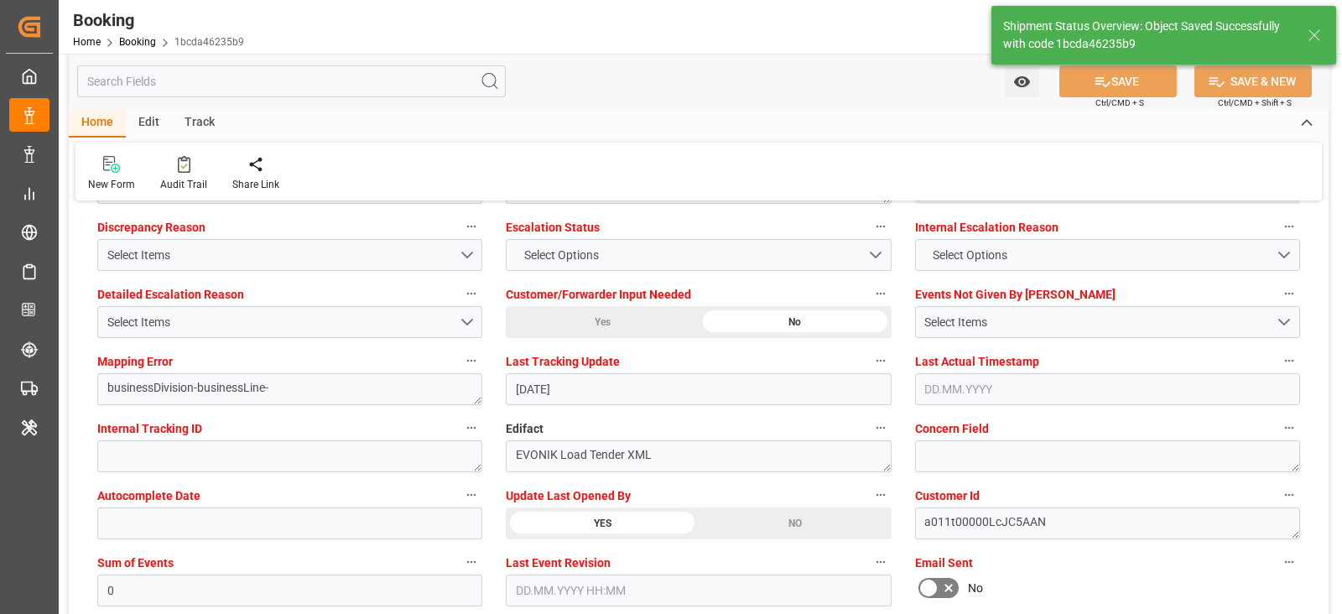
type textarea "[PERSON_NAME]"
type input "[DATE] 06:44"
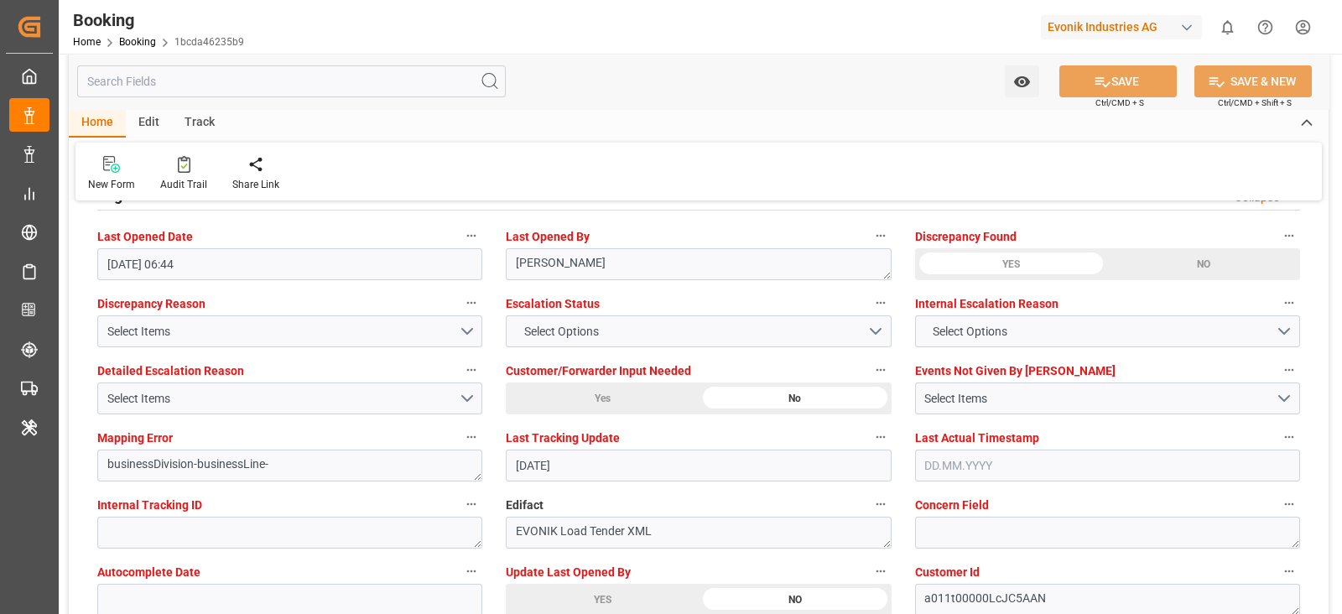
scroll to position [2934, 0]
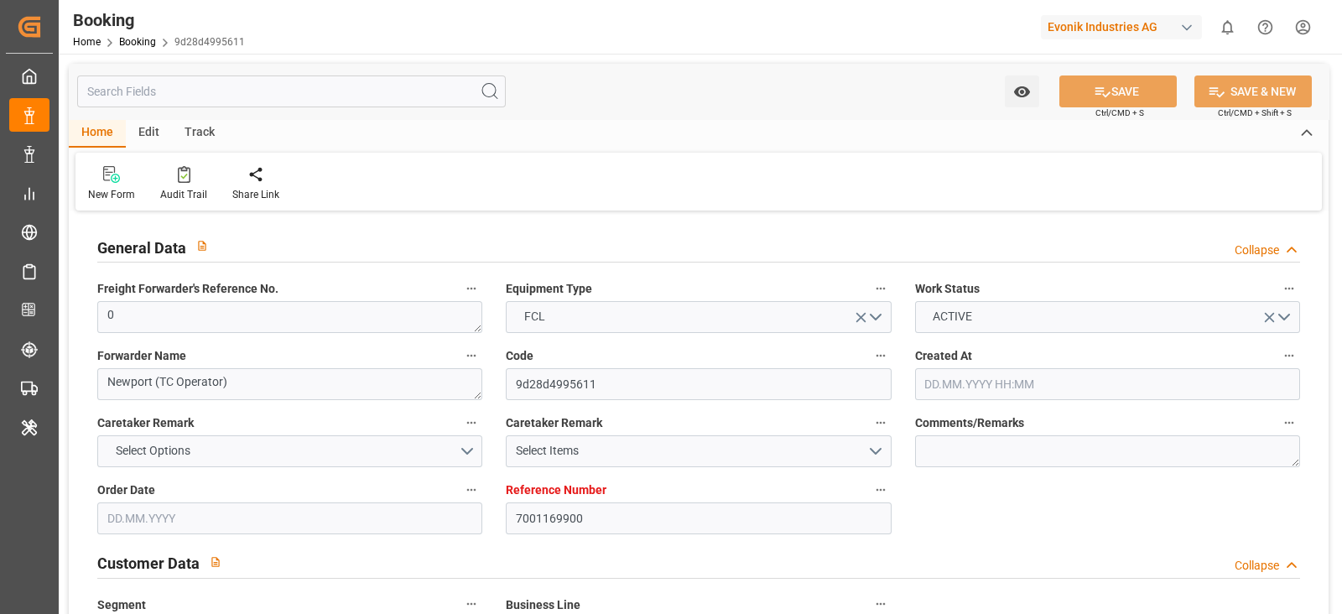
type input "7001169900"
type input "9401099"
type input "Evergreen"
type input "Evergreen Marine Corp."
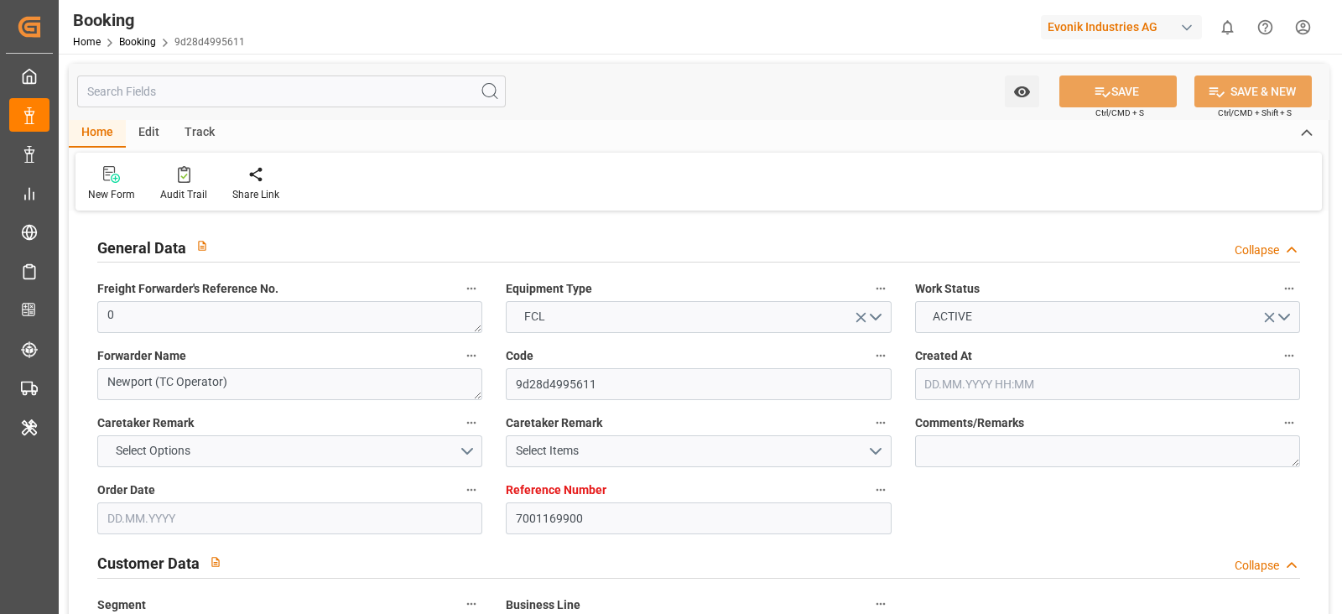
type input "BEANR"
type input "MXVER"
type input "0"
type input "-12"
type input "15.05.2025 13:28"
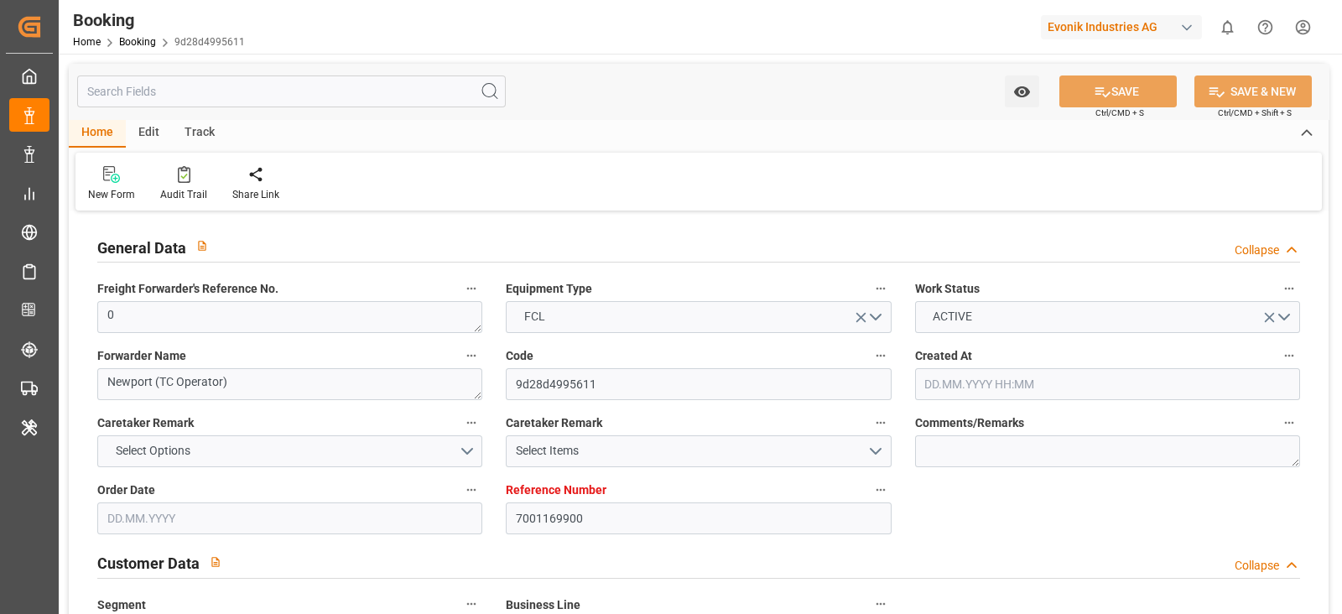
type input "15.05.2025"
type input "23.06.2025"
type input "28.05.2025"
type input "28.05.2025 00:00"
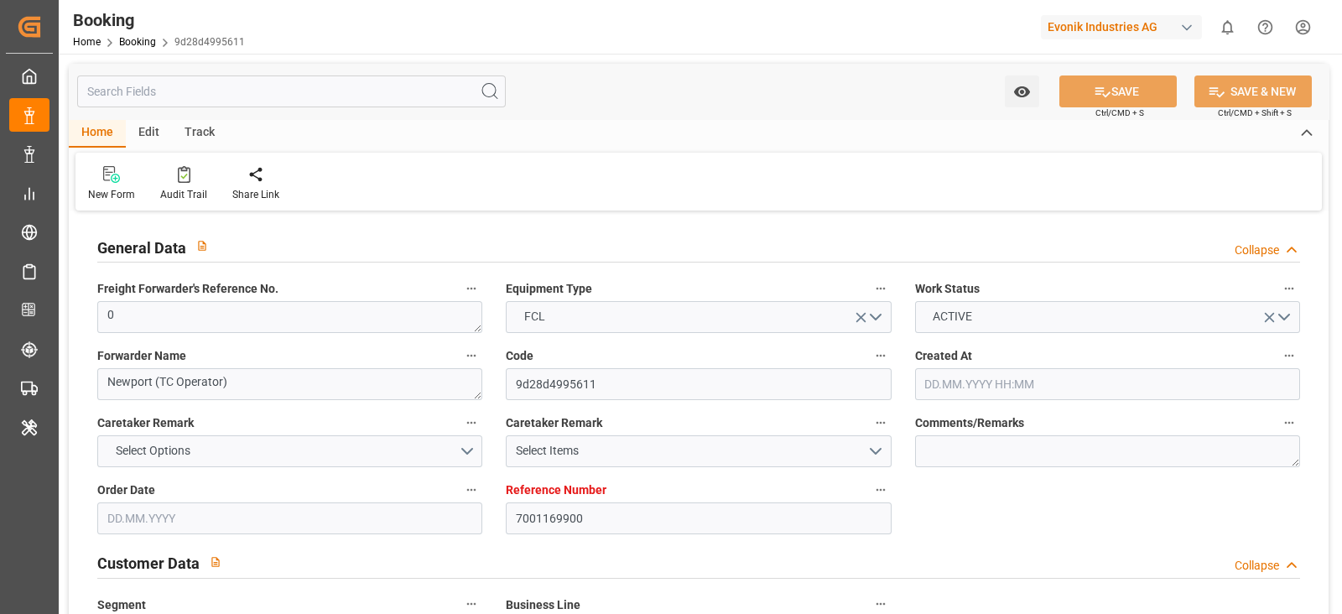
type input "11.06.2025 00:00"
type input "29.06.2025 00:00"
type input "23.06.2025 00:00"
type input "23.06.2025"
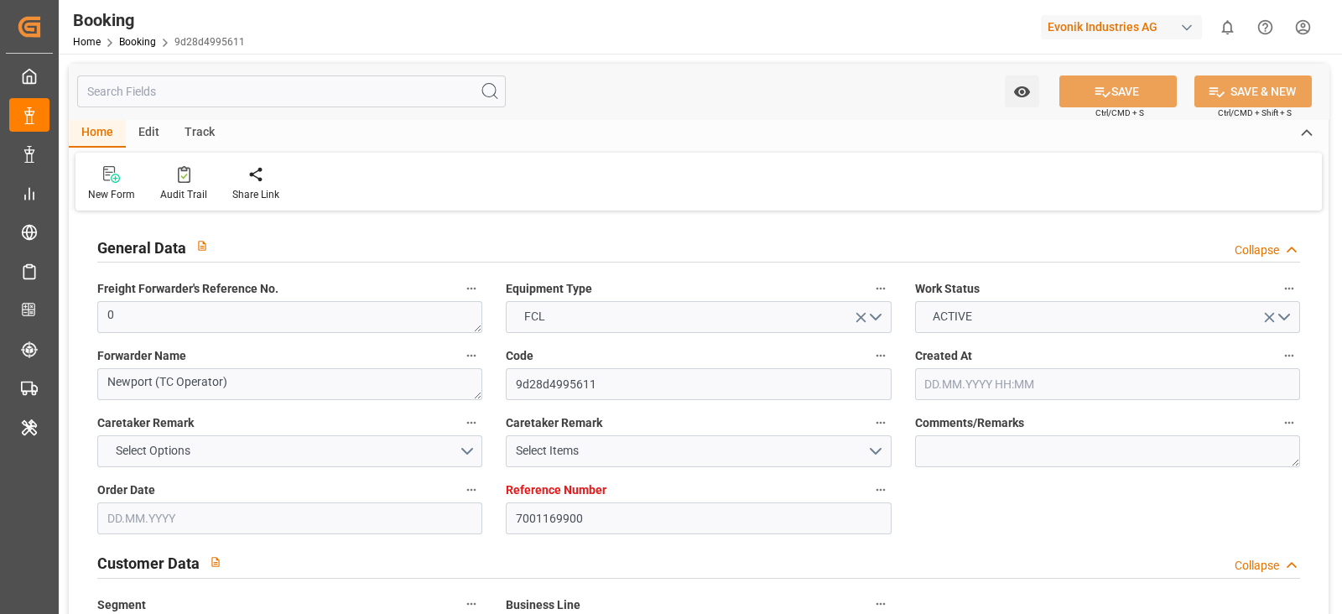
type input "24.06.2025"
type input "13.10.2025 07:05"
click at [164, 190] on div "Audit Trail" at bounding box center [183, 194] width 47 height 15
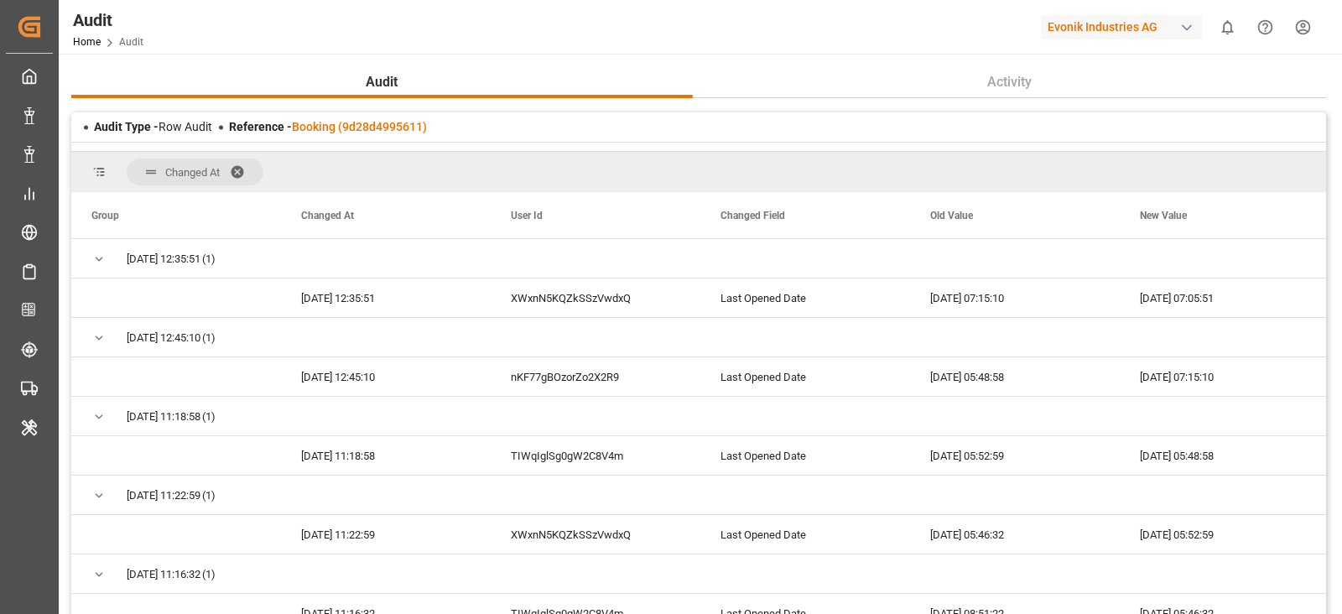
click at [327, 142] on div at bounding box center [698, 147] width 1254 height 10
click at [356, 136] on div "Audit Type - Row Audit Reference - Booking (9d28d4995611)" at bounding box center [698, 126] width 1254 height 29
click at [384, 132] on link "Booking (9d28d4995611)" at bounding box center [359, 126] width 135 height 13
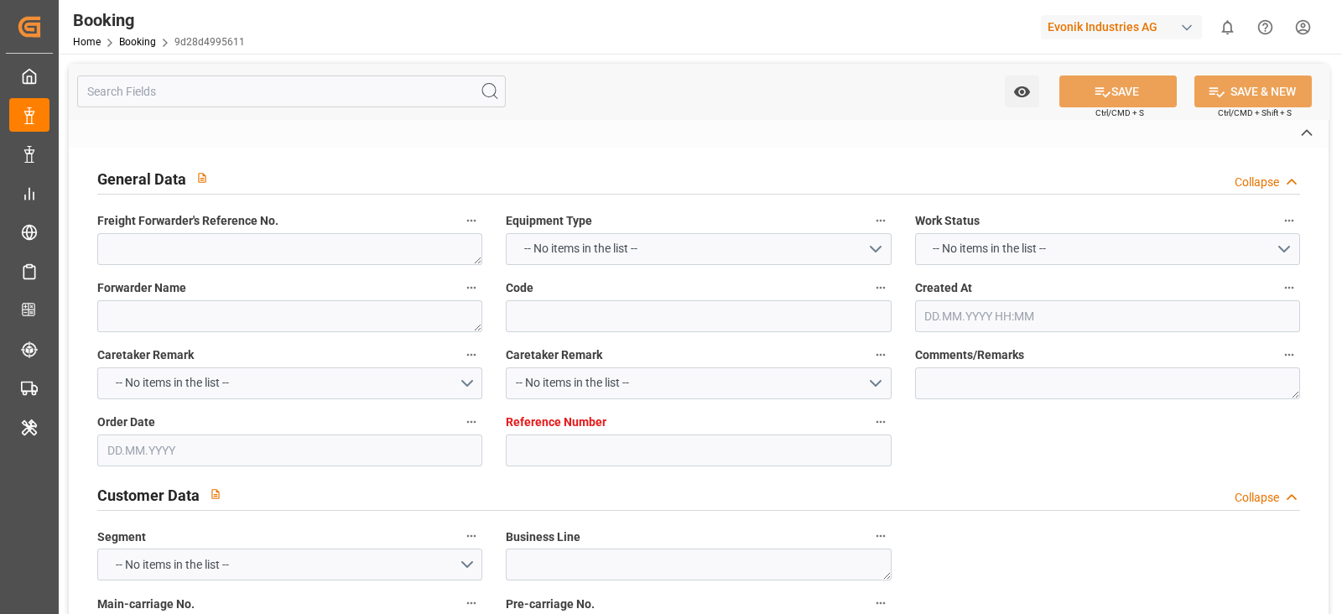
type textarea "0"
type textarea "Newport (TC Operator)"
type input "9d28d4995611"
type input "7001169900"
type textarea "PM-PI"
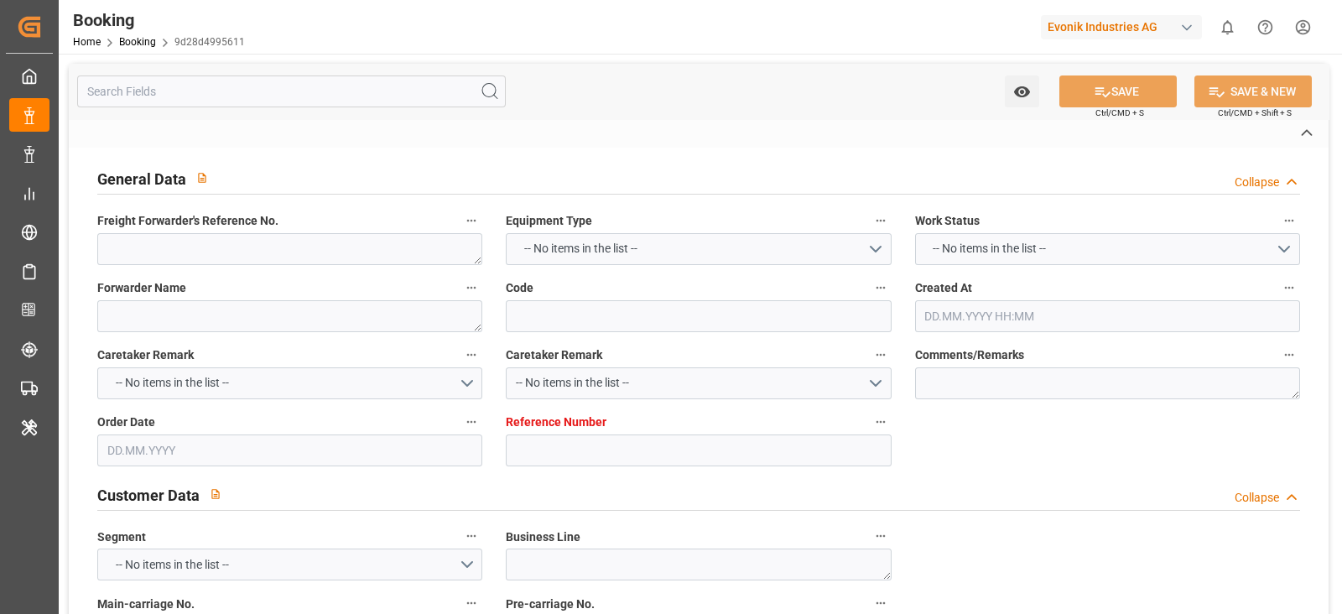
type input "7001169899"
type textarea "rebecca.fiedrich@evonik.com"
type textarea "CIP"
type textarea "JIUTEPEC"
type textarea "Marl"
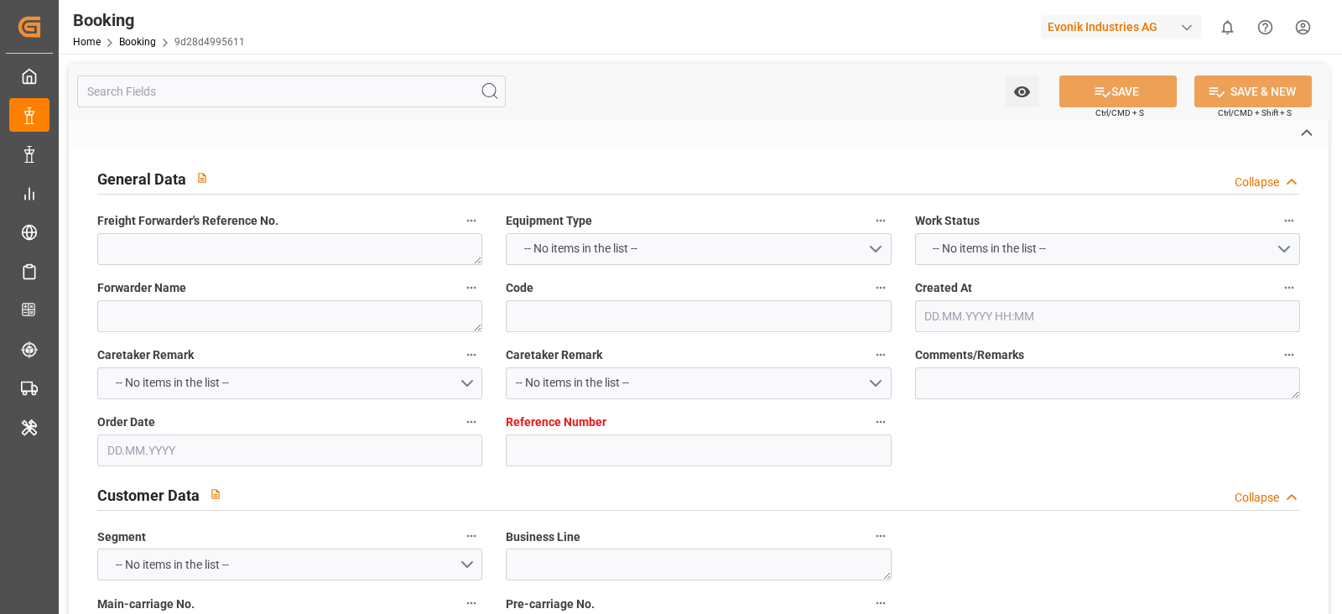
type textarea "AAMU2608811"
type input "CMA CGM MOLIERE"
type input "EGLV"
type input "[GEOGRAPHIC_DATA]"
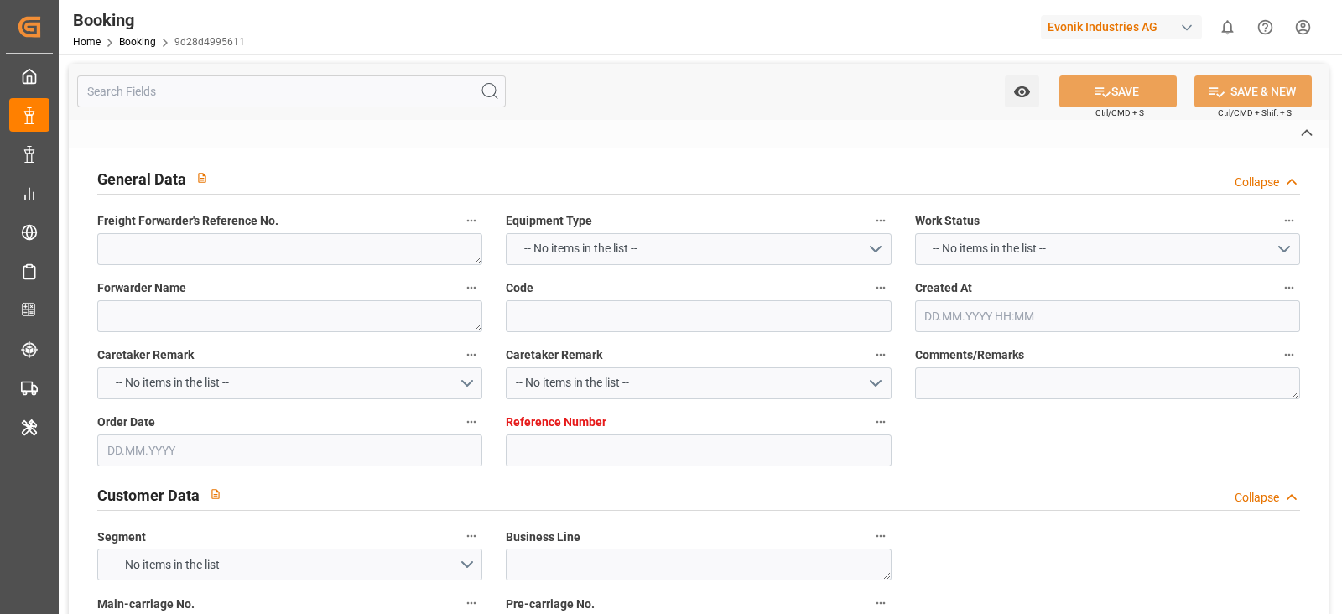
type input "Veracruz"
type textarea "vesselName etd eta"
type textarea "INPUT_Evonik_Seeburger_IFTMIN_1002888942_20250624094241162.edi"
type textarea "NWC/UK North West Continent / UK_MXVER_EGLV_PM-PI"
type textarea "INPUT_Evonik_Seeburger_IFTMIN_1002765090_20250515152639284.edi,INPUT_Evonik_See…"
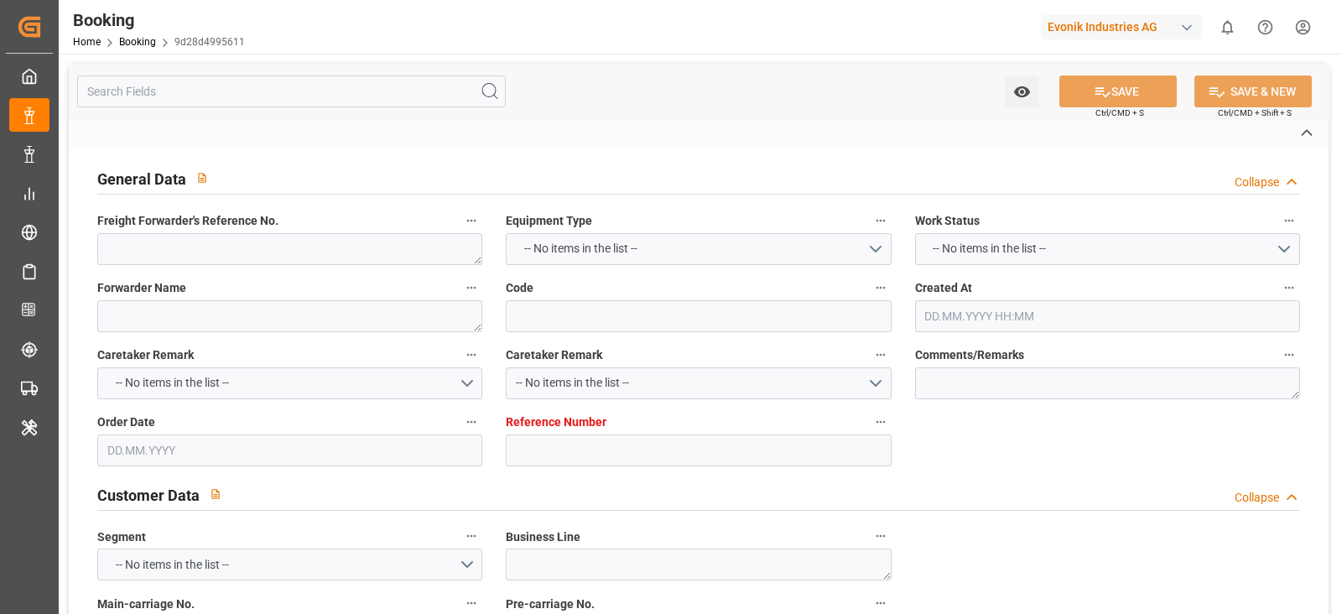
type textarea "1002888942"
type textarea "Likitha devaraj"
type textarea "IFTMIN"
type textarea "a016N000006xhJ9QAI"
type textarea "No"
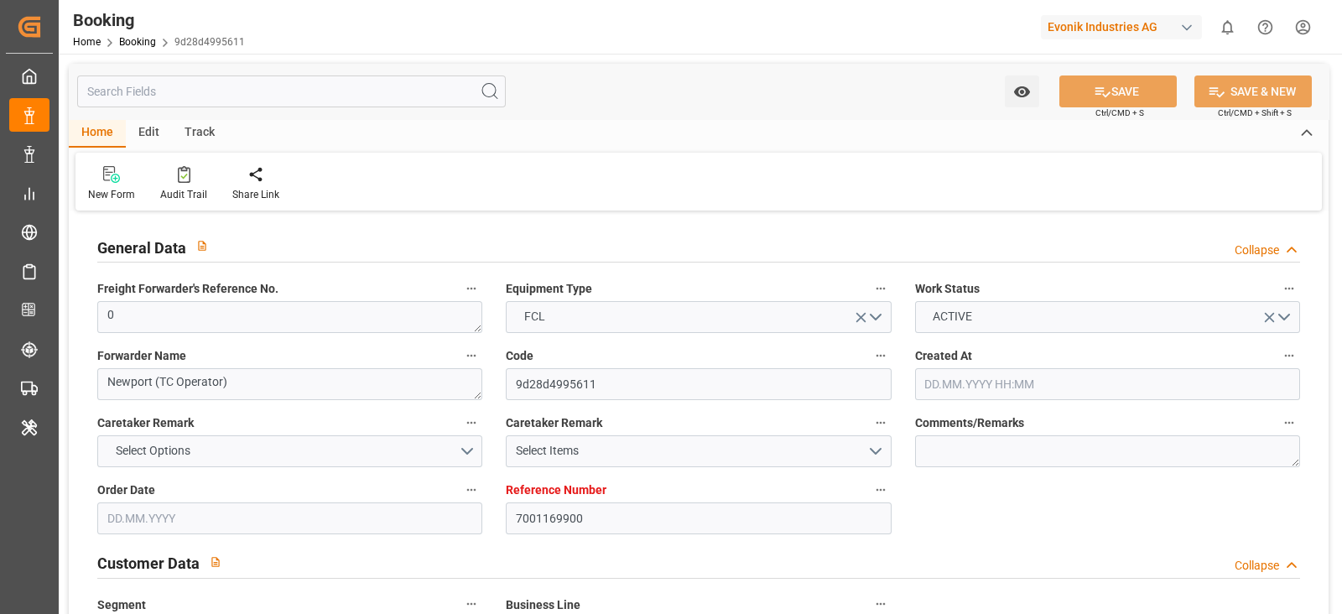
type input "7001169900"
type input "9401099"
type input "Evergreen"
type input "Evergreen Marine Corp."
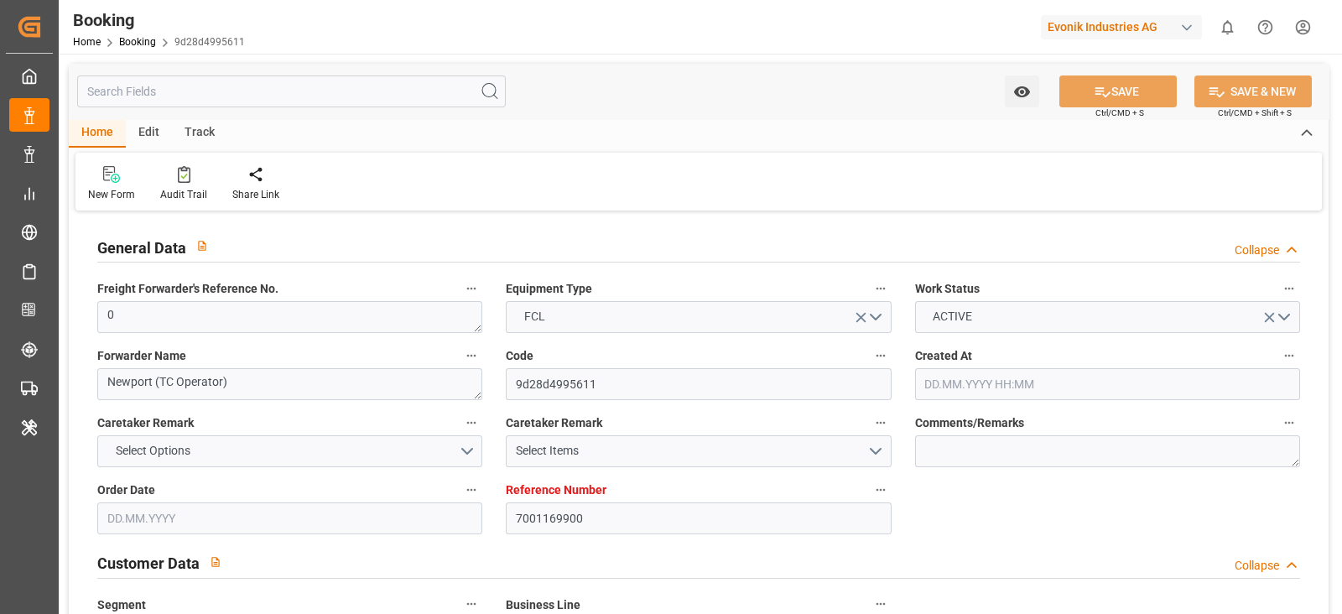
type input "BEANR"
type input "MXVER"
type input "0"
type input "-12"
type input "15.05.2025 13:28"
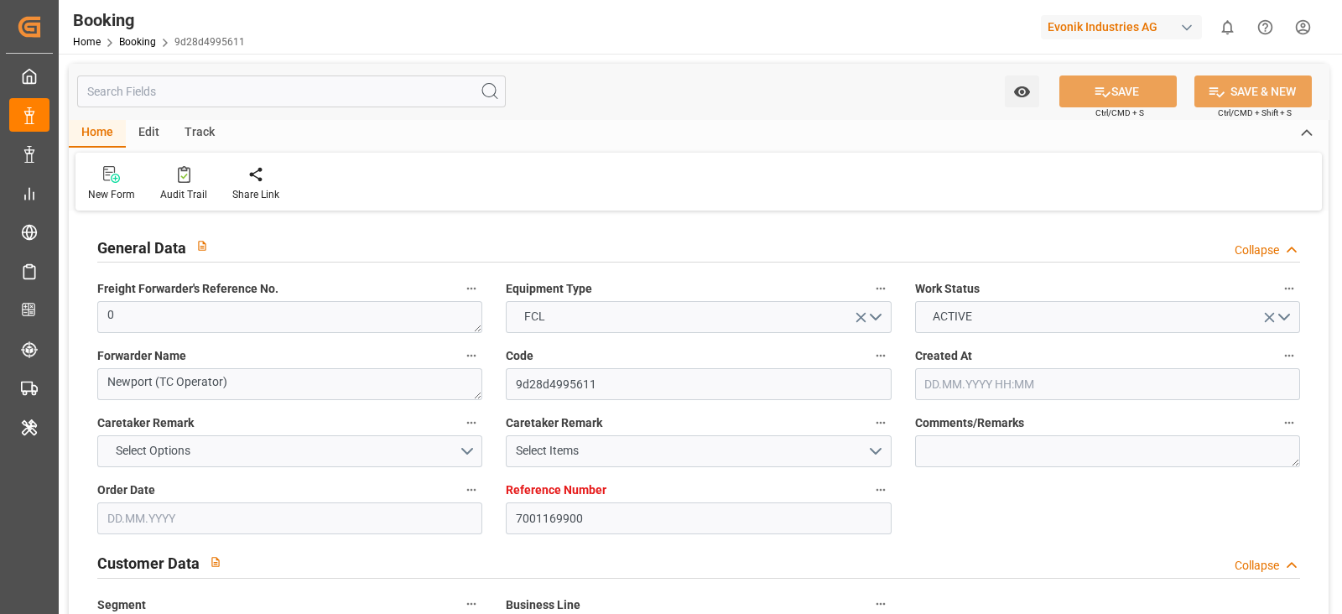
type input "15.05.2025"
type input "23.06.2025"
type input "28.05.2025"
type input "28.05.2025 00:00"
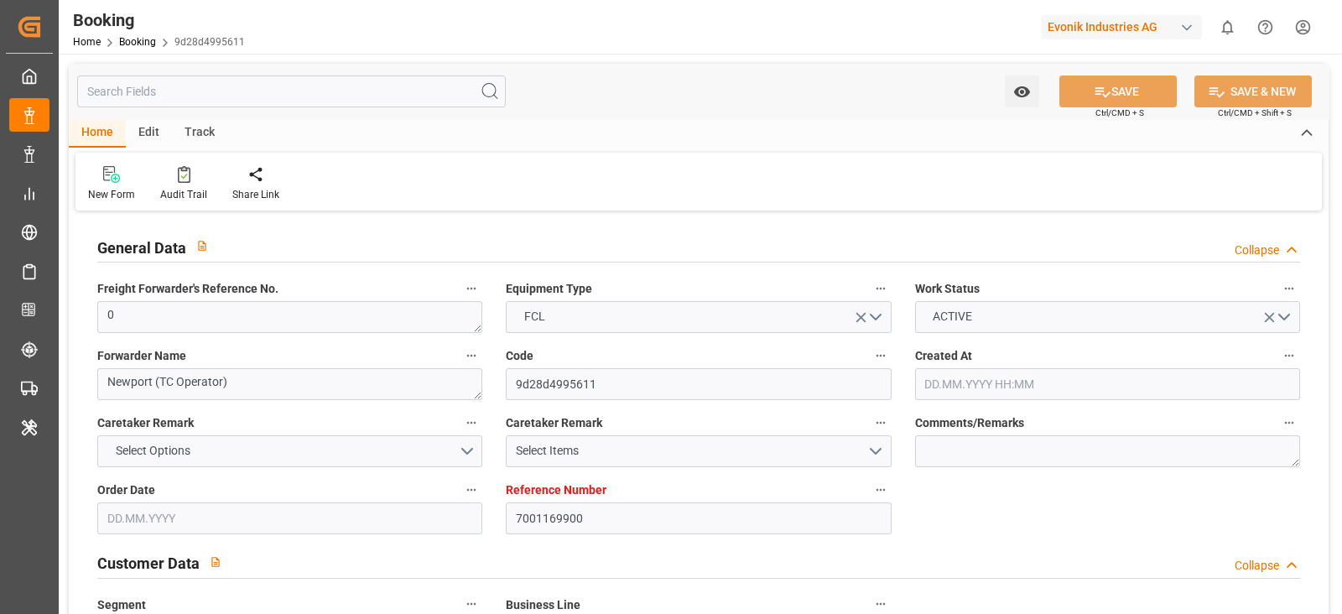
type input "11.06.2025 00:00"
type input "29.06.2025 00:00"
type input "23.06.2025 00:00"
type input "23.06.2025"
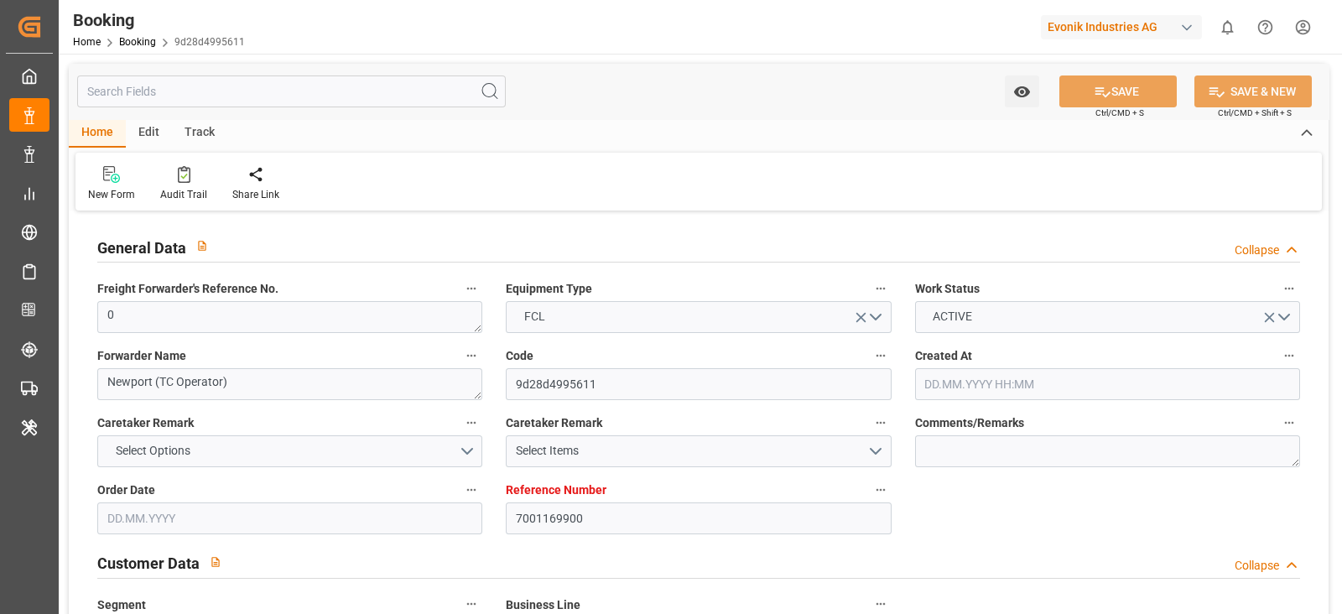
type input "24.06.2025"
type input "13.10.2025 07:05"
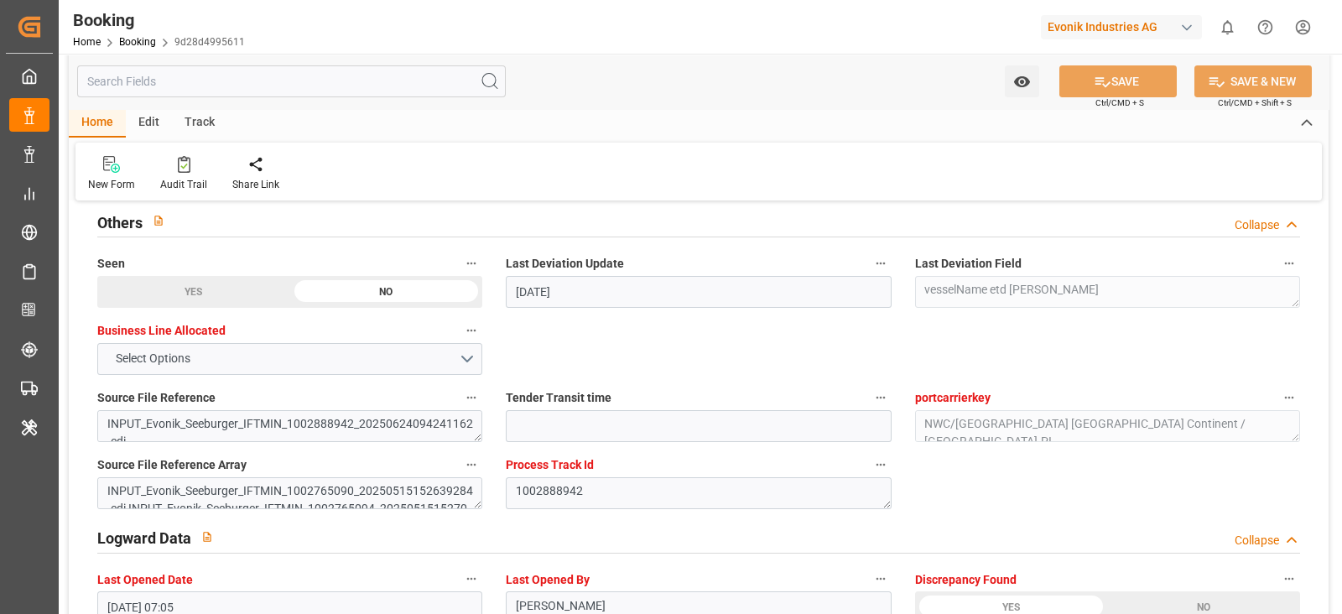
scroll to position [3353, 0]
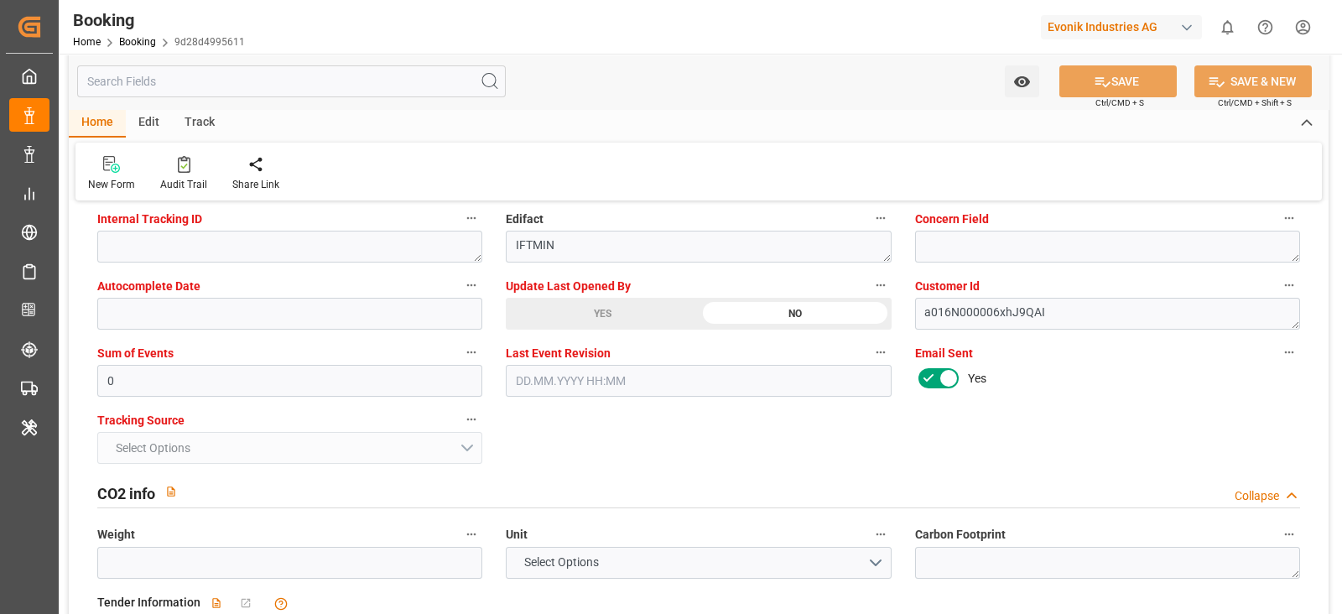
click at [600, 284] on span "Update Last Opened By" at bounding box center [568, 287] width 125 height 18
click at [870, 284] on button "Update Last Opened By" at bounding box center [881, 285] width 22 height 22
click at [603, 307] on div at bounding box center [671, 307] width 1342 height 614
click at [607, 310] on div "YES" at bounding box center [602, 314] width 193 height 32
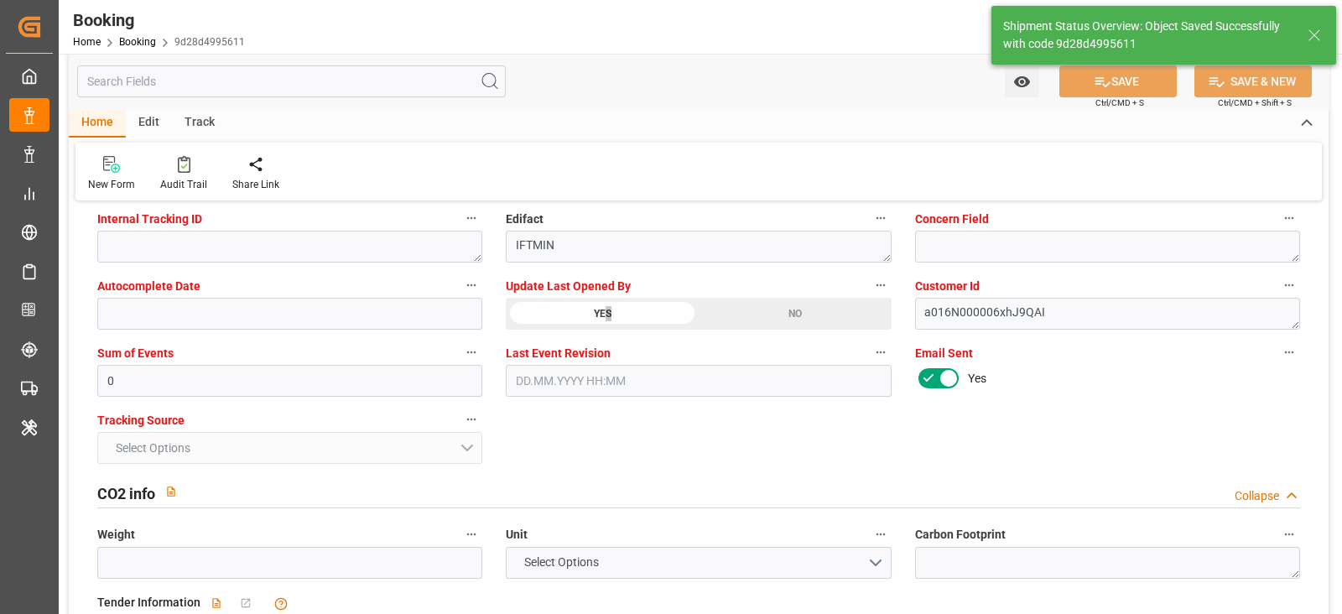
type textarea "[PERSON_NAME]"
type input "14.10.2025 06:45"
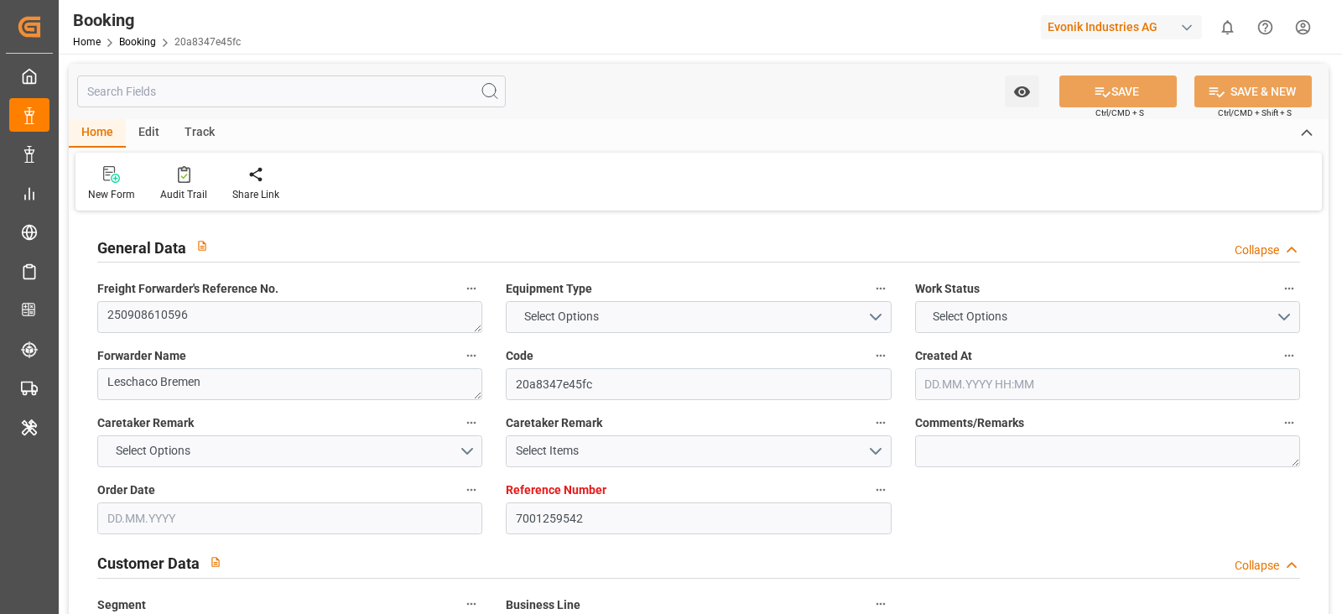
type input "7001259542"
type input "9294836"
type input "9253741"
type input "Hapag [PERSON_NAME]"
type input "Hapag Lloyd Aktiengesellschaft"
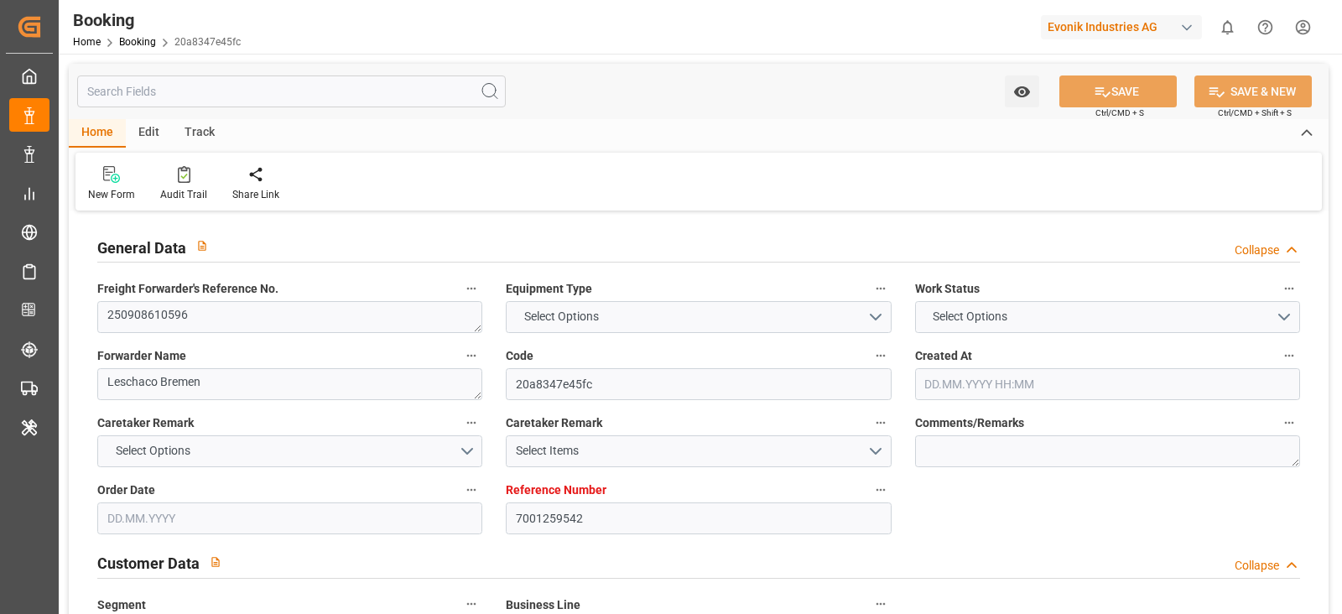
type input "BEANR"
type input "CAMTR"
type input "0"
type input "BEANR"
type input "CAMTR"
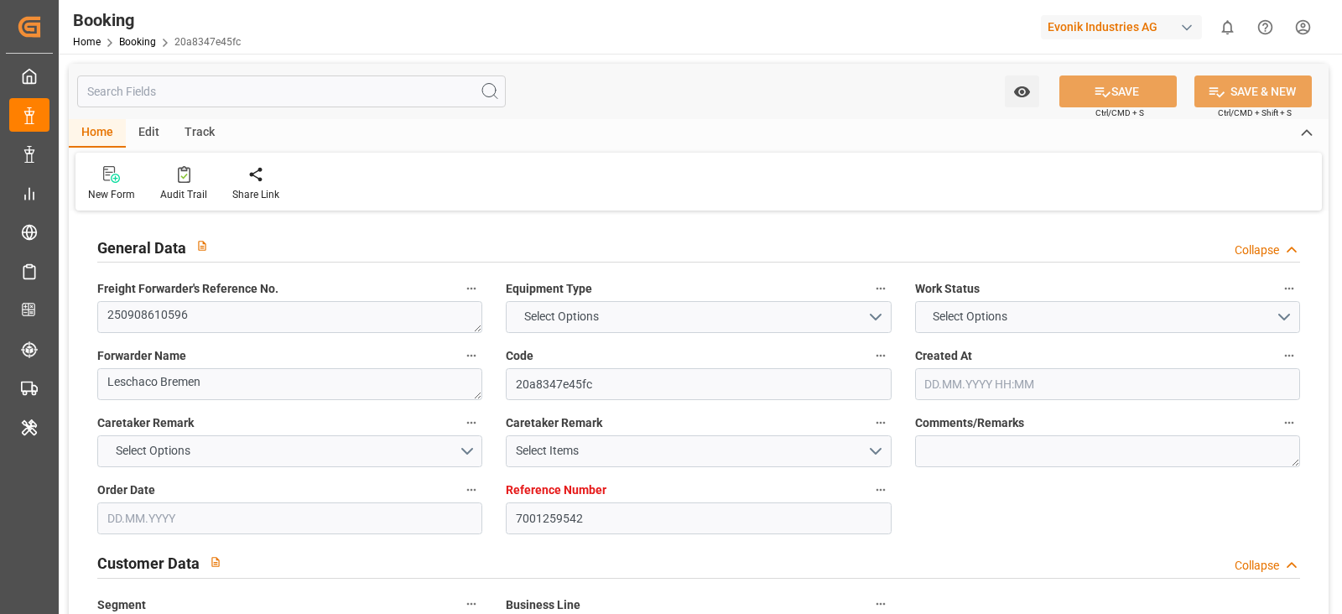
type input "[DATE] 06:27"
type input "[DATE]"
type input "[DATE] 00:00"
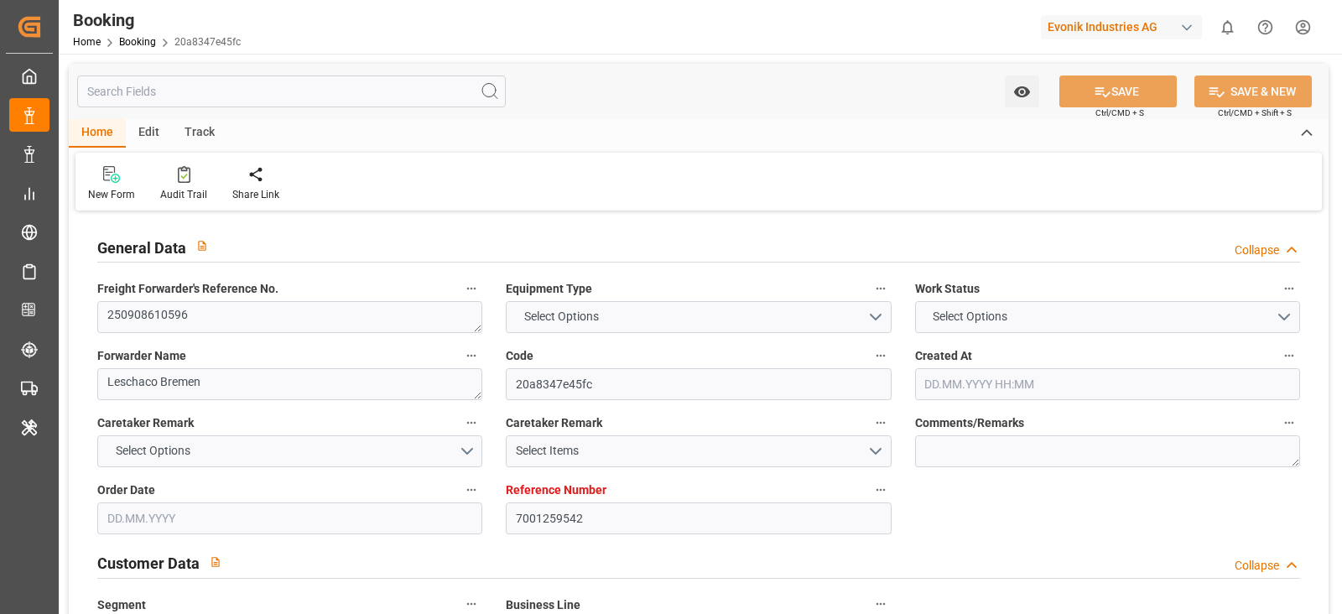
type input "[DATE] 00:00"
type input "[DATE]"
type input "[DATE] 21:30"
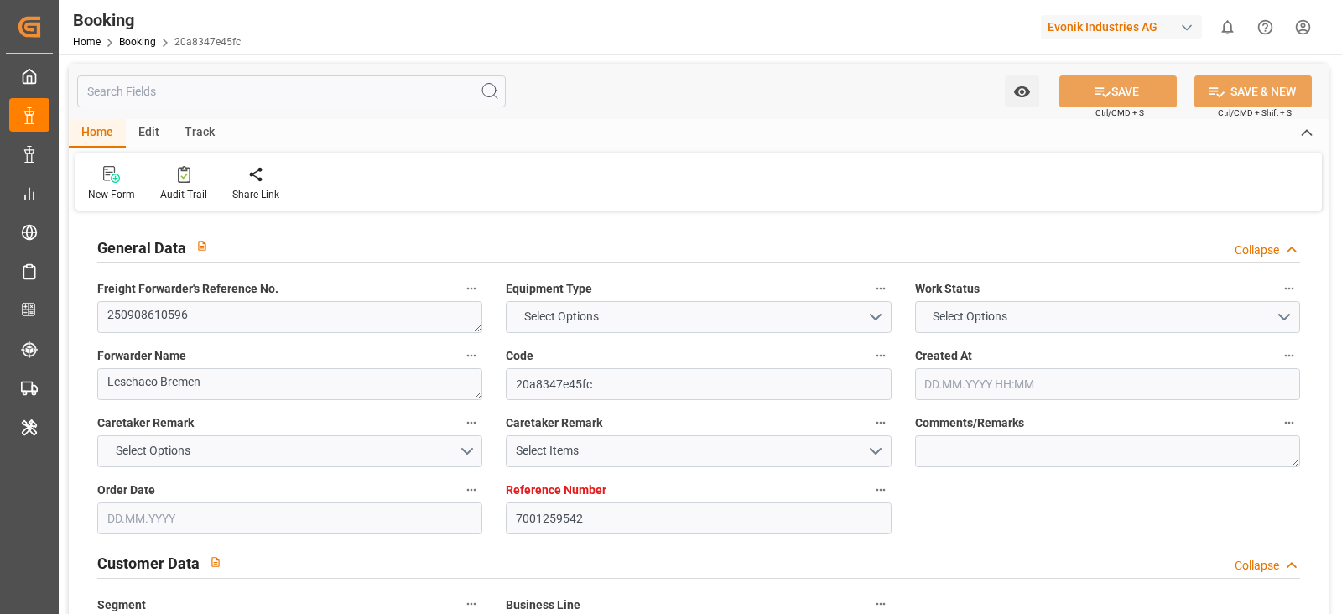
type input "[DATE] 00:00"
type input "[DATE] 23:18"
type input "[DATE] 18:59"
type input "[DATE] 23:30"
type input "[DATE] 00:00"
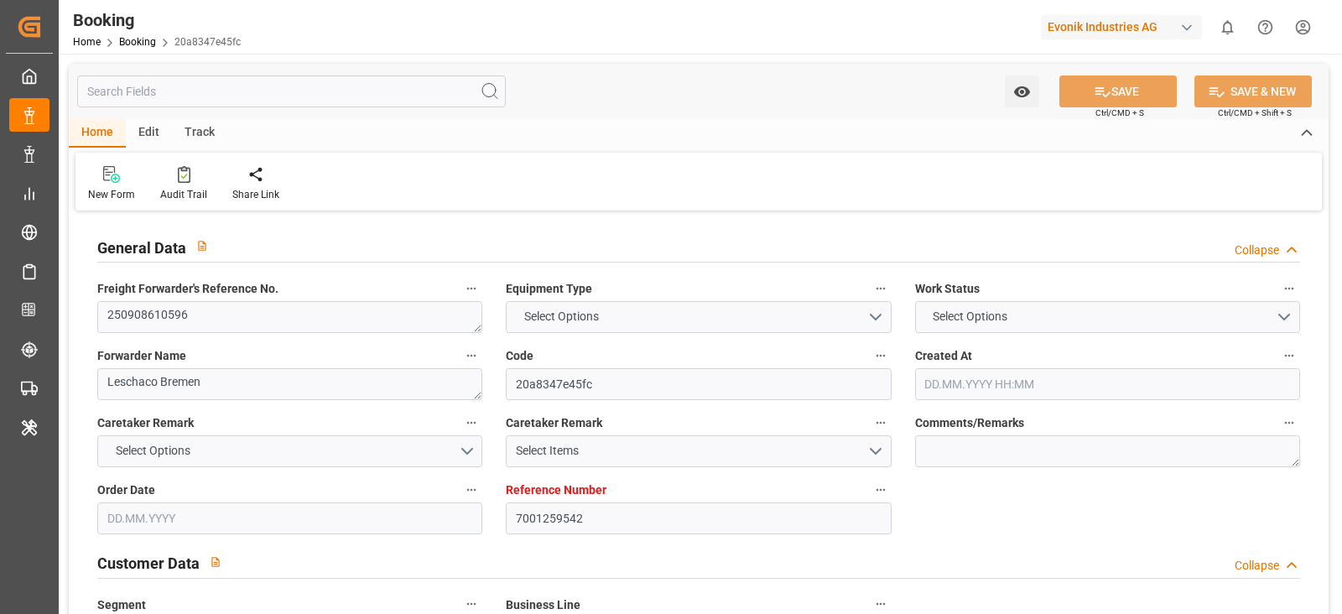
type input "[DATE] 02:46"
type input "[DATE]"
type input "[DATE] 20:06"
type input "[DATE] 15:09"
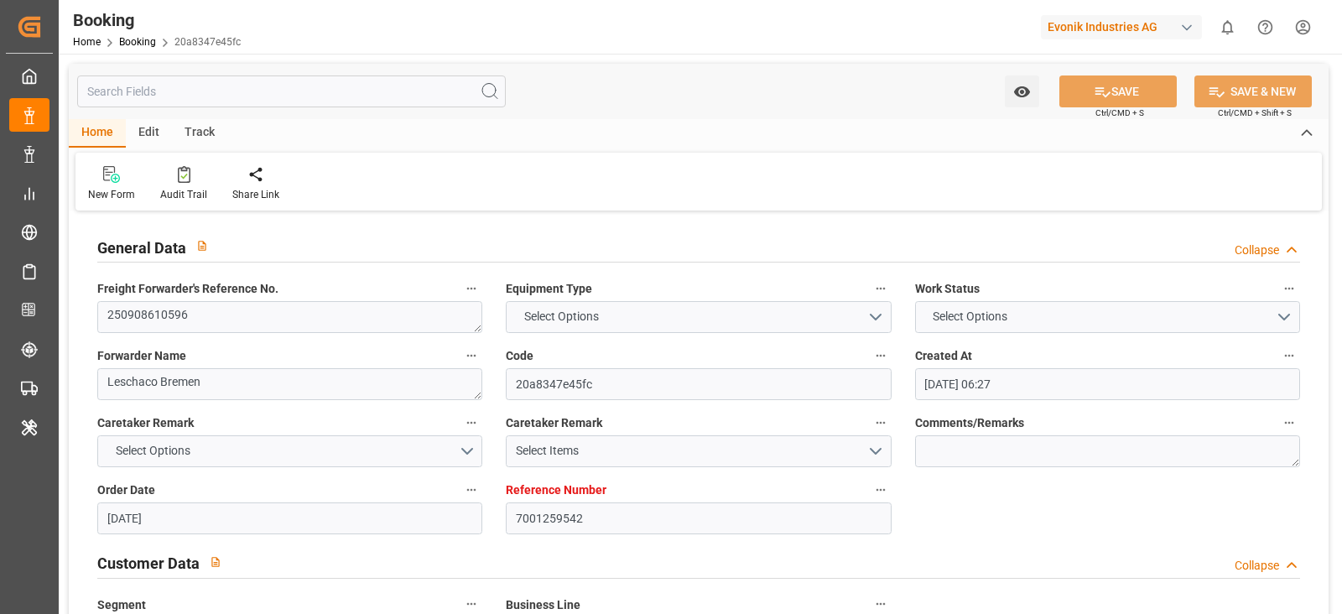
type input "[DATE] 21:30"
type input "[DATE] 23:31"
type input "[DATE] 23:30"
type input "[DATE] 22:22"
type input "[DATE] 23:03"
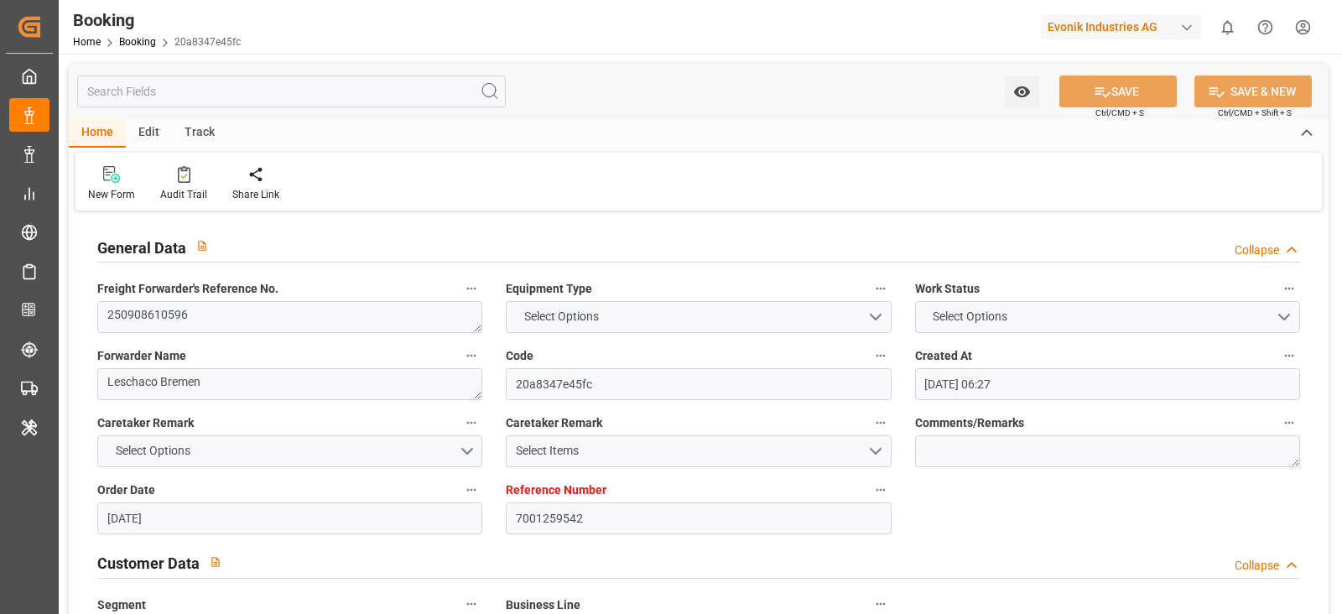
type input "[DATE] 12:00"
type input "[DATE] 23:03"
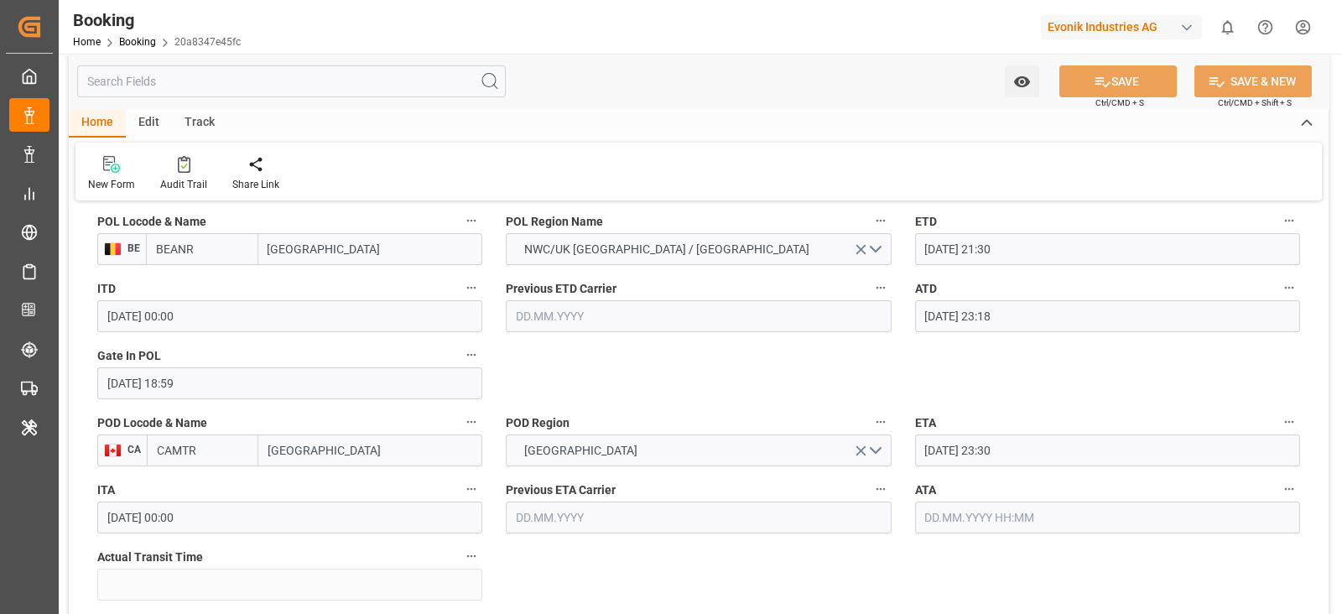
scroll to position [1467, 0]
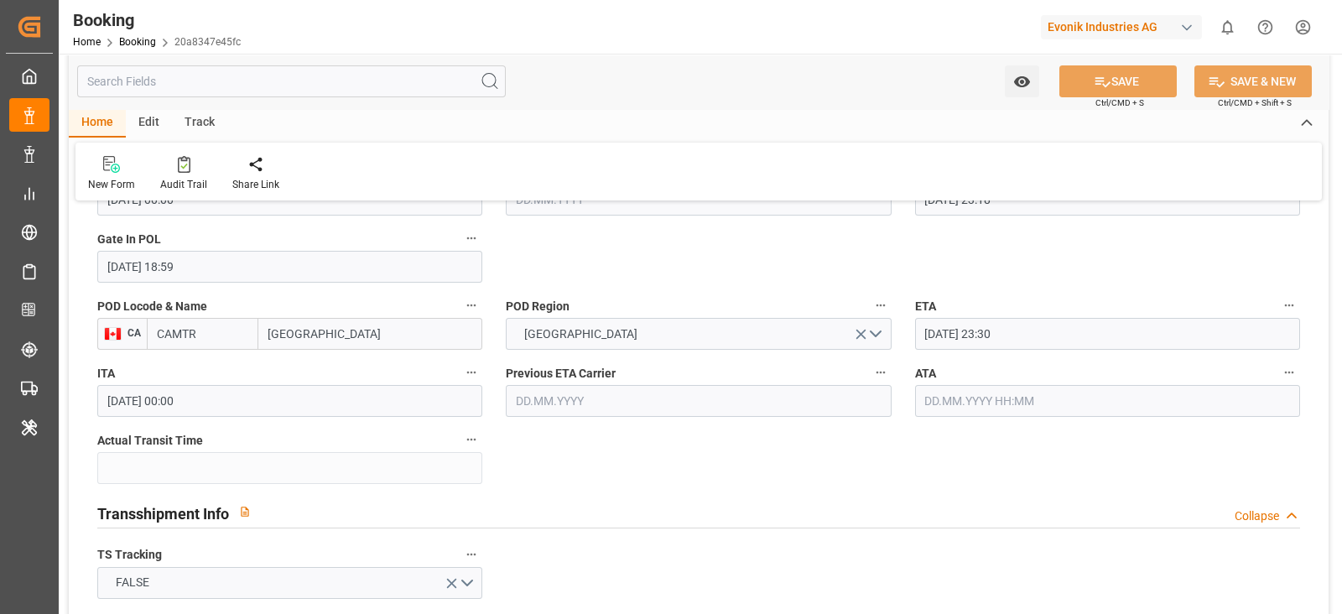
click at [1103, 400] on input "text" at bounding box center [1107, 401] width 385 height 32
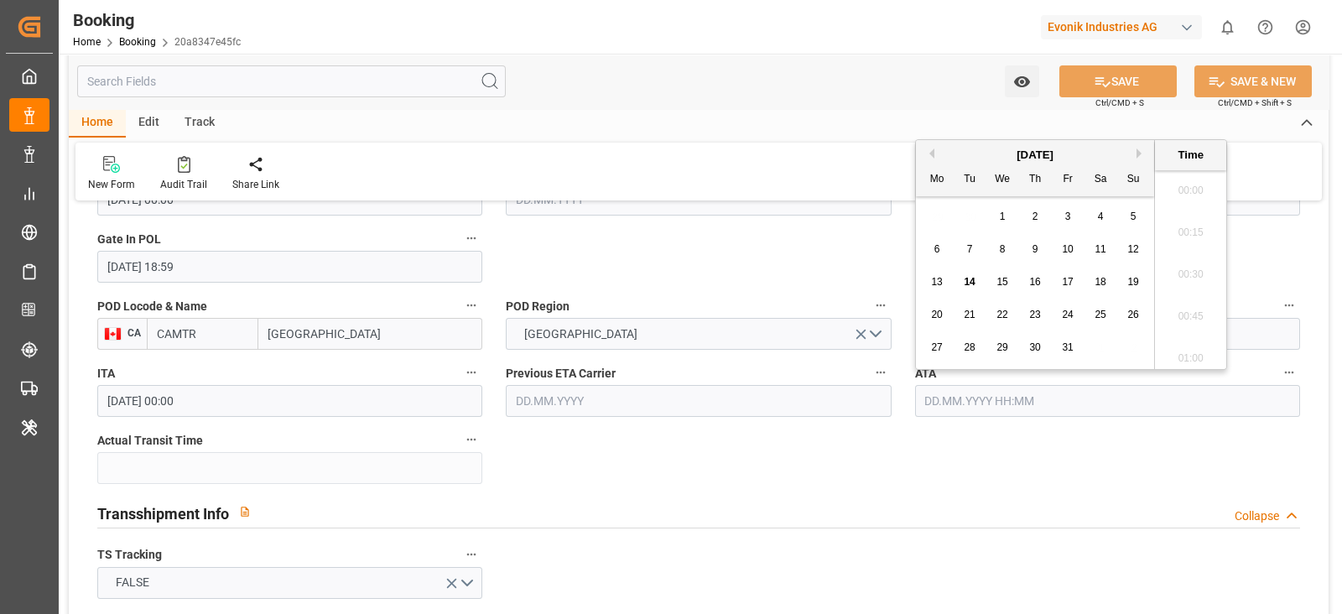
scroll to position [1976, 0]
click at [932, 278] on span "13" at bounding box center [936, 282] width 11 height 12
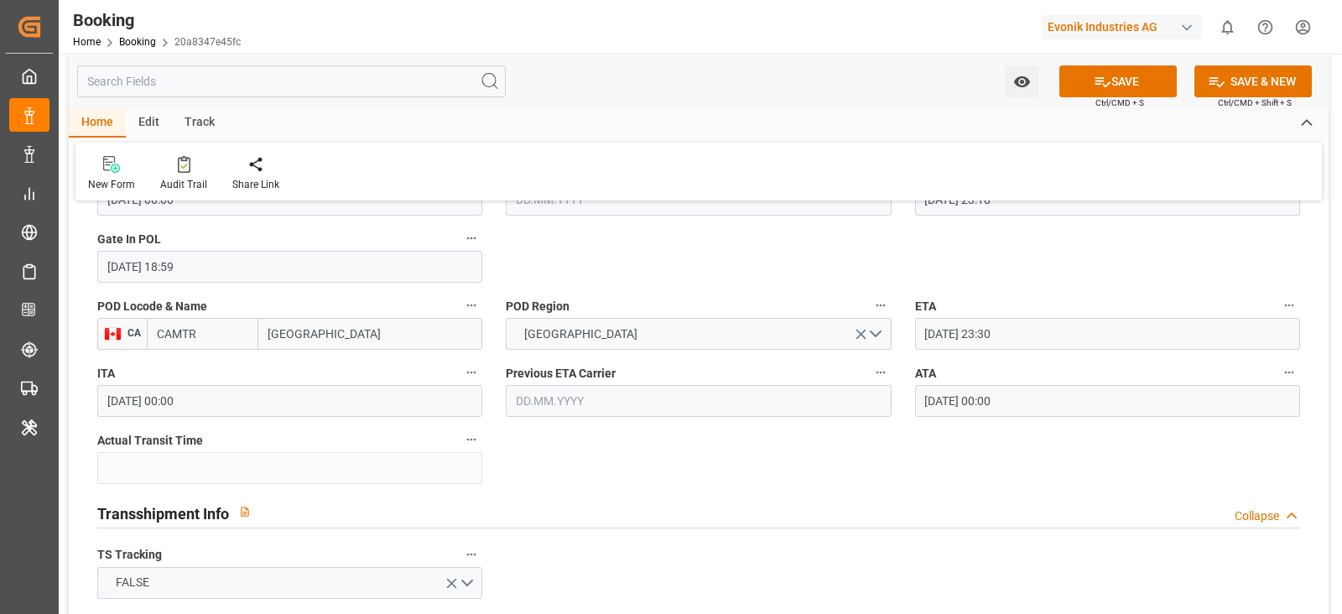
click at [859, 505] on div "Transshipment Info Collapse" at bounding box center [698, 512] width 1202 height 32
type input "[DATE] 00:00"
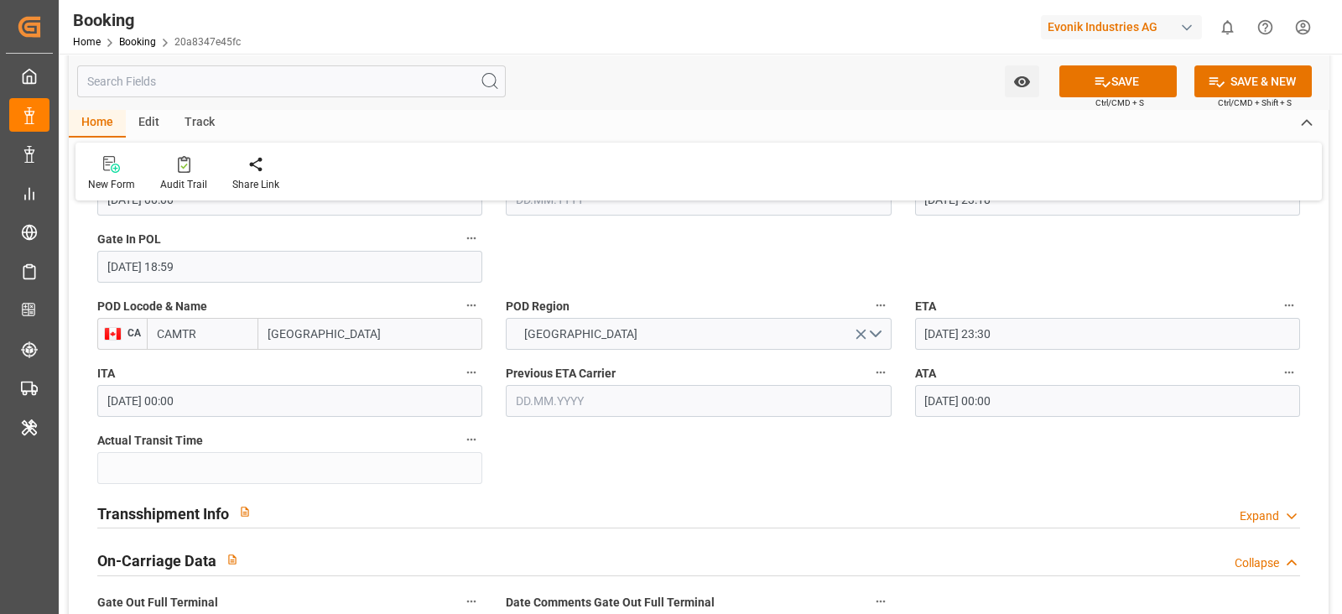
click at [453, 501] on div "Transshipment Info Expand" at bounding box center [698, 512] width 1202 height 32
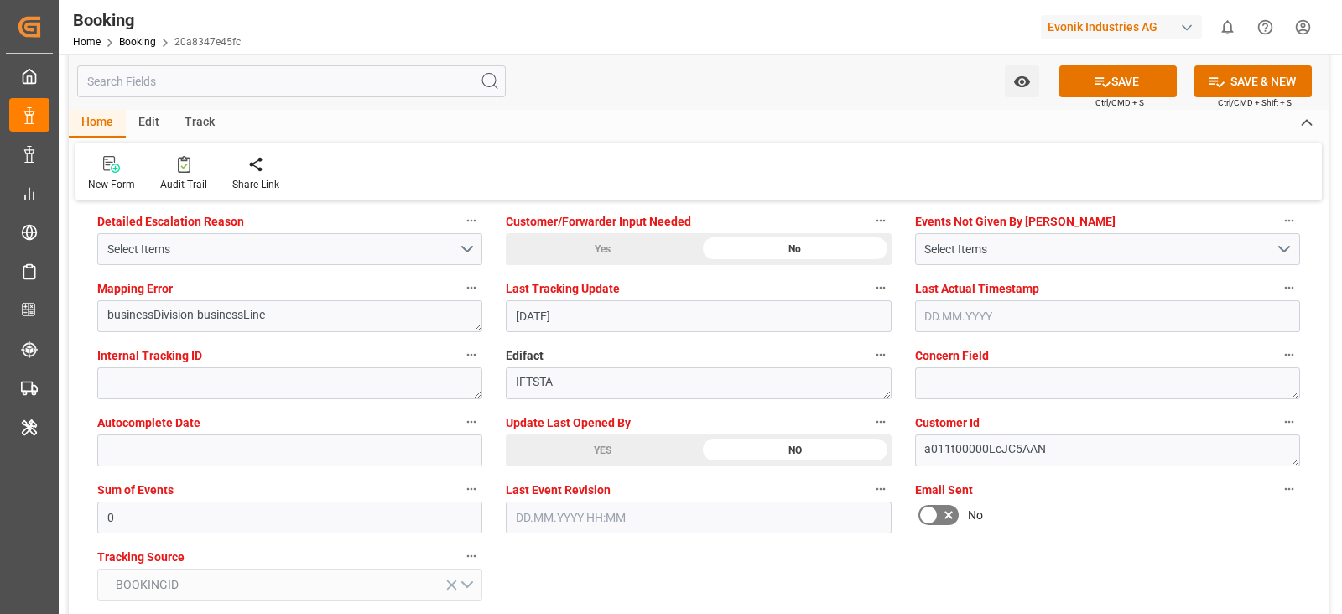
scroll to position [3249, 0]
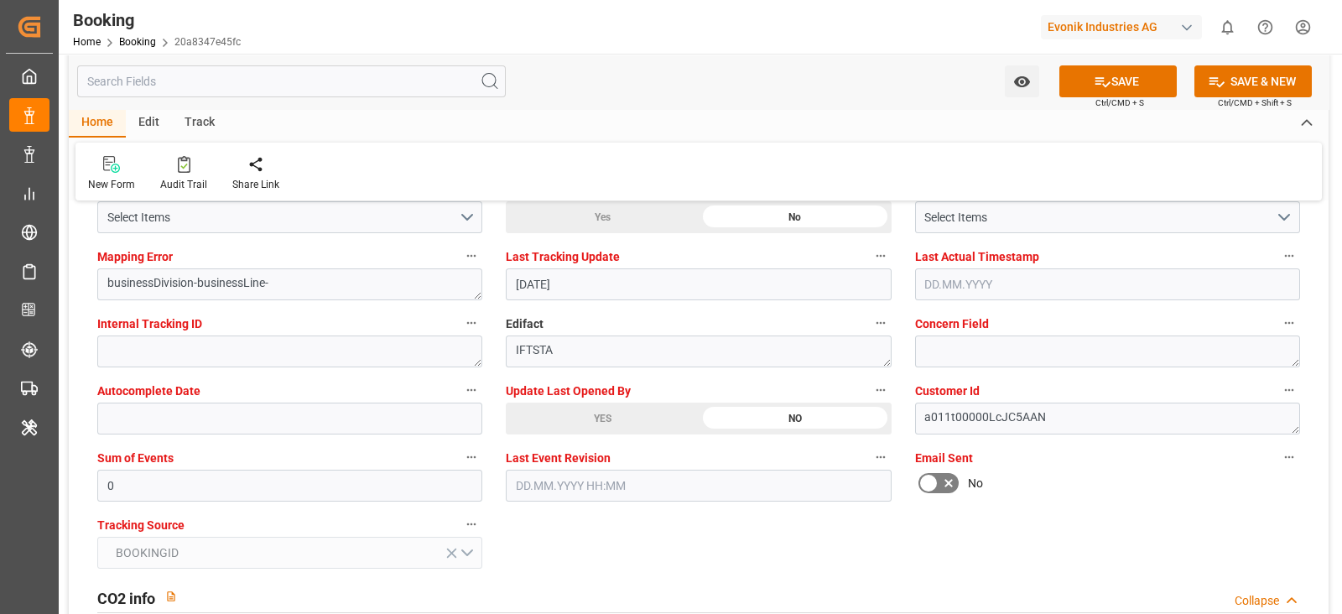
click at [601, 407] on div "YES" at bounding box center [602, 419] width 193 height 32
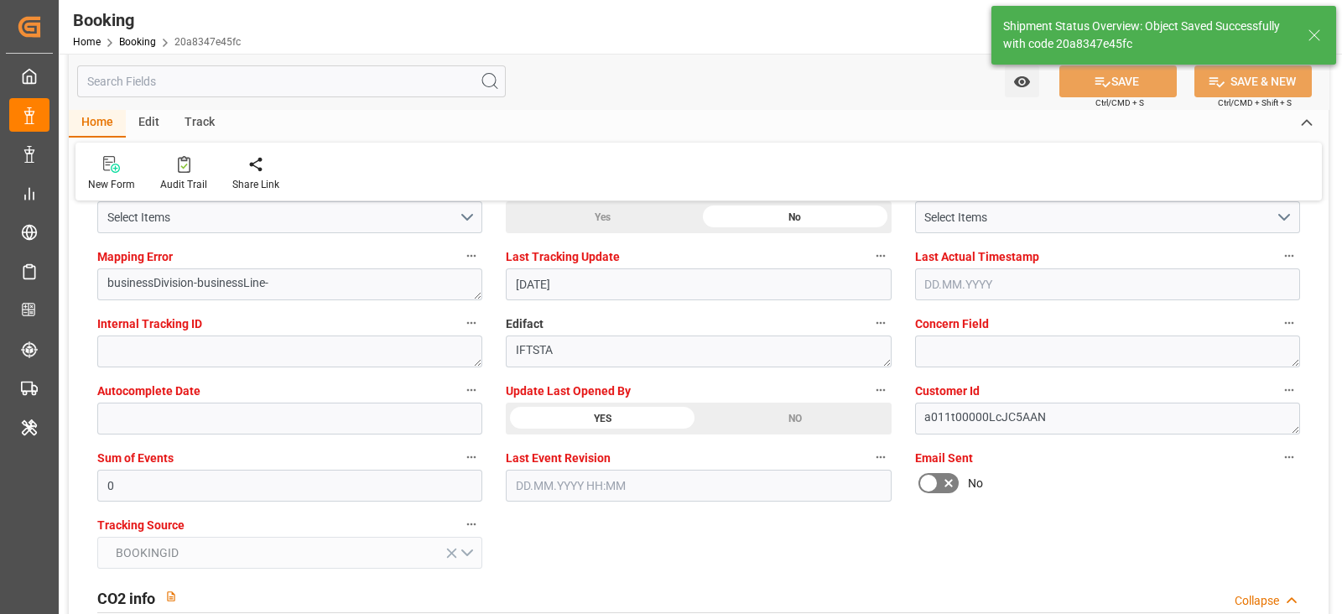
type textarea "[PERSON_NAME]"
type input "16"
type input "14.10.2025 06:48"
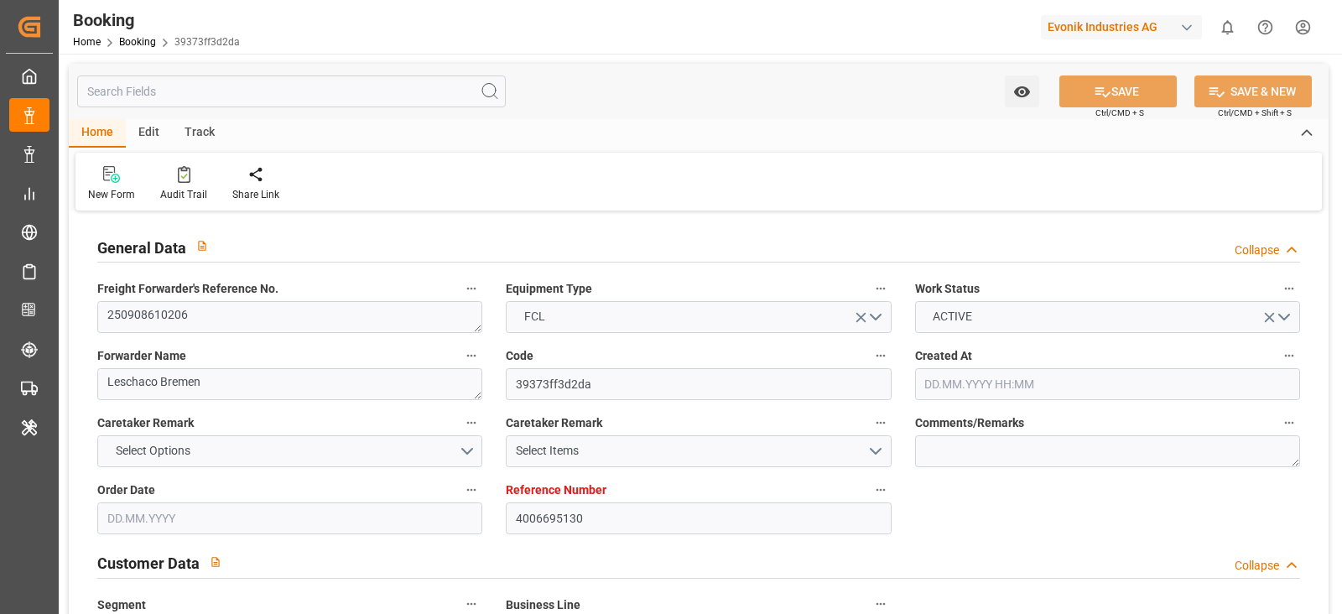
type input "4006695130"
type input "9294836"
type input "Hapag [PERSON_NAME]"
type input "Hapag Lloyd Aktiengesellschaft"
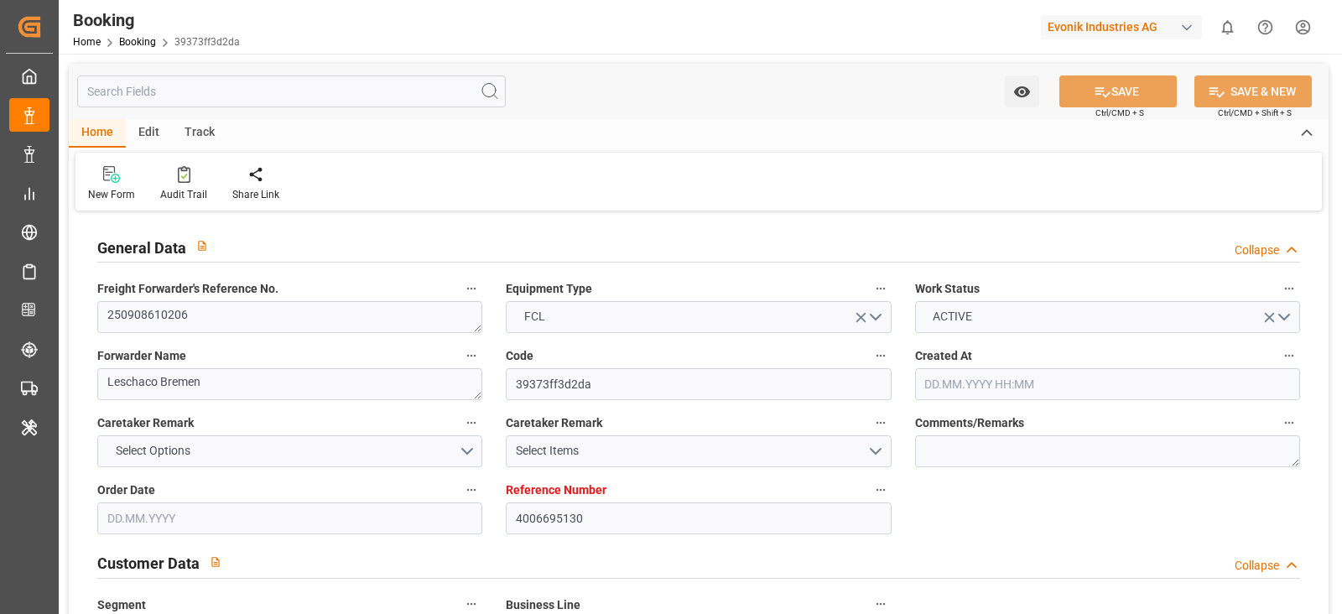
type input "DEHAM"
type input "CAMTR"
type input "CATOR"
type input "0"
type input "DEHAM"
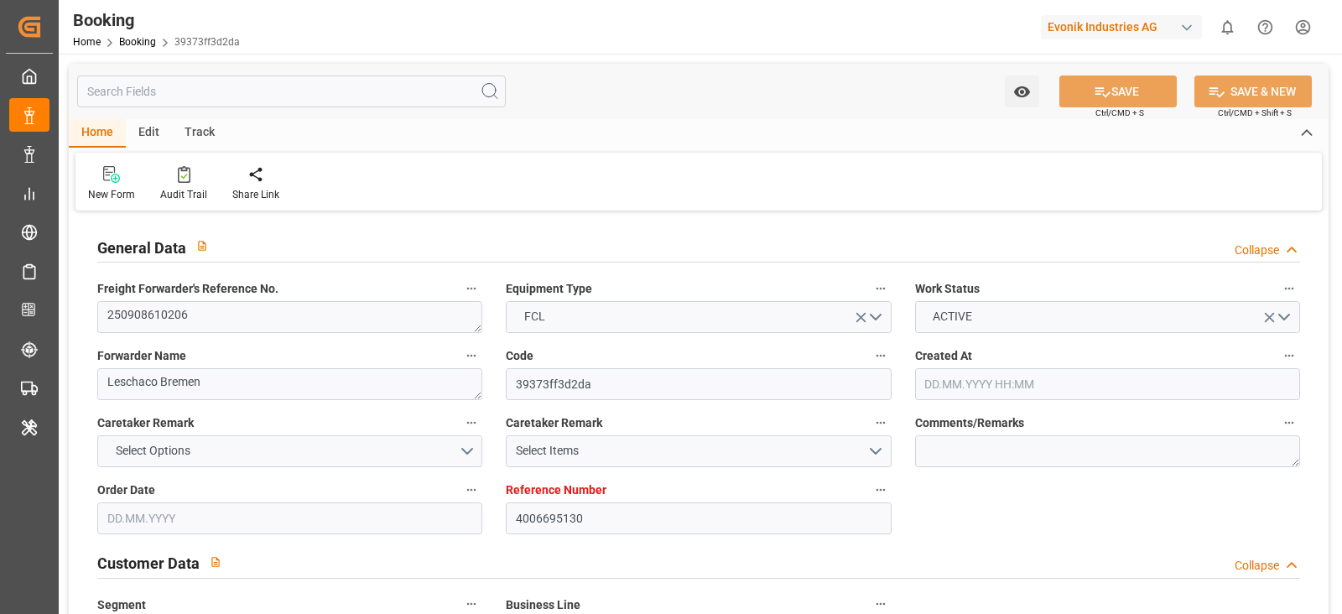
type input "CAMTR"
type input "12.08.2025 07:15"
type input "12.08.2025"
type input "10.10.2025"
type input "[DATE]"
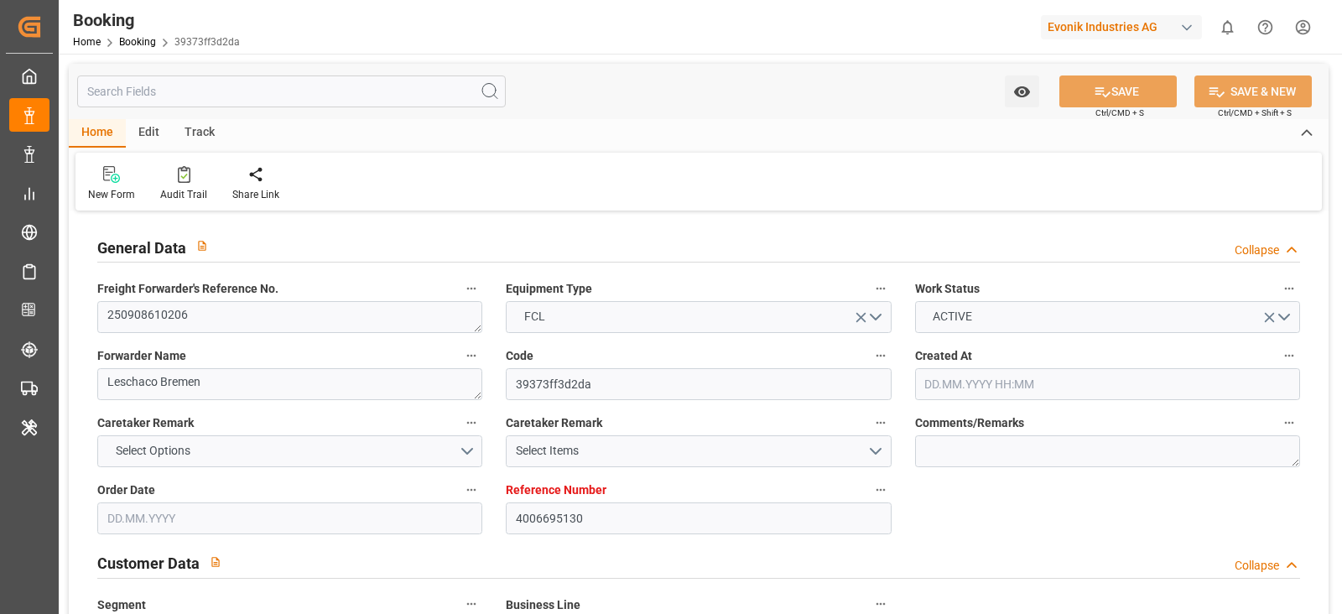
type input "[DATE] 00:00"
type input "23.09.2025"
type input "02.10.2025 05:30"
type input "23.09.2025 00:00"
type input "02.10.2025 06:00"
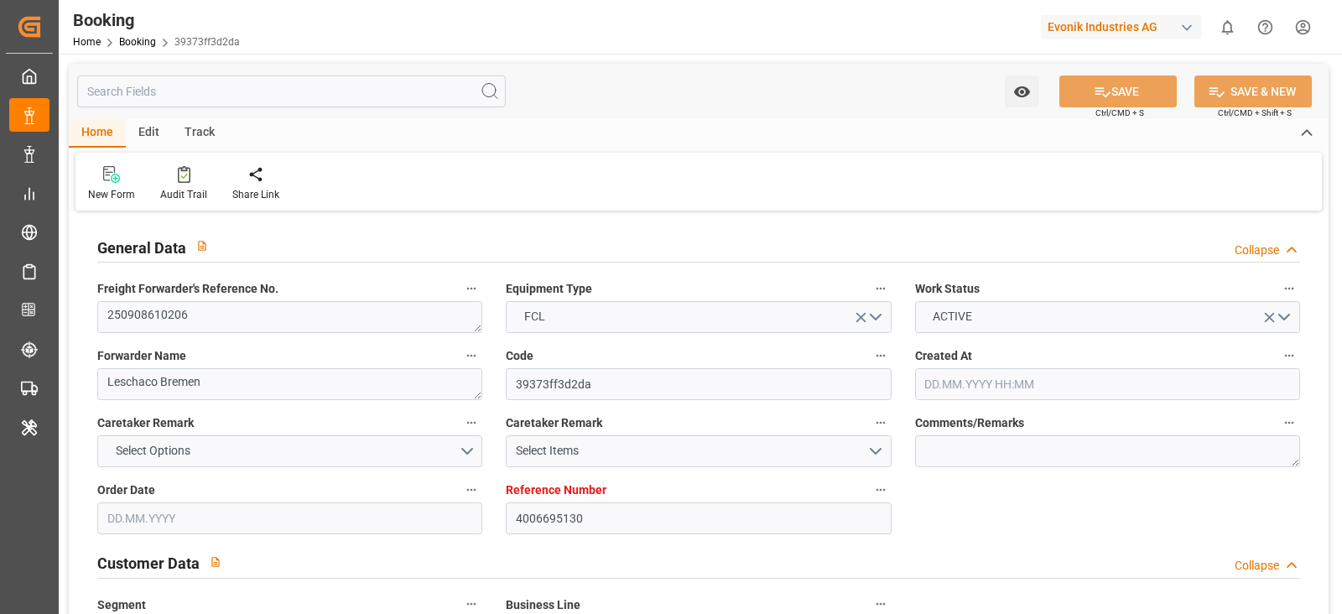
type input "22.09.2025 20:19"
type input "[DATE] 23:30"
type input "[DATE] 00:00"
type input "[DATE] 02:46"
type input "[DATE]"
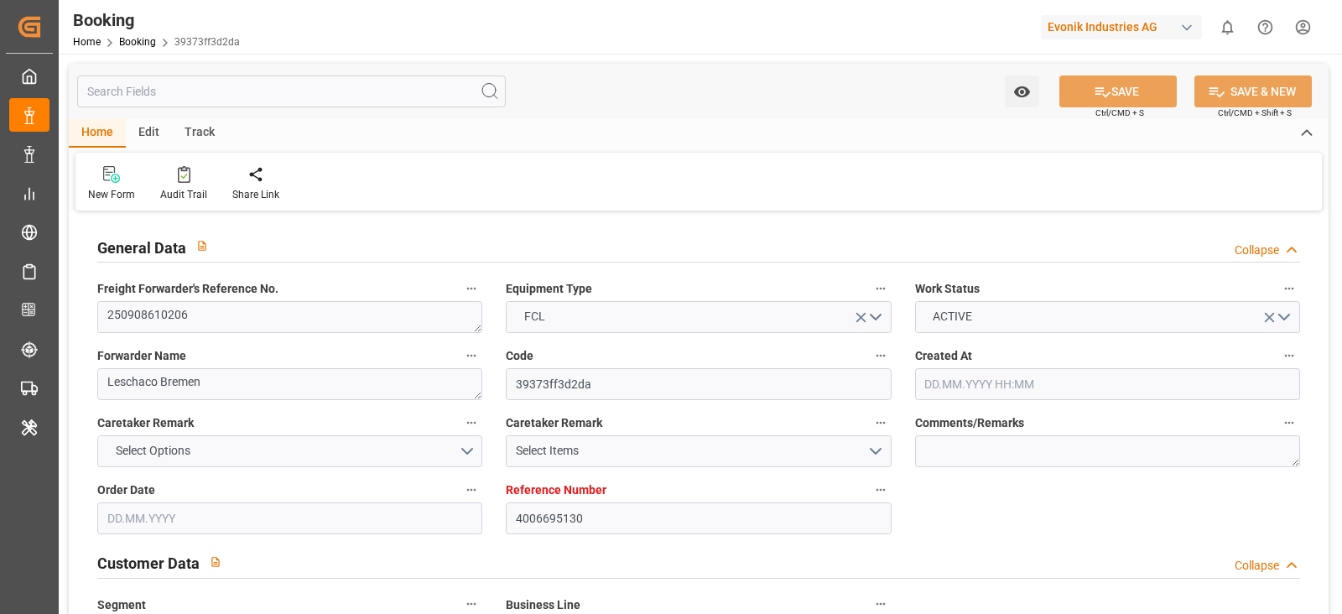
type input "01.10.2025 21:48"
type input "02.10.2025 05:30"
type input "02.10.2025 07:02"
type input "[DATE] 23:30"
type input "[DATE] 22:22"
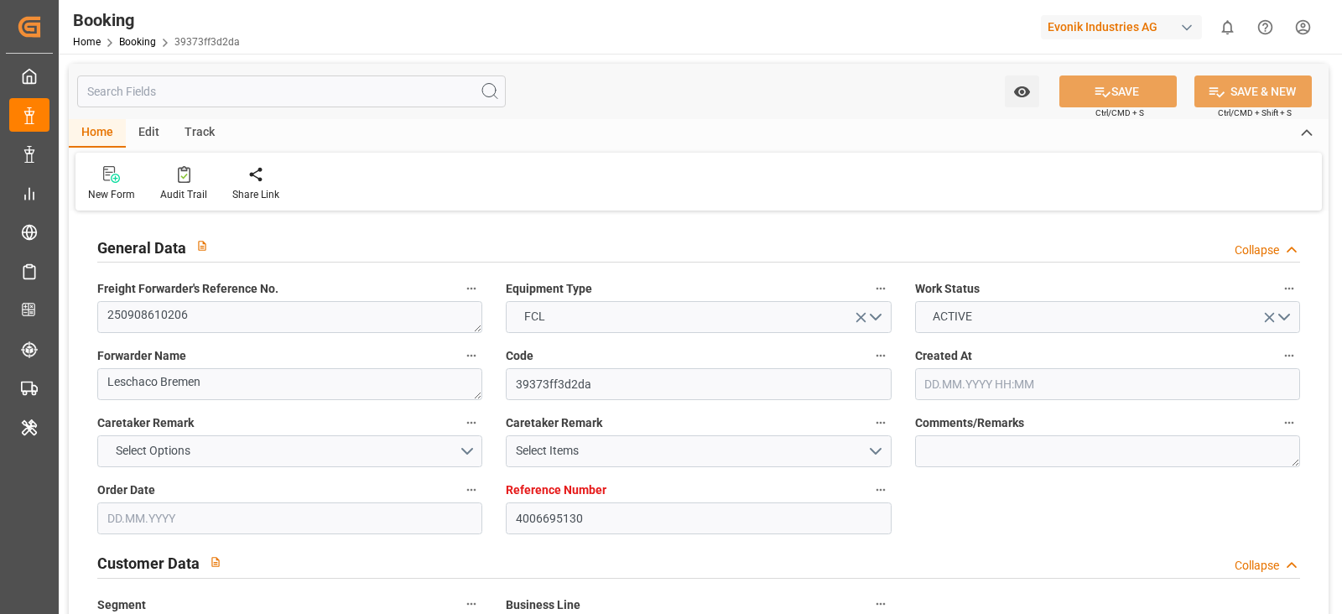
type input "[DATE] 23:03"
type input "14.10.2025 12:00"
type input "[DATE] 12:00"
type input "19.10.2025 00:10"
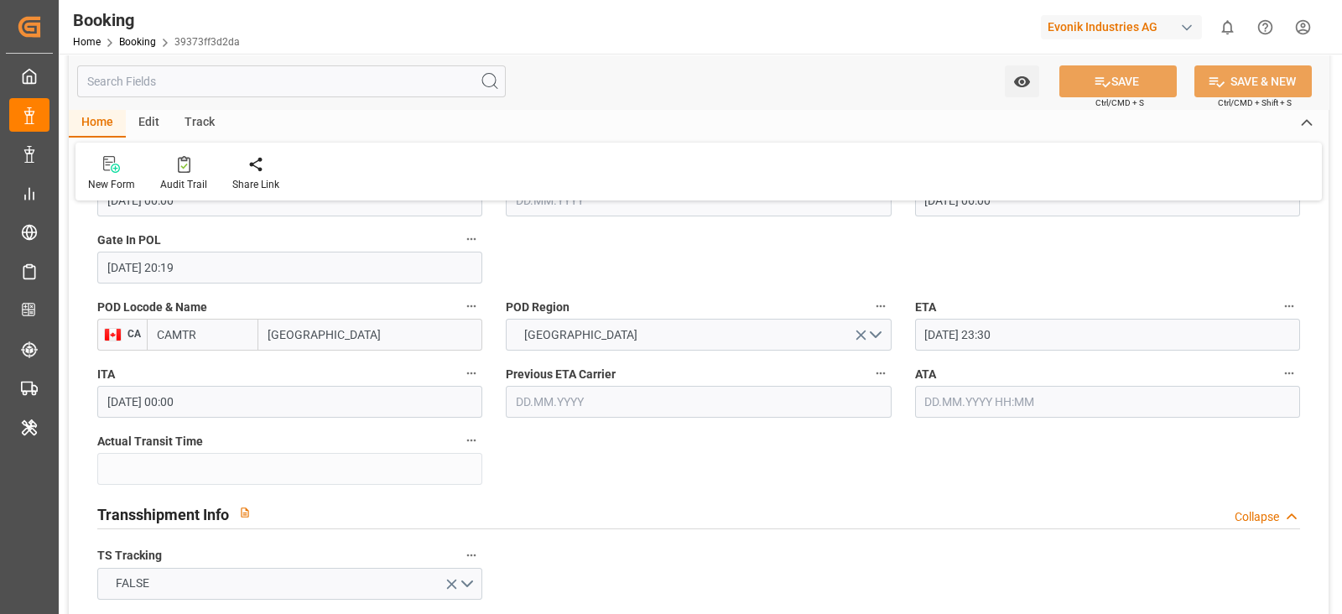
scroll to position [1467, 0]
click at [1023, 404] on input "text" at bounding box center [1107, 401] width 385 height 32
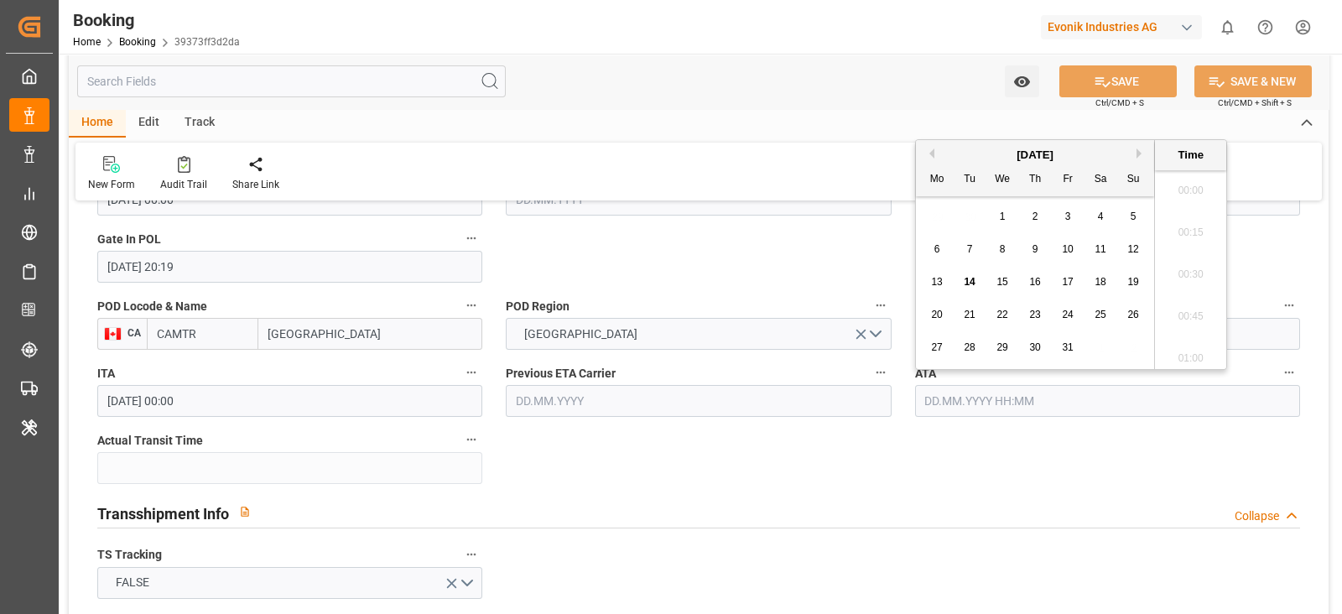
scroll to position [1976, 0]
click at [933, 281] on span "13" at bounding box center [936, 282] width 11 height 12
type input "[DATE] 00:00"
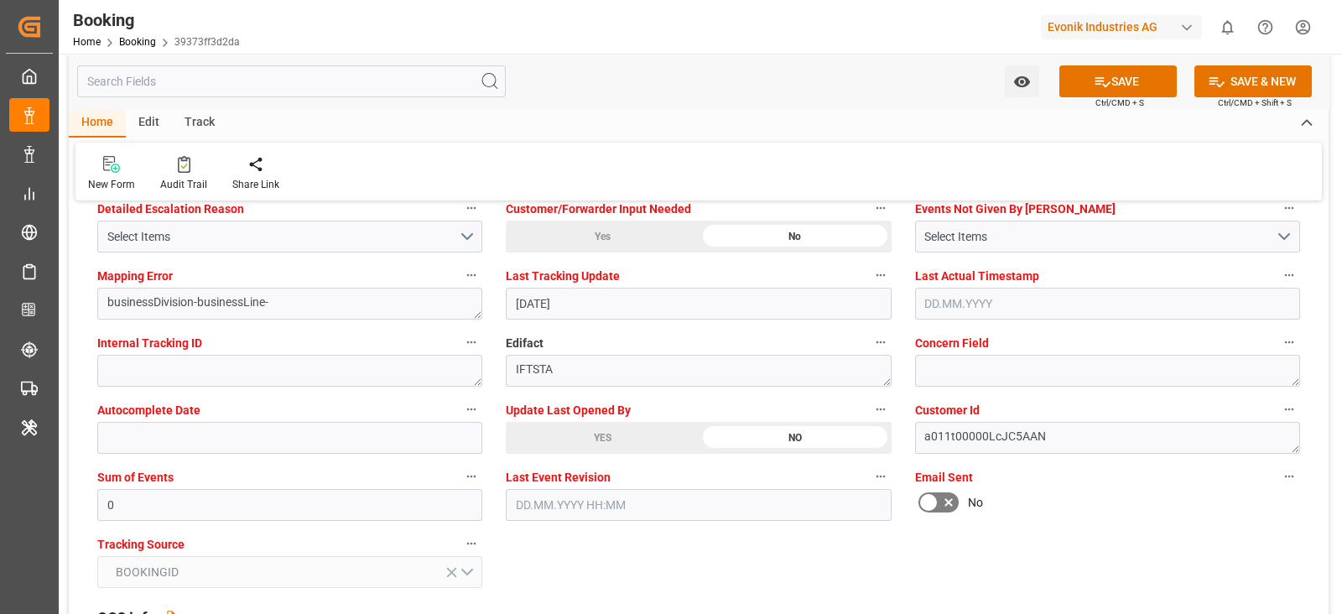
scroll to position [3249, 0]
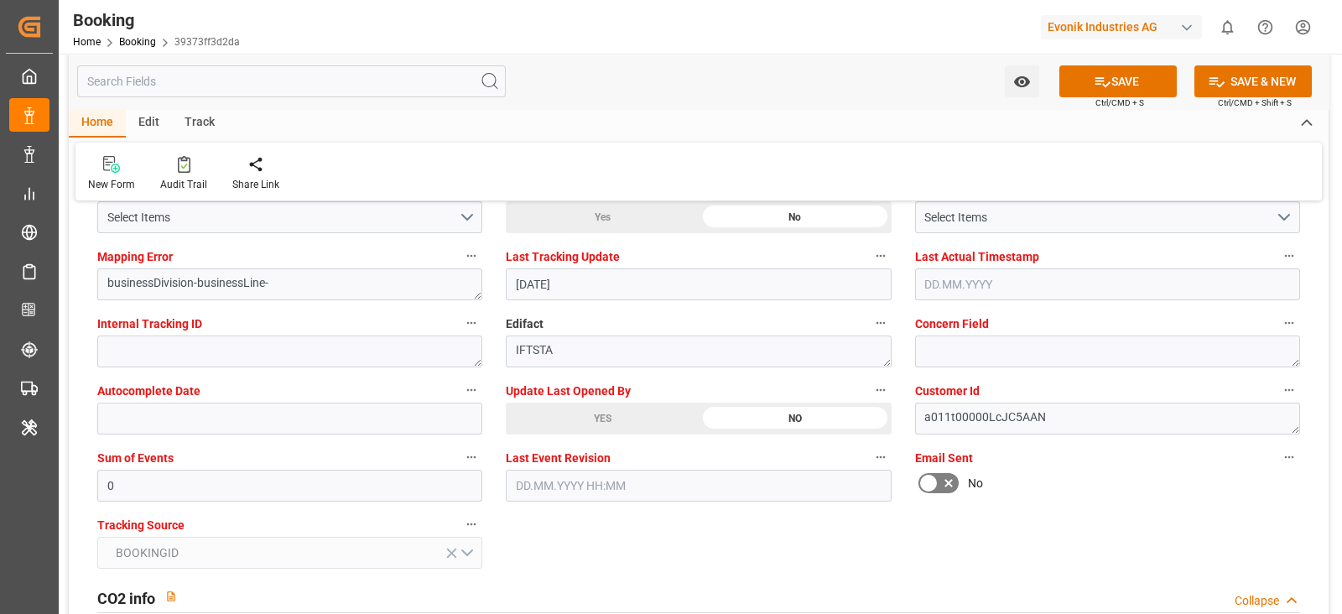
click at [608, 405] on div "YES" at bounding box center [602, 419] width 193 height 32
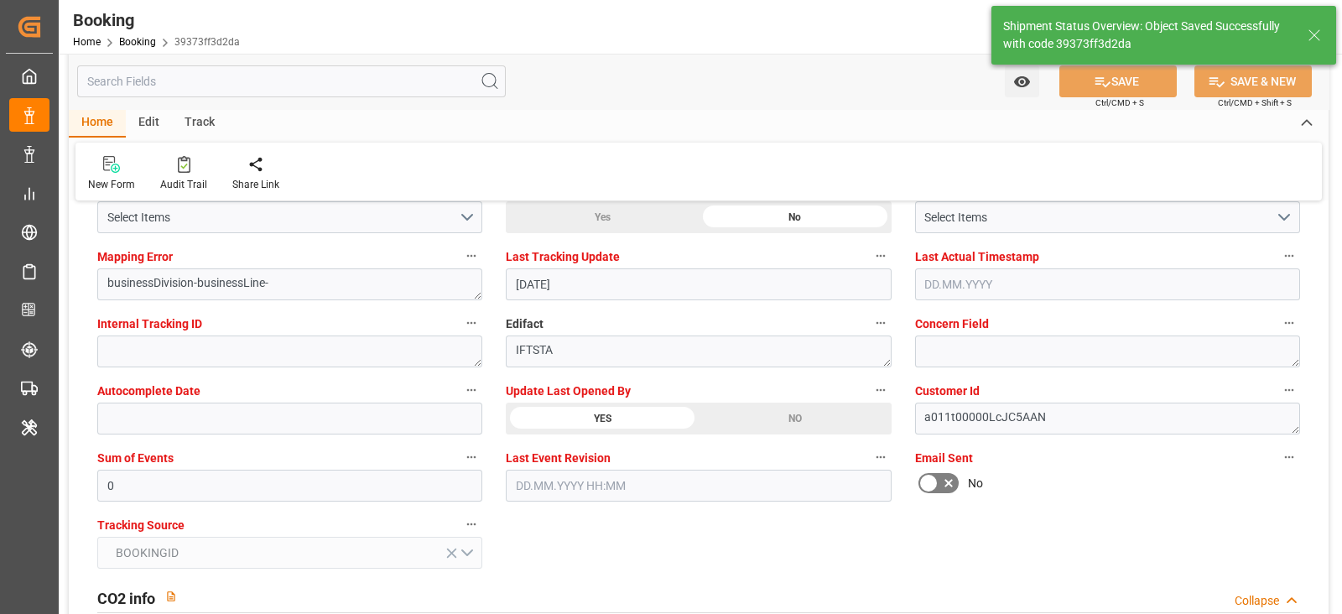
type textarea "Shyam Preethi"
type input "11"
type input "14.10.2025 06:49"
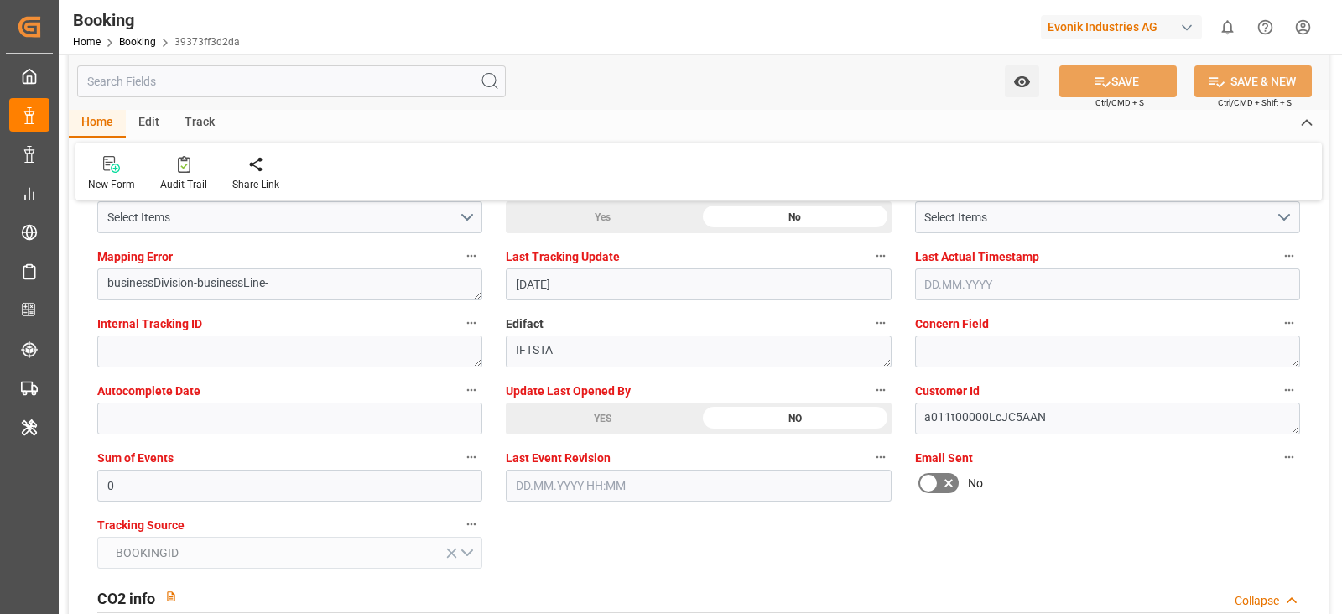
scroll to position [3039, 0]
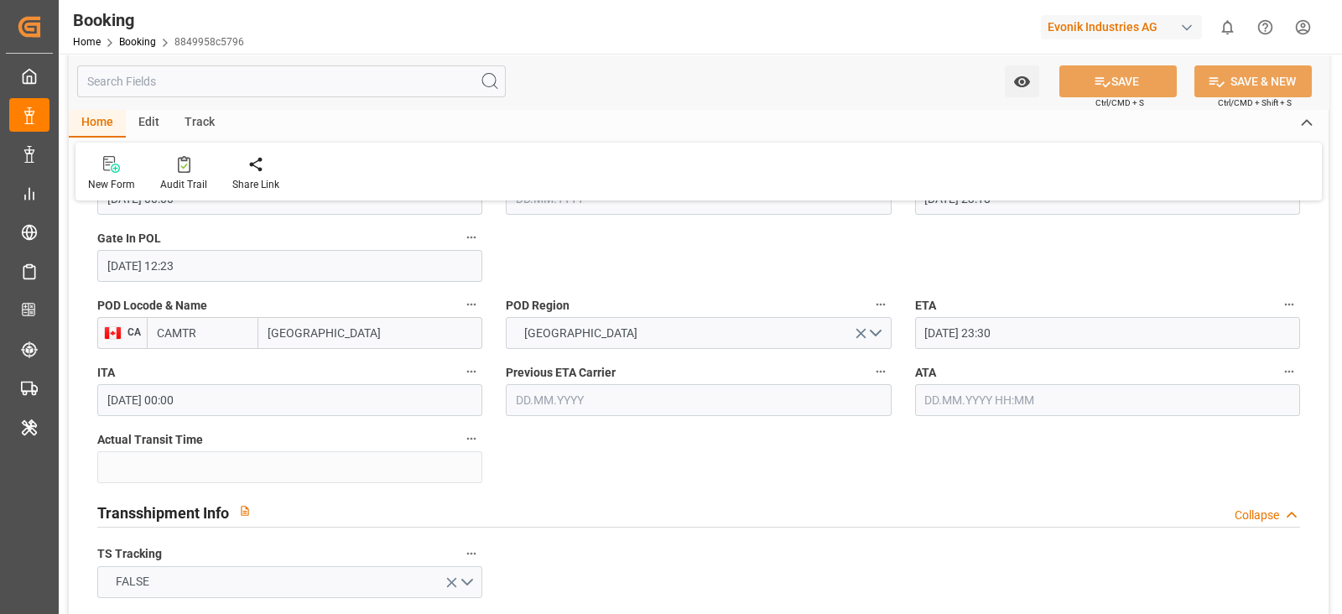
scroll to position [1467, 0]
click at [987, 402] on input "text" at bounding box center [1107, 401] width 385 height 32
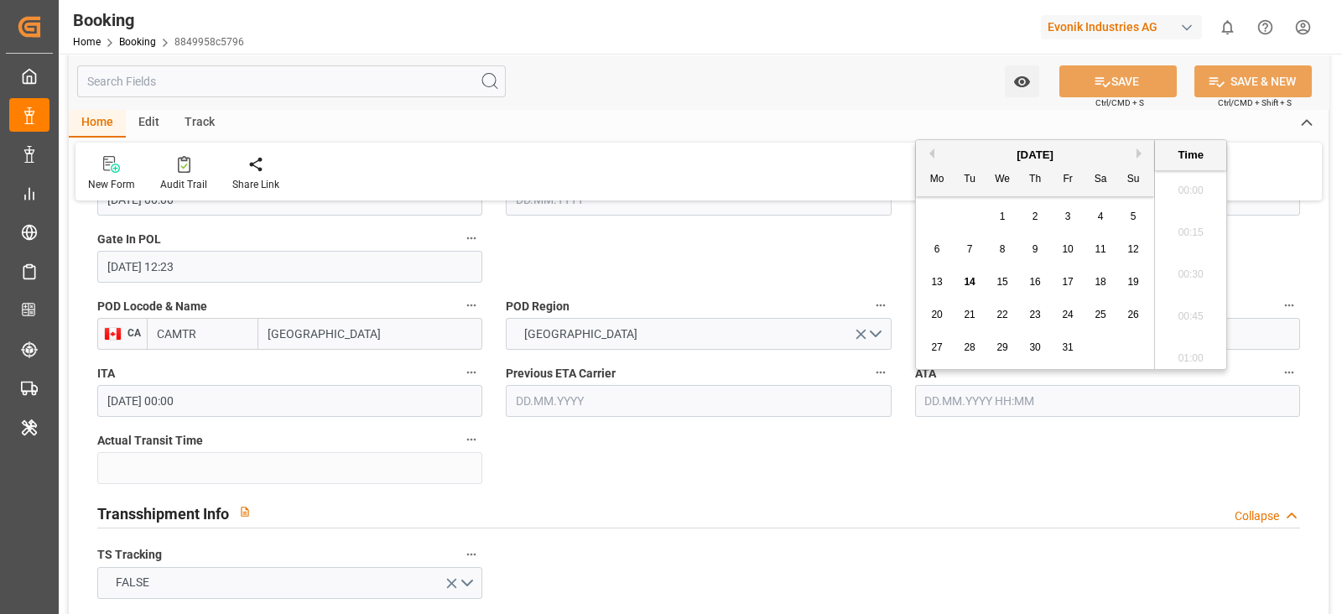
scroll to position [1976, 0]
click at [929, 284] on div "13" at bounding box center [937, 283] width 21 height 20
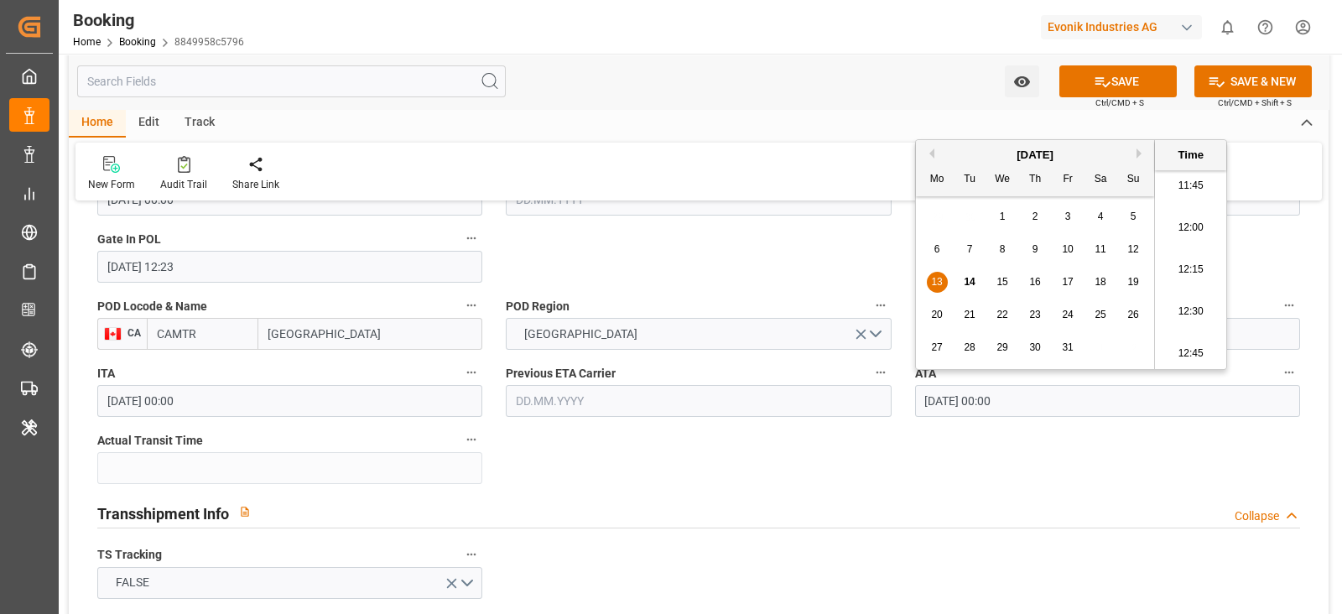
type input "[DATE] 00:00"
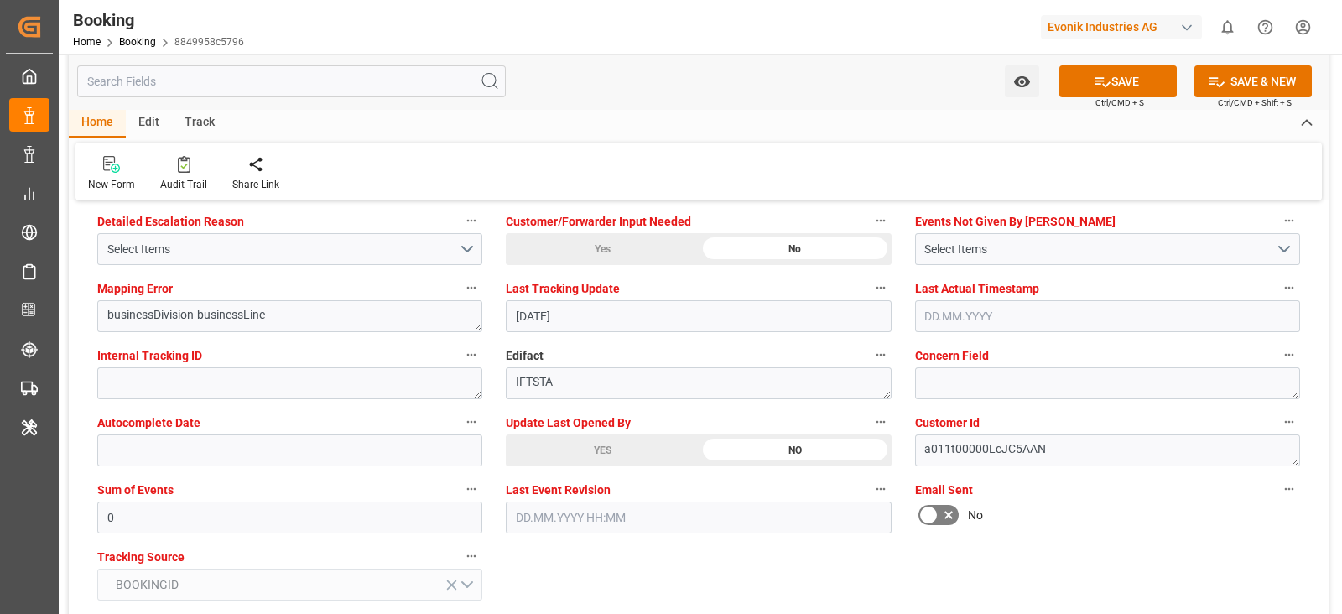
scroll to position [3249, 0]
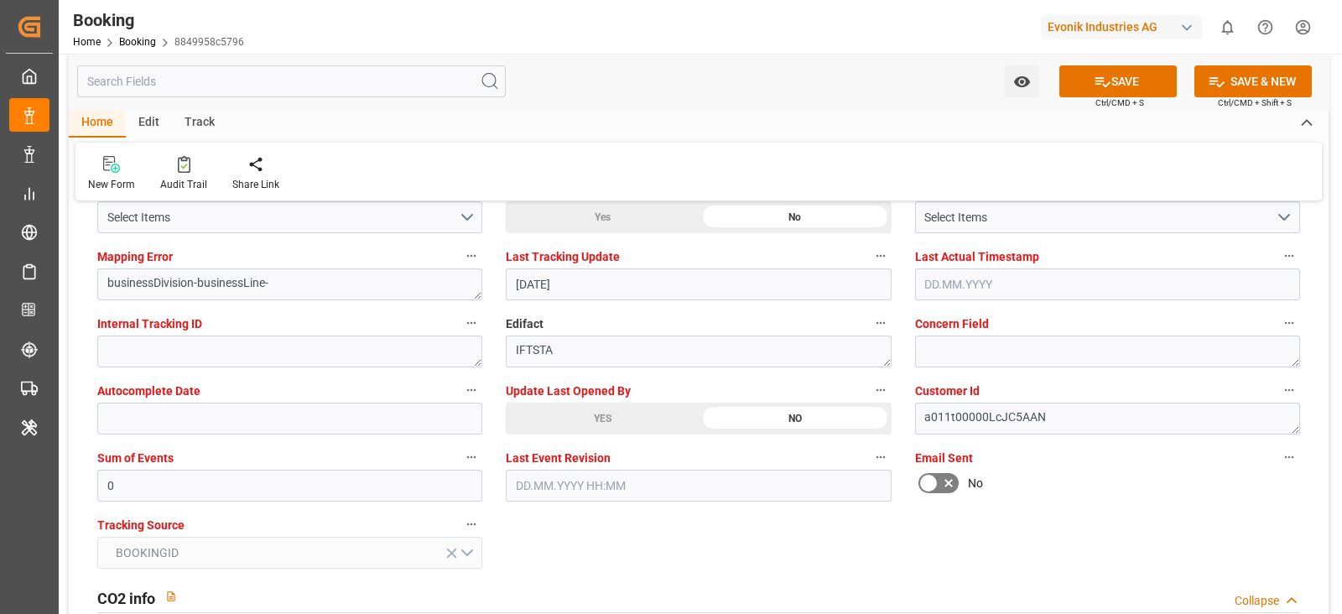
click at [589, 406] on div "YES" at bounding box center [602, 419] width 193 height 32
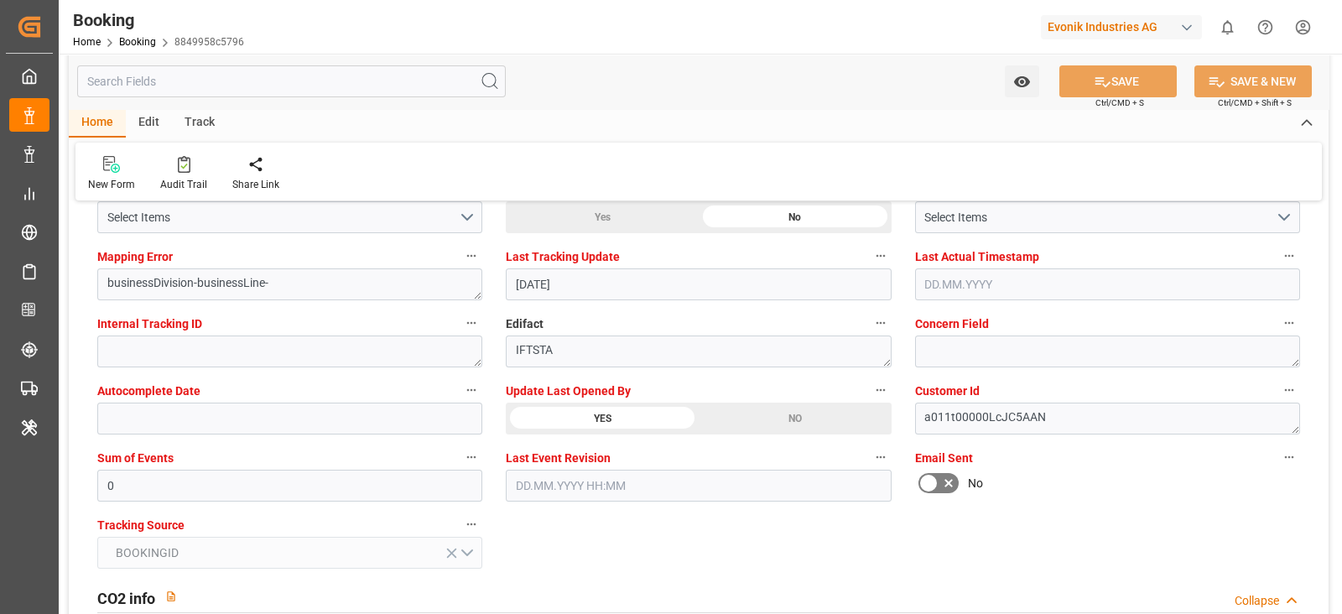
type textarea "[PERSON_NAME]"
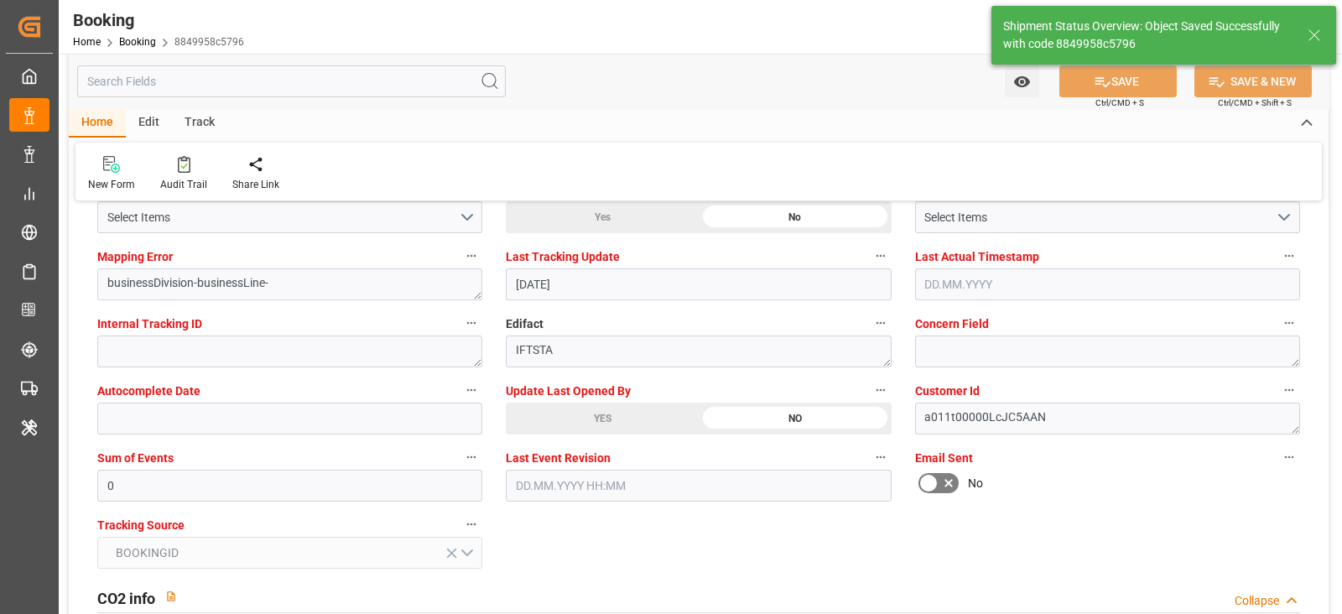
type input "16"
type input "14.10.2025 06:49"
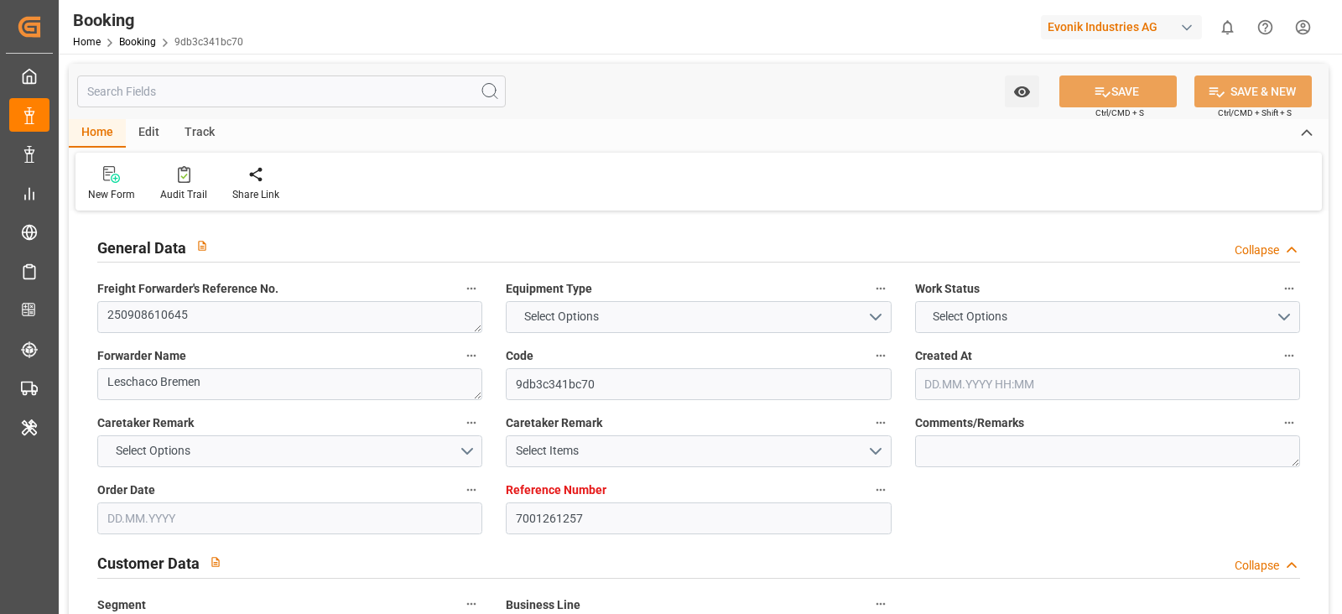
type input "7001261257"
type input "9294836"
type input "9253741"
type input "Hapag [PERSON_NAME]"
type input "Hapag Lloyd Aktiengesellschaft"
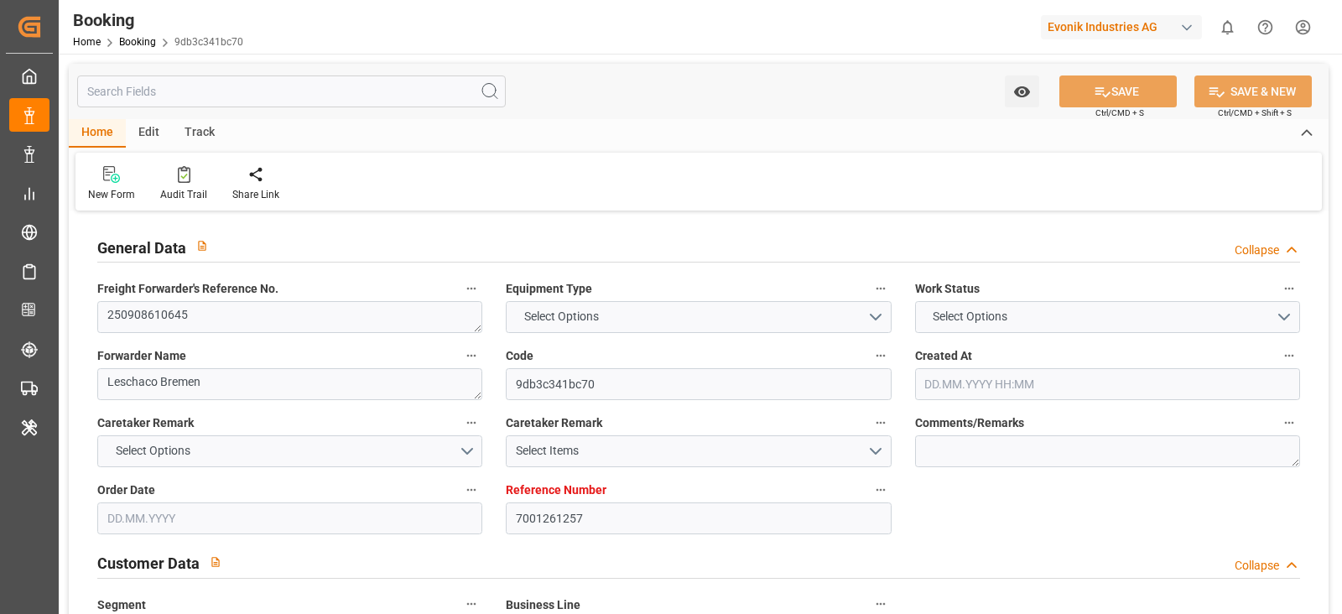
type input "BEANR"
type input "CAMTR"
type input "0"
type input "BEANR"
type input "CAMTR"
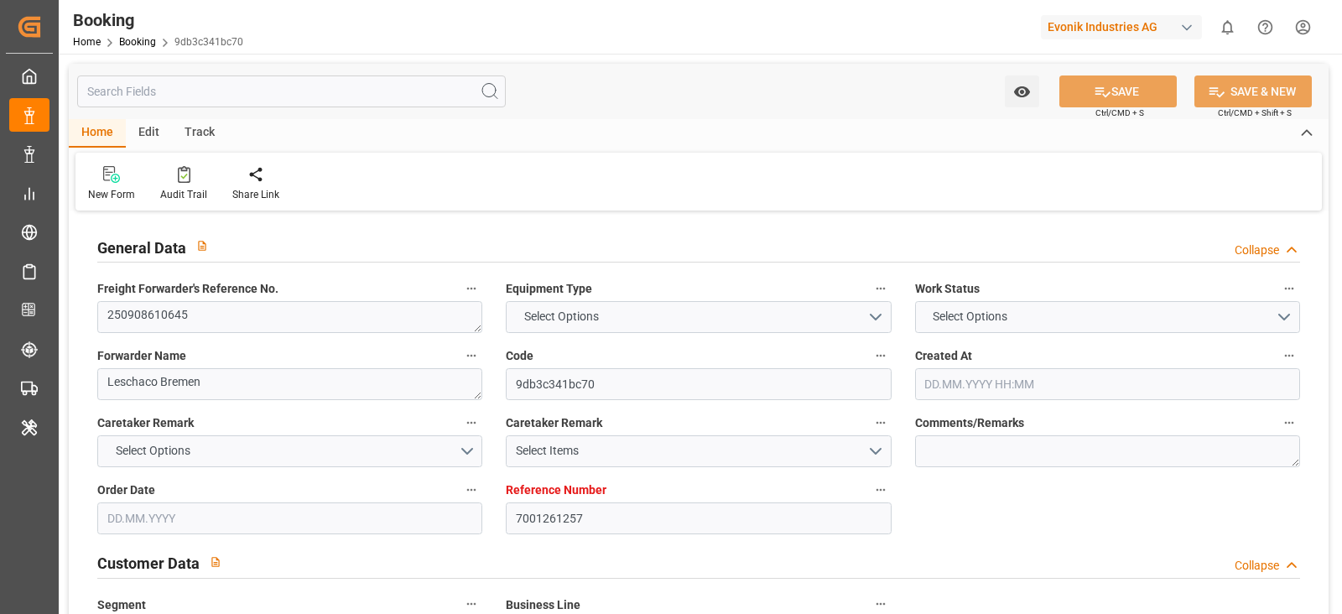
type input "[DATE] 12:43"
type input "[DATE]"
type input "[DATE] 00:00"
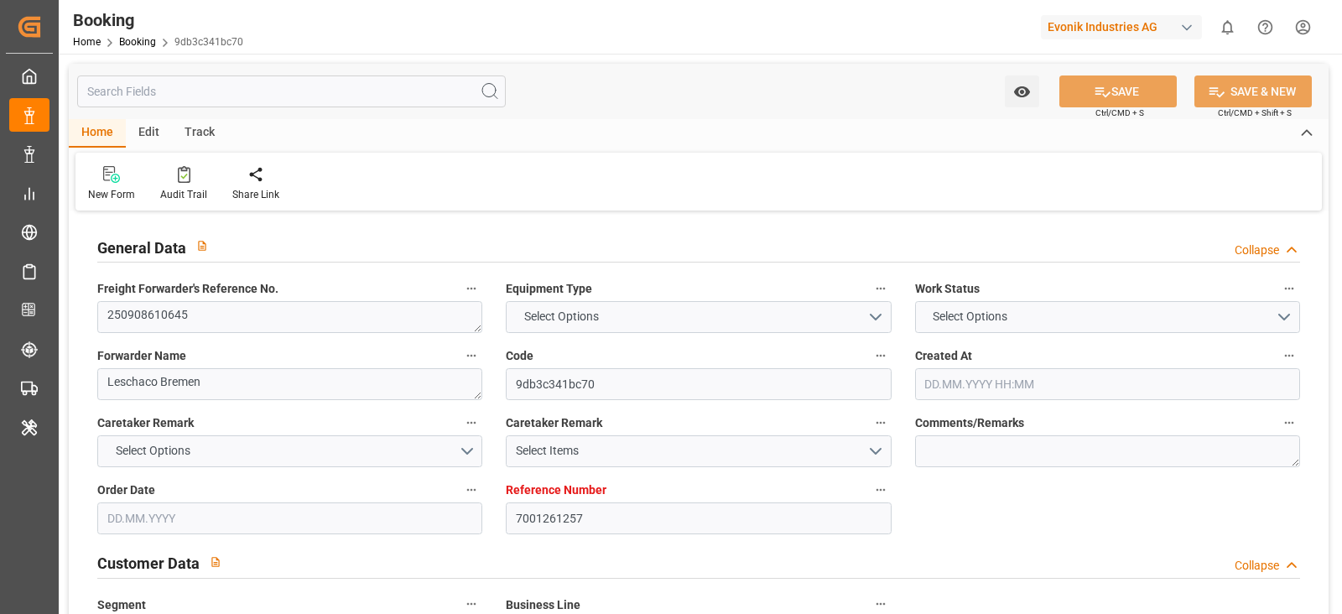
type input "[DATE] 00:00"
type input "[DATE]"
type input "[DATE] 21:30"
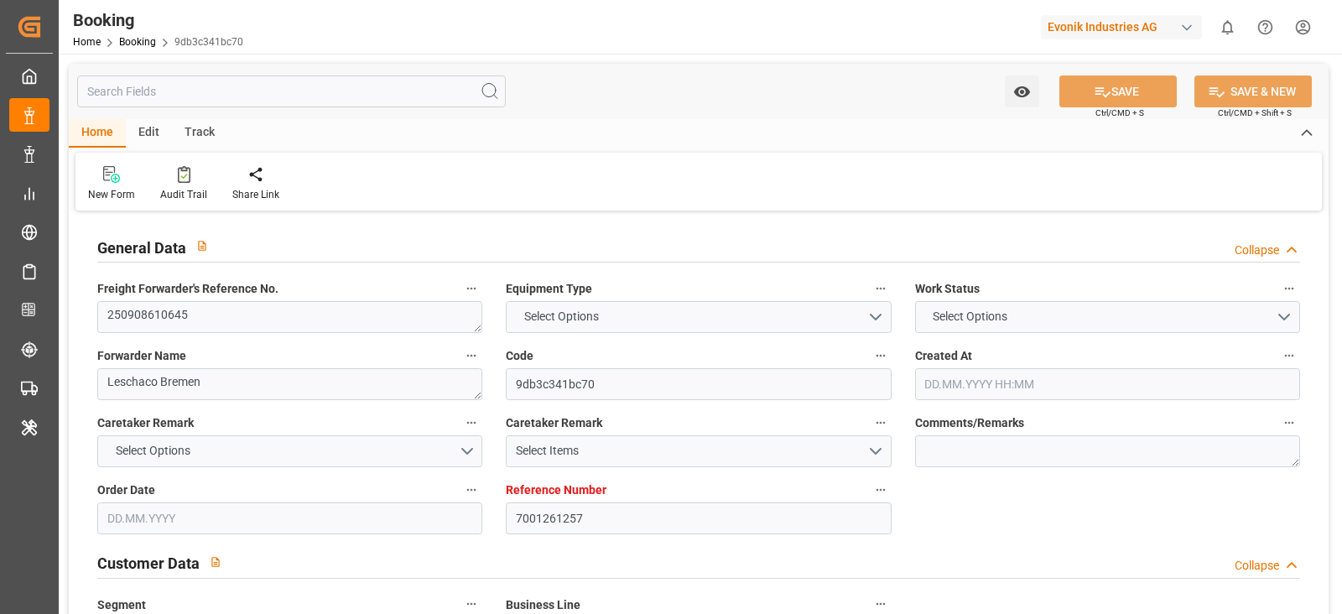
type input "[DATE] 00:00"
type input "[DATE] 23:18"
type input "[DATE] 12:29"
type input "[DATE] 23:30"
type input "[DATE] 00:00"
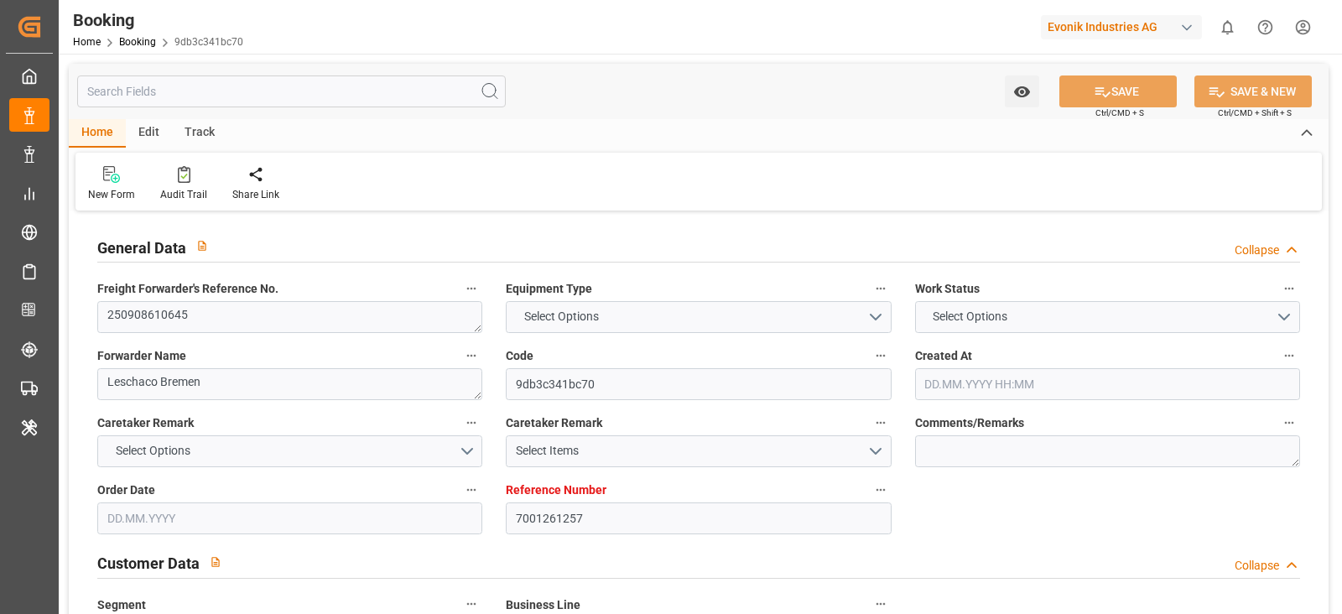
type input "[DATE] 02:46"
type input "[DATE]"
type input "[DATE] 13:02"
type input "[DATE] 18:00"
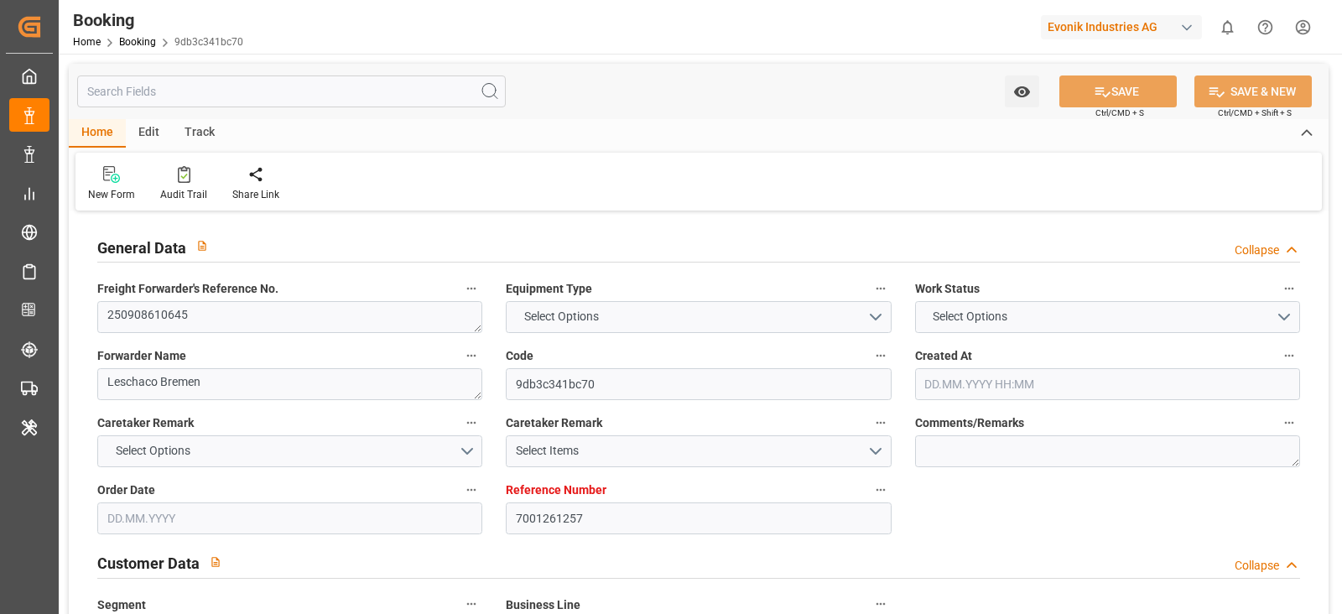
type input "[DATE] 12:00"
type input "[DATE] 21:59"
type input "[DATE] 20:06"
type input "27.09.2025 13:01"
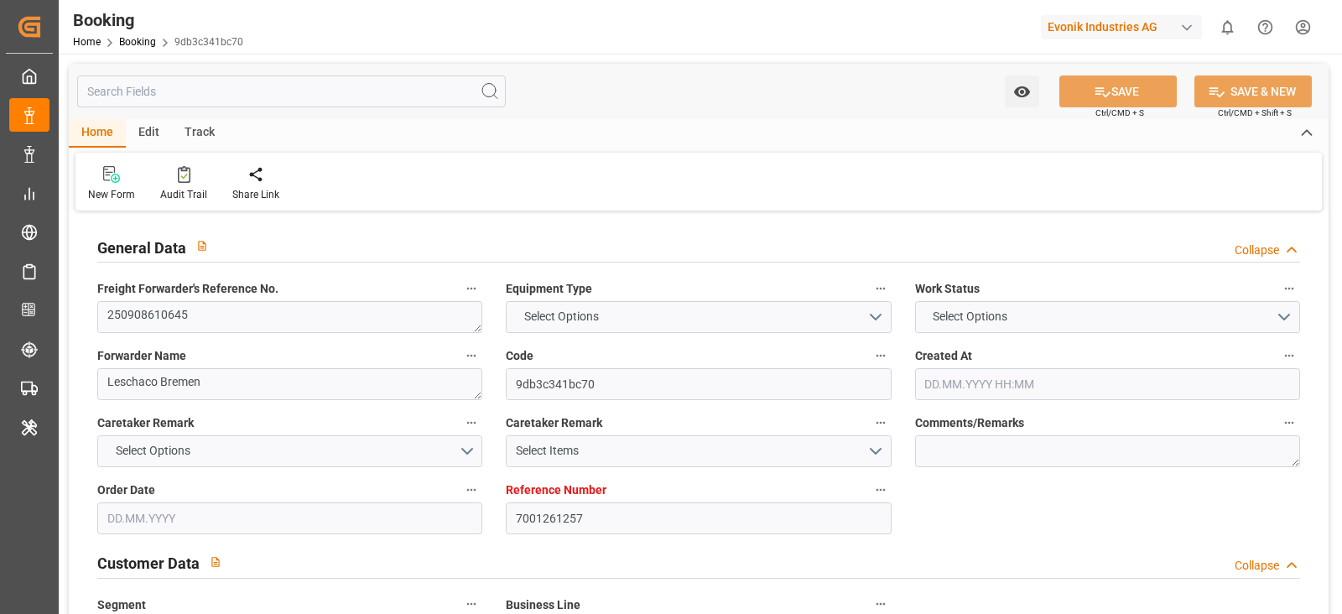
type input "[DATE] 21:30"
type input "[DATE] 23:31"
type input "[DATE] 23:30"
type input "[DATE] 22:22"
type input "[DATE] 23:03"
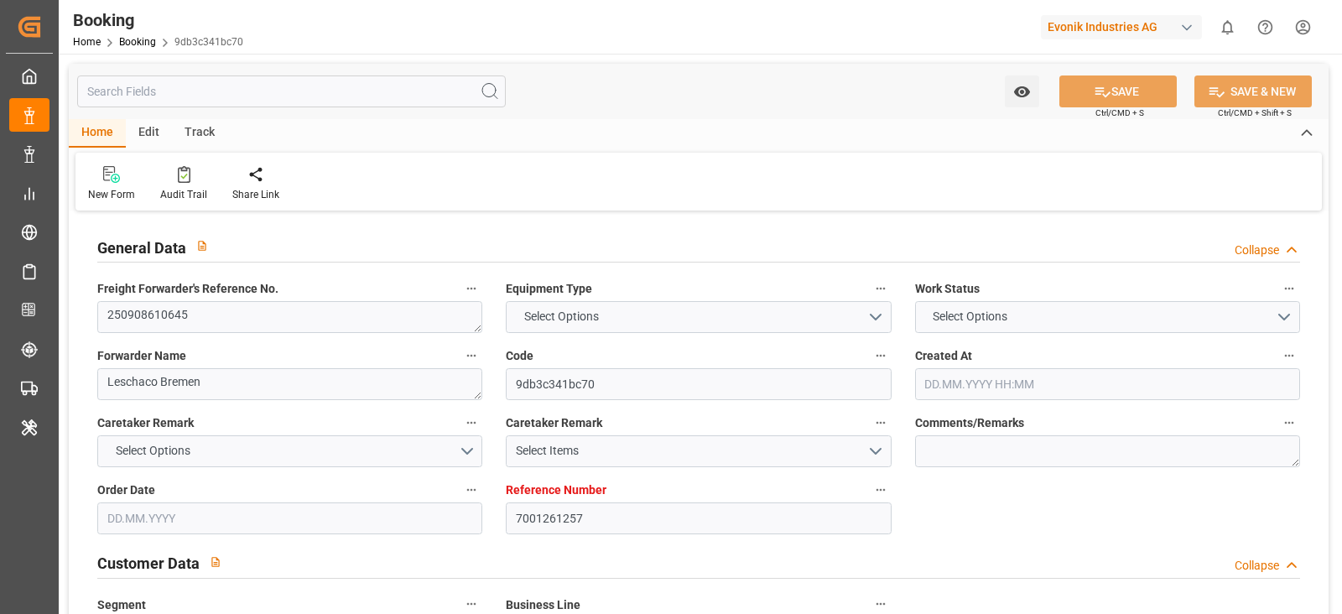
type input "[DATE] 12:00"
type input "[DATE] 23:03"
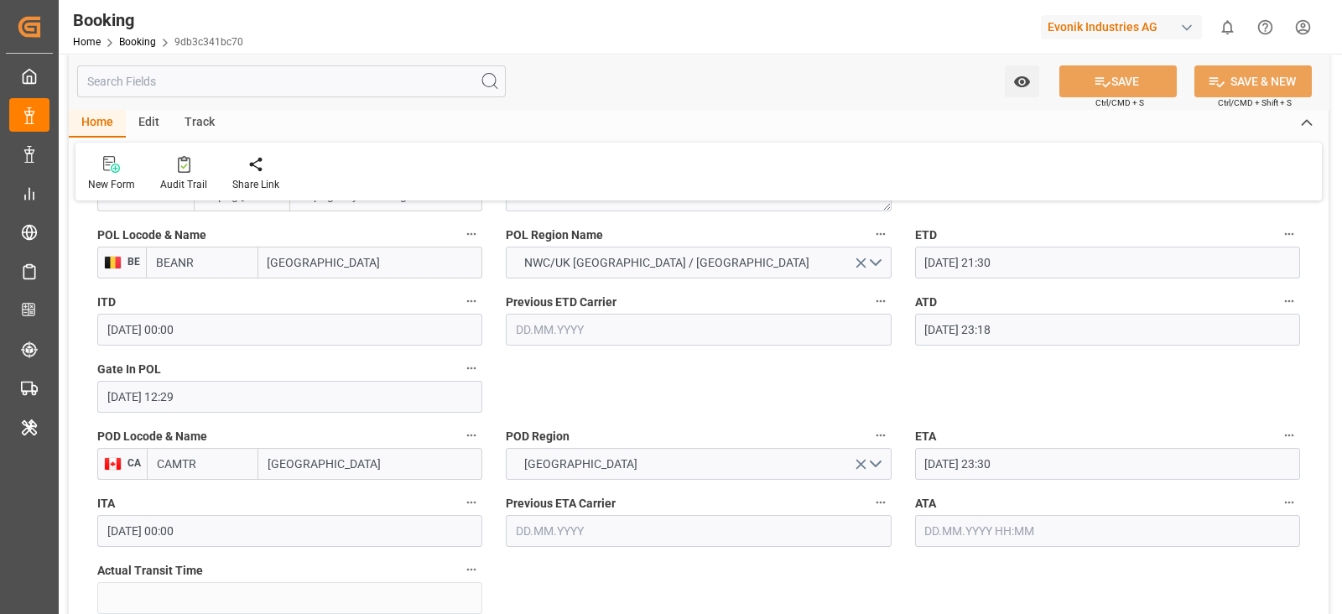
scroll to position [1467, 0]
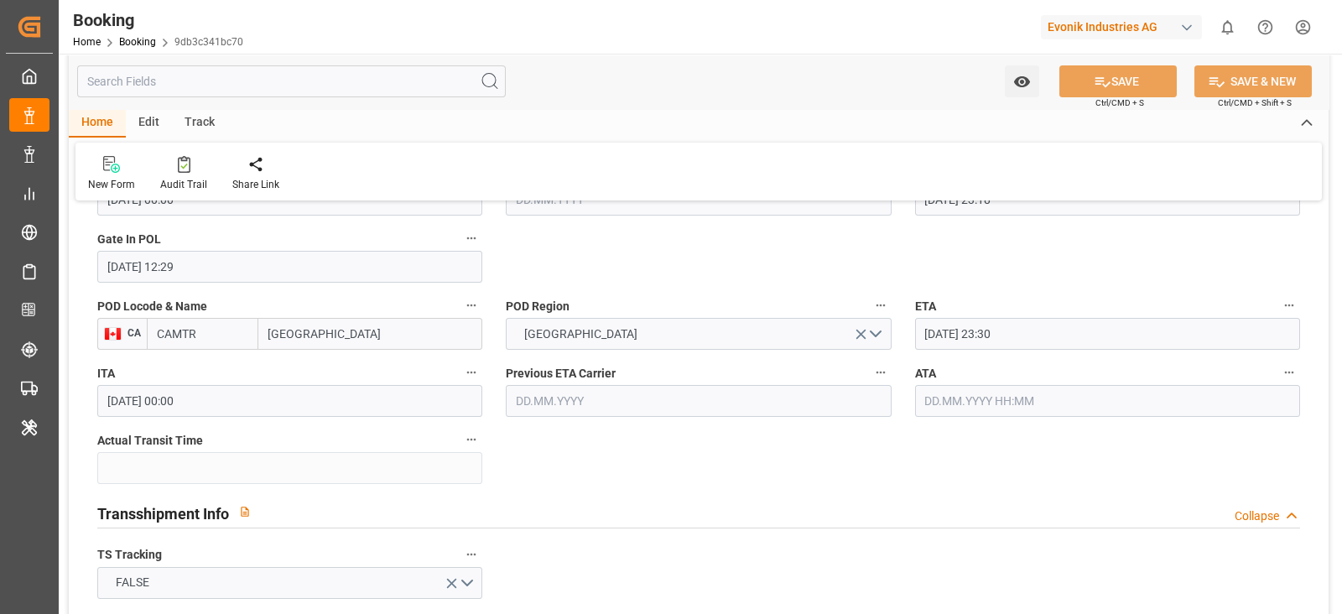
click at [977, 400] on input "text" at bounding box center [1107, 401] width 385 height 32
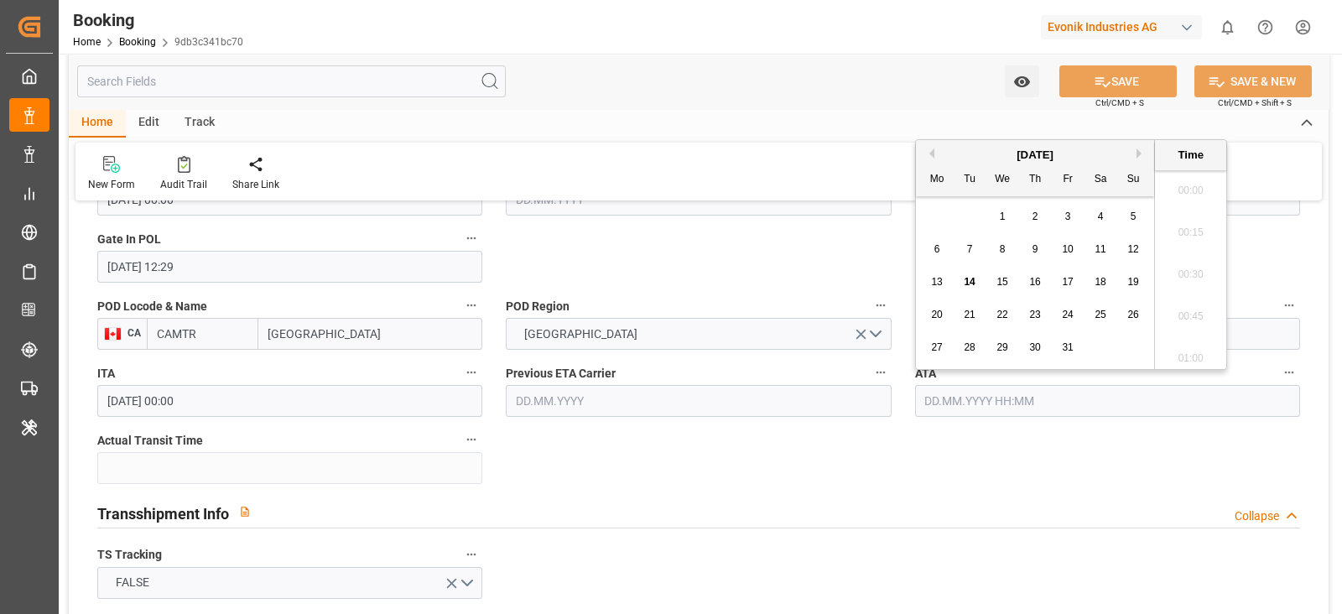
scroll to position [1976, 0]
click at [939, 279] on span "13" at bounding box center [936, 282] width 11 height 12
click at [855, 527] on div at bounding box center [698, 527] width 1202 height 1
type input "[DATE] 00:00"
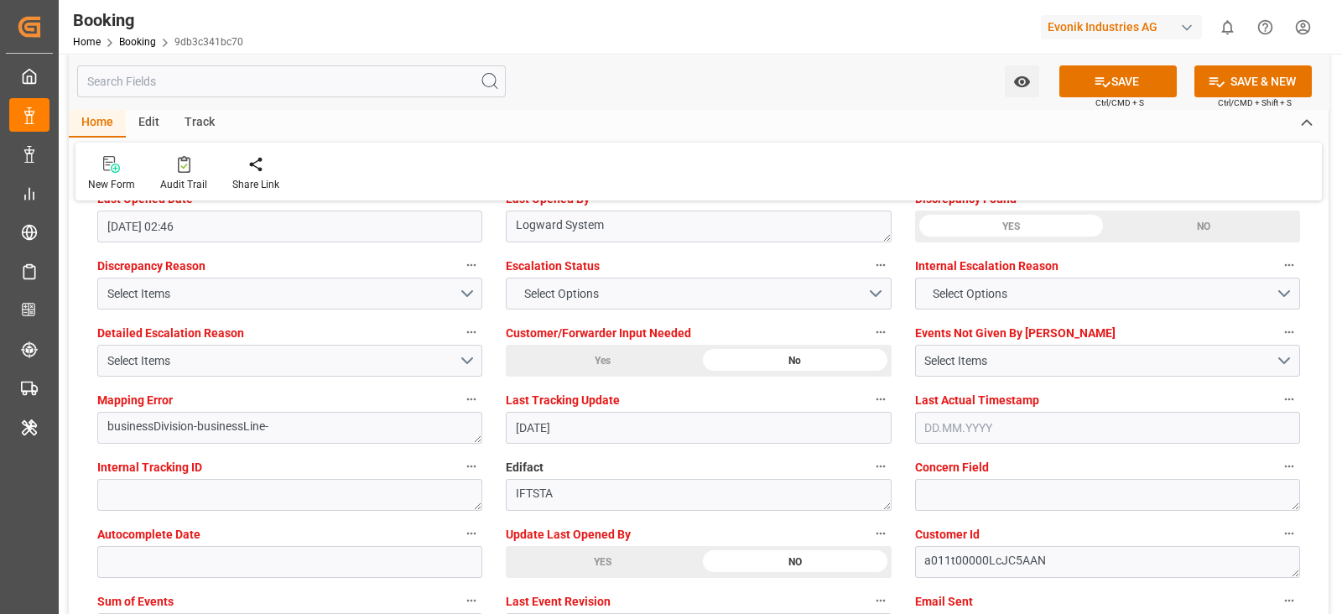
scroll to position [3249, 0]
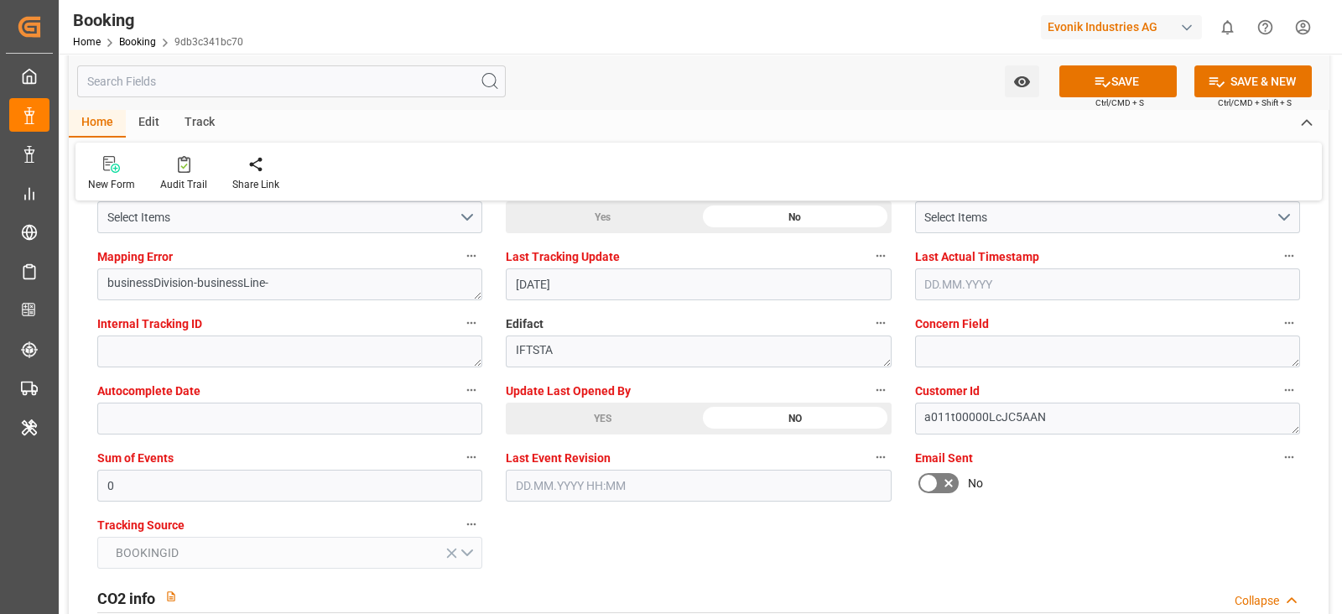
click at [559, 410] on div "YES" at bounding box center [602, 419] width 193 height 32
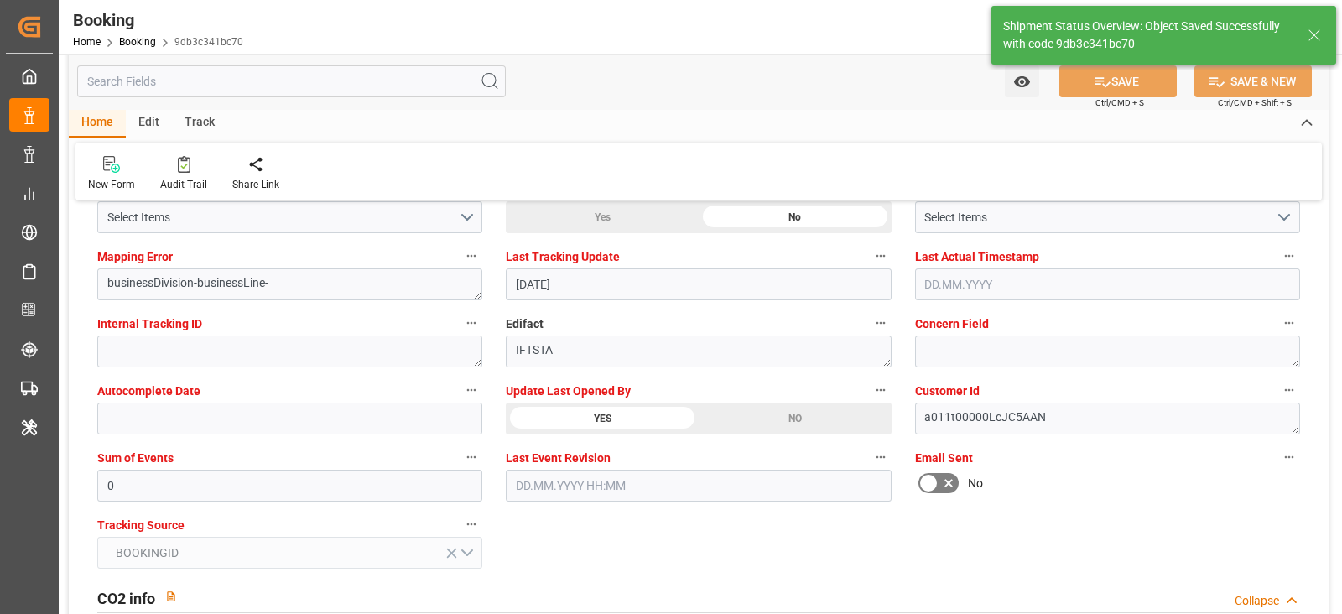
type textarea "[PERSON_NAME]"
type input "16"
type input "14.10.2025 06:57"
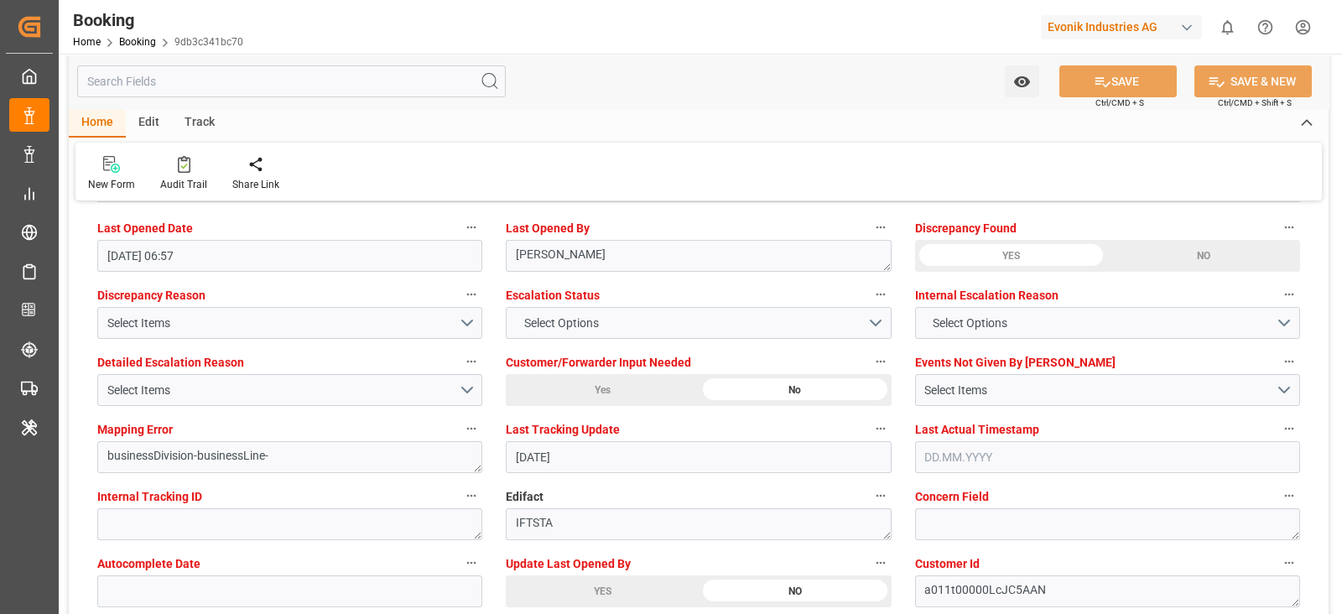
scroll to position [2934, 0]
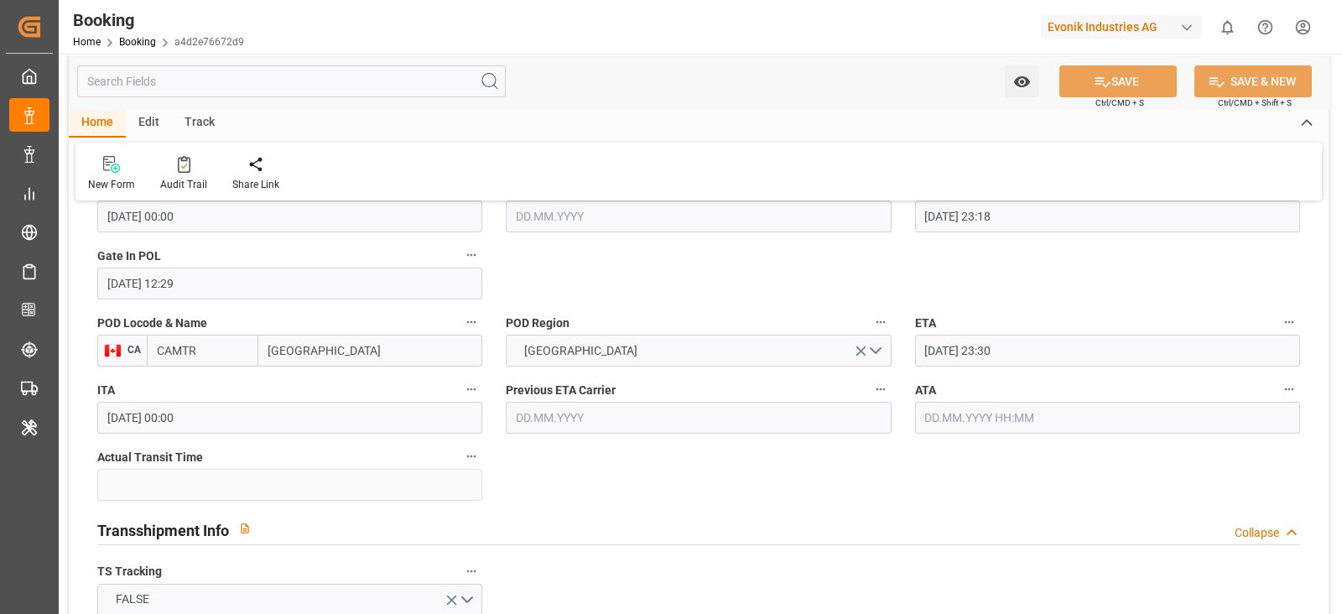
scroll to position [1467, 0]
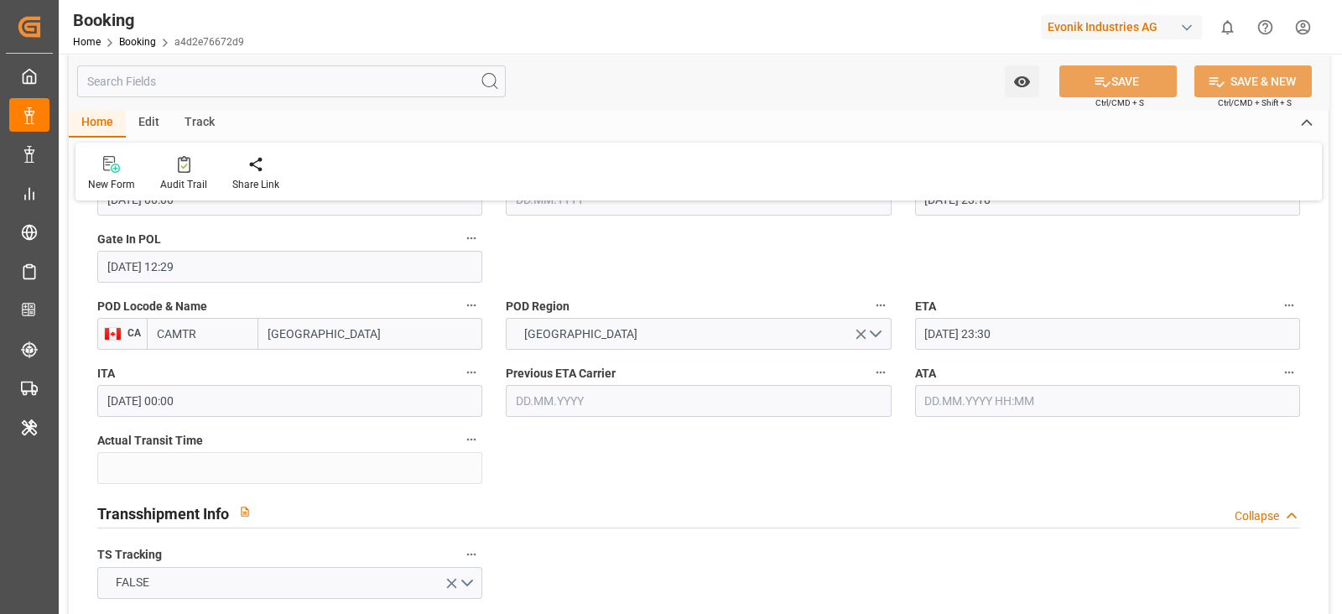
click at [1015, 406] on input "text" at bounding box center [1107, 401] width 385 height 32
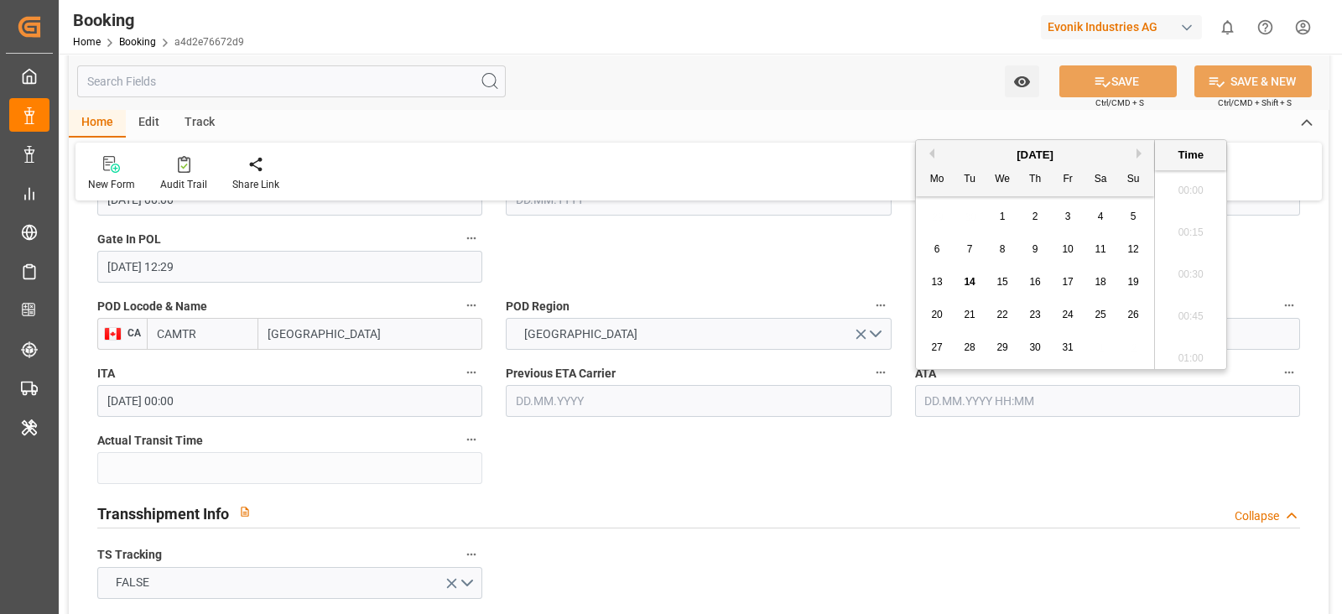
scroll to position [1976, 0]
click at [939, 283] on span "13" at bounding box center [936, 282] width 11 height 12
type input "[DATE] 00:00"
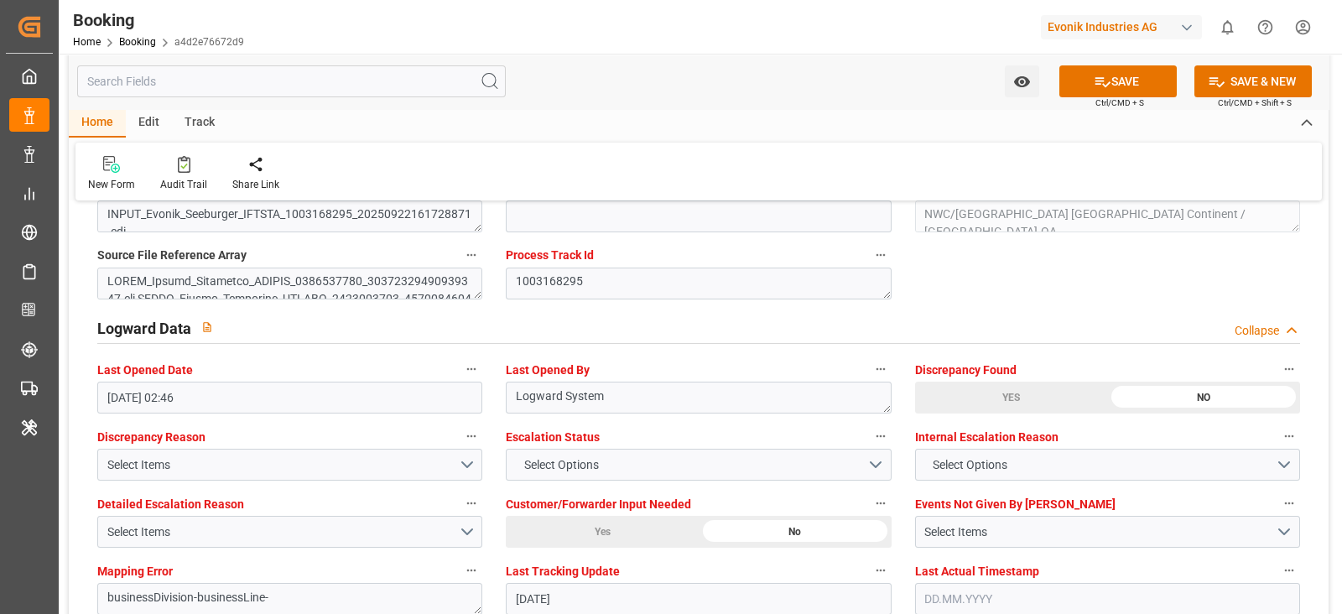
scroll to position [3144, 0]
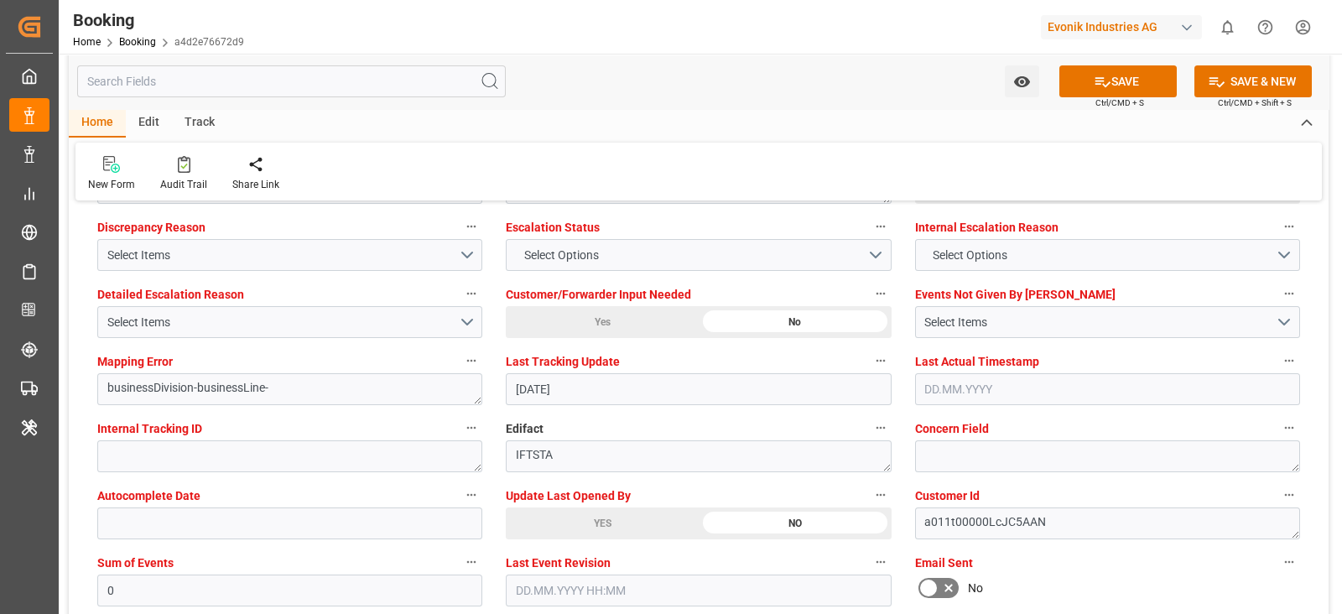
click at [563, 513] on div "YES" at bounding box center [602, 523] width 193 height 32
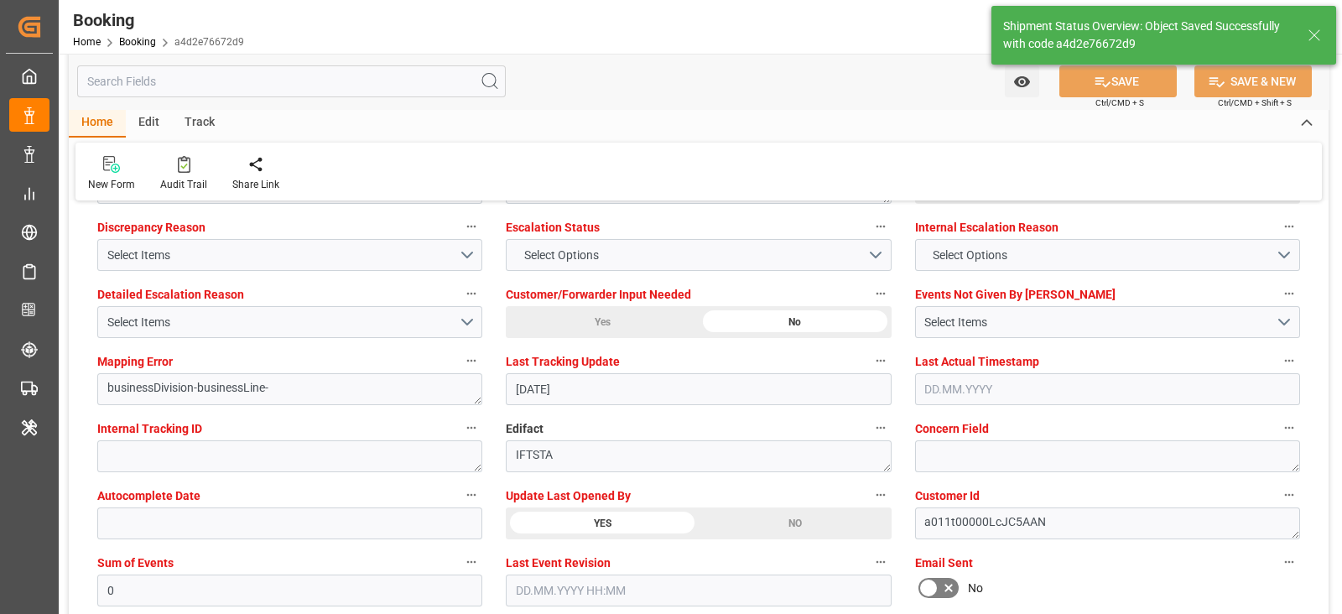
type textarea "Shyam Preethi"
type input "16"
type input "14.10.2025 06:58"
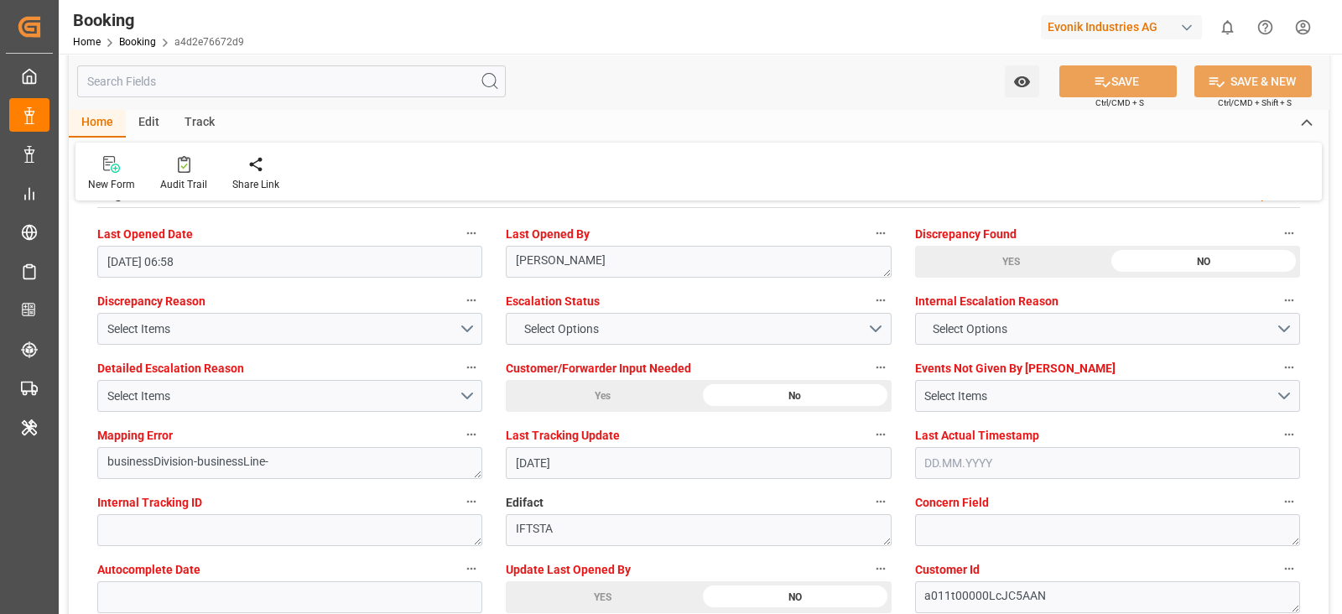
scroll to position [3039, 0]
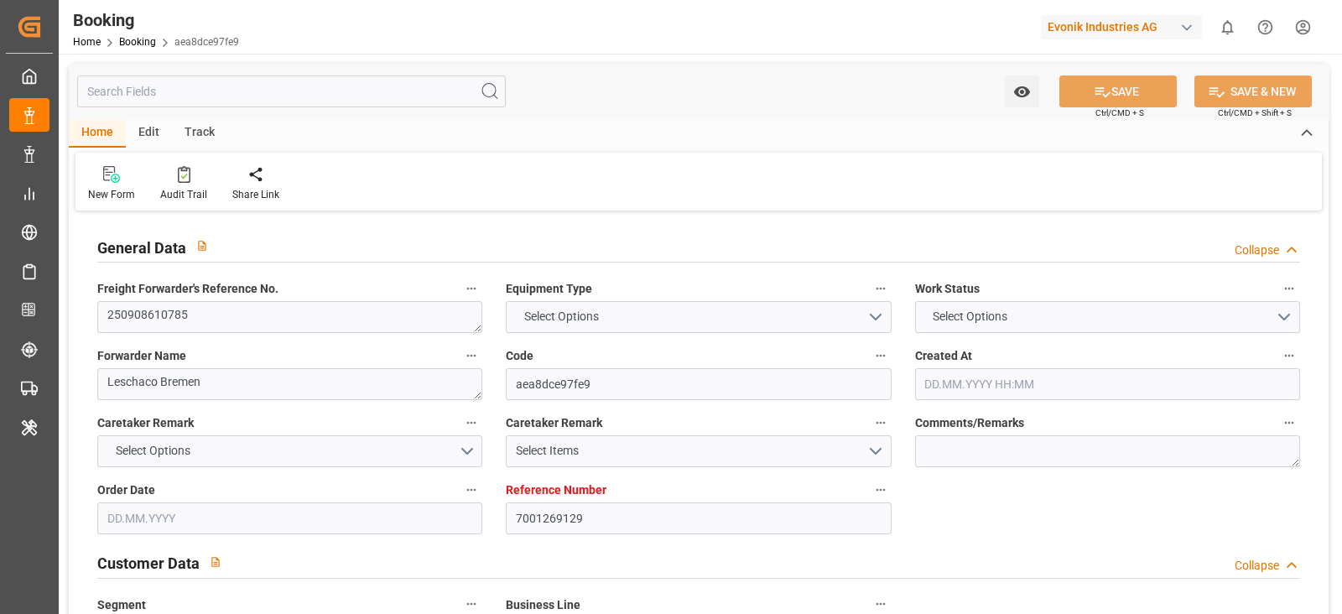
type textarea "250908610785"
type textarea "Leschaco Bremen"
type input "aea8dce97fe9"
type input "7001269129"
type textarea "CU-OA"
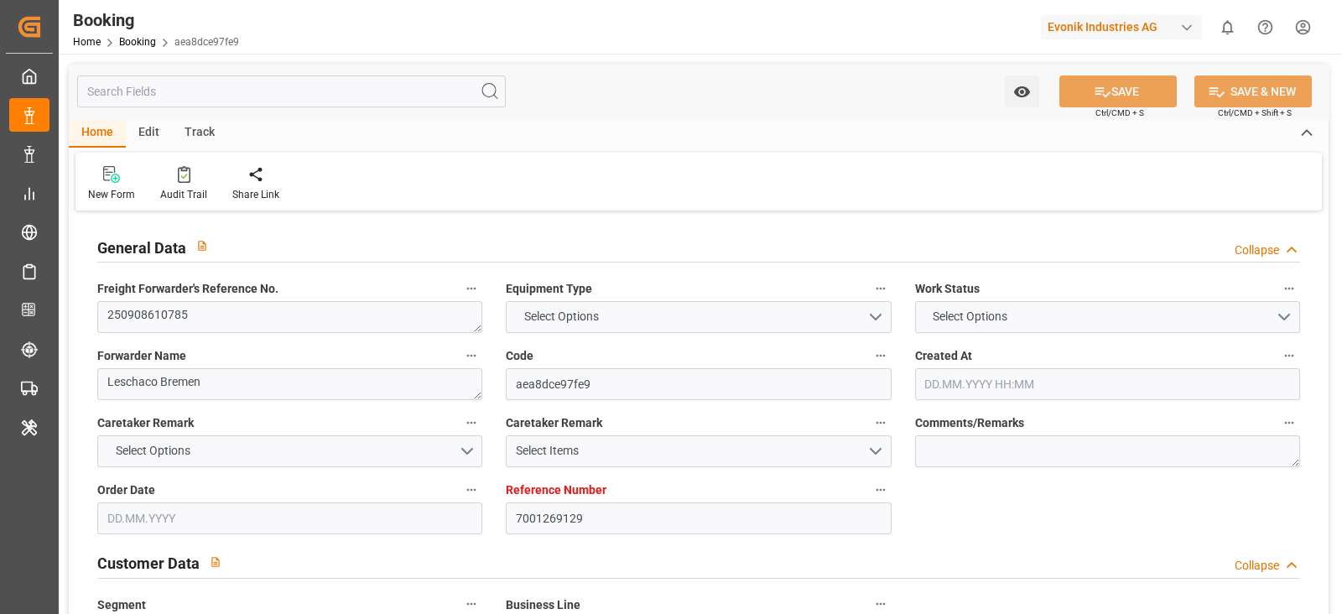
type input "7001269128"
type textarea "DAP"
type textarea "[GEOGRAPHIC_DATA]"
type textarea "Lauterbourg"
type textarea "UACU3701819"
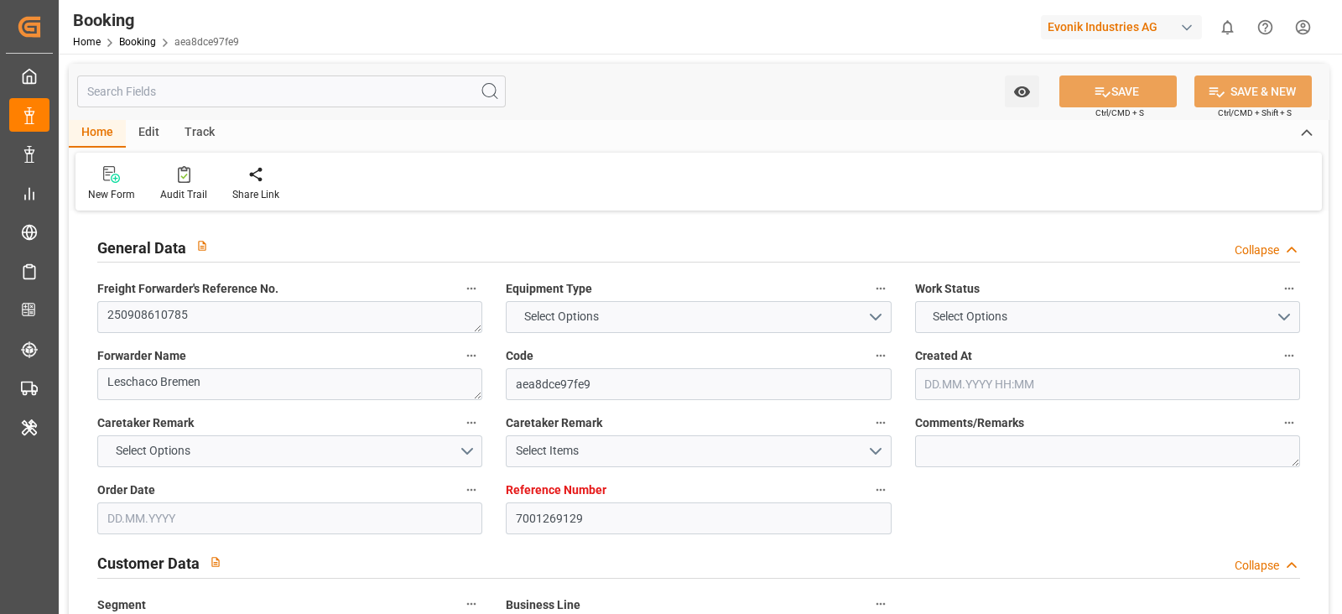
type input "QUEBEC EXPRESS"
type input "HLCU"
type textarea "11405633"
type input "[GEOGRAPHIC_DATA]"
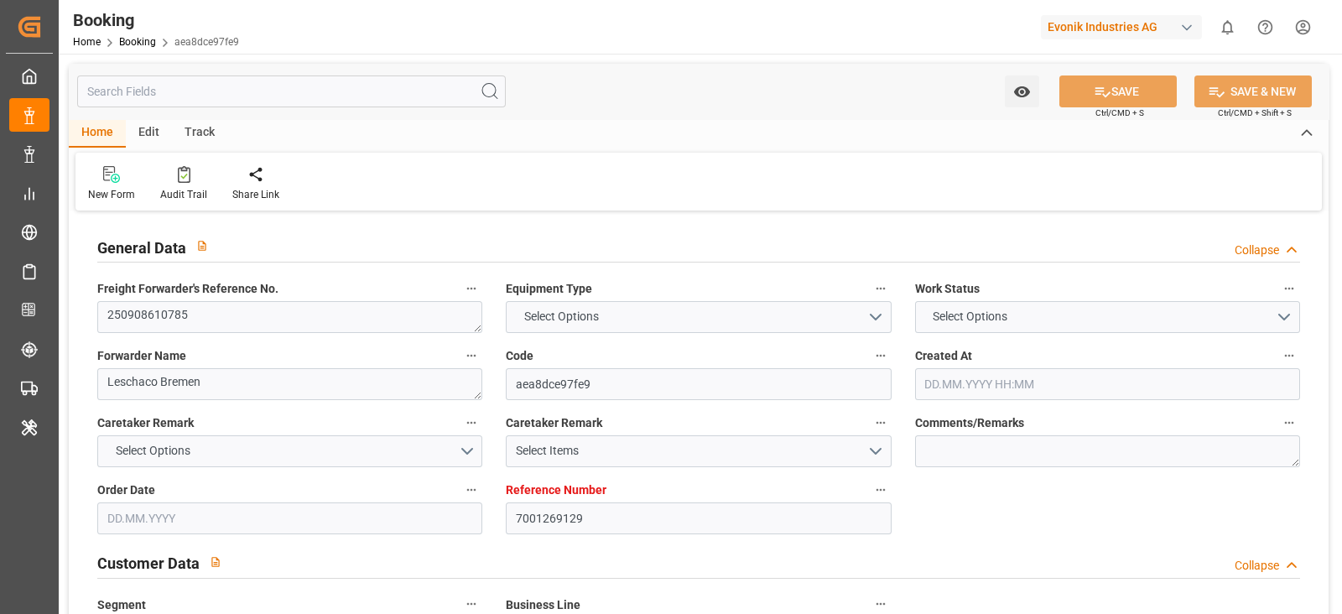
type input "[GEOGRAPHIC_DATA]"
type textarea "INPUT_Evonik_Seeburger_IFTSTA_1003160363_20250919121355838.edi"
type textarea "NWC/[GEOGRAPHIC_DATA] [GEOGRAPHIC_DATA] Continent / [GEOGRAPHIC_DATA]-OA"
type textarea "INPUT_Evonik_Seeburger_IFTMIN_1003123944_20250908084133886.edi,INPUT_Evonik_See…"
type textarea "1003160363"
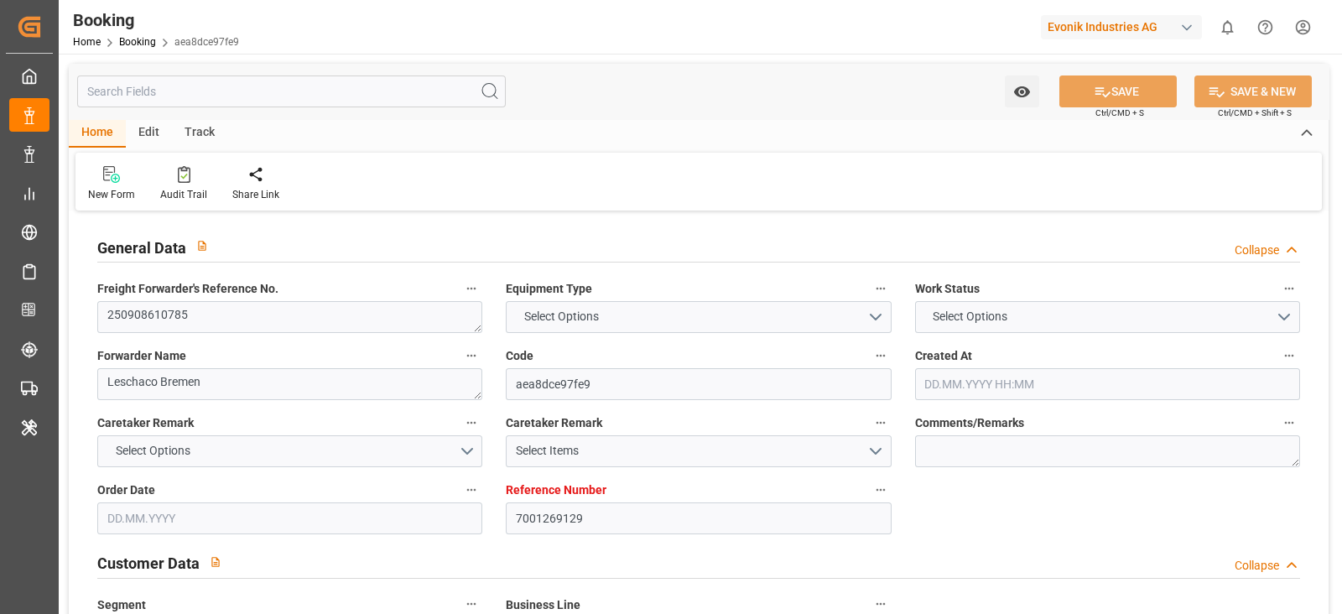
type textarea "Logward System"
type textarea "businessDivision-businessLine-"
type textarea "IFTSTA"
type textarea "a011t00000LcJC5AAN"
type textarea "No"
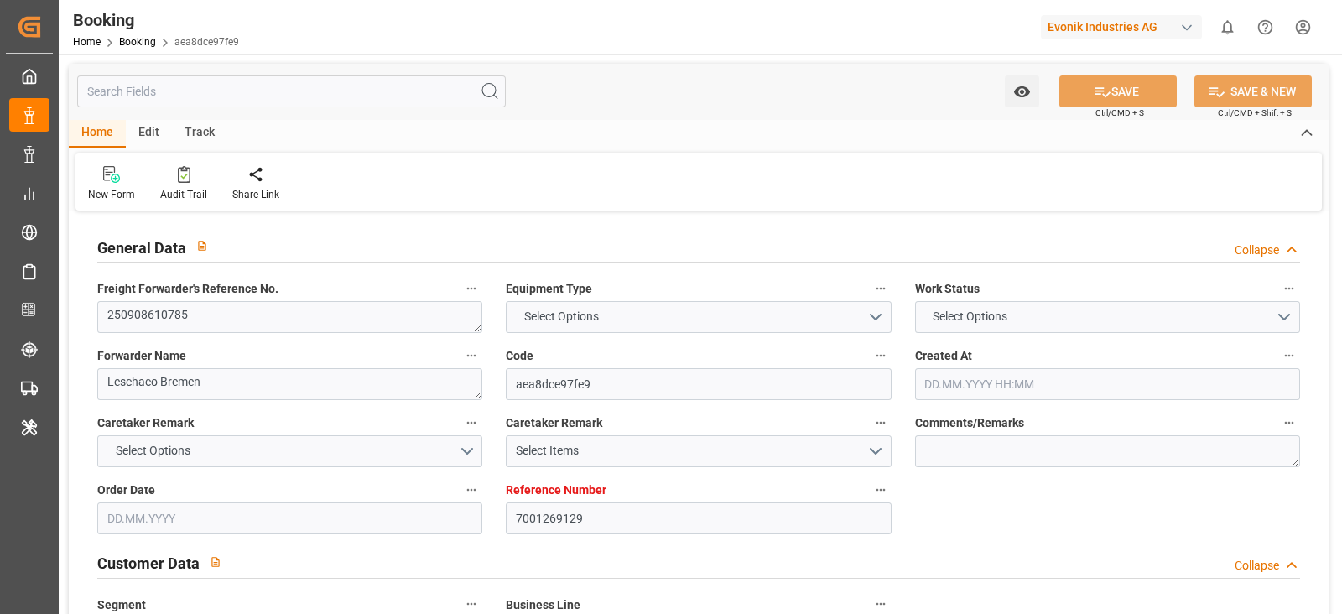
type input "ANTWERPEN"
type input "MONTREAL"
type input "LAUTERBOURG"
type input "FR"
type input "BARGE"
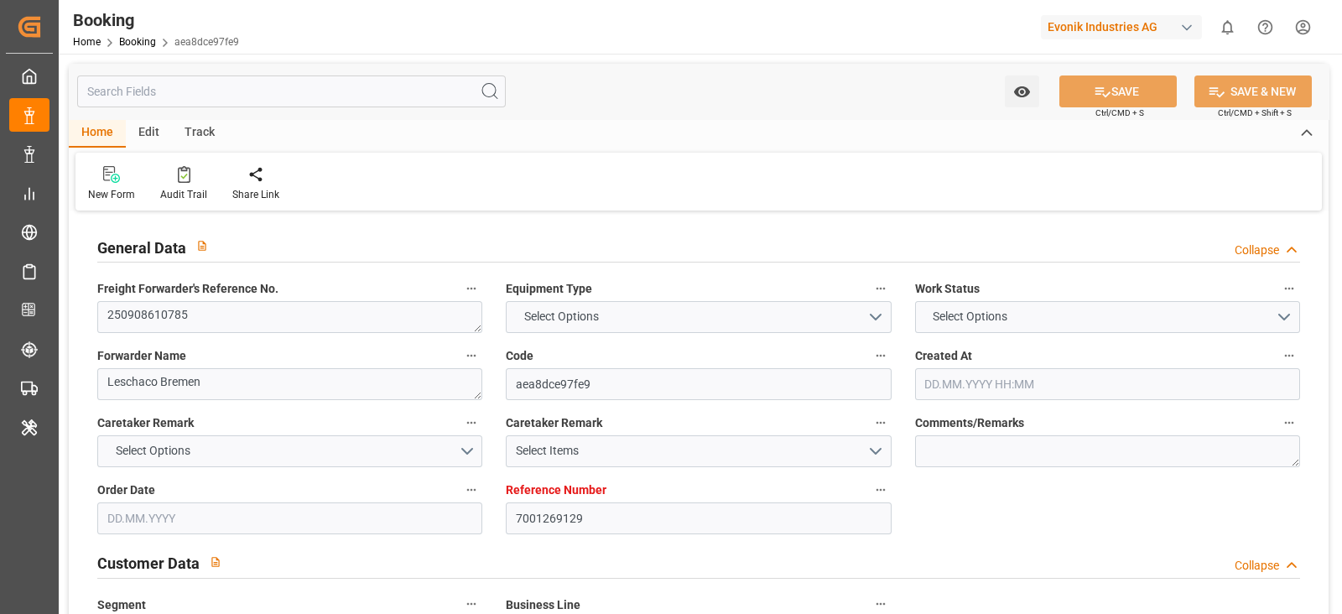
type input "14W39"
type input "VESSEL"
type input "TRUCK"
type input "7001269129"
type input "9294836"
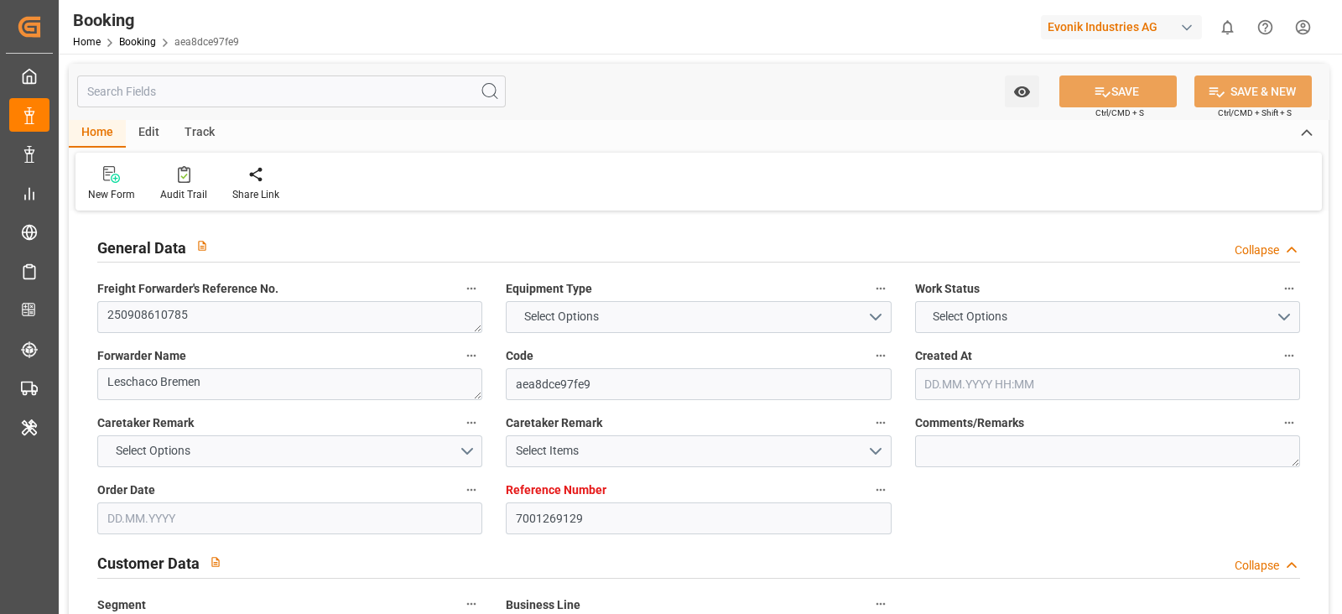
type input "9294836"
type input "Hapag [PERSON_NAME]"
type input "Hapag Lloyd Aktiengesellschaft"
type input "BEANR"
type input "CAMTR"
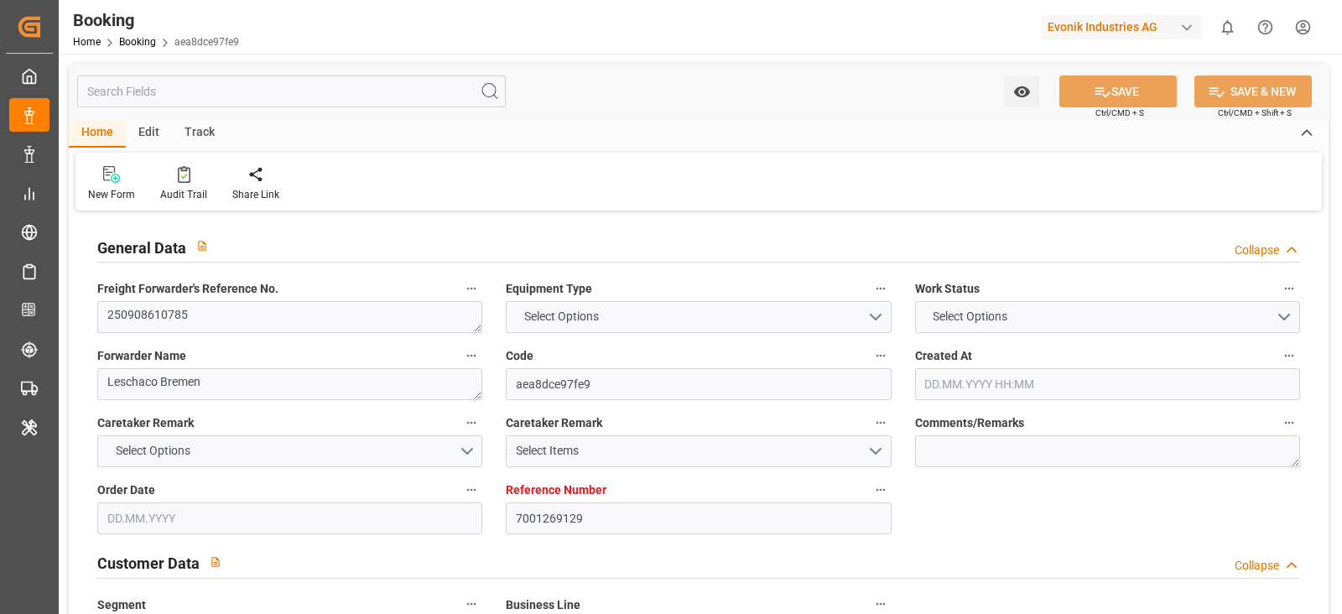
type input "BEANR"
type input "CAMTR"
type input "08.09.2025 06:43"
type input "08.09.2025"
type input "20.10.2025"
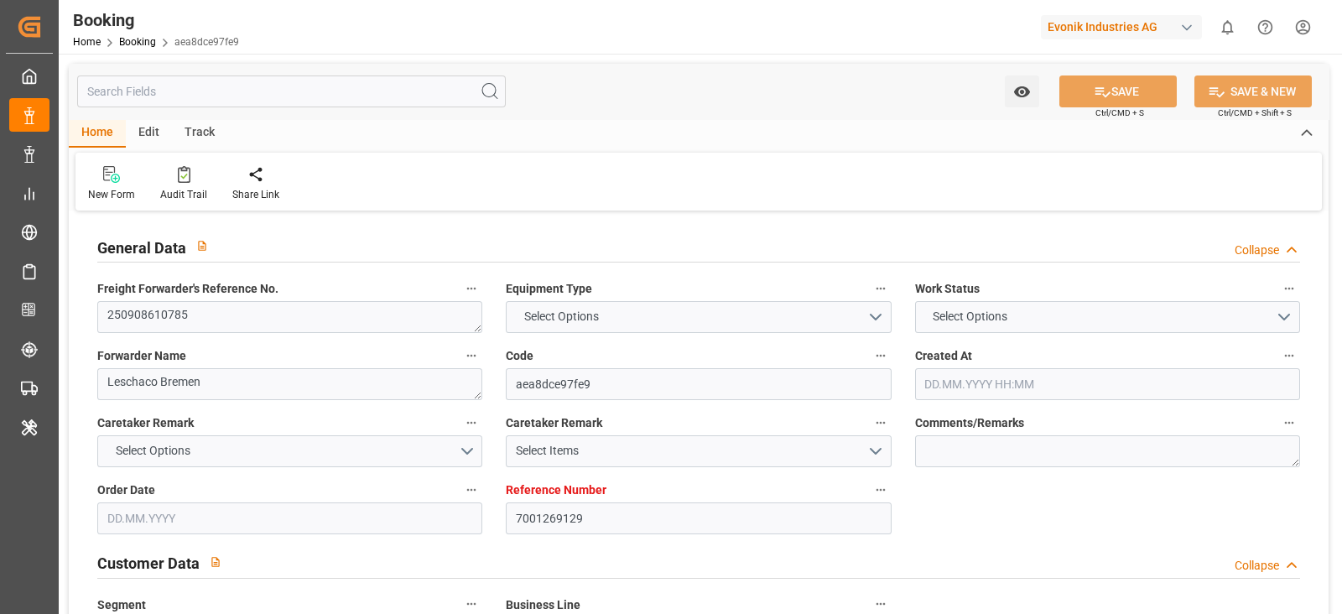
type input "19.09.2025"
type input "19.09.2025 00:00"
type input "08.09.2025"
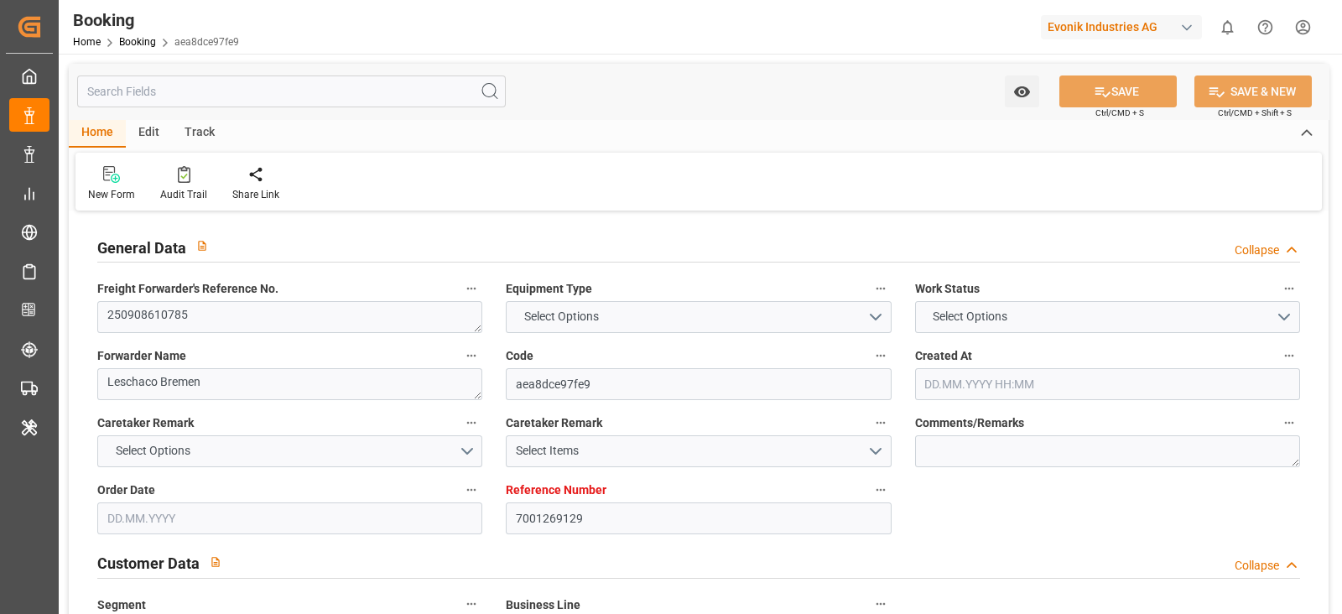
type input "08.09.2025"
type input "27.09.2025 21:30"
type input "[DATE] 00:00"
type input "27.09.2025 23:18"
type input "23.09.2025 08:08"
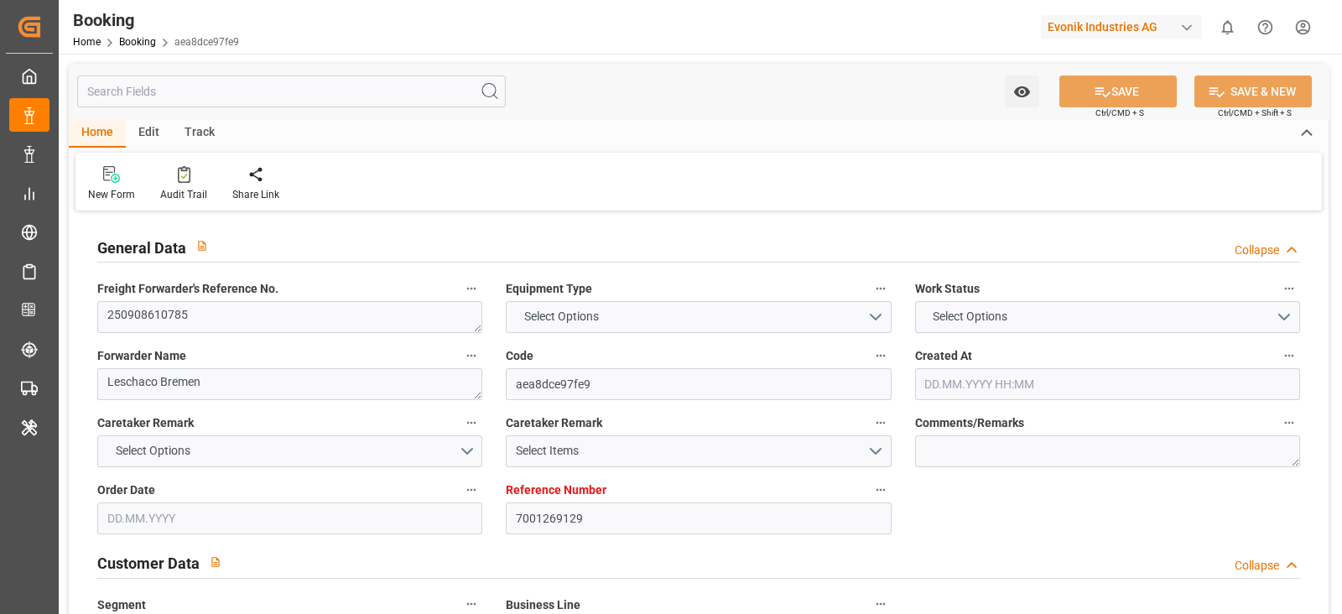
type input "13.10.2025 23:30"
type input "14.10.2025 00:00"
type input "14.10.2025 02:46"
type input "14.10.2025"
type input "22.09.2025 12:00"
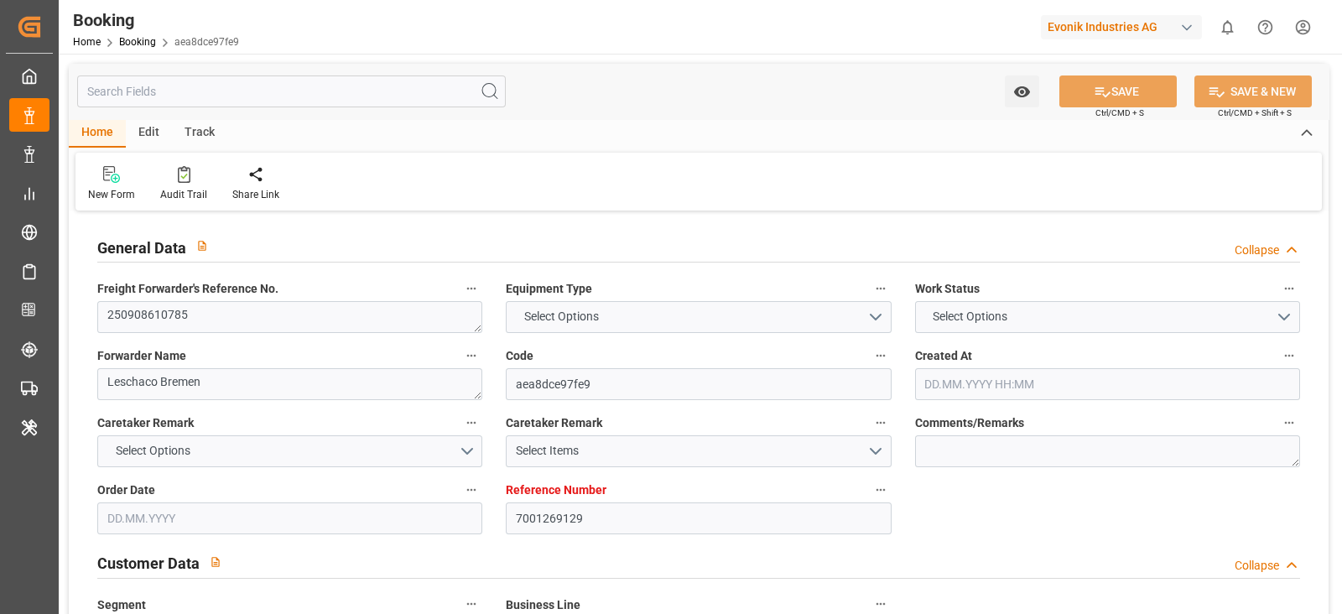
type input "22.09.2025 12:00"
type input "25.09.2025 12:00"
type input "27.09.2025 09:25"
type input "27.09.2025 21:30"
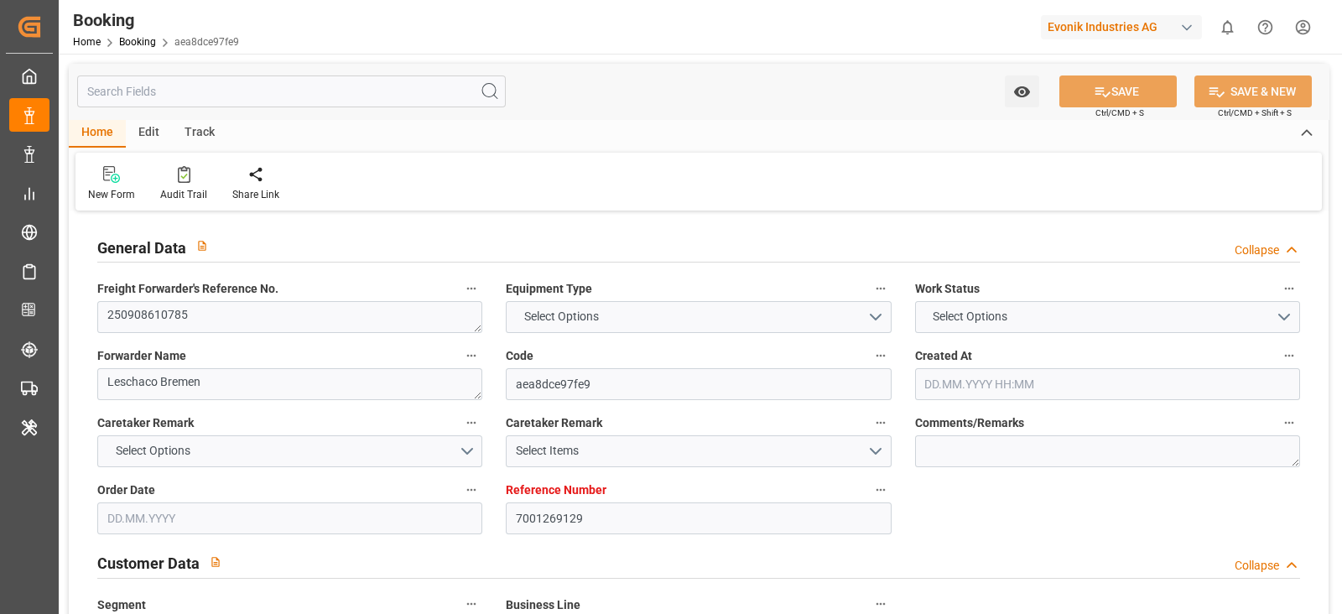
type input "27.09.2025 23:31"
type input "13.10.2025 23:30"
type input "13.10.2025 22:22"
type input "14.10.2025 23:03"
type input "16.10.2025 12:00"
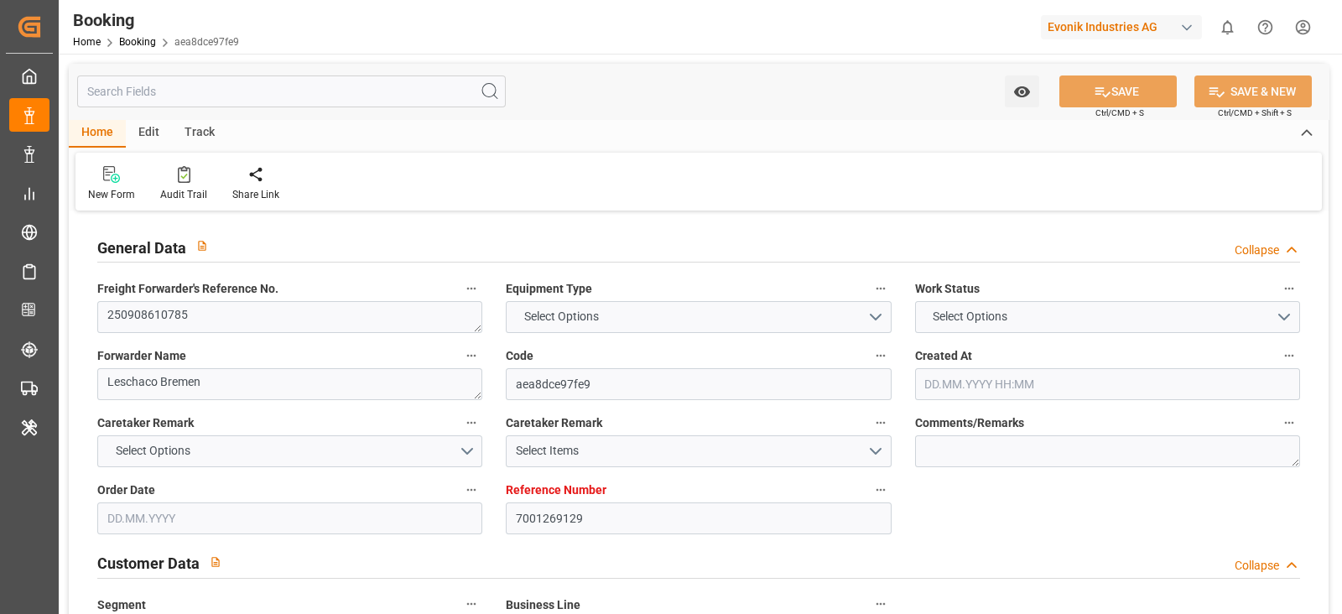
type input "16.10.2025 12:00"
type input "18.10.2025 23:03"
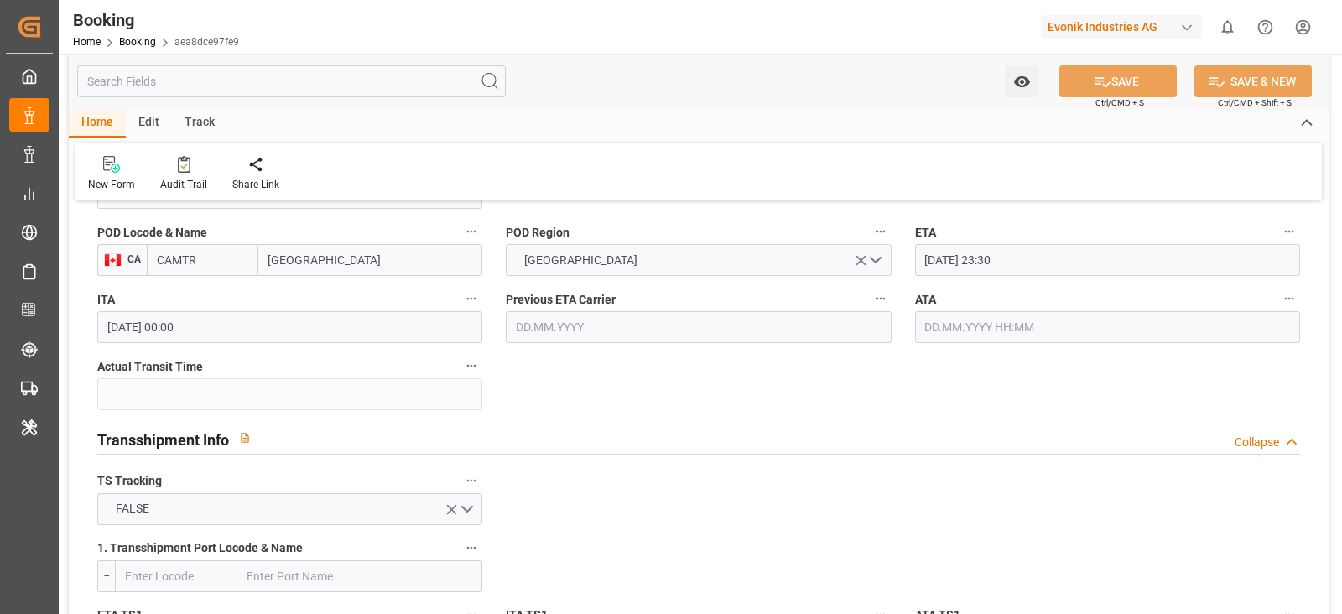
scroll to position [1571, 0]
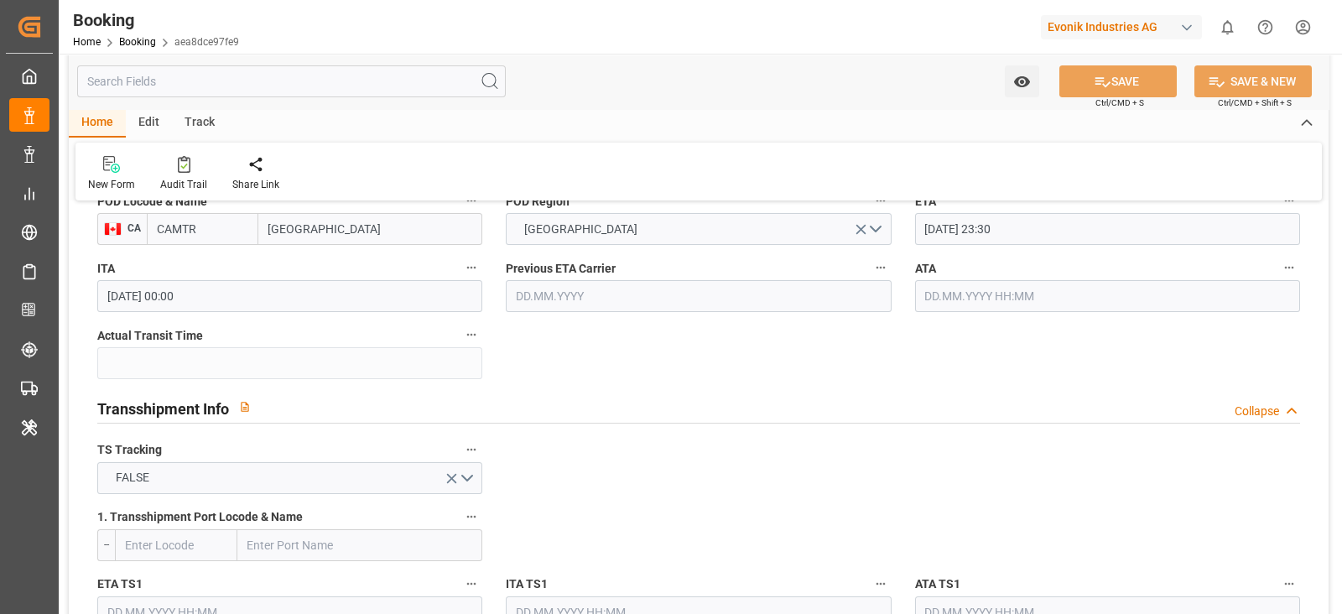
click at [1035, 311] on div "ATA" at bounding box center [1107, 284] width 408 height 67
click at [1037, 294] on input "text" at bounding box center [1107, 296] width 385 height 32
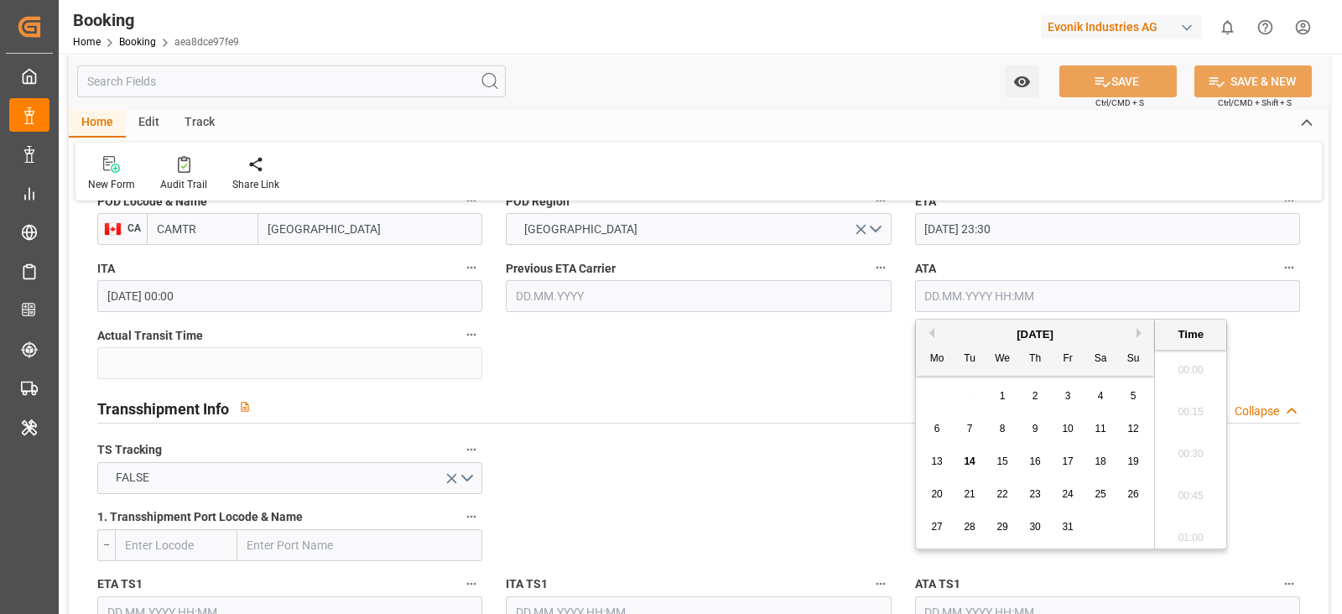
scroll to position [1976, 0]
click at [937, 463] on span "13" at bounding box center [936, 461] width 11 height 12
type input "13.10.2025 00:00"
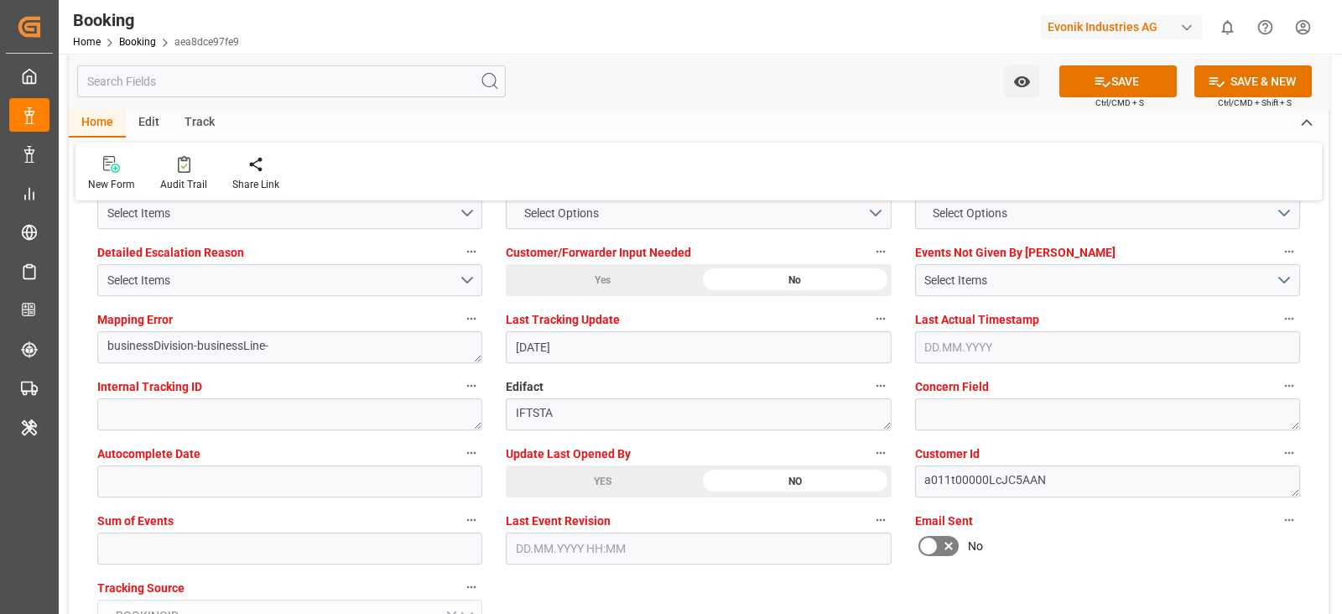
scroll to position [3249, 0]
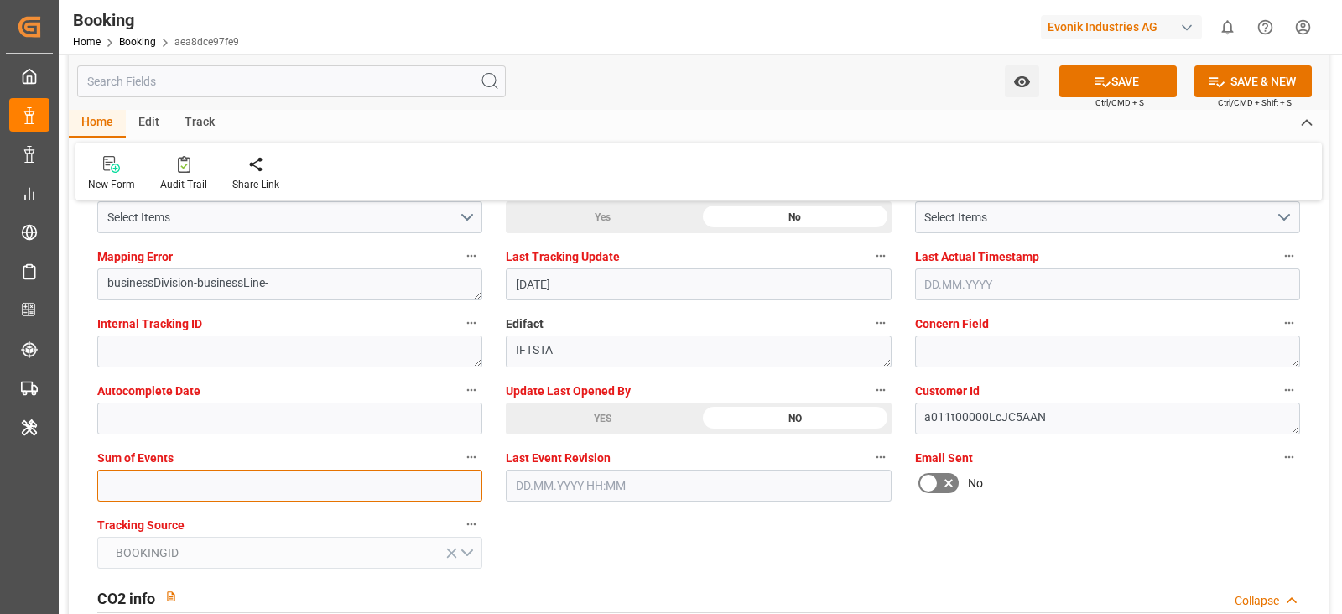
click at [273, 484] on input "text" at bounding box center [289, 486] width 385 height 32
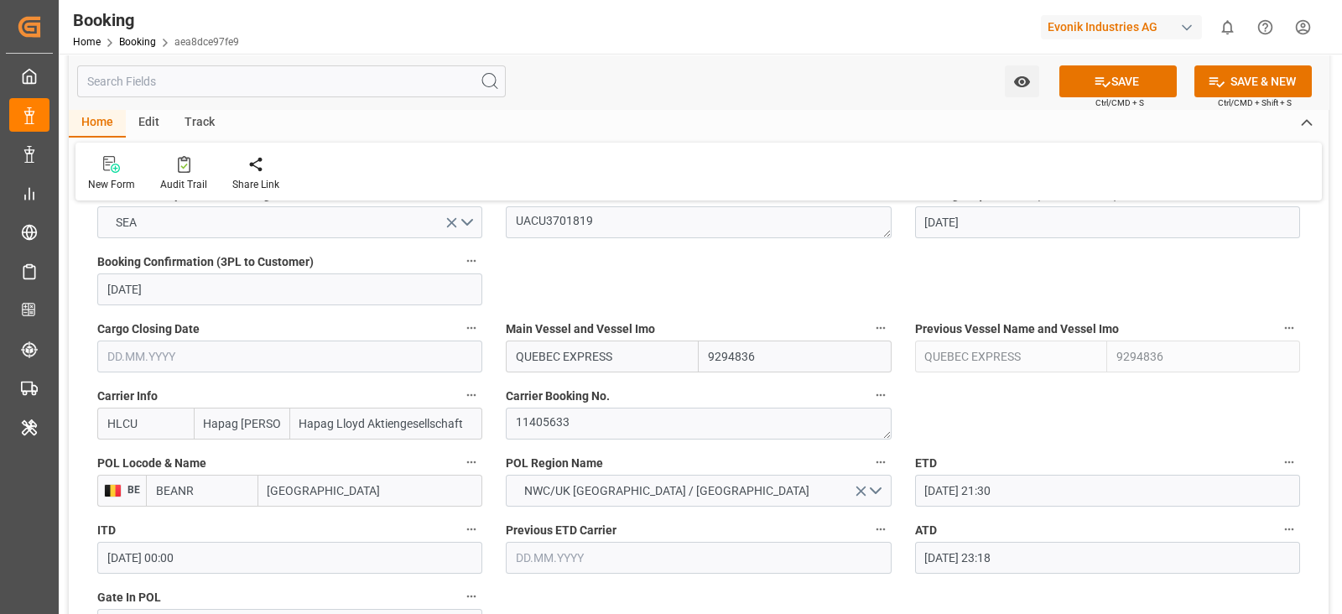
scroll to position [1258, 0]
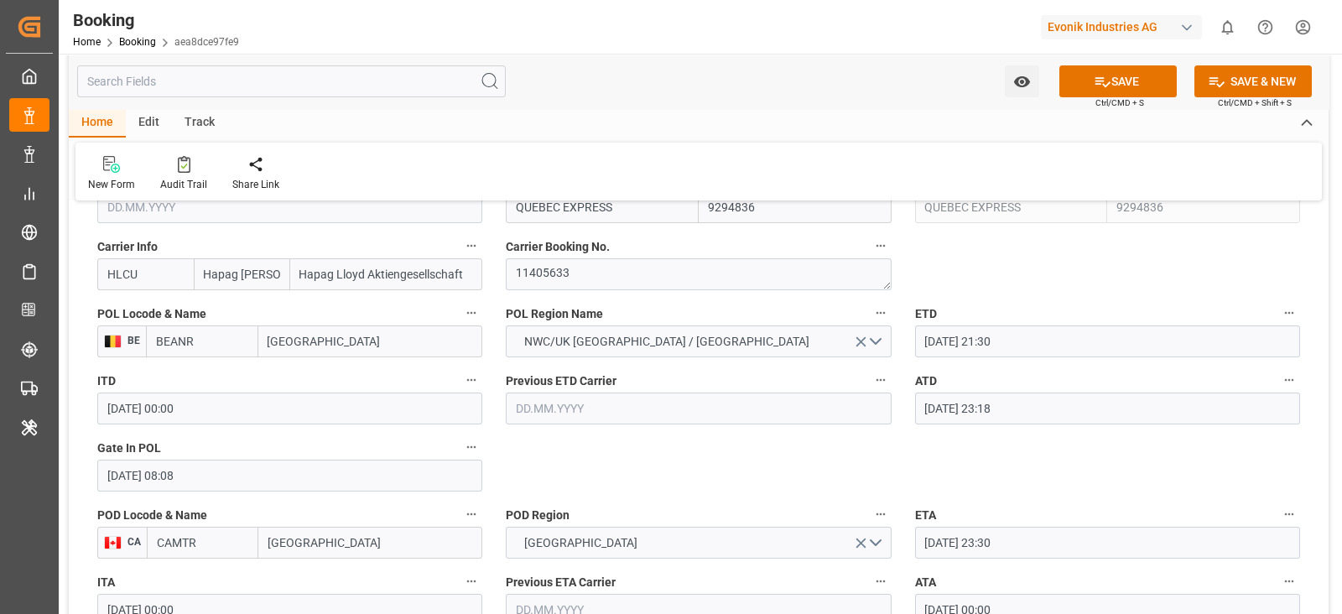
type input "0"
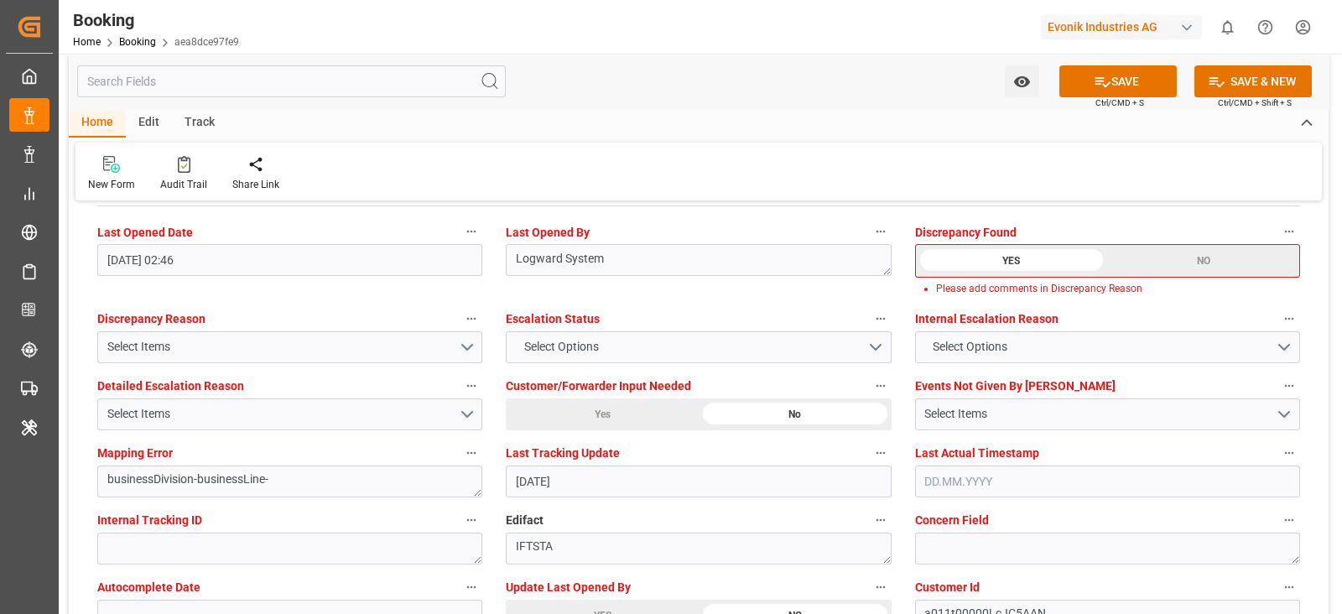
scroll to position [3039, 0]
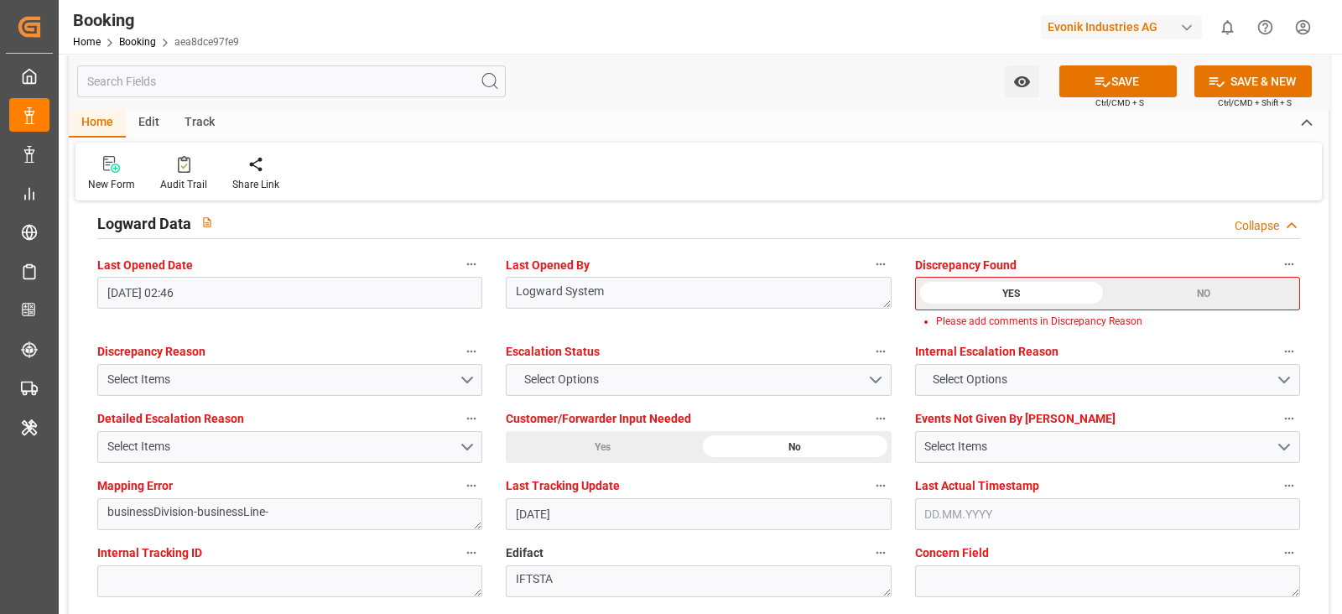
click at [1265, 291] on div "NO" at bounding box center [1203, 294] width 192 height 32
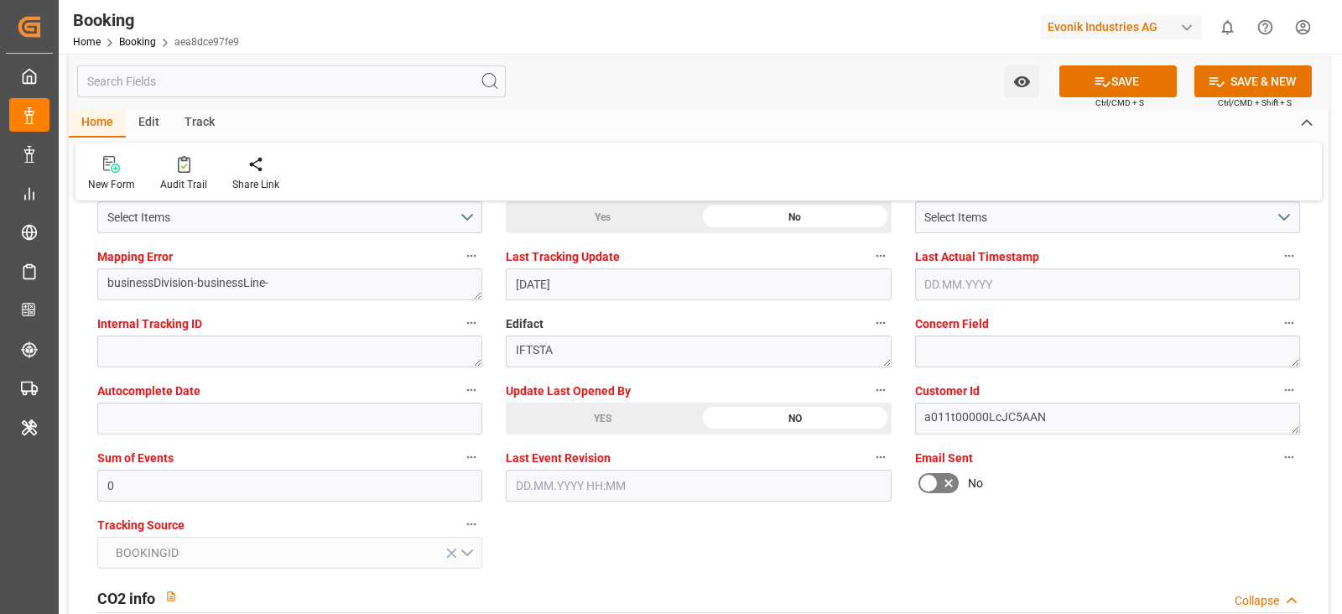
scroll to position [3144, 0]
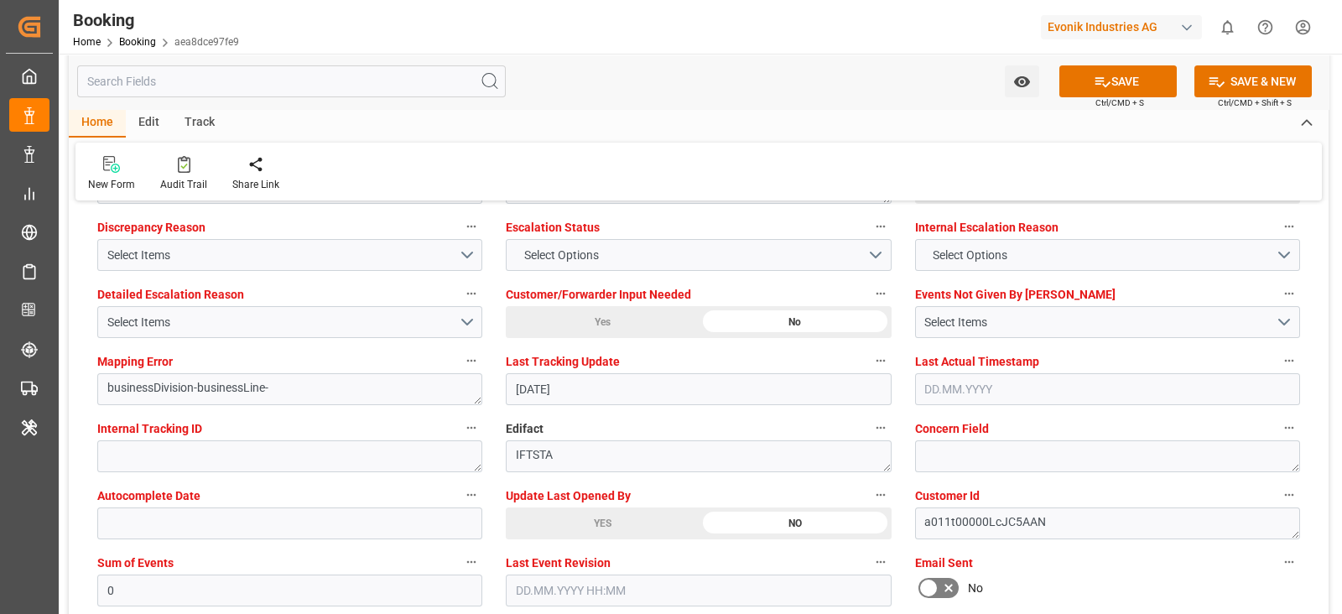
drag, startPoint x: 528, startPoint y: 522, endPoint x: 83, endPoint y: 207, distance: 545.1
click at [527, 522] on div "YES" at bounding box center [602, 523] width 193 height 32
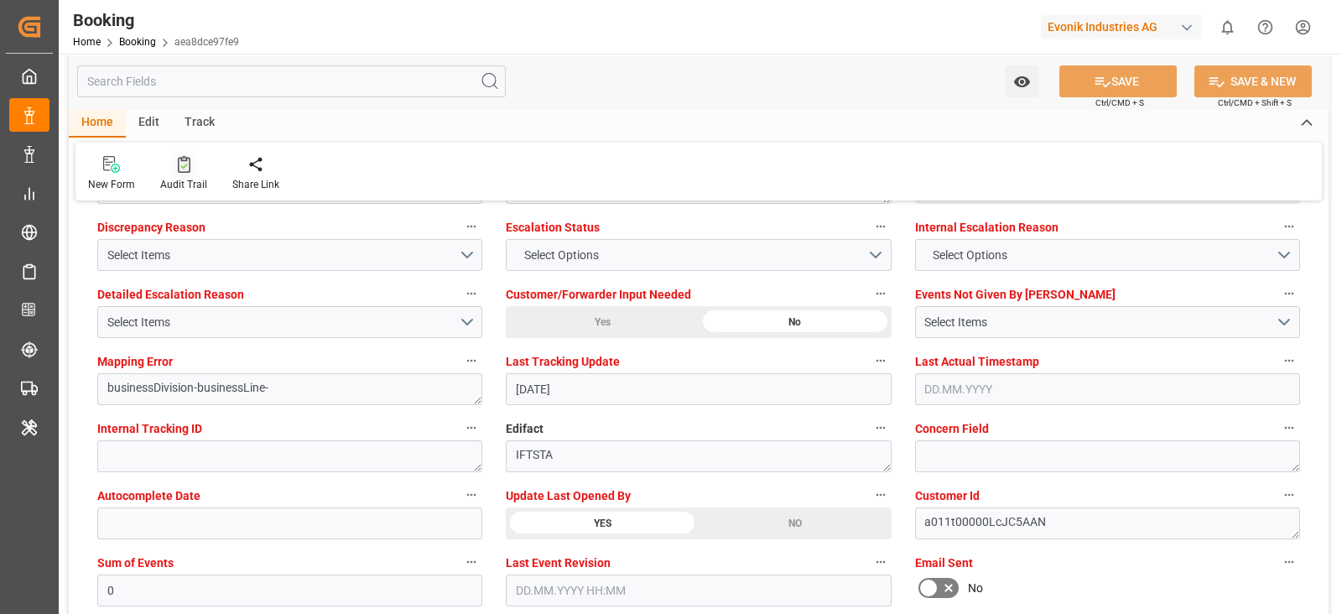
click at [179, 174] on div "Audit Trail" at bounding box center [184, 173] width 72 height 37
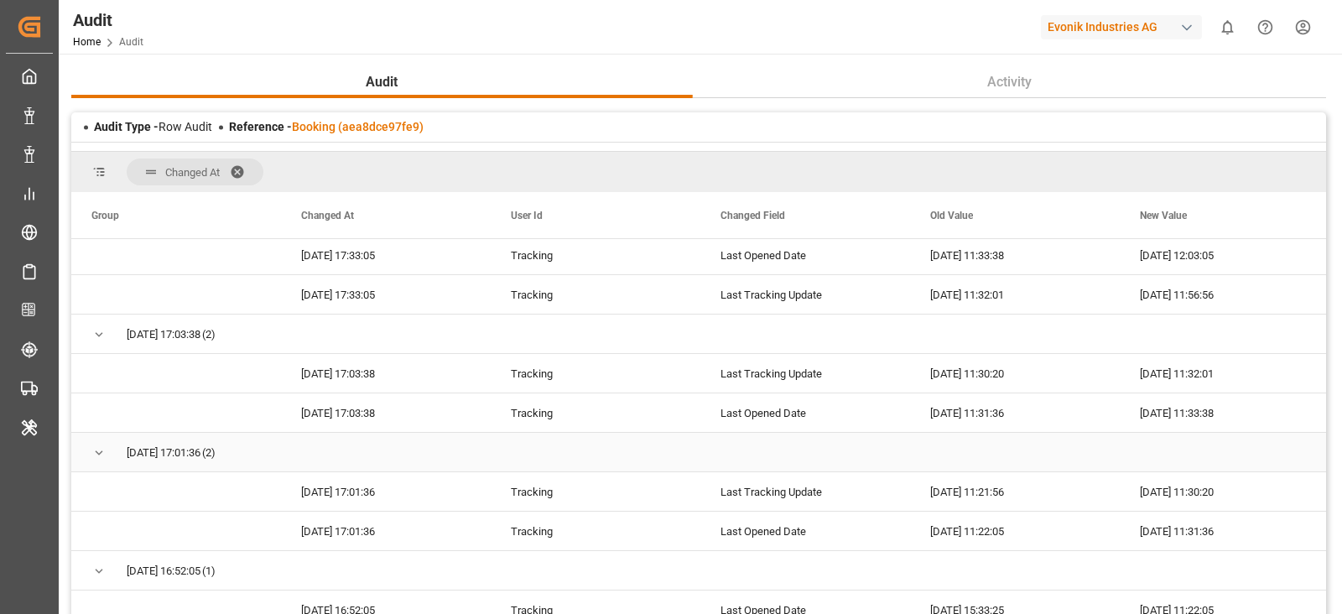
scroll to position [278, 0]
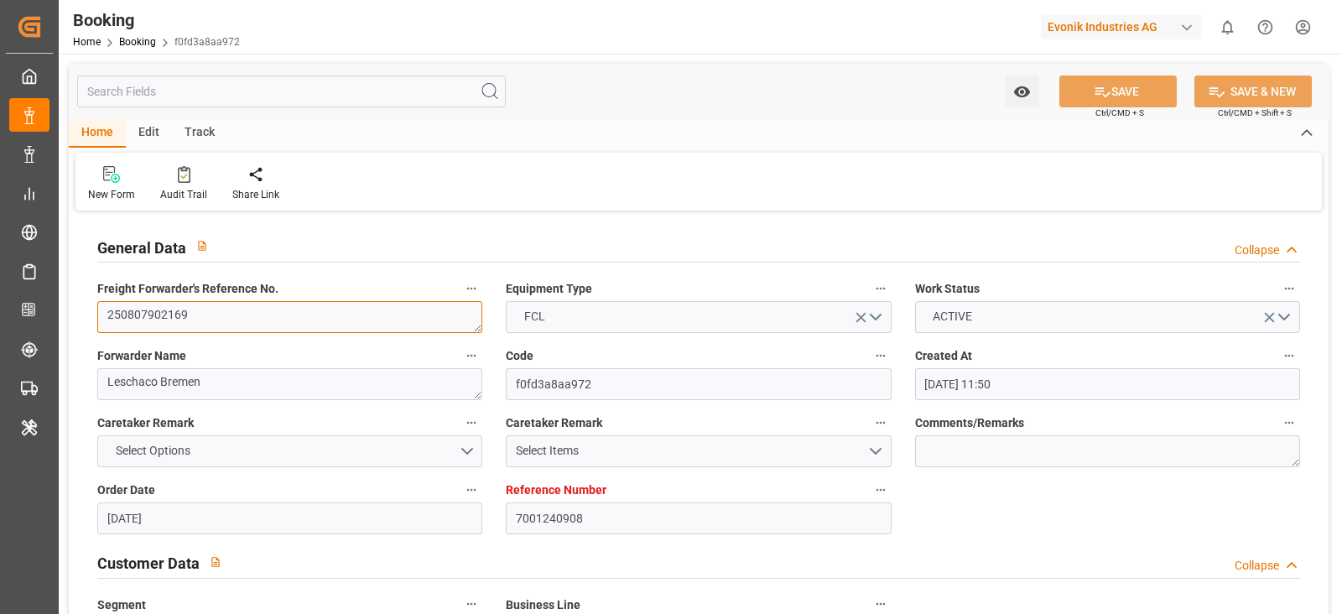
click at [217, 309] on textarea "250807902169" at bounding box center [289, 317] width 385 height 32
click at [223, 314] on textarea "250807902169" at bounding box center [289, 317] width 385 height 32
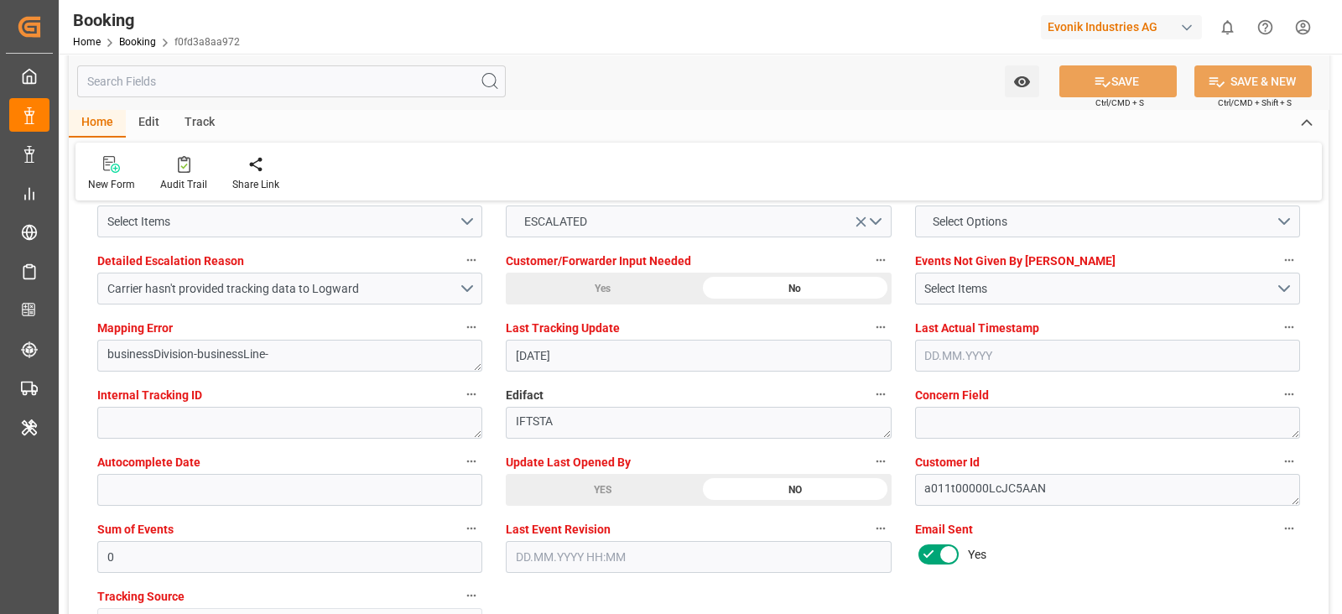
scroll to position [3144, 0]
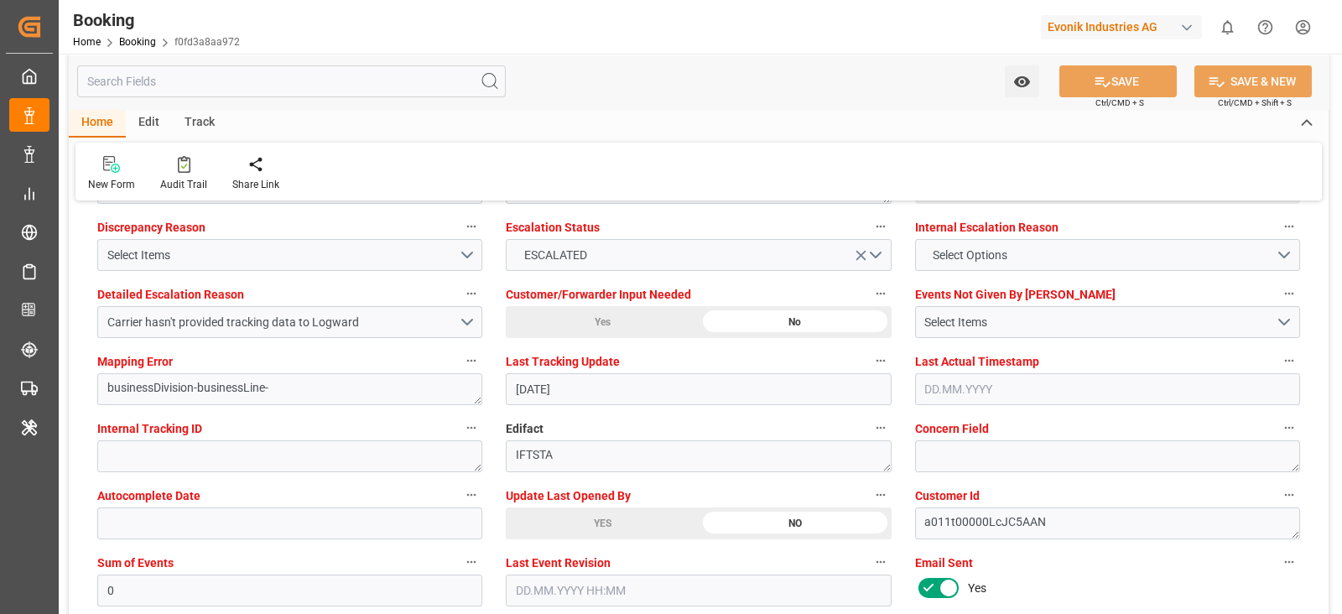
click at [595, 507] on div "YES" at bounding box center [602, 523] width 193 height 32
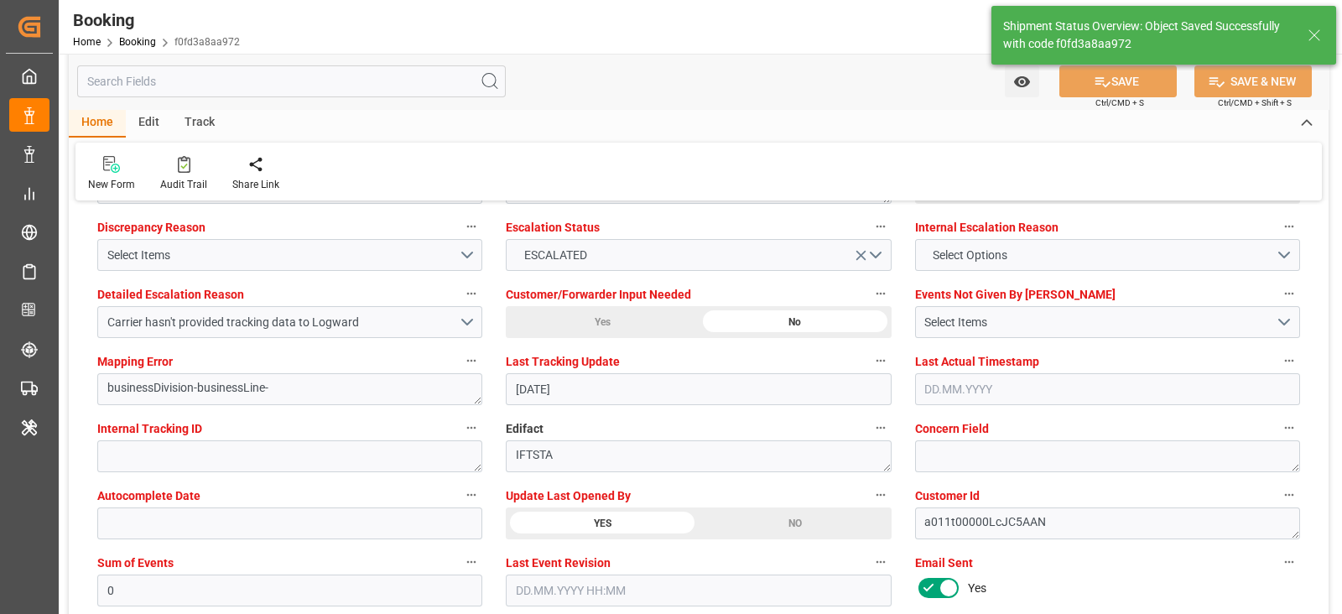
type textarea "Shyam Preethi"
type input "14.10.2025 07:03"
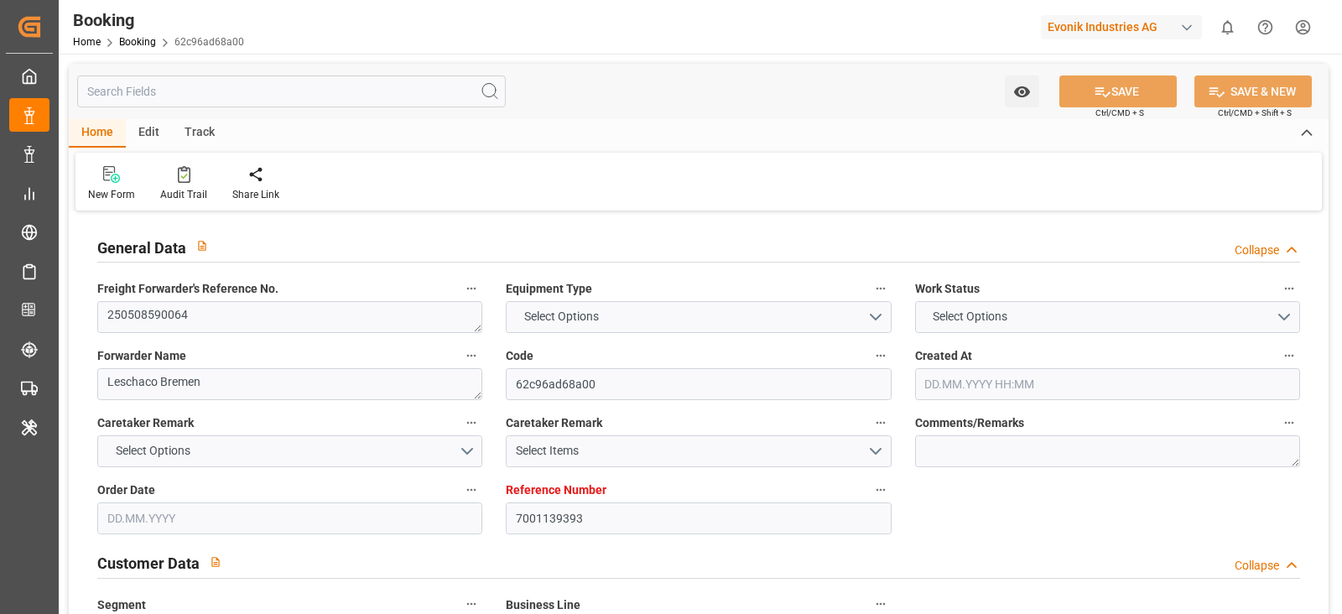
type input "7001139393"
type input "9332858"
type input "Hapag [PERSON_NAME]"
type input "Hapag Lloyd Aktiengesellschaft"
type input "BEANR"
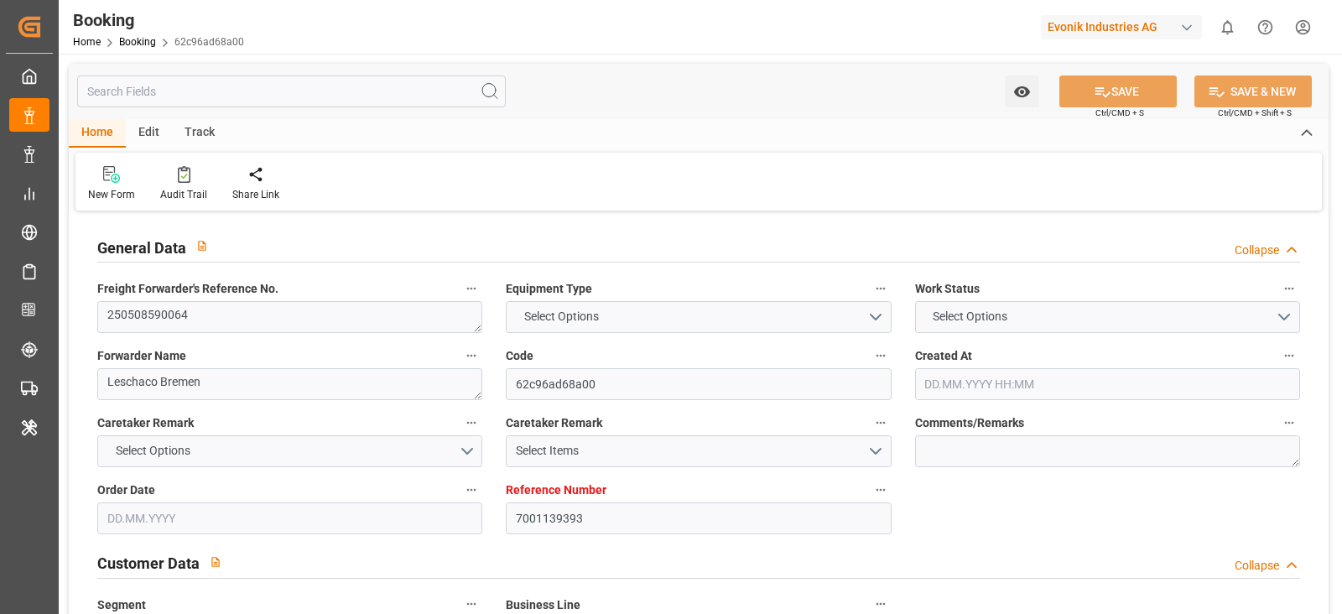
type input "USCHS"
type input "[DATE] 02:12"
type input "[DATE]"
type input "[DATE] 00:00"
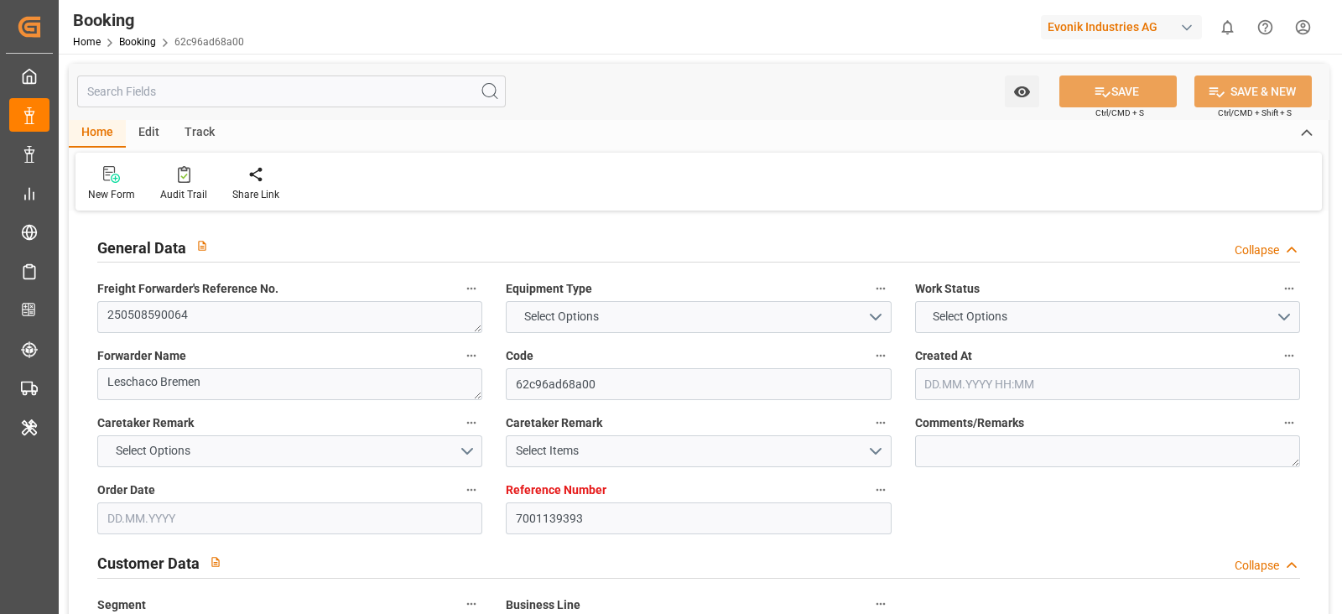
type input "20.05.2025 00:00"
type input "09.06.2025 00:00"
type input "13.10.2025 07:31"
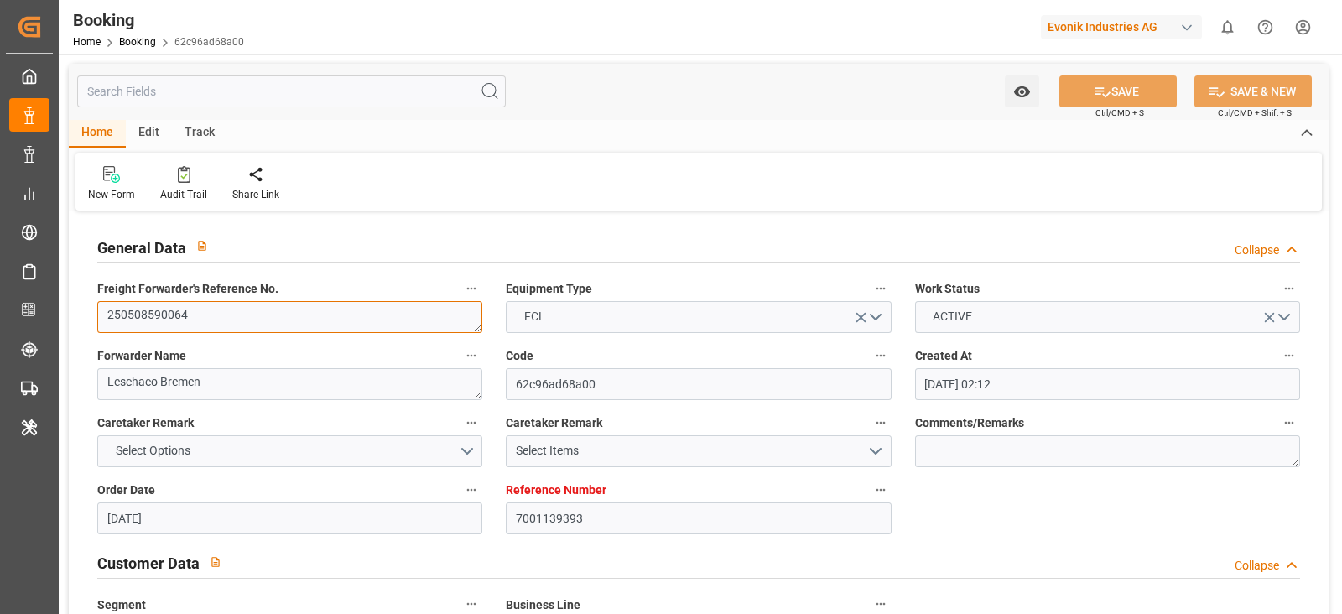
click at [252, 314] on textarea "250508590064" at bounding box center [289, 317] width 385 height 32
click at [251, 314] on textarea "250508590064" at bounding box center [289, 317] width 385 height 32
click at [185, 171] on icon at bounding box center [184, 174] width 13 height 17
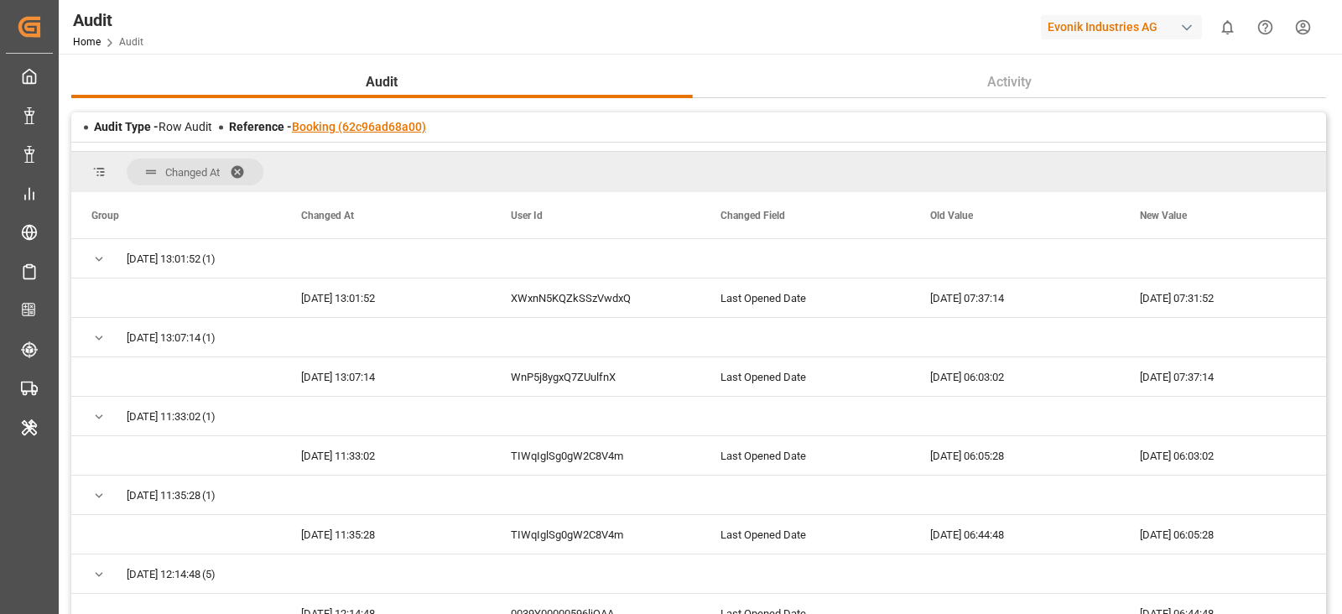
click at [350, 128] on link "Booking (62c96ad68a00)" at bounding box center [359, 126] width 134 height 13
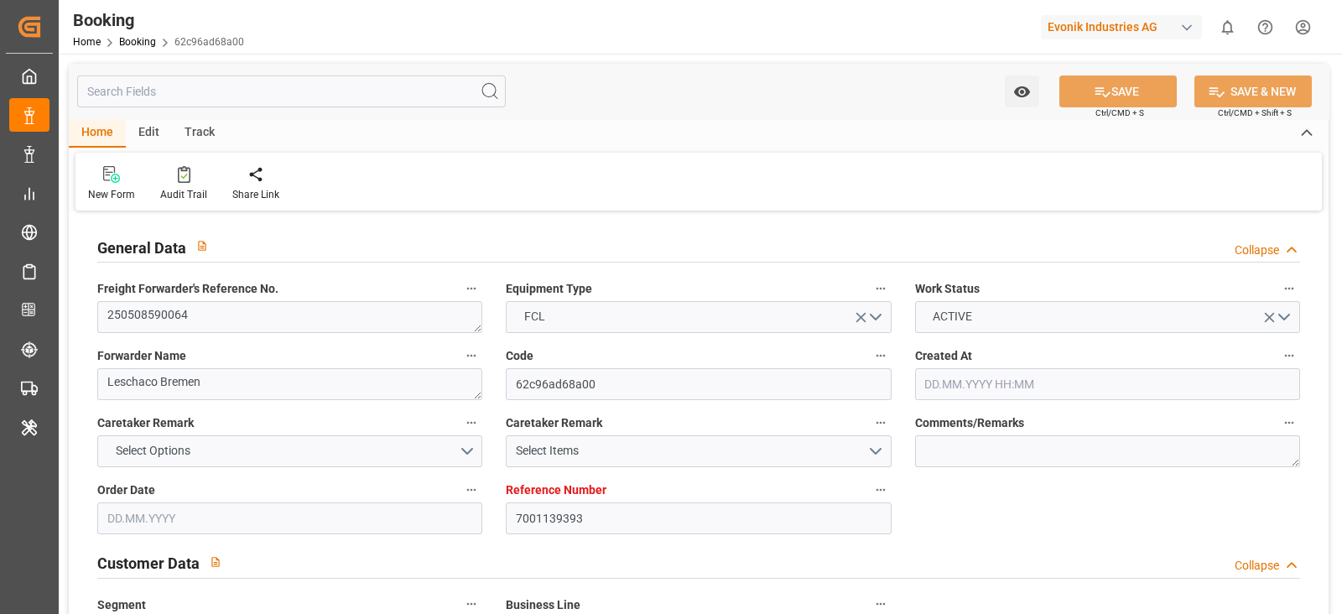
type input "7001139393"
type input "9332858"
type input "Hapag [PERSON_NAME]"
type input "Hapag Lloyd Aktiengesellschaft"
type input "BEANR"
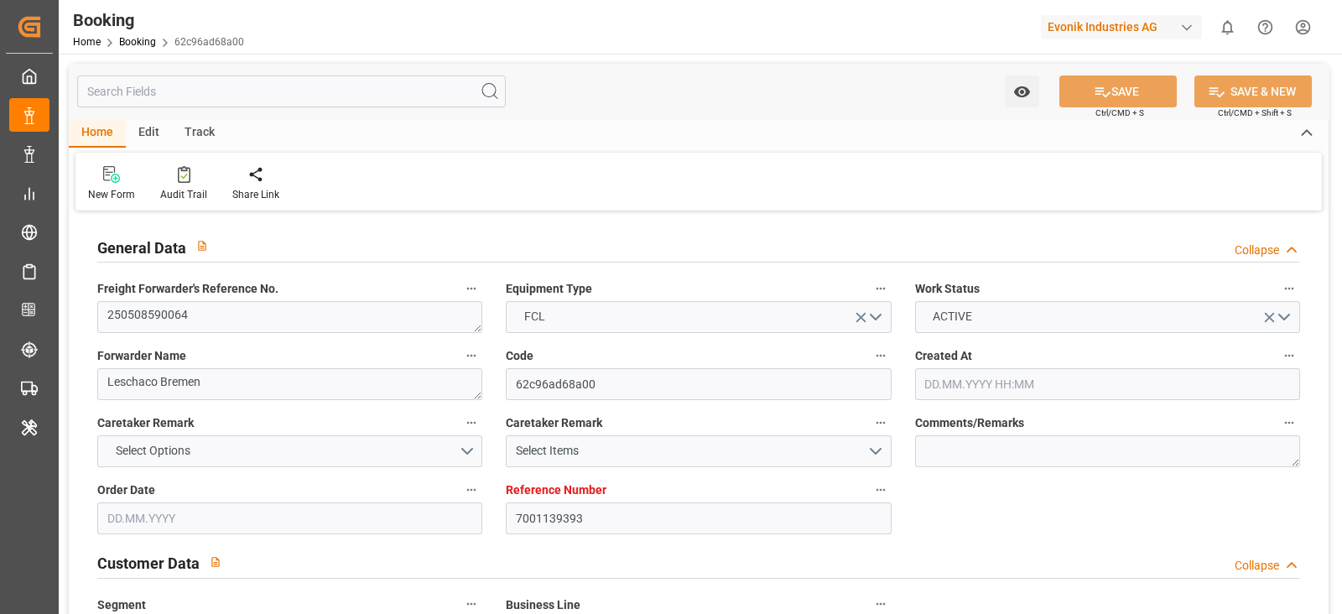
type input "USCHS"
type input "07.10.2025 02:12"
type input "07.10.2025"
type input "05.05.2025 00:00"
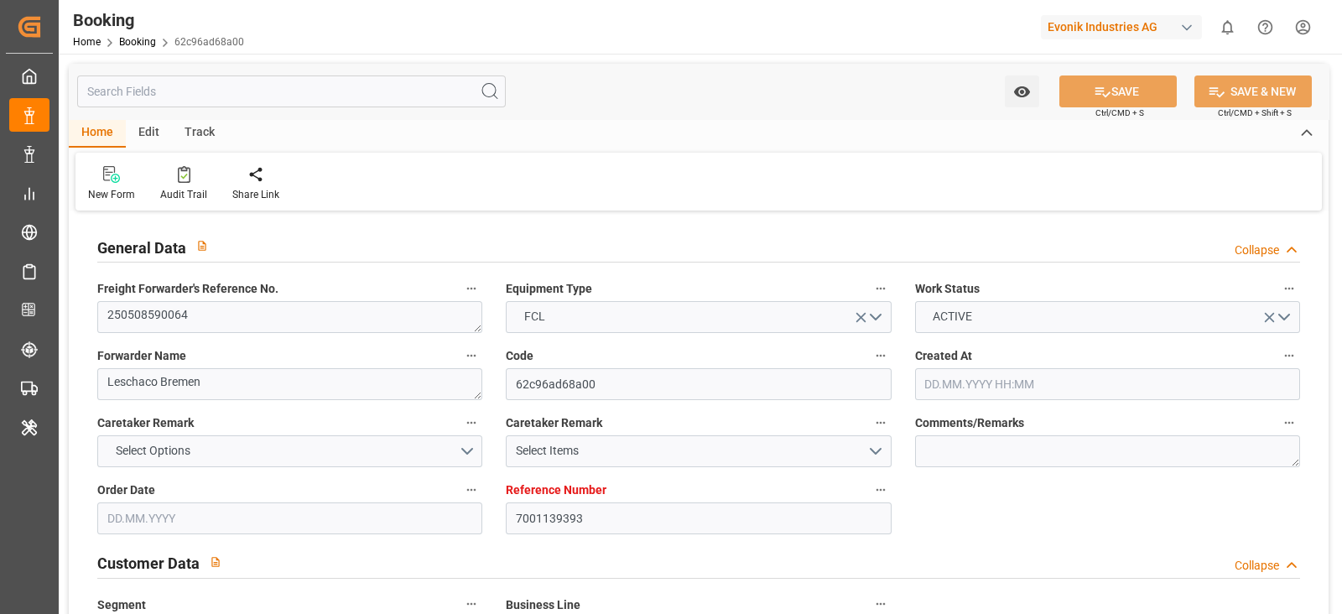
type input "20.05.2025 00:00"
type input "09.06.2025 00:00"
type input "13.10.2025 07:31"
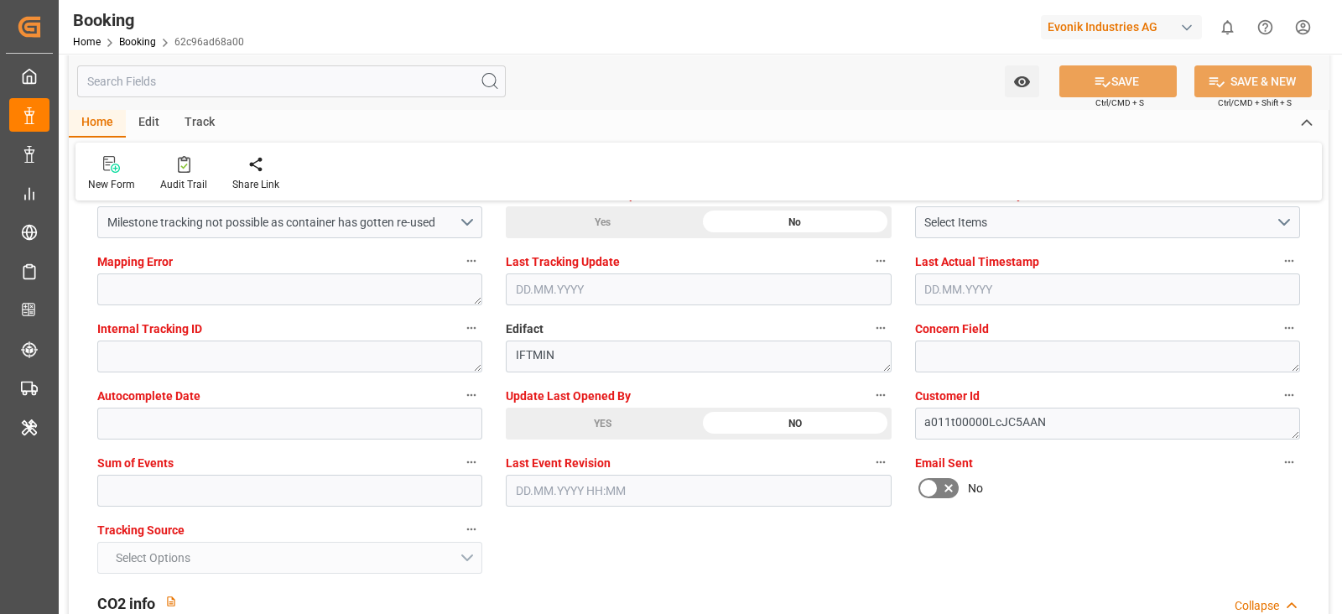
scroll to position [3249, 0]
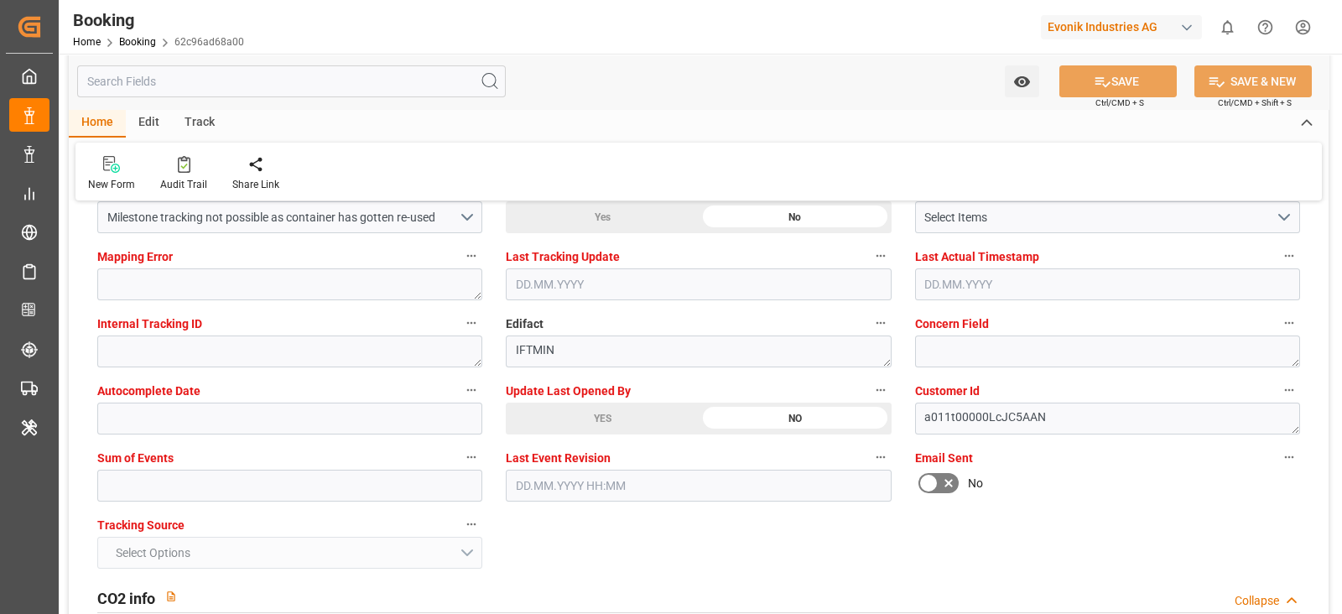
click at [568, 397] on label "Update Last Opened By" at bounding box center [698, 390] width 385 height 23
click at [870, 397] on button "Update Last Opened By" at bounding box center [881, 390] width 22 height 22
click at [561, 411] on div at bounding box center [671, 307] width 1342 height 614
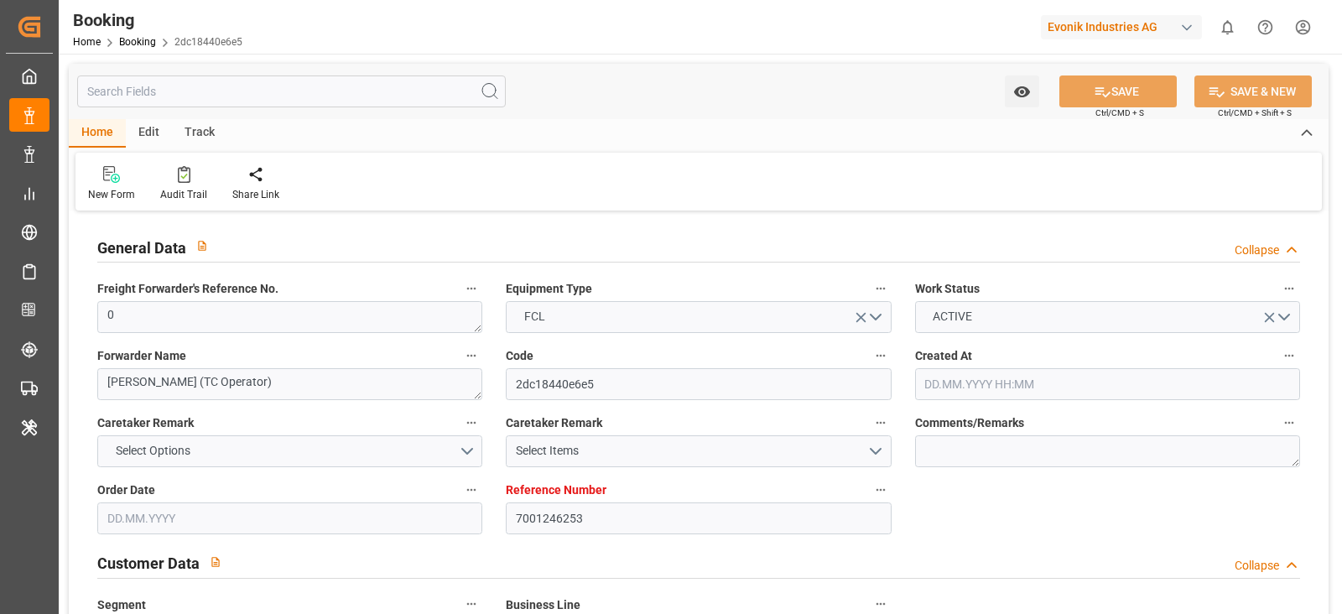
type input "12.08.2025 08:37"
type input "12.08.2025"
type input "08.10.2025"
type input "12.09.2025"
type input "11.09.2025 00:00"
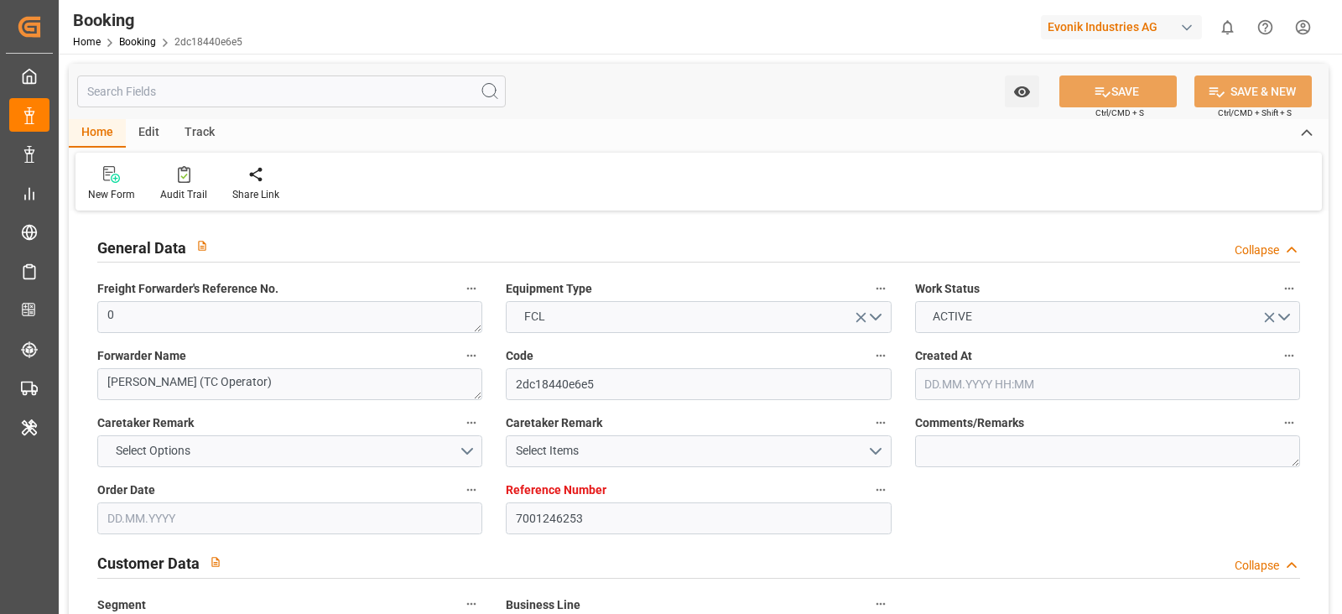
type input "11.09.2025 00:00"
type input "29.09.2025 00:00"
type input "09.10.2025 00:00"
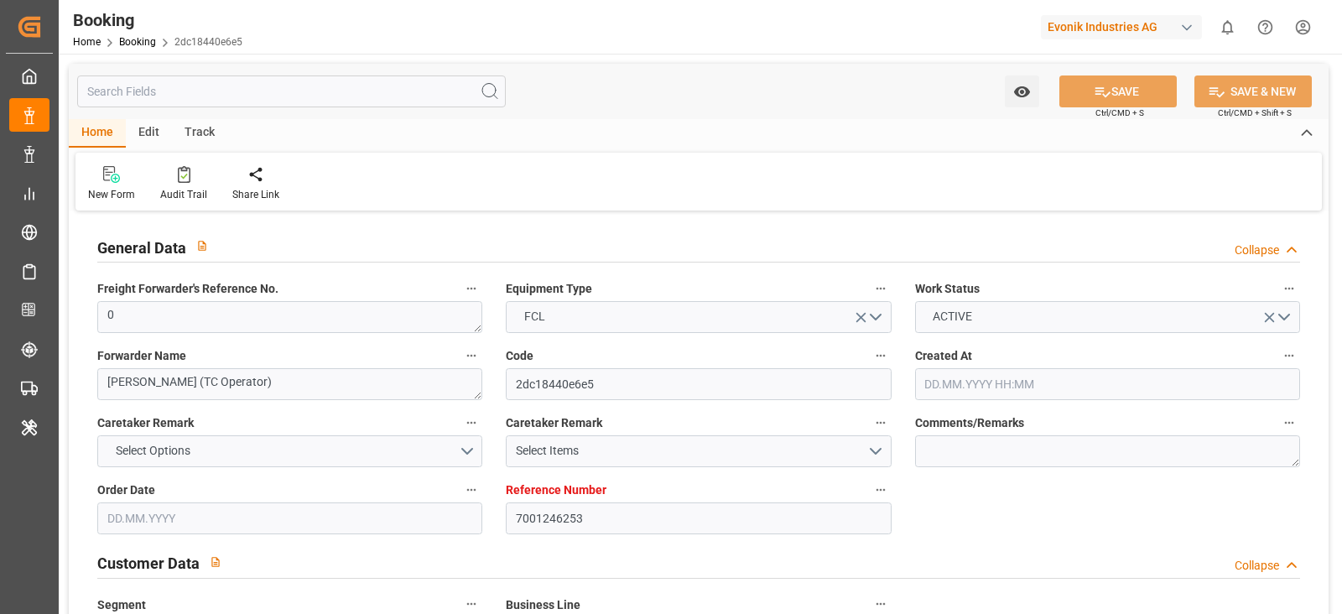
type input "09.10.2025 00:00"
type input "12.08.2025"
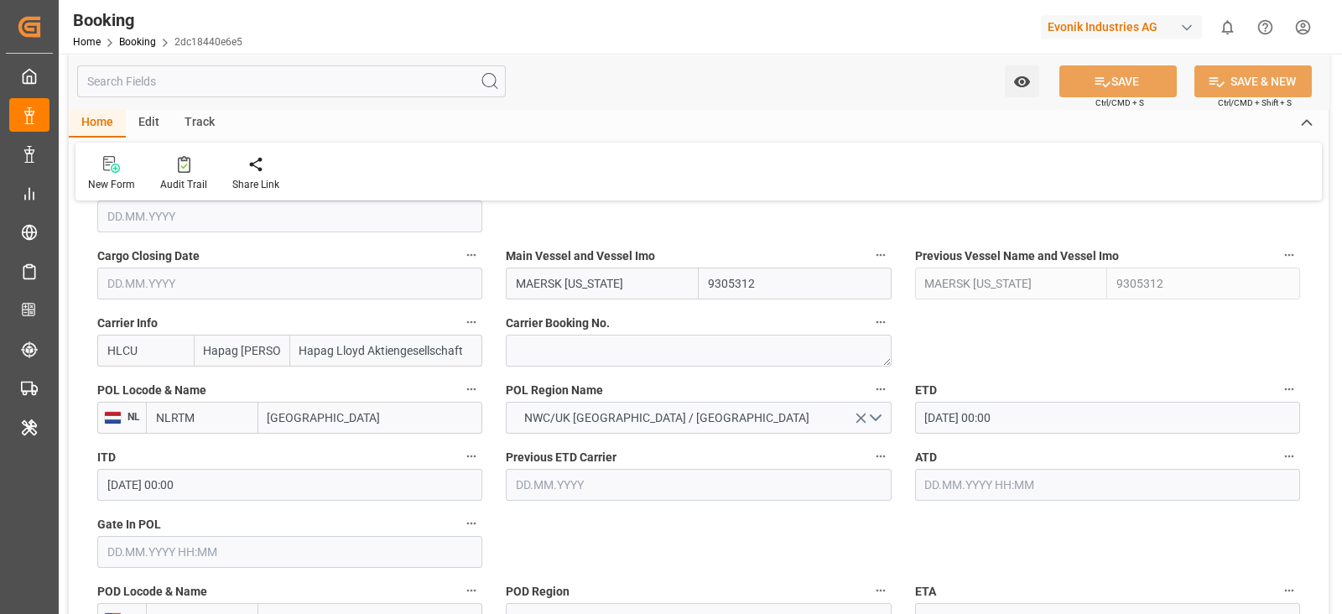
scroll to position [1153, 0]
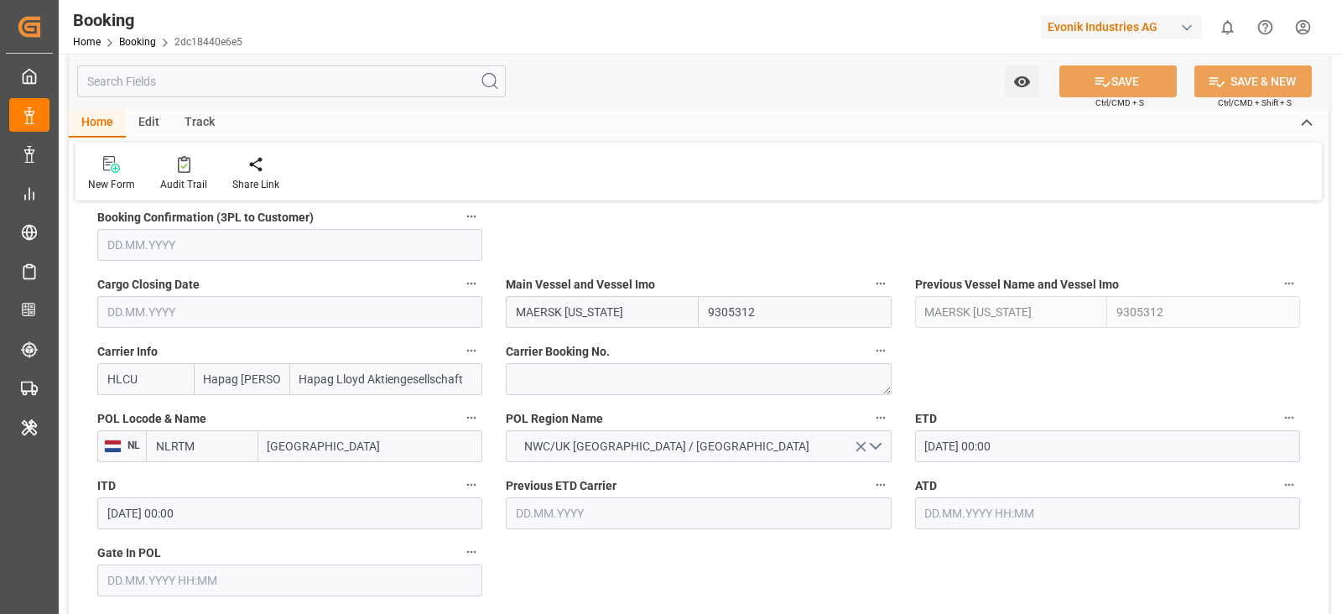
click at [548, 303] on input "MAERSK MONTANA" at bounding box center [602, 312] width 193 height 32
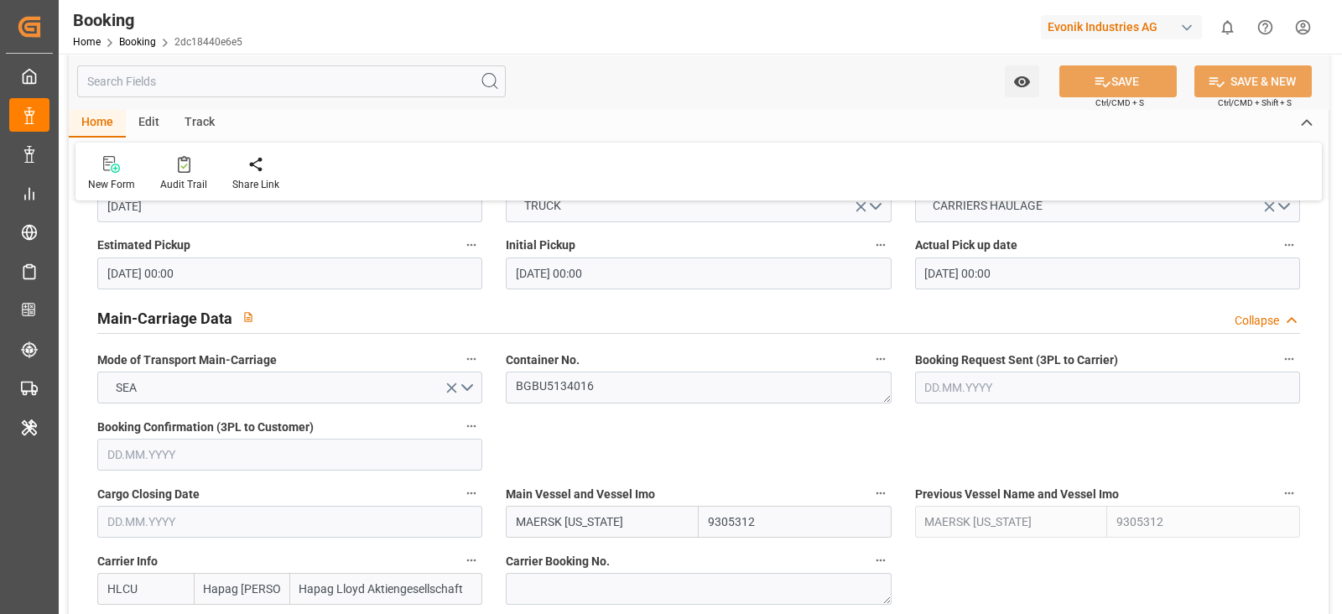
scroll to position [943, 0]
click at [618, 388] on textarea "BGBU5134016" at bounding box center [698, 387] width 385 height 32
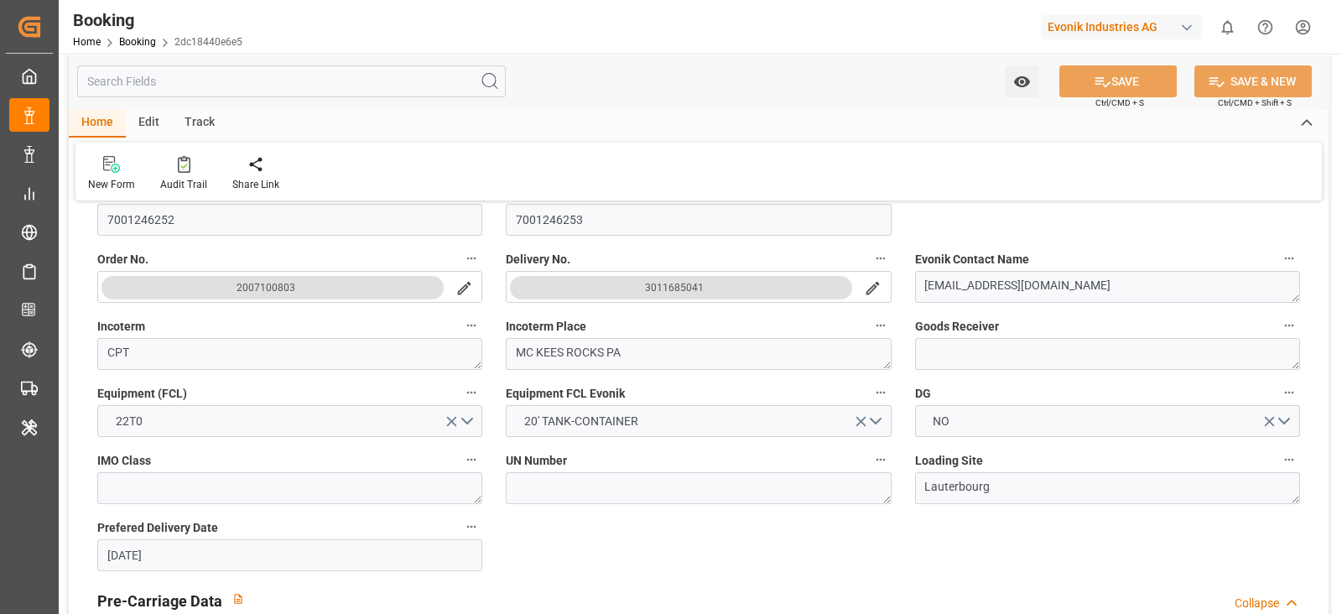
scroll to position [418, 0]
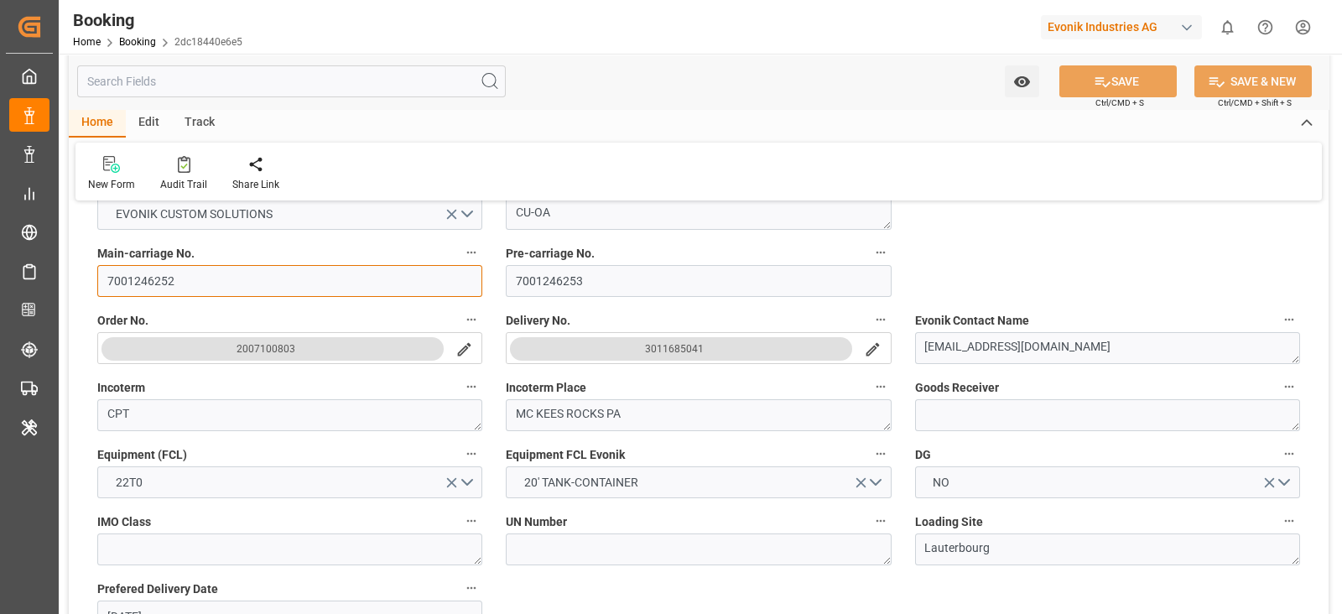
click at [236, 287] on input "7001246252" at bounding box center [289, 281] width 385 height 32
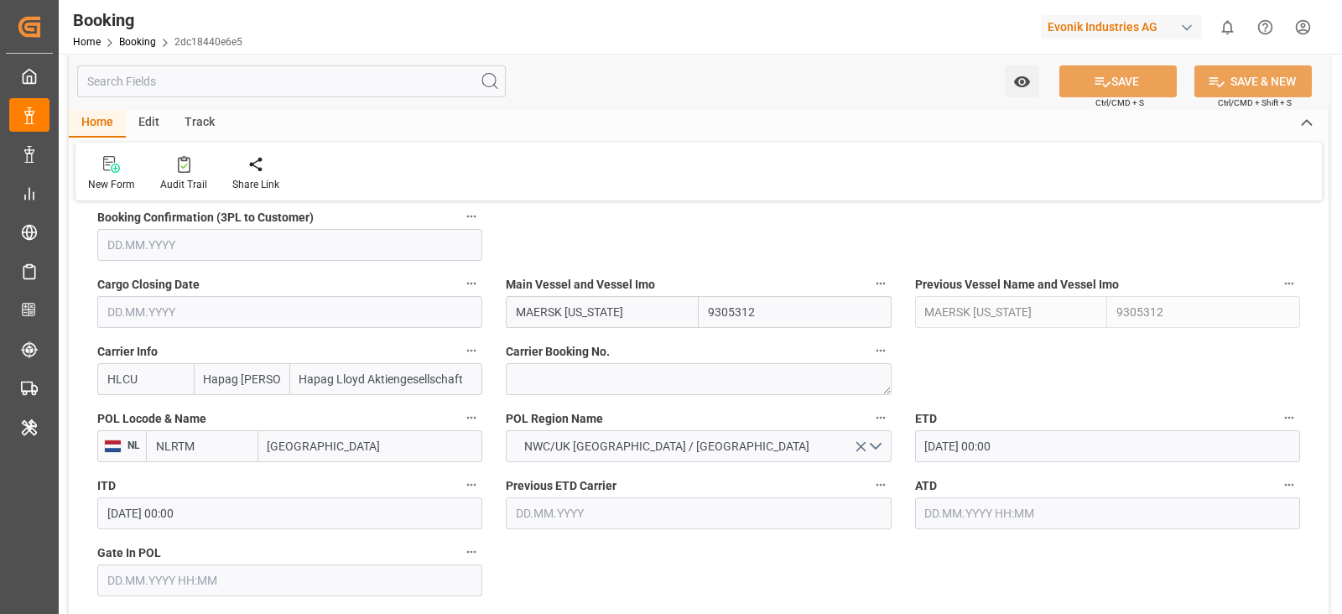
scroll to position [1048, 0]
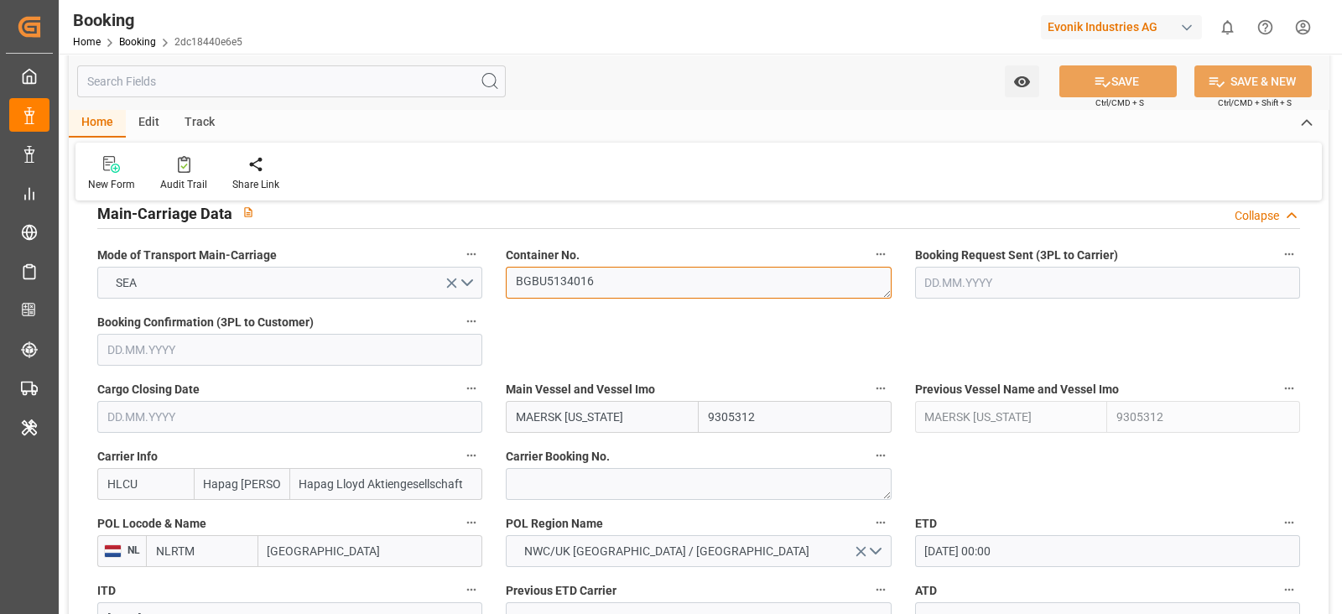
click at [568, 285] on textarea "BGBU5134016" at bounding box center [698, 283] width 385 height 32
click at [570, 285] on textarea "BGBU5134016" at bounding box center [698, 283] width 385 height 32
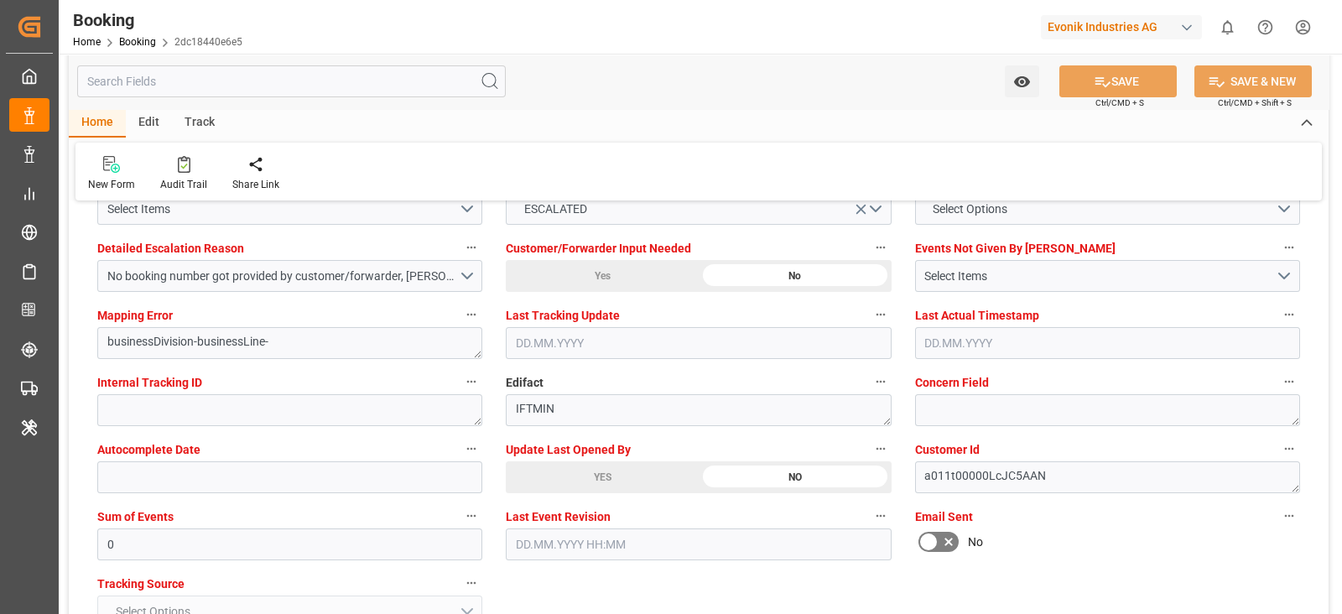
scroll to position [3249, 0]
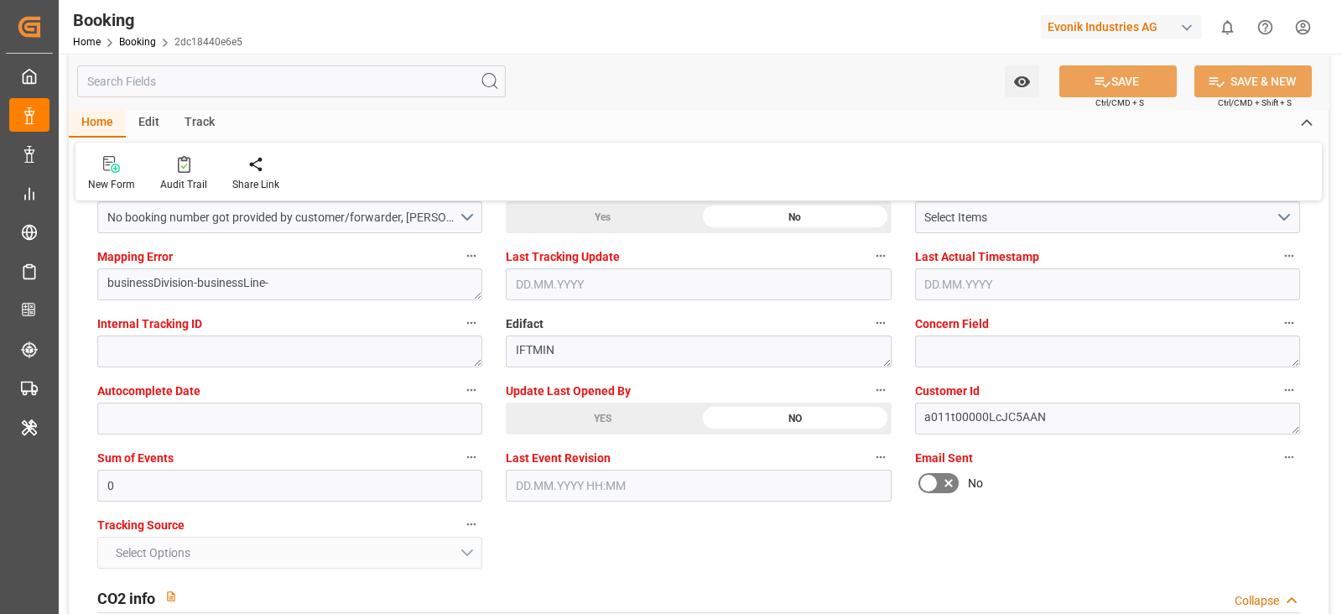
click at [571, 416] on div "YES" at bounding box center [602, 419] width 193 height 32
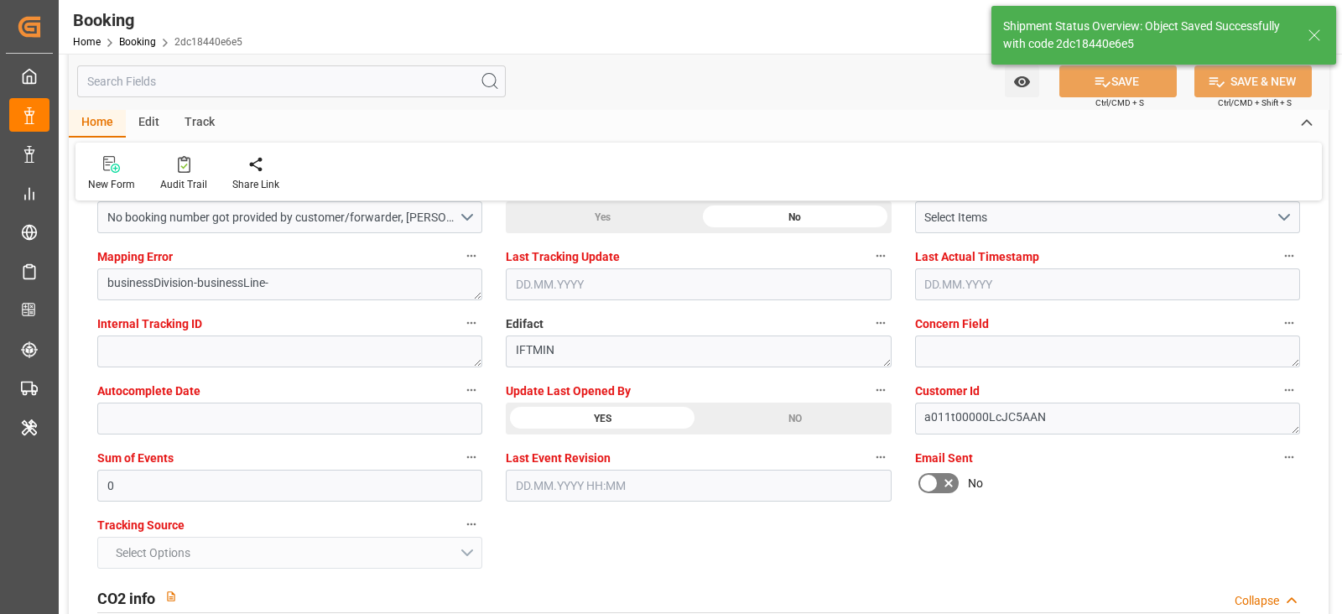
type input "14.10.2025 07:10"
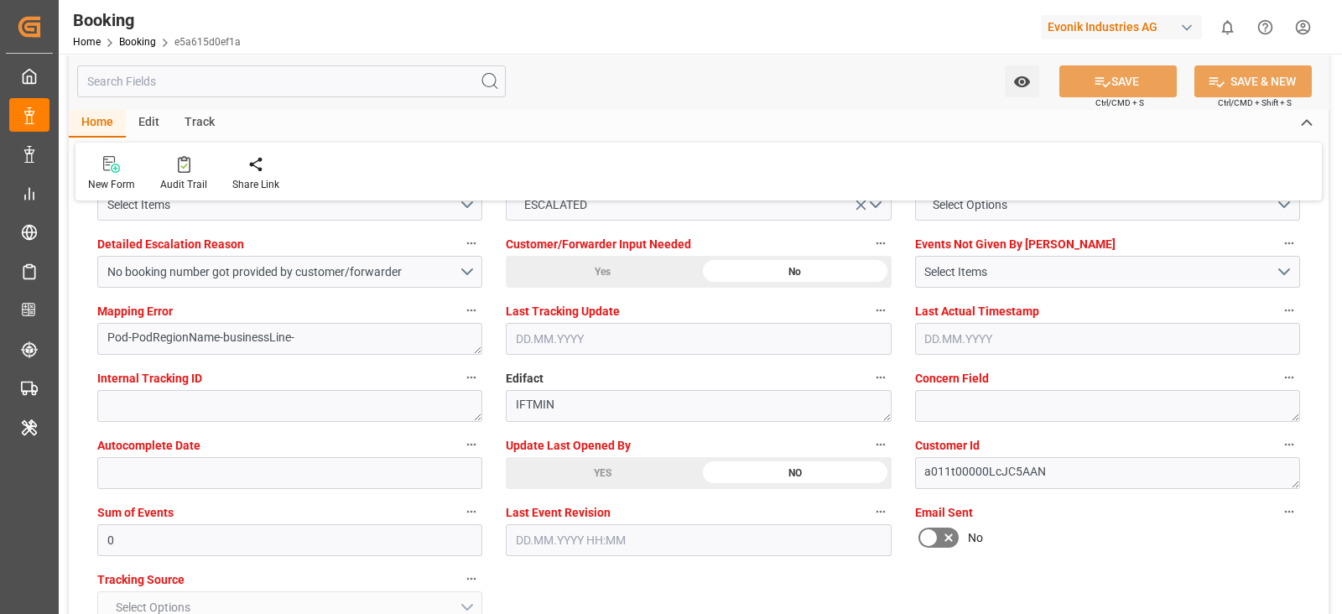
scroll to position [3353, 0]
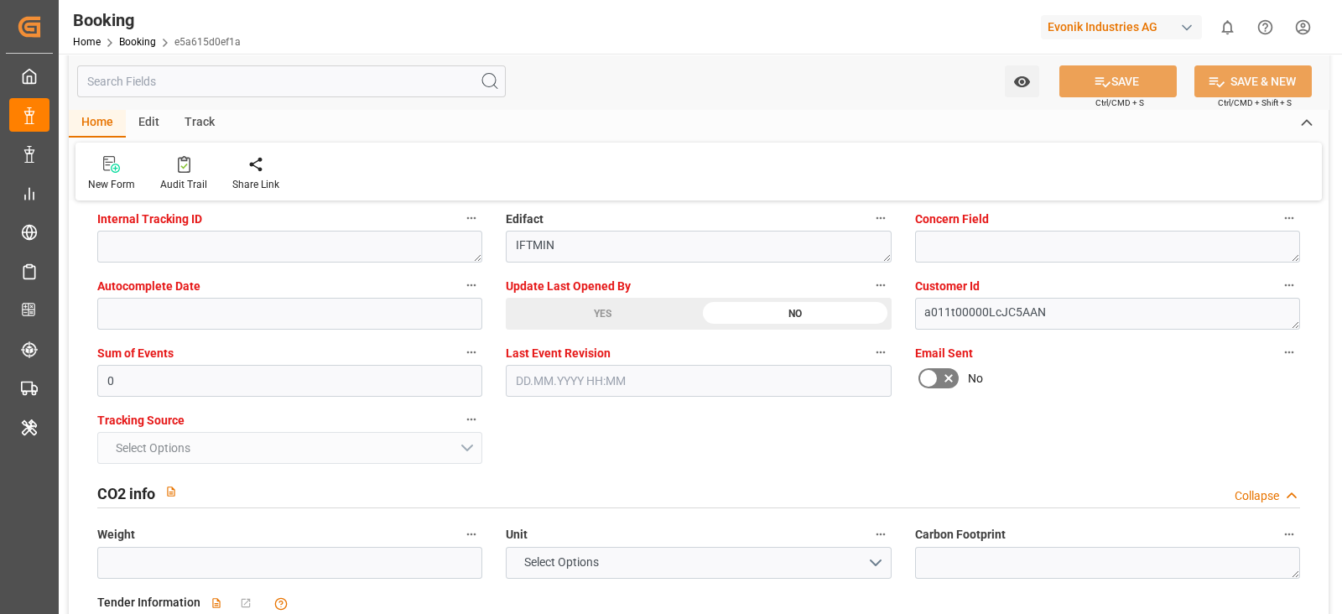
click at [580, 274] on label "Update Last Opened By" at bounding box center [698, 285] width 385 height 23
click at [870, 274] on button "Update Last Opened By" at bounding box center [881, 285] width 22 height 22
click at [583, 303] on div at bounding box center [671, 307] width 1342 height 614
click at [582, 303] on body "Created by potrace 1.15, written by [PERSON_NAME] [DATE]-[DATE] Created by potr…" at bounding box center [671, 307] width 1342 height 614
click at [582, 303] on div "YES" at bounding box center [602, 314] width 193 height 32
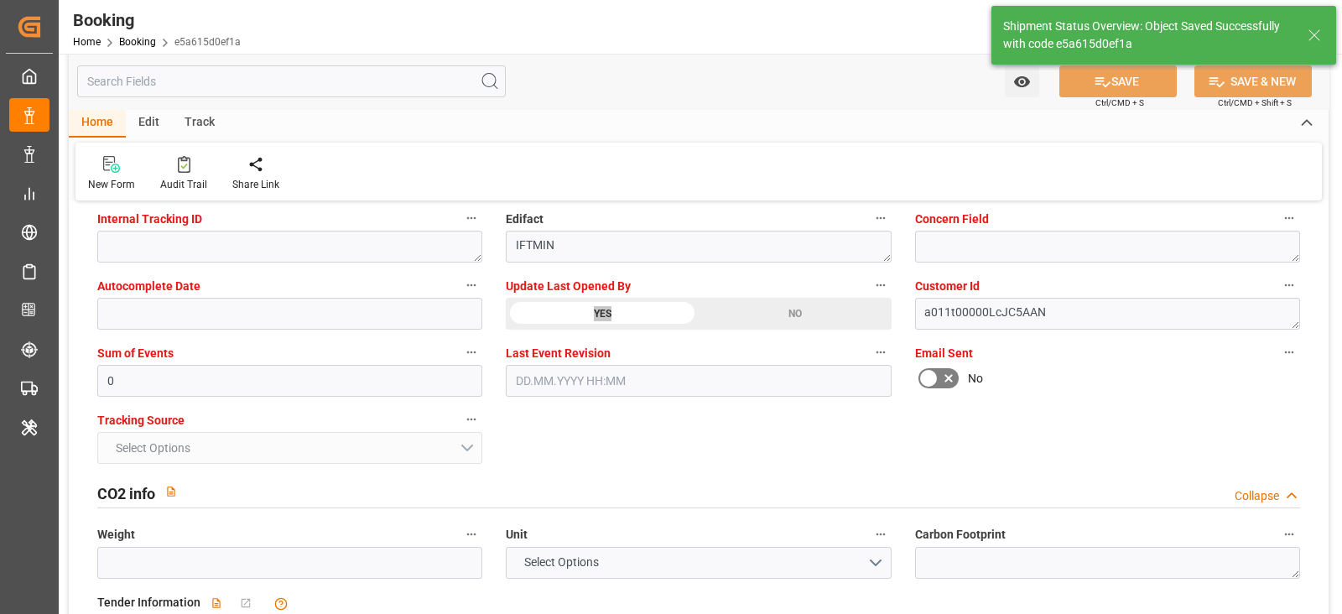
type textarea "[PERSON_NAME]"
type input "[DATE] 07:13"
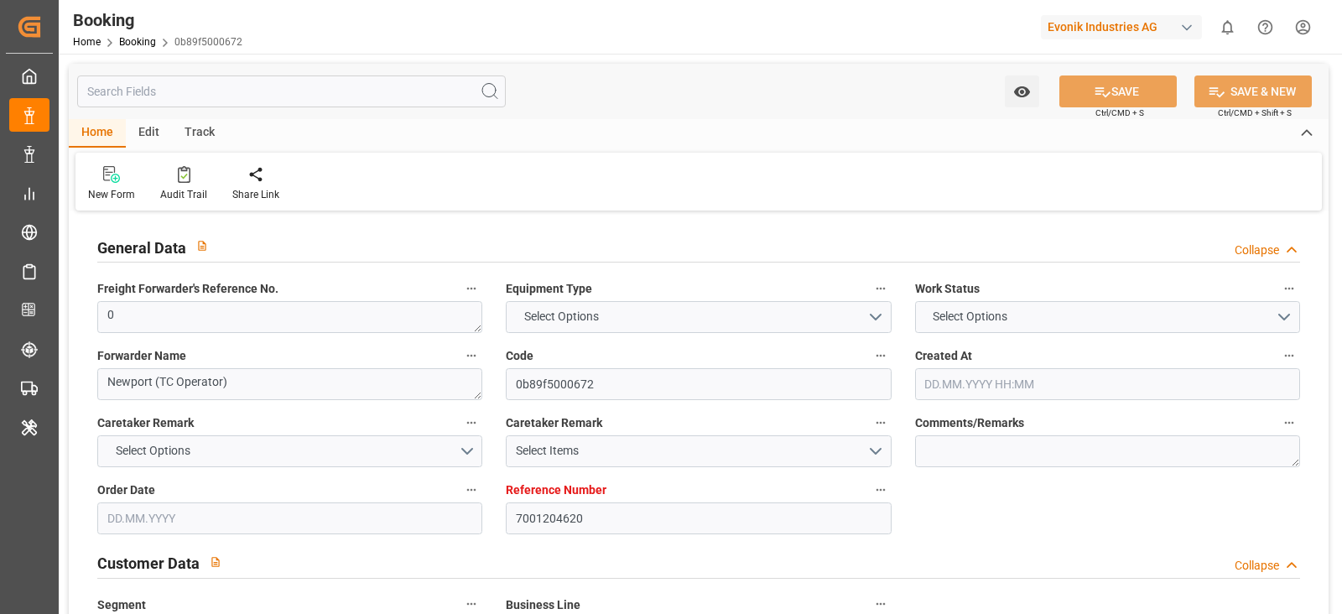
type input "7001204620"
type input "9778791"
type input "Hapag [PERSON_NAME]"
type input "Hapag Lloyd Aktiengesellschaft"
type input "NLRTM"
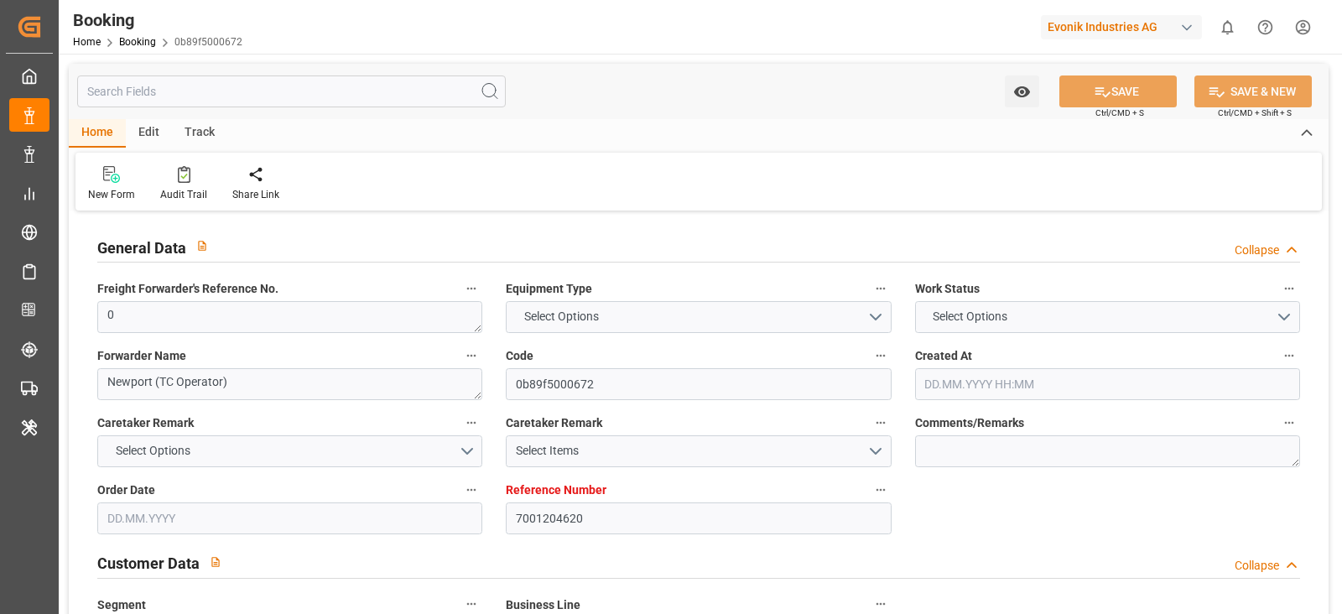
type input "CNNJG"
type input "CNSGH"
type input "0"
type input "[DATE] 11:33"
type input "[DATE]"
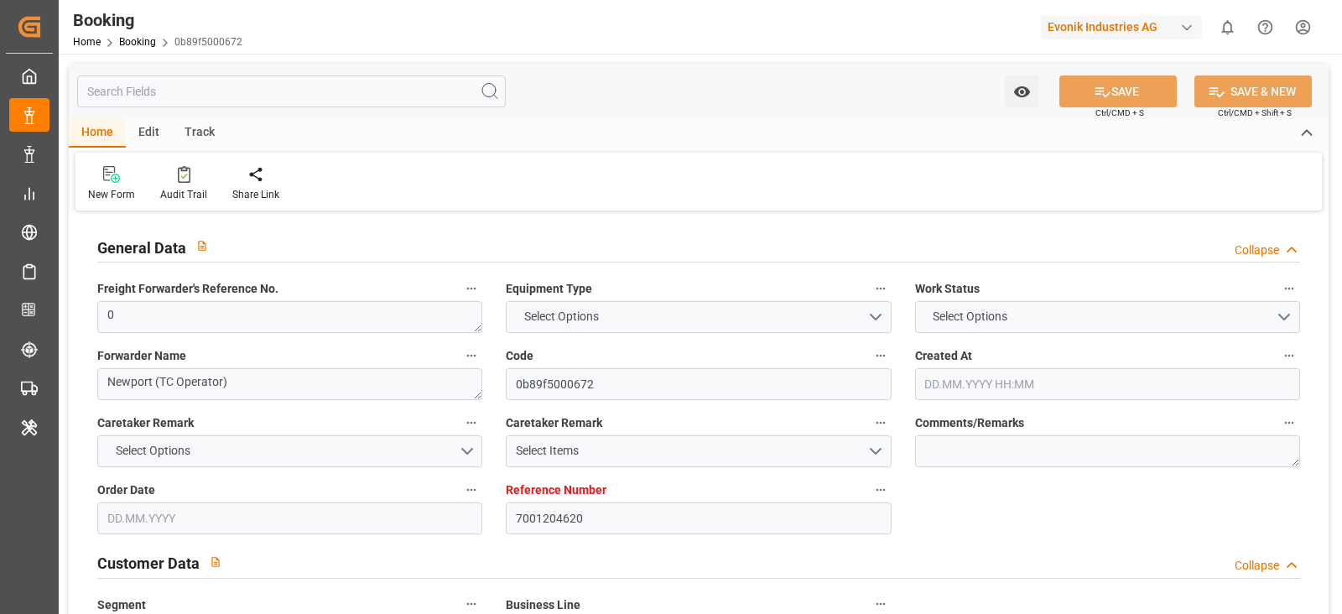
type input "[DATE]"
type input "[DATE] 00:00"
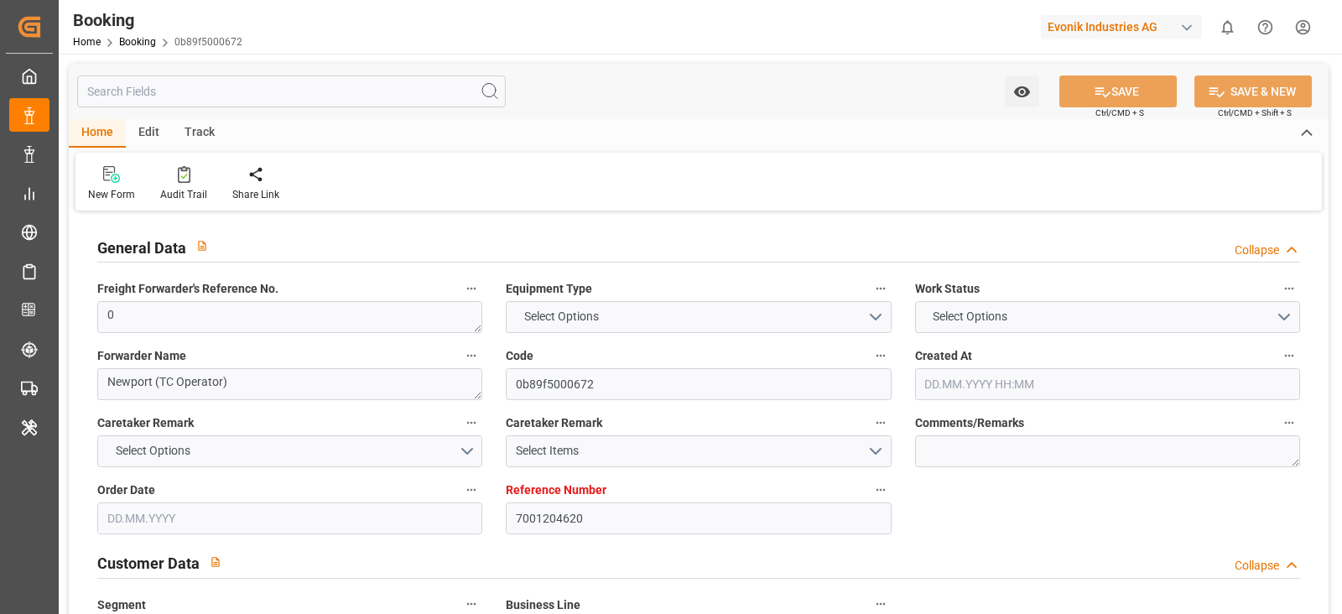
type input "[DATE] 00:00"
type input "22.09.2025 00:00"
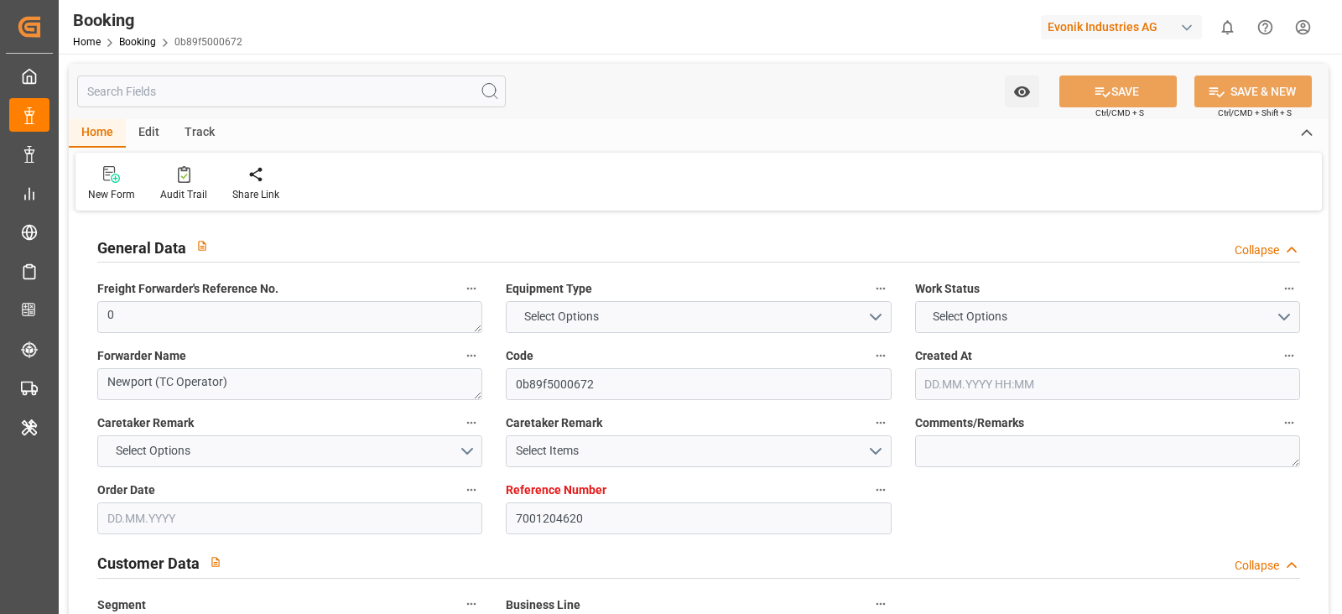
type input "21.09.2025 00:00"
type input "28.09.2025 00:00"
type input "26.09.2025 00:00"
type input "28.09.2025 00:00"
type input "05.08.2025"
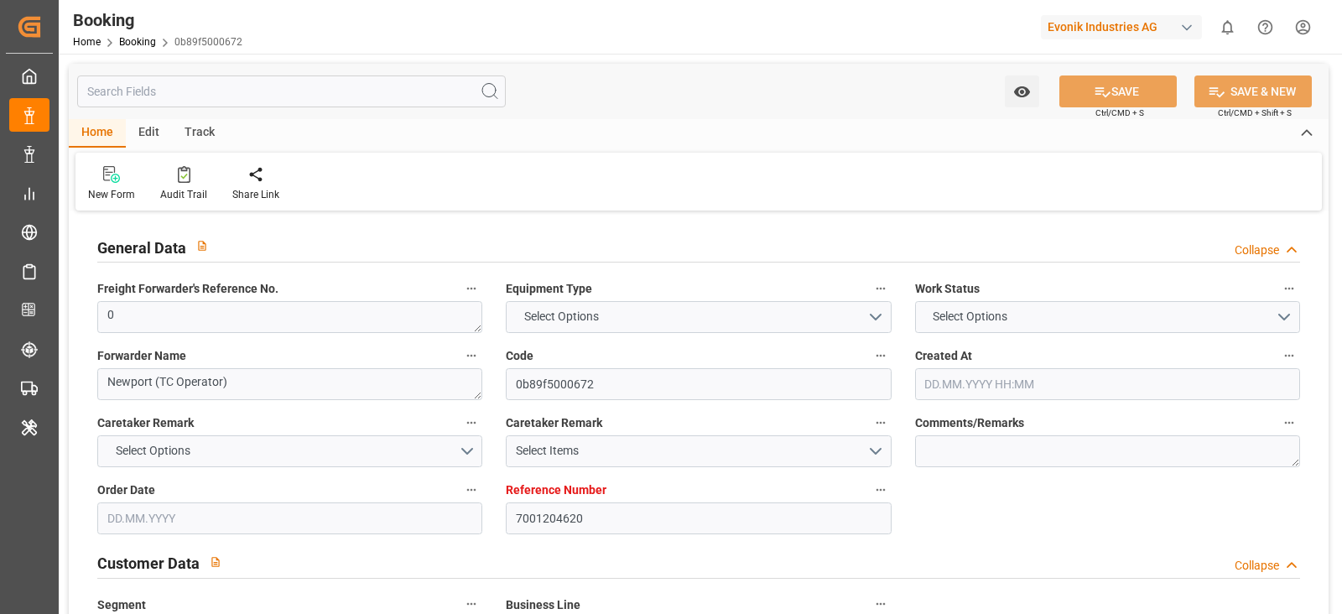
type input "13.10.2025 07:25"
type input "05.10.2025"
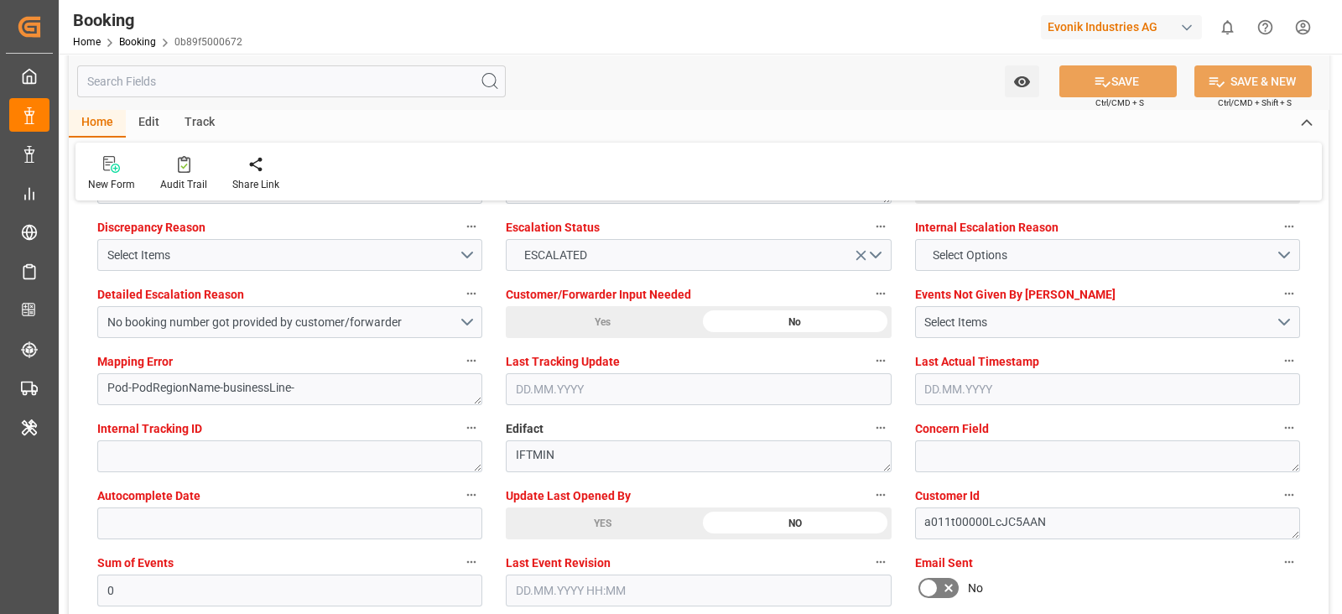
scroll to position [3249, 0]
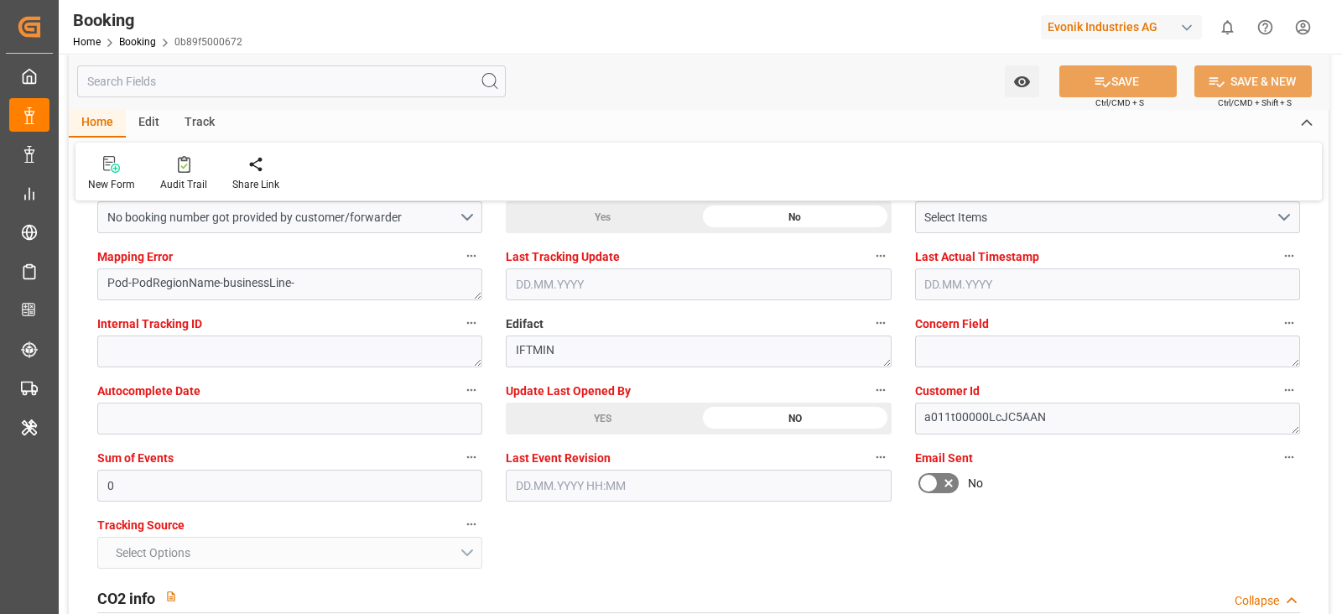
click at [576, 434] on div "Update Last Opened By YES NO" at bounding box center [698, 406] width 408 height 67
click at [579, 426] on div "YES" at bounding box center [602, 419] width 193 height 32
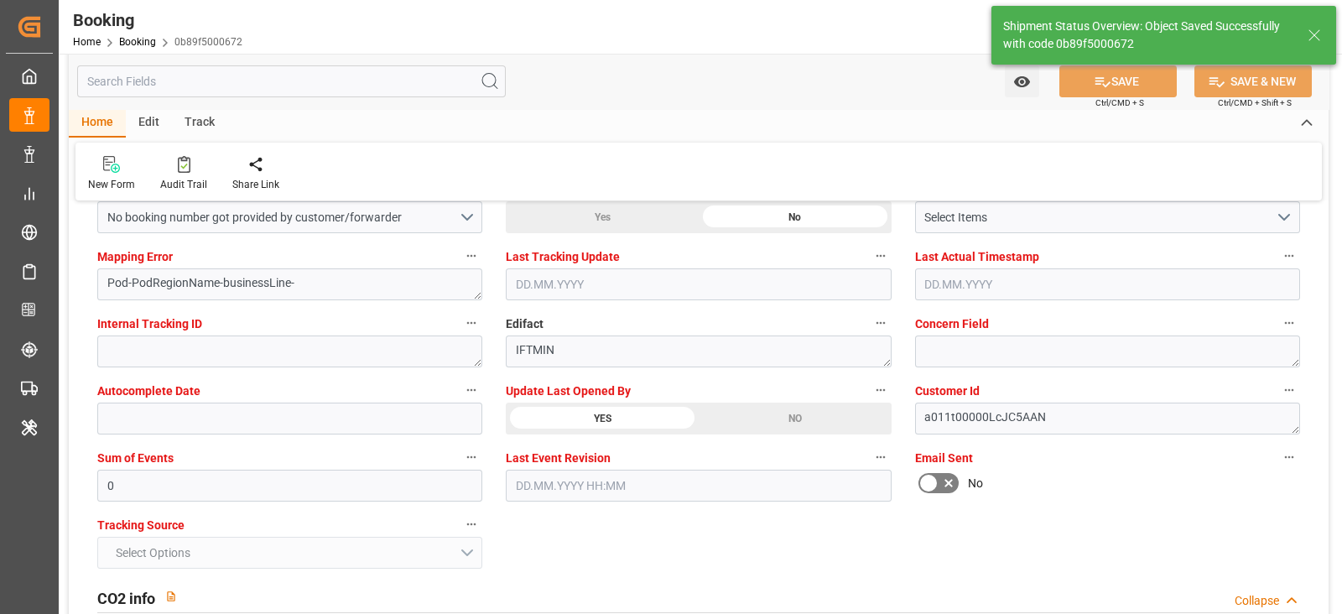
type textarea "[PERSON_NAME]"
type input "14.10.2025 07:14"
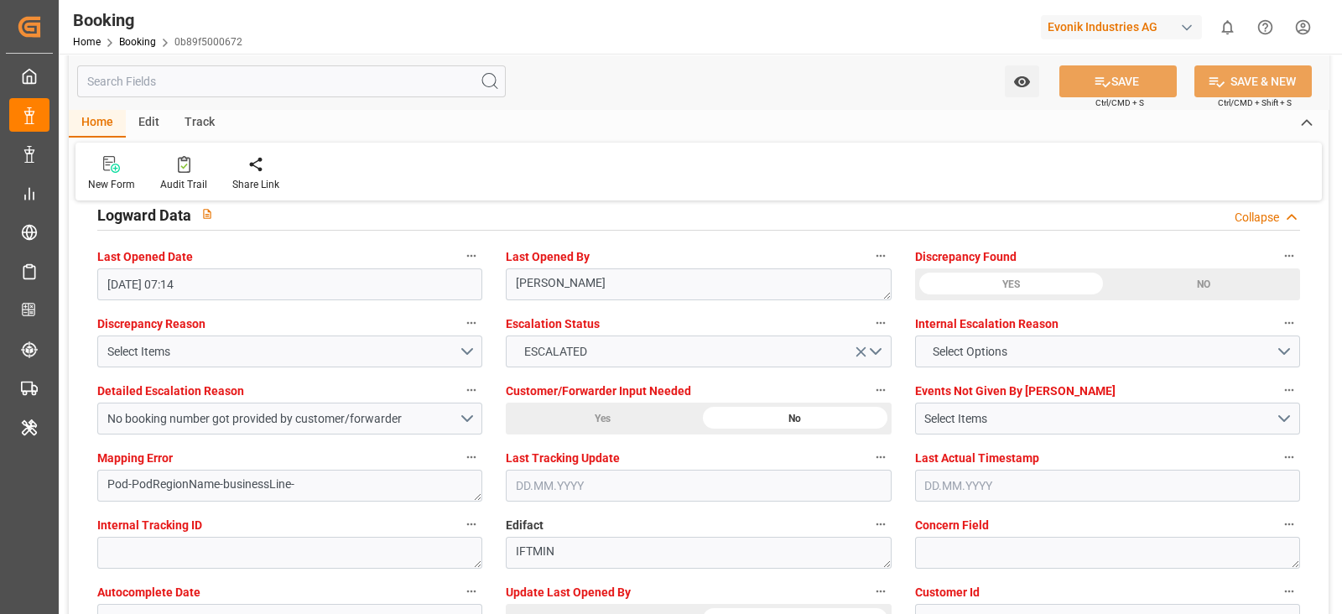
scroll to position [3039, 0]
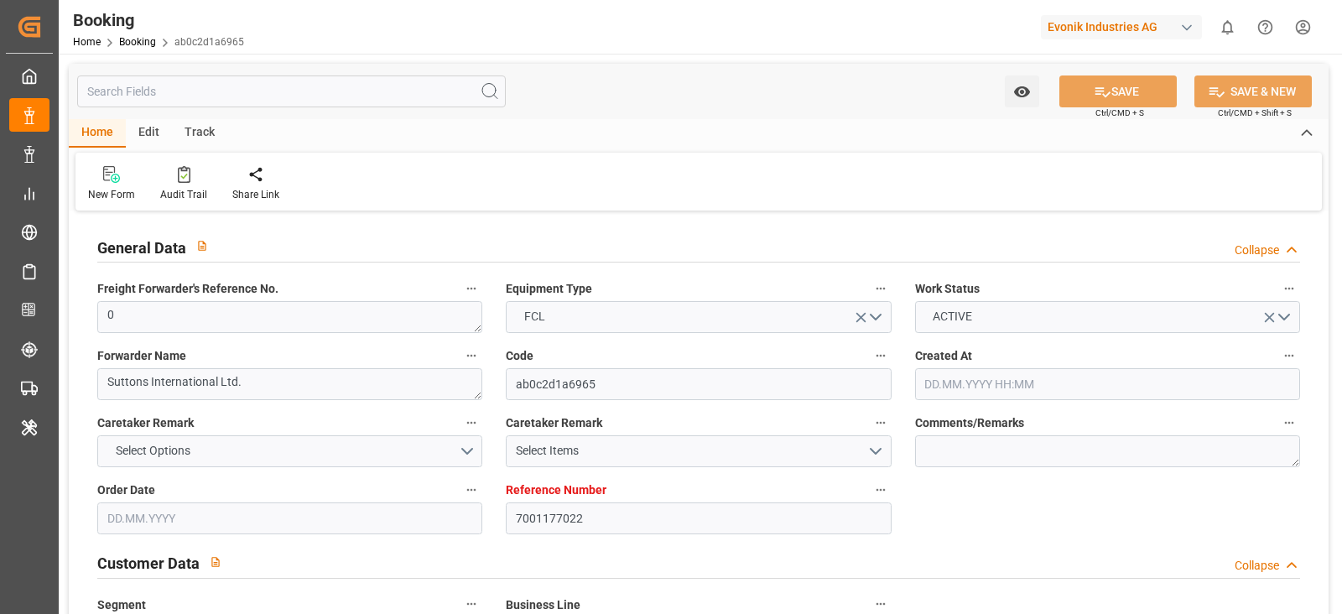
type input "7001177022"
type input "9321495"
type input "Hapag [PERSON_NAME]"
type input "Hapag Lloyd Aktiengesellschaft"
type input "NLRTM"
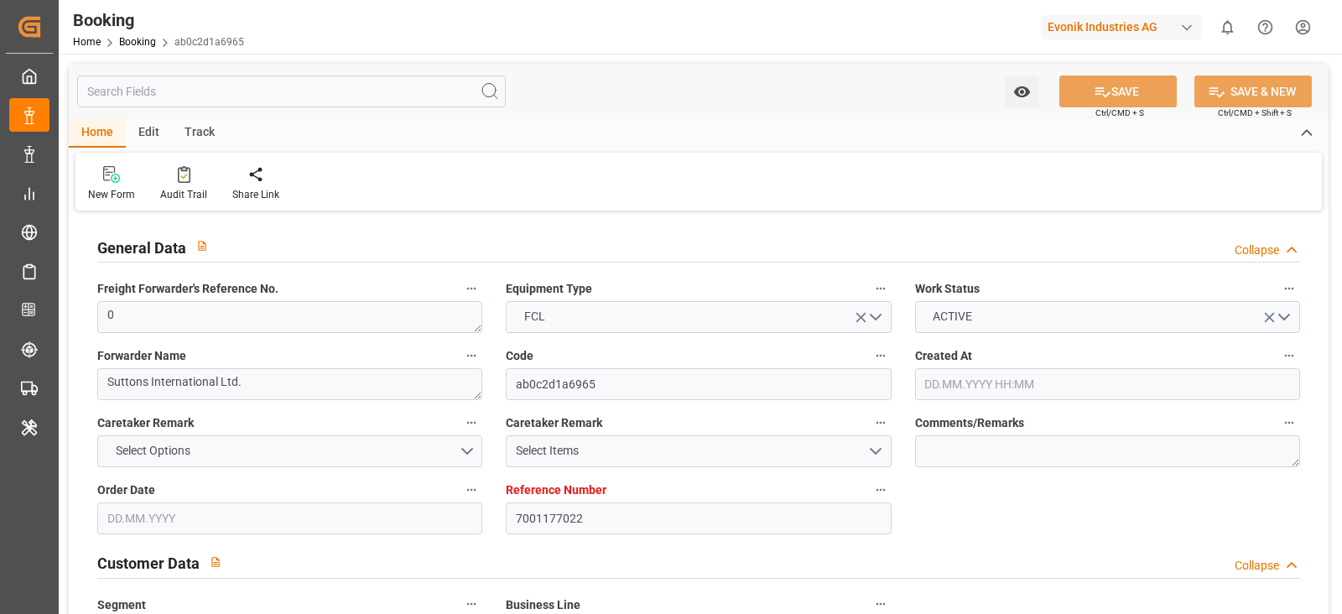
type input "CNSGH"
type input "0"
type input "[DATE] 06:52"
type input "[DATE]"
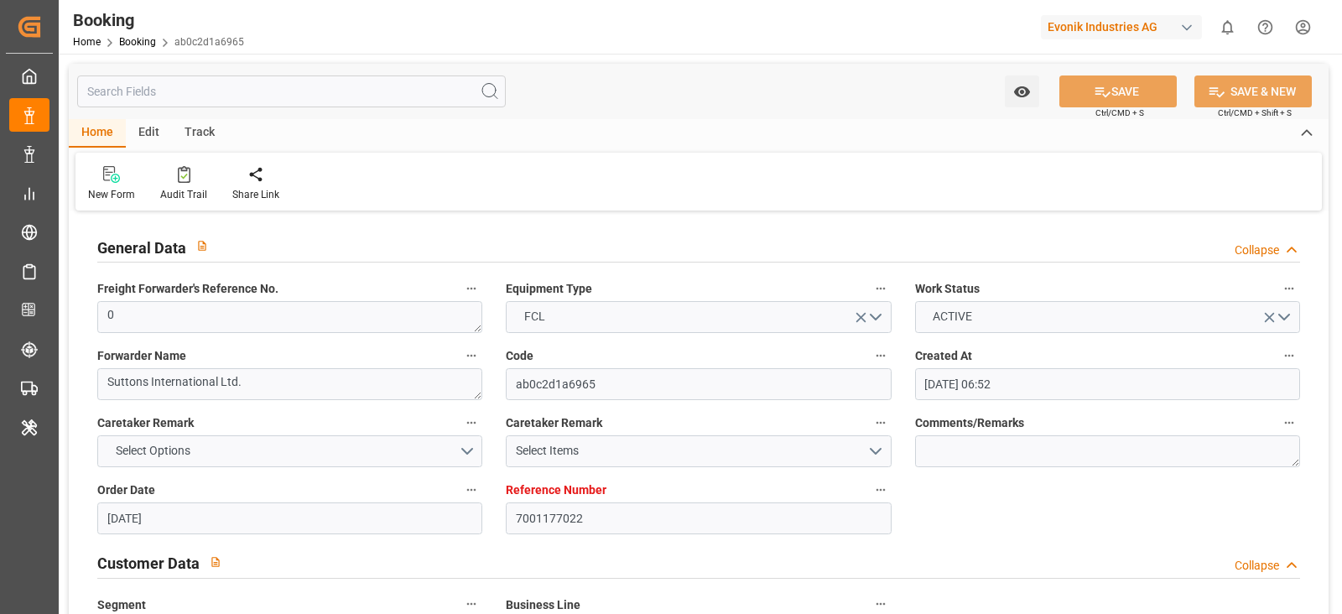
type input "[DATE]"
type input "[DATE] 00:00"
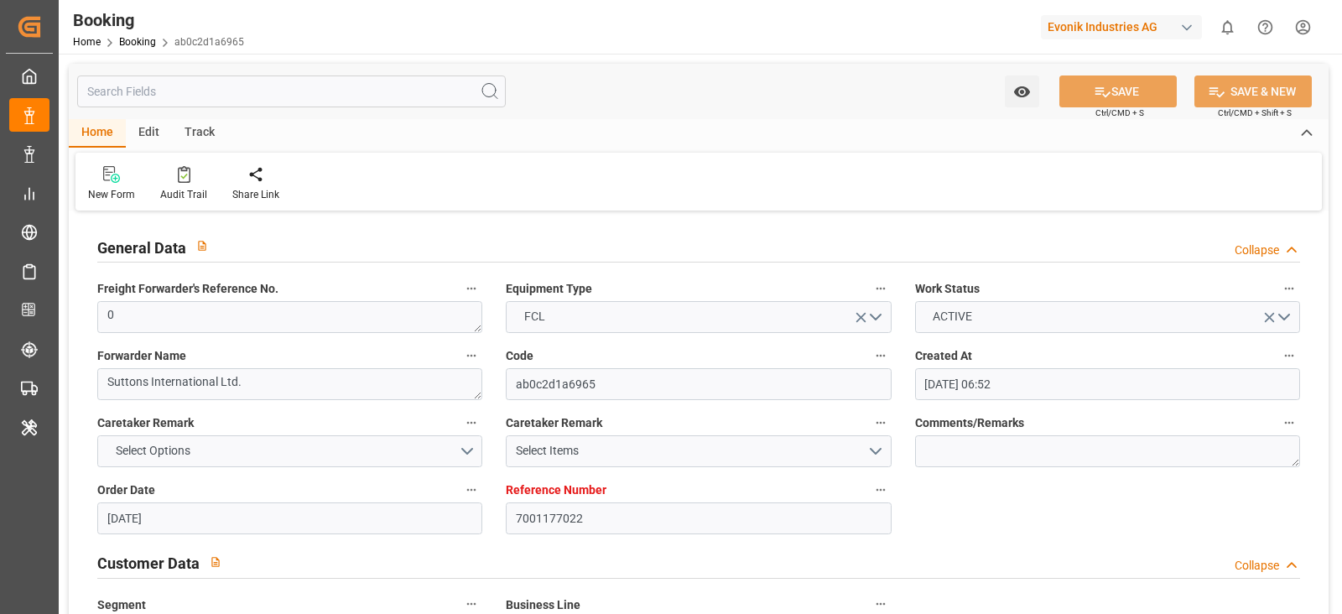
type input "[DATE]"
type input "[DATE] 07:24"
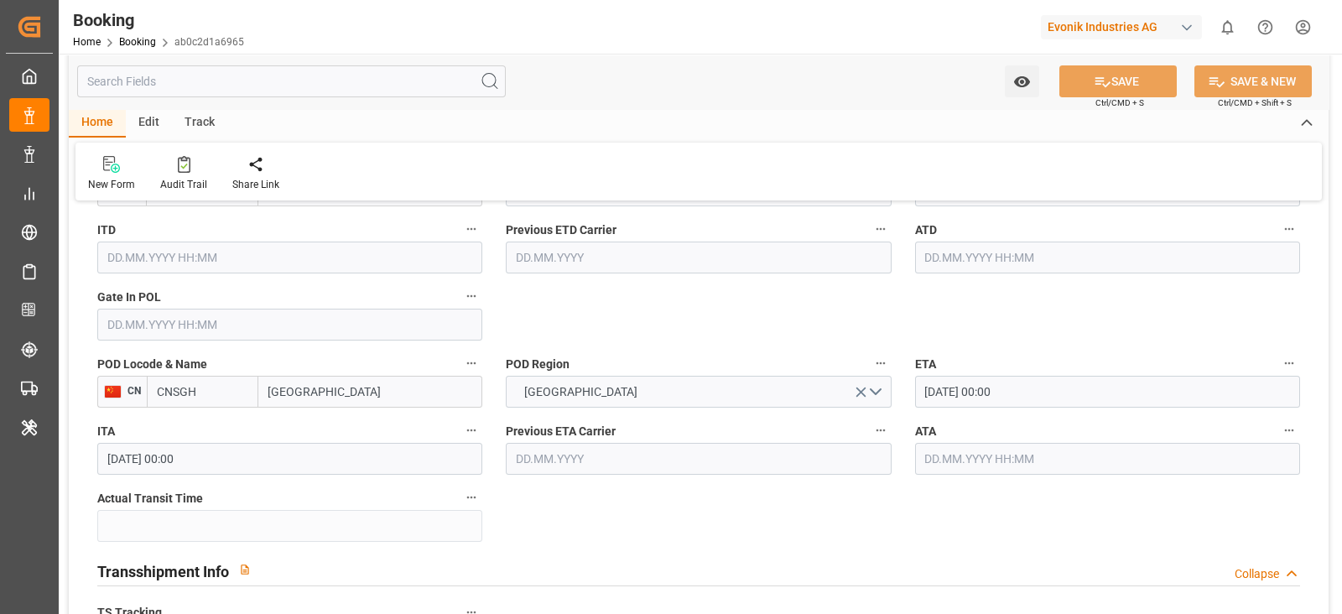
scroll to position [1362, 0]
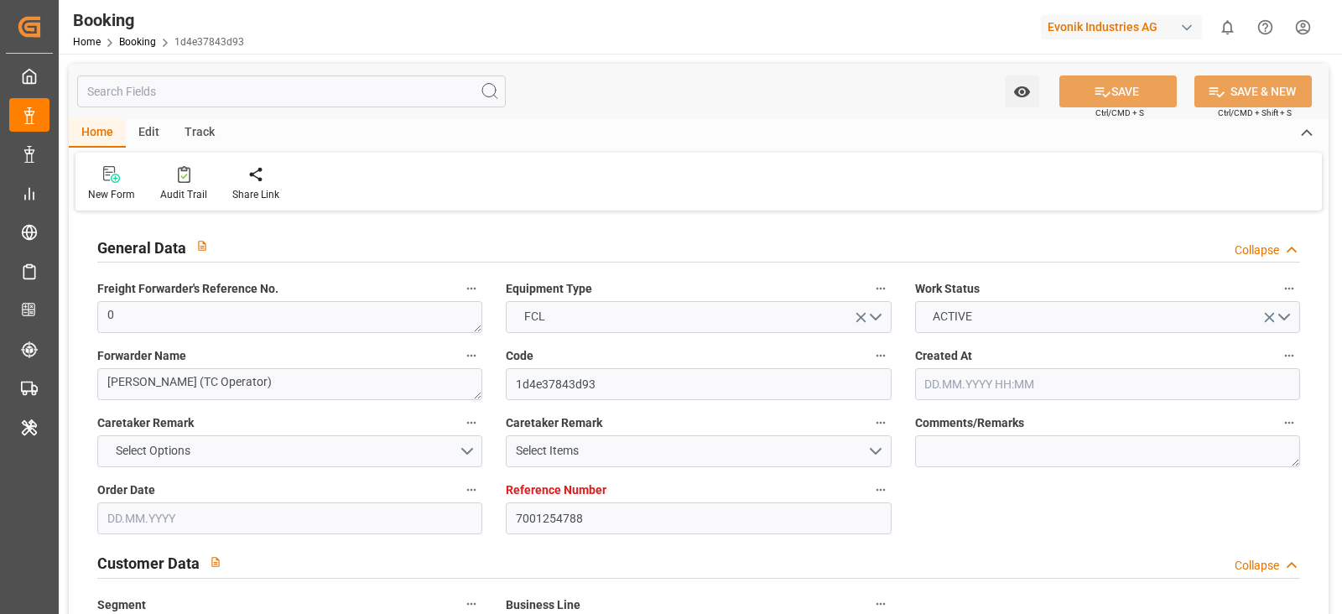
type input "7001254788"
type input "9306172"
type input "Hapag [PERSON_NAME]"
type input "Hapag Lloyd Aktiengesellschaft"
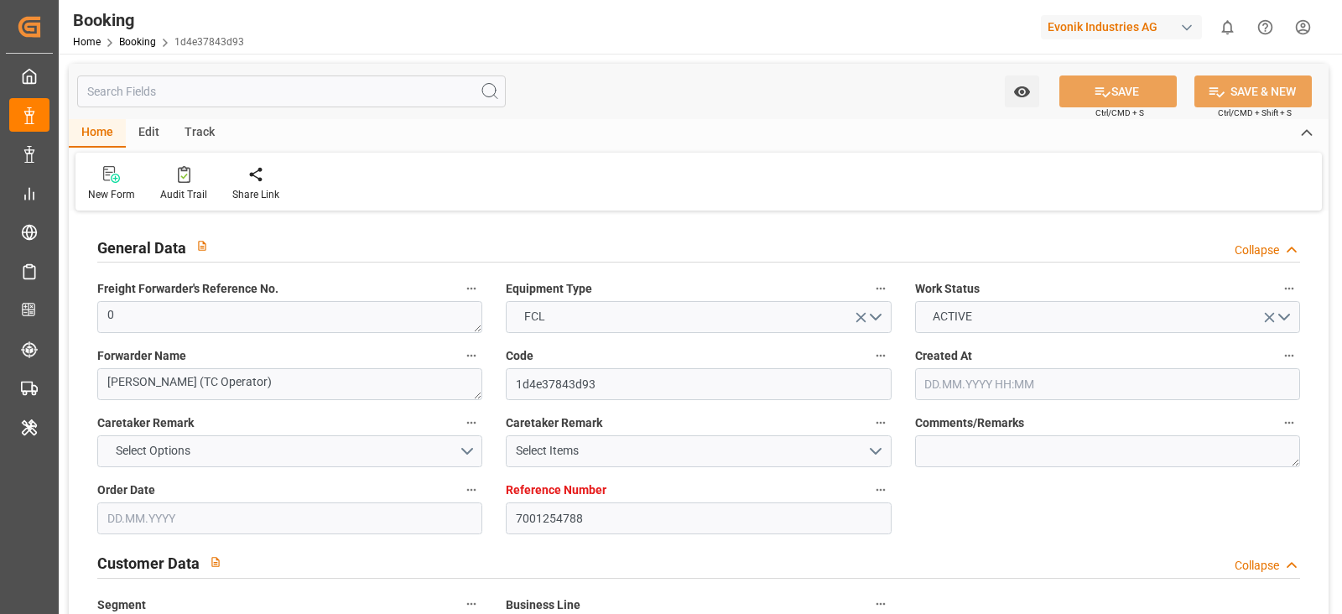
type input "NLRTM"
type input "CASJB"
type input "USCHI"
type input "0"
type input "[DATE] 09:56"
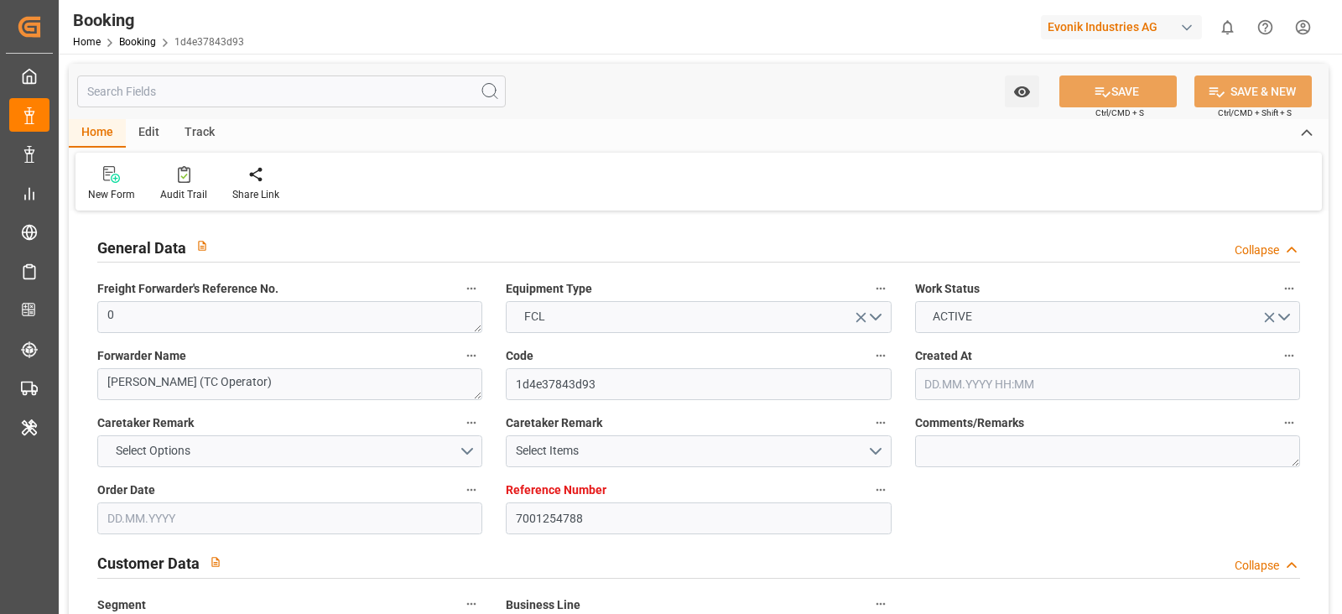
type input "21.08.2025"
type input "14.10.2025"
type input "26.08.2025"
type input "01.09.2025 00:00"
type input "[DATE] 00:00"
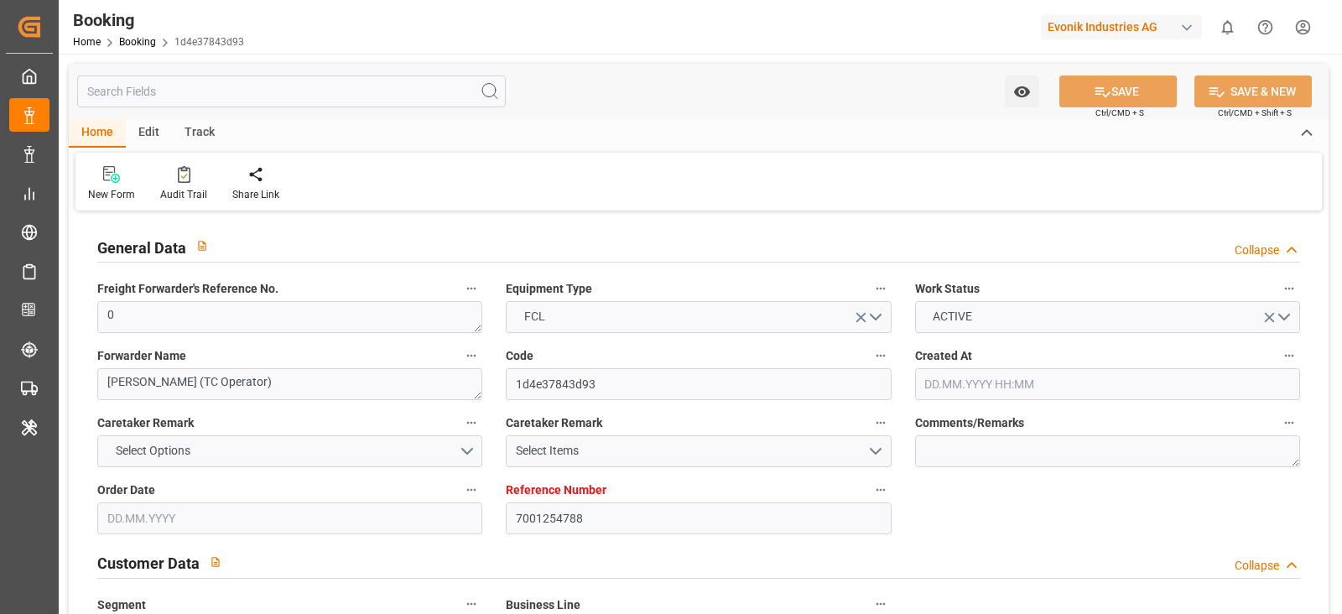
type input "[DATE] 00:00"
type input "04.09.2025 00:00"
type input "14.10.2025 00:00"
type input "15.10.2025 00:00"
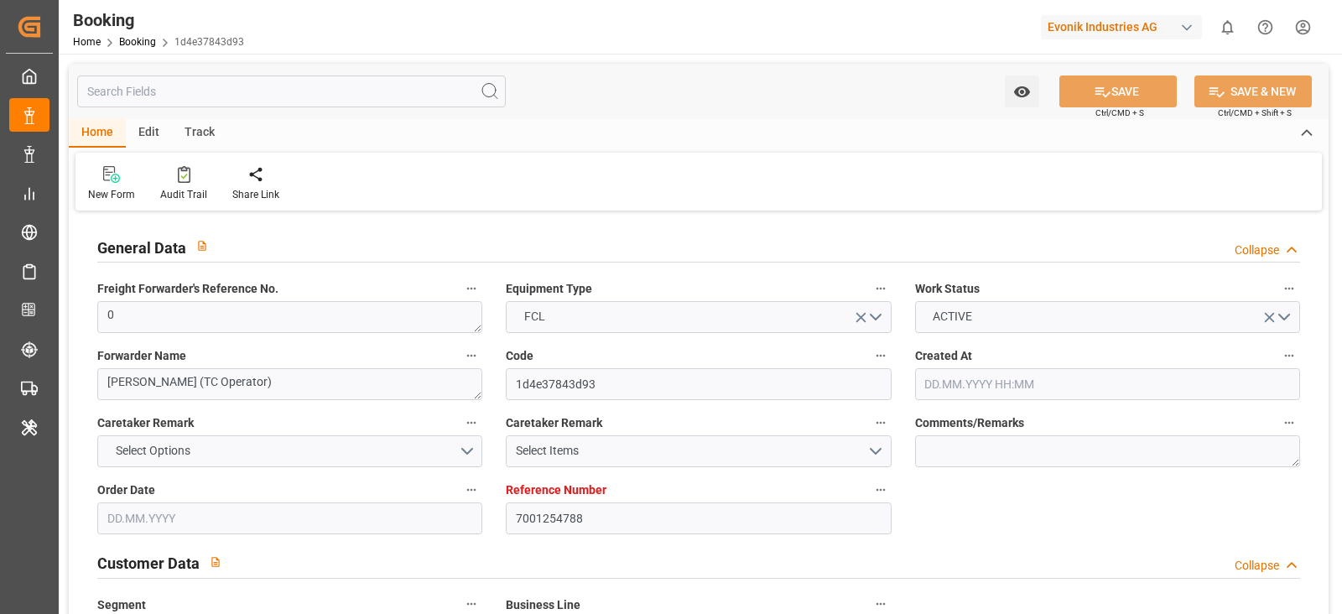
type input "21.08.2025"
type input "08.10.2025 05:48"
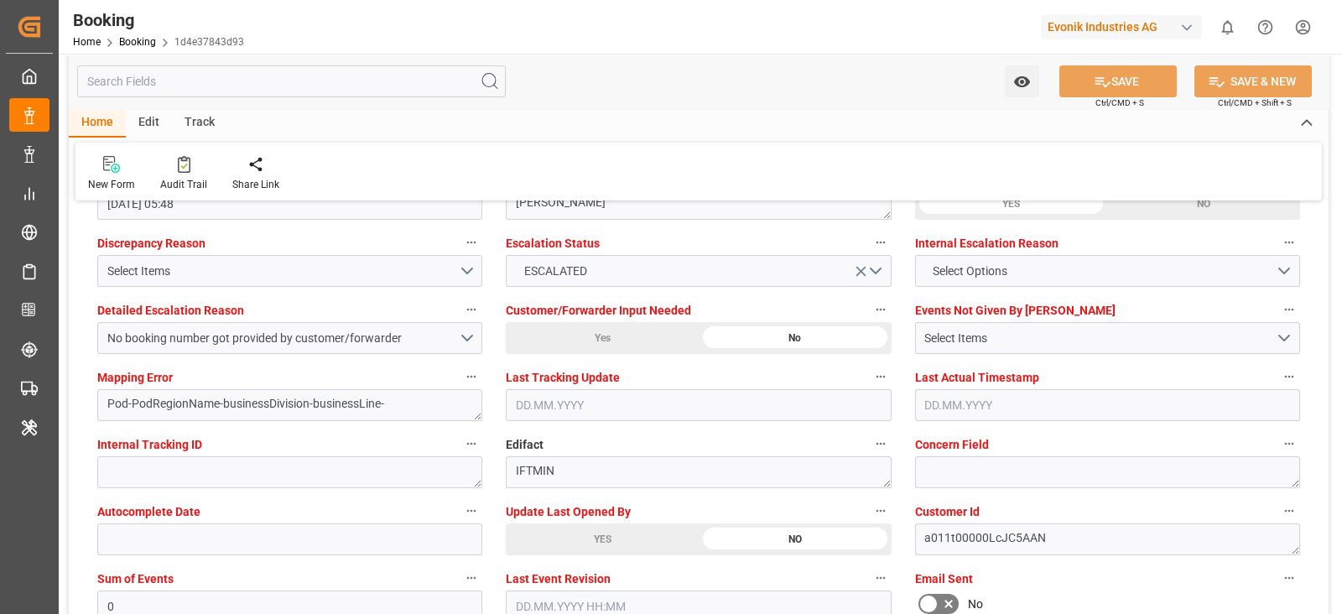
scroll to position [3144, 0]
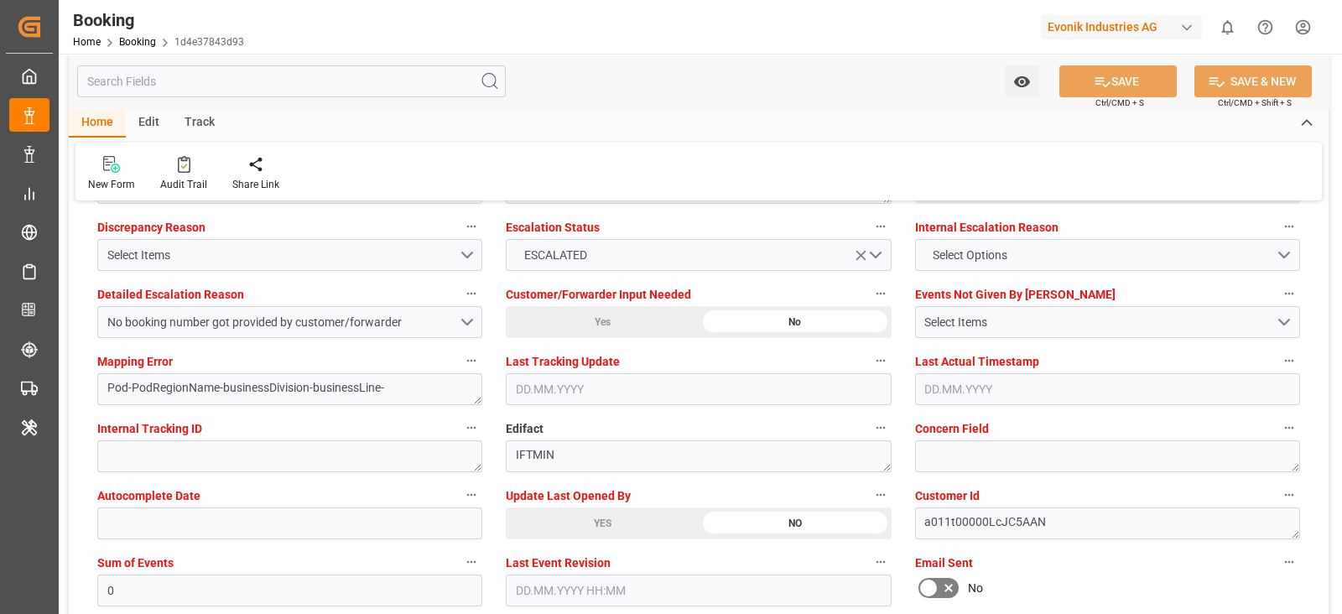
click at [557, 527] on div "YES" at bounding box center [602, 523] width 193 height 32
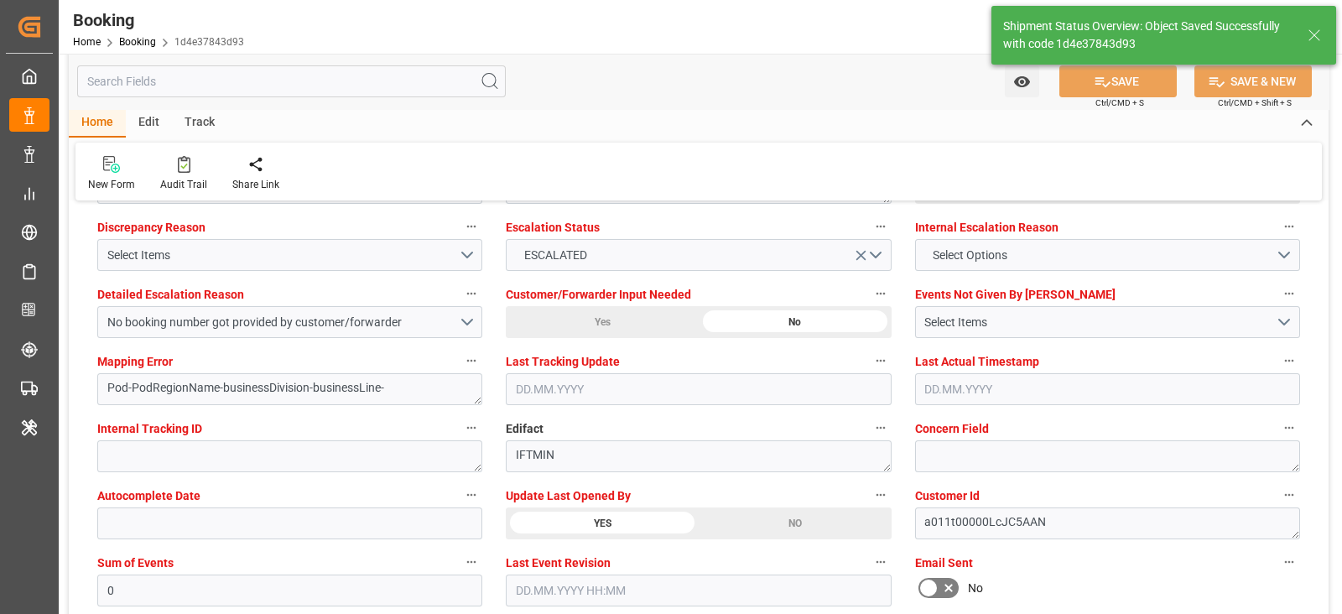
type textarea "[PERSON_NAME]"
type input "14.10.2025 07:15"
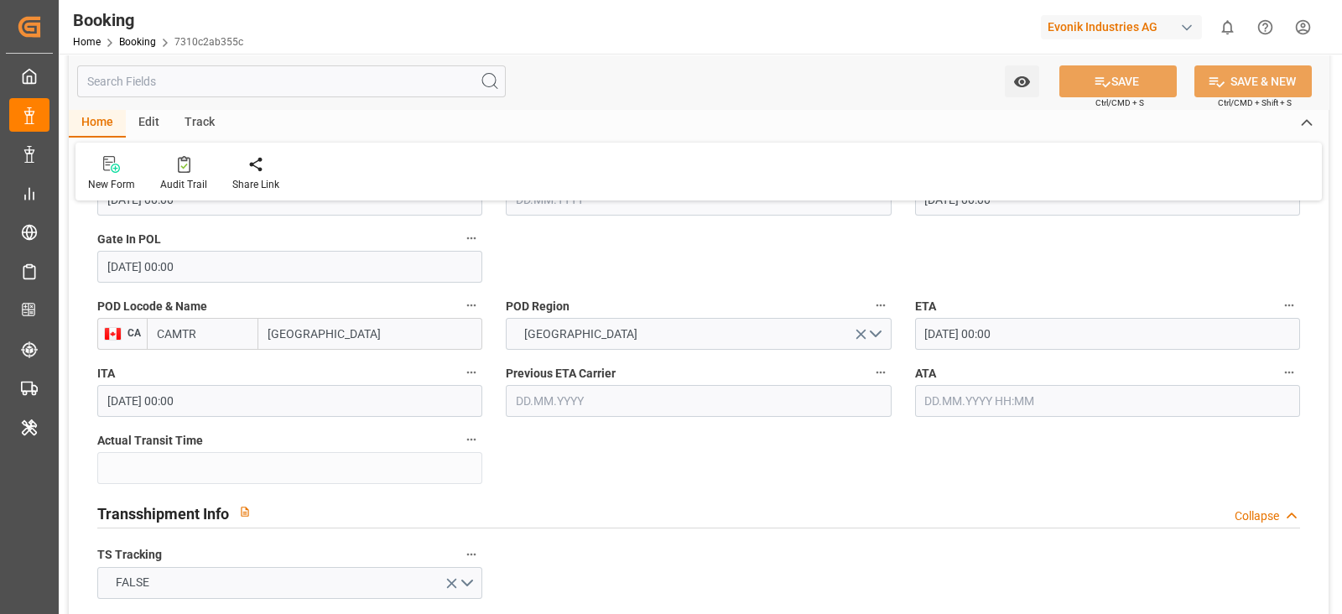
scroll to position [1571, 0]
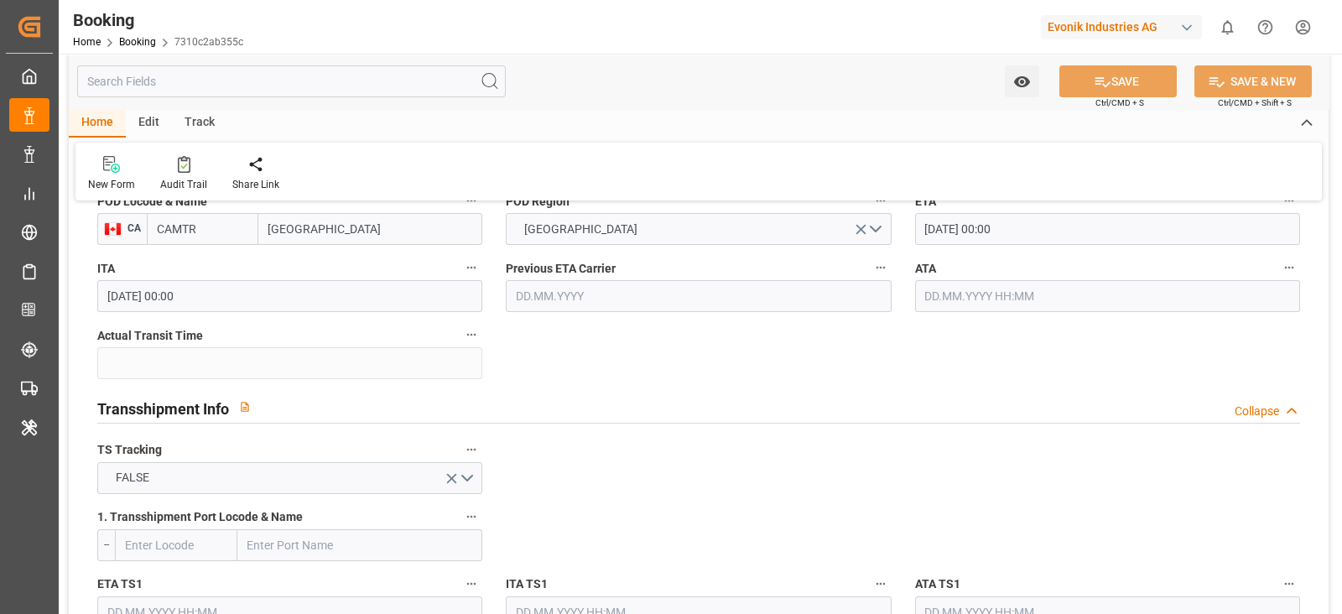
click at [1032, 294] on input "text" at bounding box center [1107, 296] width 385 height 32
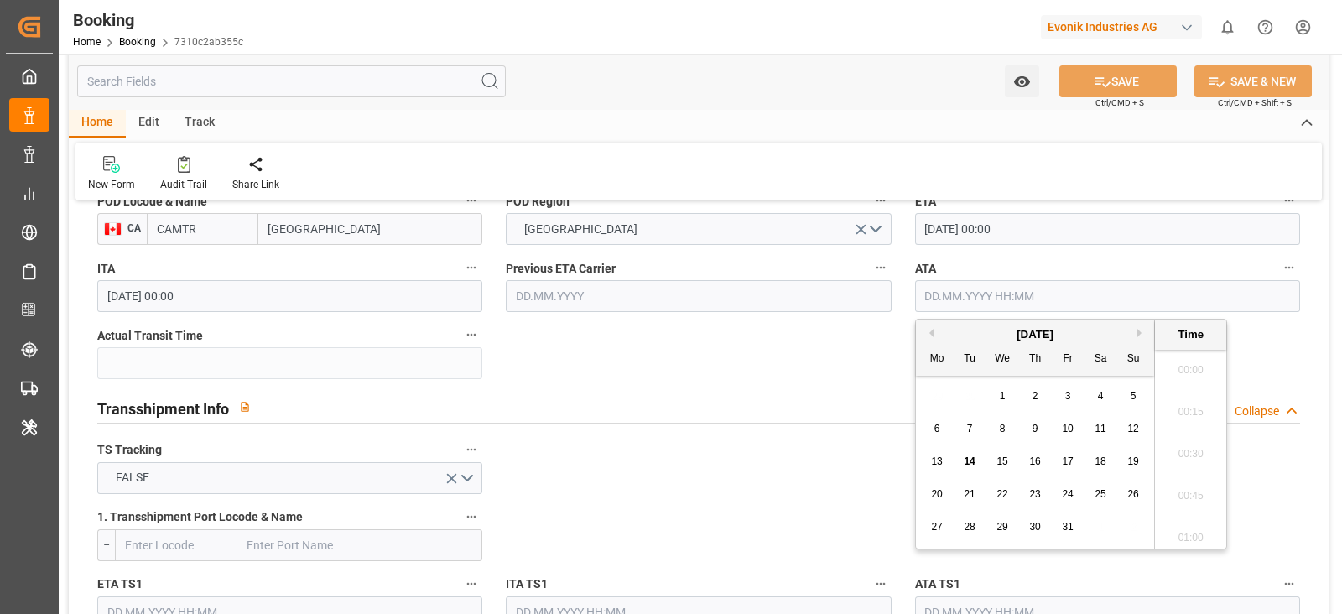
scroll to position [2060, 0]
click at [932, 467] on span "13" at bounding box center [936, 461] width 11 height 12
type input "13.10.2025 00:00"
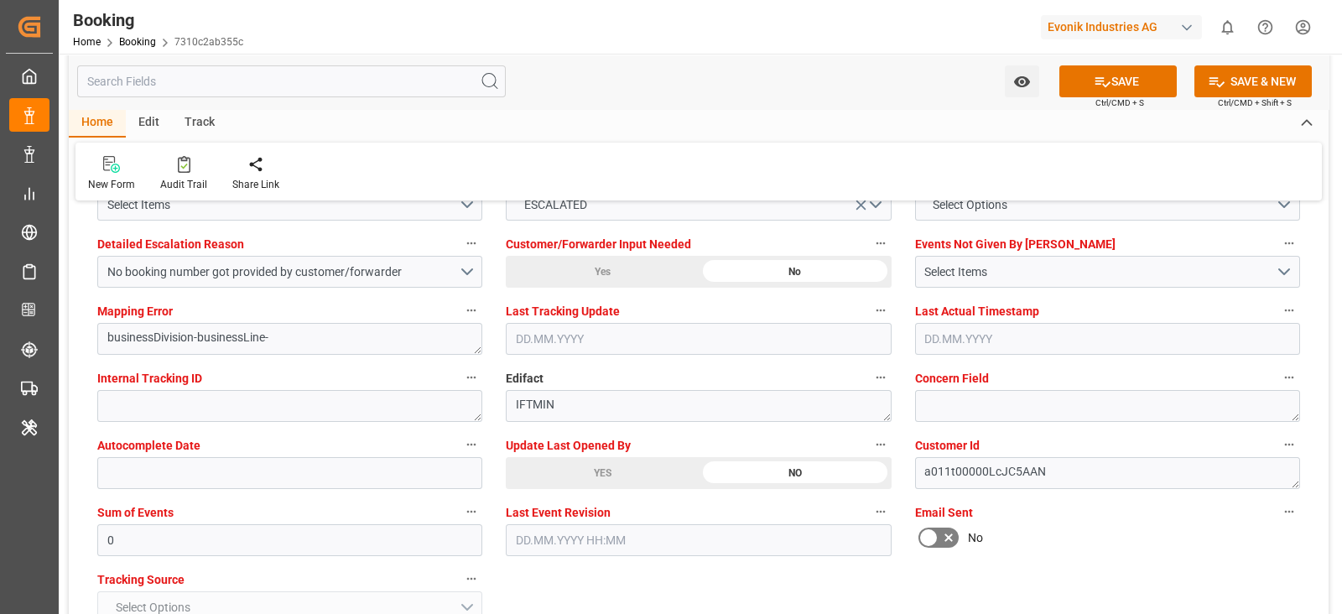
scroll to position [3249, 0]
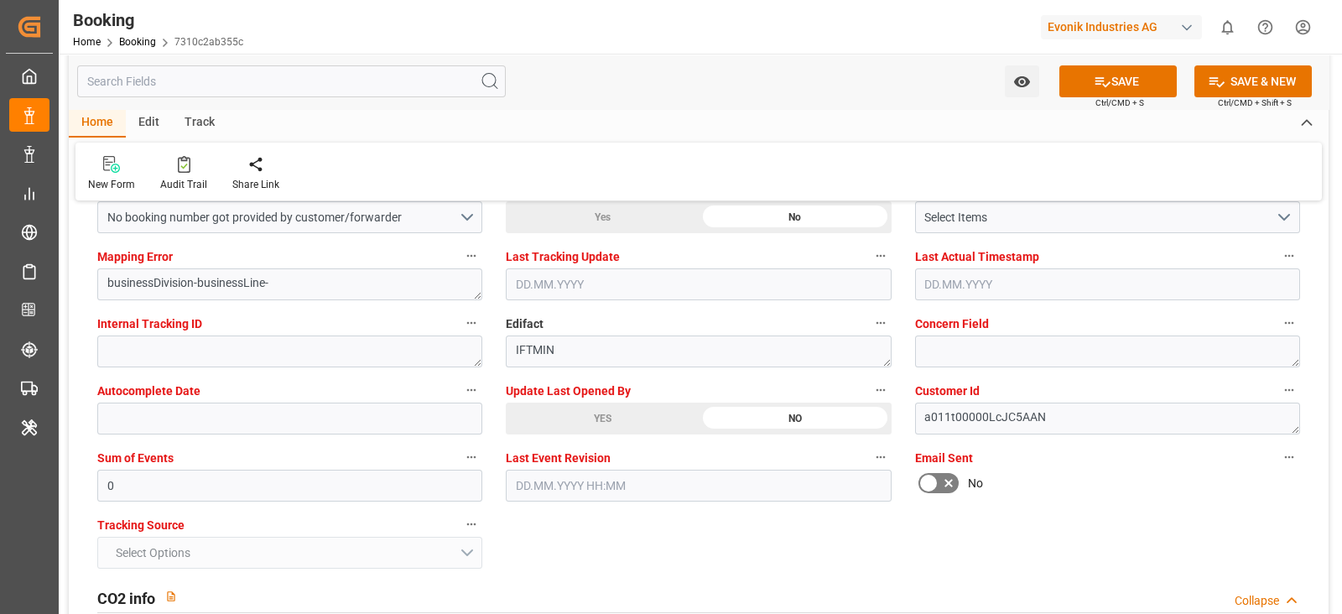
click at [566, 411] on div "YES" at bounding box center [602, 419] width 193 height 32
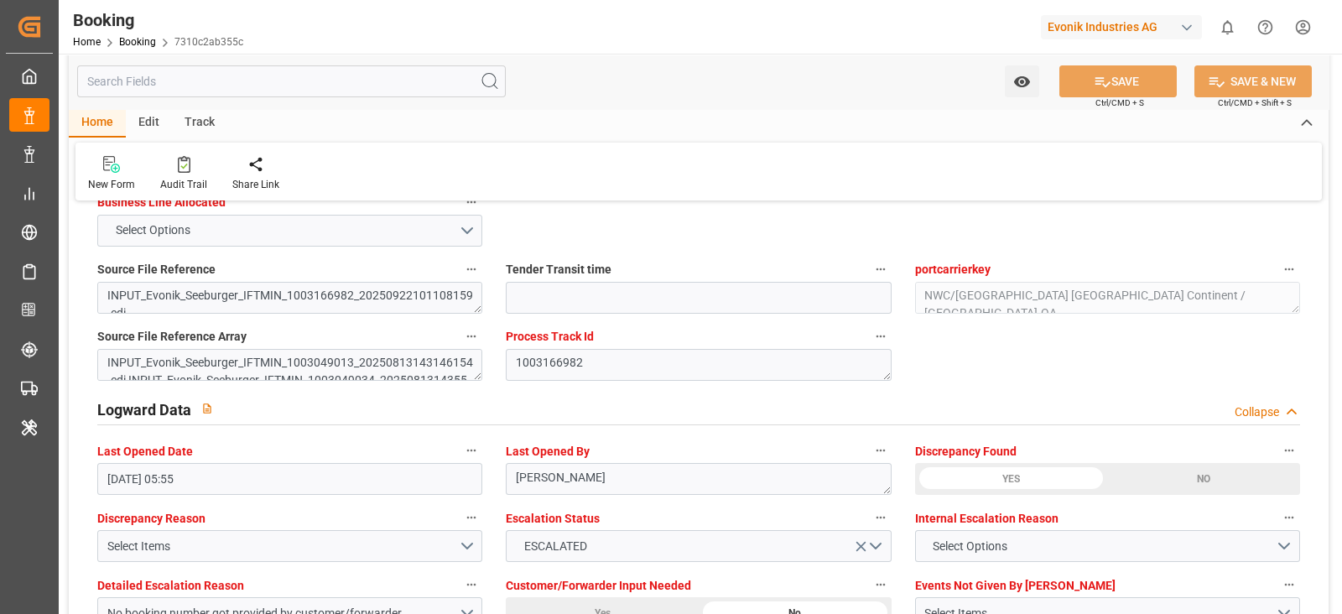
scroll to position [2724, 0]
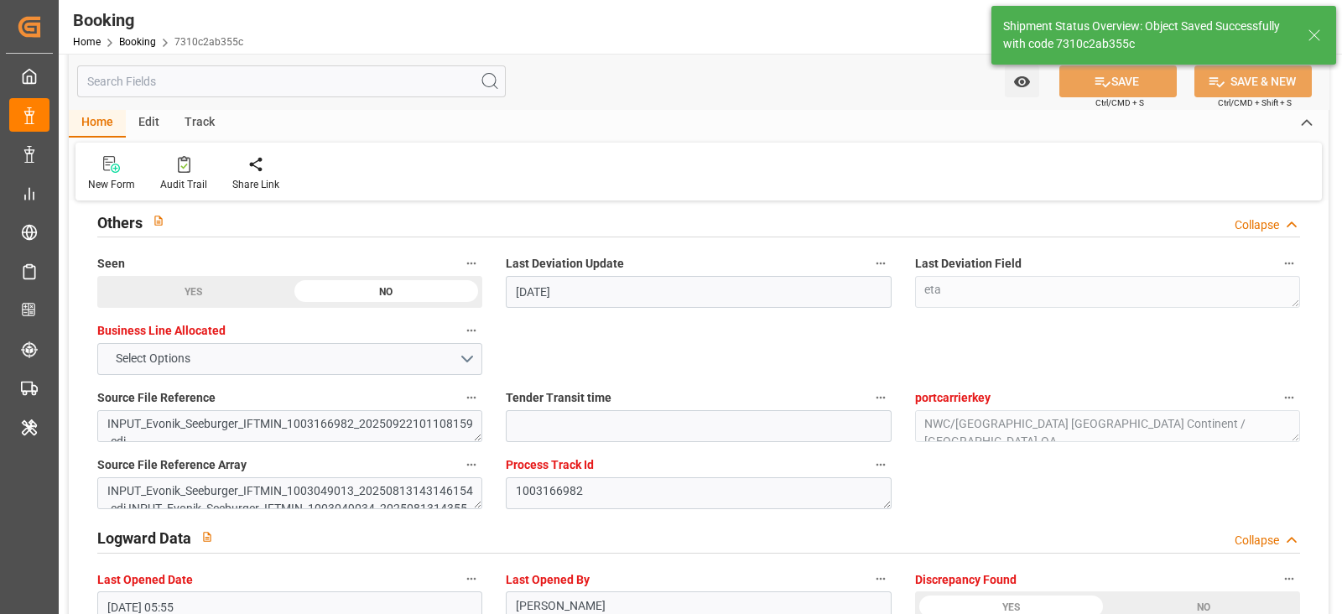
type textarea "[PERSON_NAME]"
type input "16"
type input "14.10.2025 07:16"
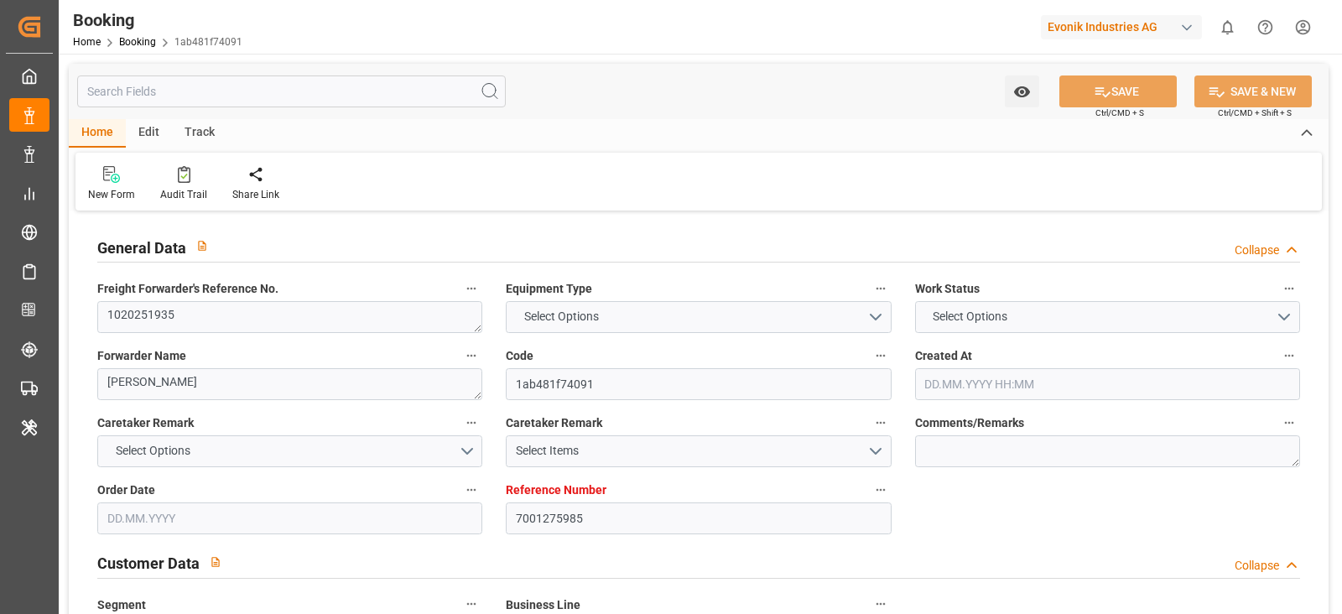
type input "7001275985"
type input "9334375"
type input "ICL"
type input "Independent Container Line Limited"
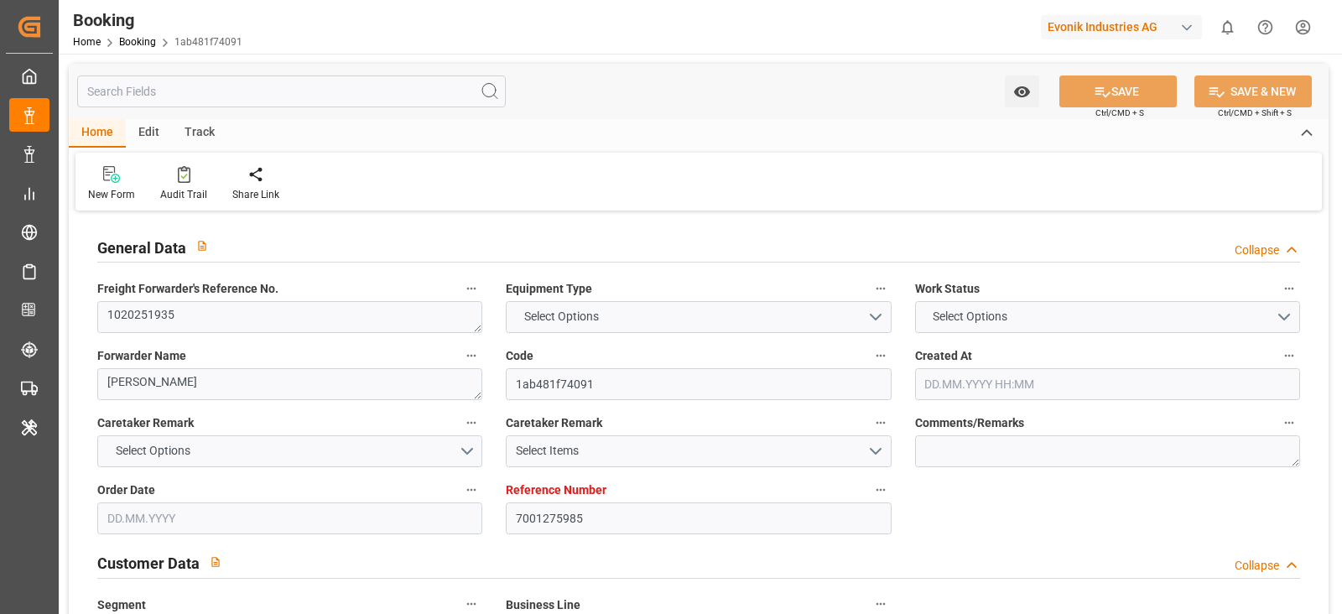
type input "BEANR"
type input "USILM"
type input "0"
type input "16.09.2025 06:07"
type input "16.09.2025"
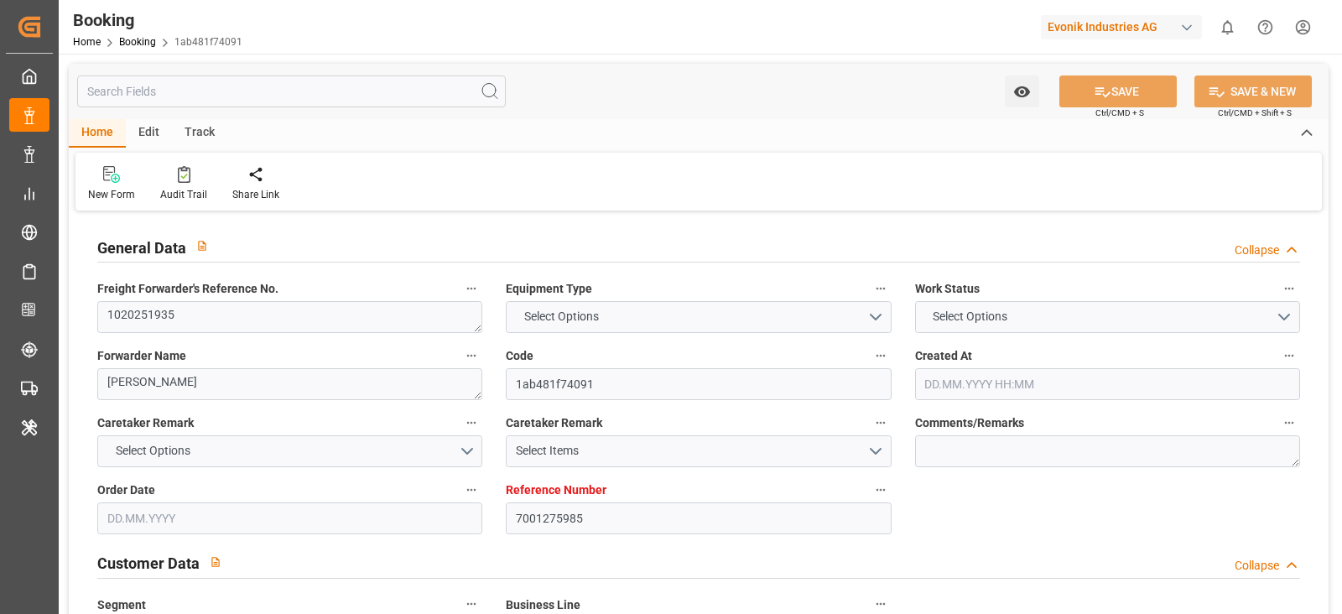
type input "16.10.2025"
type input "24.09.2025"
type input "17.09.2025 00:00"
type input "24.09.2025 00:00"
type input "19.09.2025 00:00"
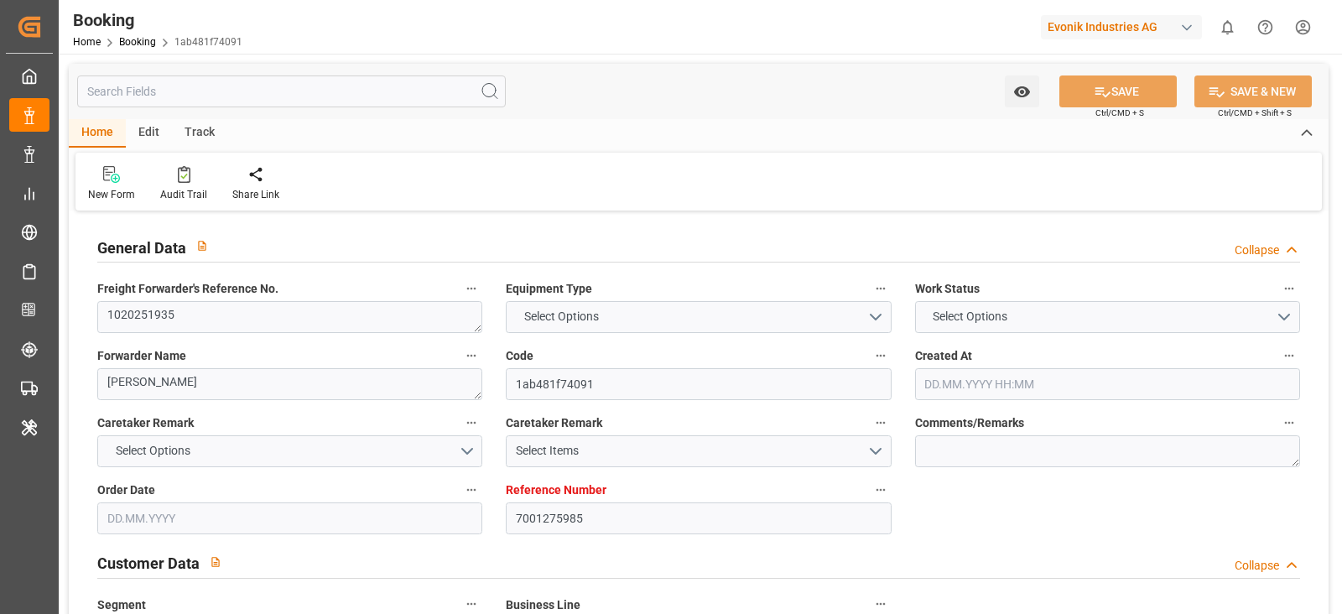
type input "24.09.2025 00:00"
type input "22.09.2025 00:00"
type input "10.10.2025 00:00"
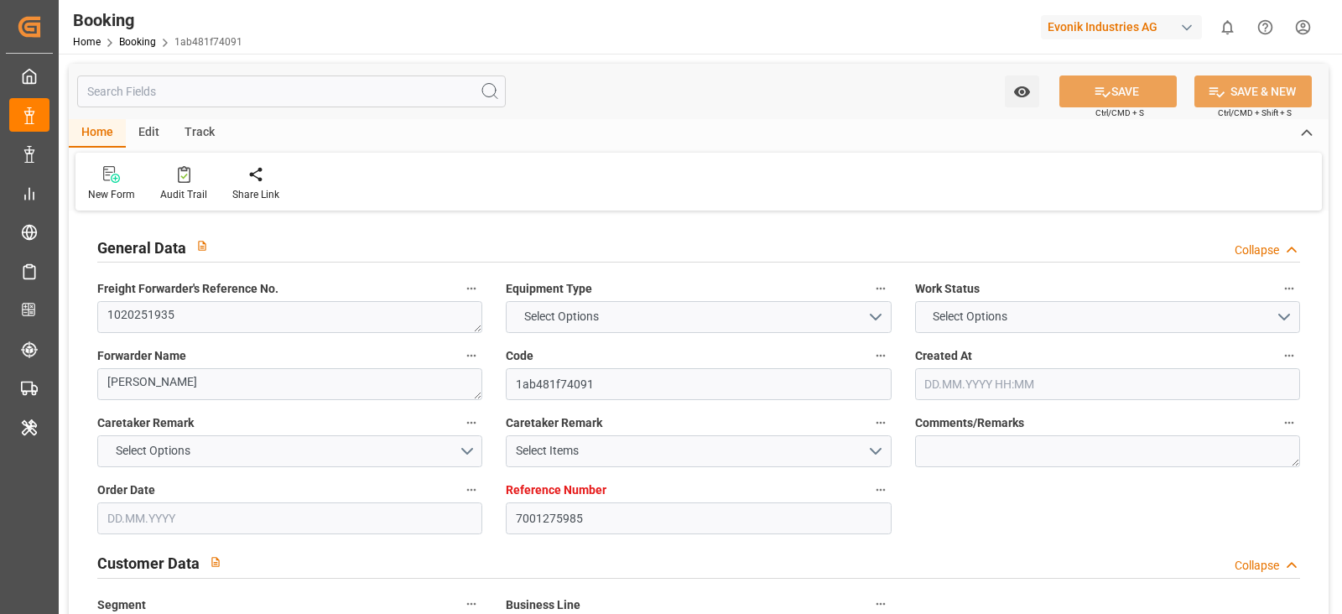
type input "09.10.2025 00:00"
type input "10.10.2025 07:38"
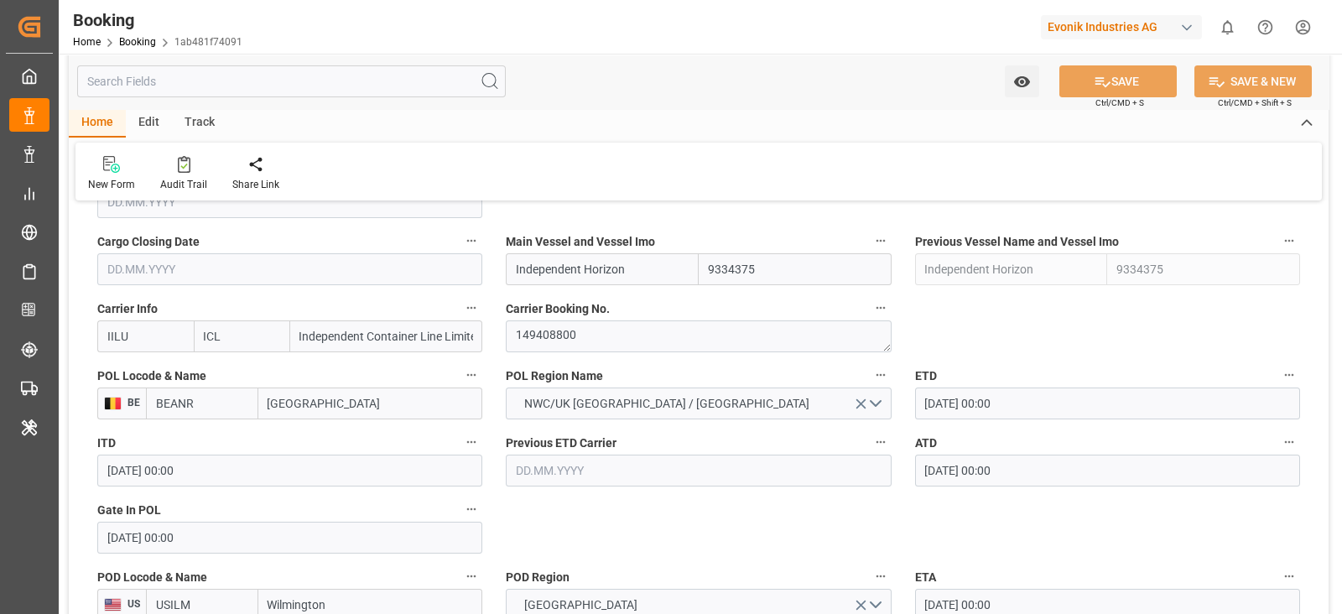
scroll to position [1153, 0]
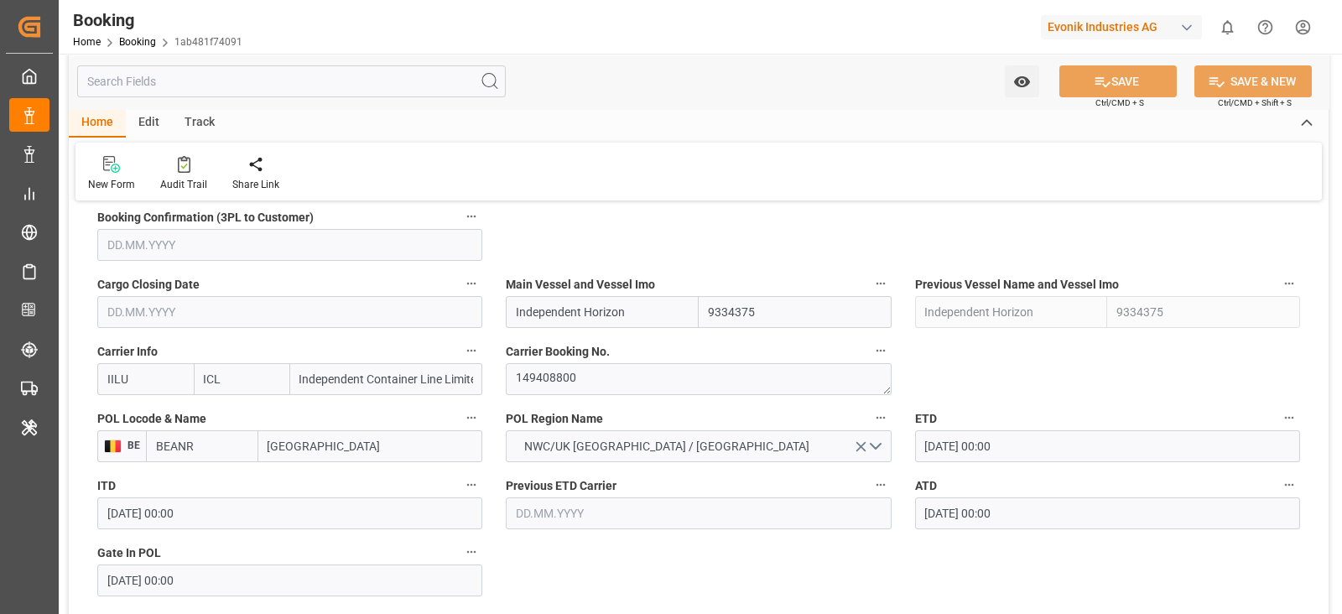
click at [621, 320] on input "Independent Horizon" at bounding box center [602, 312] width 193 height 32
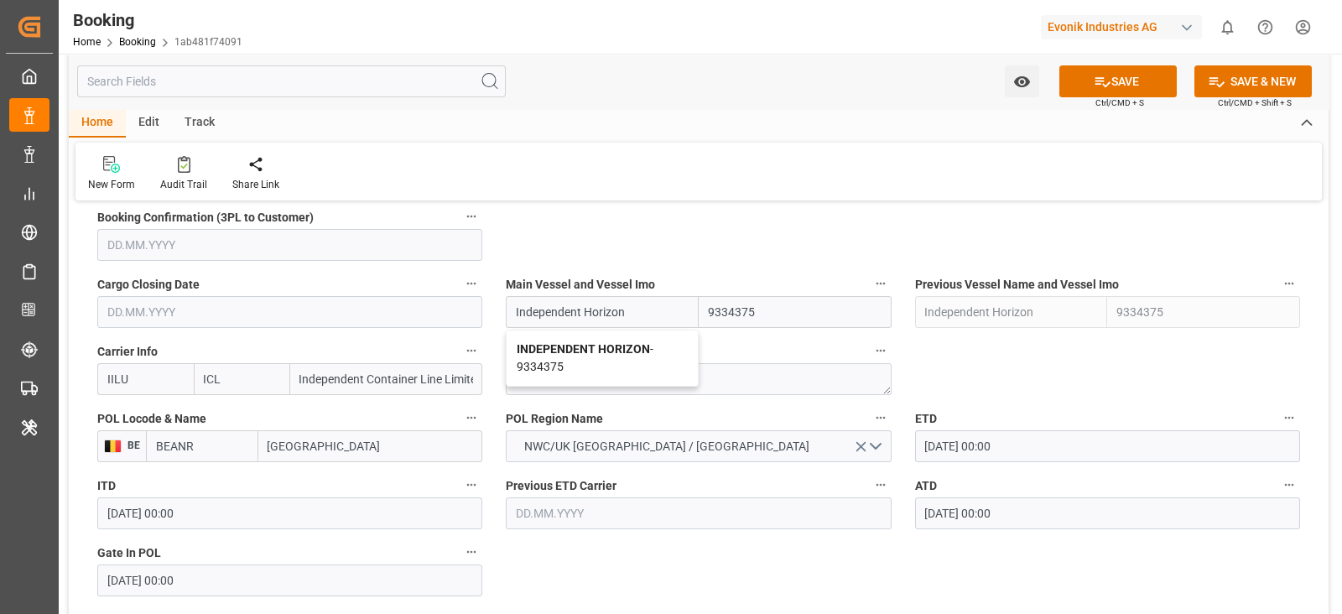
click at [532, 350] on b "INDEPENDENT HORIZON" at bounding box center [583, 348] width 133 height 13
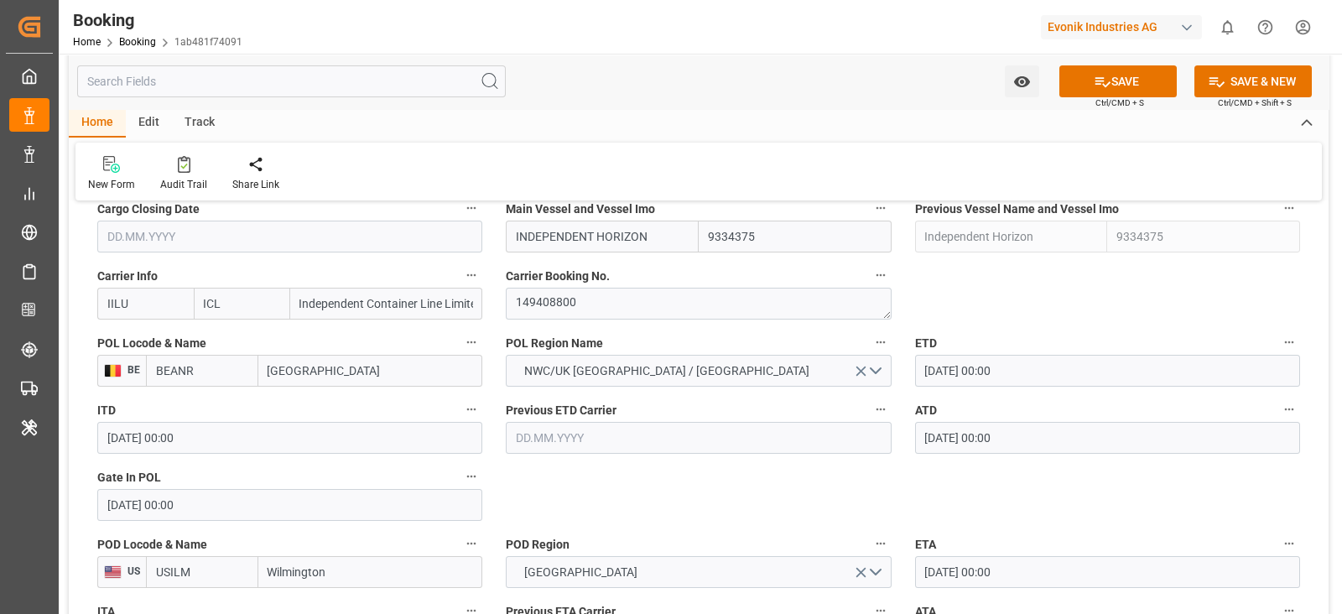
scroll to position [1258, 0]
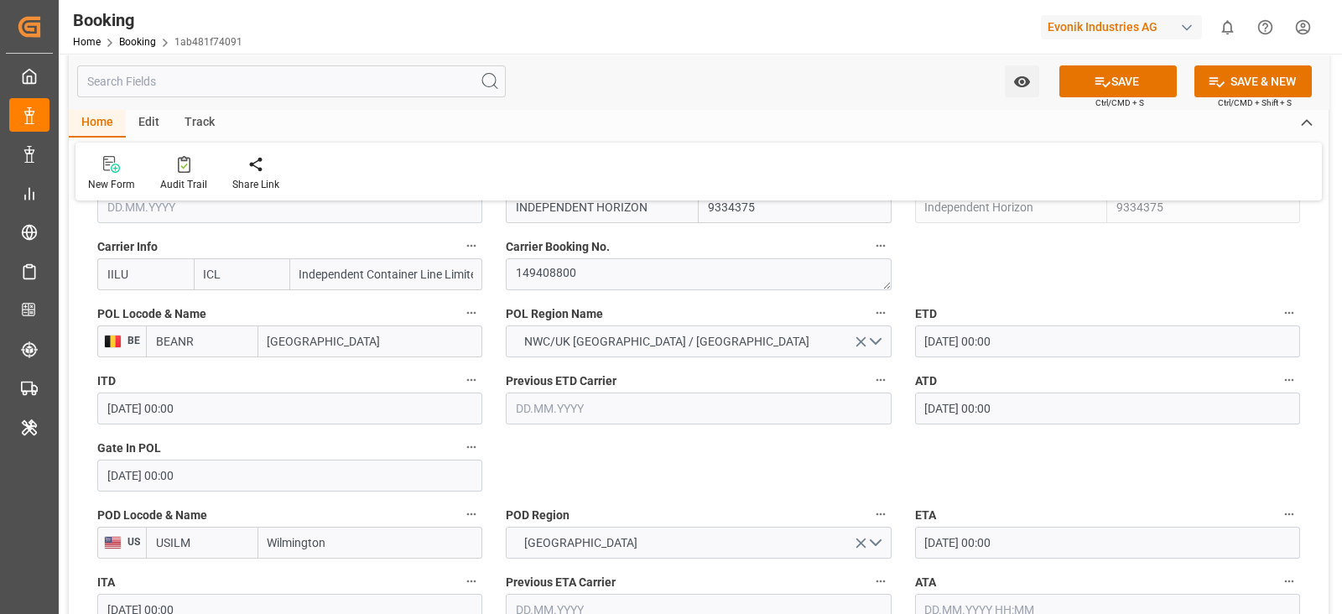
type input "INDEPENDENT HORIZON"
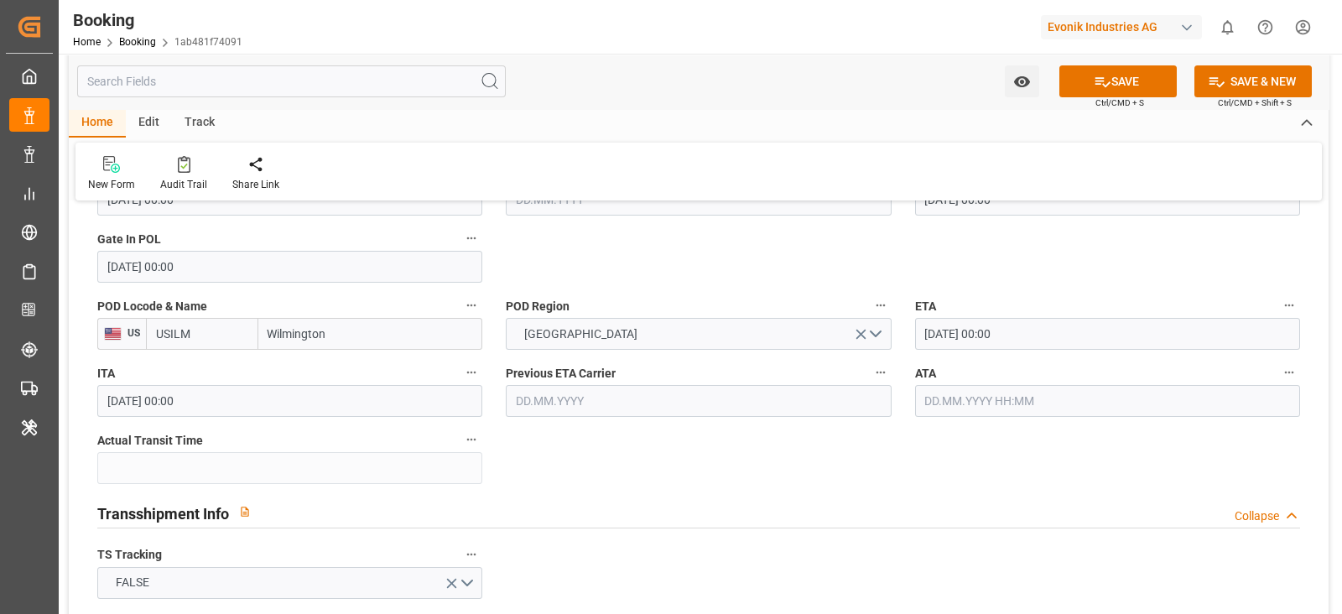
click at [1049, 413] on input "text" at bounding box center [1107, 401] width 385 height 32
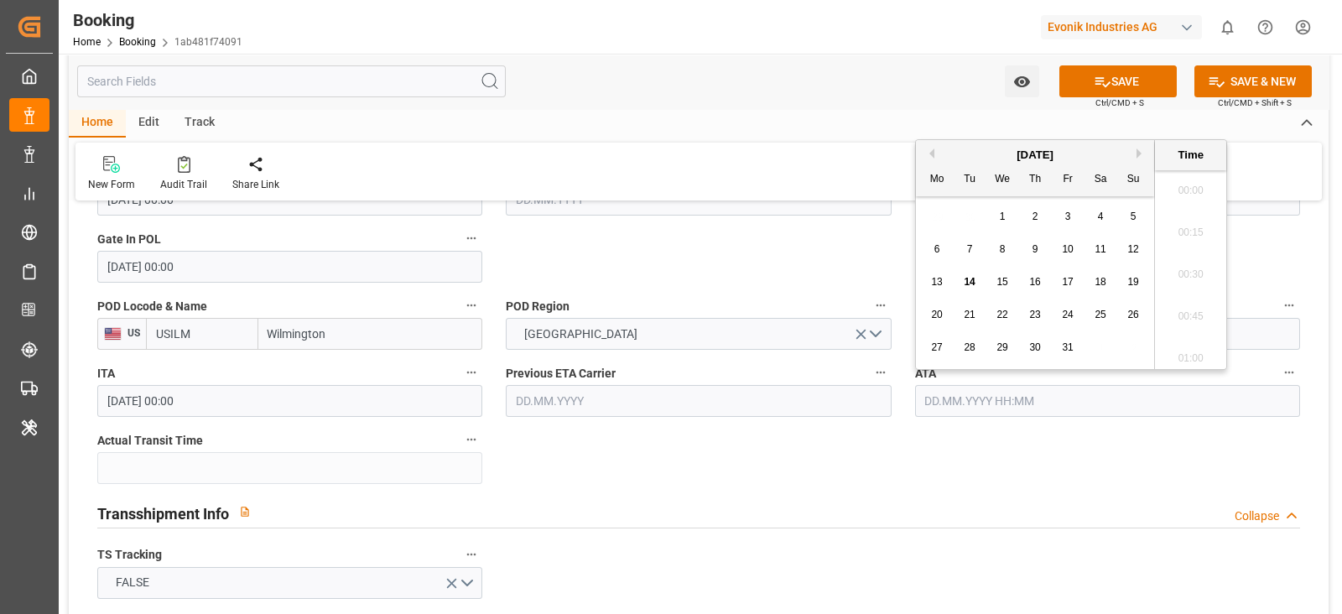
scroll to position [2060, 0]
click at [1073, 253] on div "10" at bounding box center [1067, 250] width 21 height 20
type input "10.10.2025 00:00"
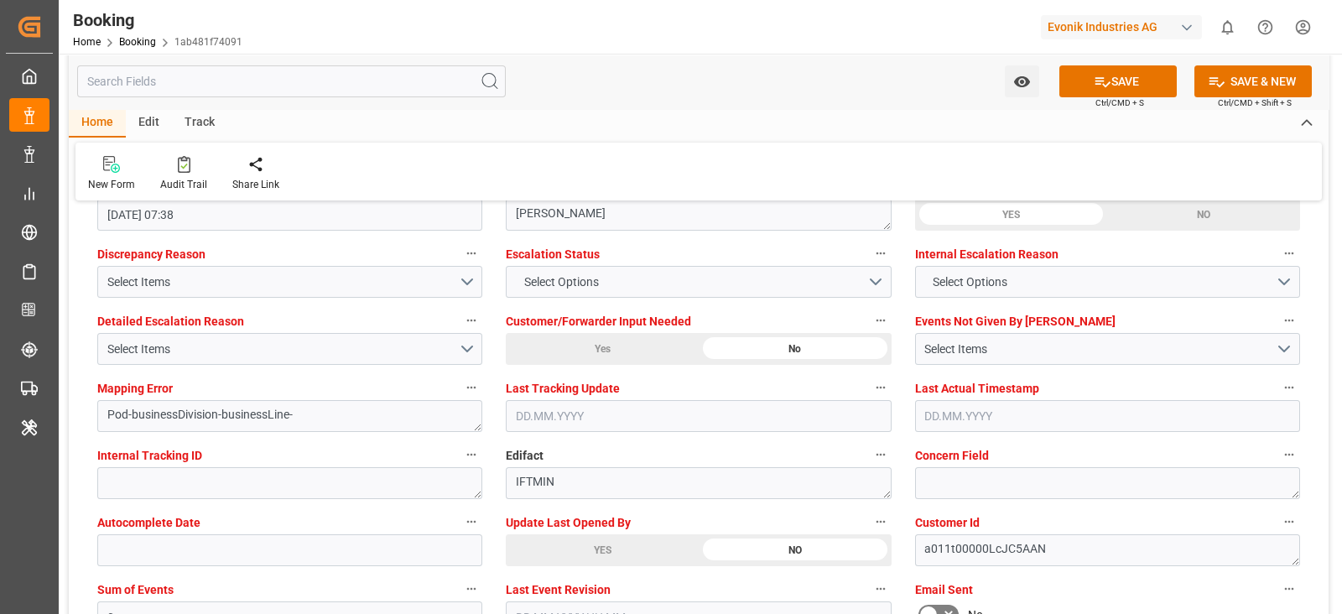
scroll to position [3144, 0]
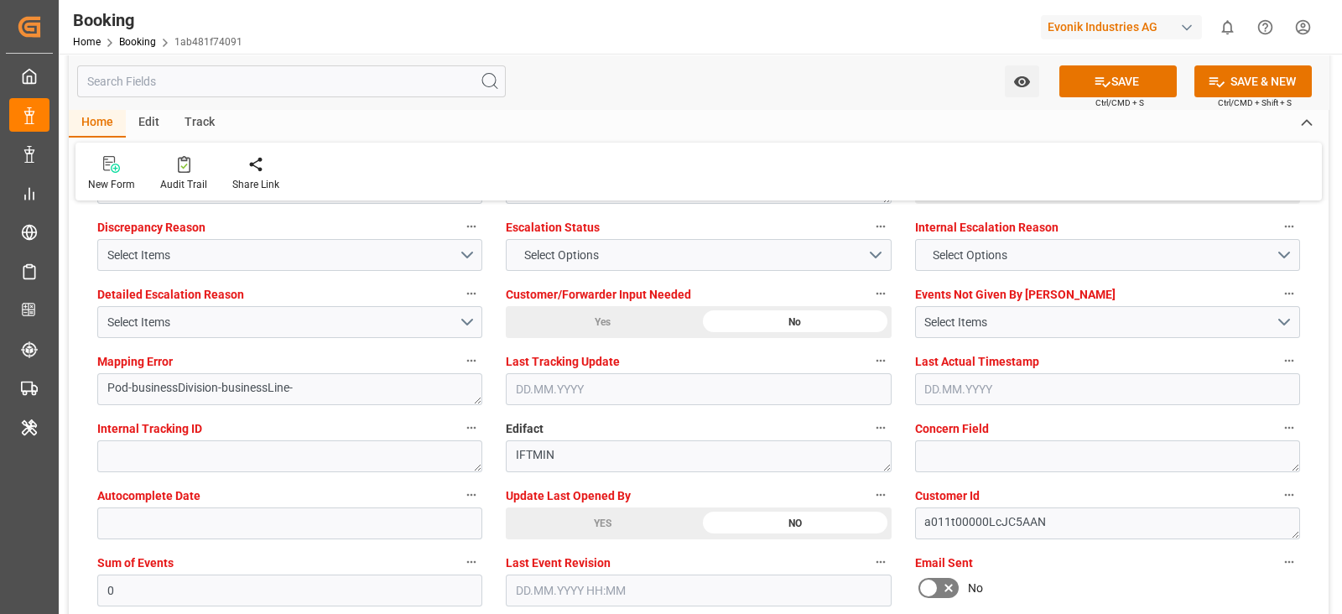
click at [585, 509] on div "YES" at bounding box center [602, 523] width 193 height 32
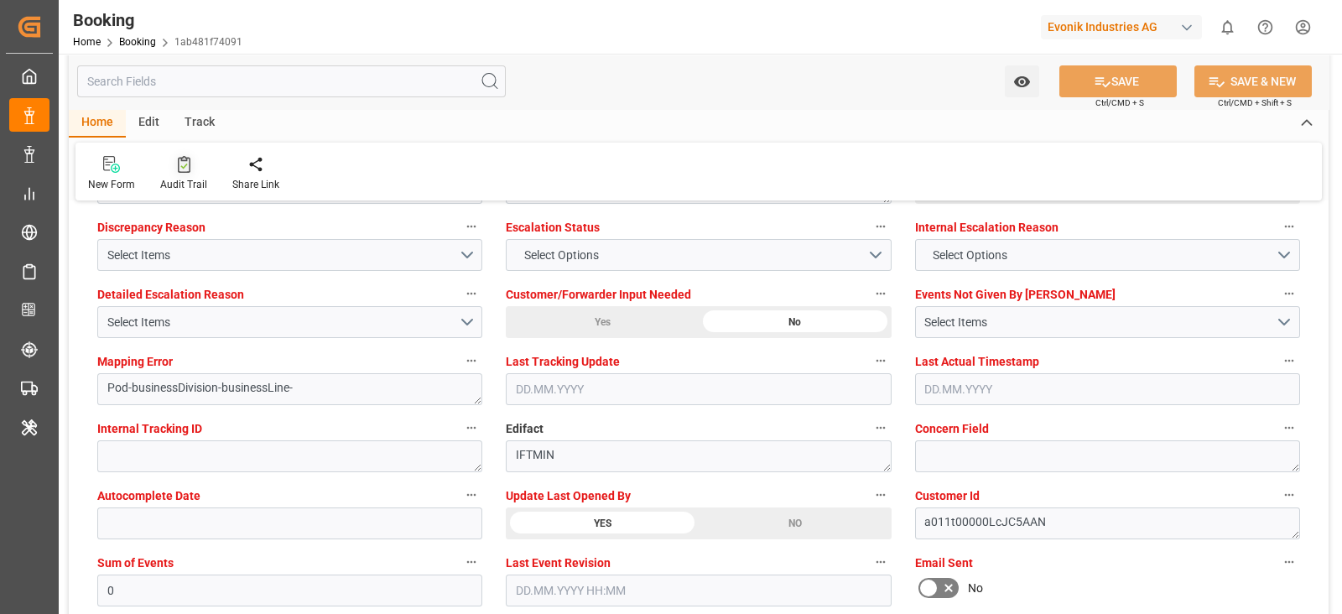
click at [179, 182] on div "Audit Trail" at bounding box center [183, 184] width 47 height 15
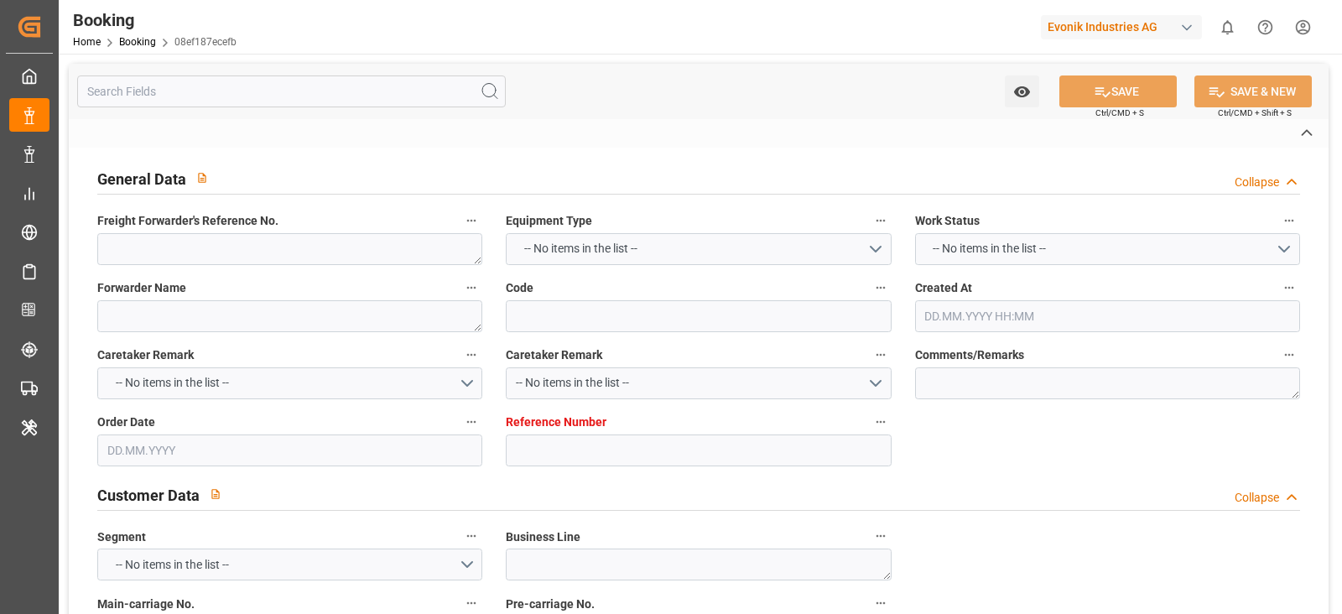
type textarea "250708611001"
type textarea "Leschaco Bremen"
type input "08ef187ecefb"
type input "7001214838"
type textarea "AT-AN"
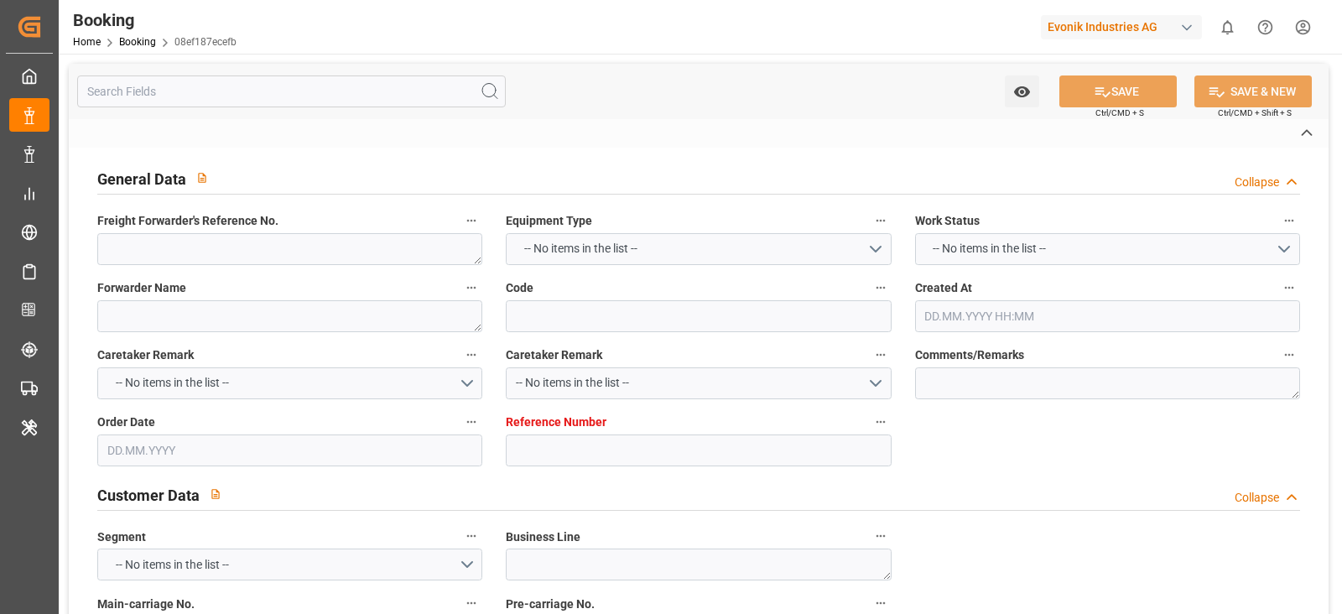
type input "7001214837"
type textarea "[EMAIL_ADDRESS][DOMAIN_NAME]"
type textarea "CIF"
type textarea "MIAOSHAWEI, [PERSON_NAME],OLD PORT"
type textarea "[GEOGRAPHIC_DATA]"
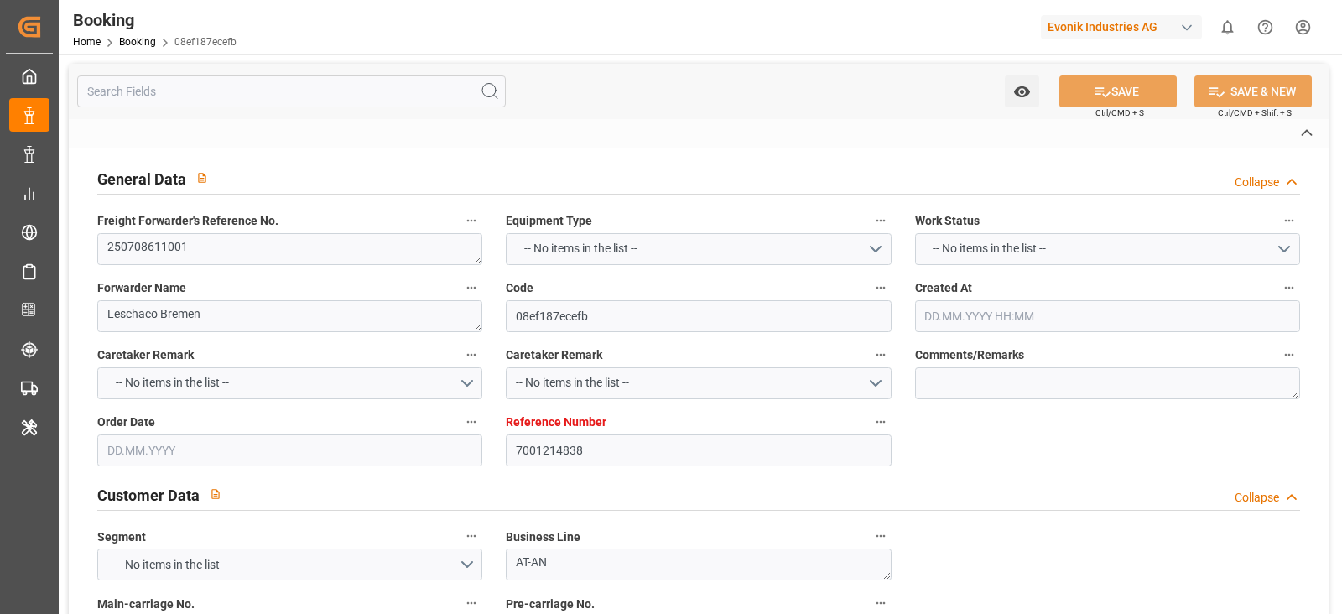
type textarea "MRSU5814449"
type input "[PERSON_NAME]"
type input "MAEU"
type textarea "256743821"
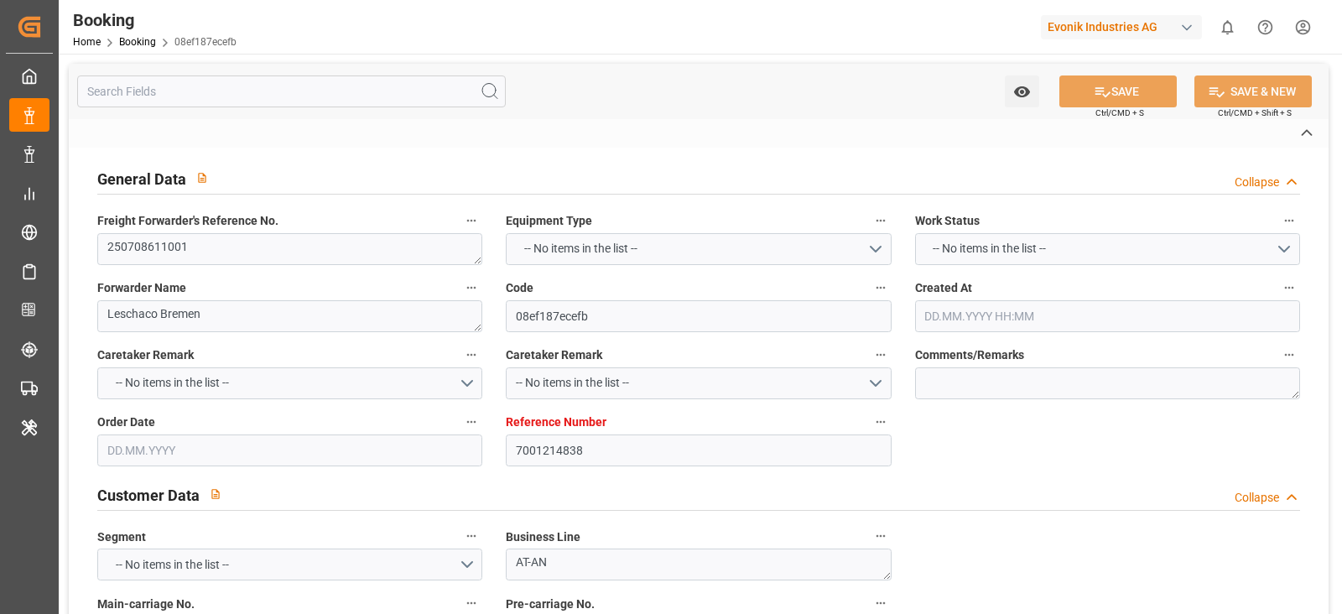
type input "[GEOGRAPHIC_DATA]"
type input "Huangpu Pt"
type input "TANJUNG PELEPAS"
type input "Nansha Pt"
type textarea "vesselName etd [PERSON_NAME]"
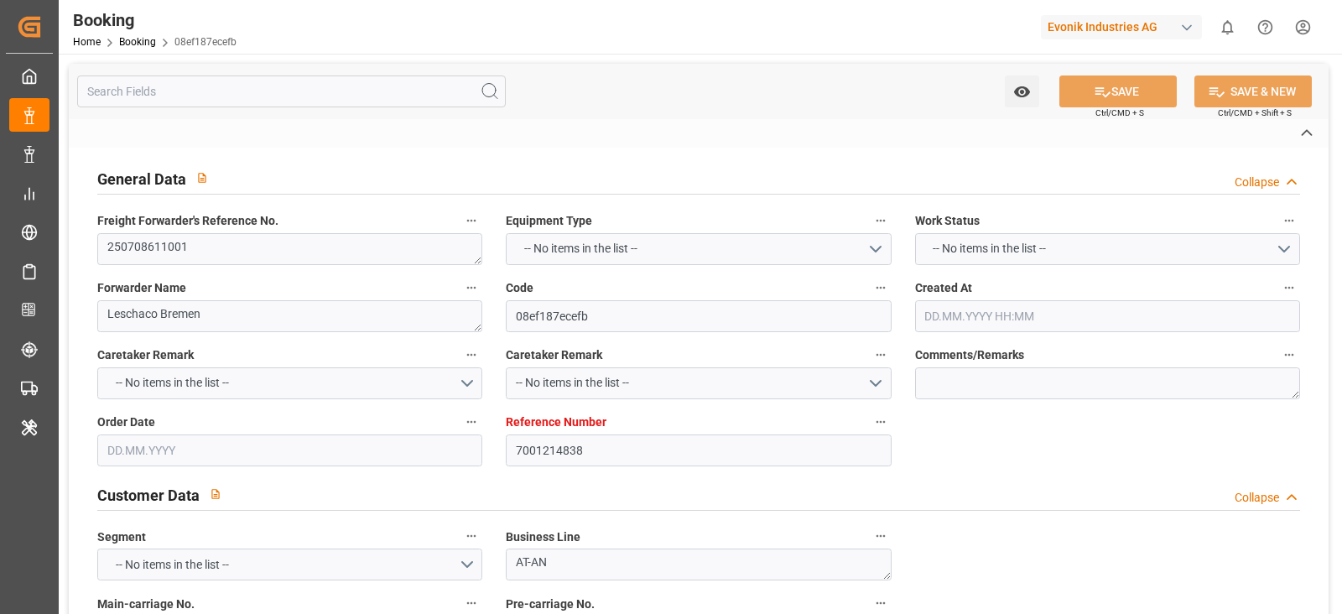
type textarea "INPUT_Evonik_Seeburger_IFTSTA_1003017624_20250804090311330.edi"
type textarea "NWC/[GEOGRAPHIC_DATA] [GEOGRAPHIC_DATA] / [GEOGRAPHIC_DATA]-AN"
type textarea "INPUT_Evonik_Seeburger_IFTMIN_1002928339_20250707104536375.edi,INPUT_Evonik_See…"
type textarea "1003017624"
type textarea "Logward System"
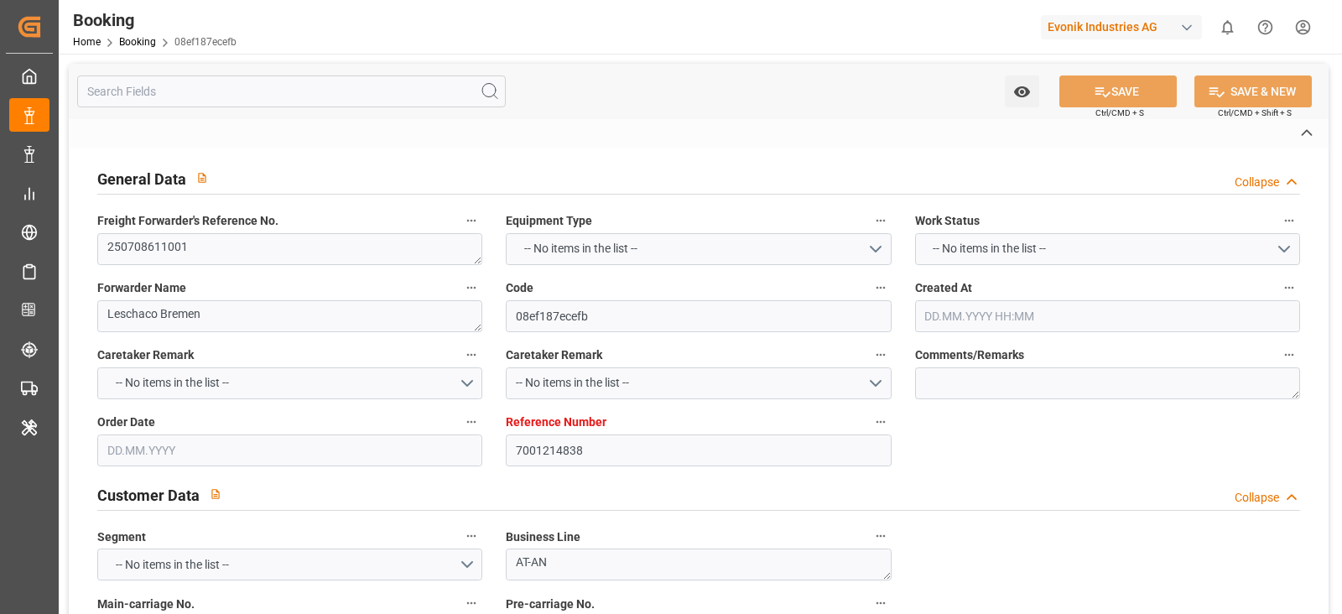
type textarea "businessDivision-businessLine-"
type textarea "IFTSTA"
type textarea "a011t00000LcJC5AAN"
type textarea "Yes"
type input "[GEOGRAPHIC_DATA]"
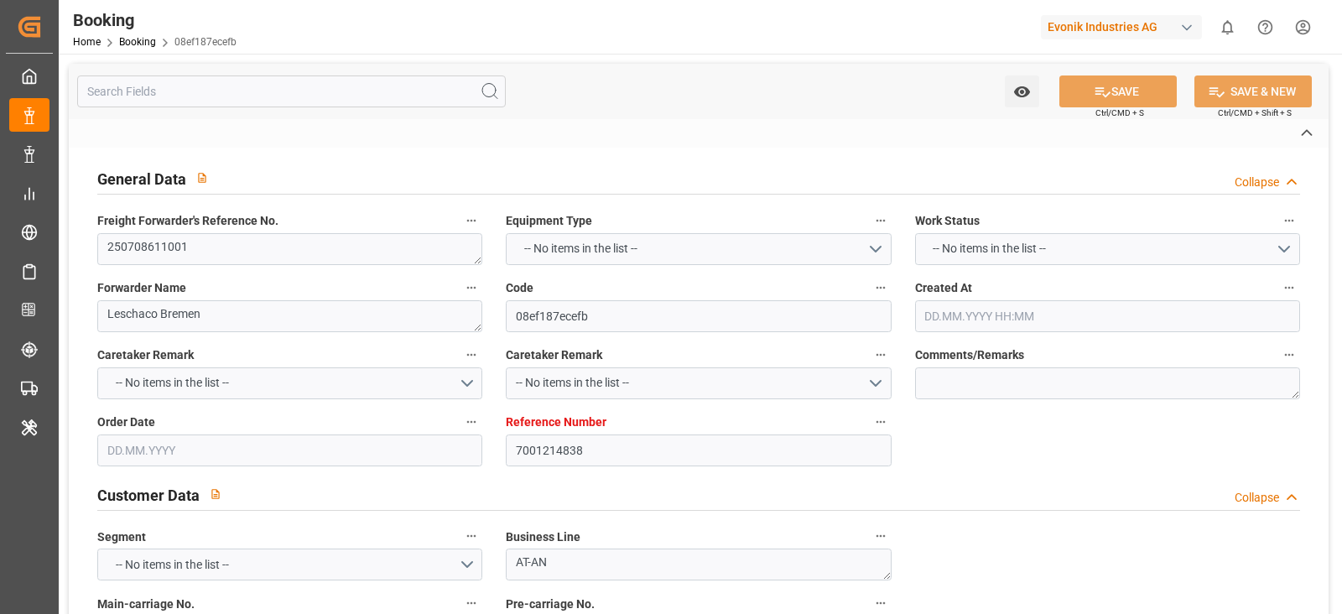
type input "HUANGPU PT"
type input "[GEOGRAPHIC_DATA]"
type input "DE"
type input "TRUCK"
type input "[GEOGRAPHIC_DATA]"
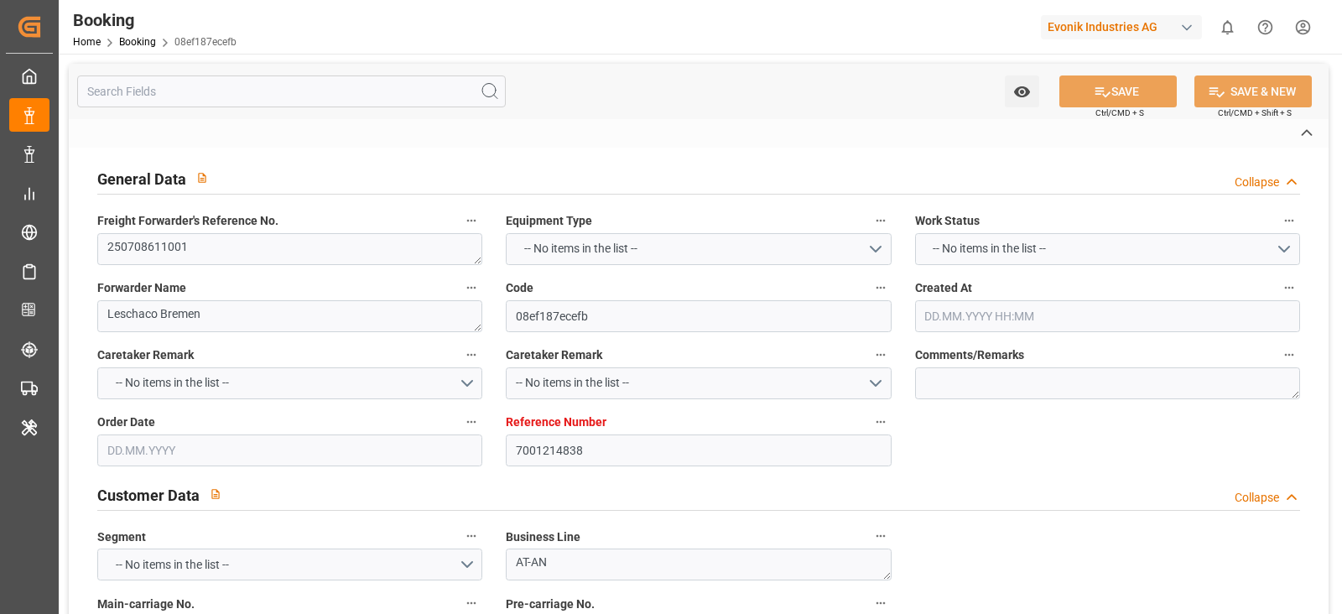
type input "DE"
type input "TRUCK"
type input "530E"
type input "VESSEL"
type input "PENDING MOTHER VSL"
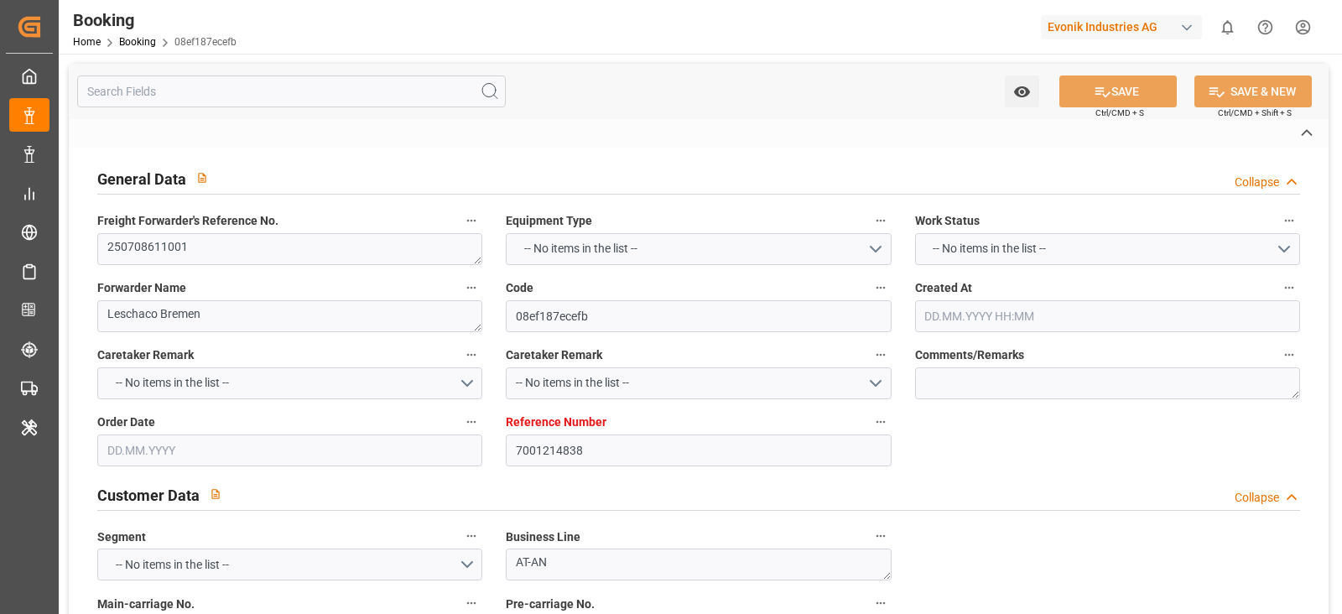
type input "9999"
type input "TRUCK"
type input "7001214838"
type input "9619933"
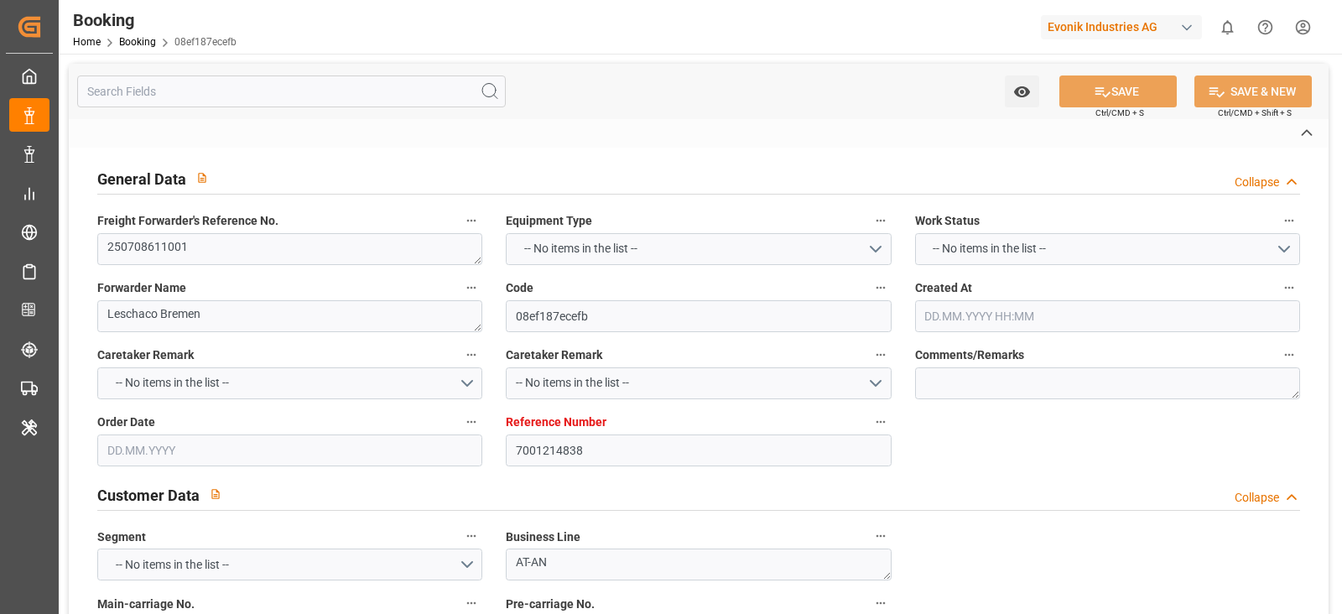
type input "Maersk"
type input "Maersk Line AS"
type input "NLRTM"
type input "CNHUA"
type input "MYTPP"
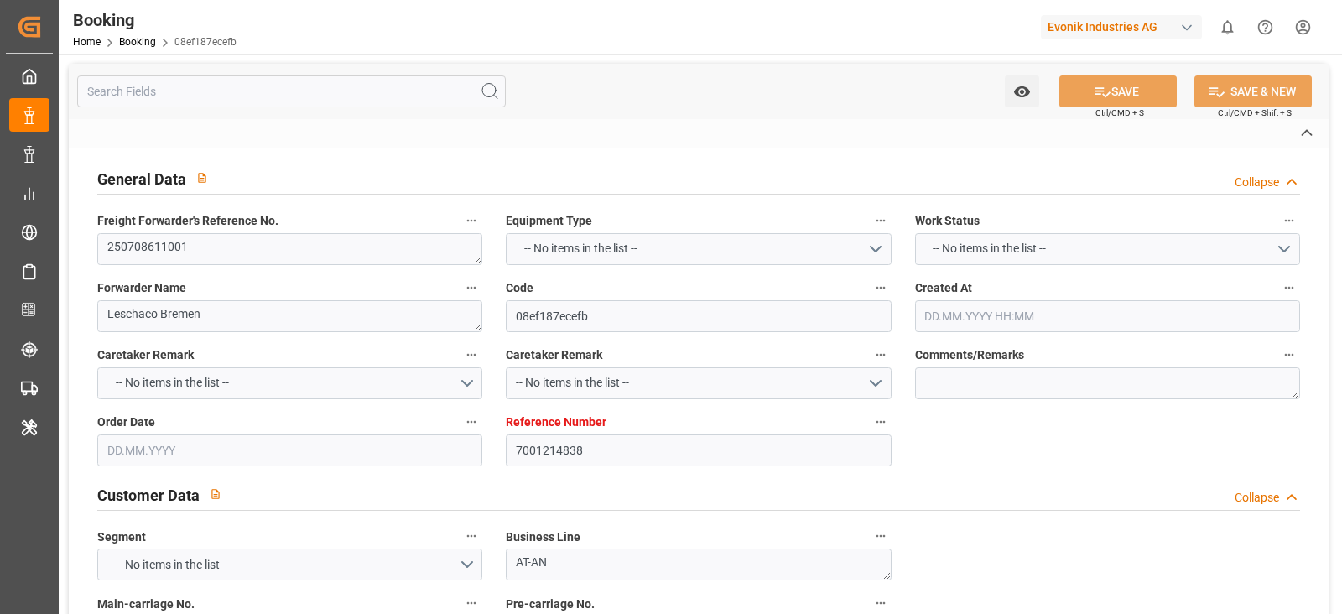
type input "CNNSA"
type input "0"
type input "NLRTM"
type input "CNHUA"
type input "9840714"
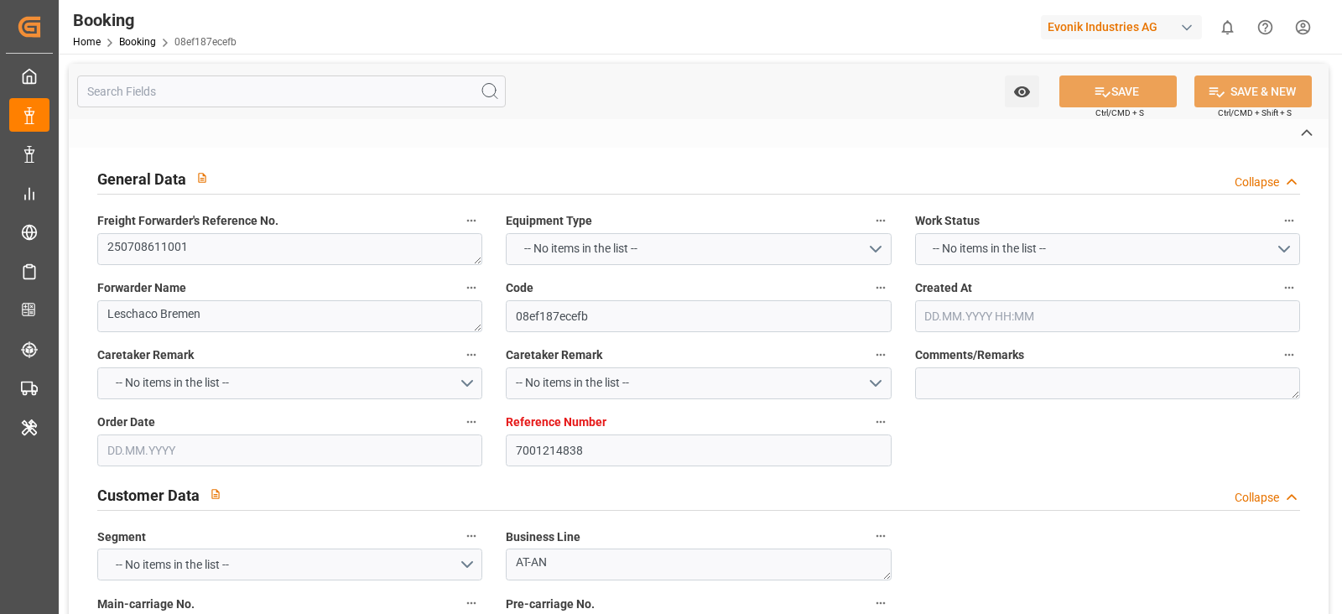
type input "[DATE] 08:47"
type input "[DATE]"
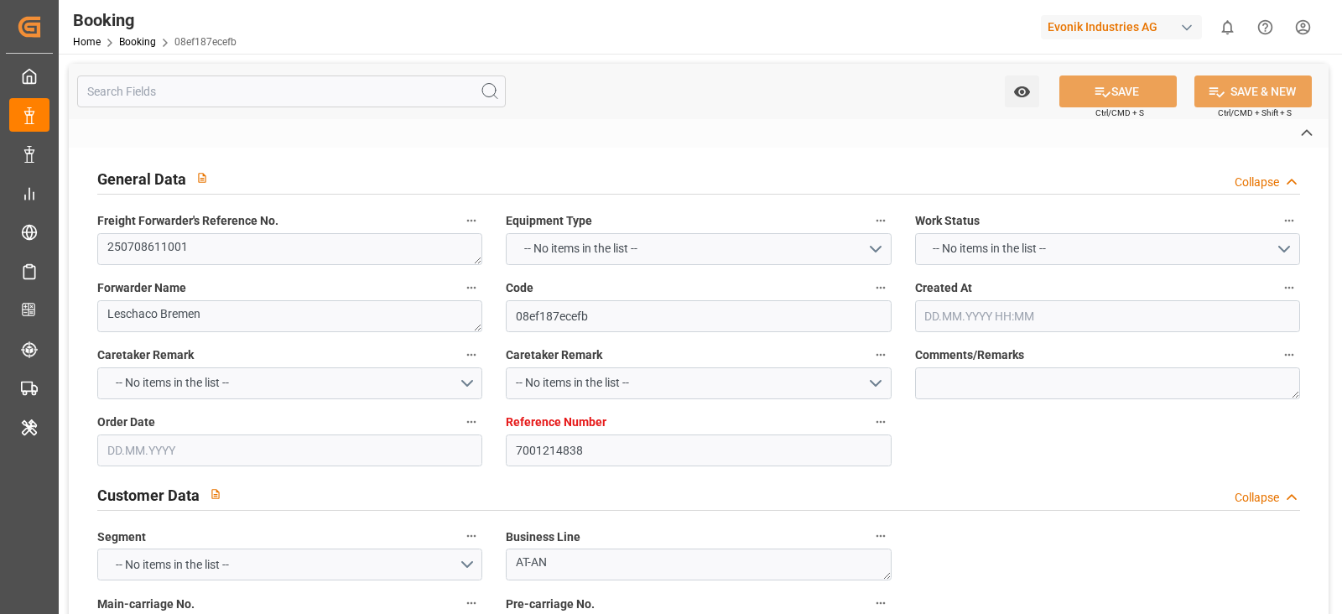
type input "[DATE]"
type input "[DATE] 12:00"
type input "[DATE] 00:00"
type input "[DATE] 14:45"
type input "[DATE] 18:44"
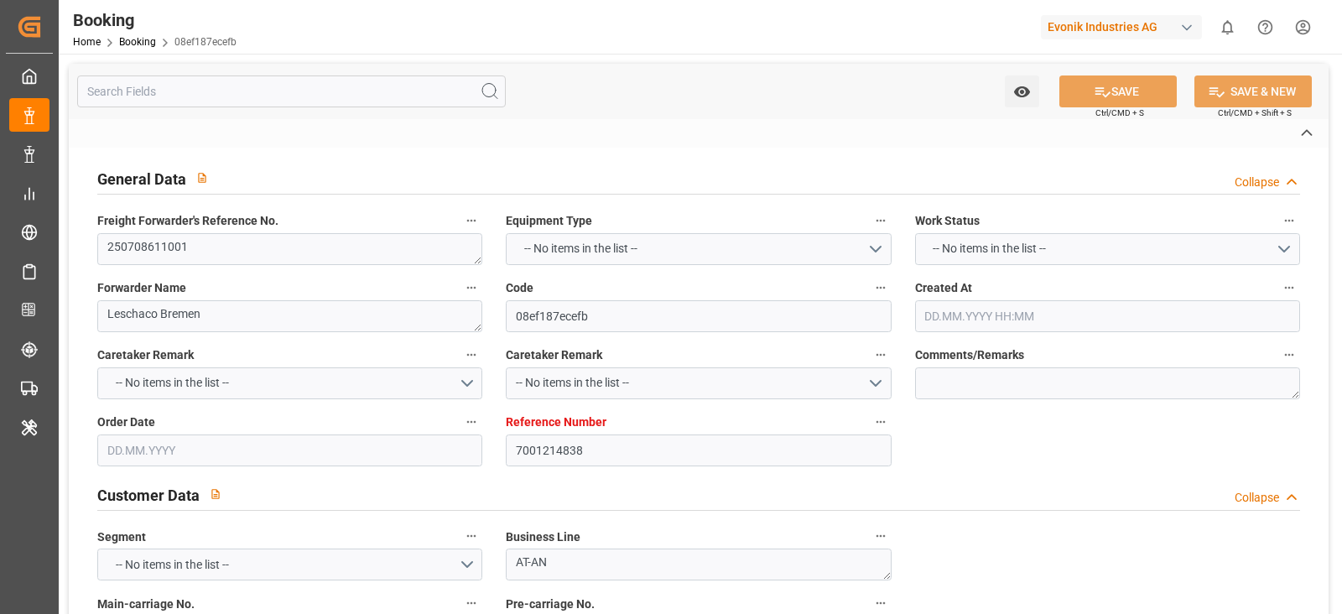
type input "[DATE] 00:00"
type input "[DATE] 08:30"
type input "[DATE] 00:00"
type input "[DATE] 02:50"
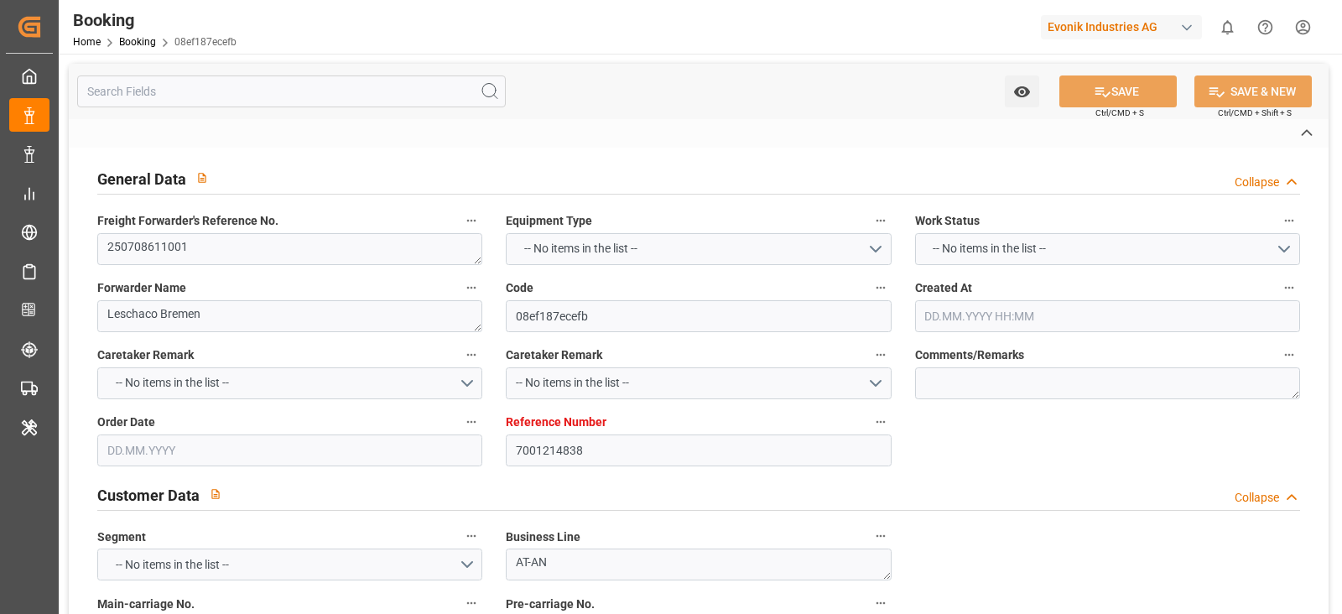
type input "[DATE] 19:00"
type input "[DATE] 00:00"
type input "[DATE] 17:00"
type input "[DATE] 00:00"
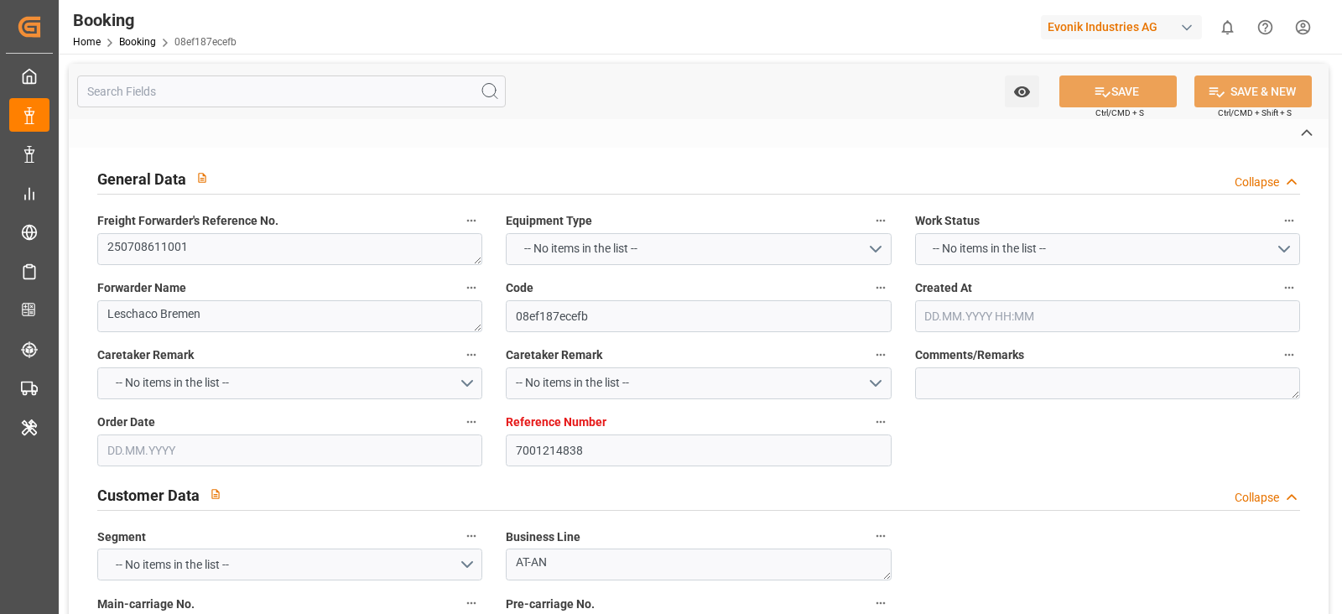
type input "[DATE] 00:00"
type input "[DATE]"
type input "[DATE] 19:22"
type input "[DATE]"
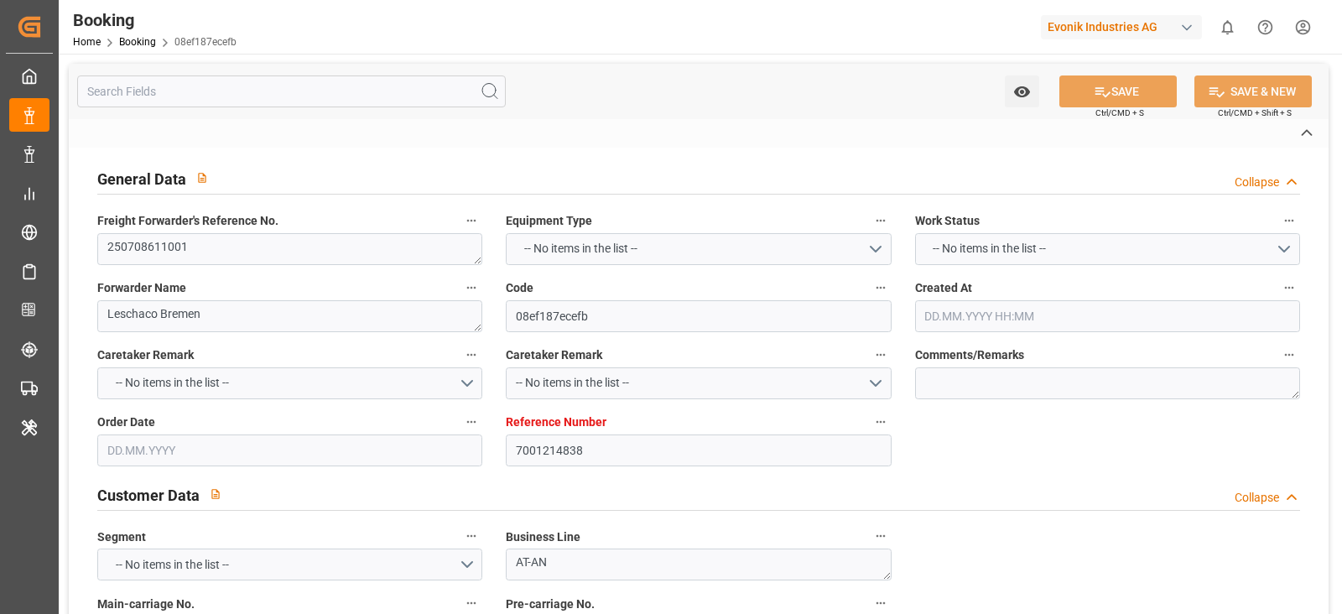
type input "[DATE] 11:50"
type input "[DATE] 13:00"
type input "[DATE] 18:38"
type input "[DATE] 11:00"
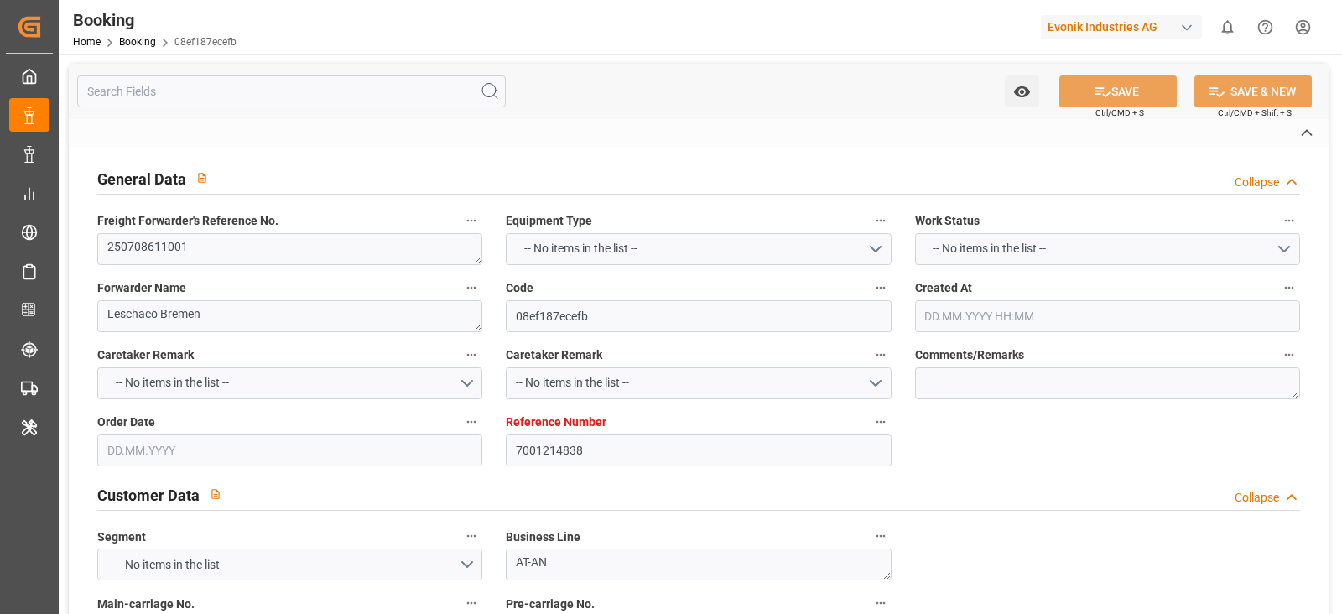
type input "[DATE] 13:00"
type input "[DATE] 15:00"
type input "[DATE] 13:00"
type input "[DATE] 22:57"
type input "[DATE] 12:00"
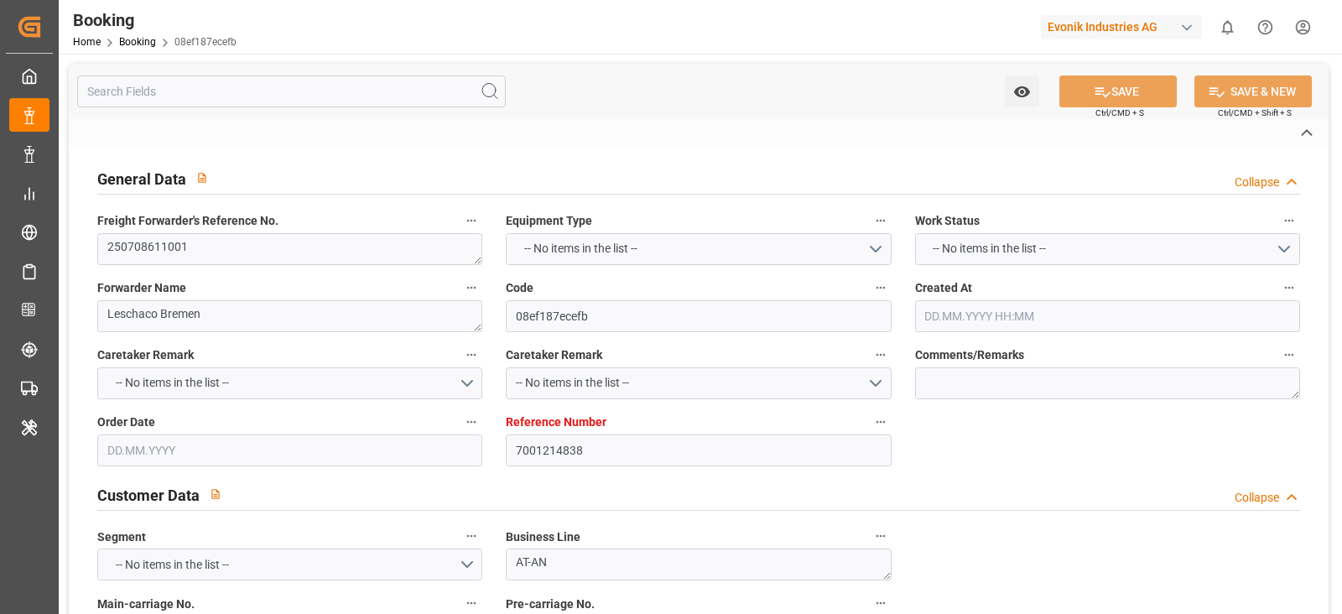
type input "[DATE] 16:25"
type input "[DATE] 08:30"
type input "[DATE] 08:37"
type input "[DATE] 01:29"
type input "[DATE] 16:38"
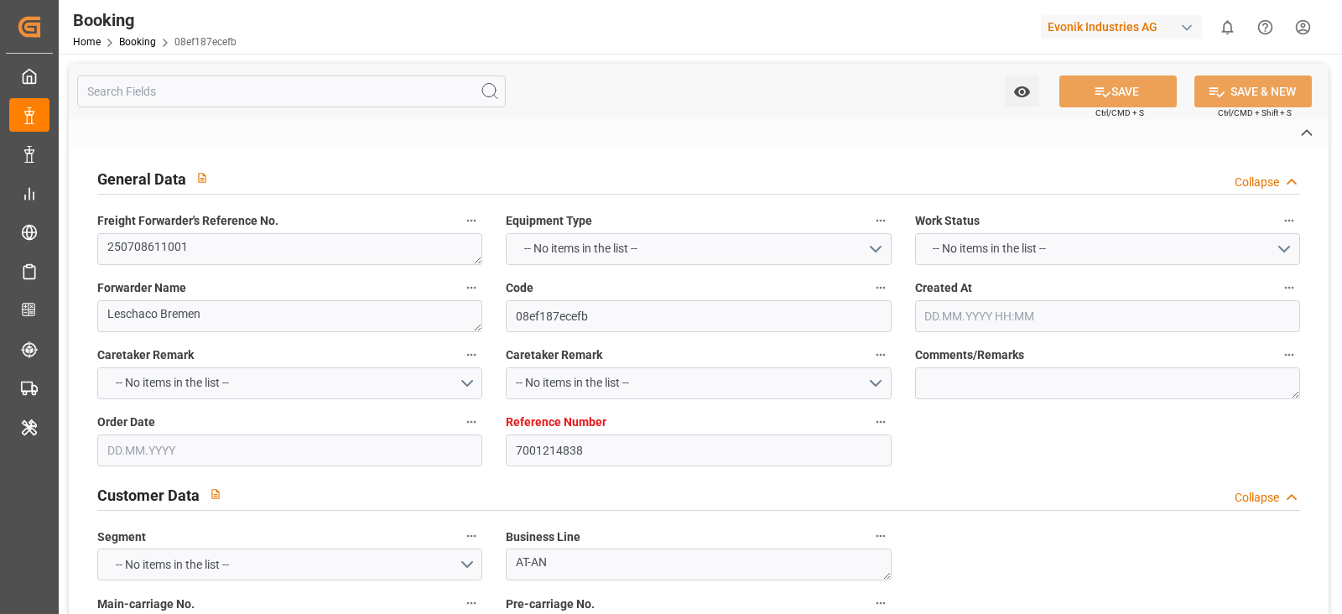
type input "[DATE] 19:00"
type input "[DATE] 17:00"
type input "[DATE] 00:10"
type input "[DATE] 00:00"
type input "[DATE] 07:29"
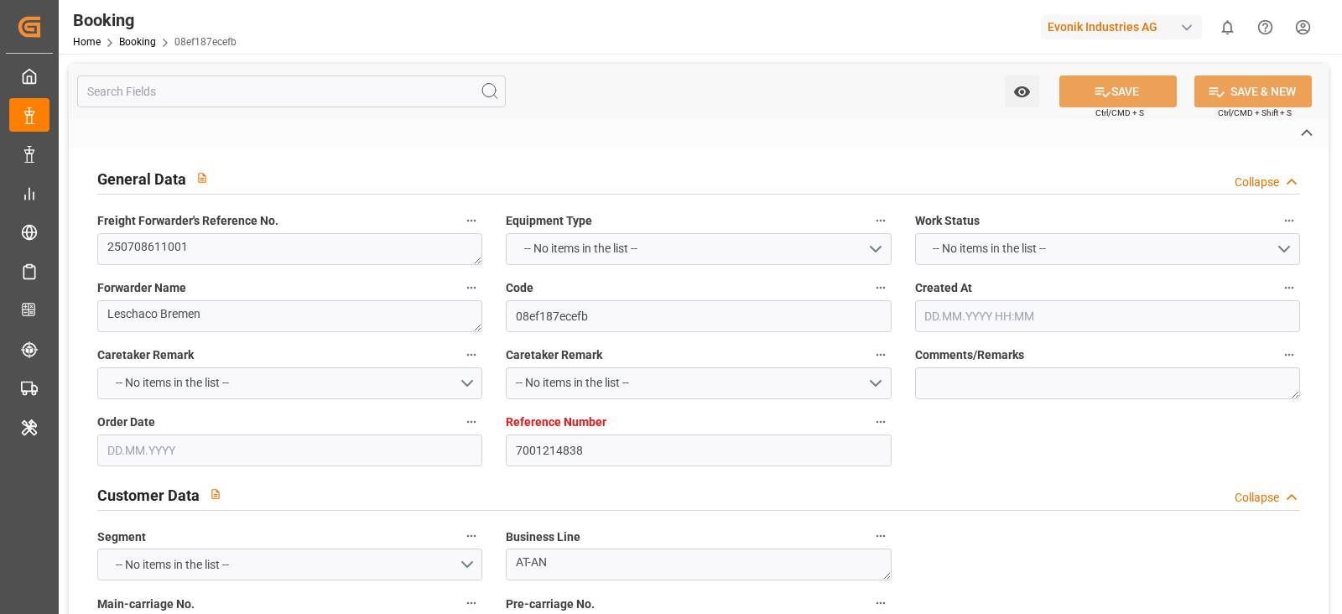
type input "[DATE] 07:29"
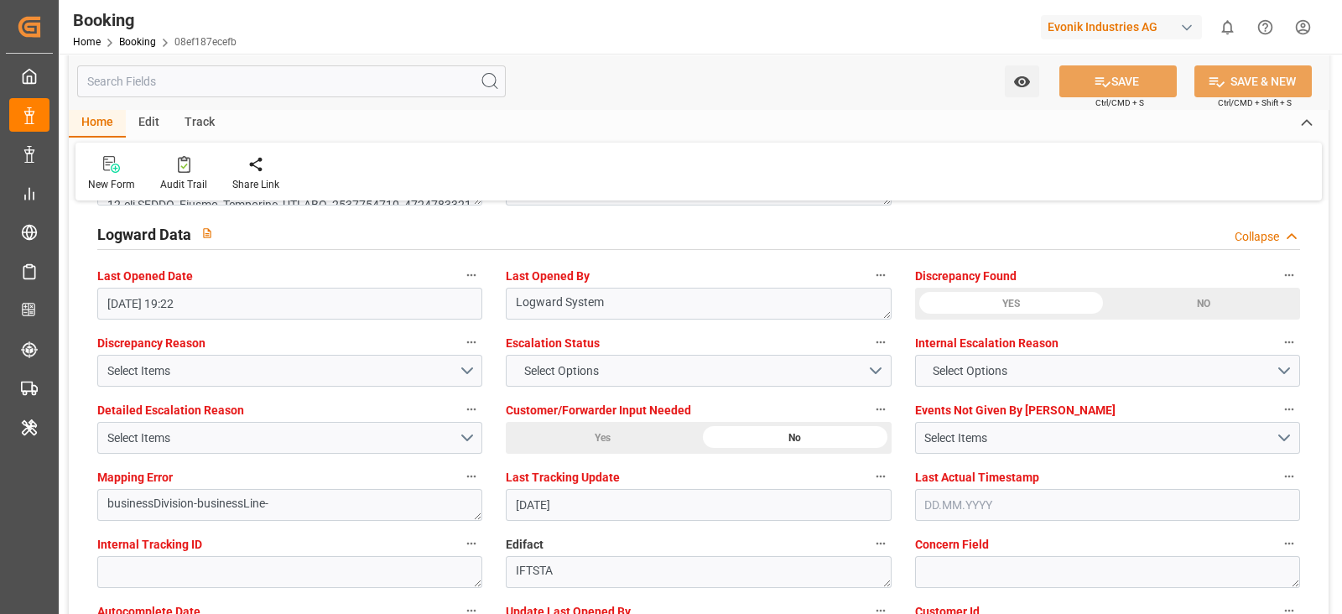
scroll to position [3353, 0]
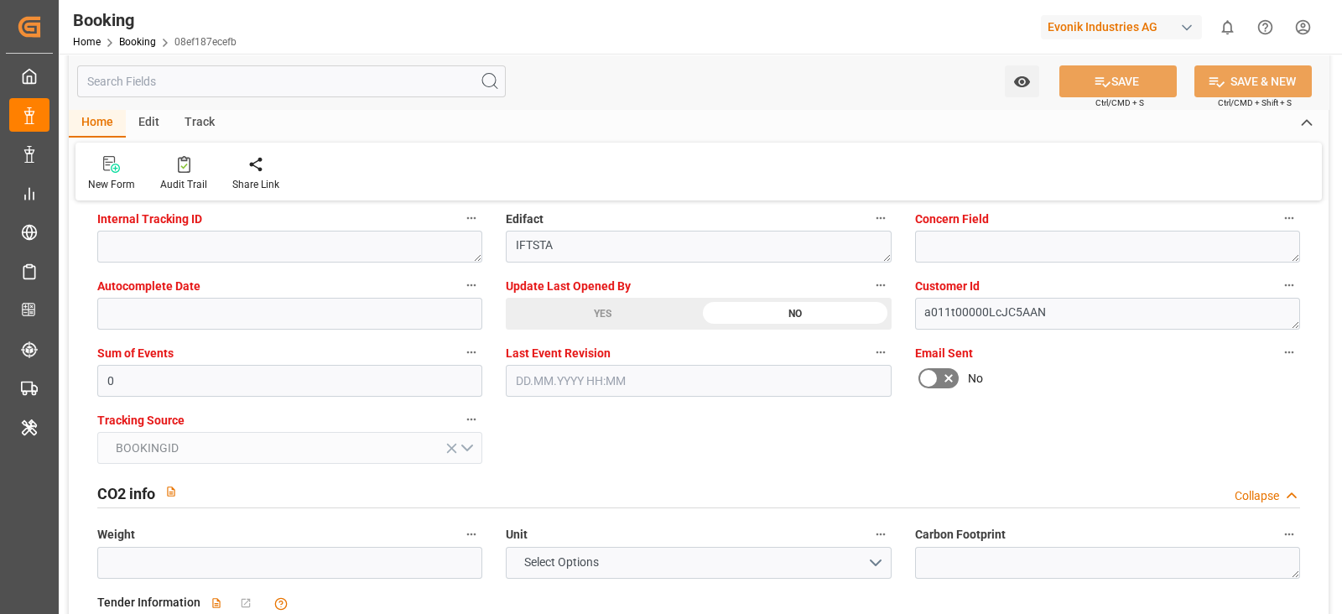
click at [562, 303] on div "YES" at bounding box center [602, 314] width 193 height 32
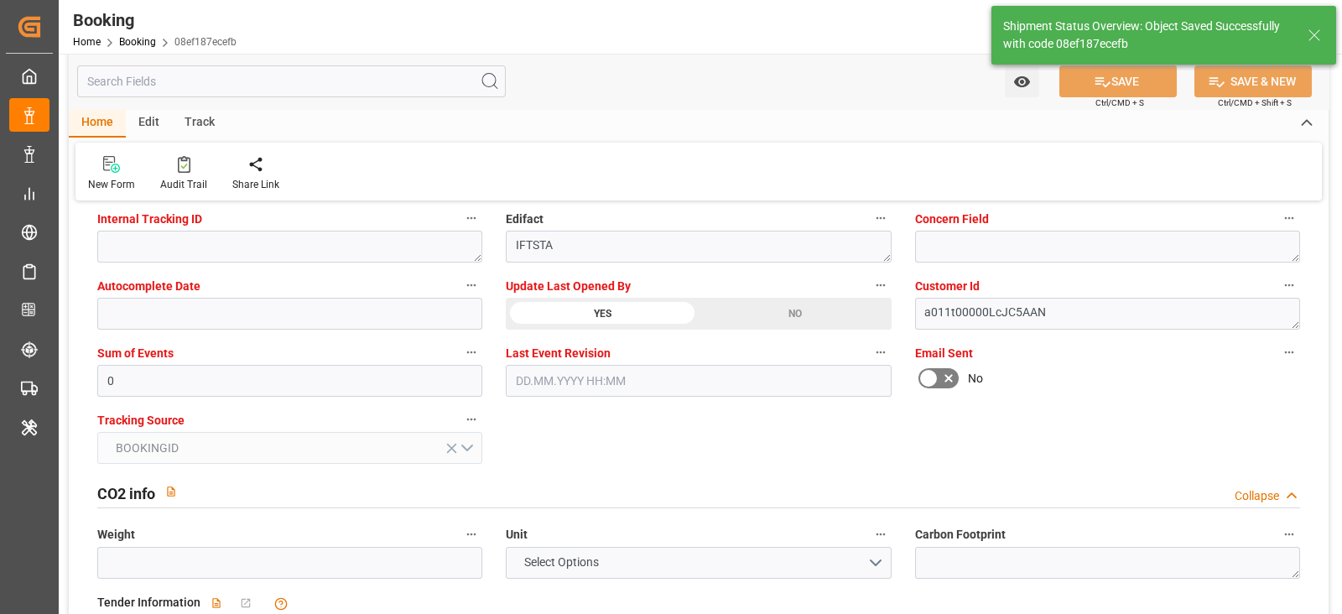
type textarea "[PERSON_NAME]"
type input "[DATE] 07:19"
